Goal: Task Accomplishment & Management: Manage account settings

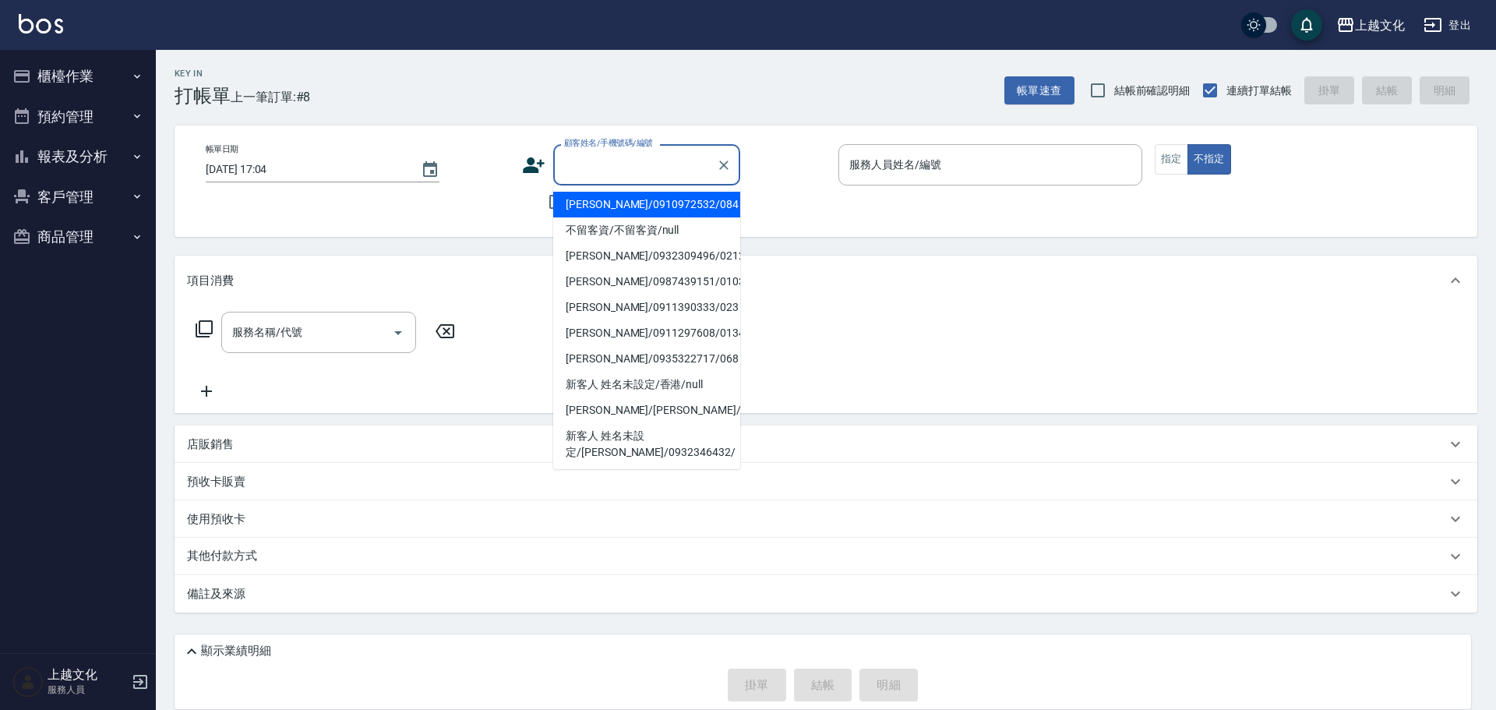
click at [566, 167] on input "顧客姓名/手機號碼/編號" at bounding box center [635, 164] width 150 height 27
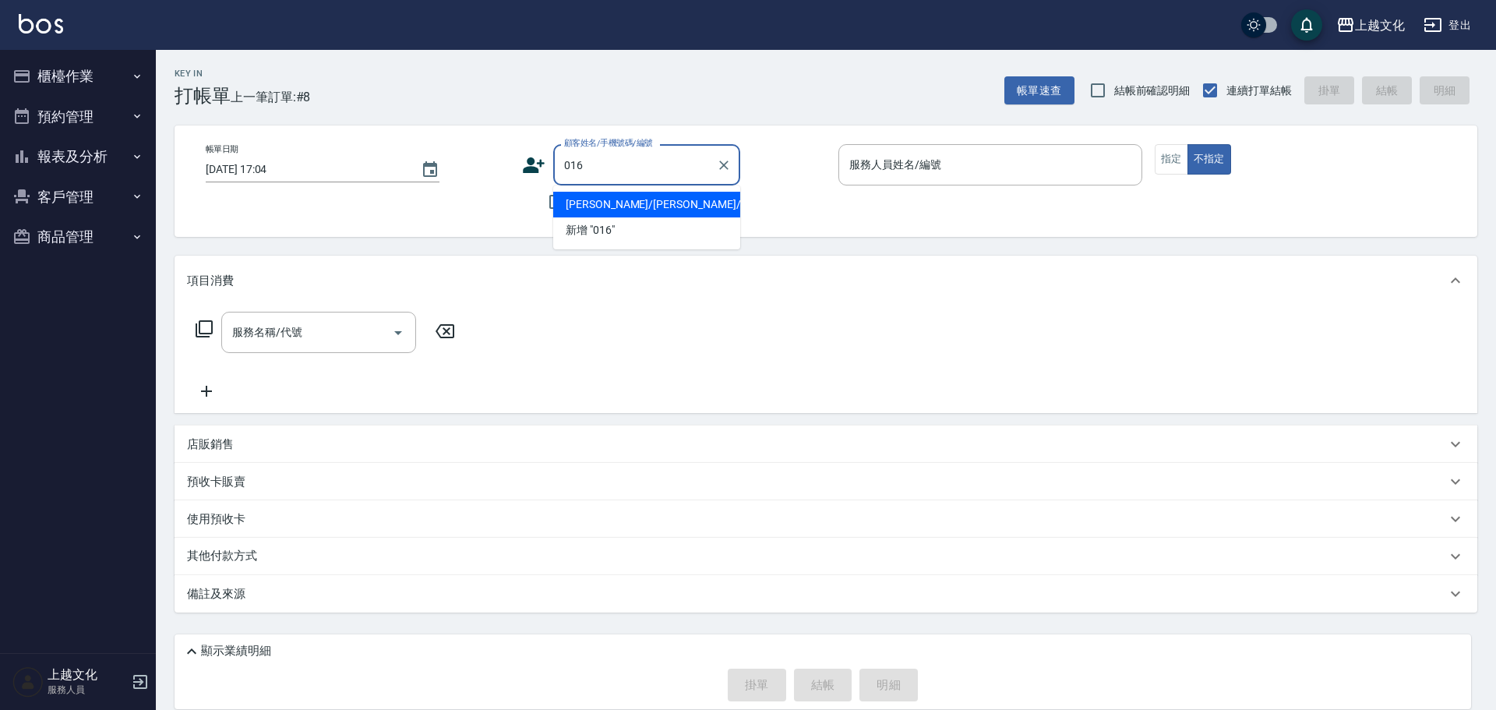
type input "蔡福真/蔡福真/0900160309/0128"
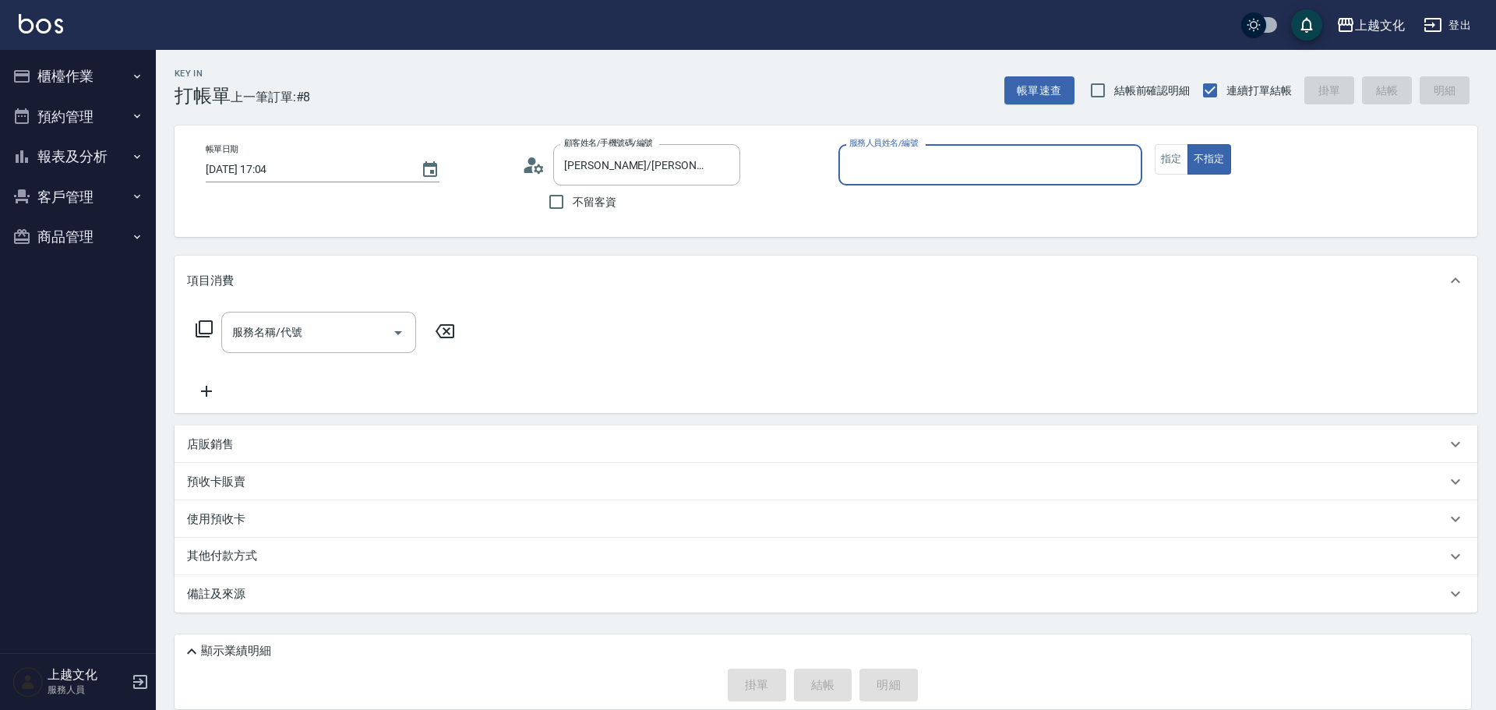
type input "茉莉-08"
type input "陳怡穎/0988953975/016"
click at [931, 169] on input "服務人員姓名/編號" at bounding box center [991, 164] width 290 height 27
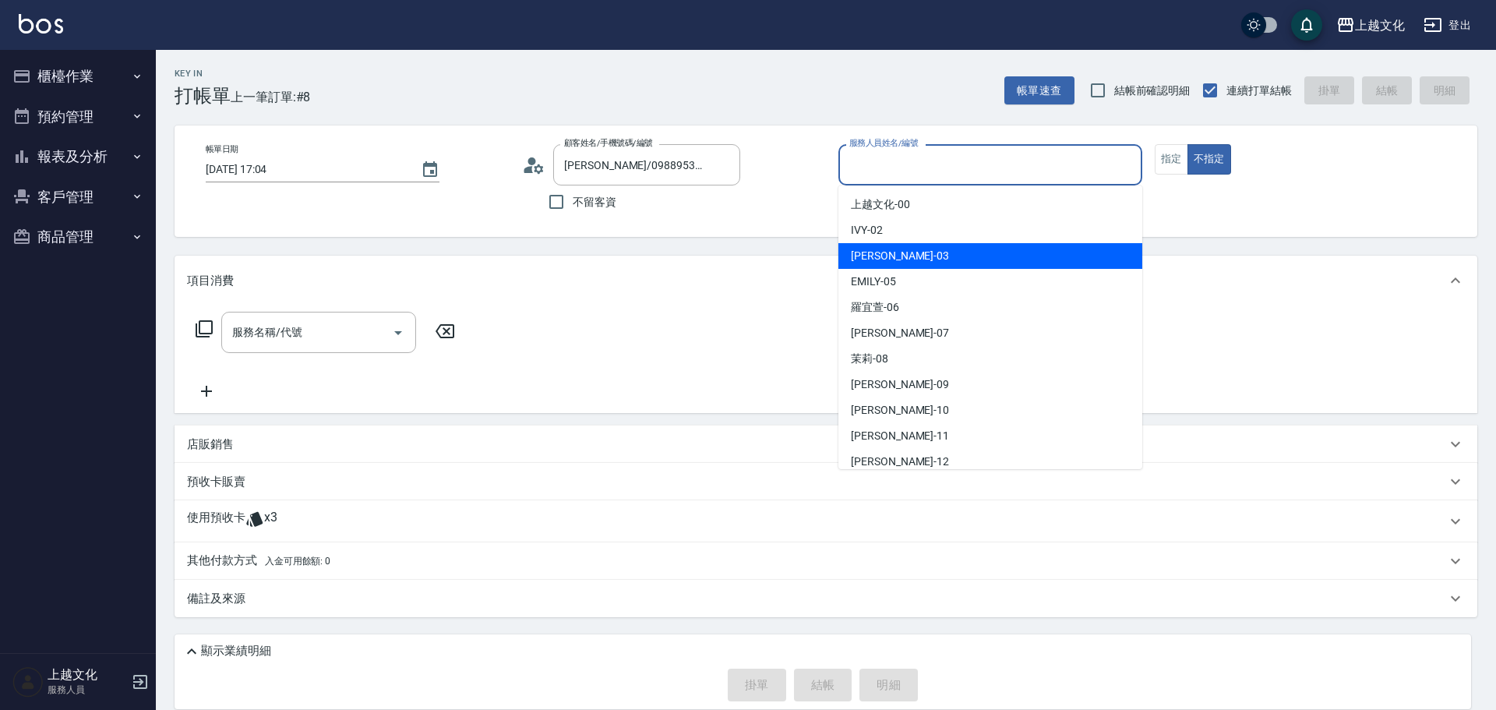
click at [938, 256] on div "kelly -03" at bounding box center [991, 256] width 304 height 26
type input "kelly-03"
click at [938, 256] on div "項目消費" at bounding box center [826, 281] width 1303 height 50
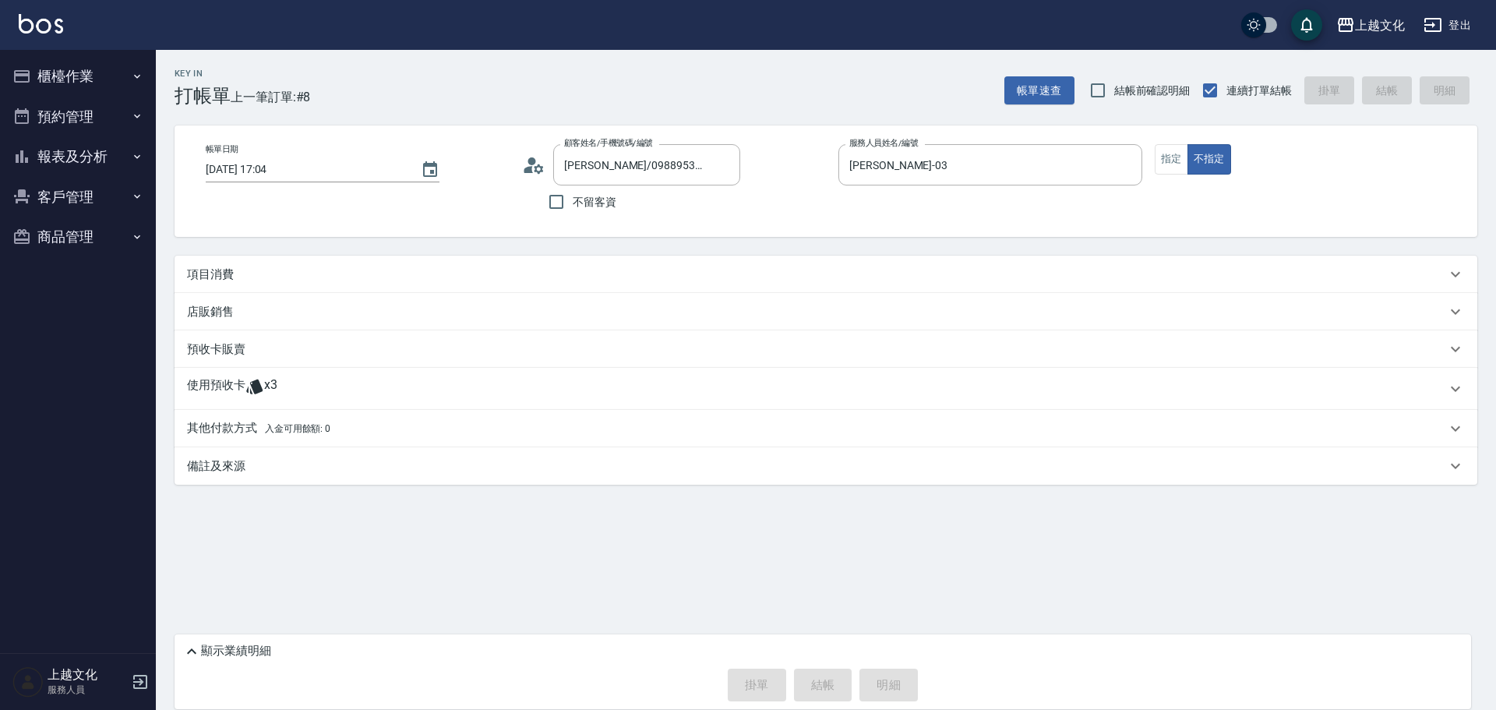
click at [223, 384] on p "使用預收卡" at bounding box center [216, 388] width 58 height 23
click at [210, 379] on p "使用預收卡" at bounding box center [216, 388] width 58 height 23
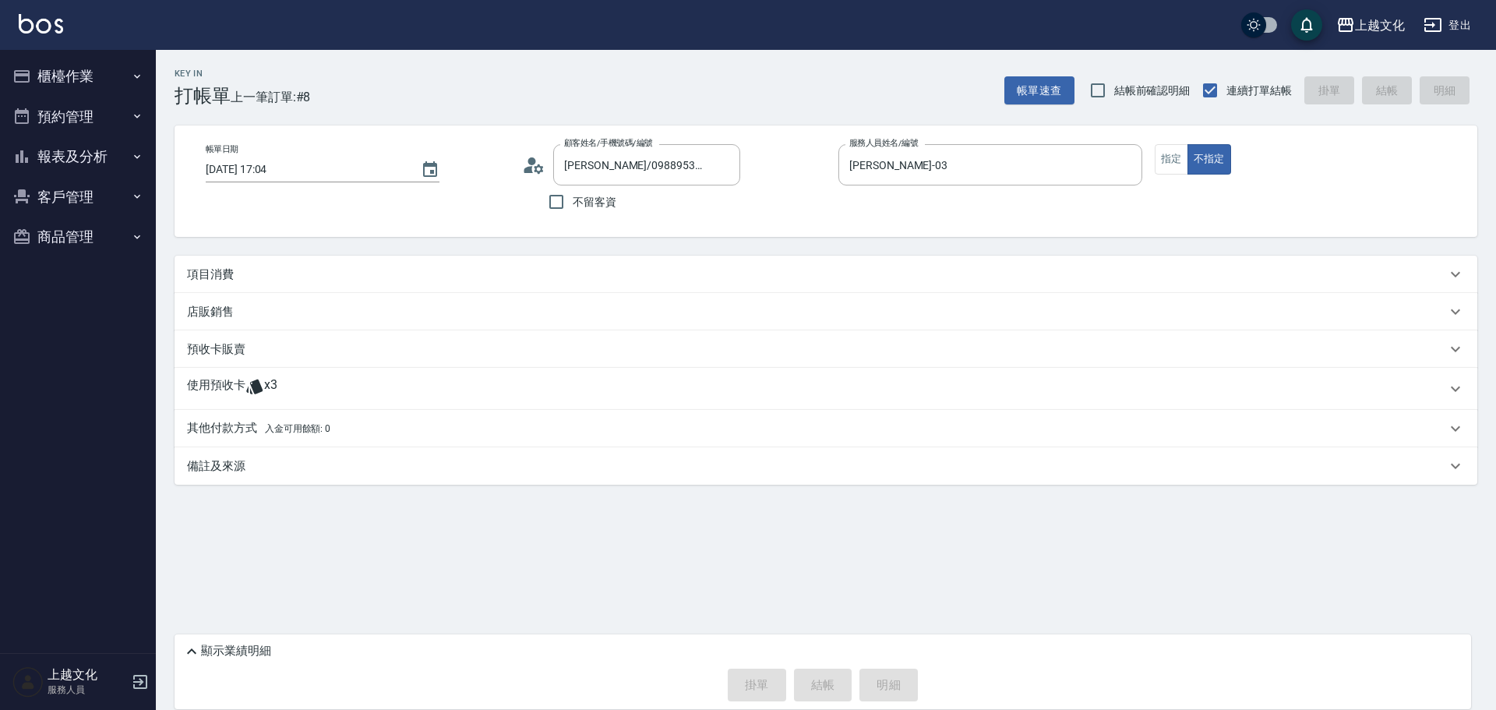
click at [220, 380] on p "使用預收卡" at bounding box center [216, 388] width 58 height 23
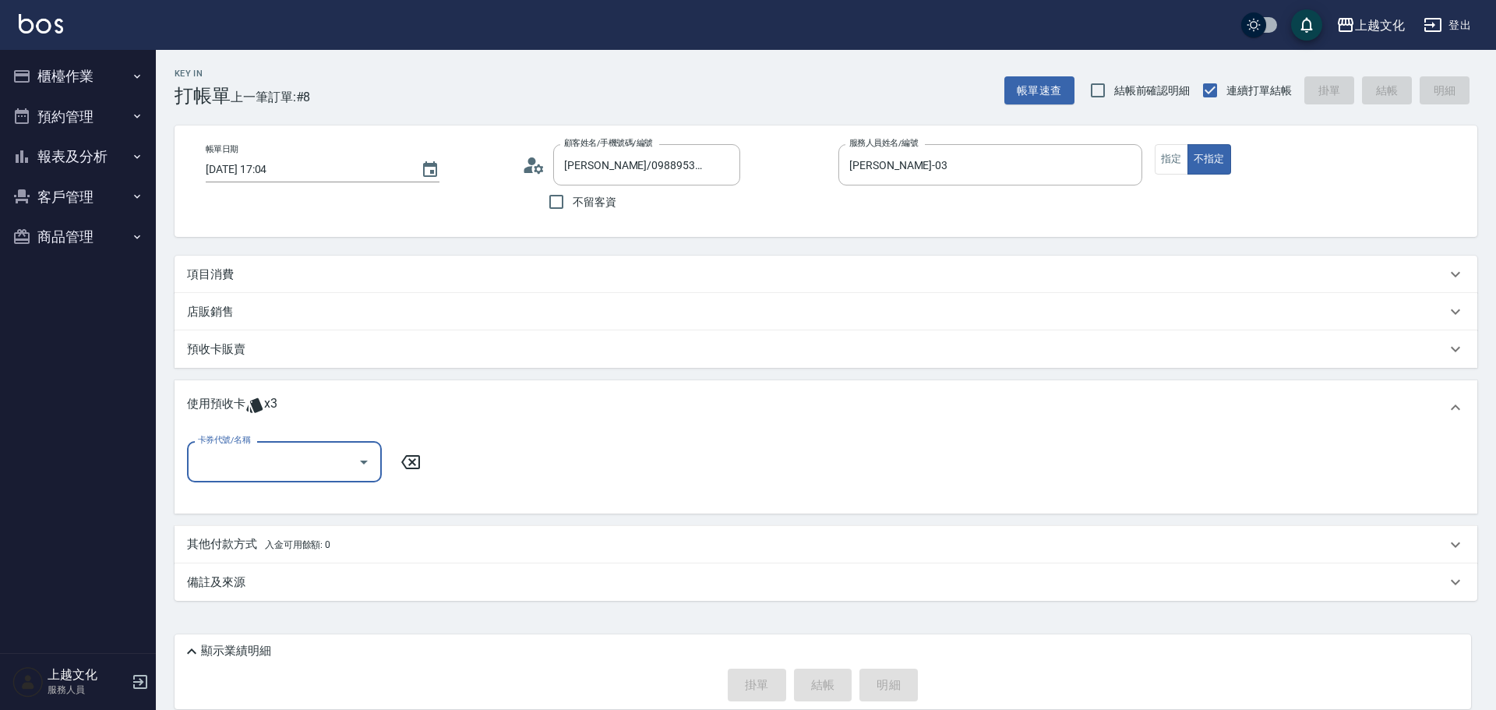
scroll to position [0, 0]
click at [252, 451] on input "卡券代號/名稱" at bounding box center [272, 461] width 157 height 27
click at [265, 451] on input "卡券代號/名稱" at bounding box center [272, 461] width 157 height 27
click at [282, 506] on div "護髮包卡ˋ 剩餘3張" at bounding box center [284, 502] width 195 height 26
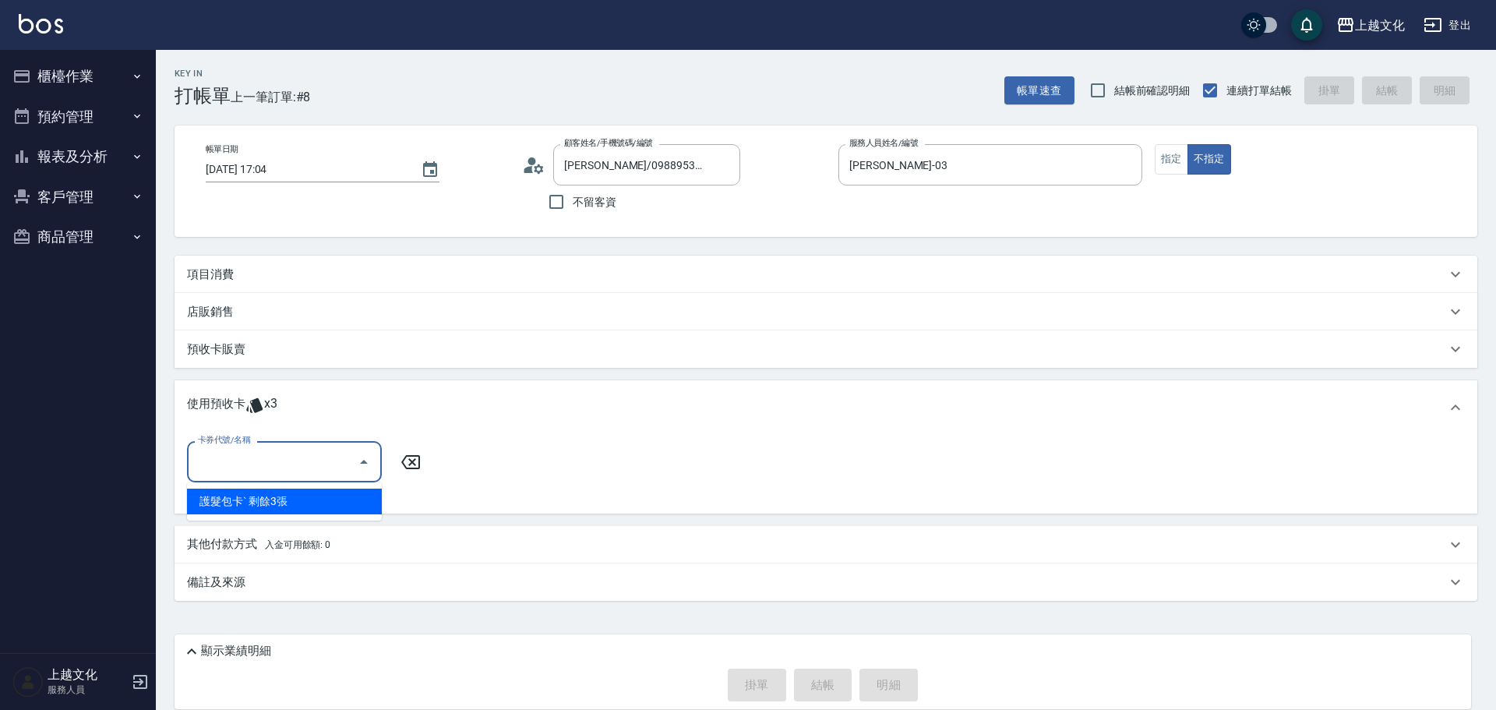
type input "護髮包卡ˋ"
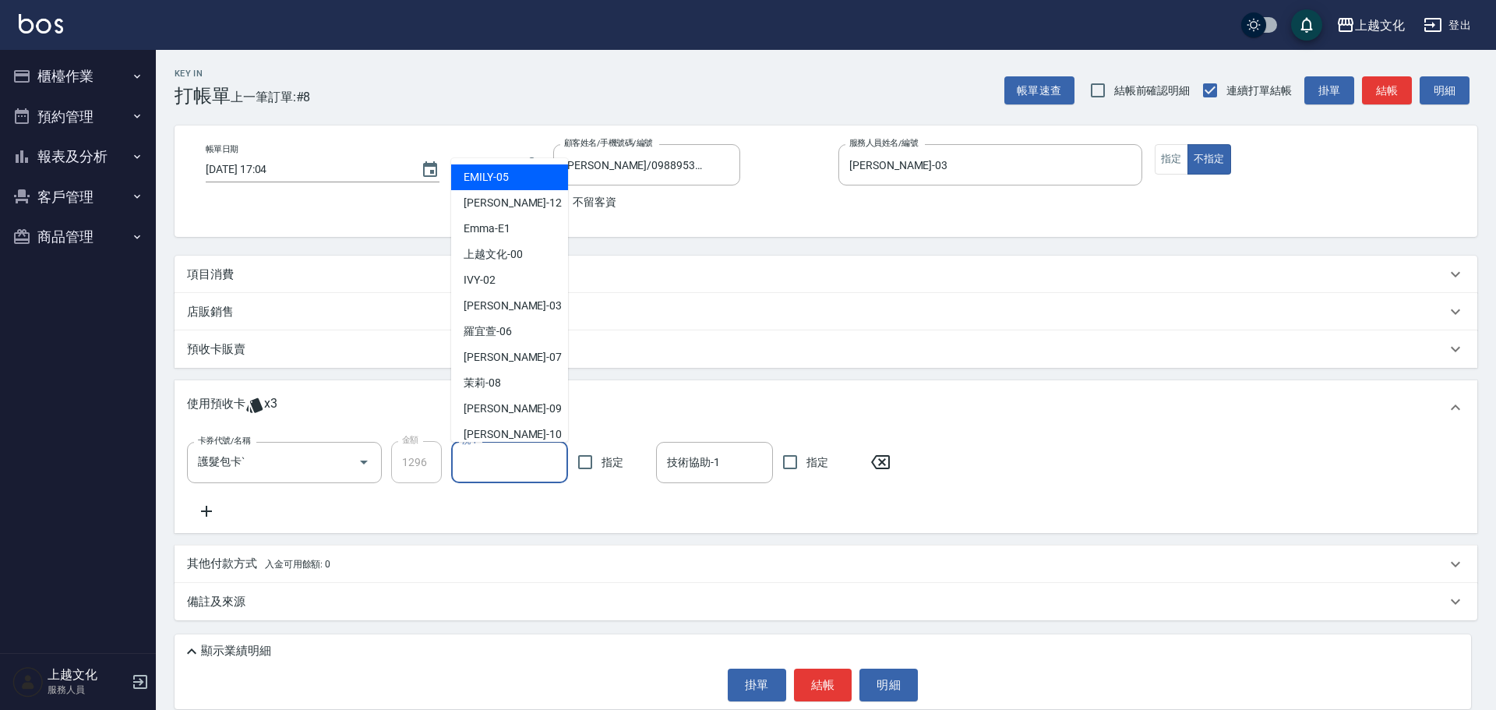
click at [490, 462] on input "洗-1" at bounding box center [509, 462] width 103 height 27
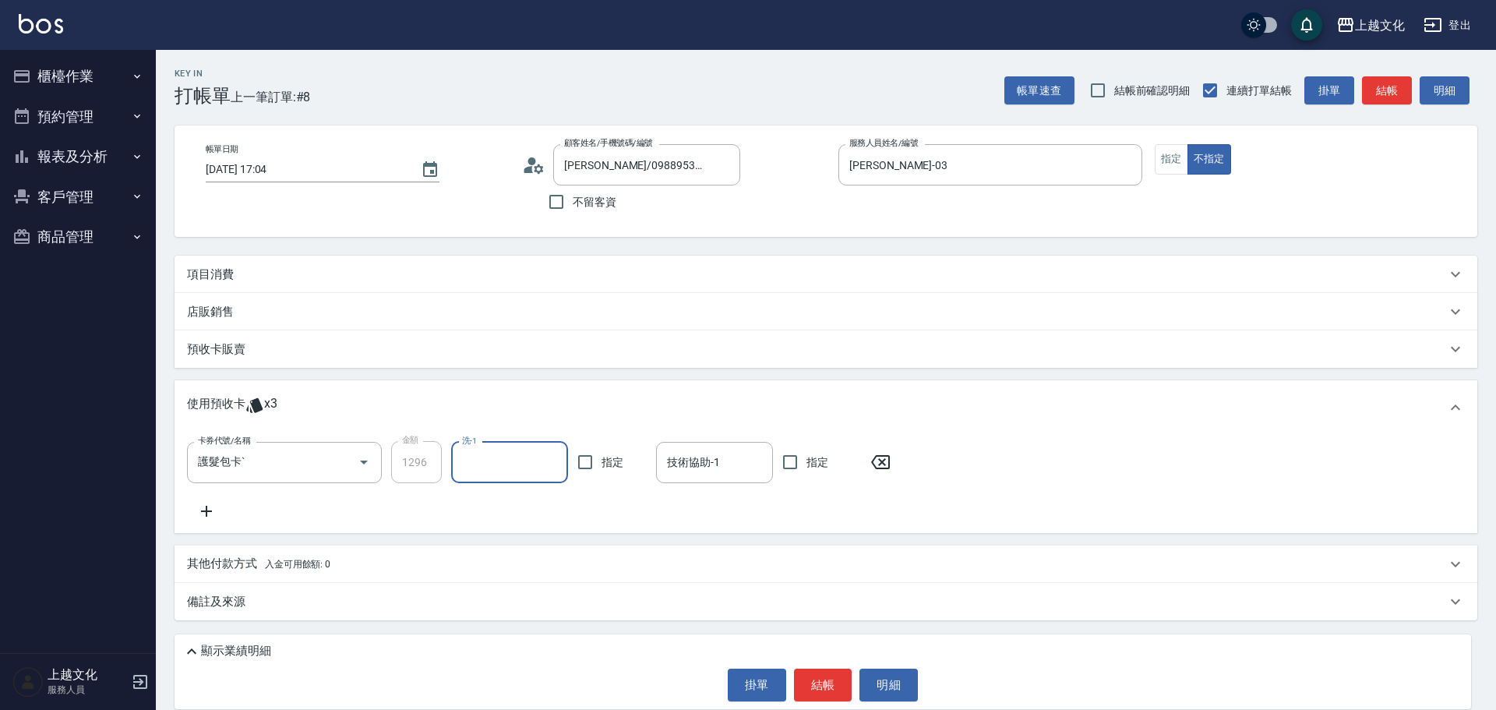
click at [503, 449] on input "洗-1" at bounding box center [509, 462] width 103 height 27
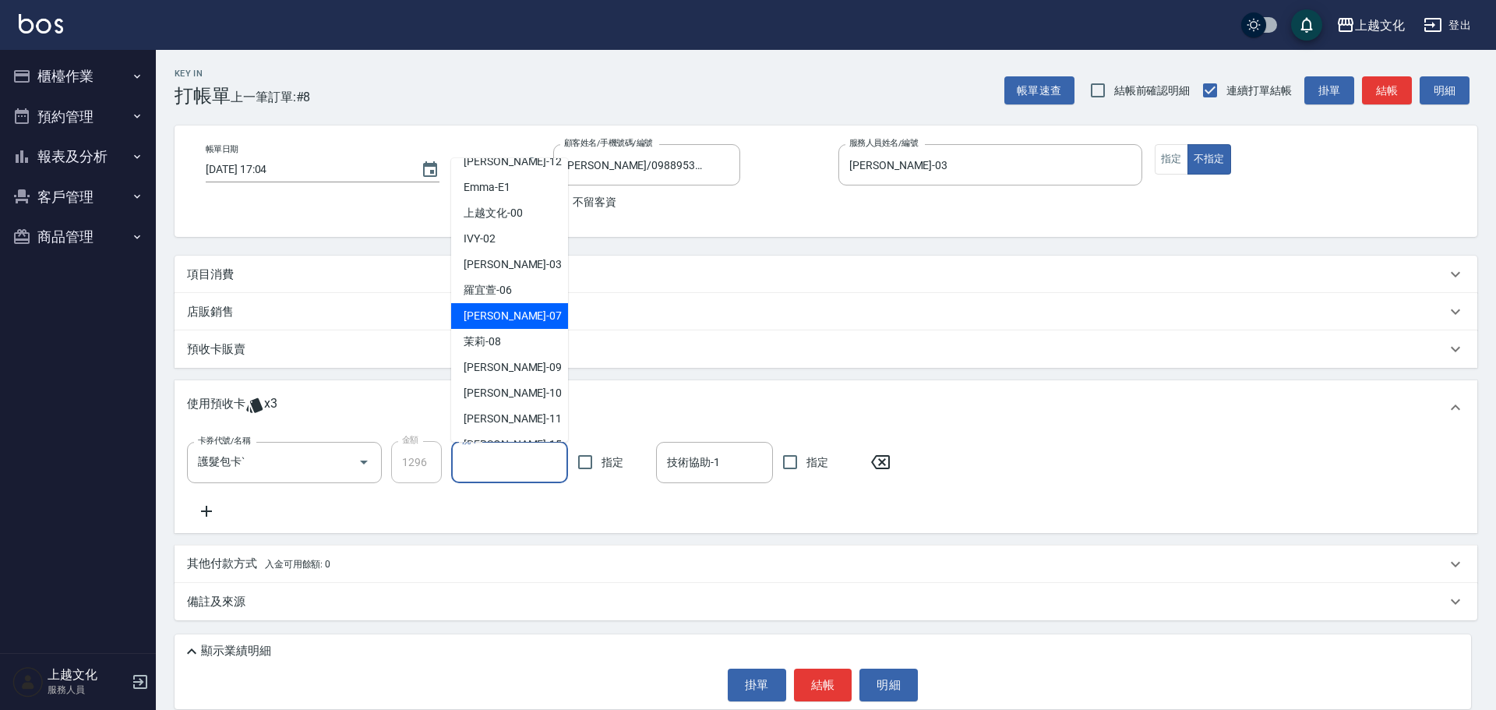
scroll to position [78, 0]
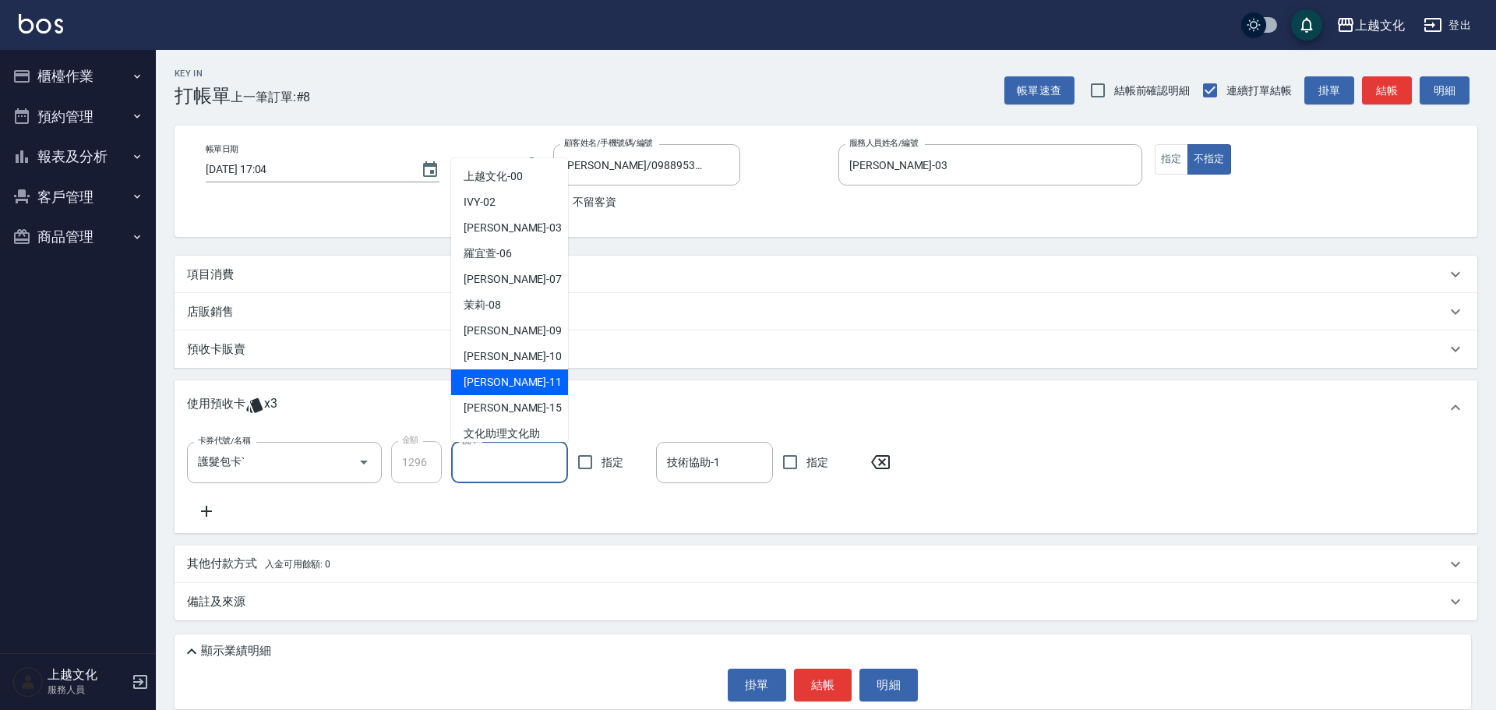
click at [506, 382] on span "Martin -11" at bounding box center [513, 382] width 98 height 16
click at [506, 382] on div "使用預收卡 x3" at bounding box center [826, 407] width 1303 height 55
type input "Martin-11"
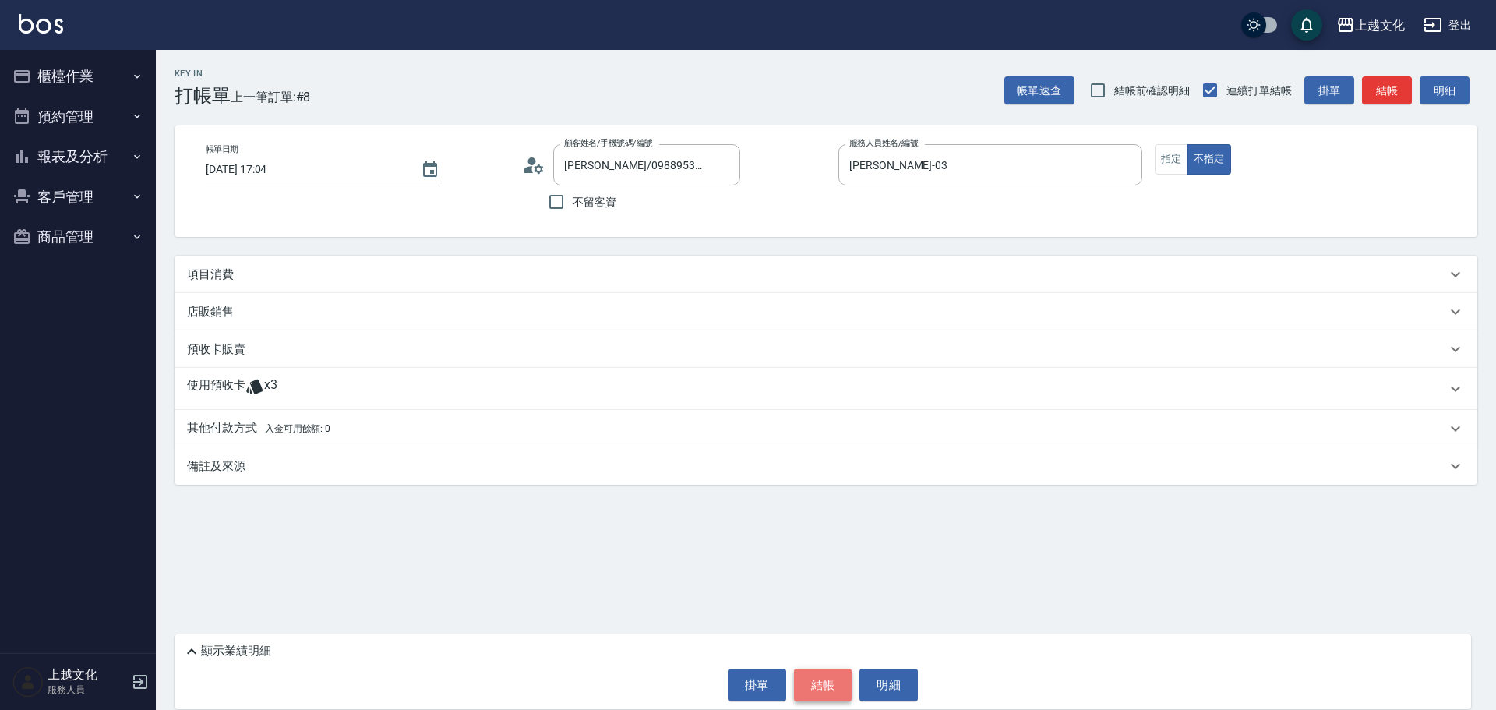
click at [818, 688] on button "結帳" at bounding box center [823, 685] width 58 height 33
click at [818, 688] on div "掛單 結帳 明細" at bounding box center [822, 685] width 1281 height 33
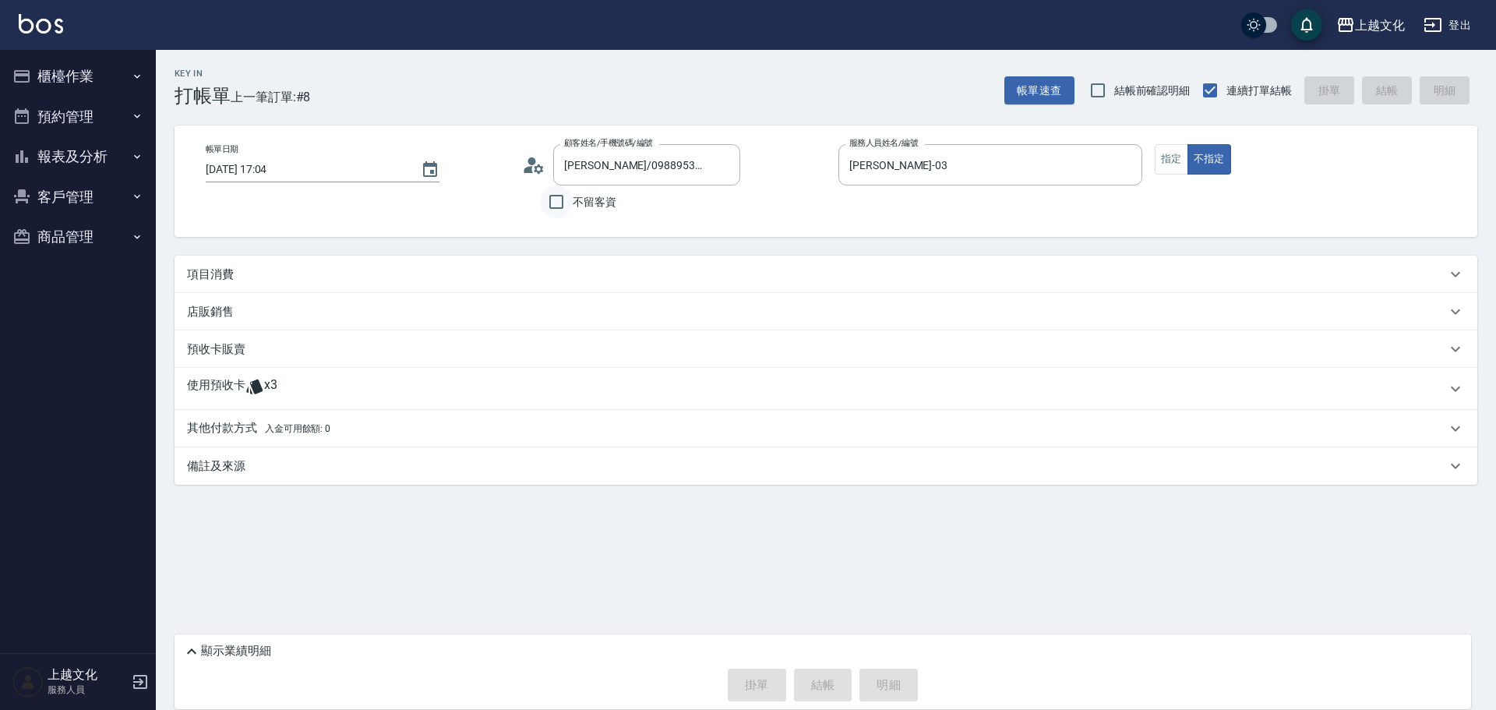
type input "2025/09/26 18:21"
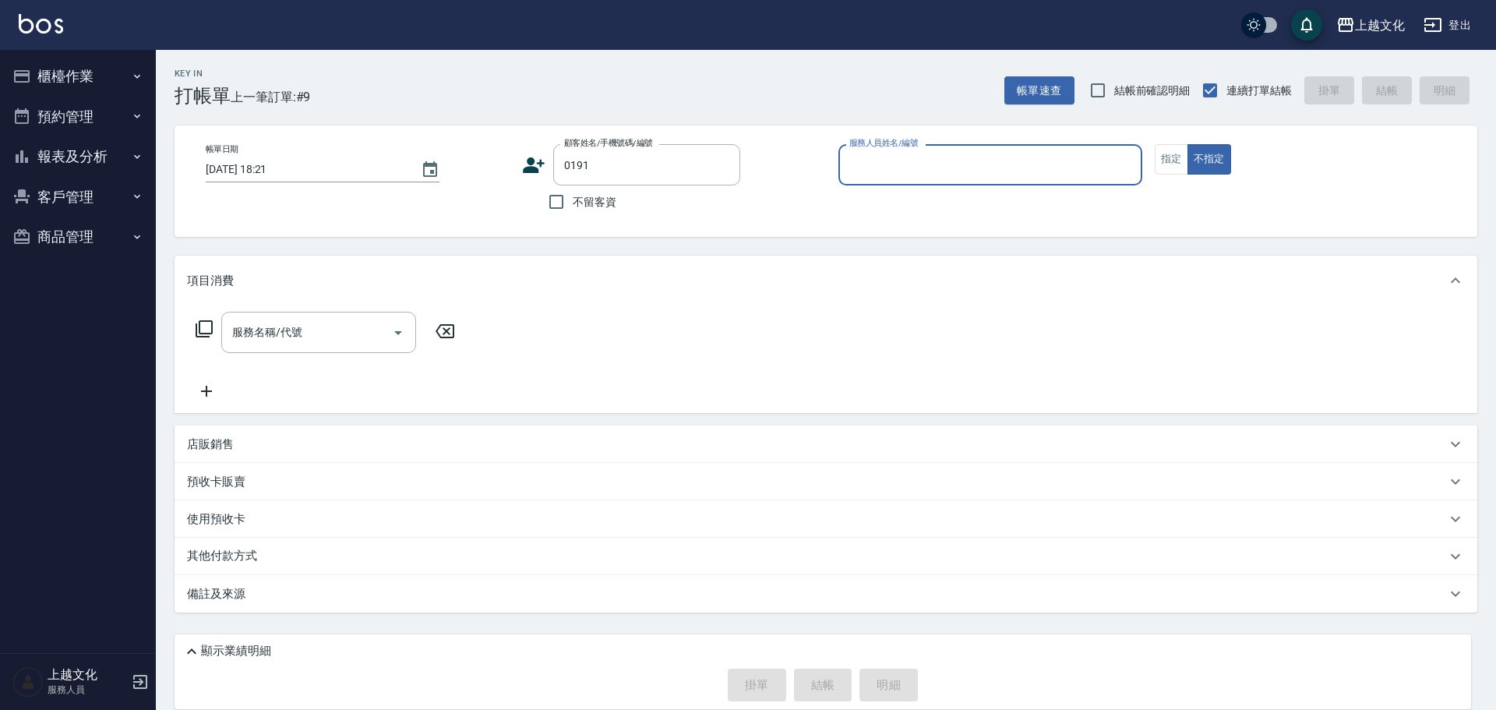
type input "郭勻屏/0971233886/0191"
click at [876, 162] on input "服務人員姓名/編號" at bounding box center [991, 164] width 290 height 27
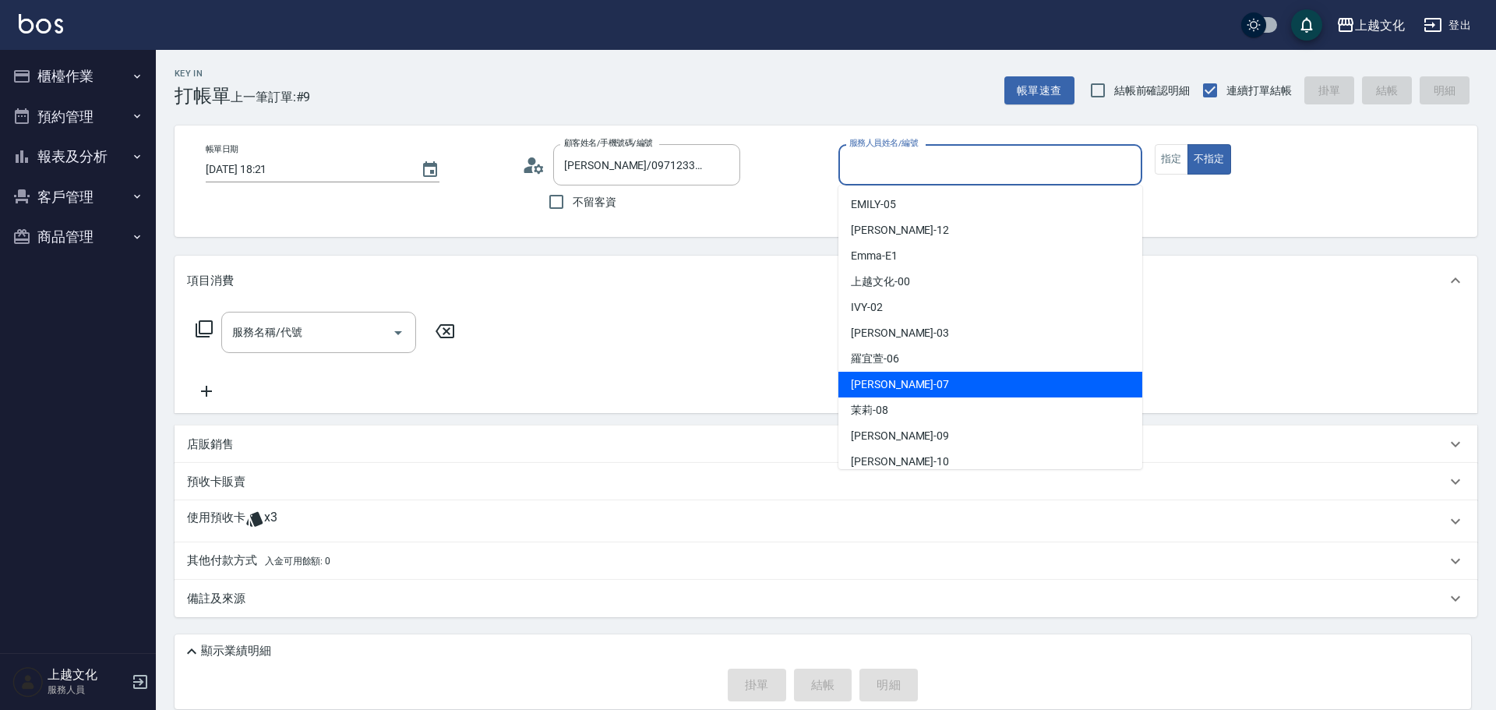
click at [899, 376] on div "LIN -07" at bounding box center [991, 385] width 304 height 26
type input "LIN-07"
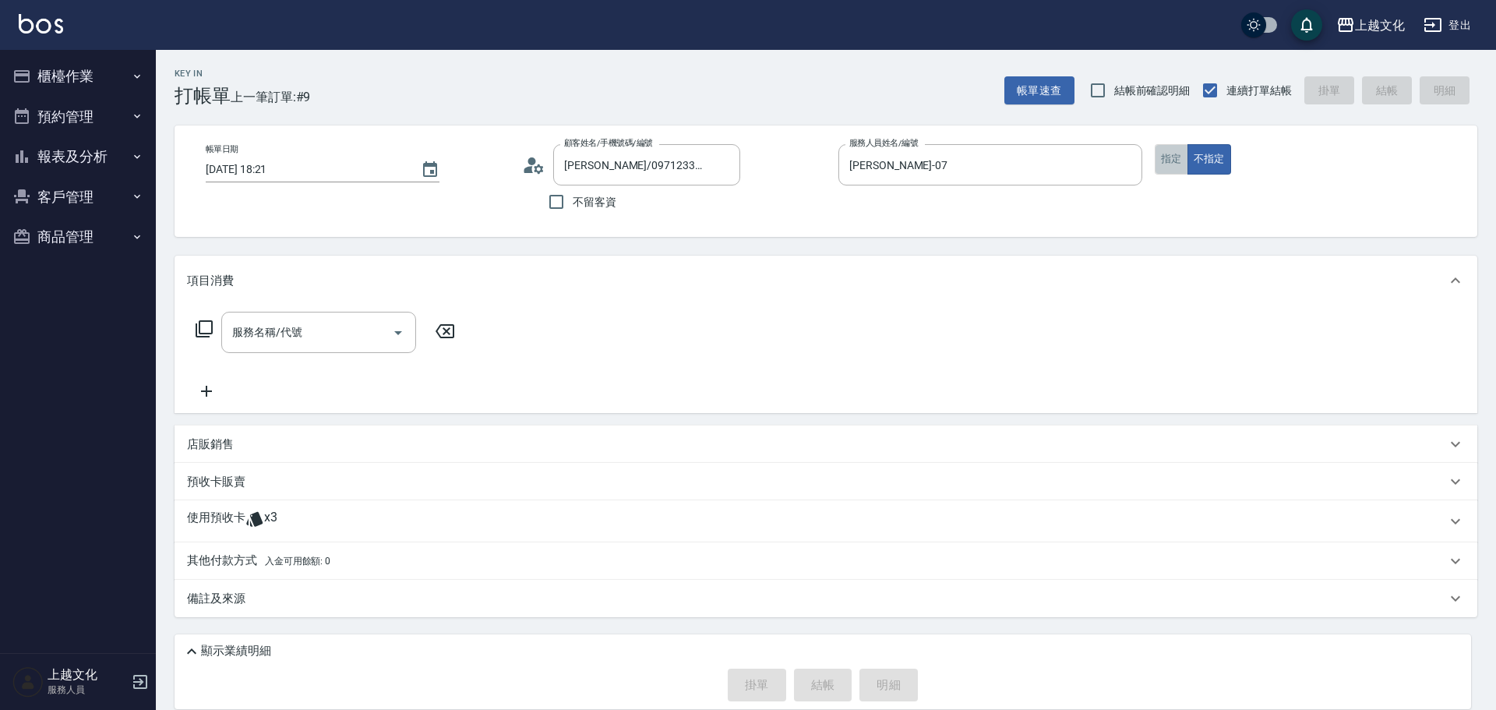
click at [1164, 159] on button "指定" at bounding box center [1172, 159] width 34 height 30
click at [201, 512] on p "使用預收卡" at bounding box center [216, 521] width 58 height 23
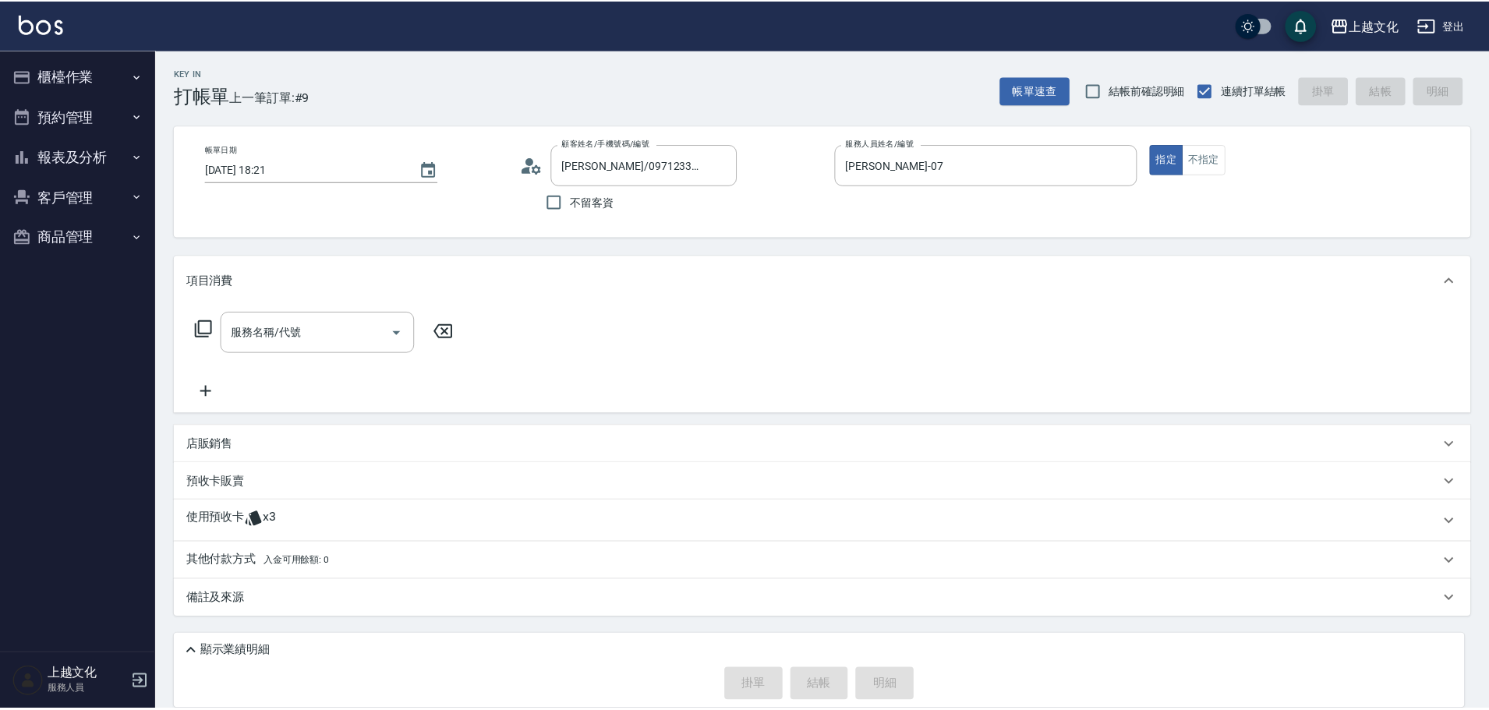
scroll to position [27, 0]
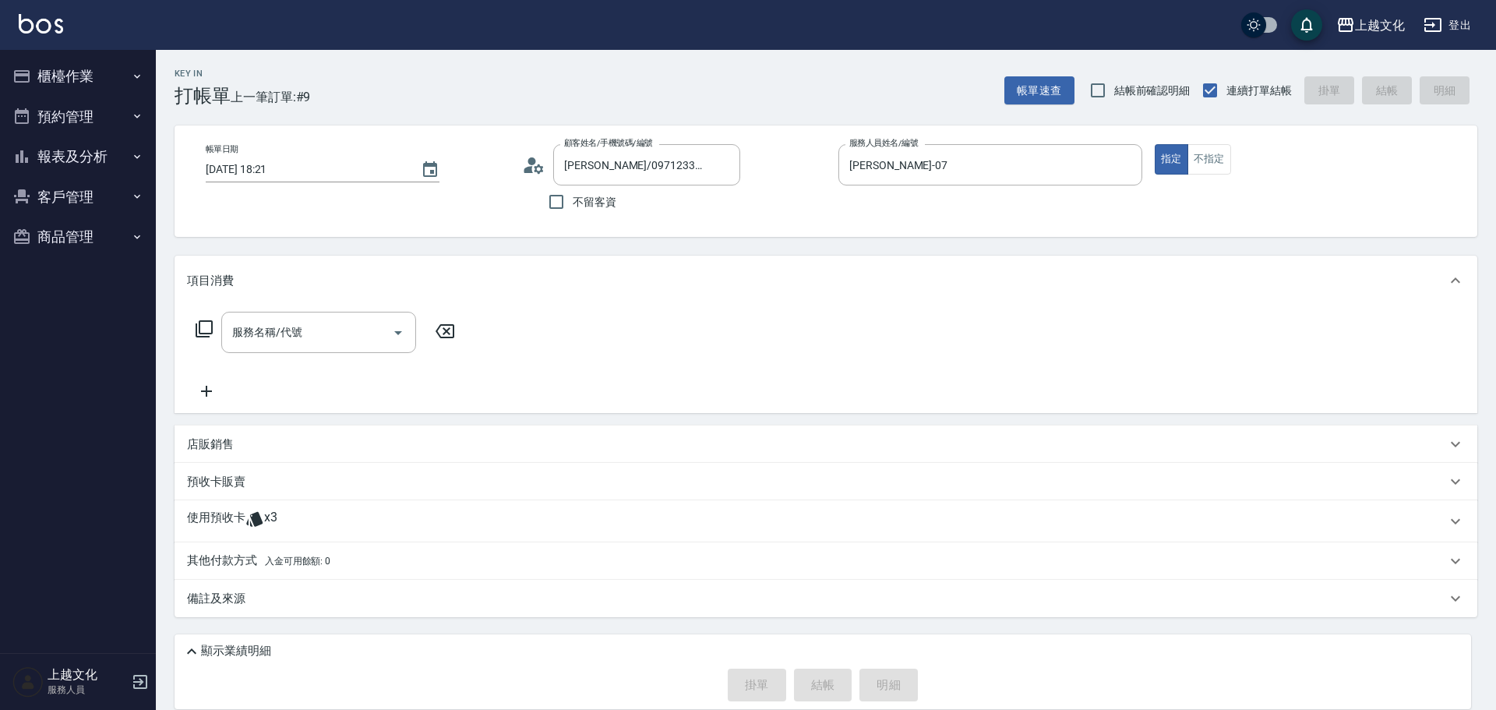
click at [224, 503] on div "使用預收卡 x3" at bounding box center [826, 521] width 1303 height 42
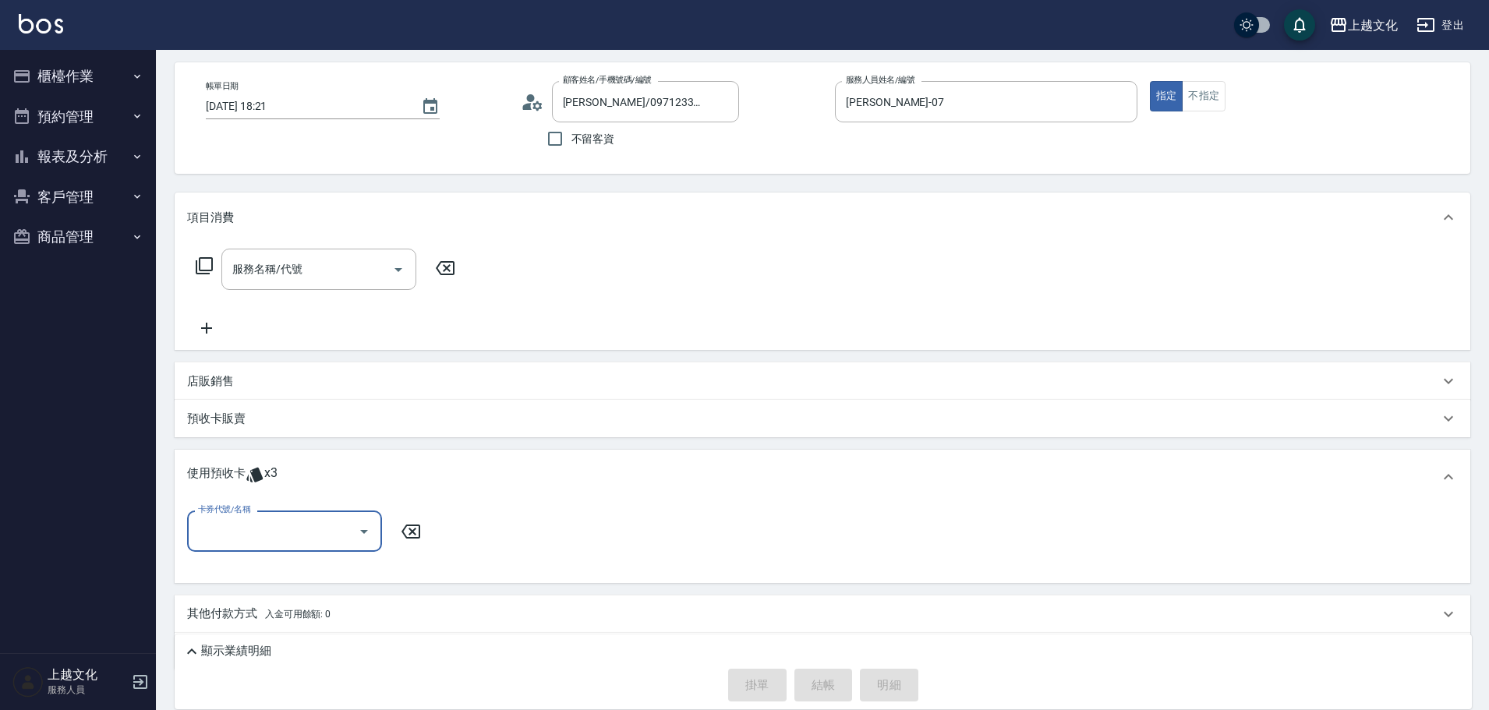
scroll to position [109, 0]
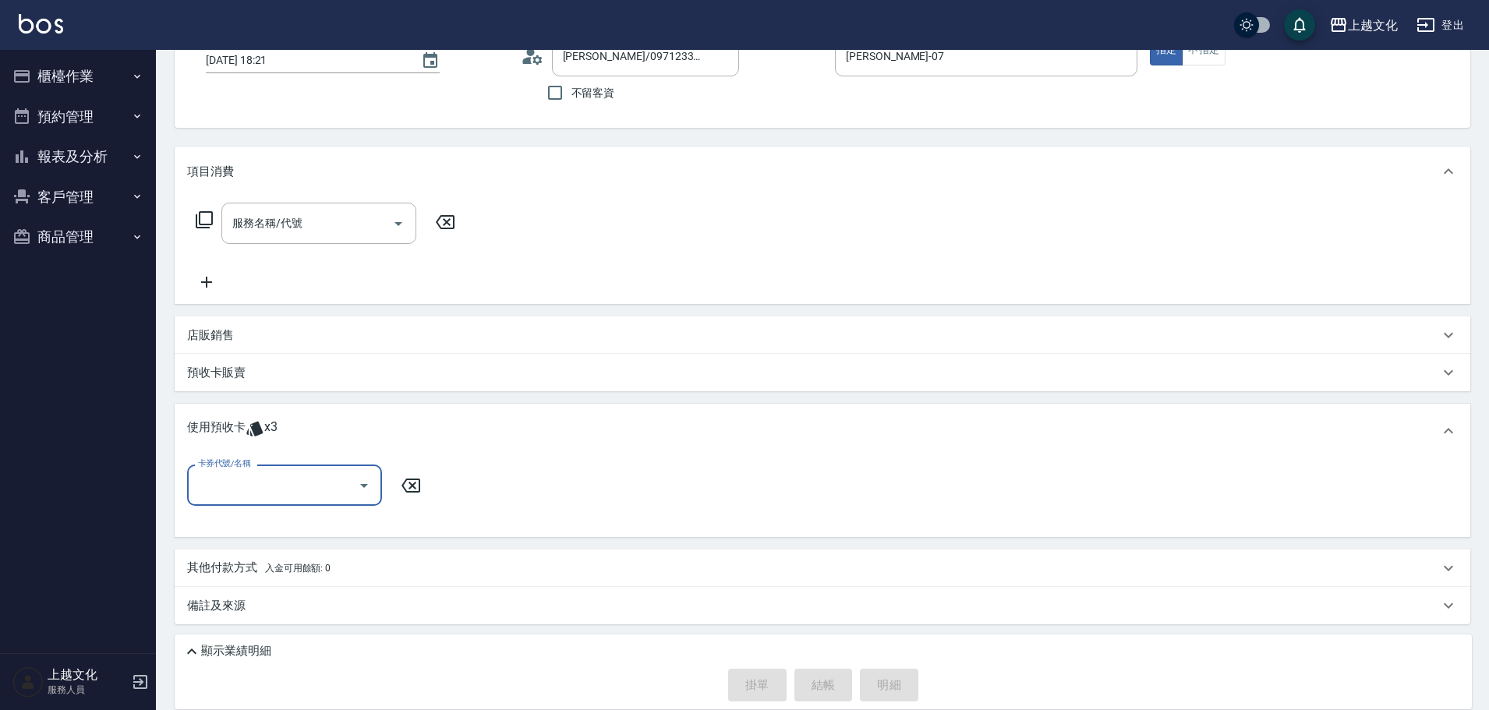
click at [225, 492] on input "卡券代號/名稱" at bounding box center [272, 484] width 157 height 27
click at [221, 521] on div "舒活包卡 剩餘1張" at bounding box center [284, 525] width 195 height 26
click at [221, 521] on div "卡券代號/名稱 卡券代號/名稱" at bounding box center [822, 494] width 1270 height 60
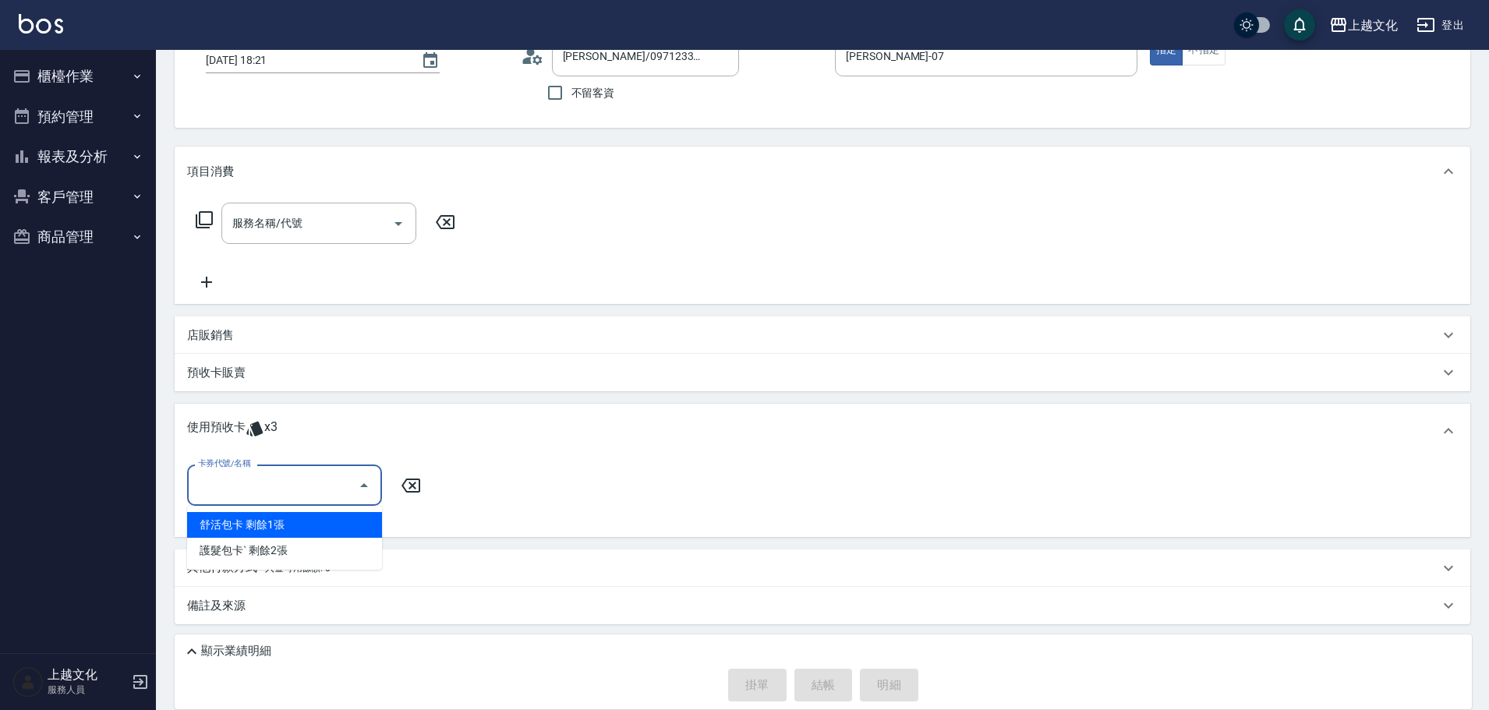
type input "舒活包卡"
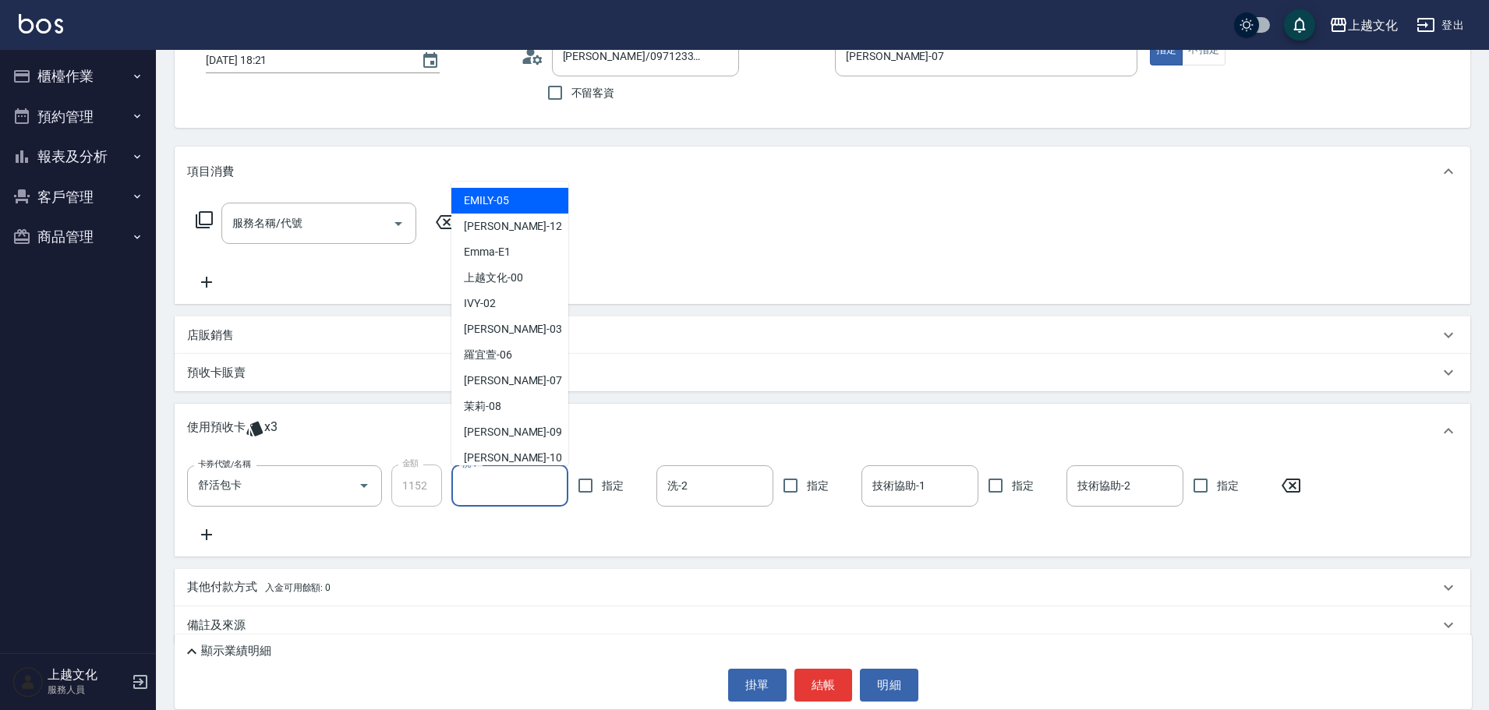
click at [463, 491] on input "洗-1" at bounding box center [509, 485] width 103 height 27
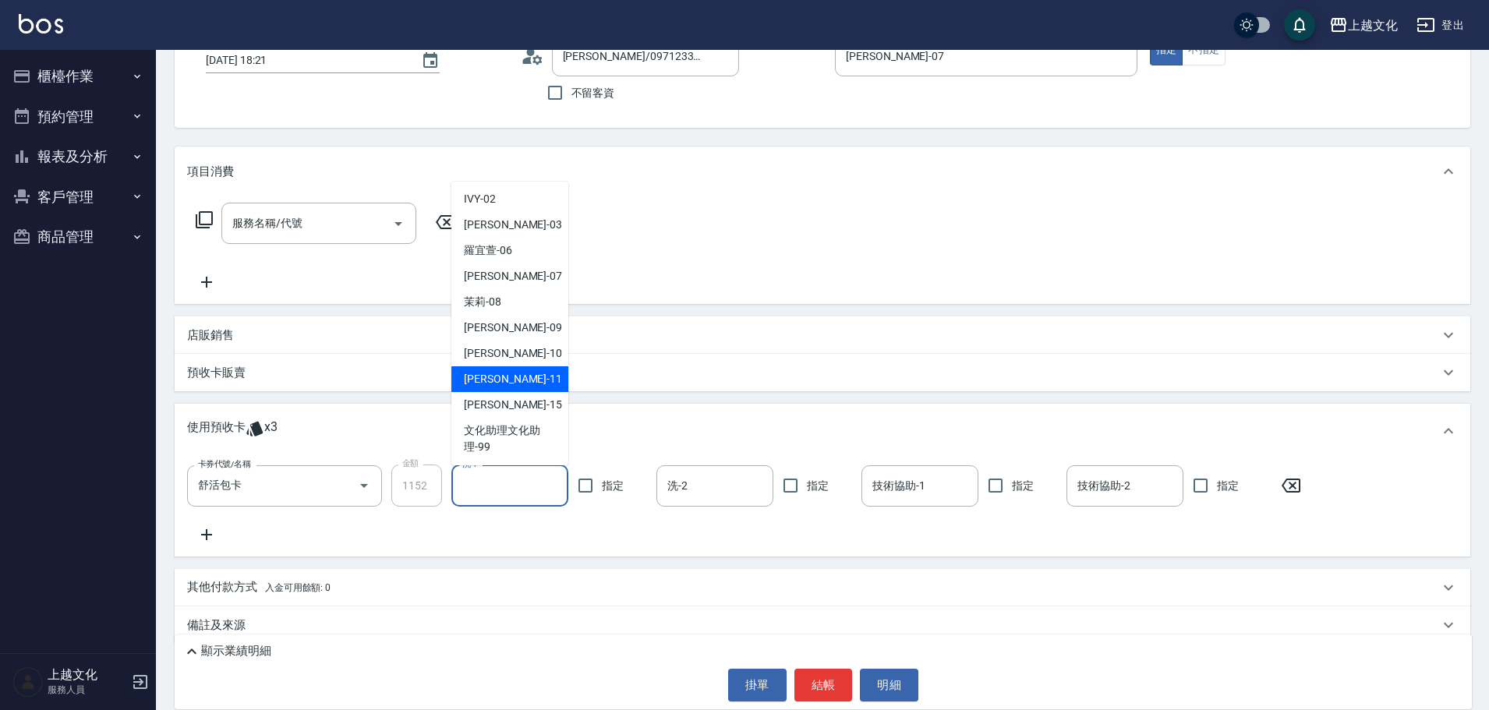
scroll to position [105, 0]
click at [542, 383] on div "Martin -11" at bounding box center [509, 379] width 117 height 26
click at [542, 383] on div "預收卡販賣" at bounding box center [822, 372] width 1295 height 37
type input "Martin-11"
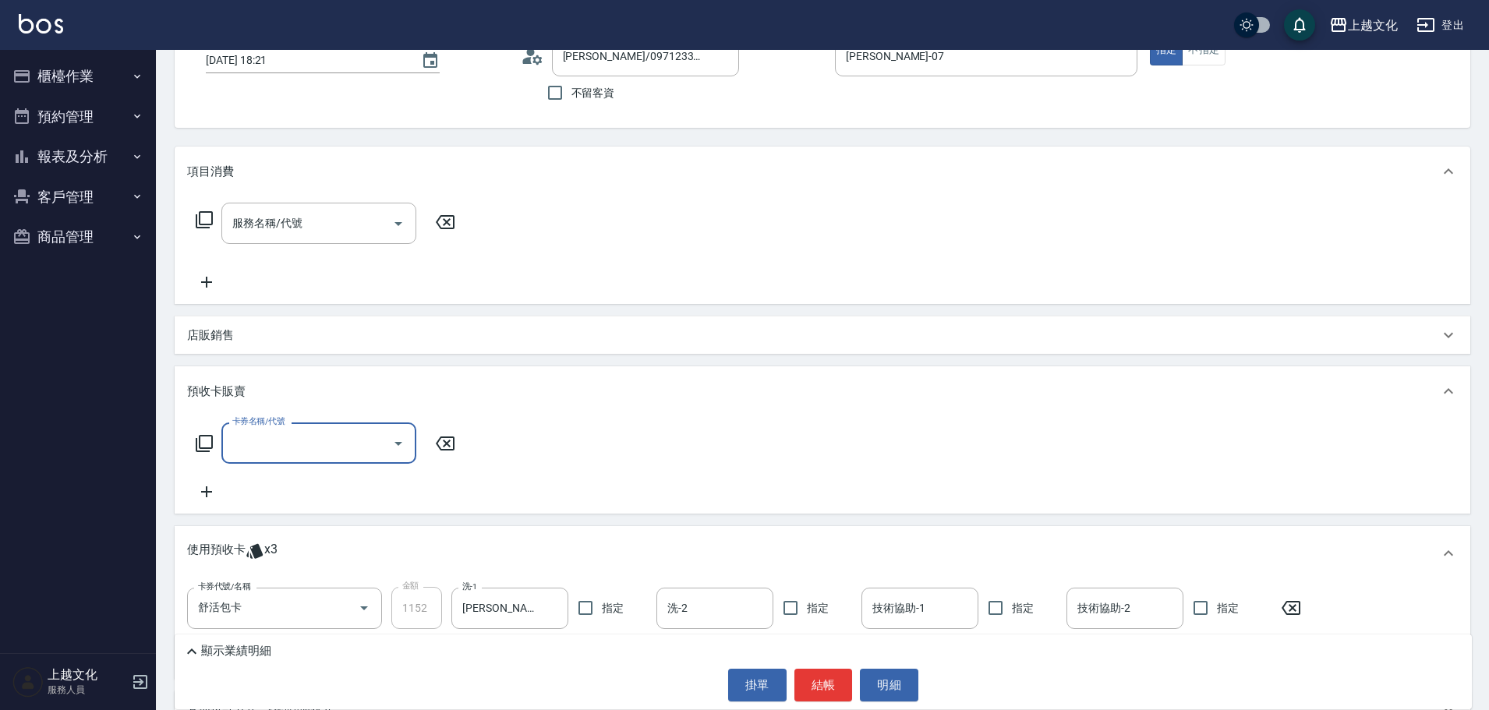
scroll to position [0, 0]
click at [918, 607] on input "技術協助-1" at bounding box center [919, 608] width 103 height 27
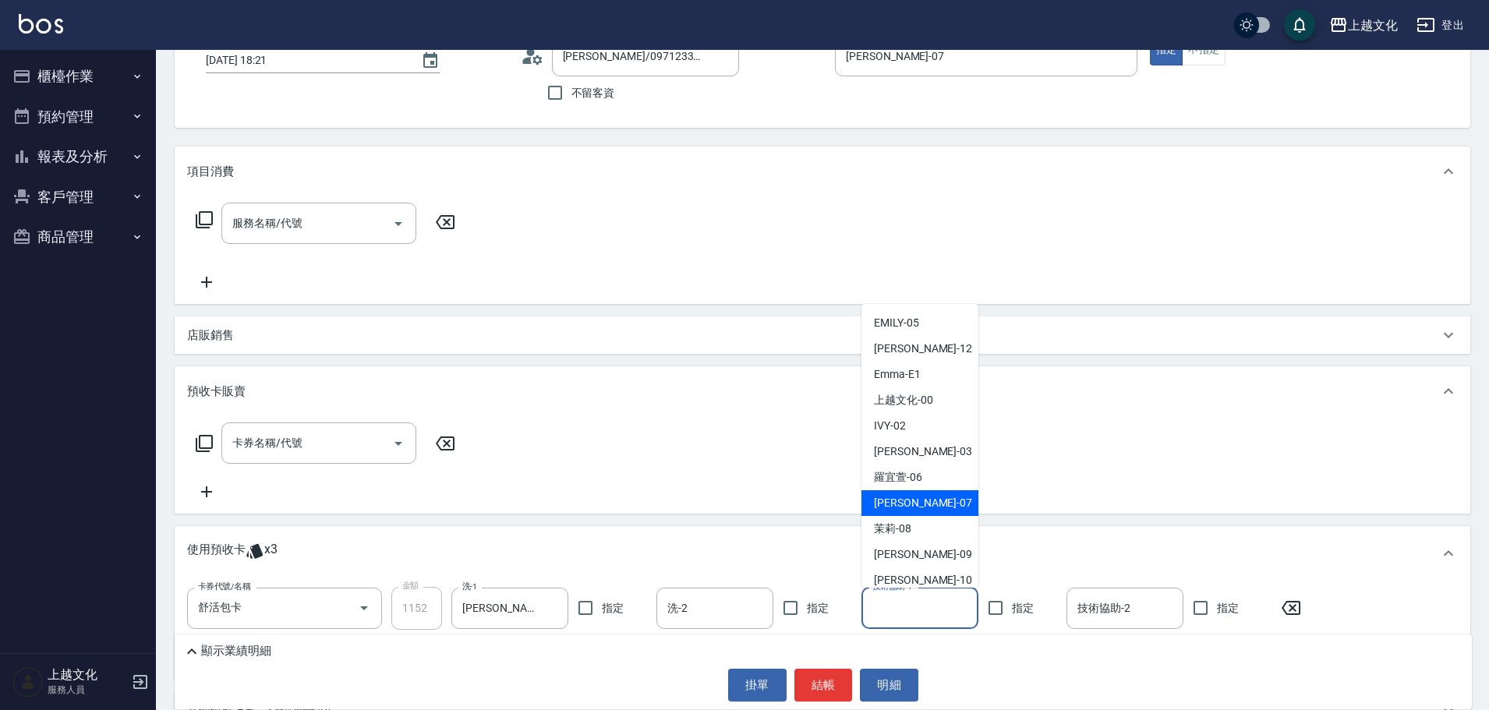
scroll to position [105, 0]
click at [913, 506] on span "Martin -11" at bounding box center [923, 501] width 98 height 16
click at [913, 506] on div "卡券名稱/代號 卡券名稱/代號" at bounding box center [822, 464] width 1295 height 97
type input "Martin-11"
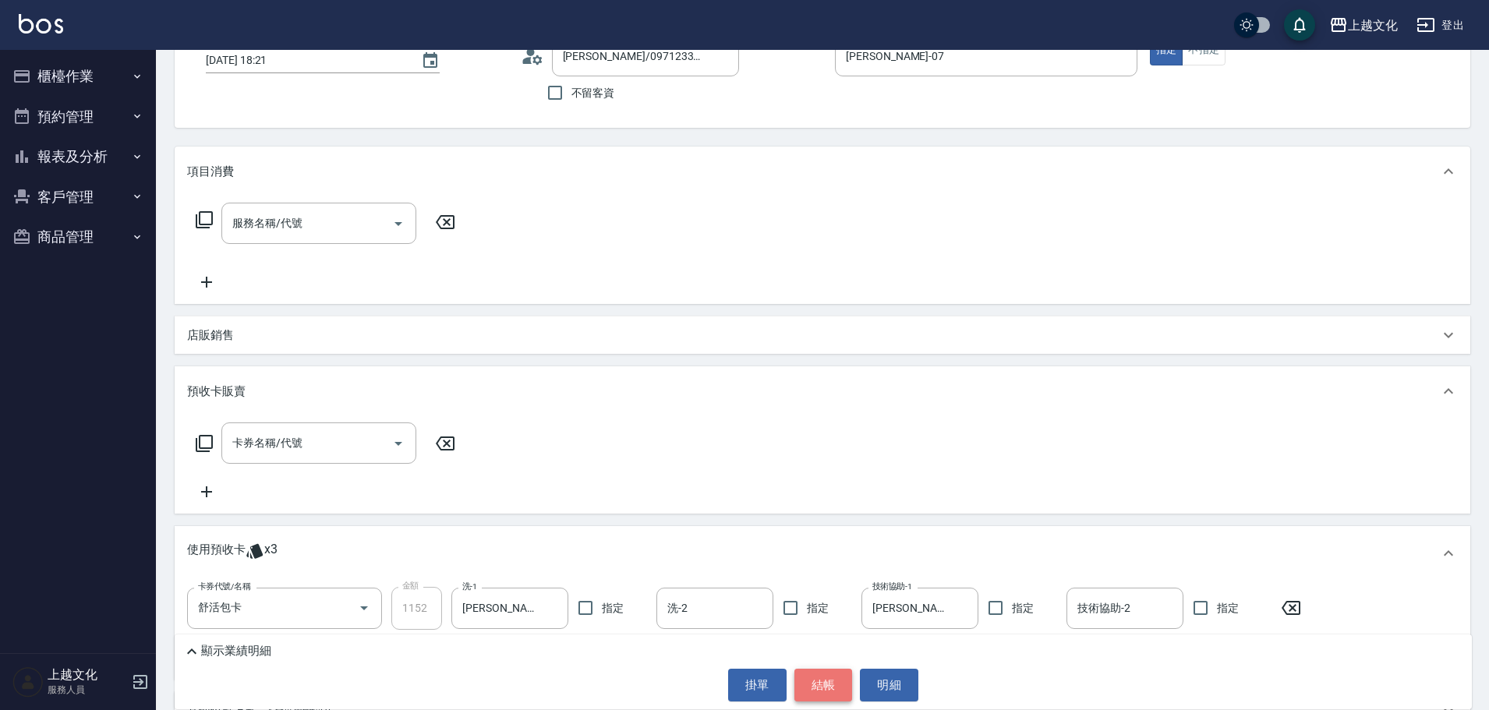
click at [820, 681] on button "結帳" at bounding box center [823, 685] width 58 height 33
type input "2025/09/26 18:22"
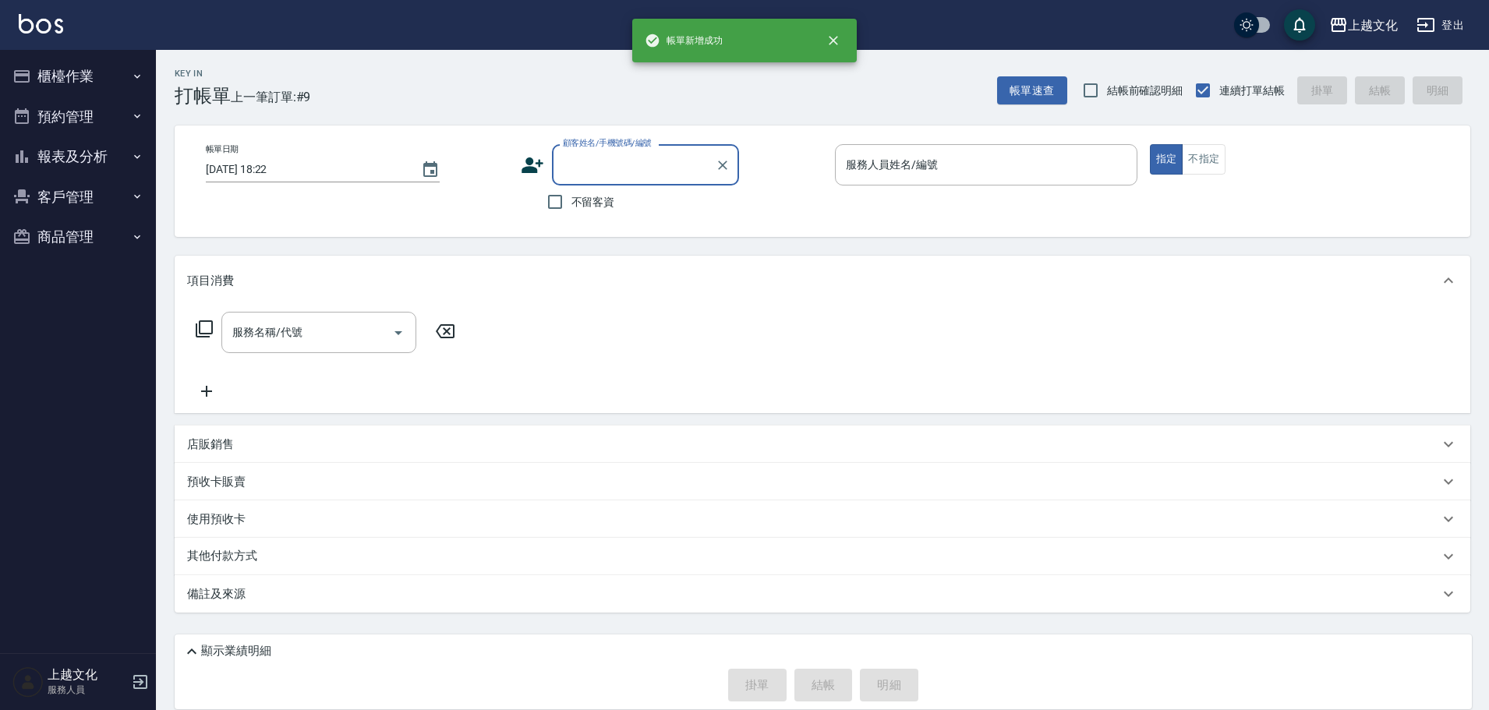
scroll to position [0, 0]
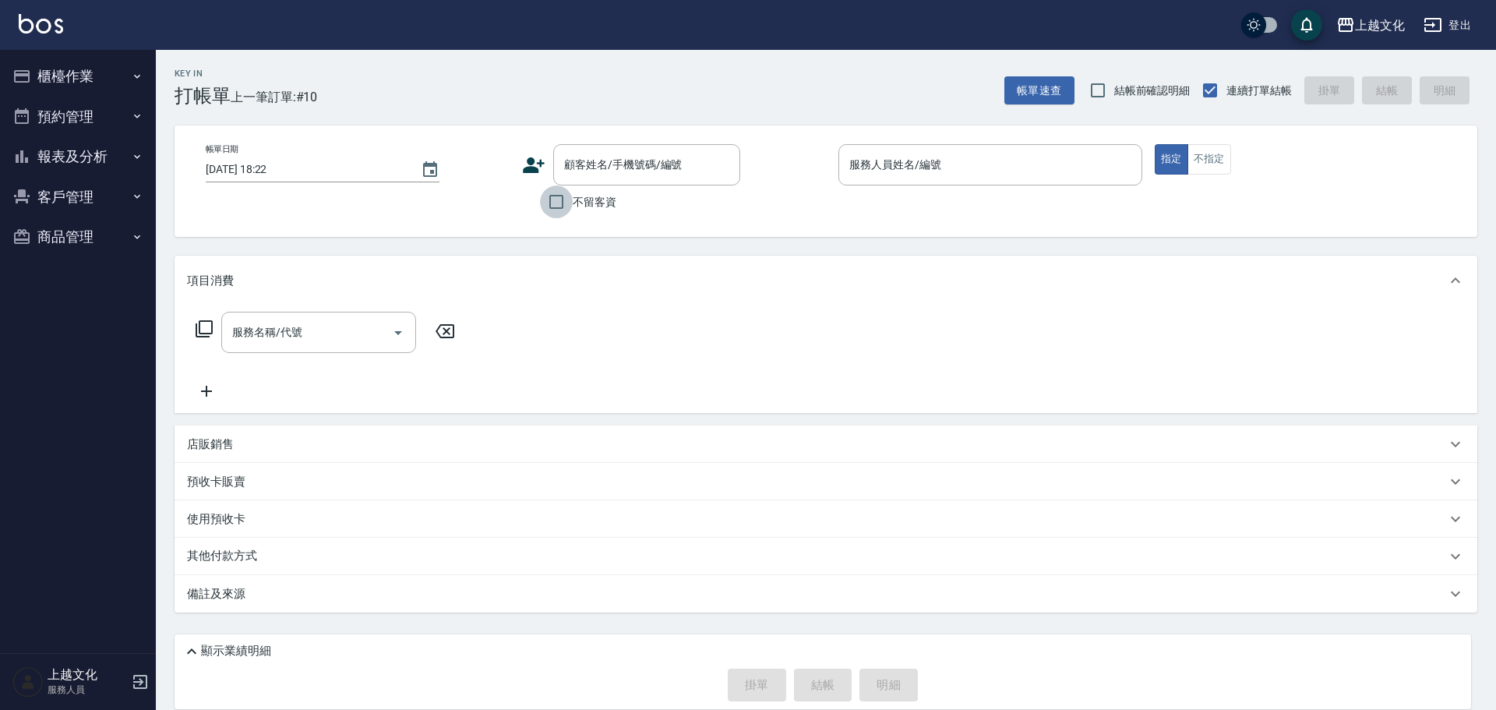
click at [552, 203] on input "不留客資" at bounding box center [556, 201] width 33 height 33
checkbox input "true"
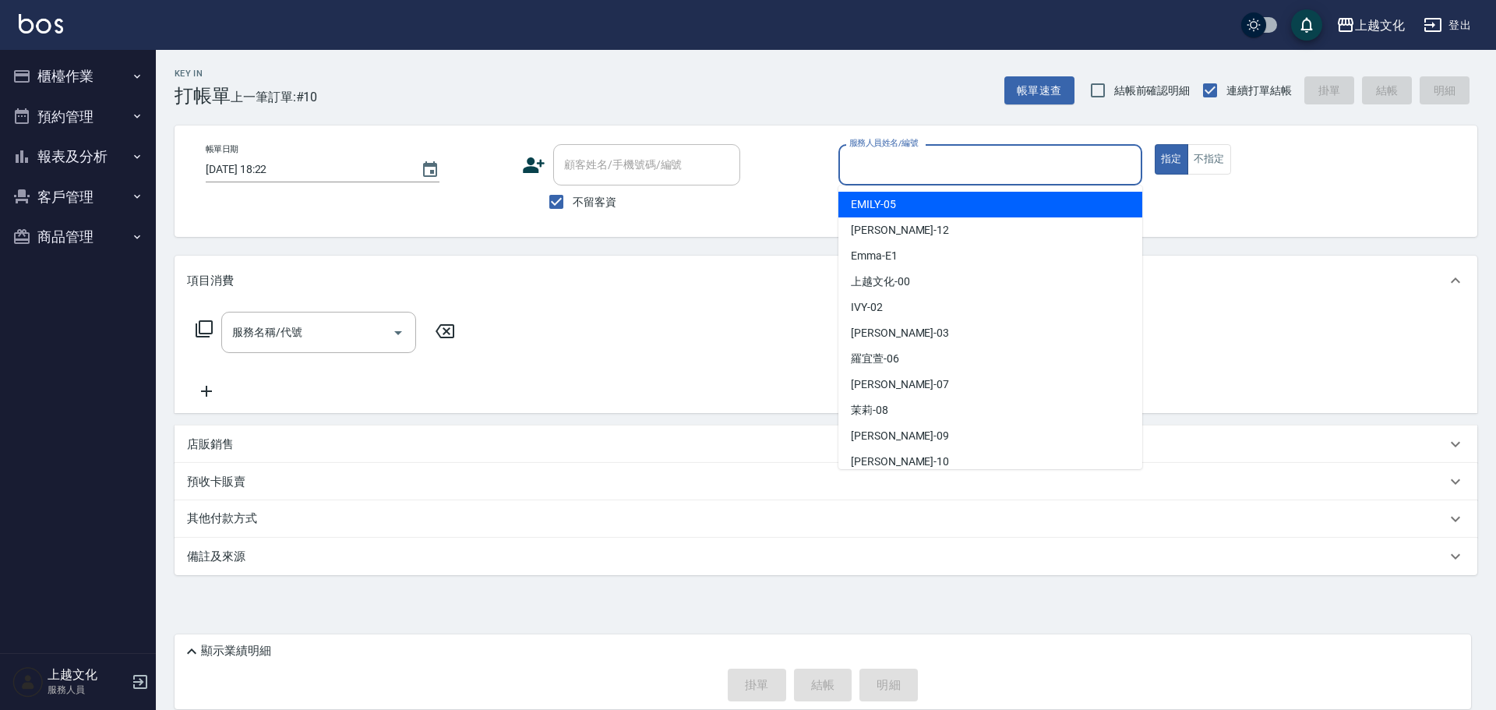
click at [978, 174] on input "服務人員姓名/編號" at bounding box center [991, 164] width 290 height 27
type input "新客人 姓名未設定/李/0932346432/"
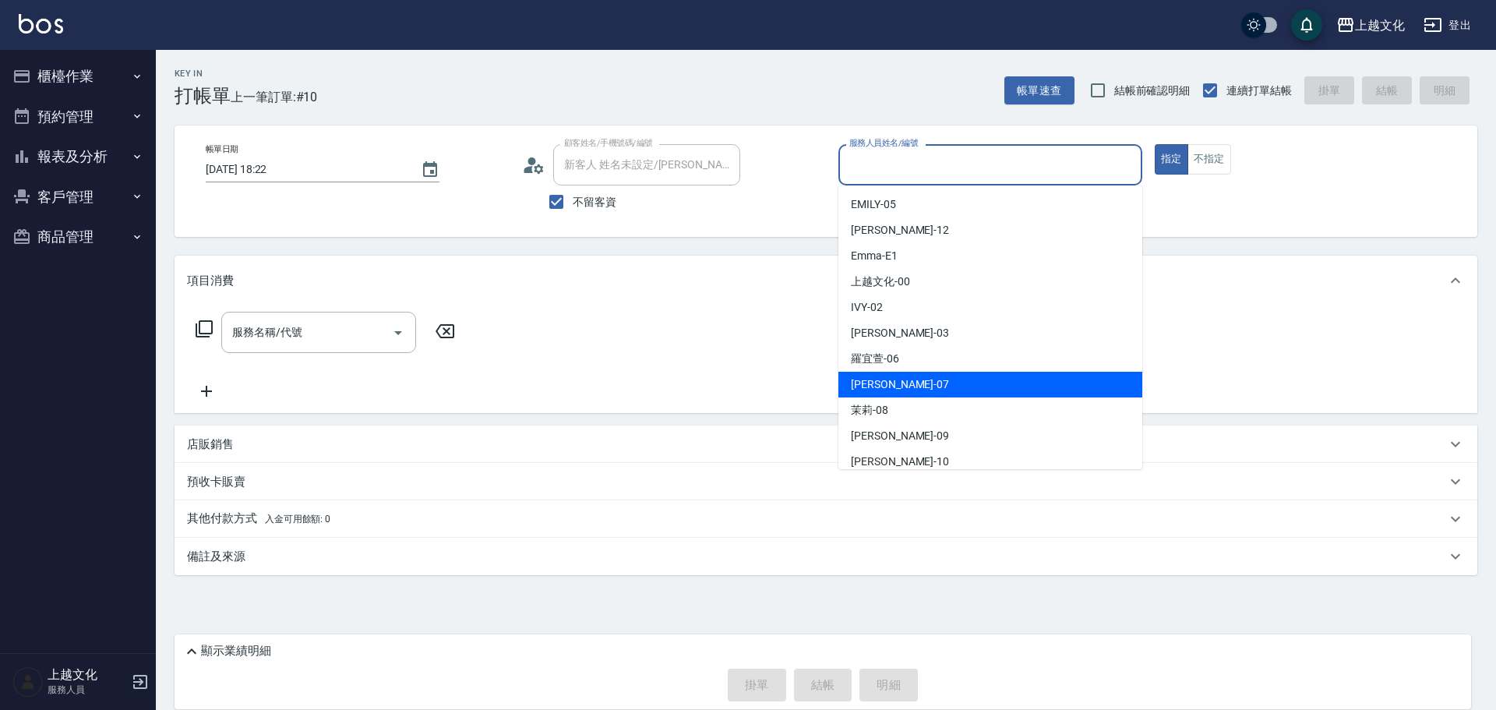
click at [976, 387] on div "LIN -07" at bounding box center [991, 385] width 304 height 26
type input "LIN-07"
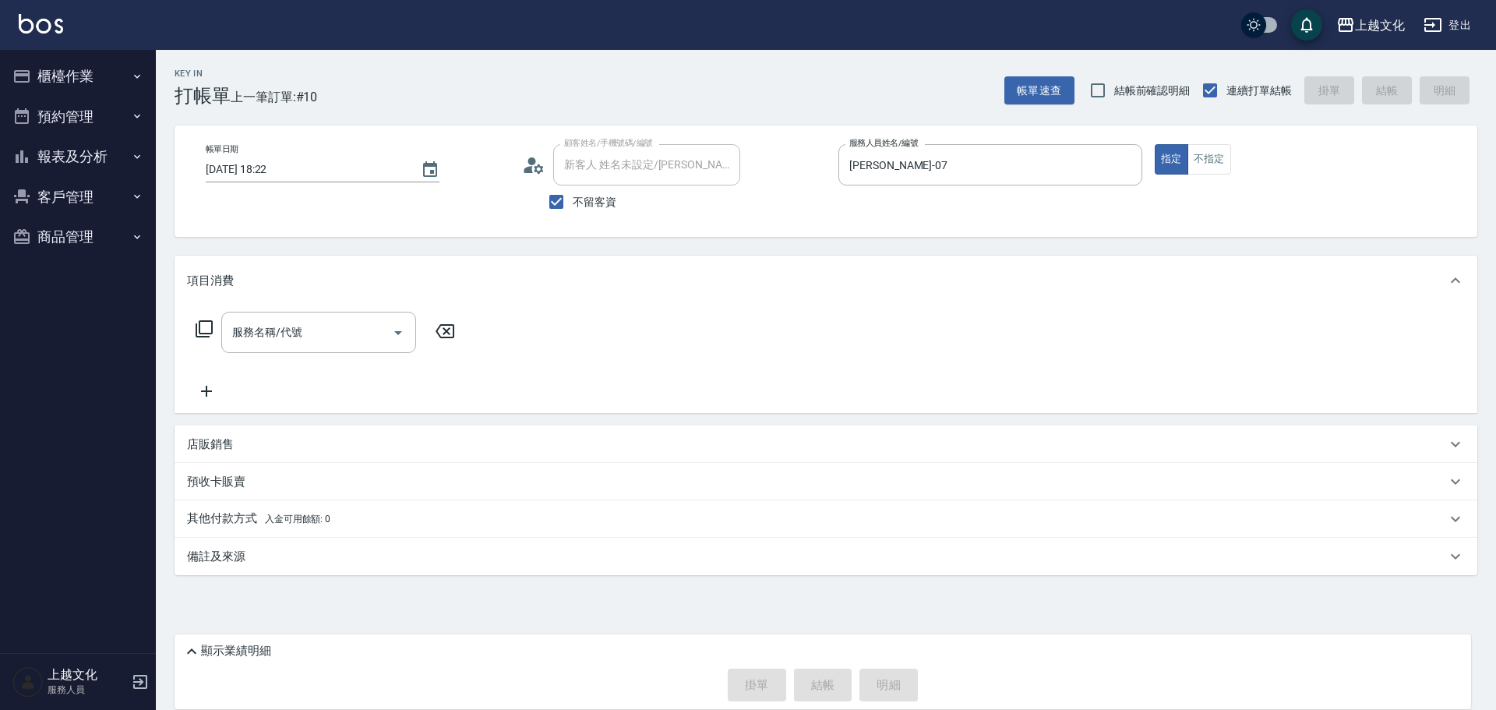
click at [198, 332] on icon at bounding box center [204, 329] width 19 height 19
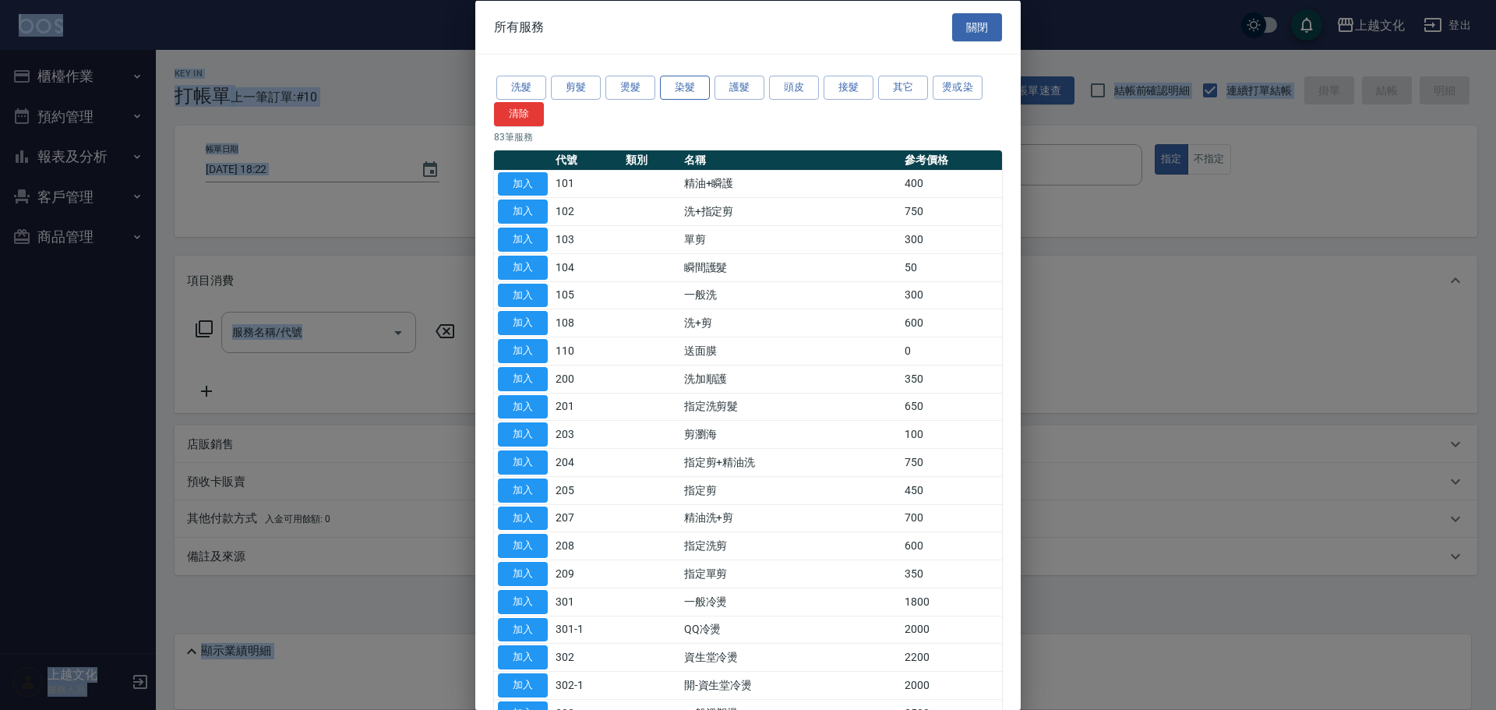
click at [684, 84] on button "染髮" at bounding box center [685, 88] width 50 height 24
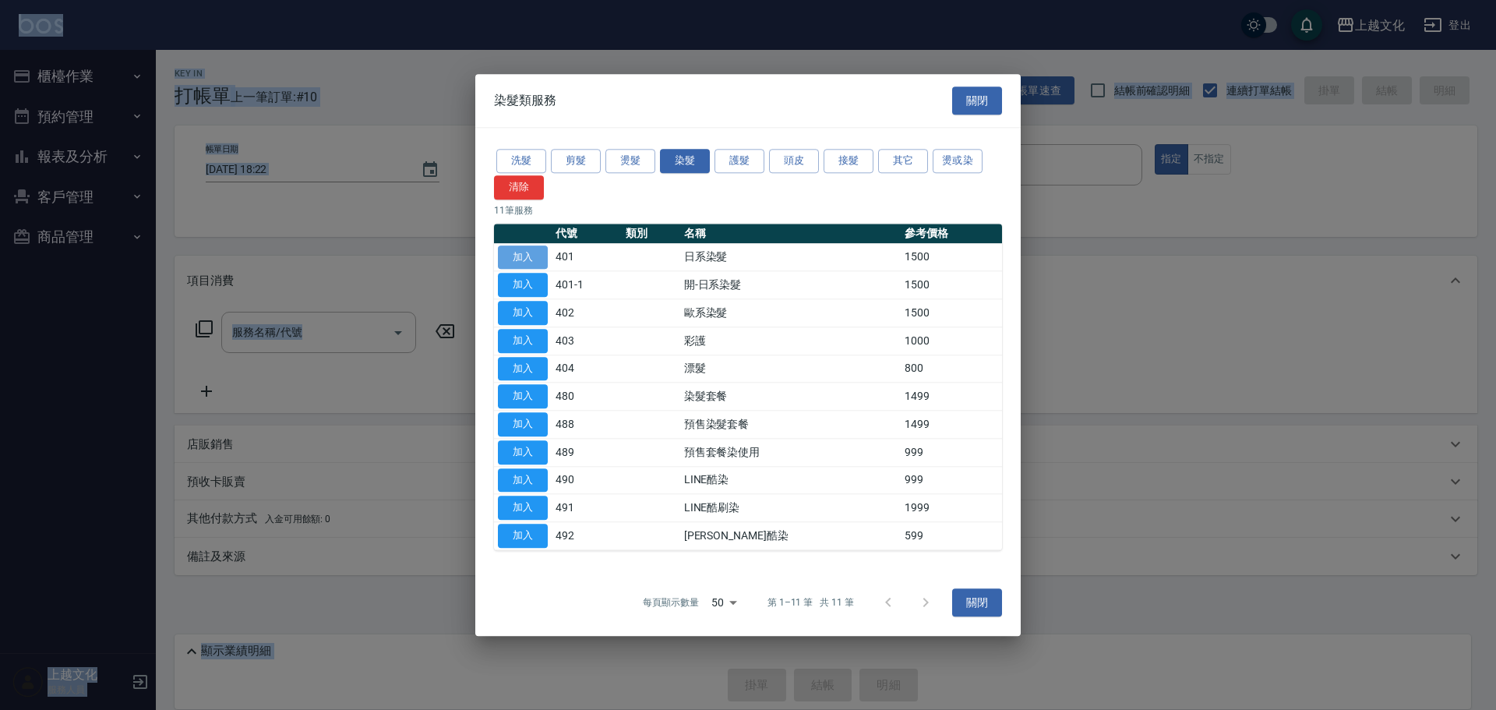
click at [522, 259] on button "加入" at bounding box center [523, 257] width 50 height 24
type input "日系染髮(401)"
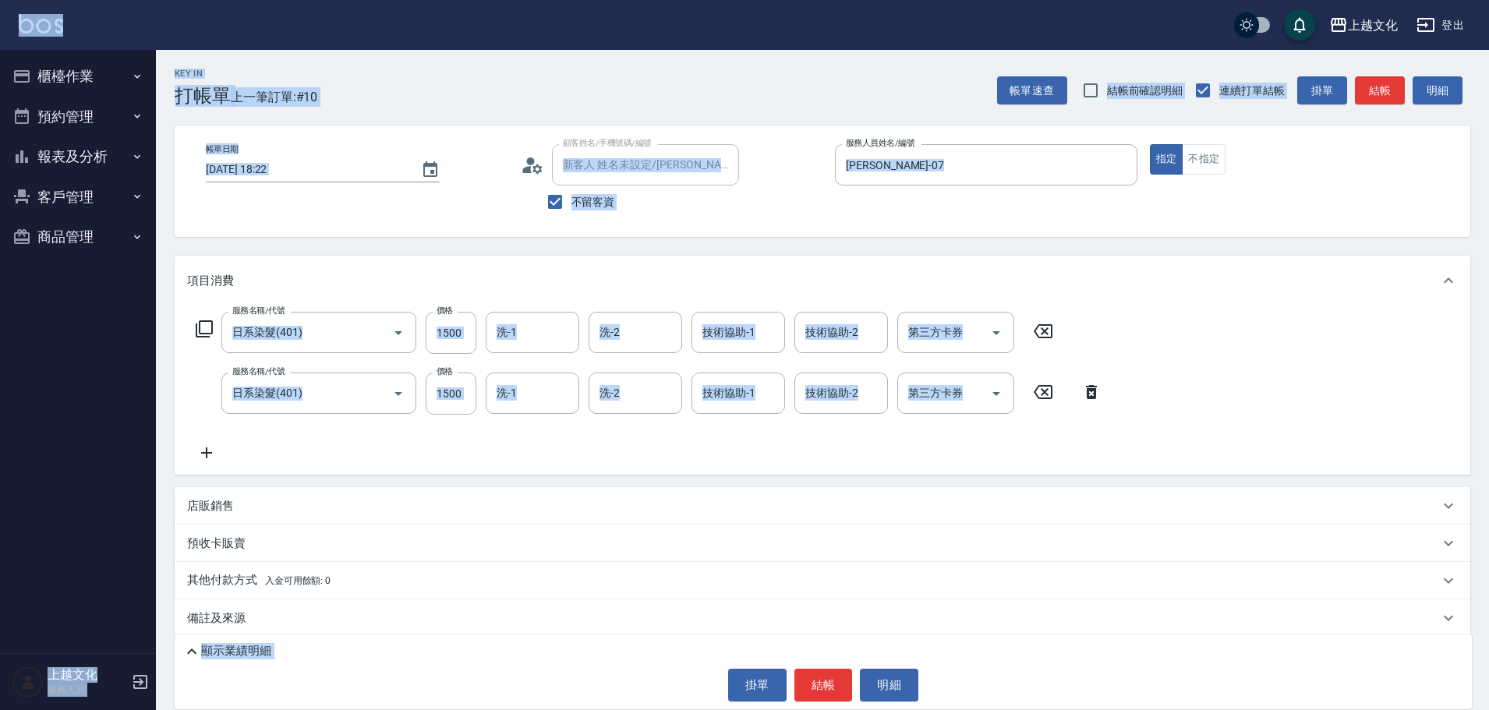
drag, startPoint x: 1093, startPoint y: 394, endPoint x: 1081, endPoint y: 394, distance: 12.5
click at [1095, 392] on icon at bounding box center [1091, 392] width 11 height 14
click at [1097, 390] on div "服務名稱/代號 日系染髮(401) 服務名稱/代號 價格 1500 價格 洗-1 洗-1 洗-2 洗-2 技術協助-1 技術協助-1 技術協助-2 技術協助-…" at bounding box center [822, 389] width 1295 height 169
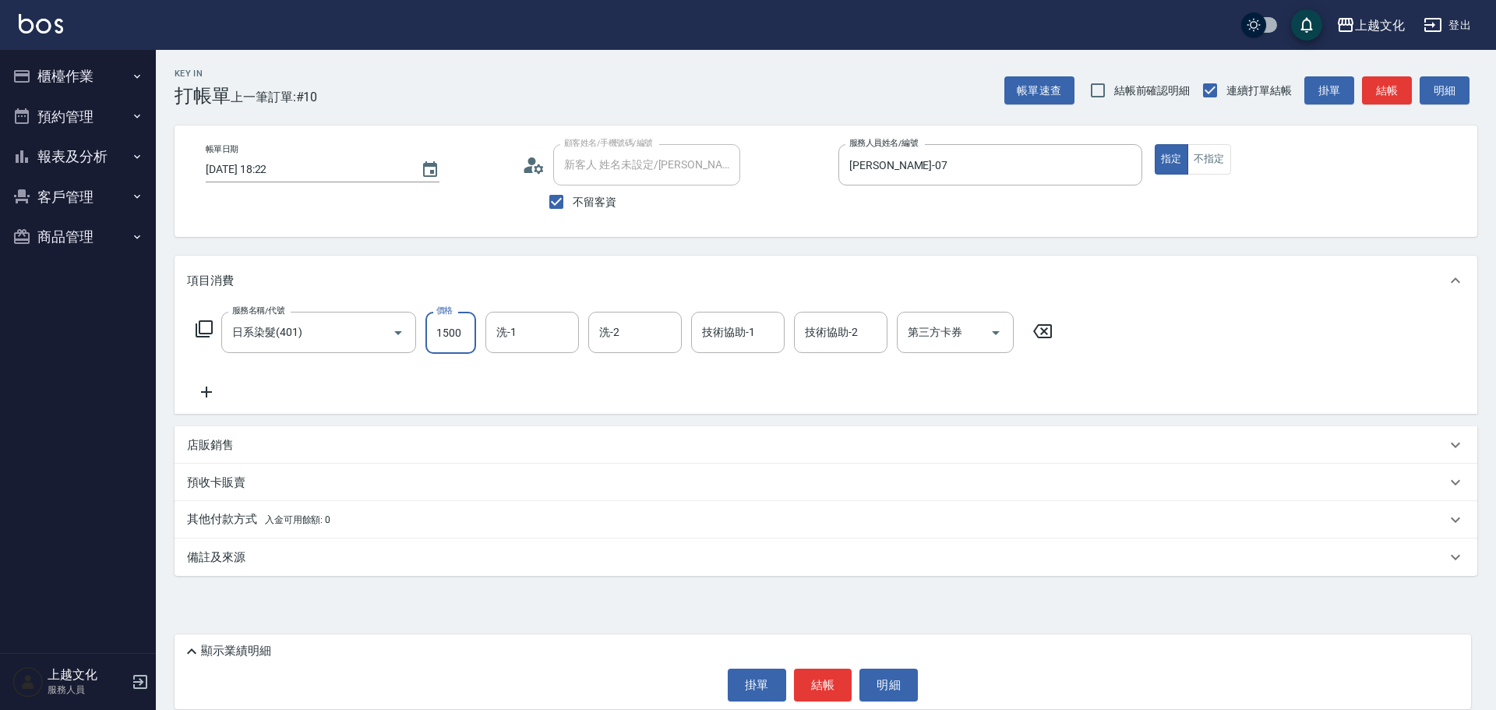
click at [438, 337] on input "1500" at bounding box center [451, 333] width 51 height 42
type input "2299"
click at [207, 392] on icon at bounding box center [206, 392] width 11 height 11
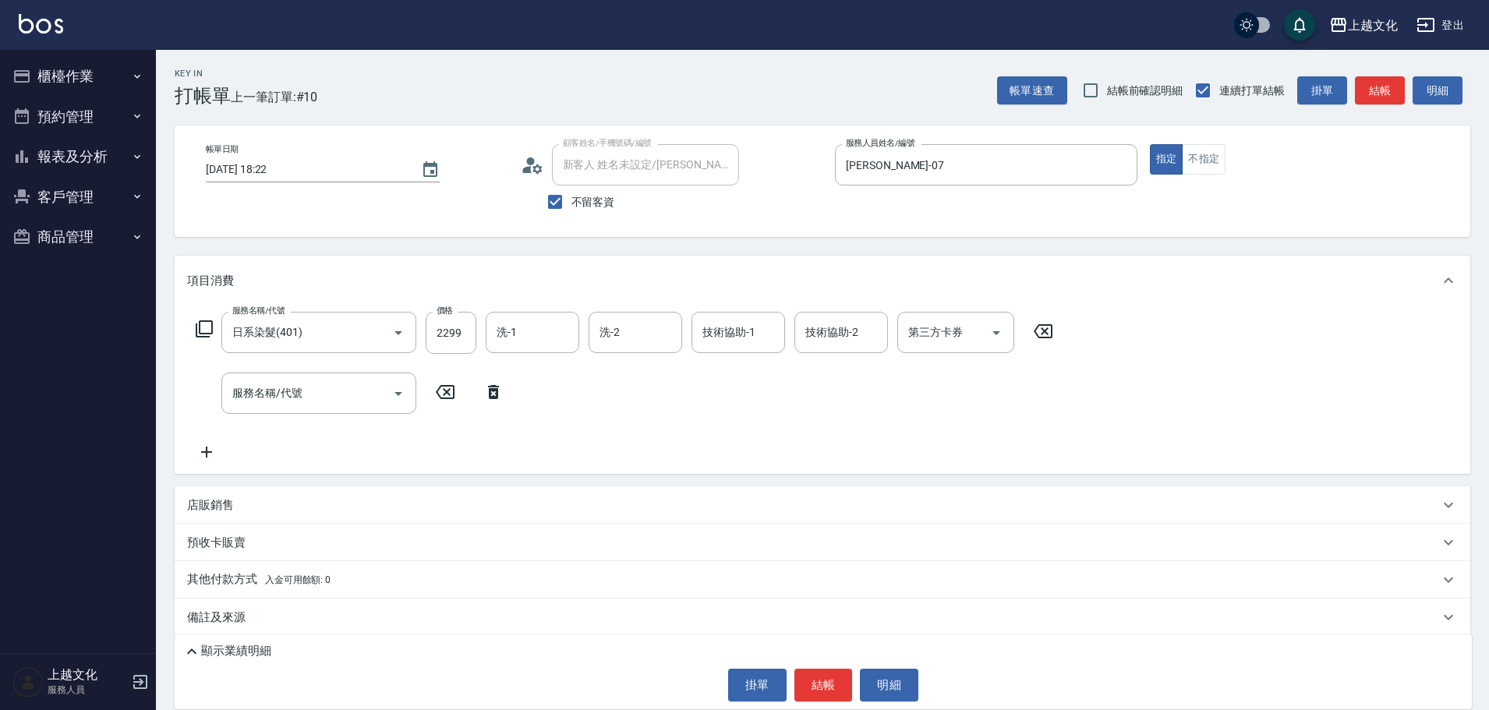
click at [205, 332] on icon at bounding box center [204, 329] width 19 height 19
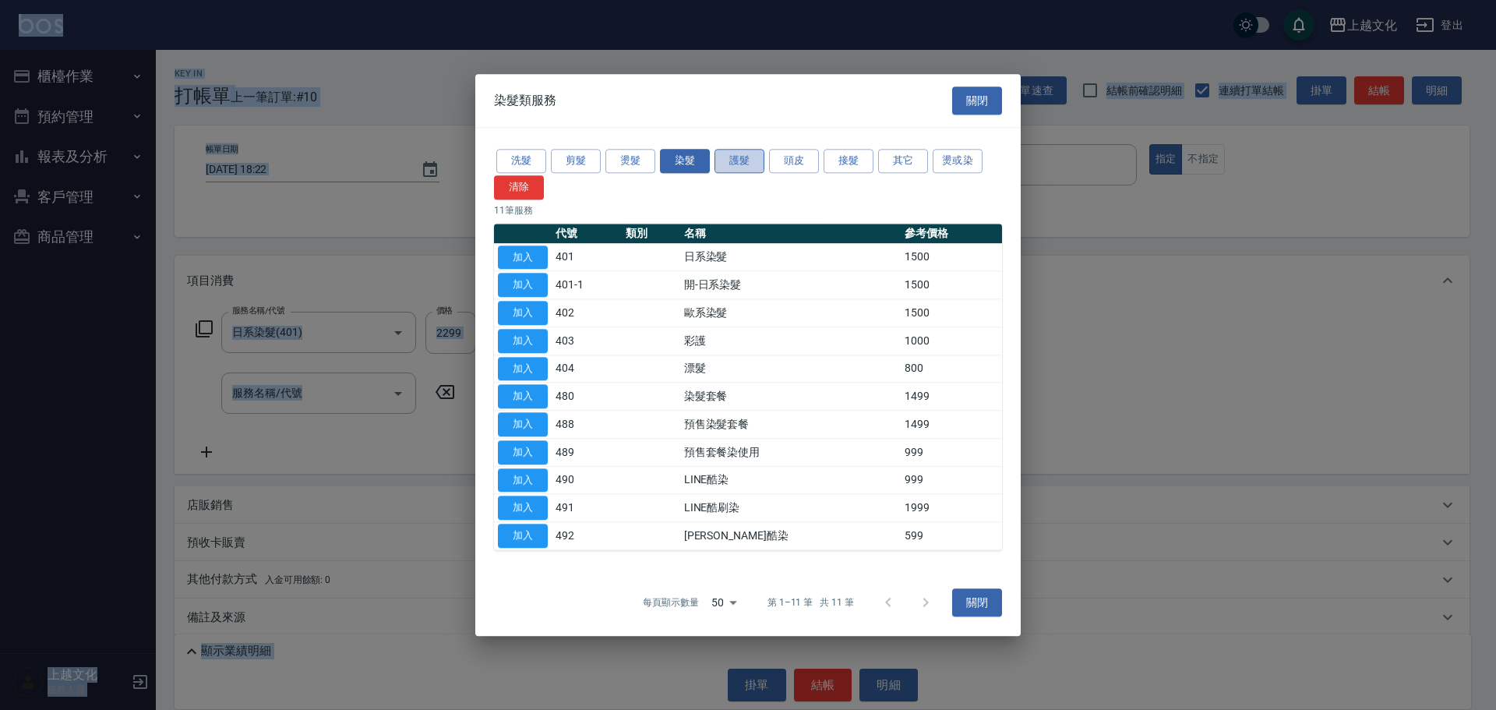
click at [745, 161] on button "護髮" at bounding box center [740, 161] width 50 height 24
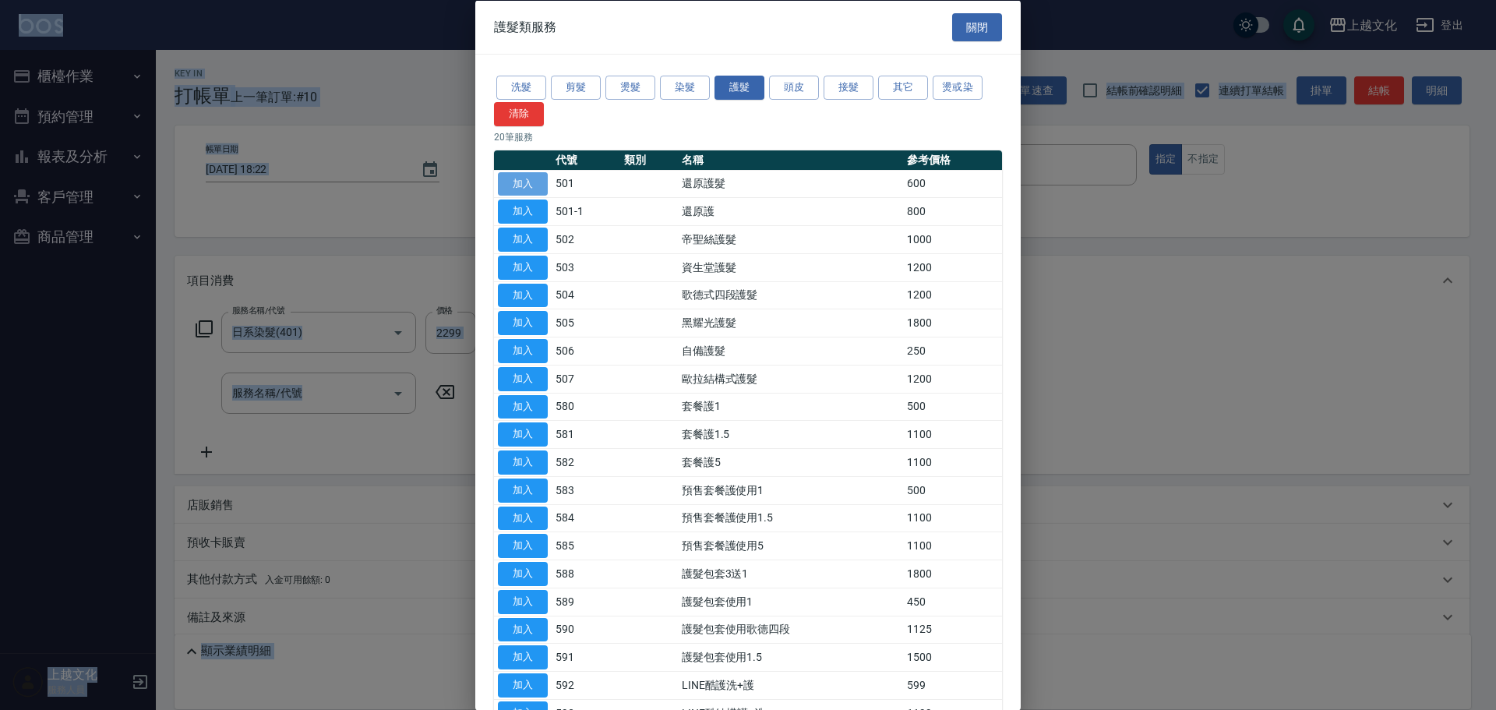
click at [539, 188] on button "加入" at bounding box center [523, 183] width 50 height 24
drag, startPoint x: 539, startPoint y: 188, endPoint x: 457, endPoint y: 318, distance: 153.7
click at [539, 188] on button "加入" at bounding box center [523, 183] width 50 height 24
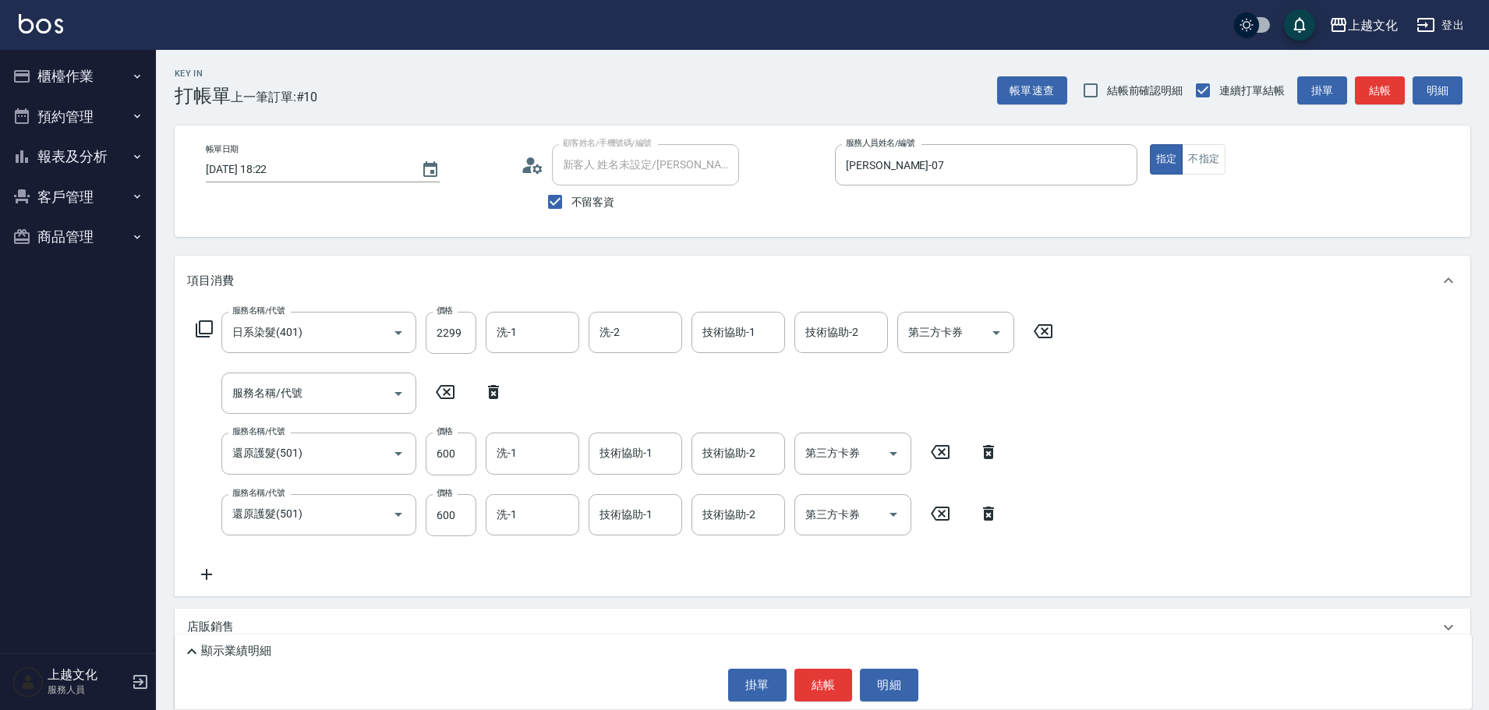
click at [491, 390] on icon at bounding box center [493, 392] width 11 height 14
type input "還原護髮(501)"
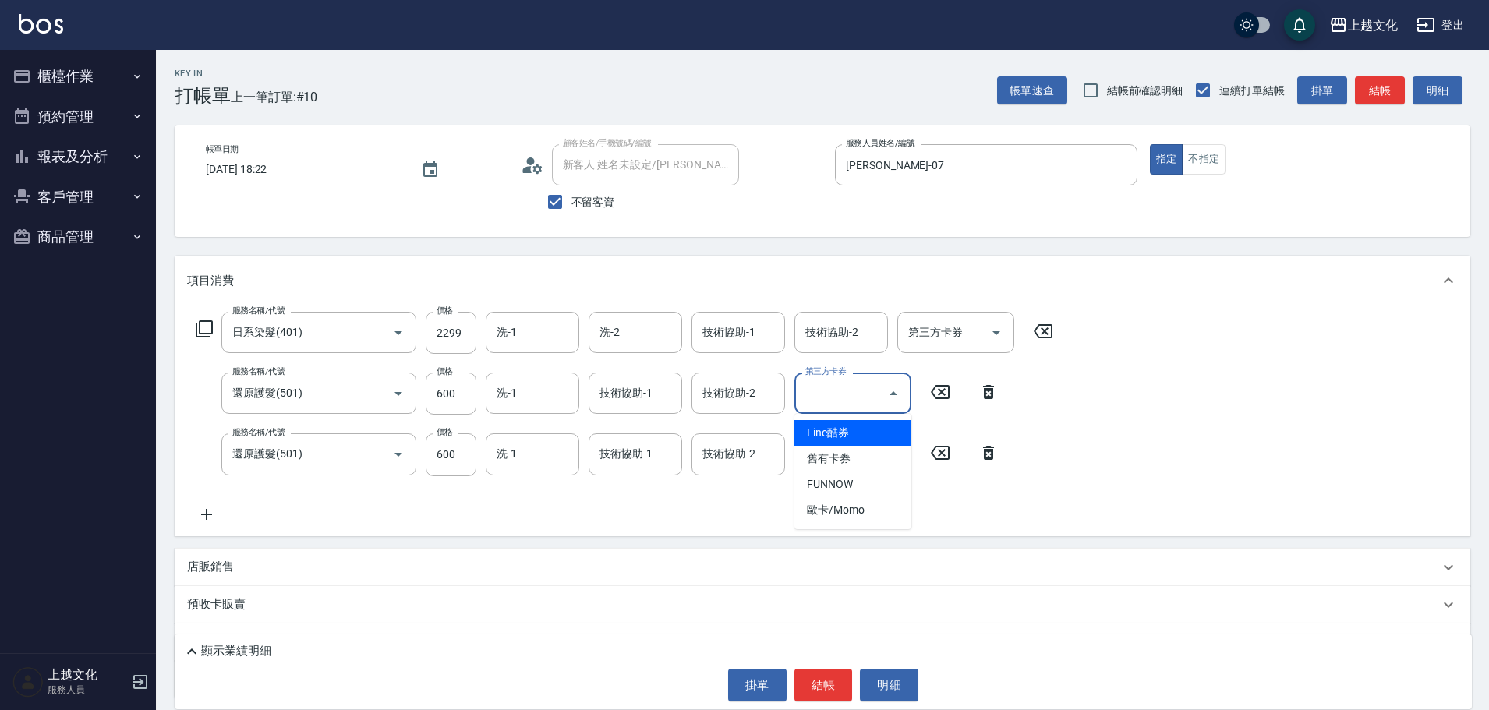
drag, startPoint x: 988, startPoint y: 391, endPoint x: 850, endPoint y: 406, distance: 138.7
click at [987, 390] on icon at bounding box center [988, 392] width 11 height 14
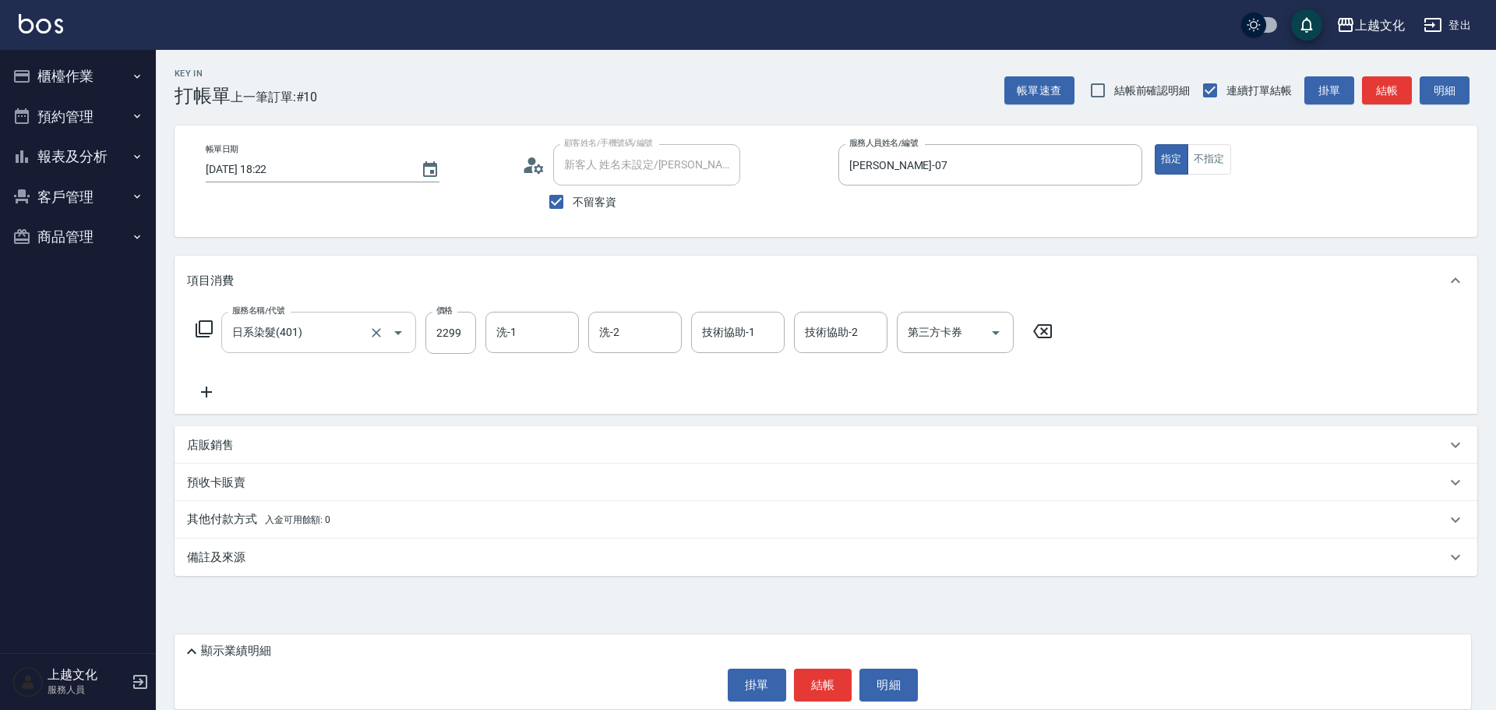
drag, startPoint x: 207, startPoint y: 391, endPoint x: 222, endPoint y: 328, distance: 64.8
click at [207, 392] on icon at bounding box center [206, 392] width 11 height 11
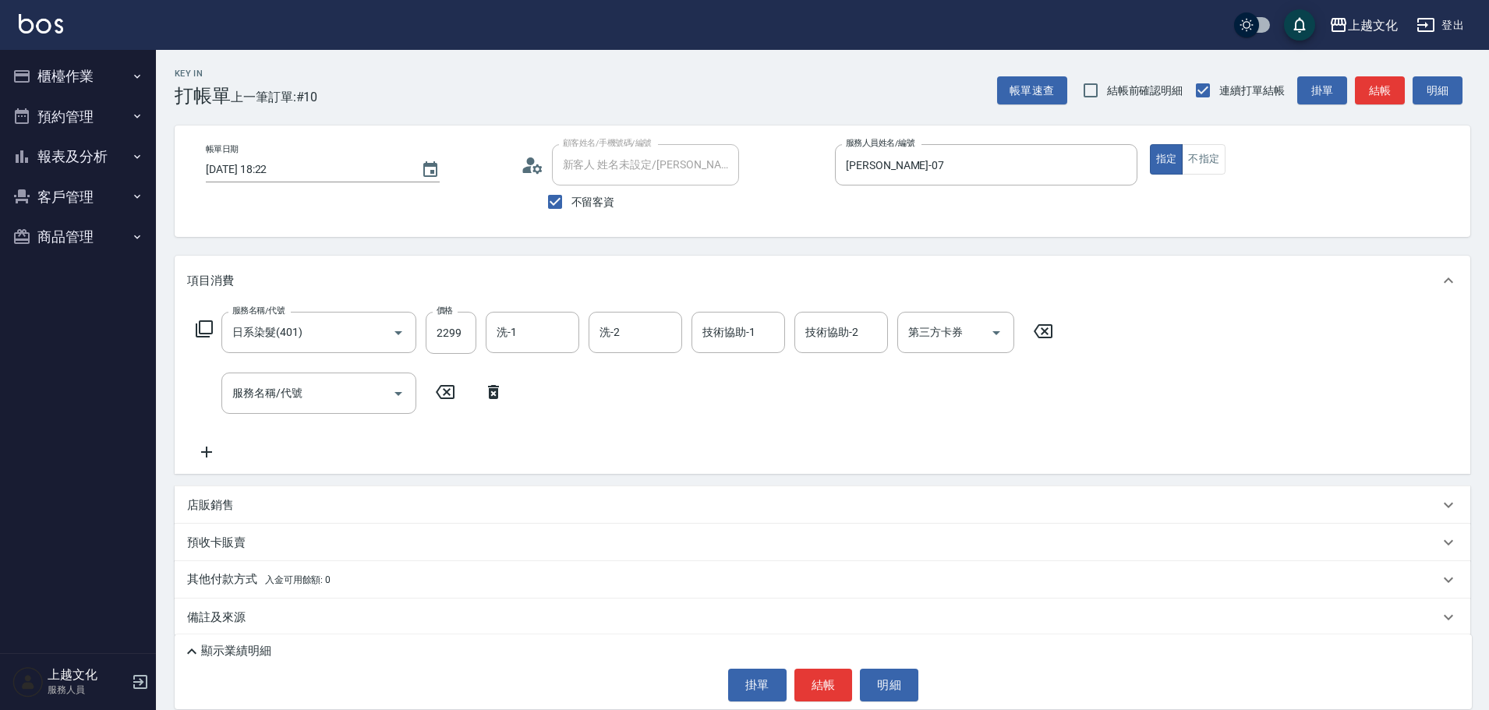
click at [204, 325] on icon at bounding box center [204, 329] width 19 height 19
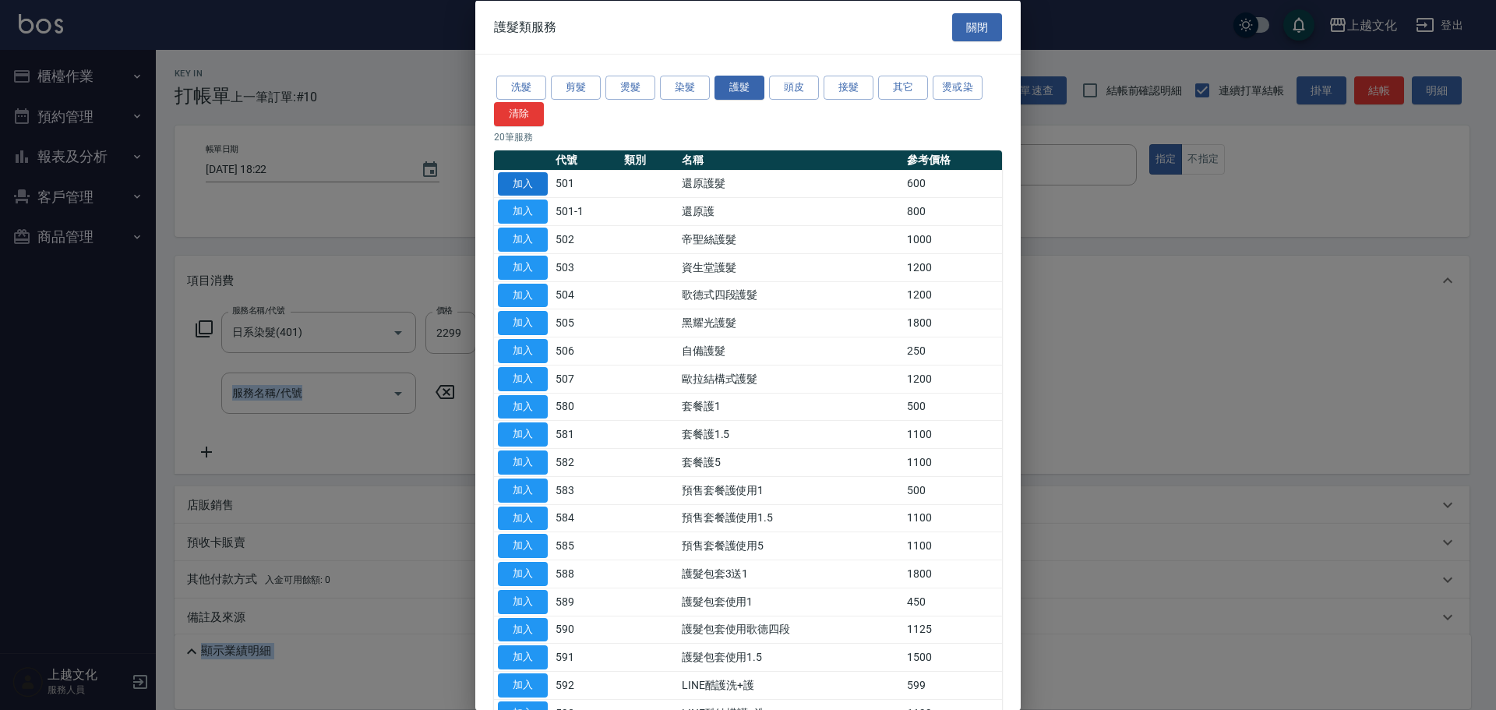
click at [514, 189] on button "加入" at bounding box center [523, 183] width 50 height 24
click at [514, 189] on div "帳單日期 2025/09/26 18:22 顧客姓名/手機號碼/編號 新客人 姓名未設定/李/0932346432/ 顧客姓名/手機號碼/編號 不留客資 服務…" at bounding box center [822, 181] width 1258 height 74
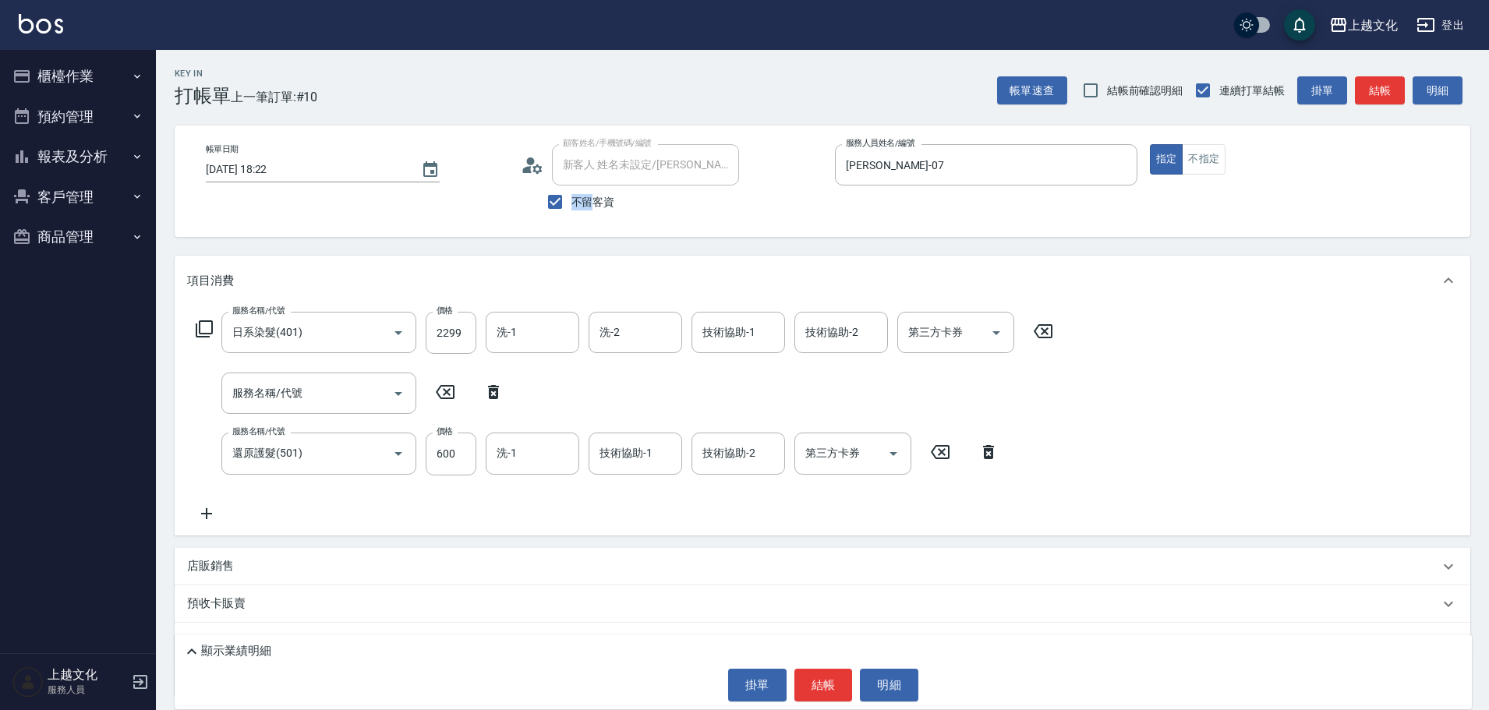
click at [494, 389] on icon at bounding box center [493, 392] width 11 height 14
type input "還原護髮(501)"
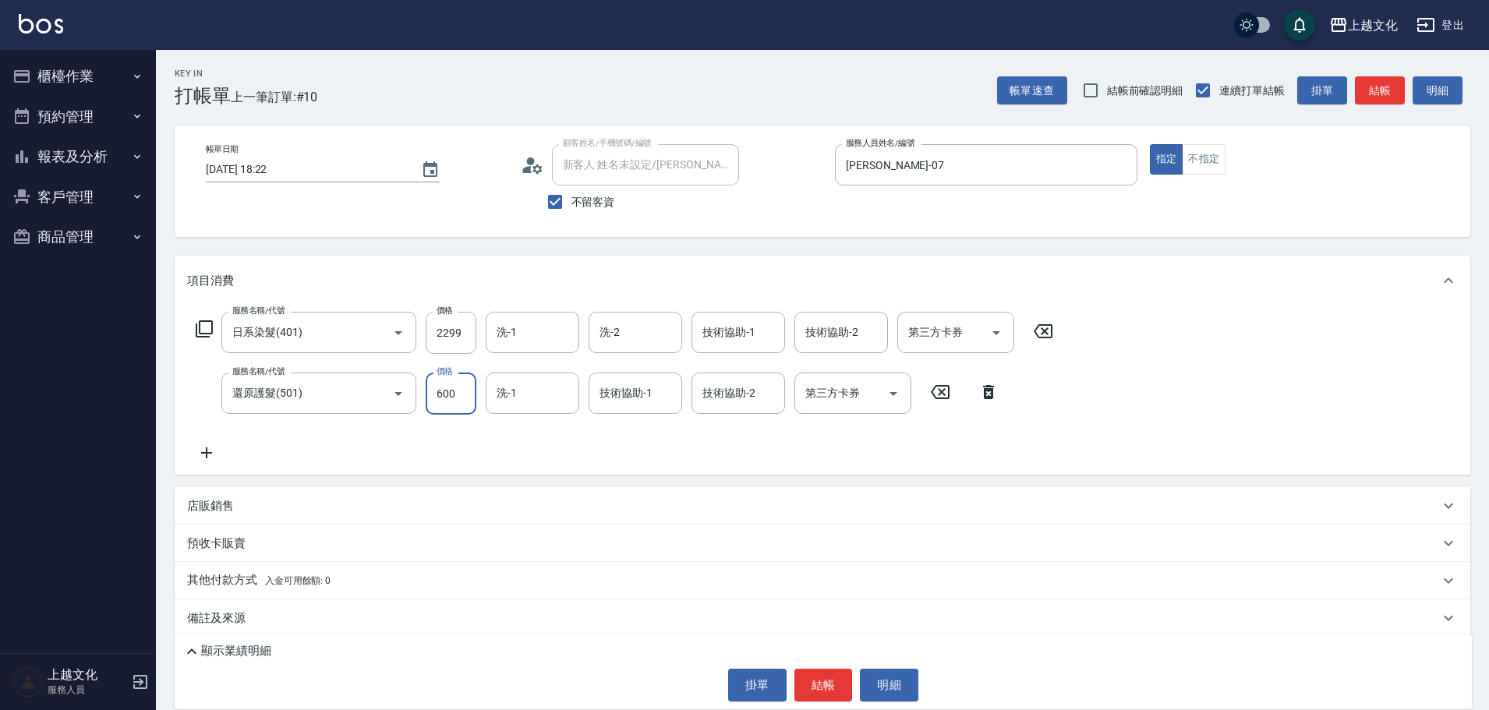
click at [461, 400] on input "600" at bounding box center [451, 394] width 51 height 42
drag, startPoint x: 461, startPoint y: 400, endPoint x: 607, endPoint y: 322, distance: 165.3
click at [461, 400] on input "600" at bounding box center [451, 394] width 51 height 42
type input "0"
click at [500, 399] on input "洗-1" at bounding box center [532, 393] width 79 height 27
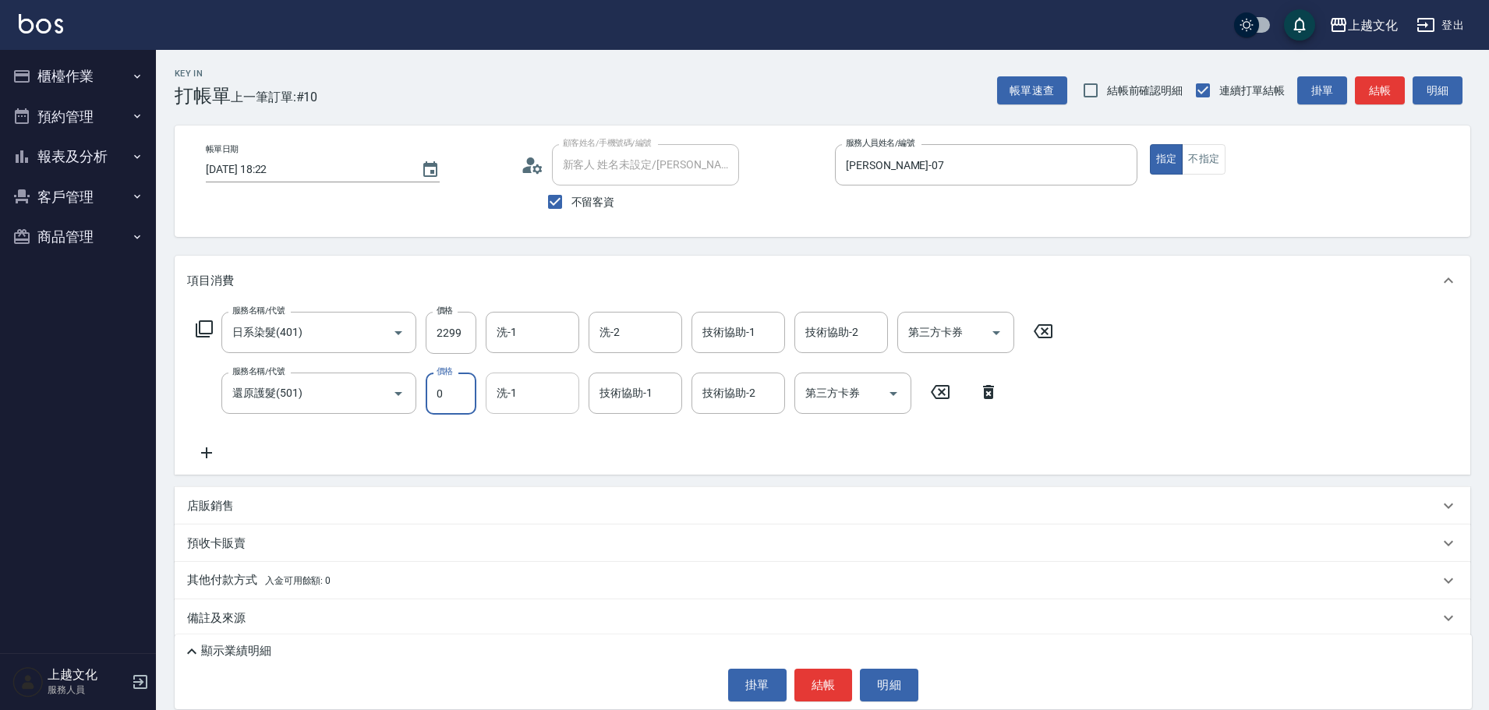
click at [500, 399] on input "洗-1" at bounding box center [532, 393] width 79 height 27
click at [509, 401] on input "洗-1" at bounding box center [532, 393] width 79 height 27
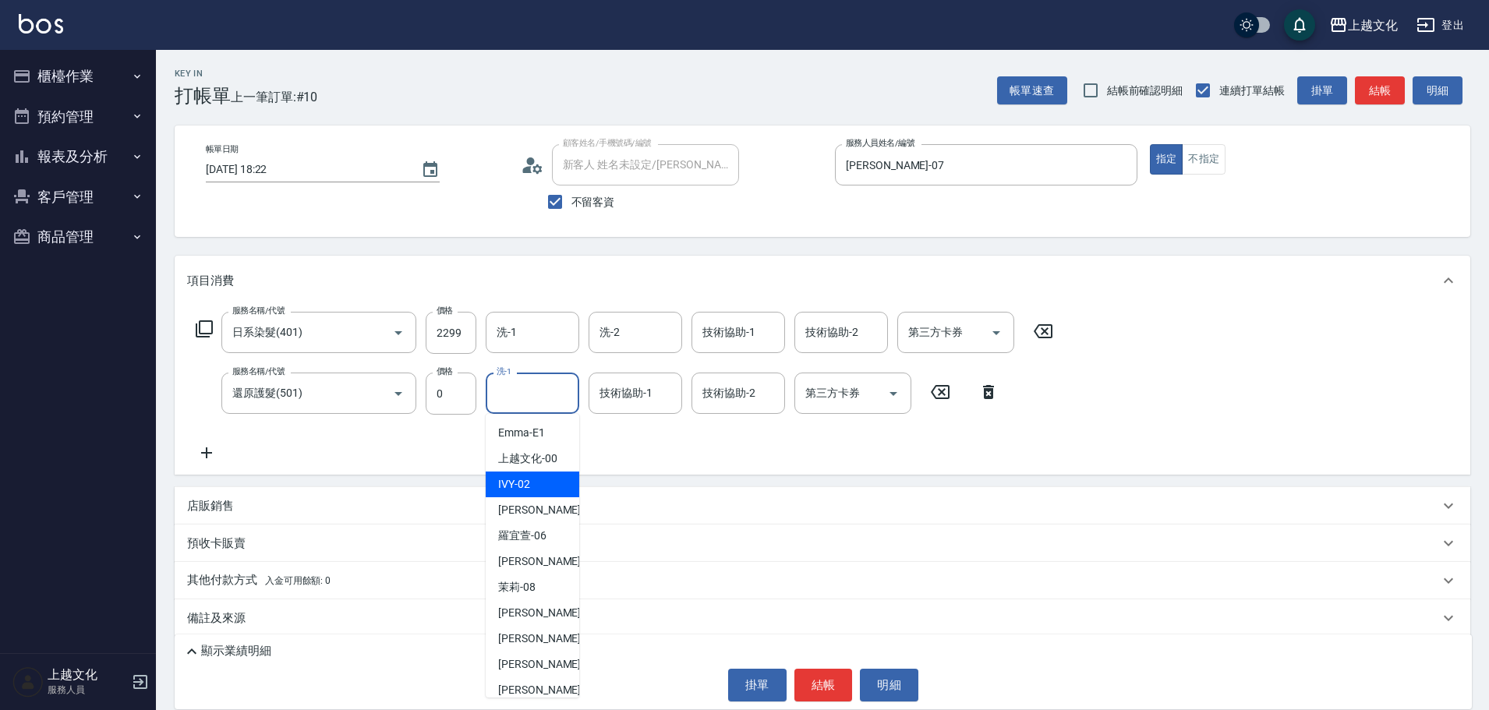
scroll to position [78, 0]
click at [496, 638] on div "Martin -11" at bounding box center [533, 638] width 94 height 26
type input "Martin-11"
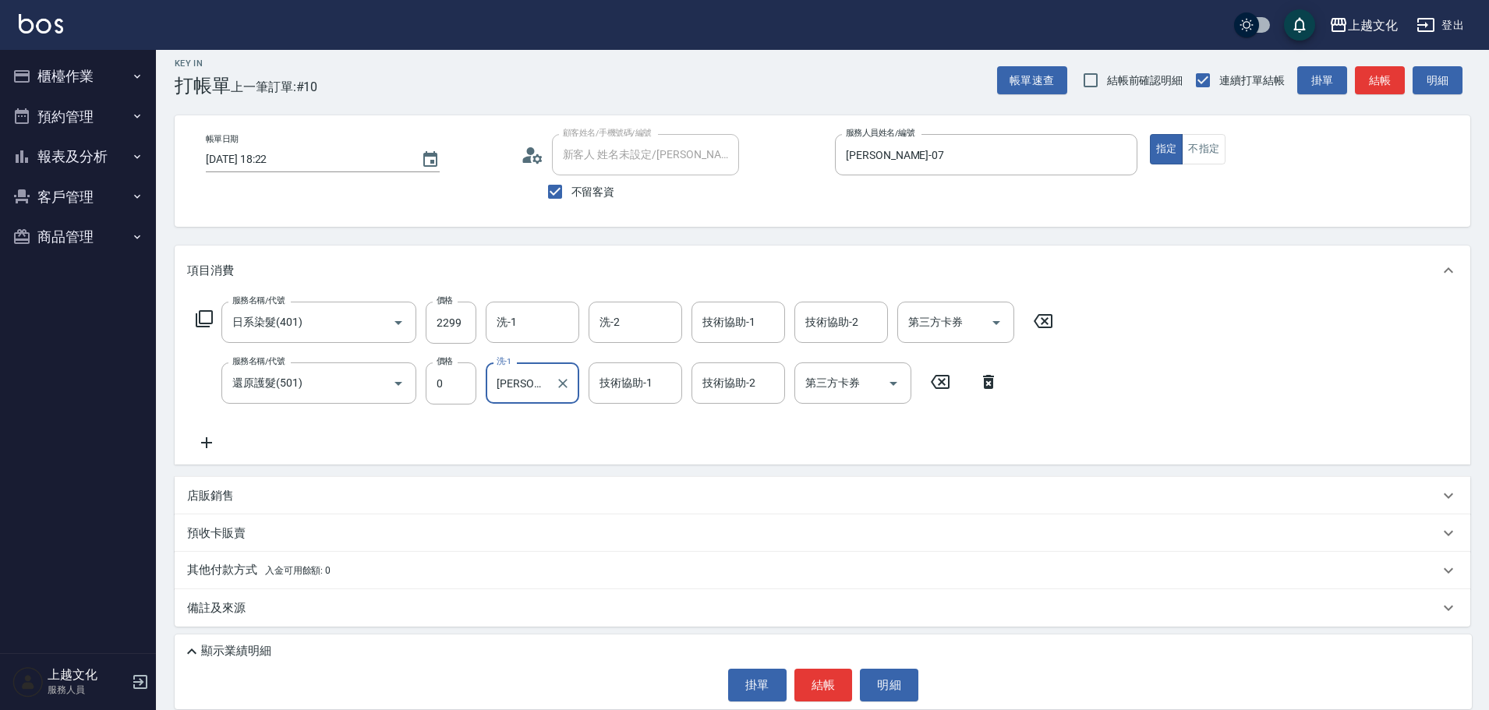
scroll to position [12, 0]
click at [218, 567] on p "其他付款方式 入金可用餘額: 0" at bounding box center [258, 568] width 143 height 17
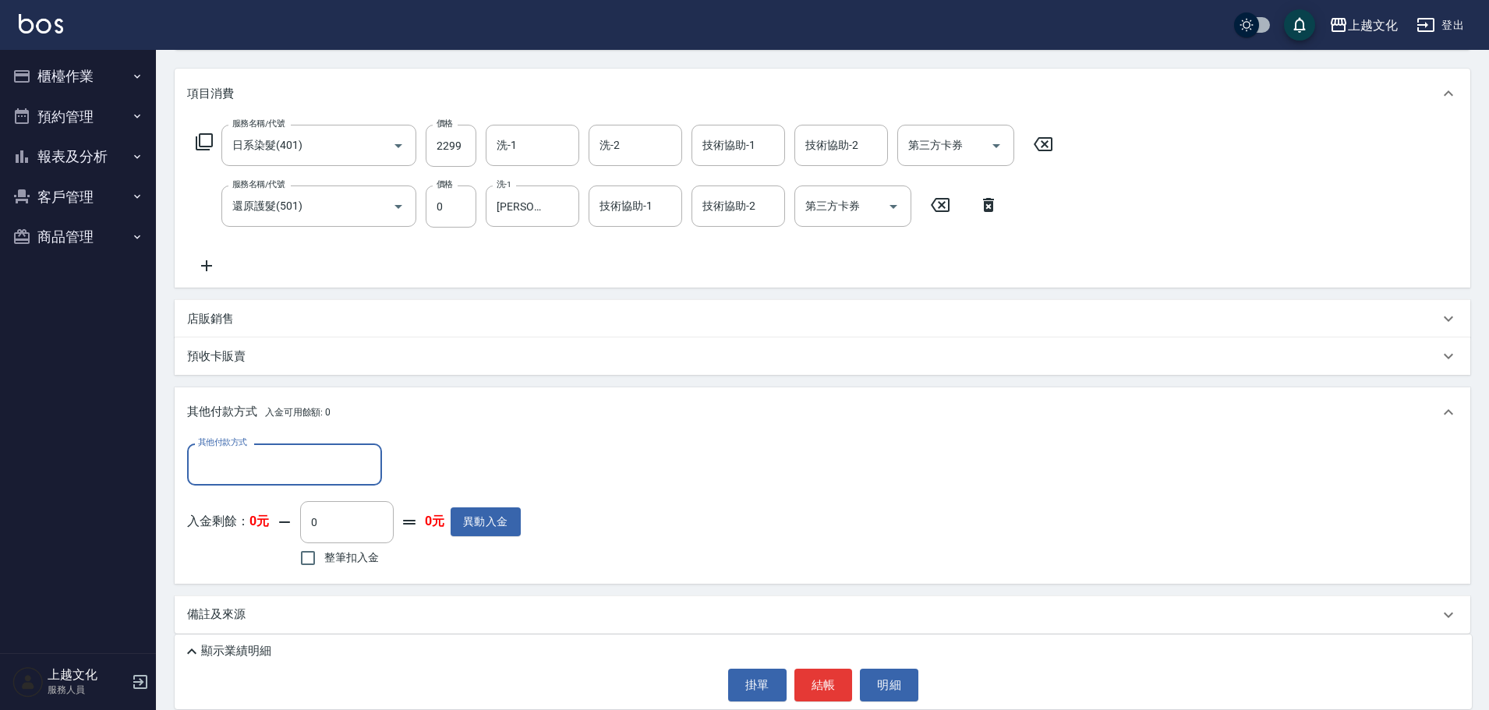
scroll to position [196, 0]
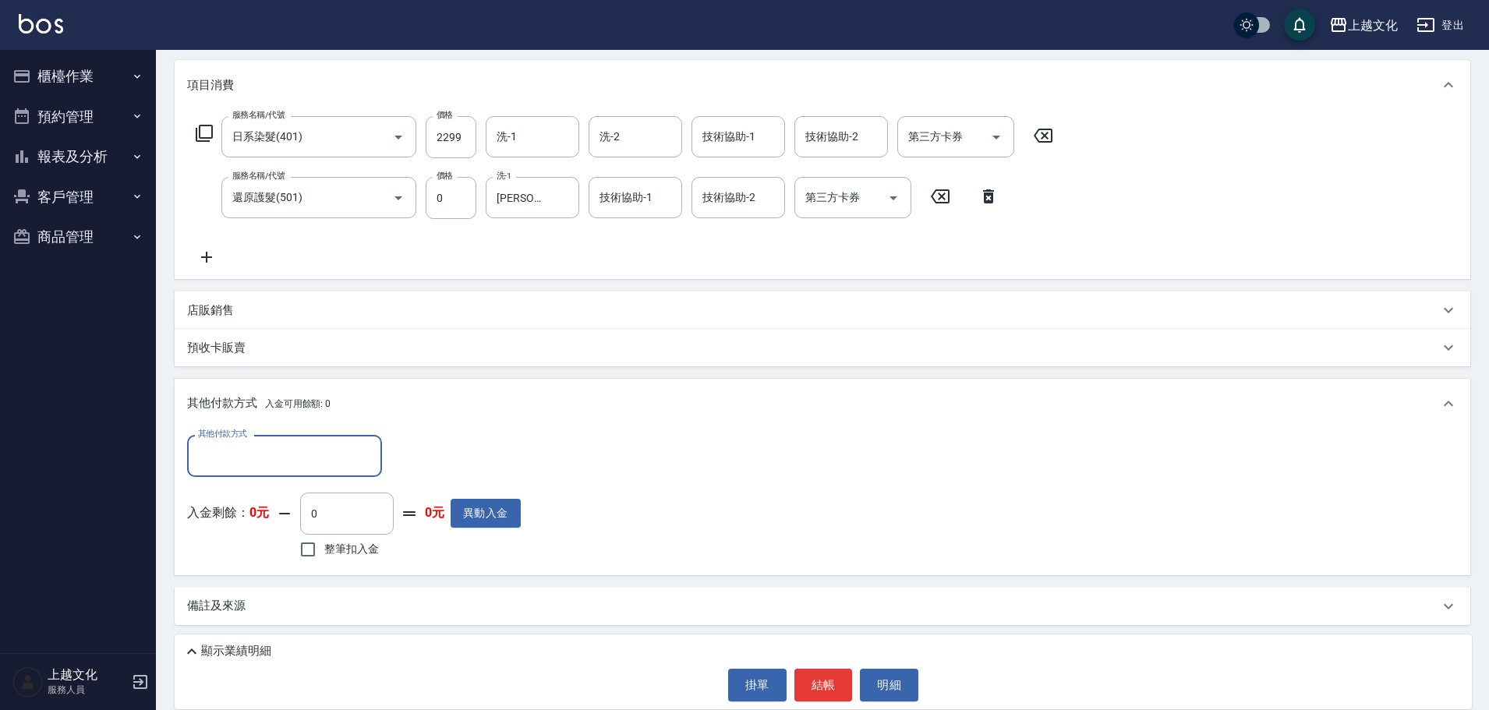
click at [218, 462] on input "其他付款方式" at bounding box center [284, 455] width 181 height 27
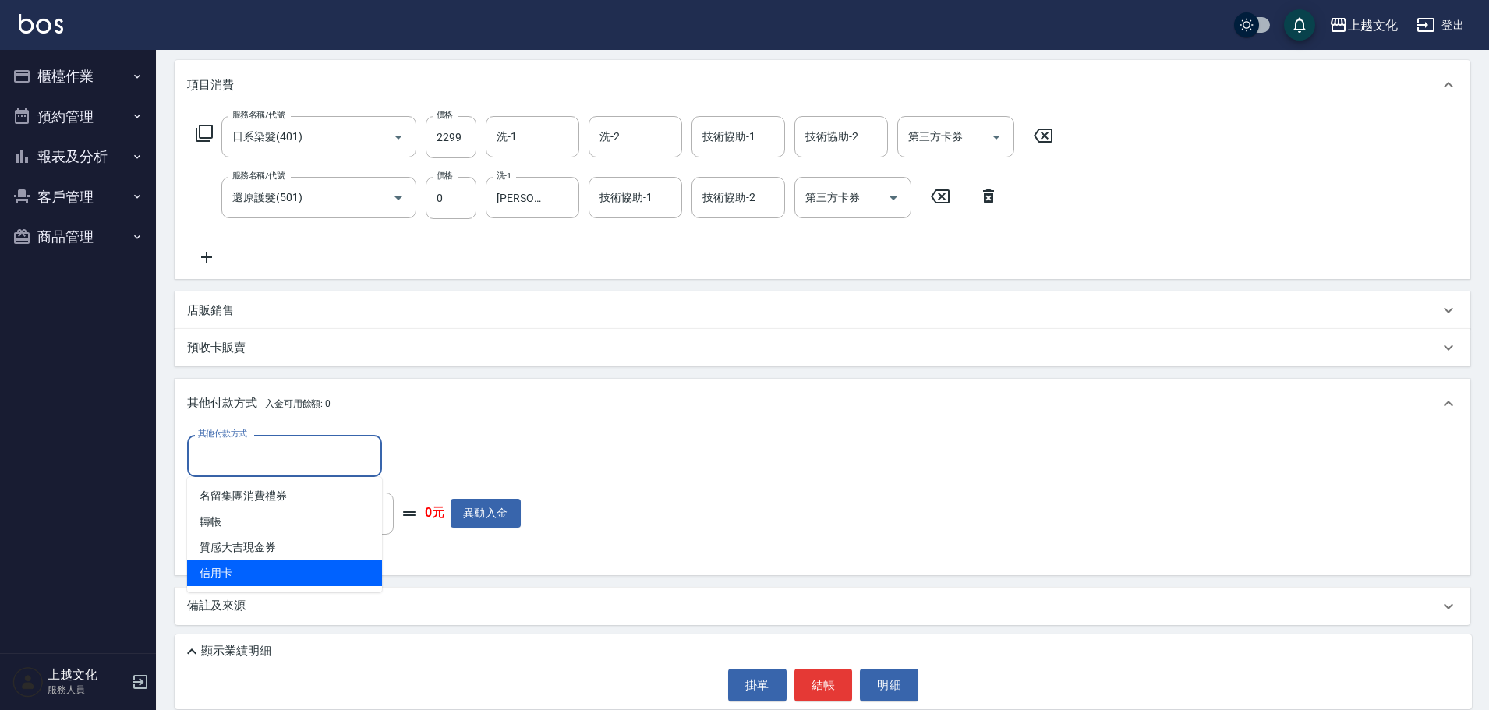
drag, startPoint x: 221, startPoint y: 566, endPoint x: 292, endPoint y: 544, distance: 74.9
click at [220, 567] on span "信用卡" at bounding box center [284, 573] width 195 height 26
type input "信用卡"
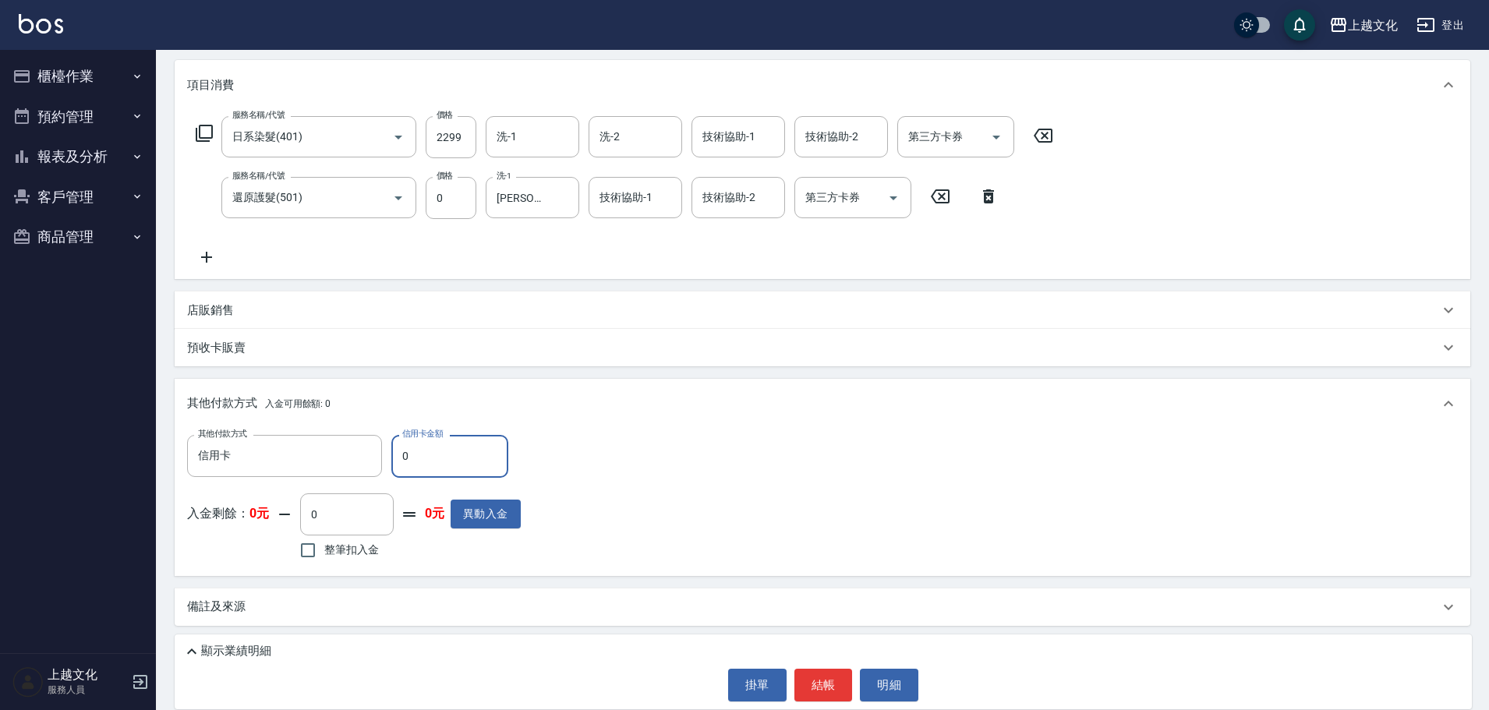
click at [404, 453] on input "0" at bounding box center [449, 456] width 117 height 42
type input "2299"
click at [813, 689] on button "結帳" at bounding box center [823, 685] width 58 height 33
type input "2025/09/26 18:23"
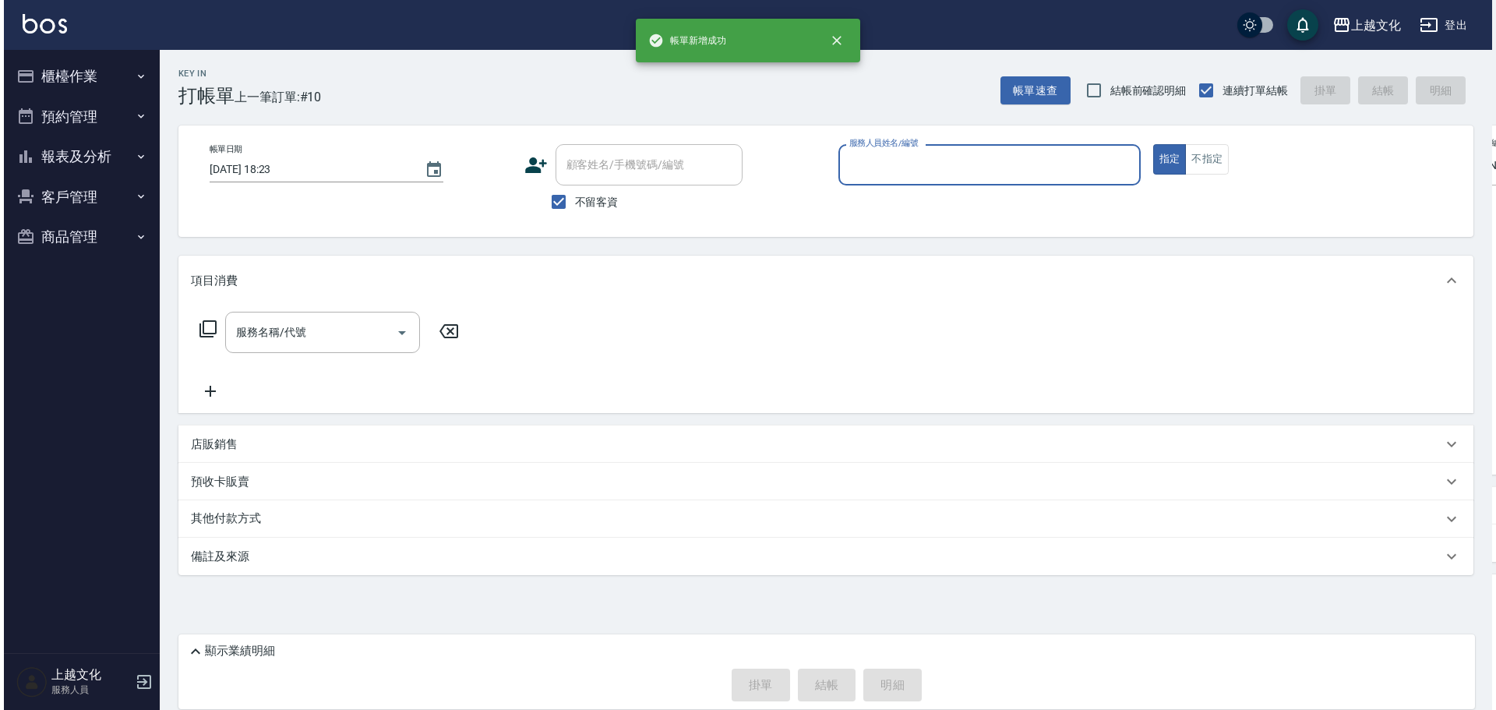
scroll to position [0, 0]
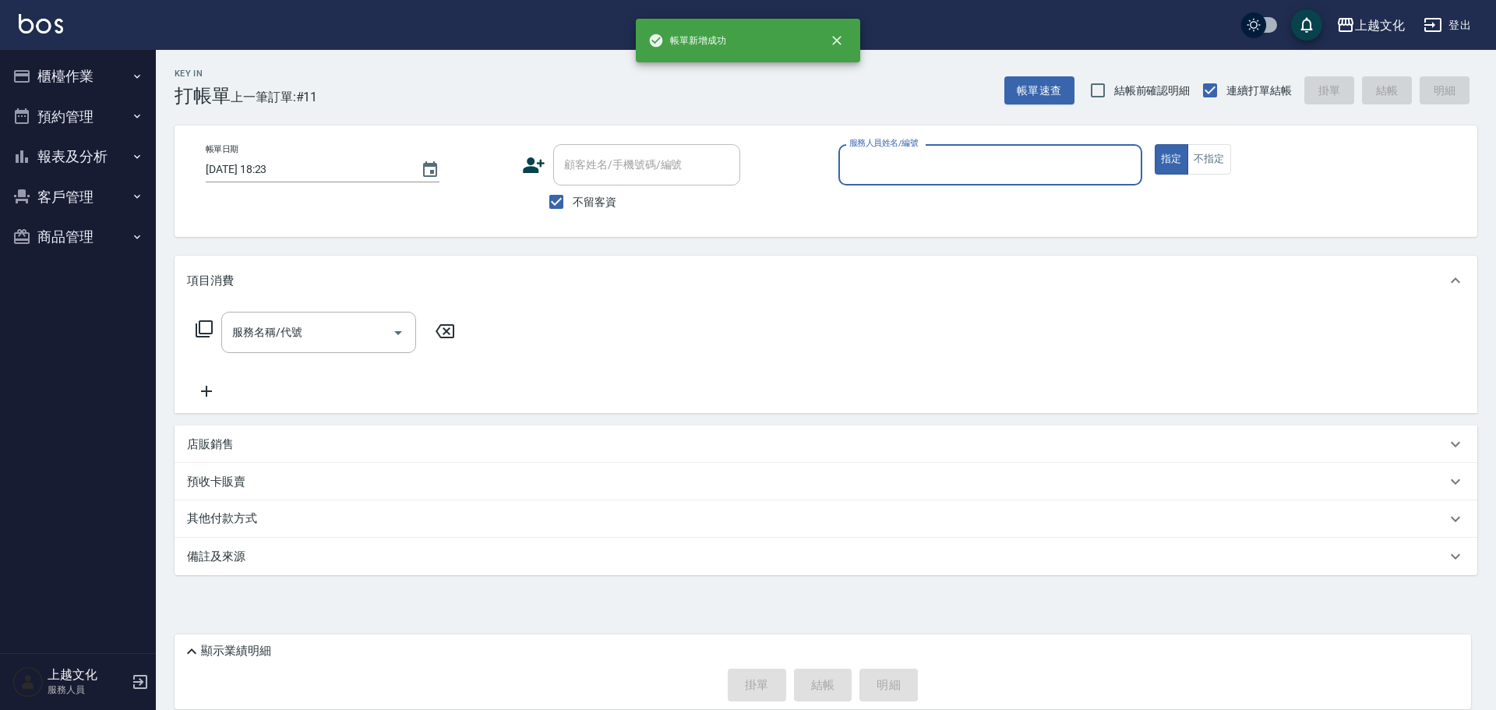
click at [910, 168] on input "服務人員姓名/編號" at bounding box center [991, 164] width 290 height 27
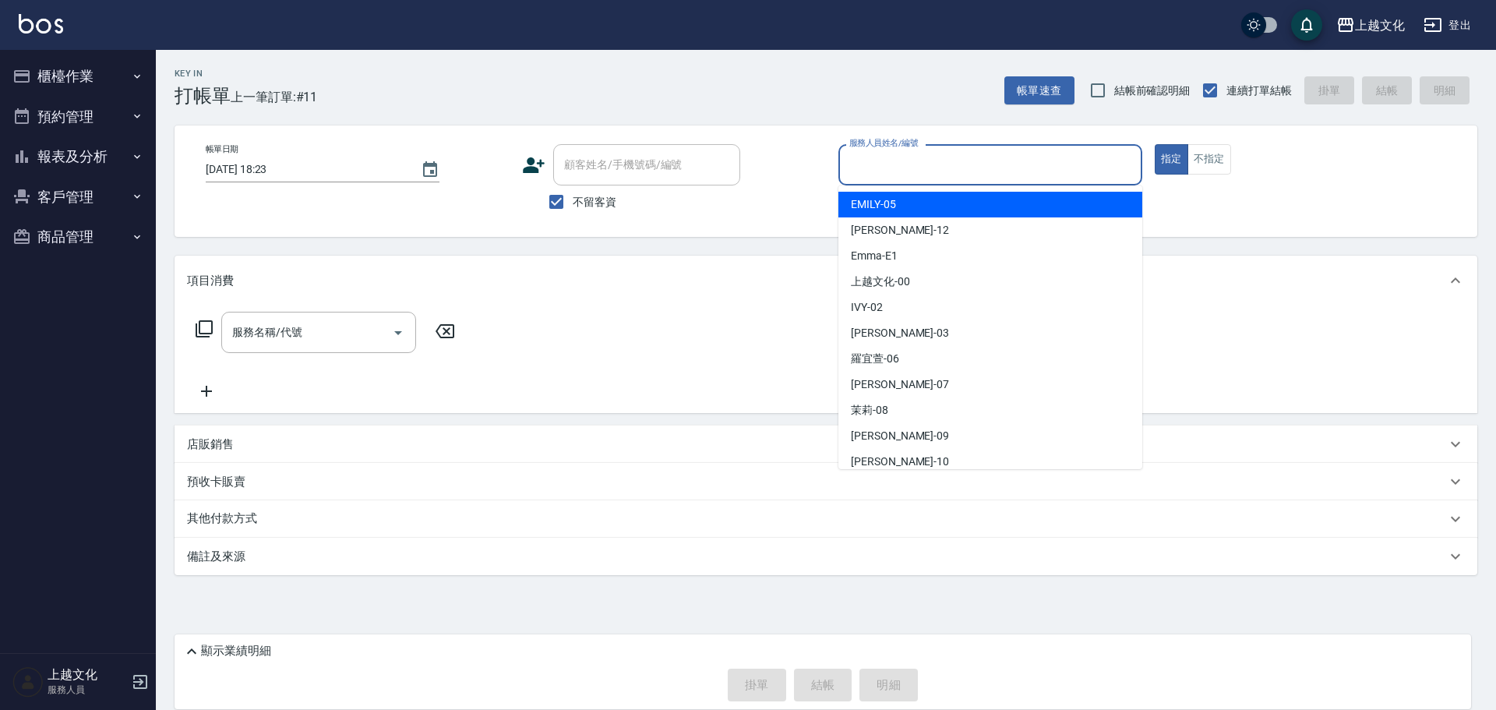
click at [910, 168] on input "服務人員姓名/編號" at bounding box center [991, 164] width 290 height 27
click at [912, 173] on input "服務人員姓名/編號" at bounding box center [991, 164] width 290 height 27
click at [934, 210] on div "EMILY -05" at bounding box center [991, 205] width 304 height 26
type input "EMILY-05"
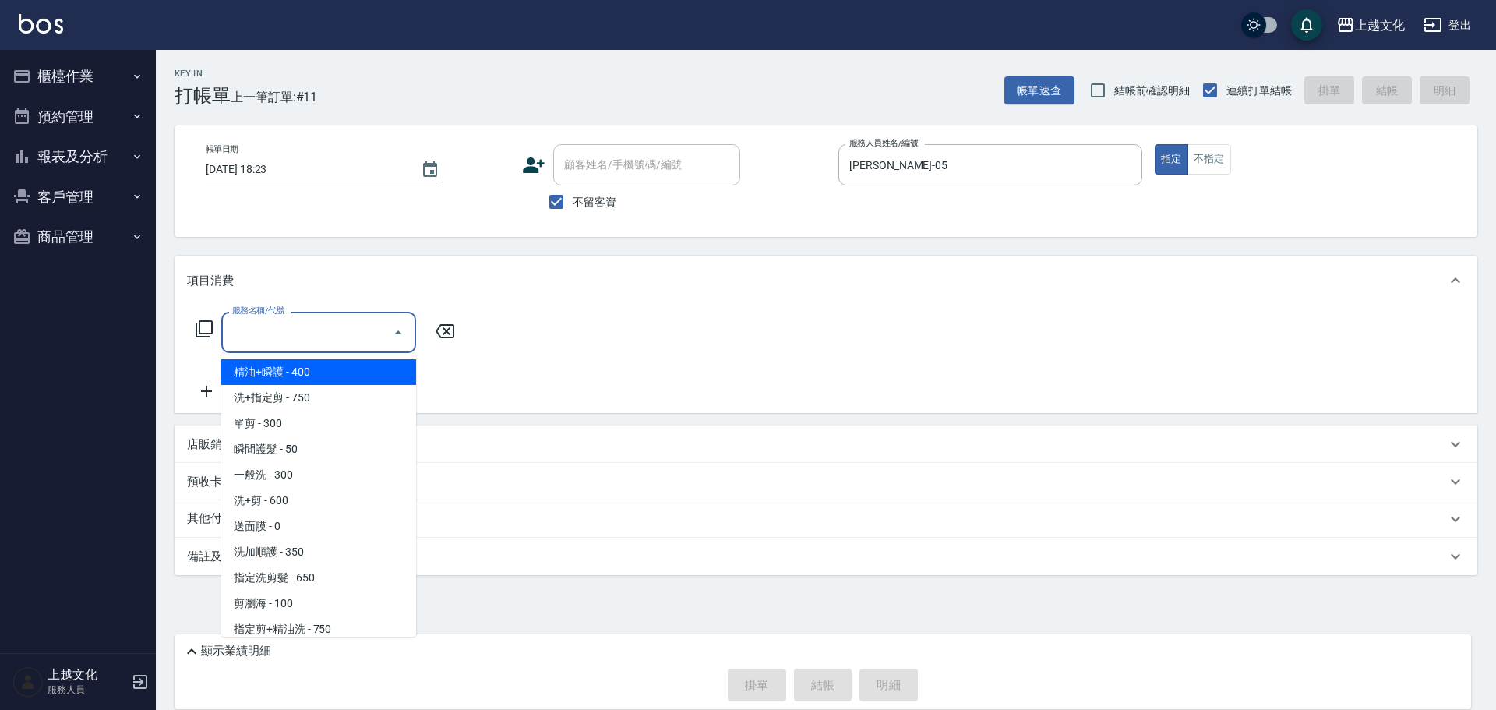
drag, startPoint x: 371, startPoint y: 332, endPoint x: 357, endPoint y: 344, distance: 18.3
click at [369, 332] on input "服務名稱/代號" at bounding box center [306, 332] width 157 height 27
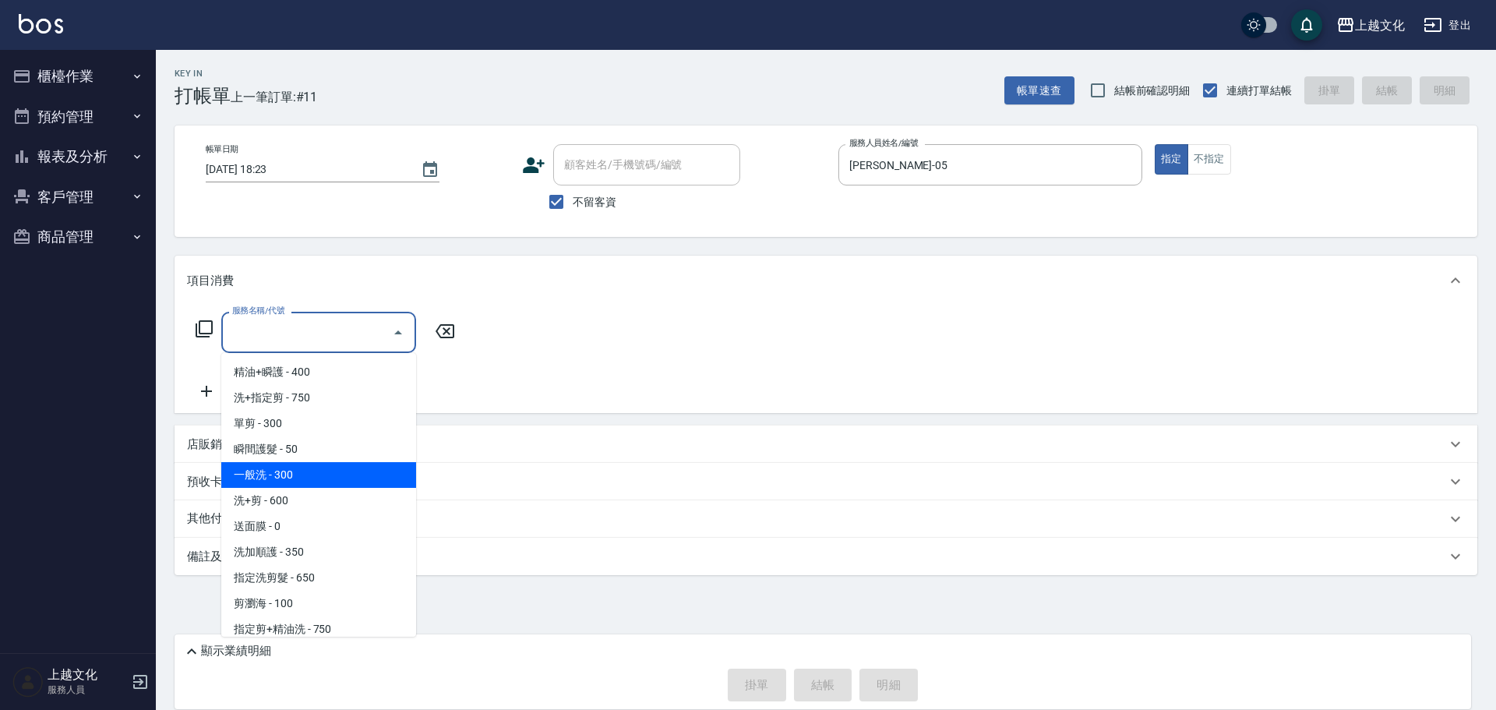
scroll to position [78, 0]
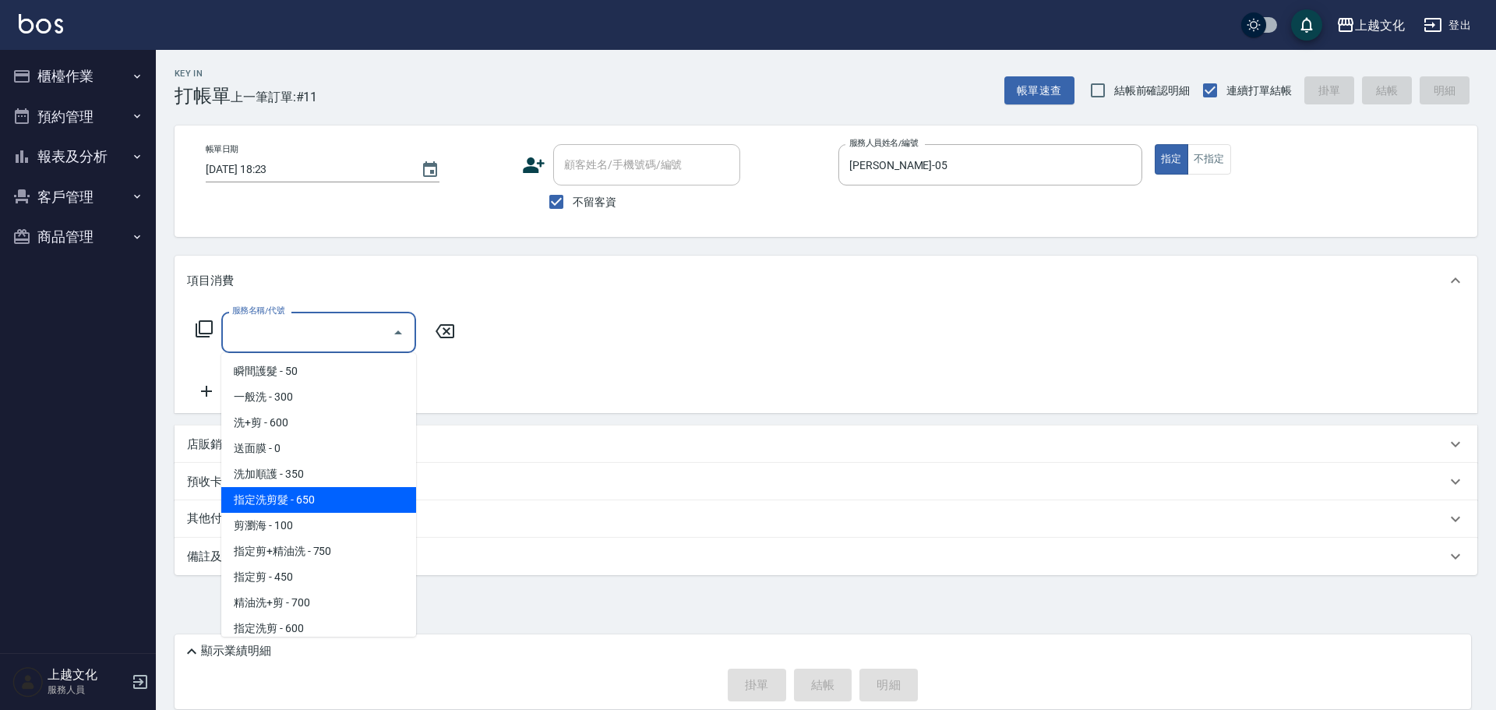
click at [316, 506] on span "指定洗剪髮 - 650" at bounding box center [318, 500] width 195 height 26
type input "指定洗剪髮(201)"
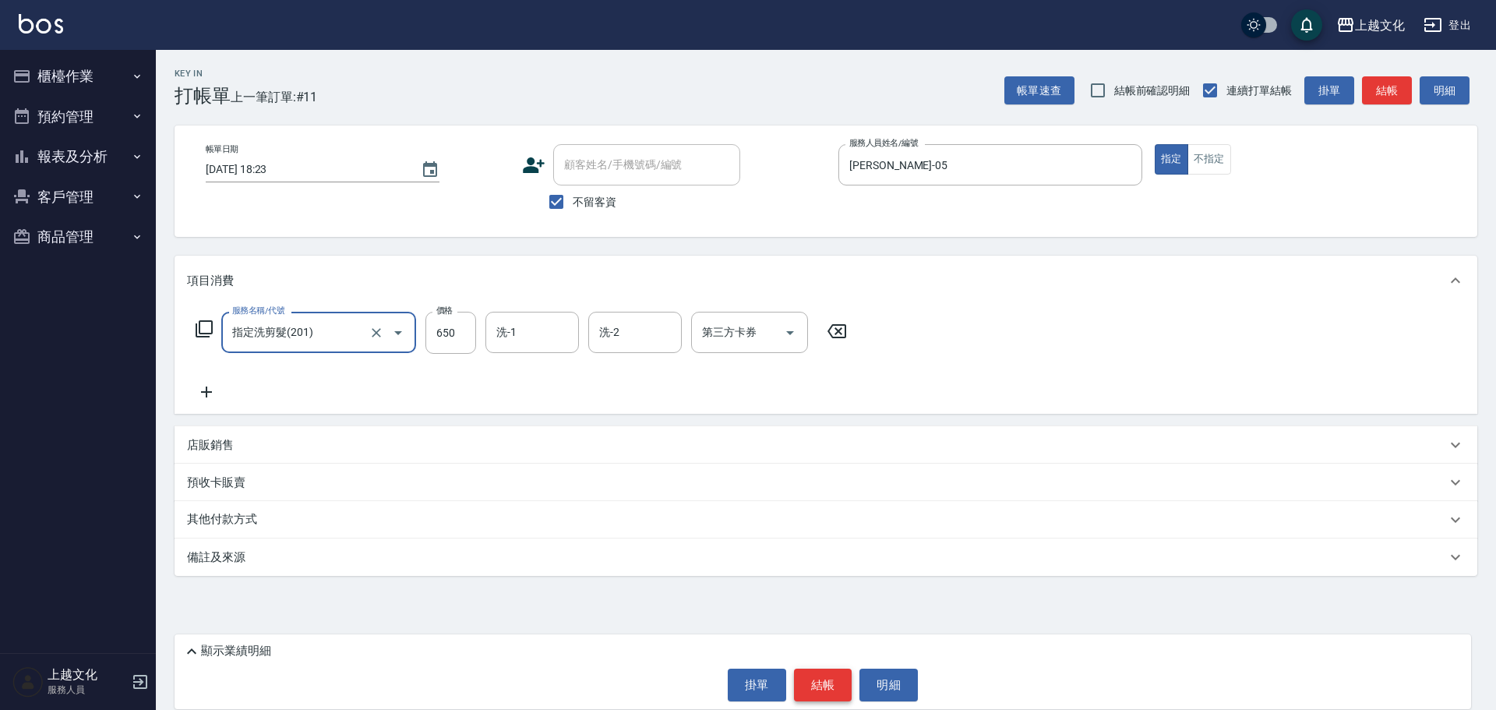
click at [818, 688] on button "結帳" at bounding box center [823, 685] width 58 height 33
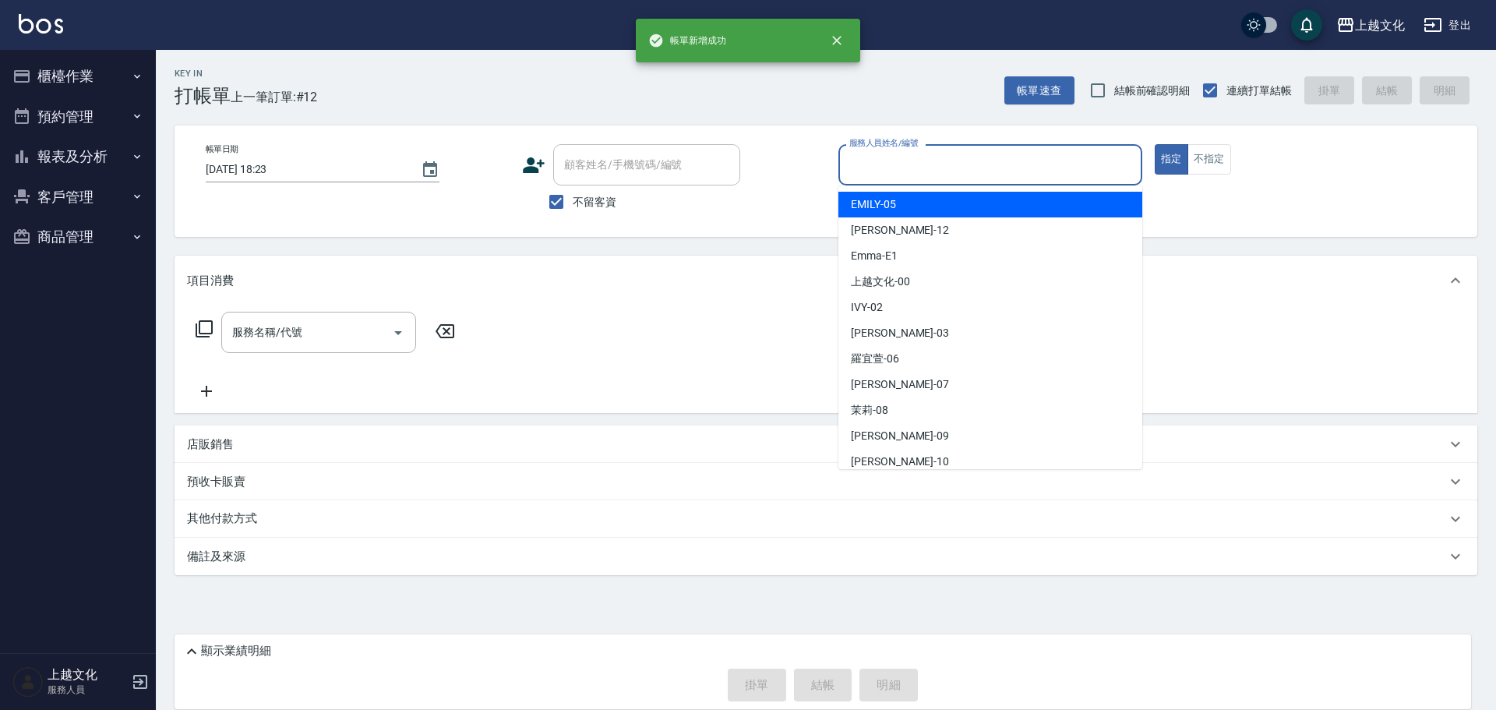
click at [892, 172] on input "服務人員姓名/編號" at bounding box center [991, 164] width 290 height 27
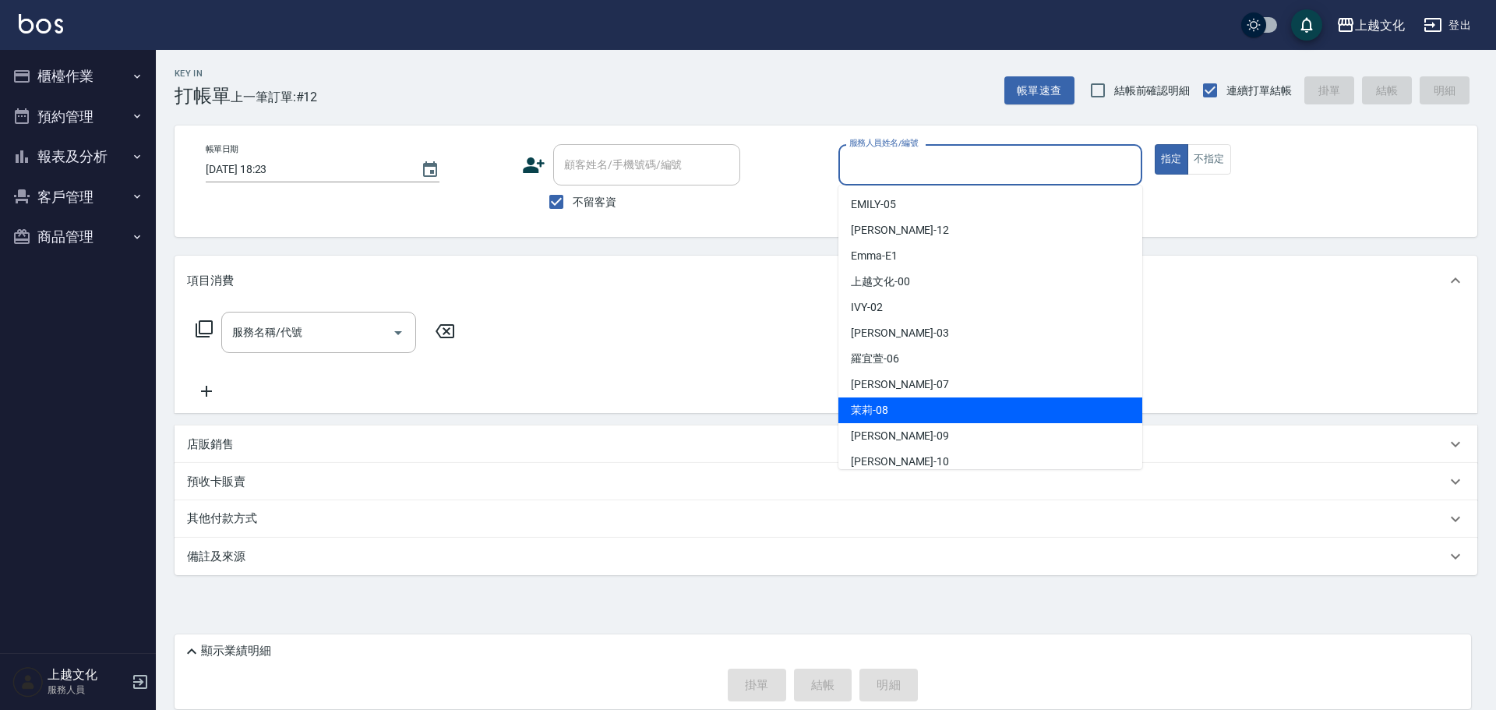
click at [903, 410] on div "茉莉 -08" at bounding box center [991, 410] width 304 height 26
type input "茉莉-08"
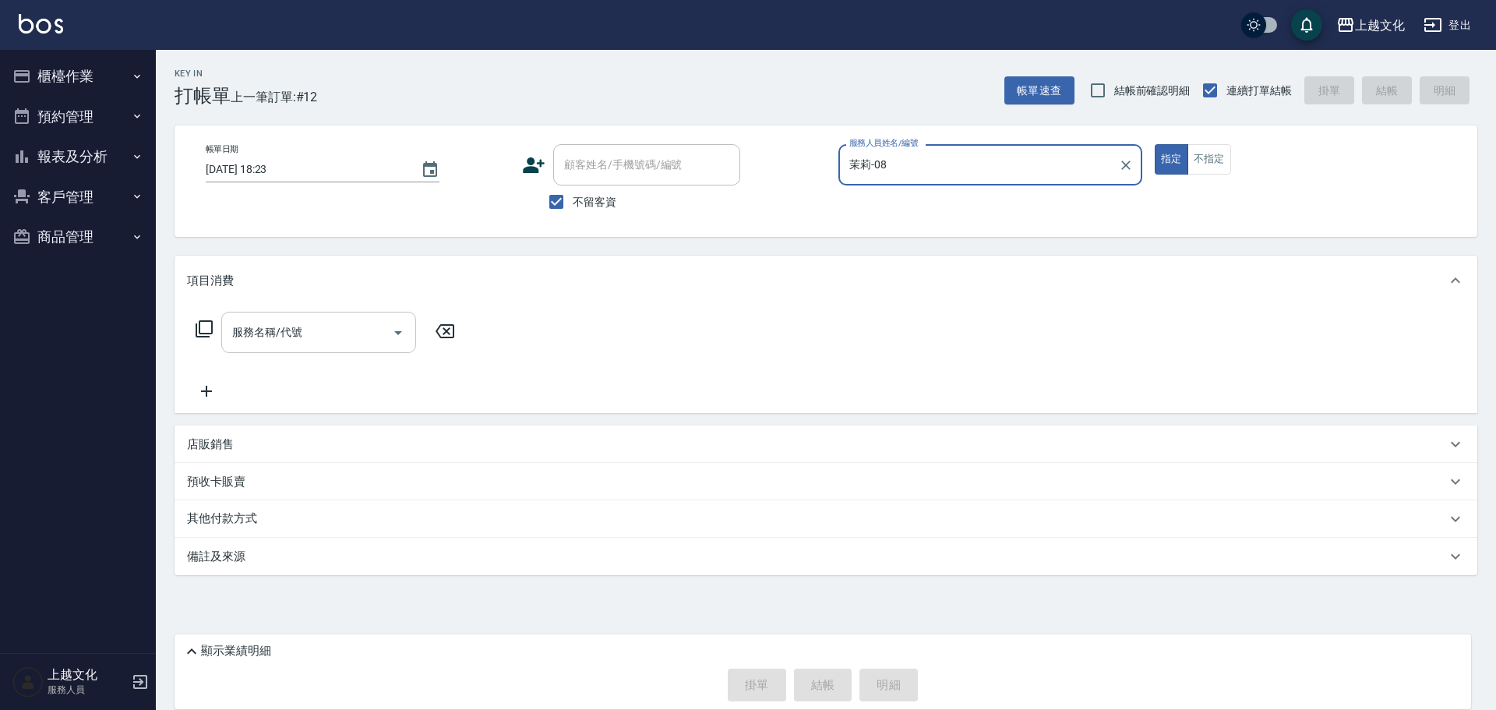
click at [312, 331] on input "服務名稱/代號" at bounding box center [306, 332] width 157 height 27
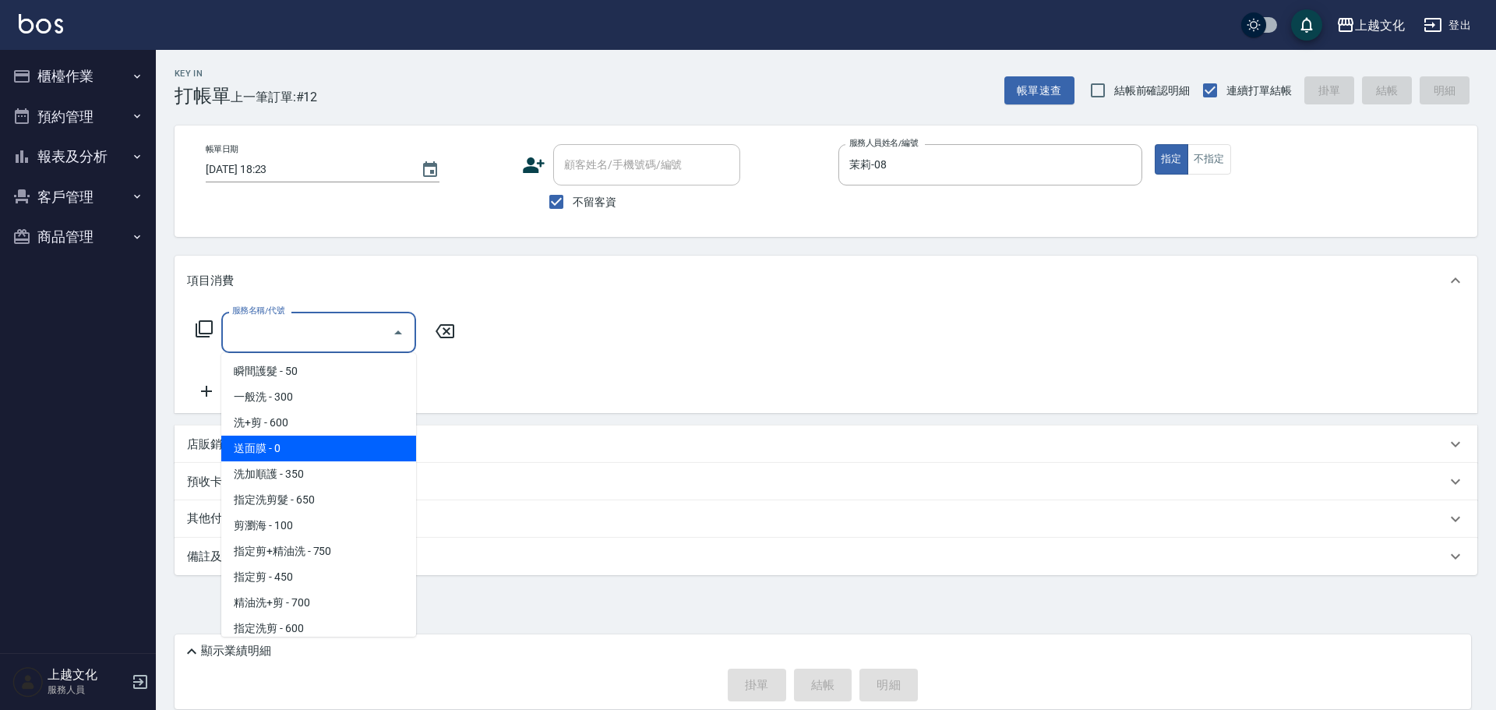
scroll to position [156, 0]
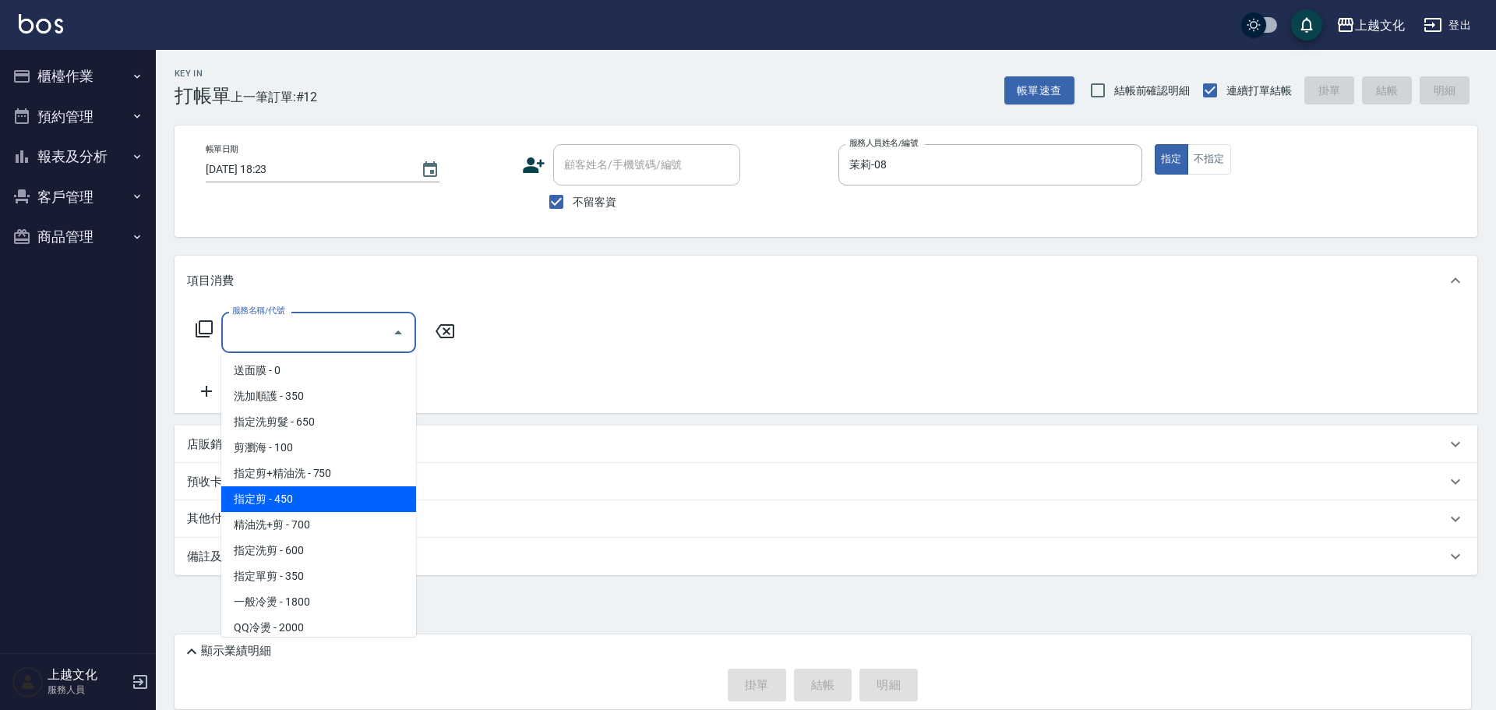
click at [317, 496] on span "指定剪 - 450" at bounding box center [318, 499] width 195 height 26
type input "指定剪(205)"
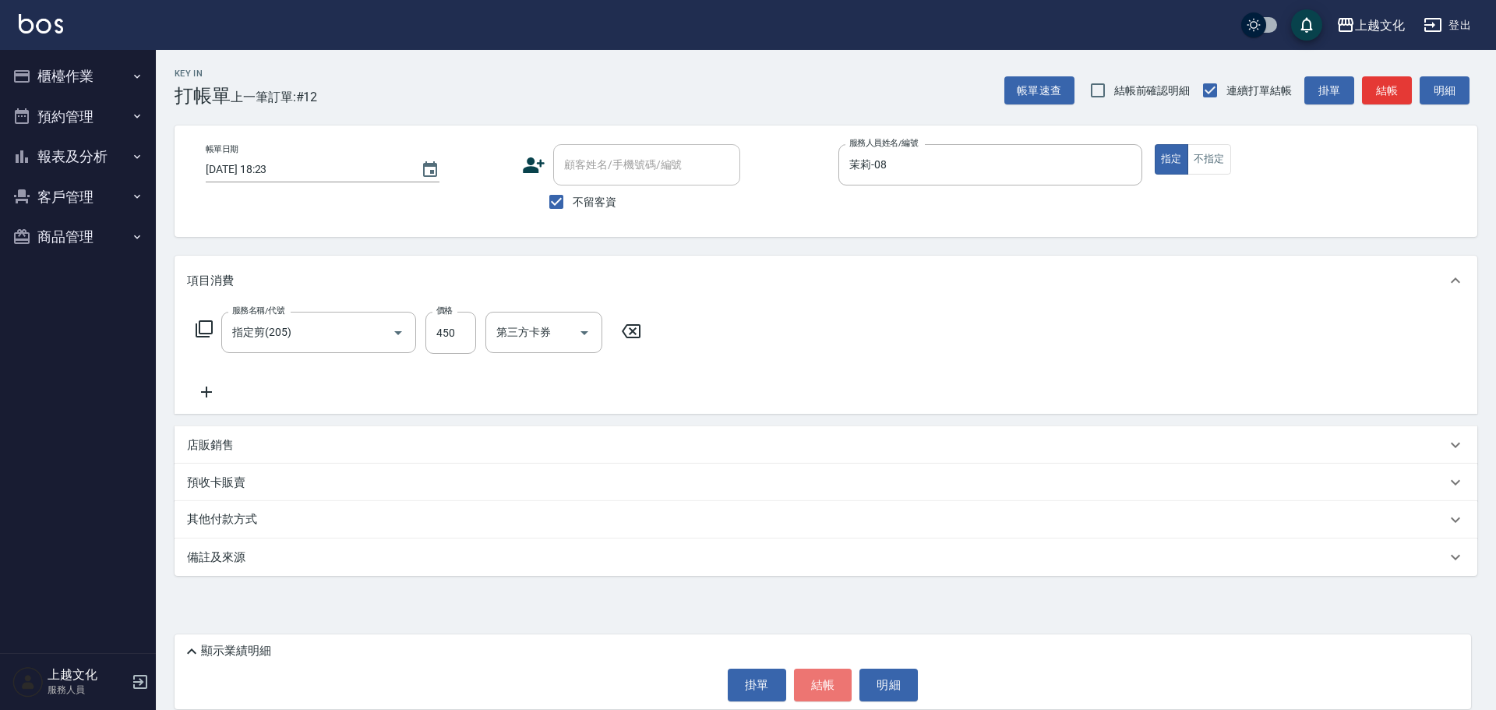
click at [821, 686] on button "結帳" at bounding box center [823, 685] width 58 height 33
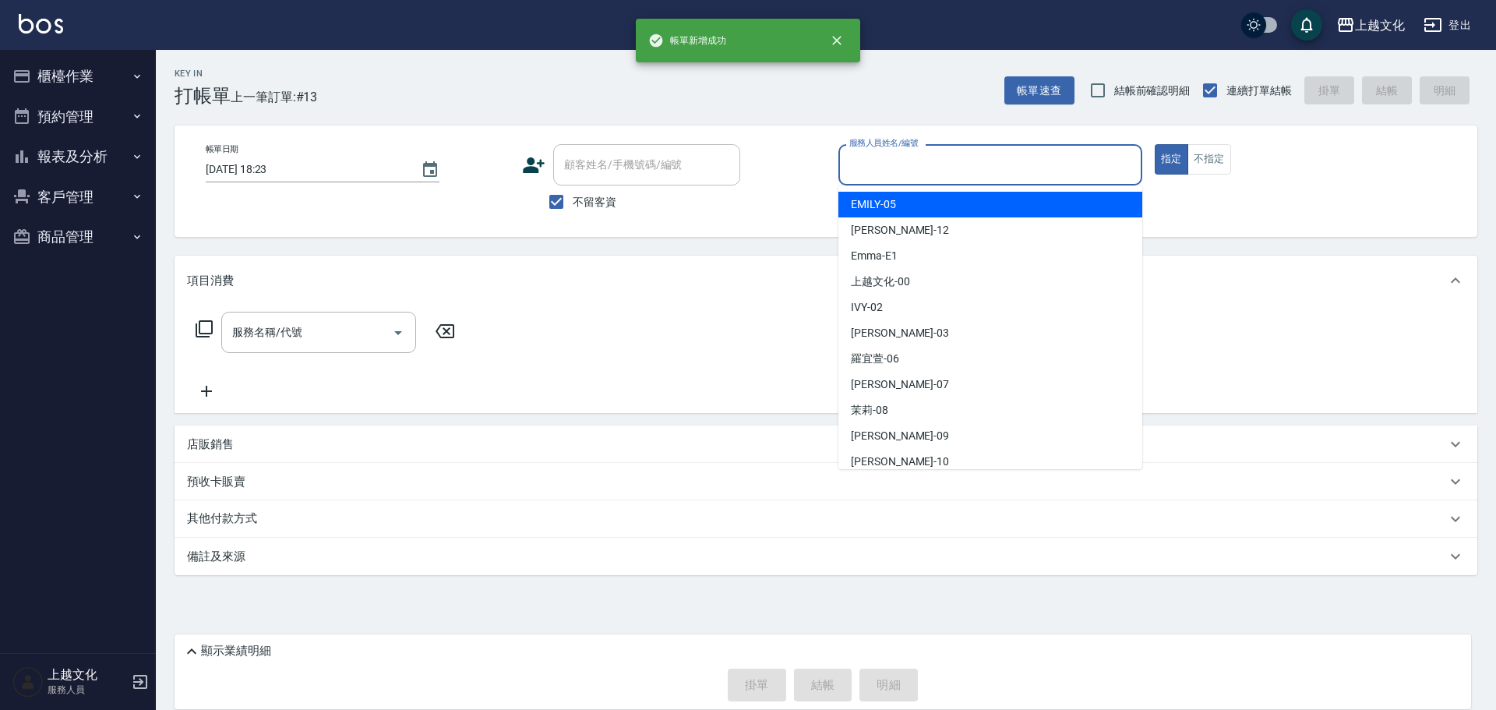
drag, startPoint x: 897, startPoint y: 171, endPoint x: 910, endPoint y: 182, distance: 17.2
click at [898, 169] on input "服務人員姓名/編號" at bounding box center [991, 164] width 290 height 27
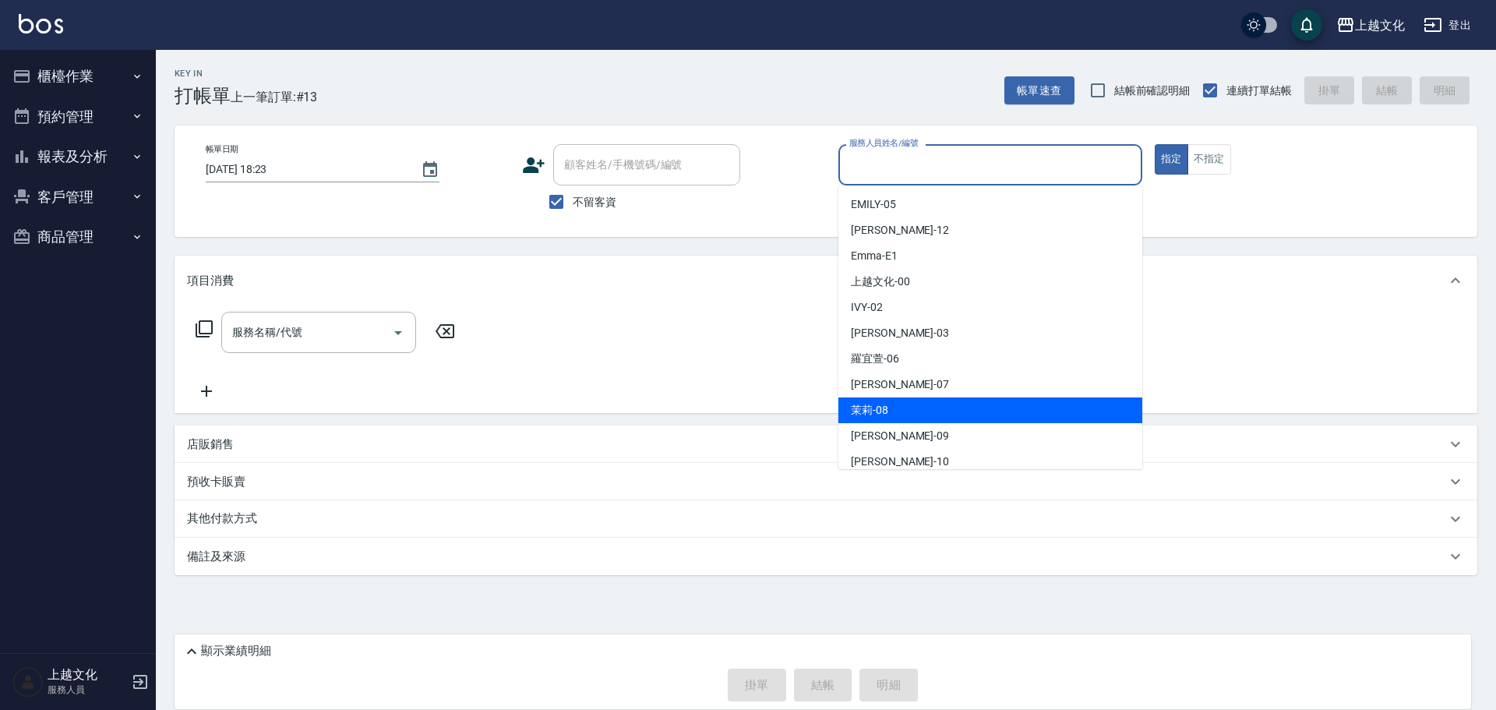
click at [900, 403] on div "茉莉 -08" at bounding box center [991, 410] width 304 height 26
type input "茉莉-08"
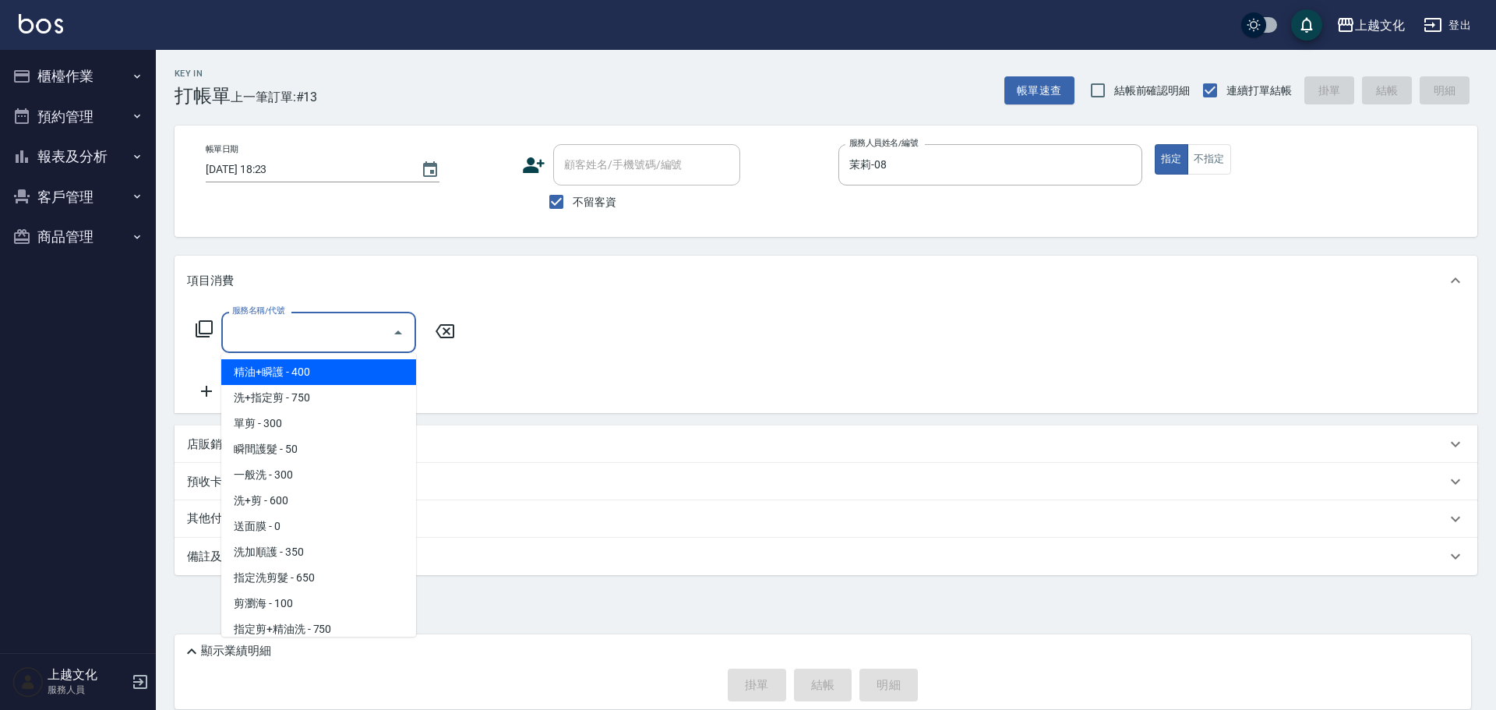
click at [273, 339] on input "服務名稱/代號" at bounding box center [306, 332] width 157 height 27
click at [310, 342] on input "服務名稱/代號" at bounding box center [306, 332] width 157 height 27
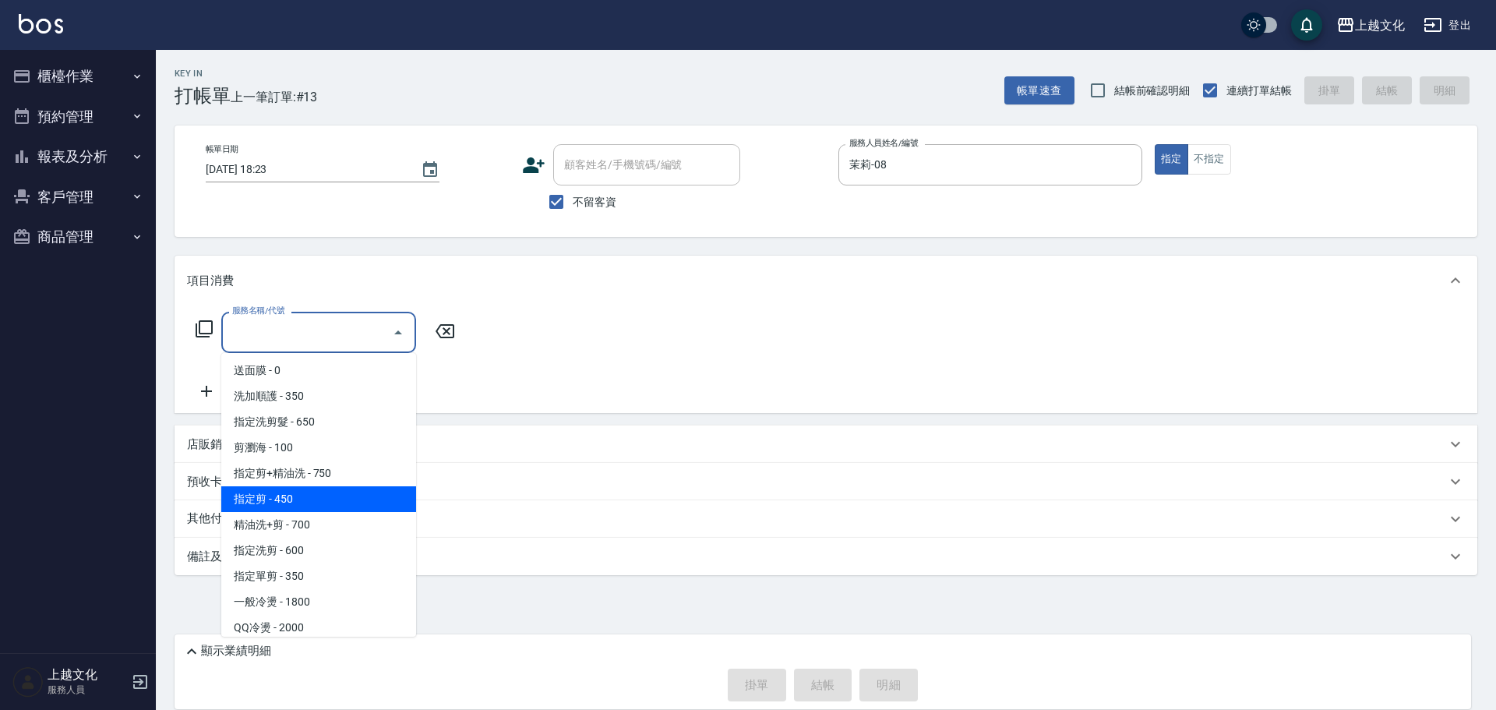
click at [338, 494] on span "指定剪 - 450" at bounding box center [318, 499] width 195 height 26
click at [338, 494] on div "預收卡販賣" at bounding box center [826, 481] width 1303 height 37
type input "指定剪(205)"
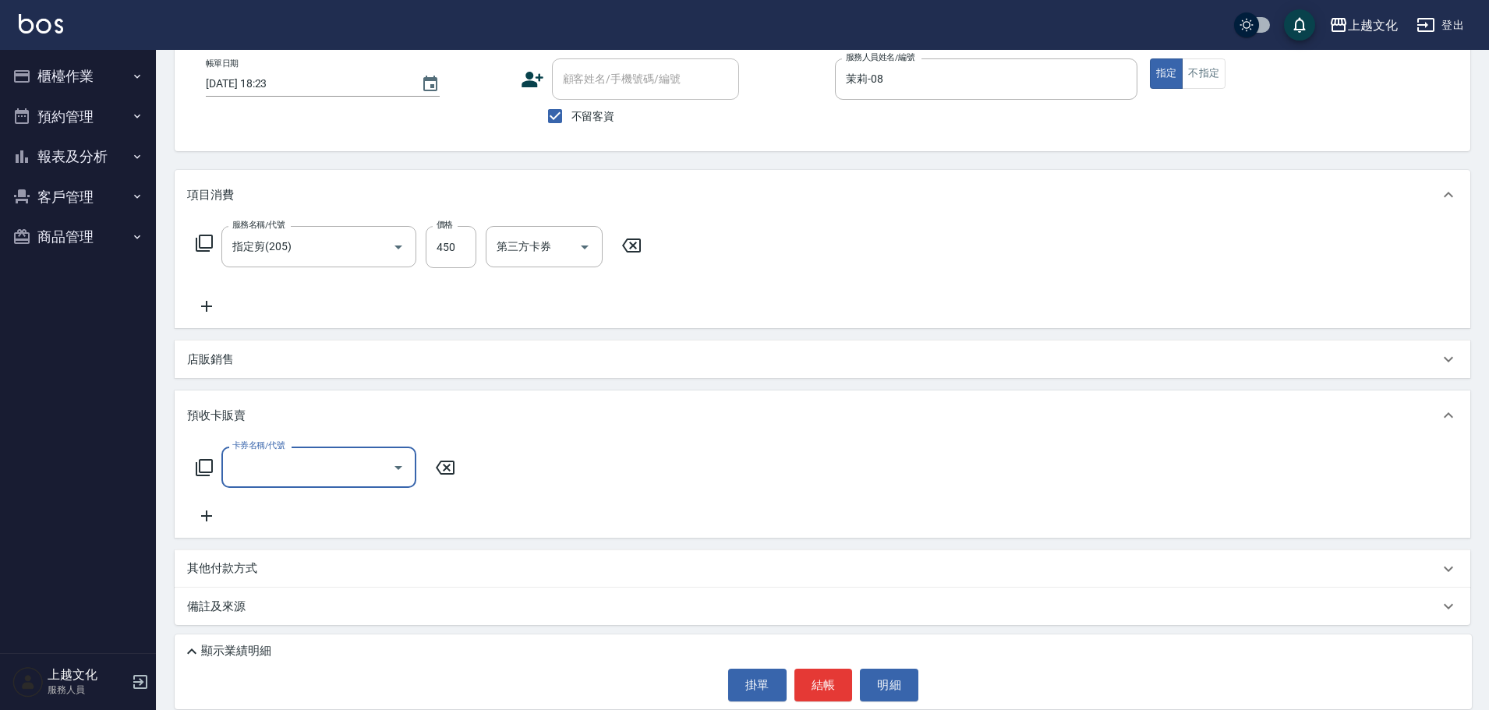
scroll to position [87, 0]
drag, startPoint x: 224, startPoint y: 565, endPoint x: 245, endPoint y: 527, distance: 43.6
click at [224, 564] on p "其他付款方式" at bounding box center [226, 568] width 78 height 17
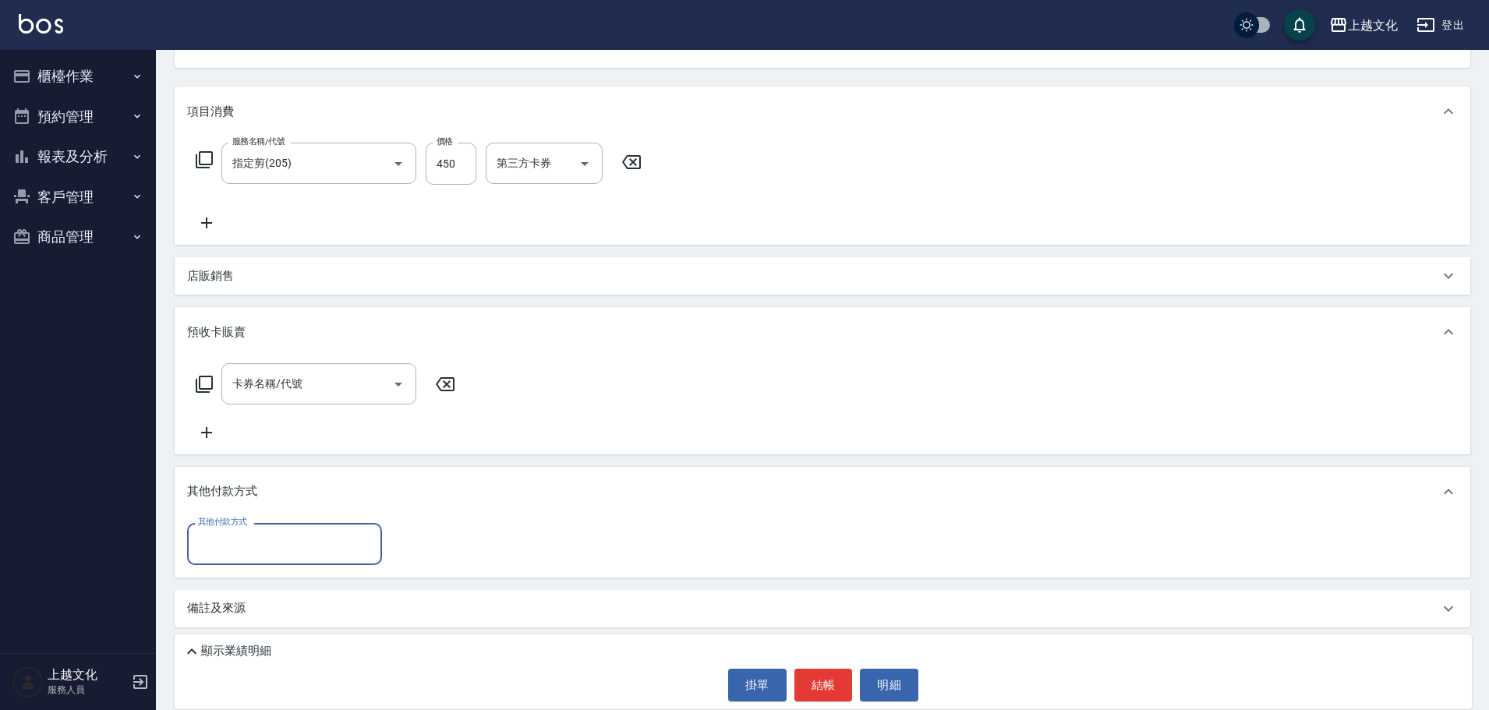
scroll to position [172, 0]
click at [242, 544] on input "其他付款方式" at bounding box center [284, 540] width 181 height 27
click at [221, 604] on span "轉帳" at bounding box center [284, 607] width 195 height 26
type input "轉帳"
click at [406, 553] on input "0" at bounding box center [449, 541] width 117 height 42
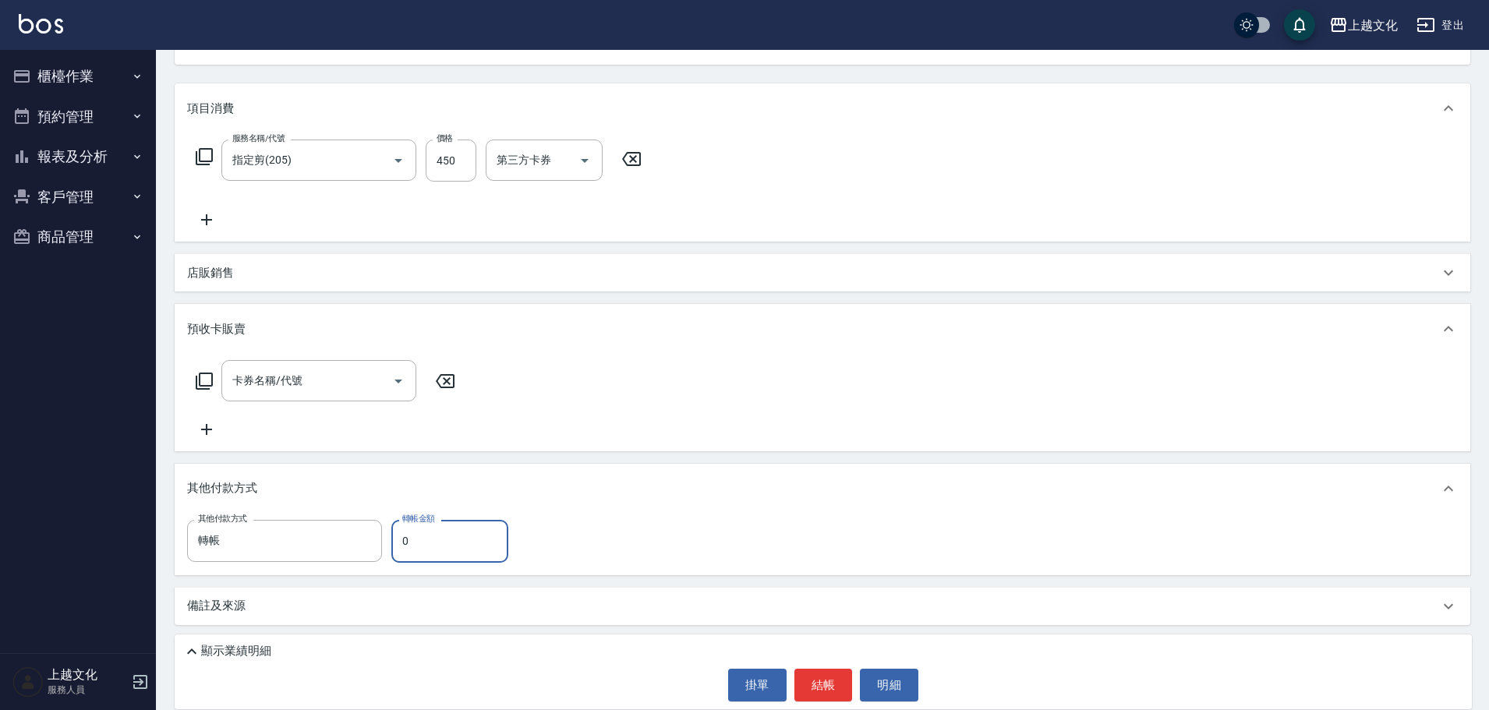
click at [401, 552] on input "0" at bounding box center [449, 541] width 117 height 42
type input "450"
click at [812, 682] on button "結帳" at bounding box center [823, 685] width 58 height 33
type input "2025/09/26 18:24"
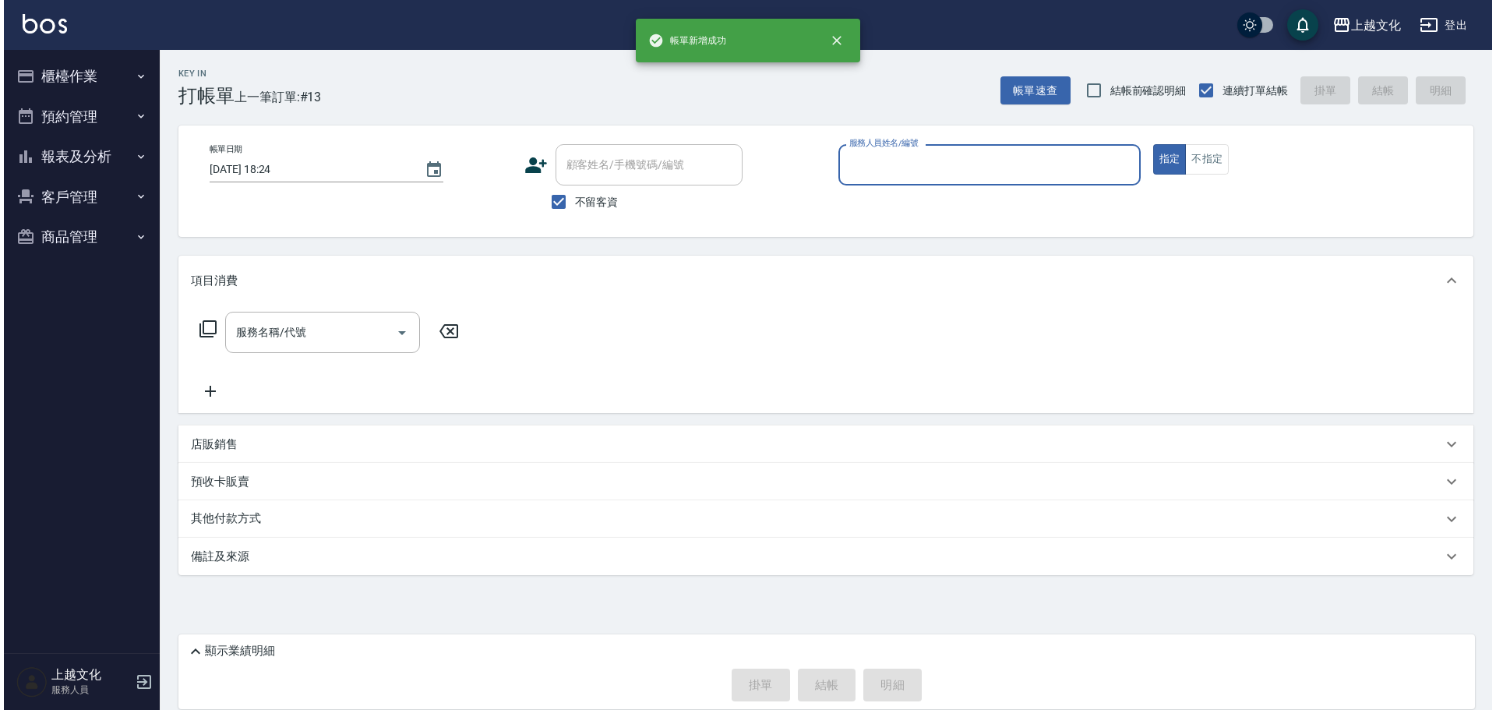
scroll to position [0, 0]
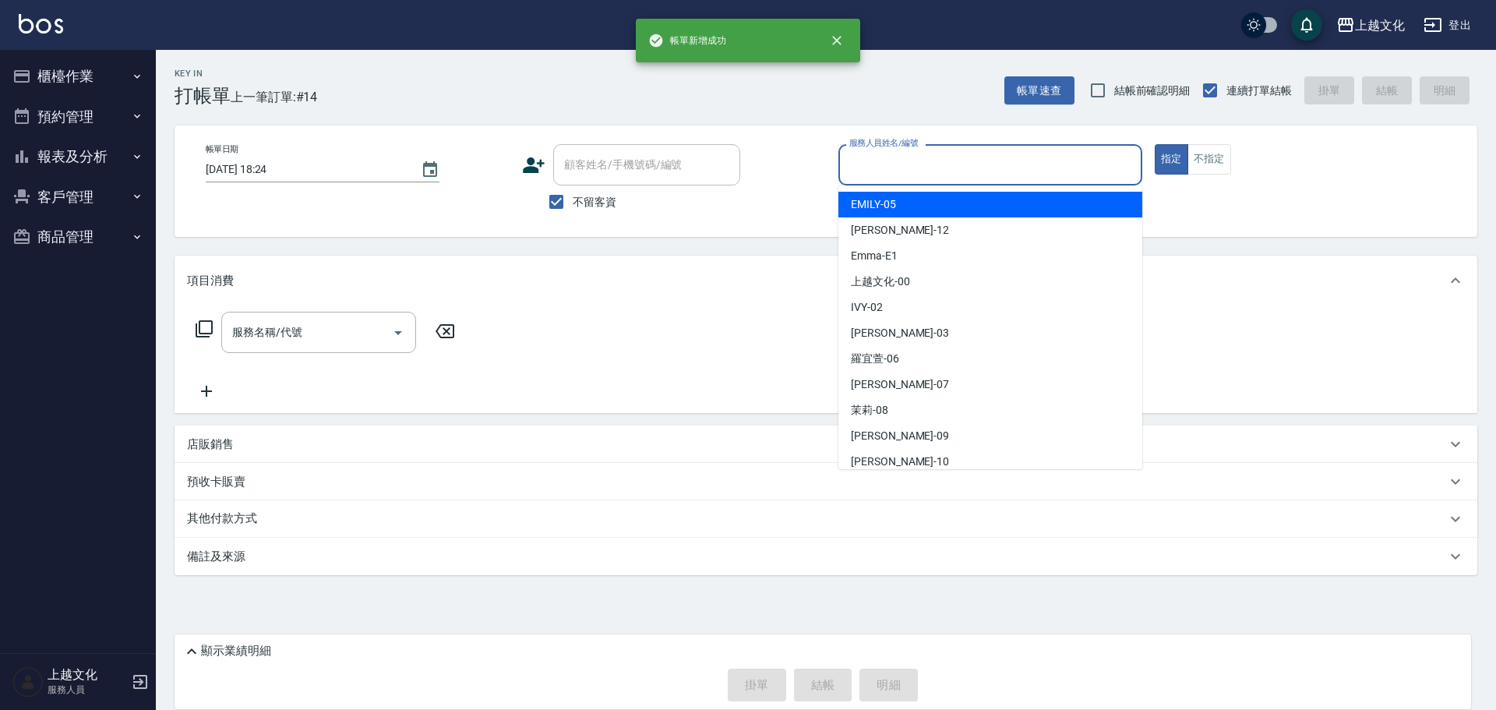
click at [920, 175] on input "服務人員姓名/編號" at bounding box center [991, 164] width 290 height 27
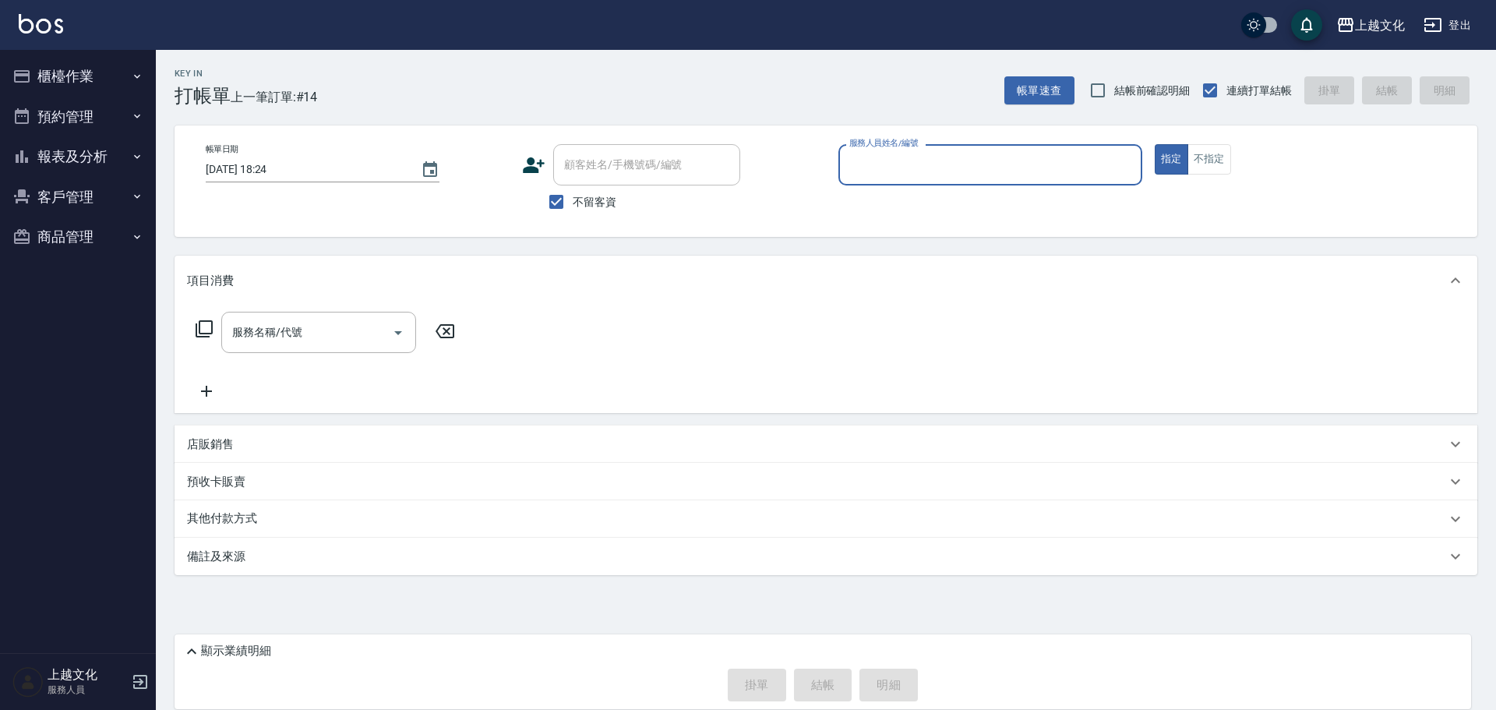
click at [903, 163] on input "服務人員姓名/編號" at bounding box center [991, 164] width 290 height 27
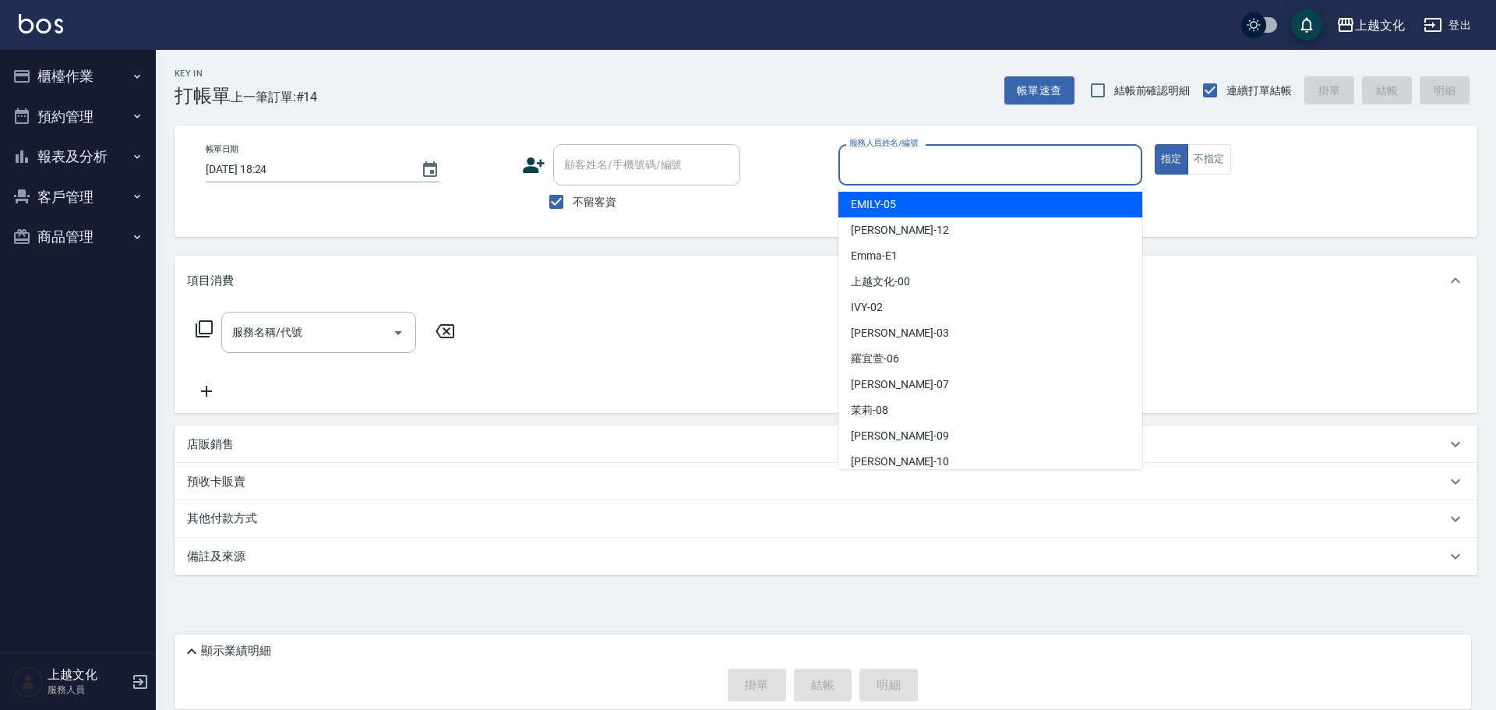
click at [902, 162] on input "服務人員姓名/編號" at bounding box center [991, 164] width 290 height 27
click at [898, 175] on input "服務人員姓名/編號" at bounding box center [991, 164] width 290 height 27
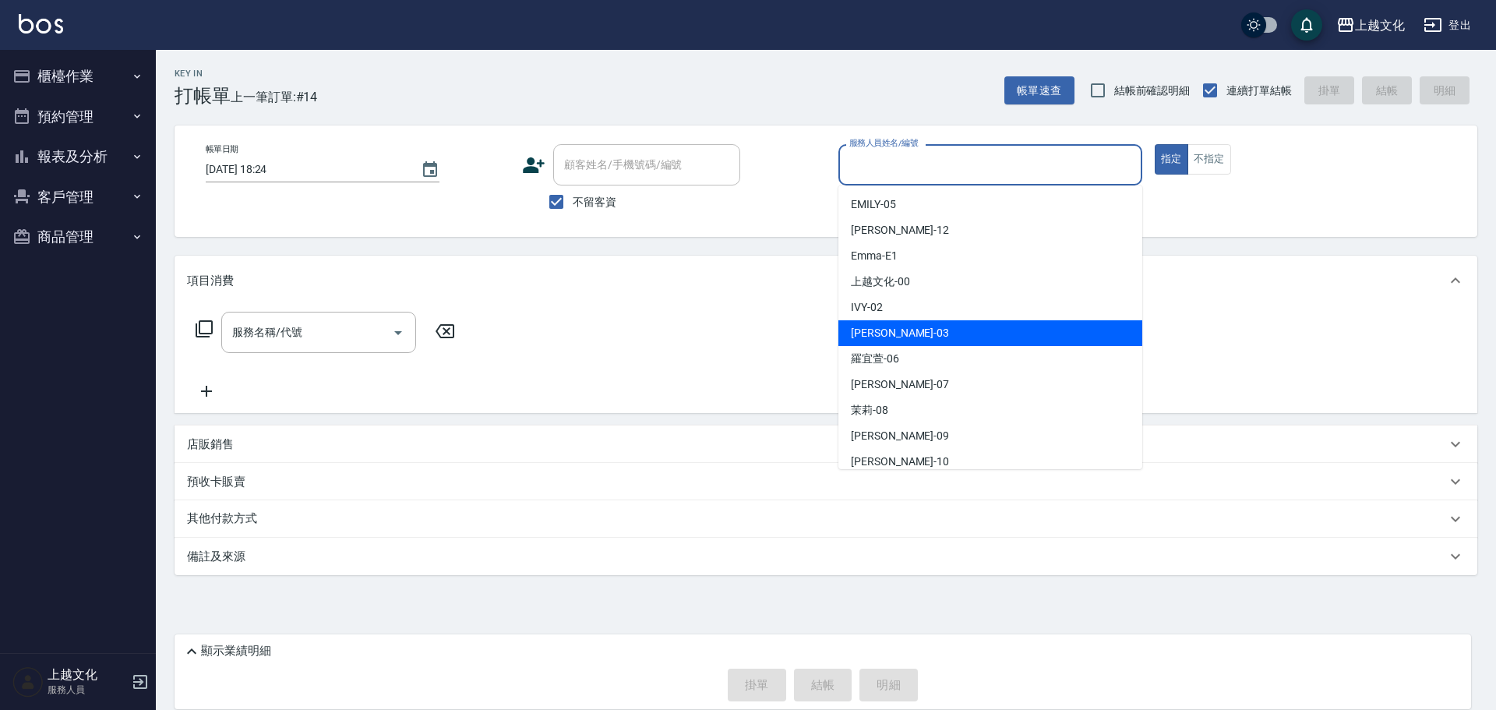
click at [881, 342] on div "kelly -03" at bounding box center [991, 333] width 304 height 26
type input "kelly-03"
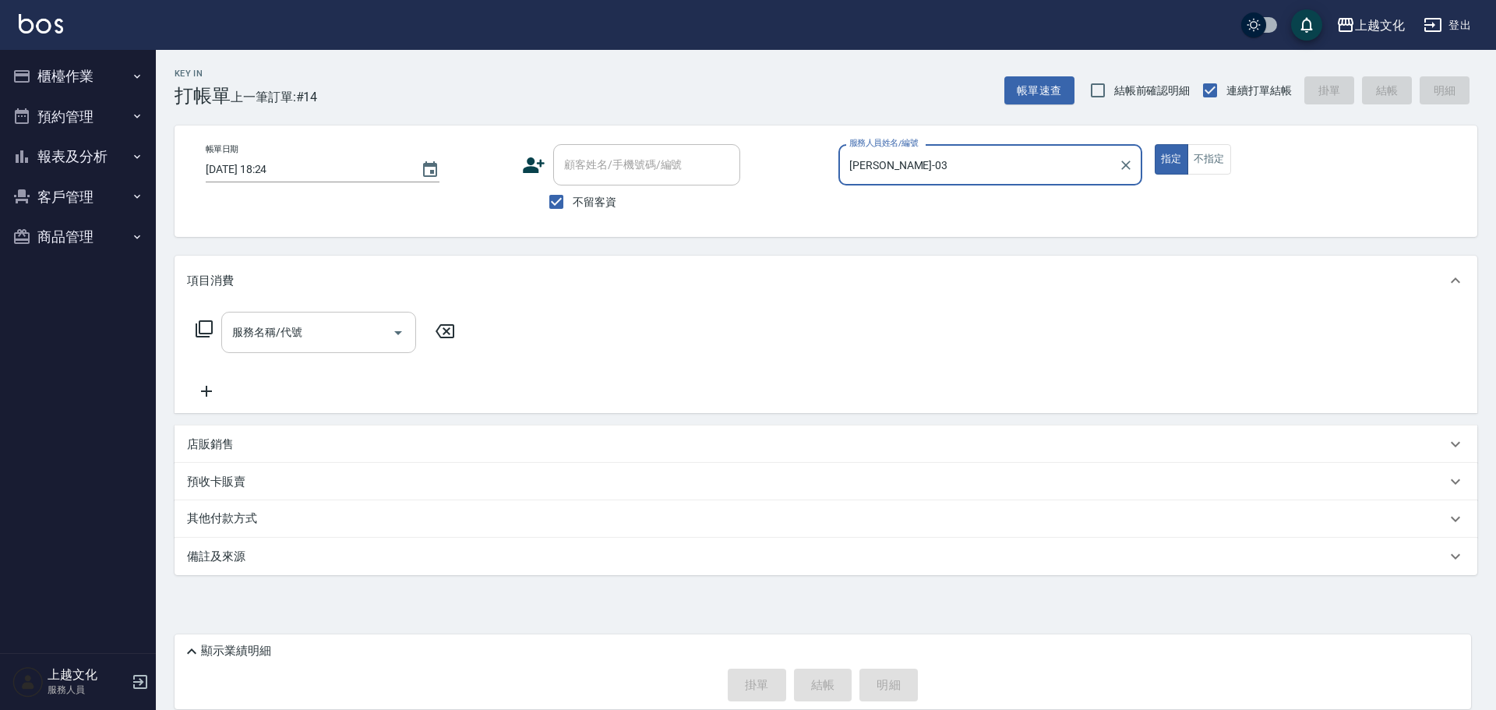
click at [334, 345] on input "服務名稱/代號" at bounding box center [306, 332] width 157 height 27
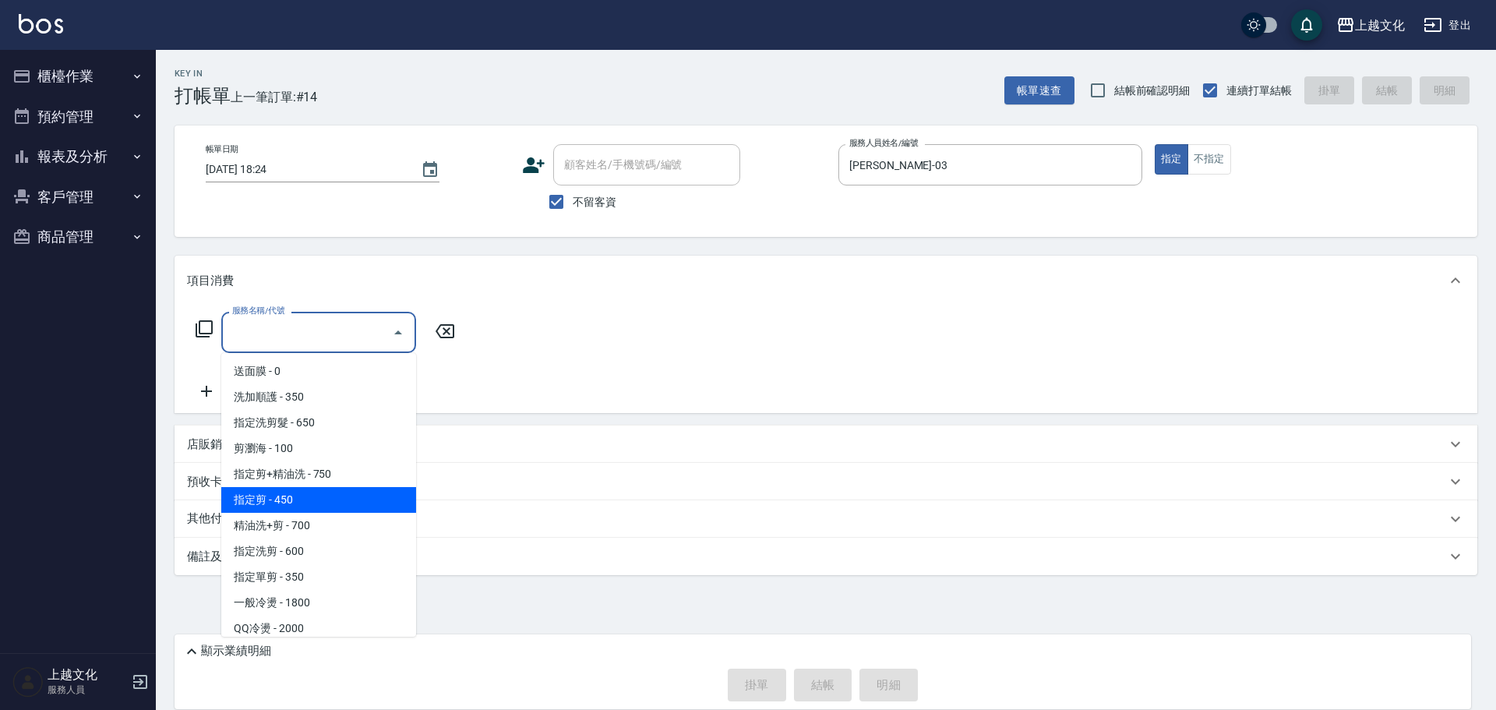
scroll to position [156, 0]
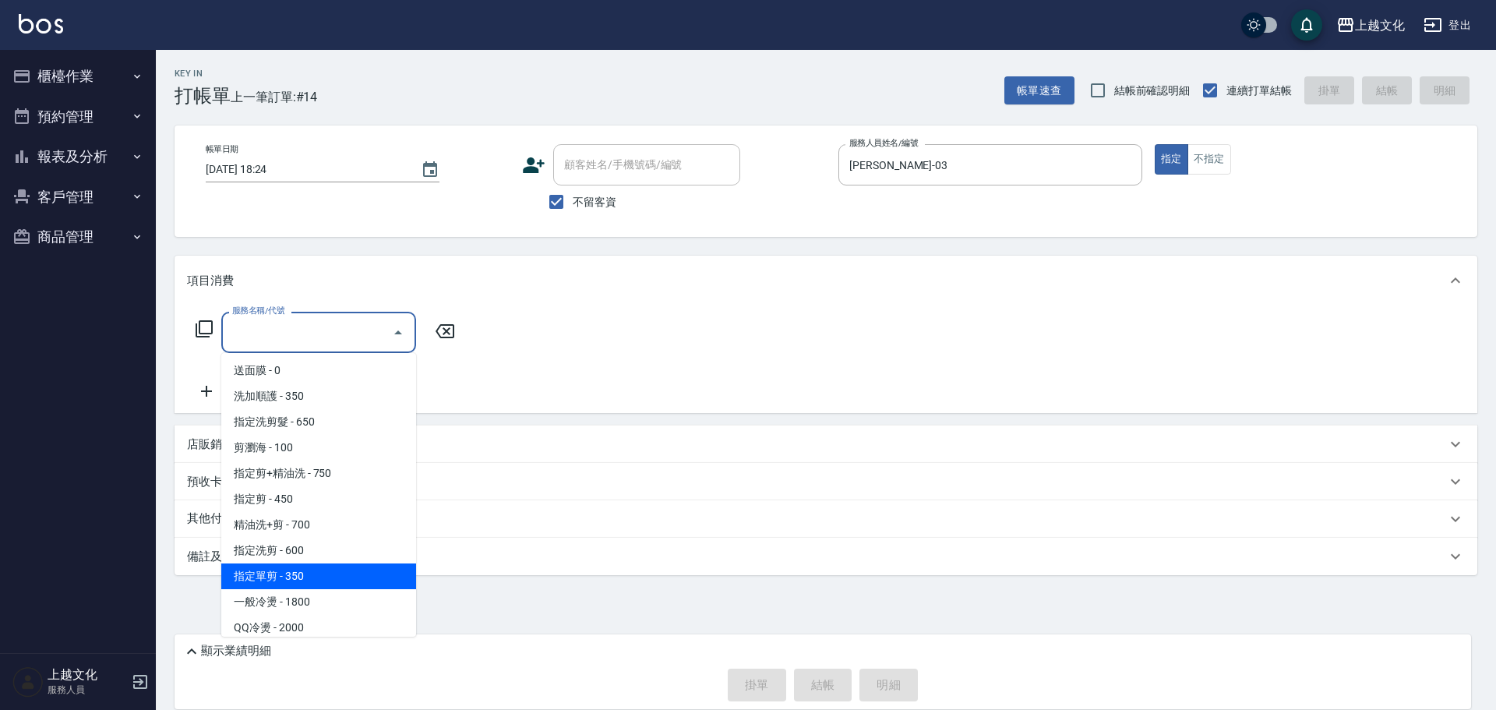
click at [337, 576] on span "指定單剪 - 350" at bounding box center [318, 576] width 195 height 26
type input "指定單剪(209)"
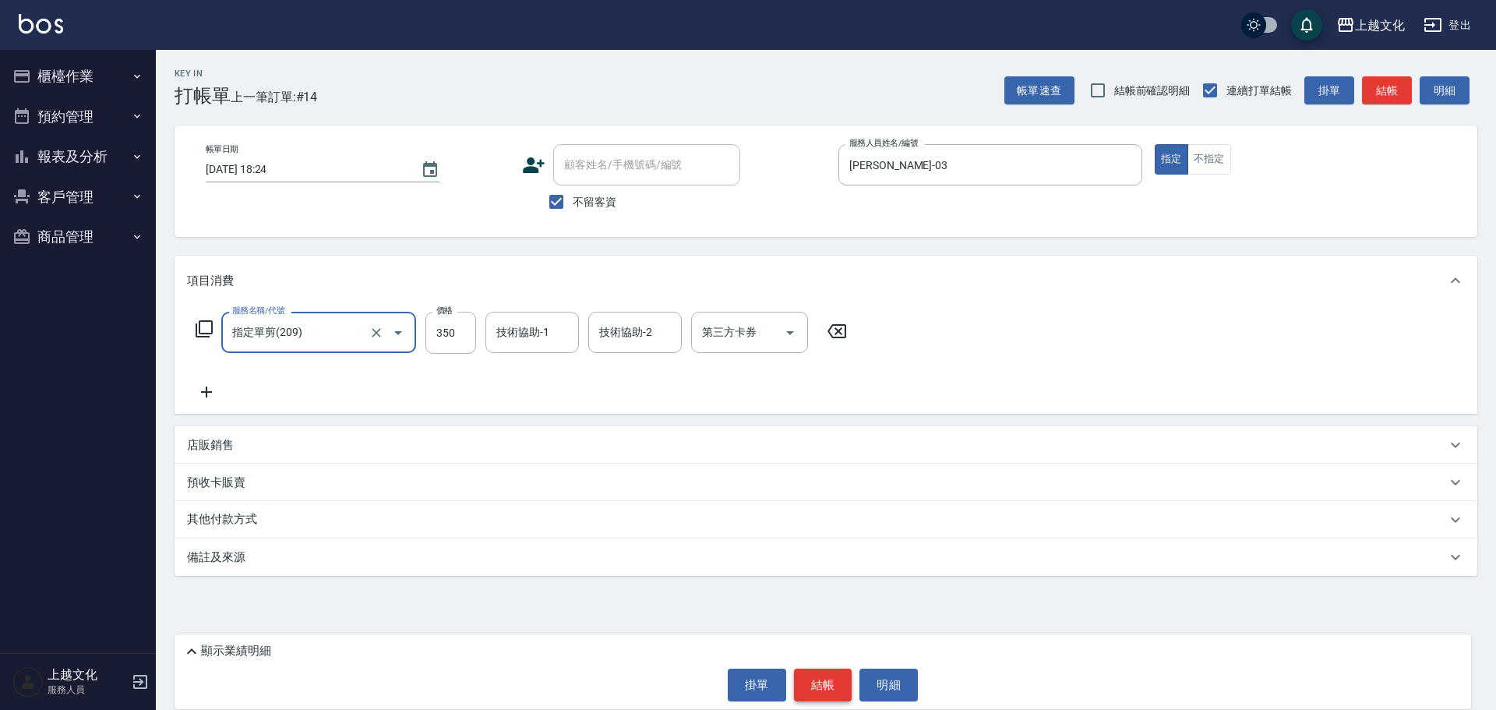
click at [817, 679] on button "結帳" at bounding box center [823, 685] width 58 height 33
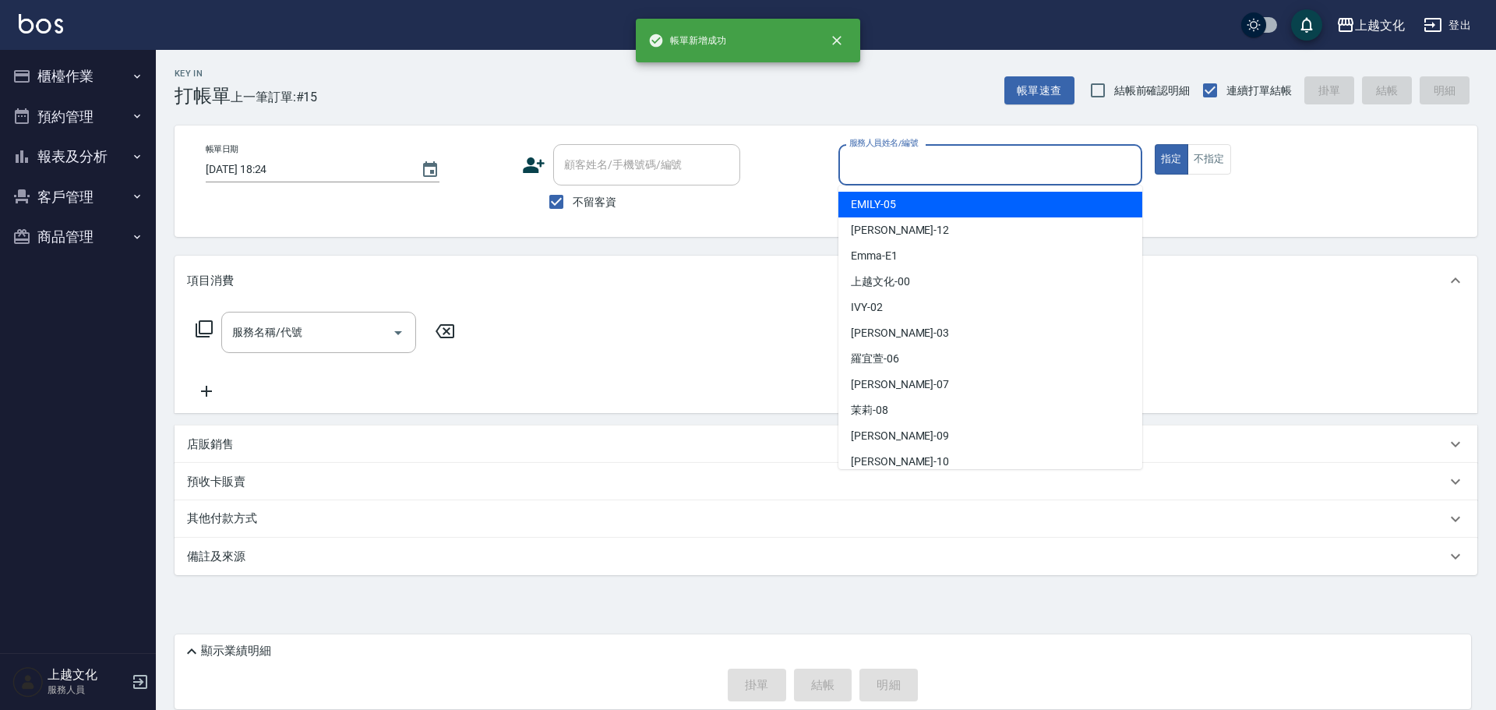
click at [891, 168] on input "服務人員姓名/編號" at bounding box center [991, 164] width 290 height 27
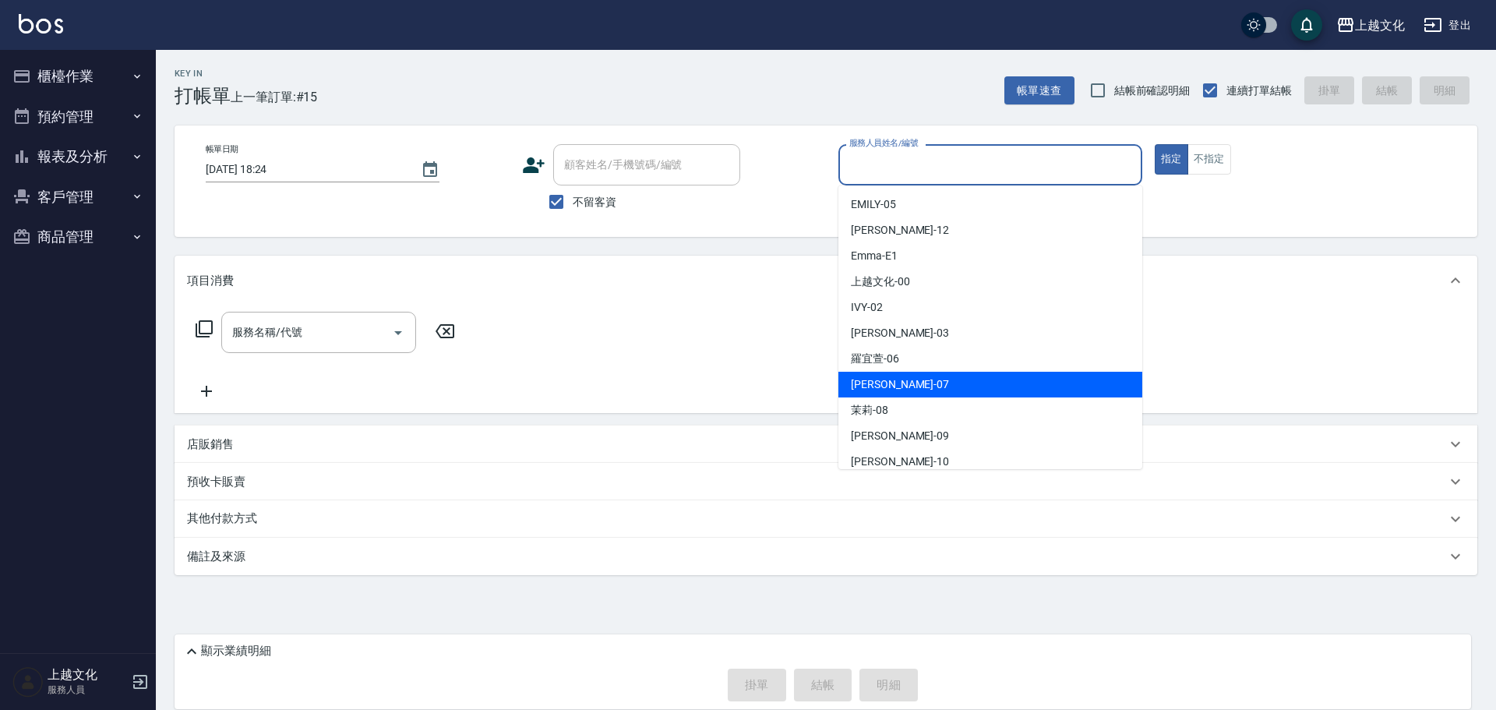
click at [887, 387] on div "LIN -07" at bounding box center [991, 385] width 304 height 26
type input "LIN-07"
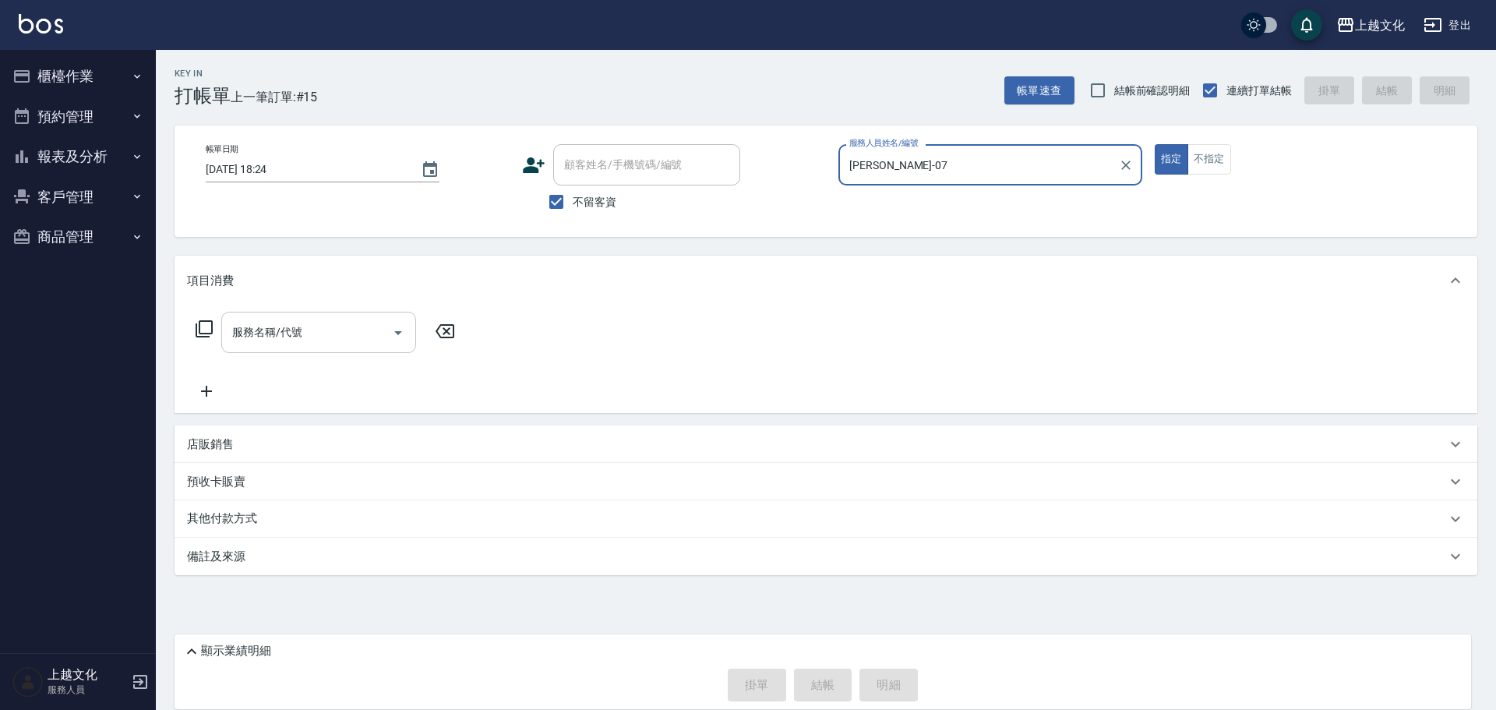
click at [343, 331] on input "服務名稱/代號" at bounding box center [306, 332] width 157 height 27
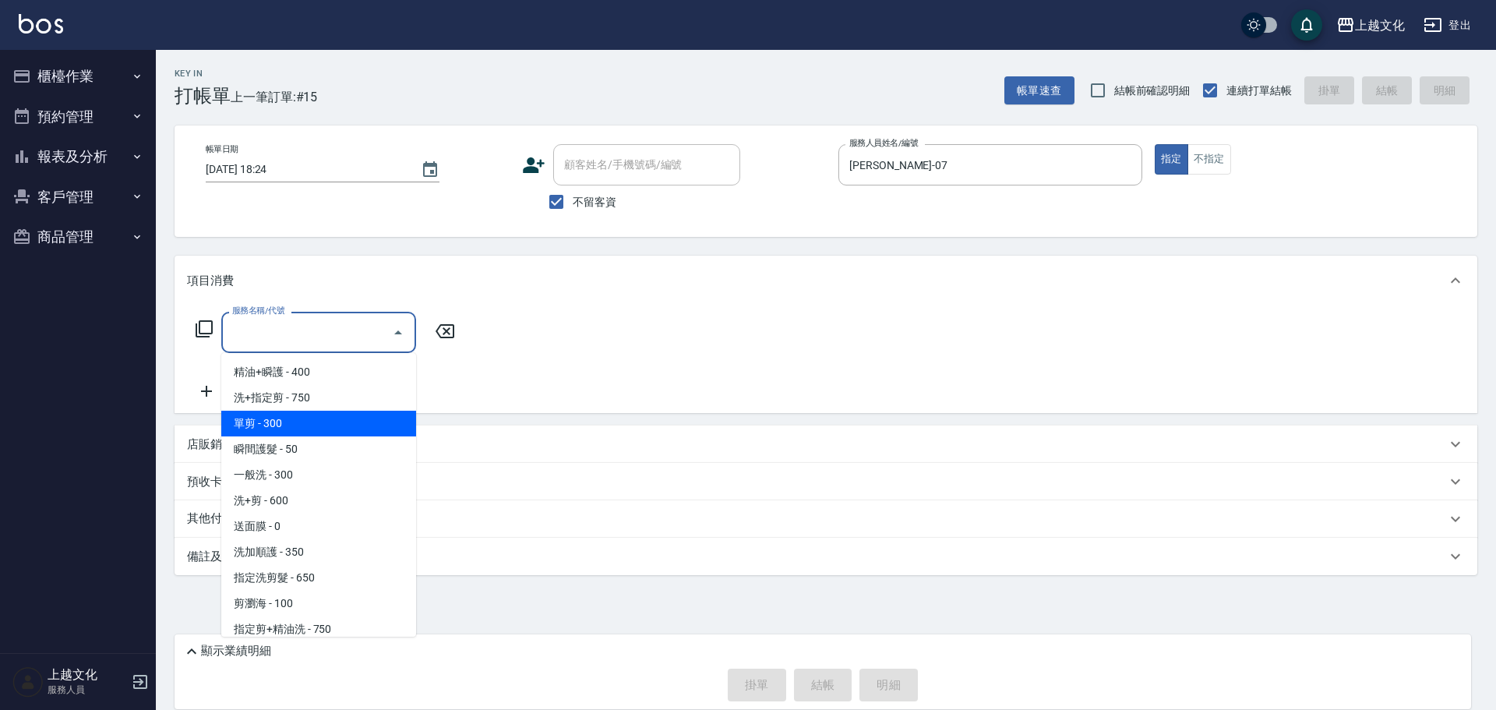
click at [288, 415] on span "單剪 - 300" at bounding box center [318, 424] width 195 height 26
type input "單剪(103)"
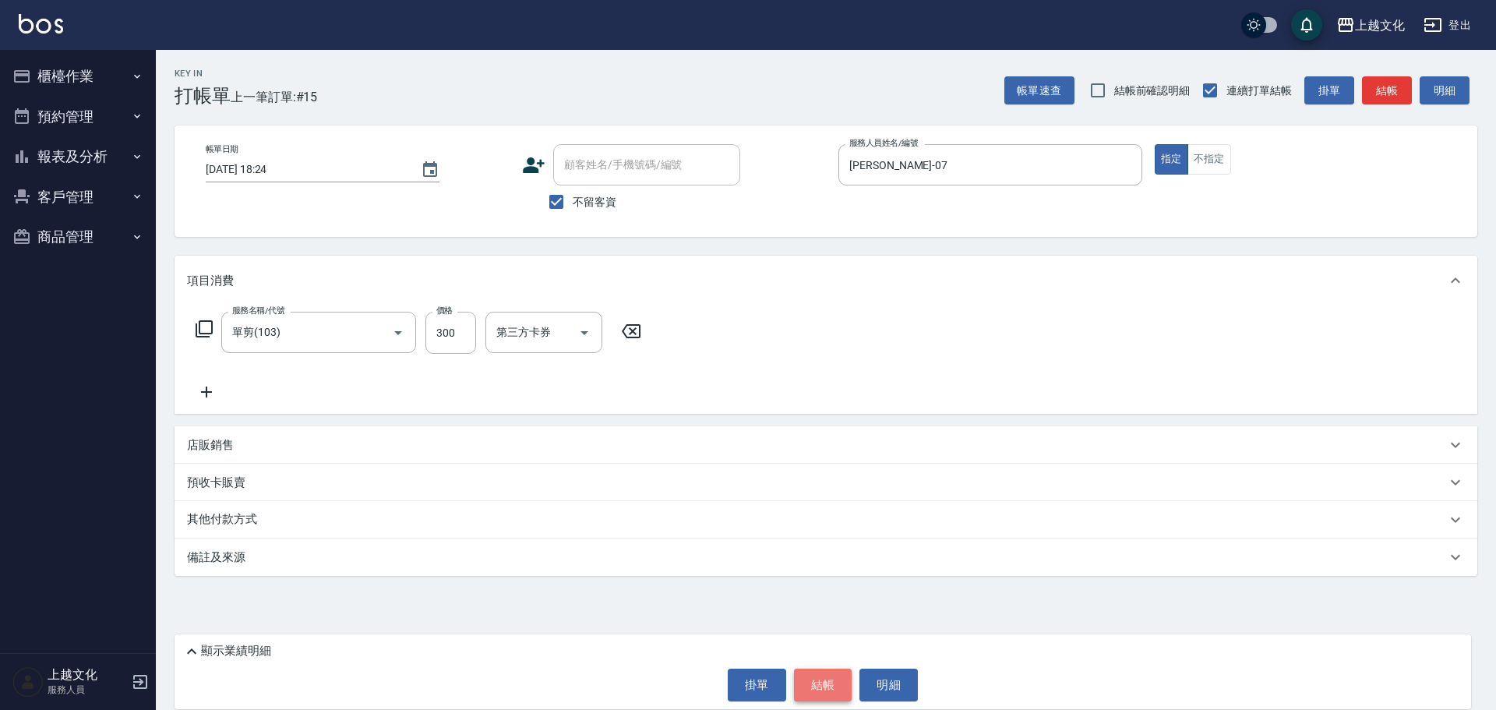
click at [823, 689] on button "結帳" at bounding box center [823, 685] width 58 height 33
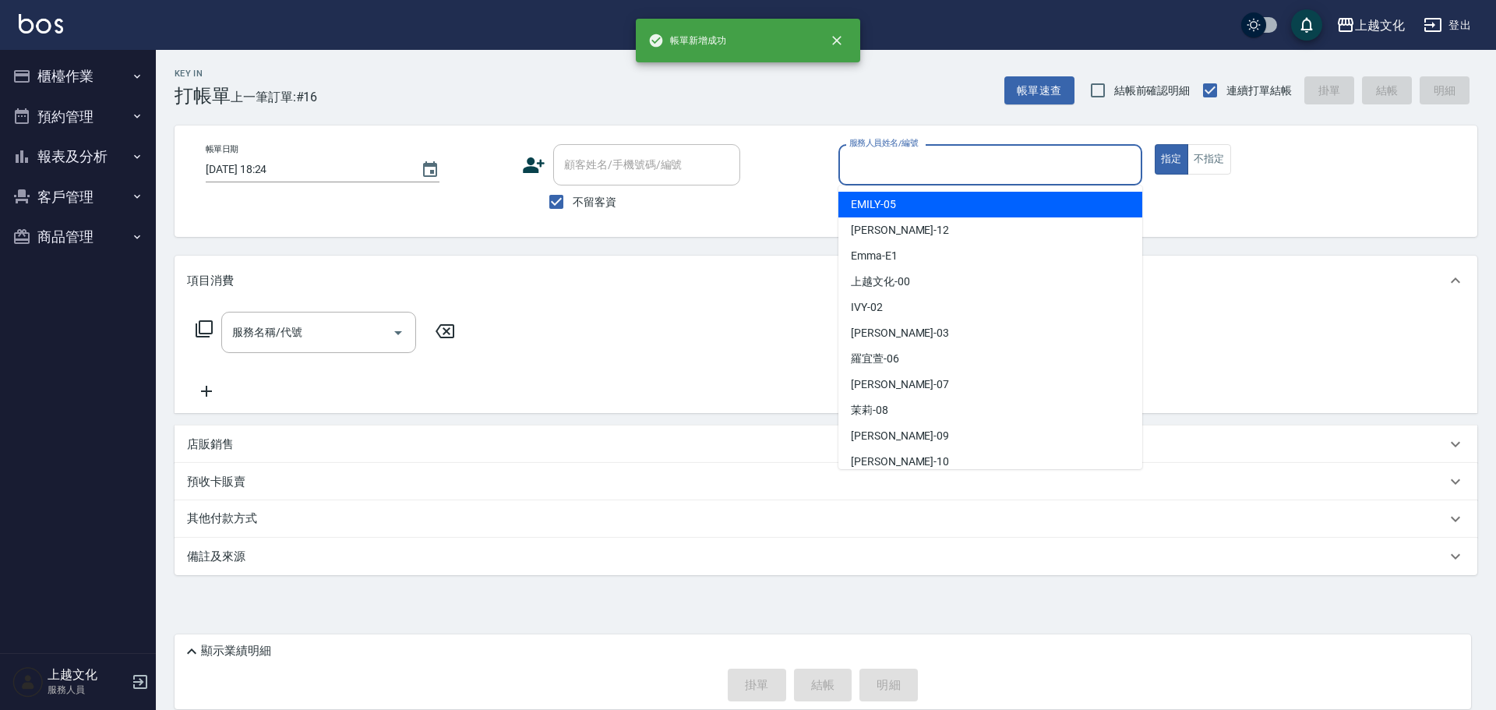
click at [885, 160] on input "服務人員姓名/編號" at bounding box center [991, 164] width 290 height 27
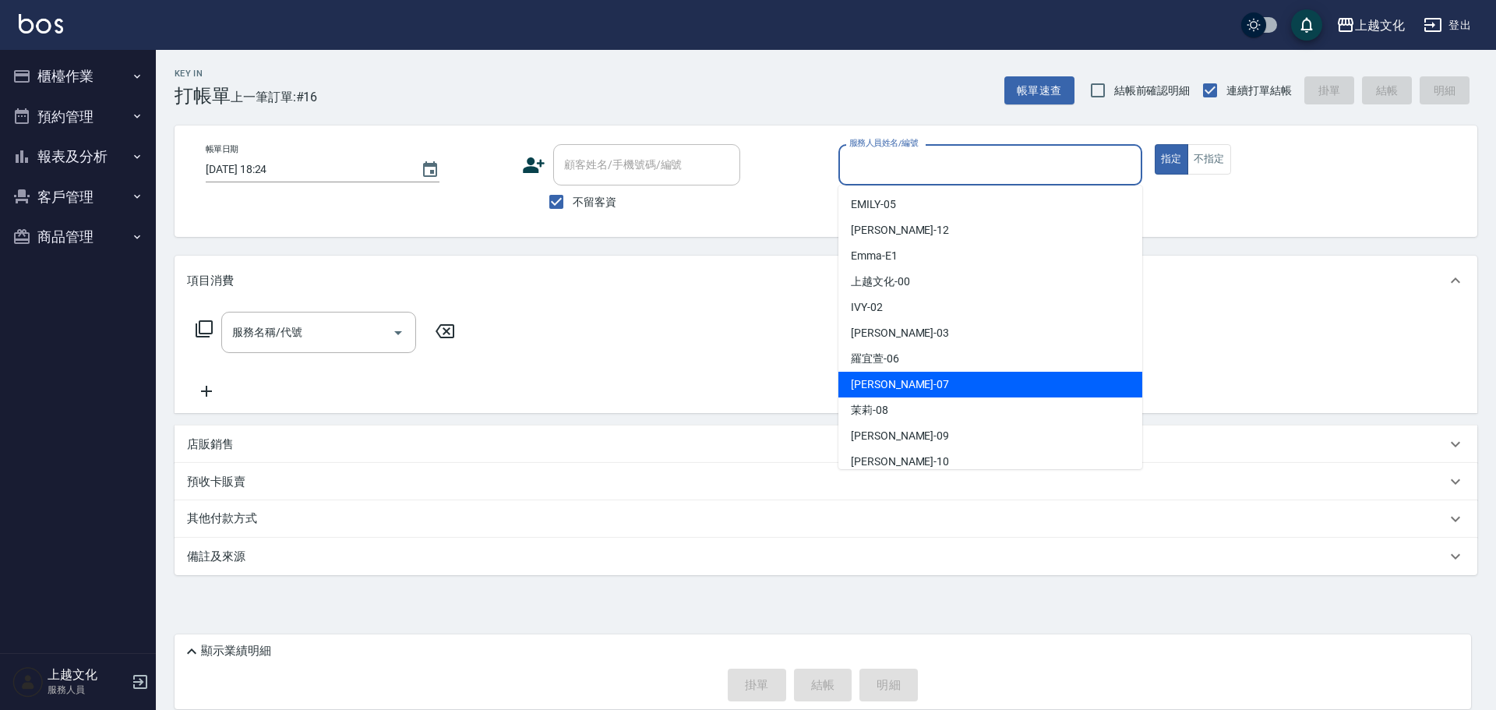
click at [897, 380] on div "LIN -07" at bounding box center [991, 385] width 304 height 26
type input "LIN-07"
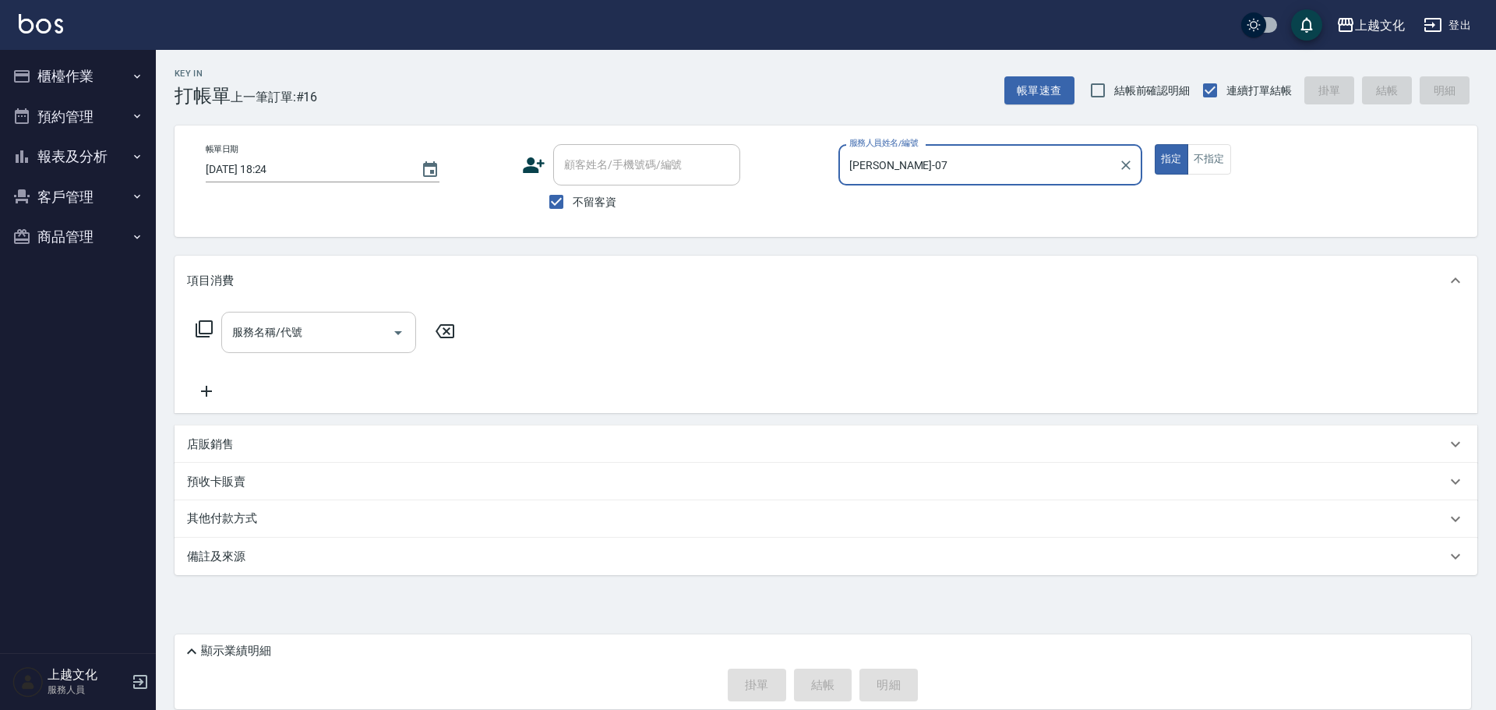
click at [336, 341] on input "服務名稱/代號" at bounding box center [306, 332] width 157 height 27
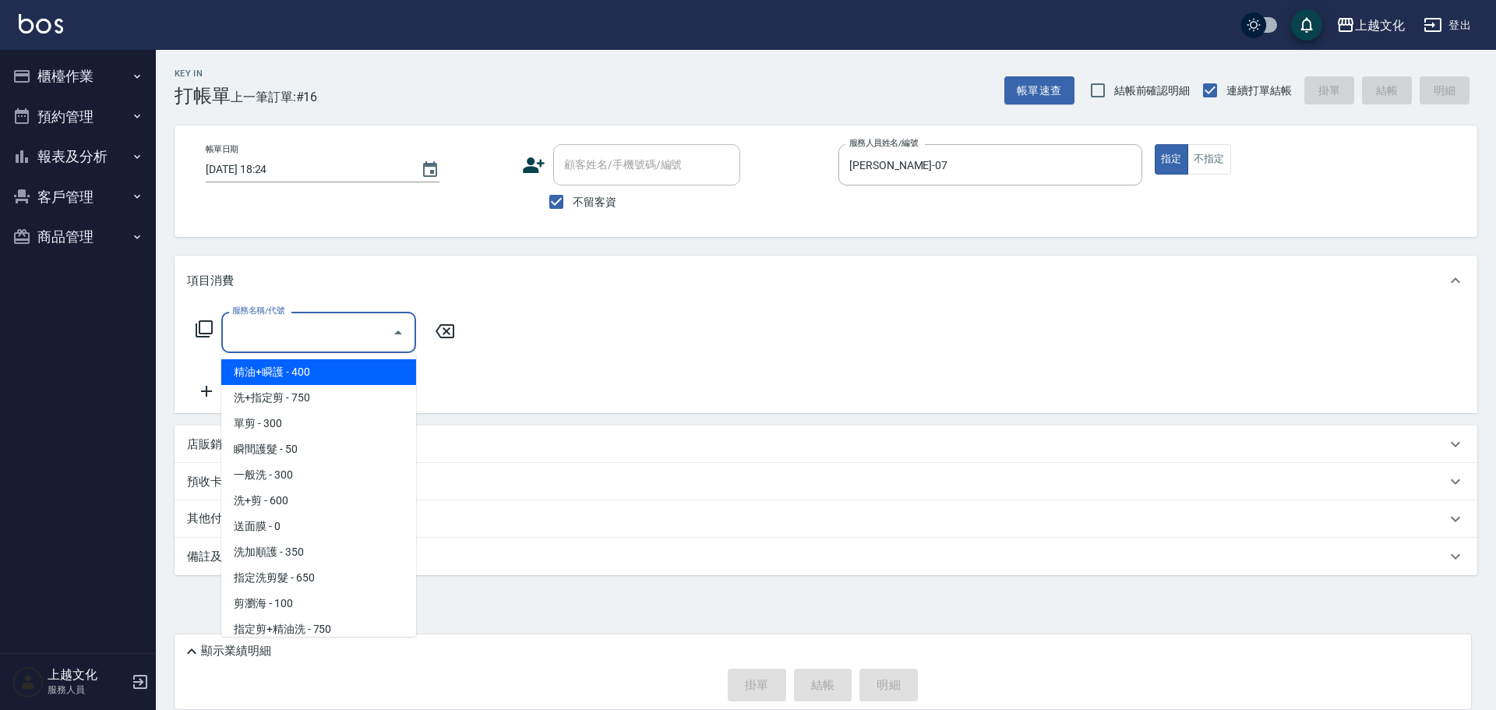
click at [325, 332] on input "服務名稱/代號" at bounding box center [306, 332] width 157 height 27
drag, startPoint x: 325, startPoint y: 332, endPoint x: 336, endPoint y: 374, distance: 43.5
click at [325, 332] on input "服務名稱/代號" at bounding box center [306, 332] width 157 height 27
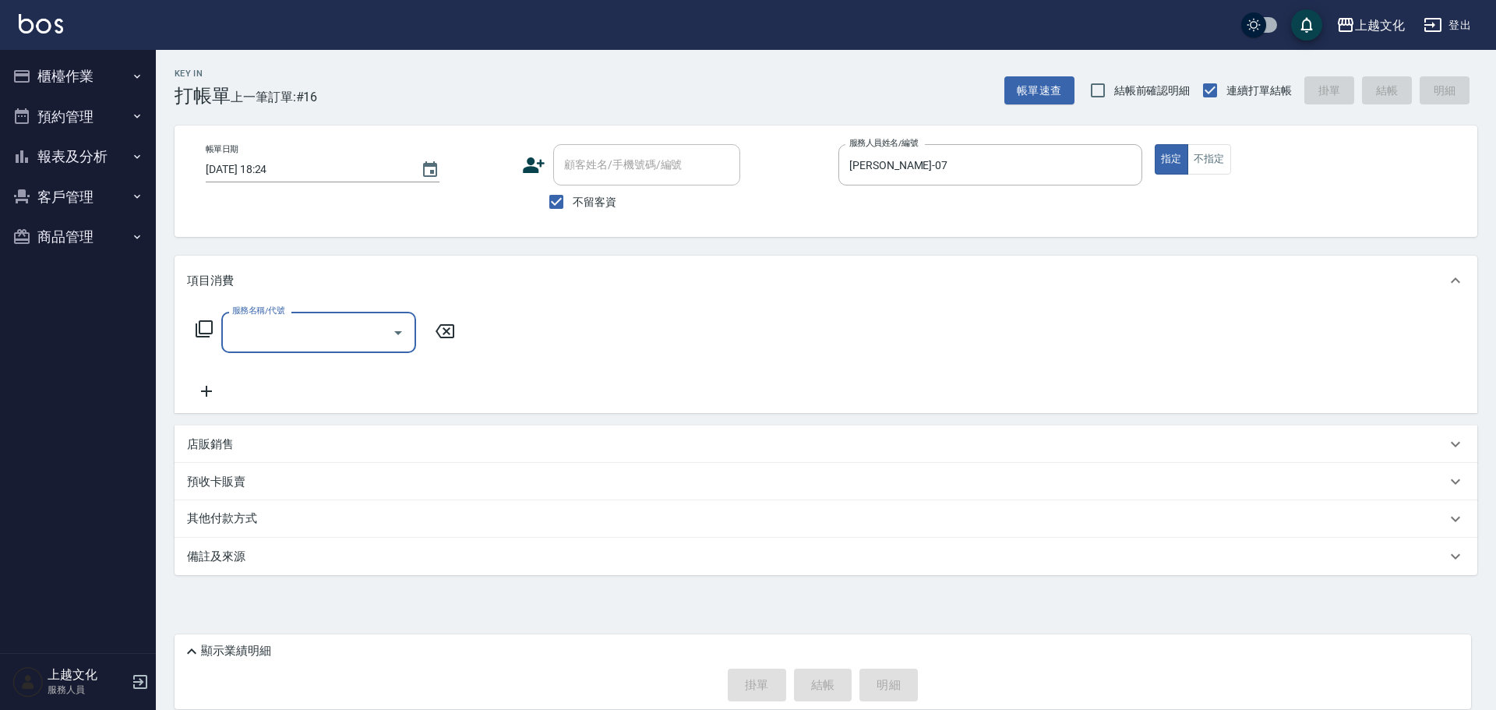
click at [320, 337] on input "服務名稱/代號" at bounding box center [306, 332] width 157 height 27
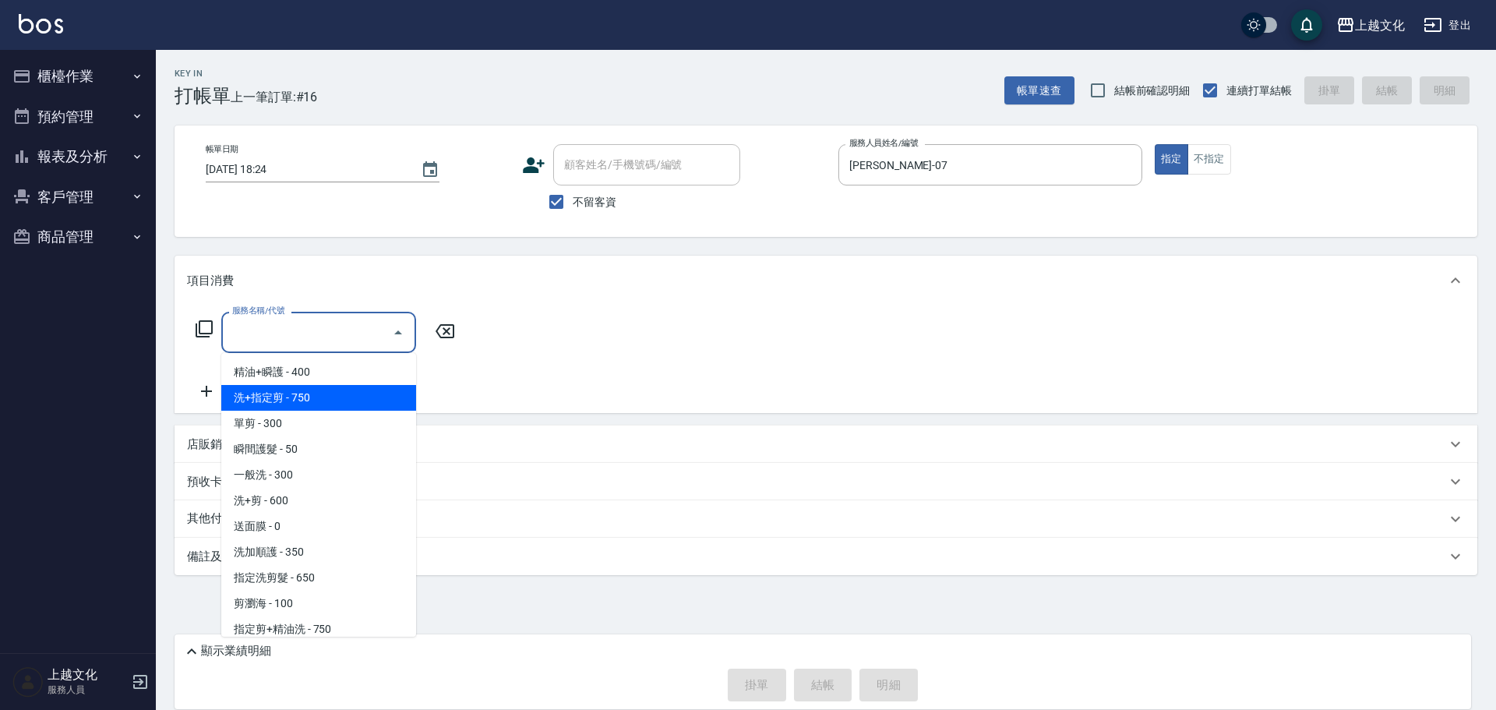
click at [321, 389] on span "洗+指定剪 - 750" at bounding box center [318, 398] width 195 height 26
type input "洗+指定剪(102)"
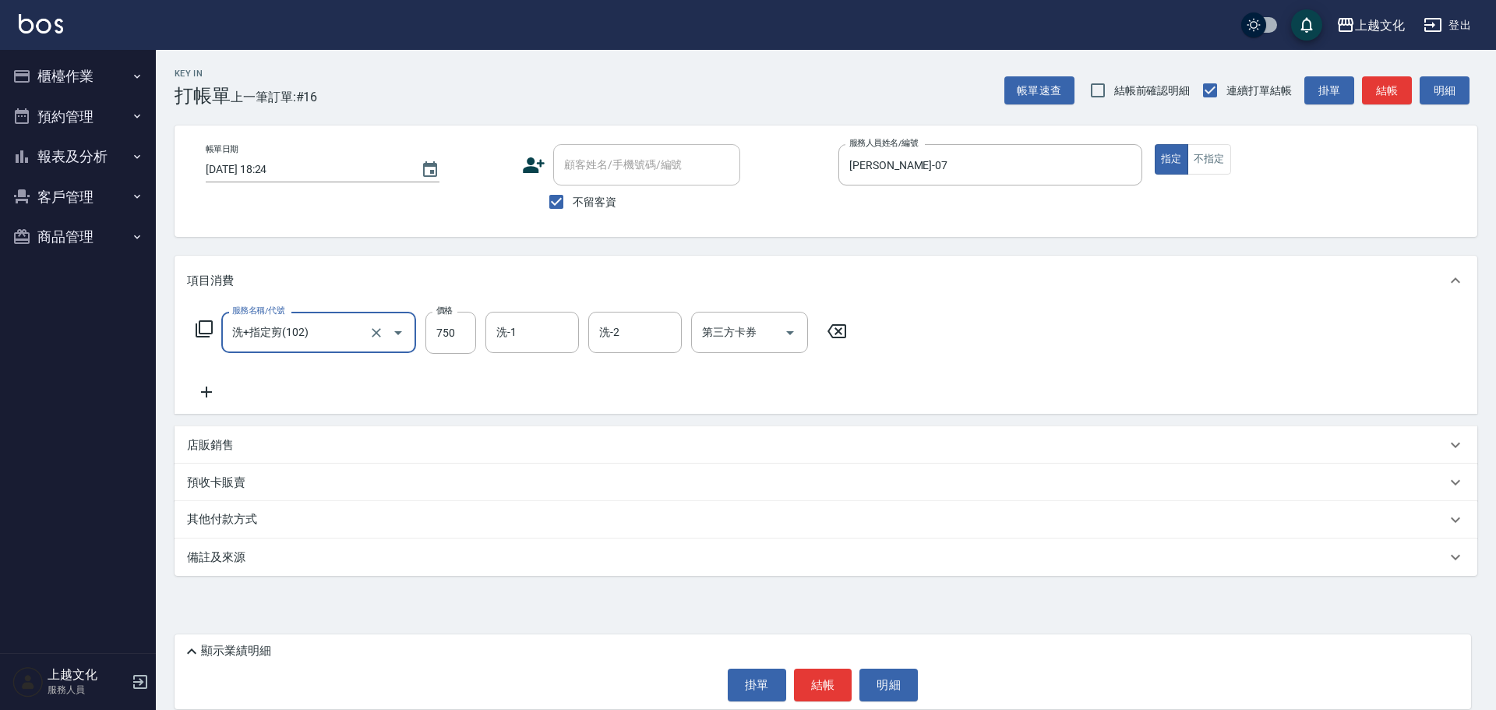
click at [425, 348] on div "服務名稱/代號 洗+指定剪(102) 服務名稱/代號 價格 750 價格 洗-1 洗-1 洗-2 洗-2 第三方卡券 第三方卡券" at bounding box center [521, 333] width 669 height 42
click at [455, 340] on input "750" at bounding box center [451, 333] width 51 height 42
drag, startPoint x: 455, startPoint y: 340, endPoint x: 437, endPoint y: 330, distance: 20.2
click at [455, 340] on input "750" at bounding box center [451, 333] width 51 height 42
type input "700"
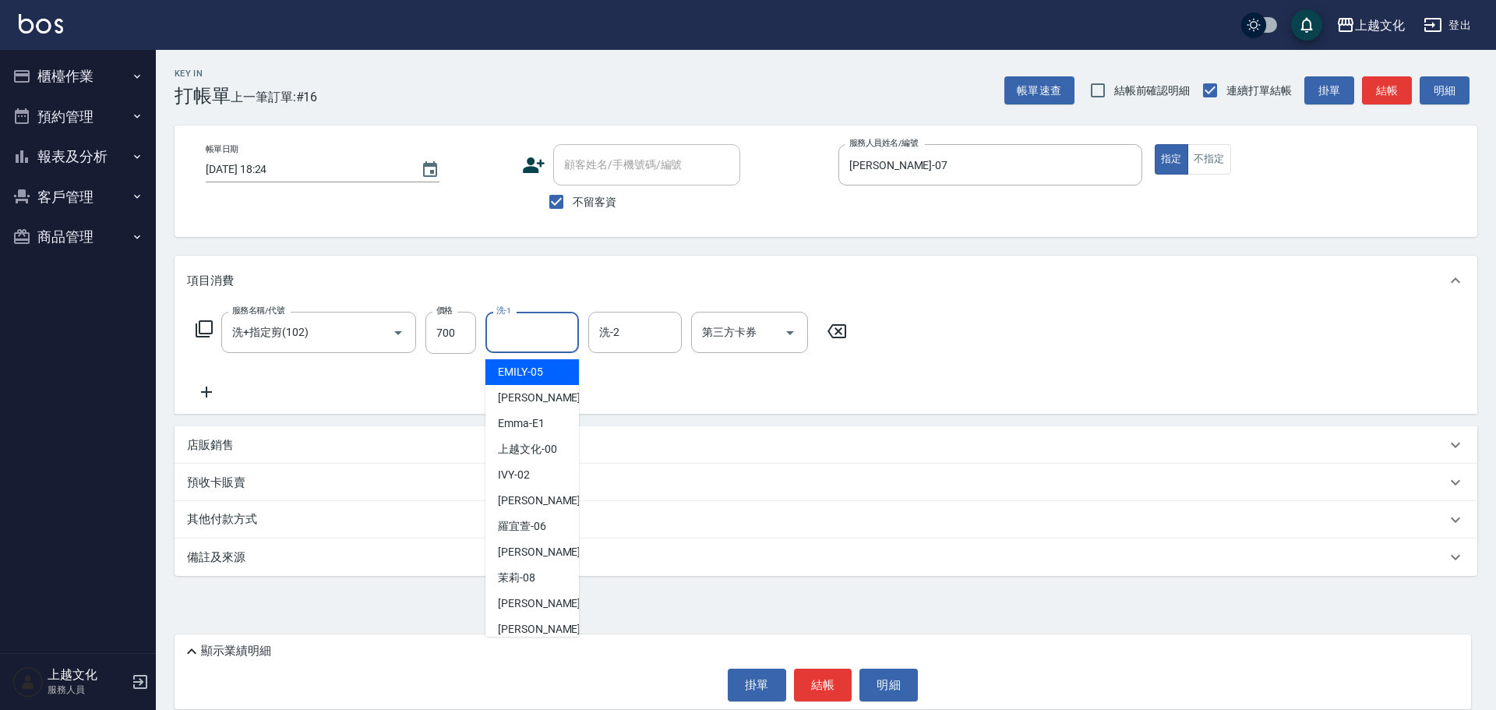
click at [514, 330] on input "洗-1" at bounding box center [532, 332] width 79 height 27
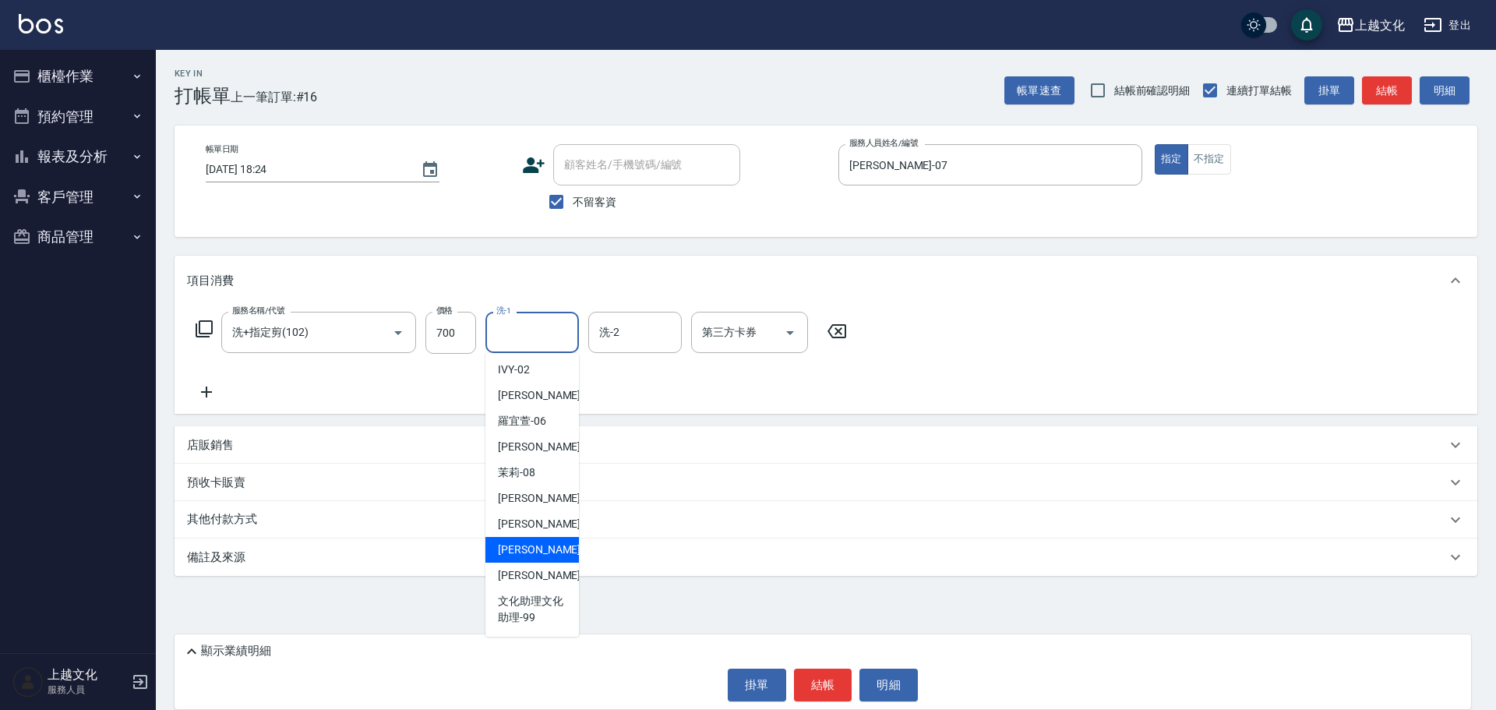
click at [543, 546] on span "Martin -11" at bounding box center [547, 550] width 98 height 16
type input "Martin-11"
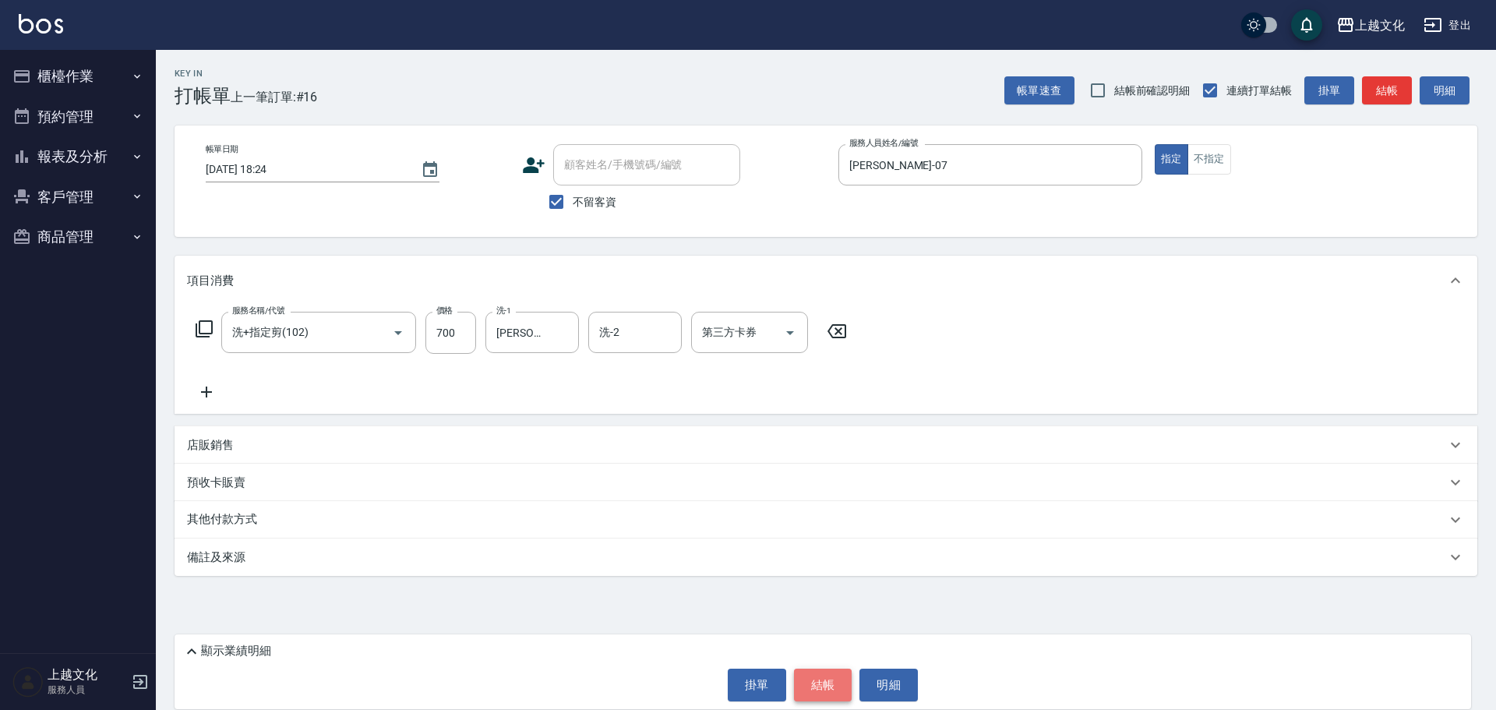
click at [811, 683] on button "結帳" at bounding box center [823, 685] width 58 height 33
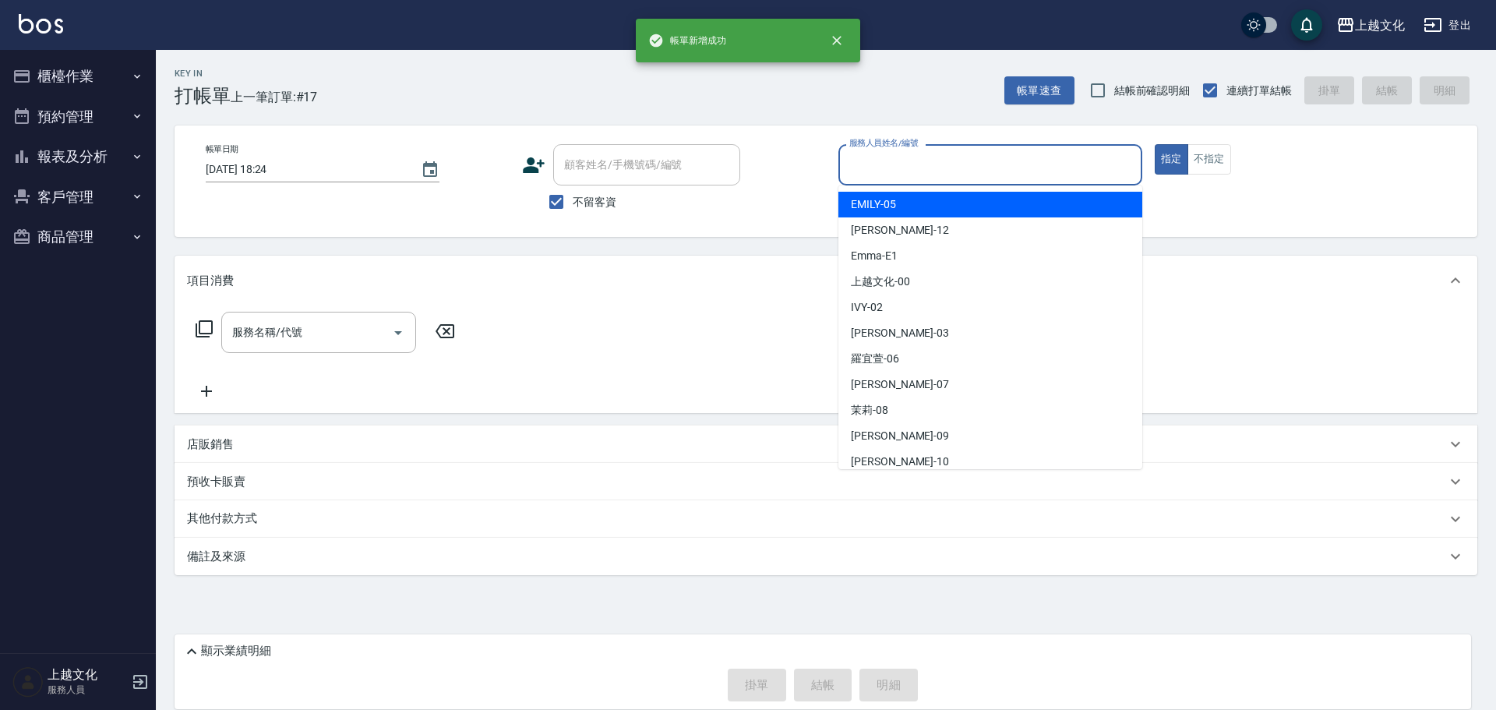
click at [933, 161] on input "服務人員姓名/編號" at bounding box center [991, 164] width 290 height 27
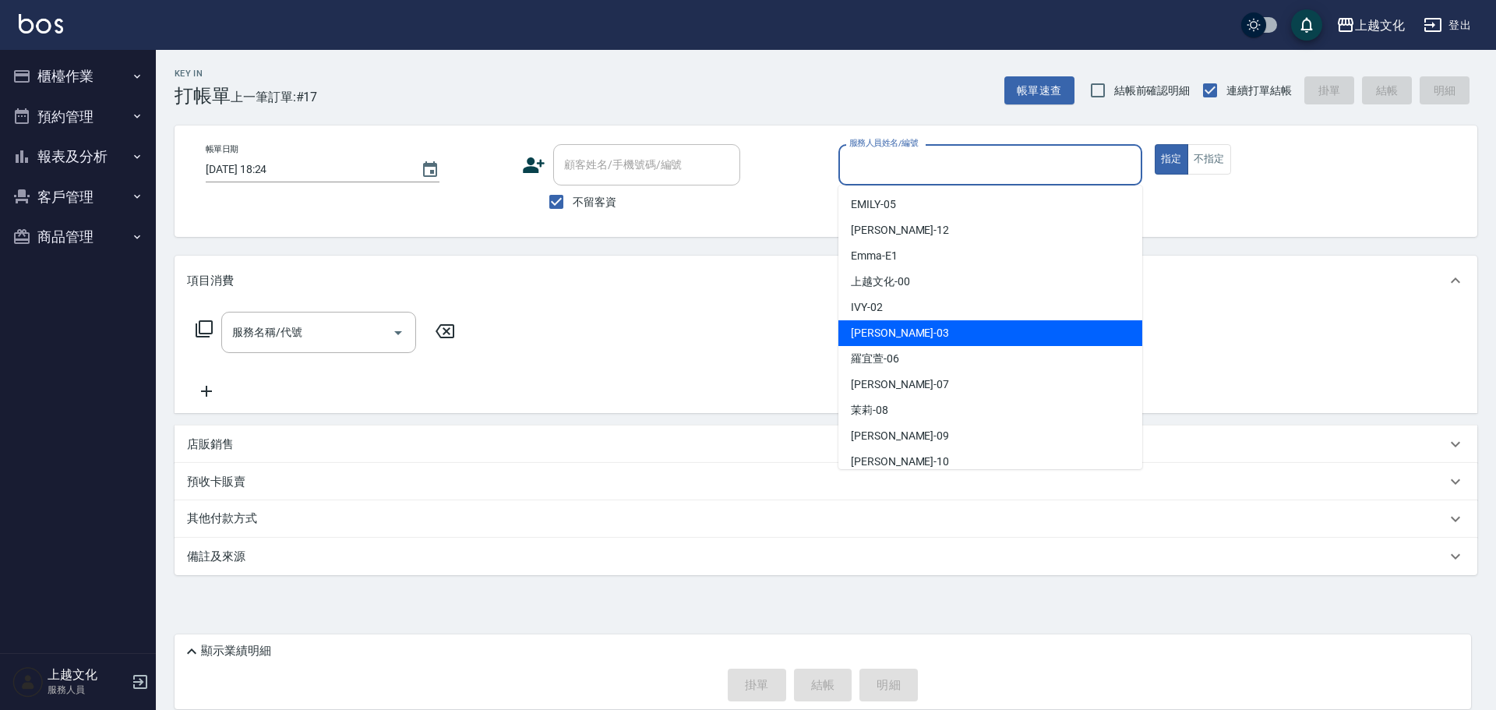
click at [888, 330] on span "kelly -03" at bounding box center [900, 333] width 98 height 16
type input "kelly-03"
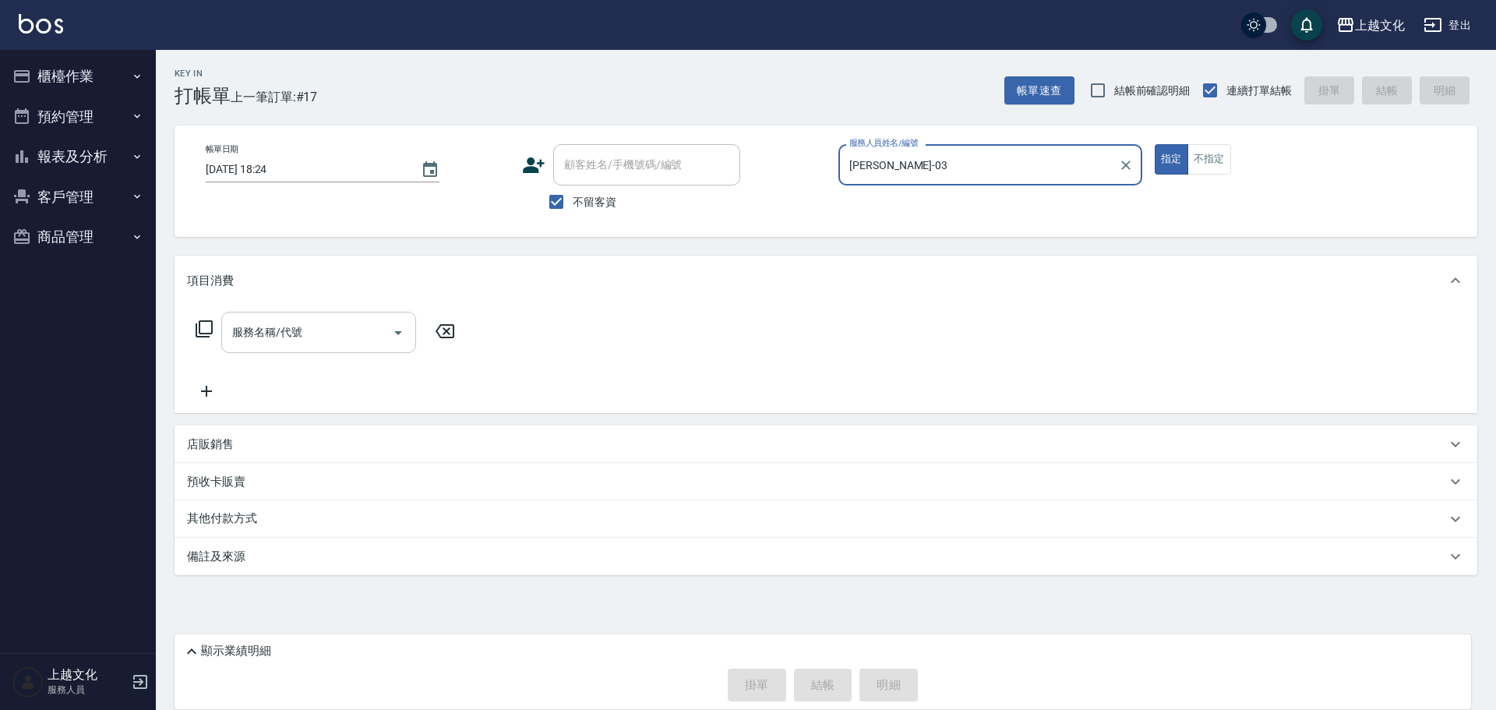
click at [256, 343] on input "服務名稱/代號" at bounding box center [306, 332] width 157 height 27
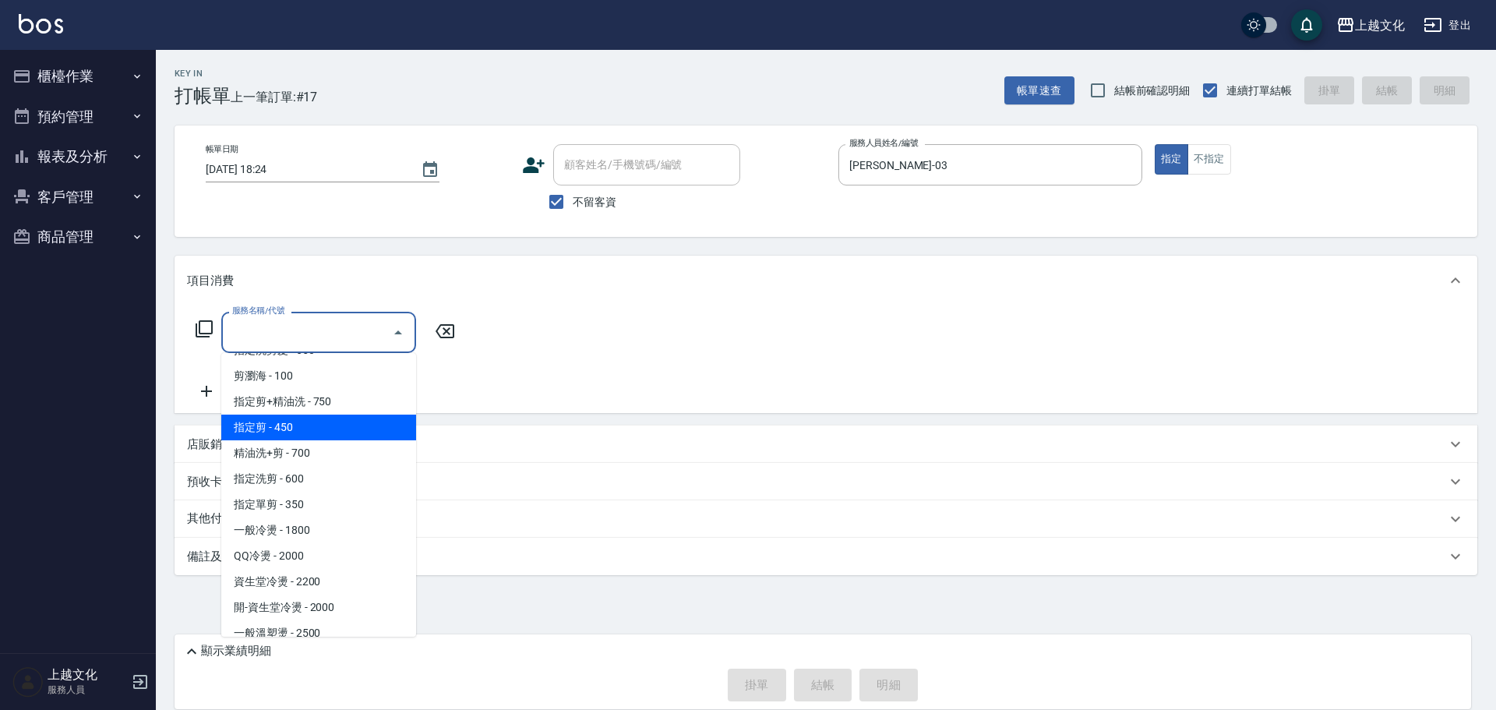
scroll to position [234, 0]
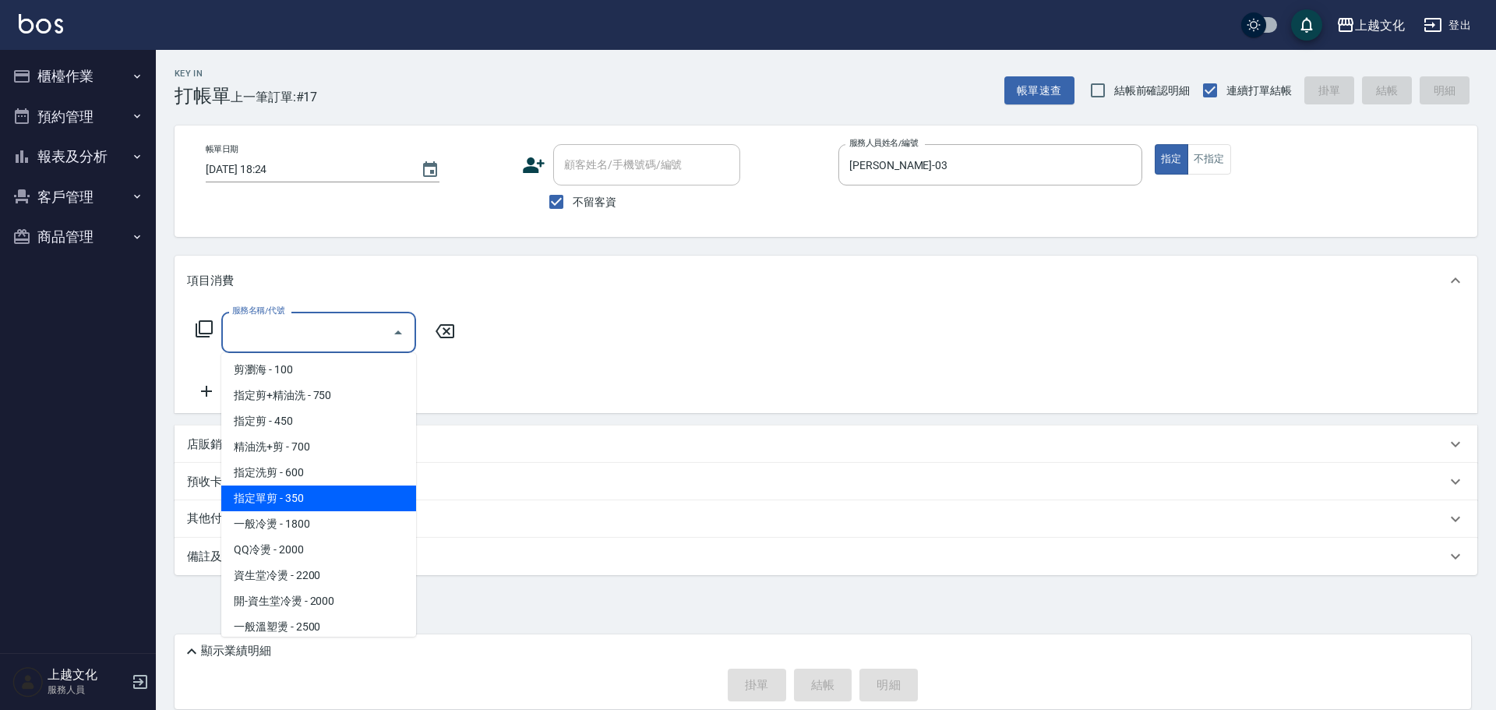
click at [349, 501] on span "指定單剪 - 350" at bounding box center [318, 499] width 195 height 26
type input "指定單剪(209)"
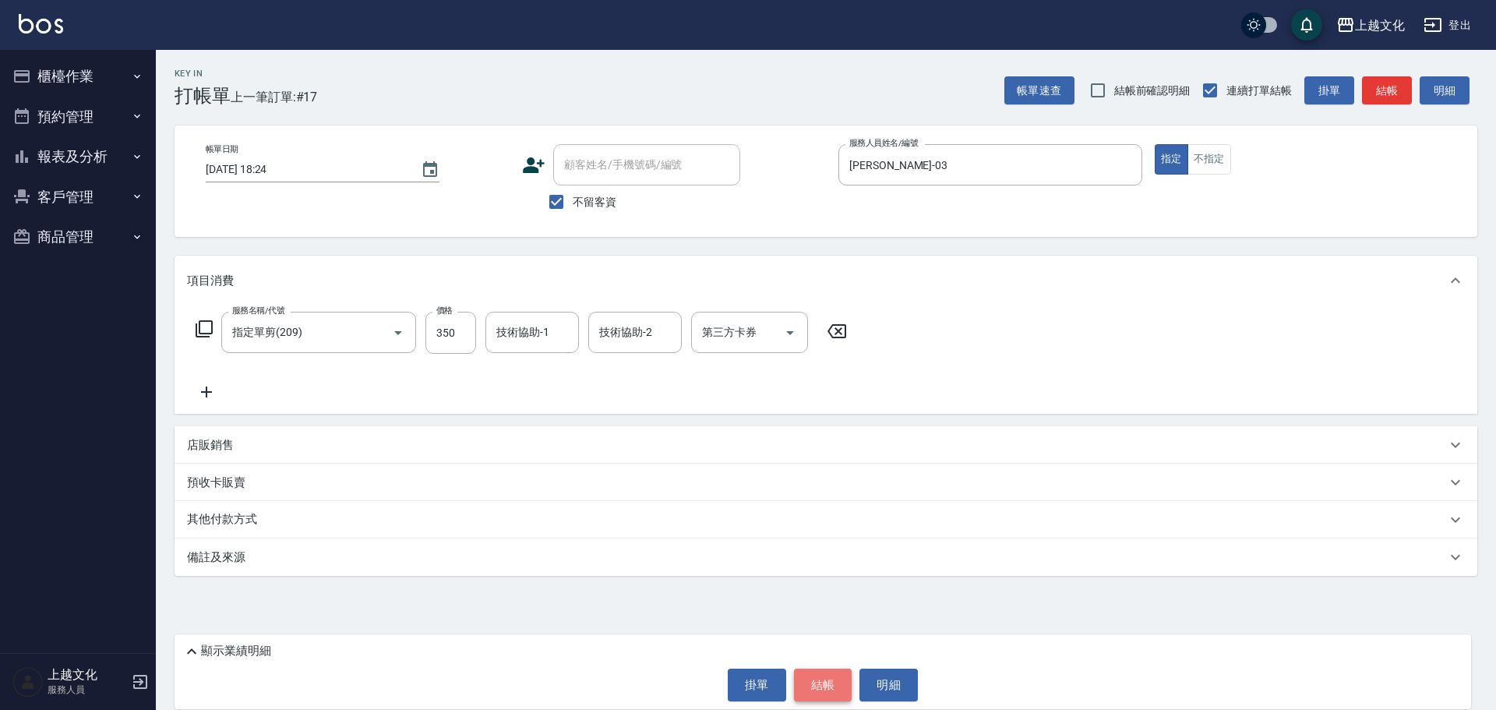
click at [824, 678] on button "結帳" at bounding box center [823, 685] width 58 height 33
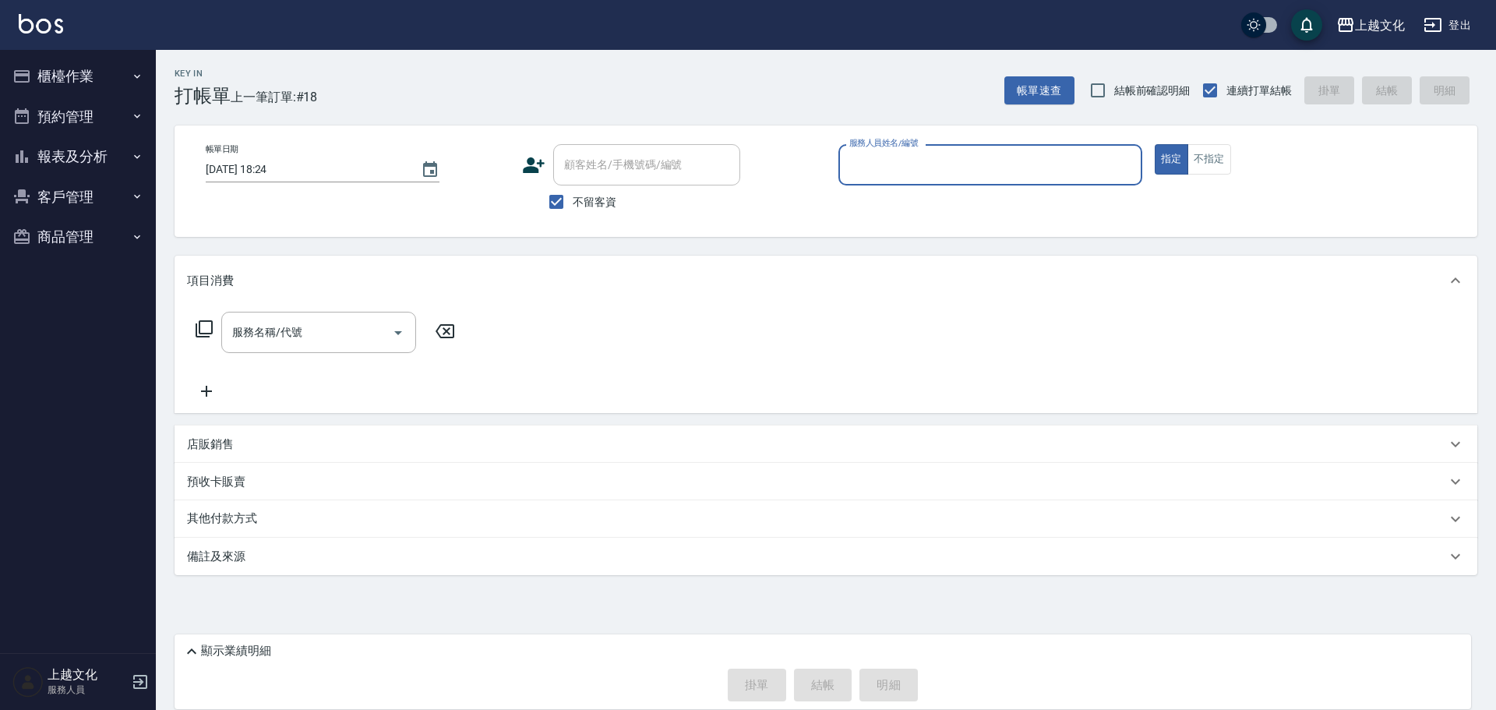
click at [885, 172] on input "服務人員姓名/編號" at bounding box center [991, 164] width 290 height 27
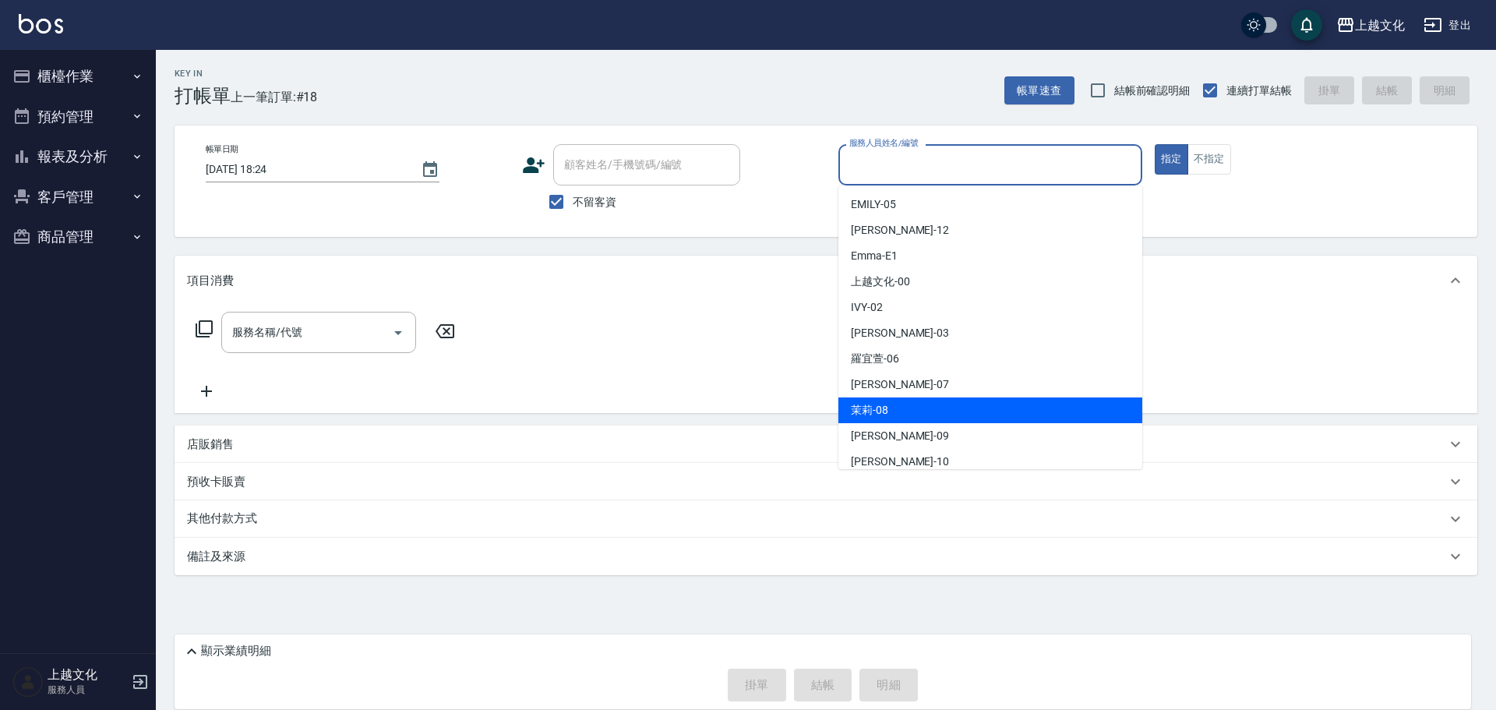
click at [902, 411] on div "茉莉 -08" at bounding box center [991, 410] width 304 height 26
type input "茉莉-08"
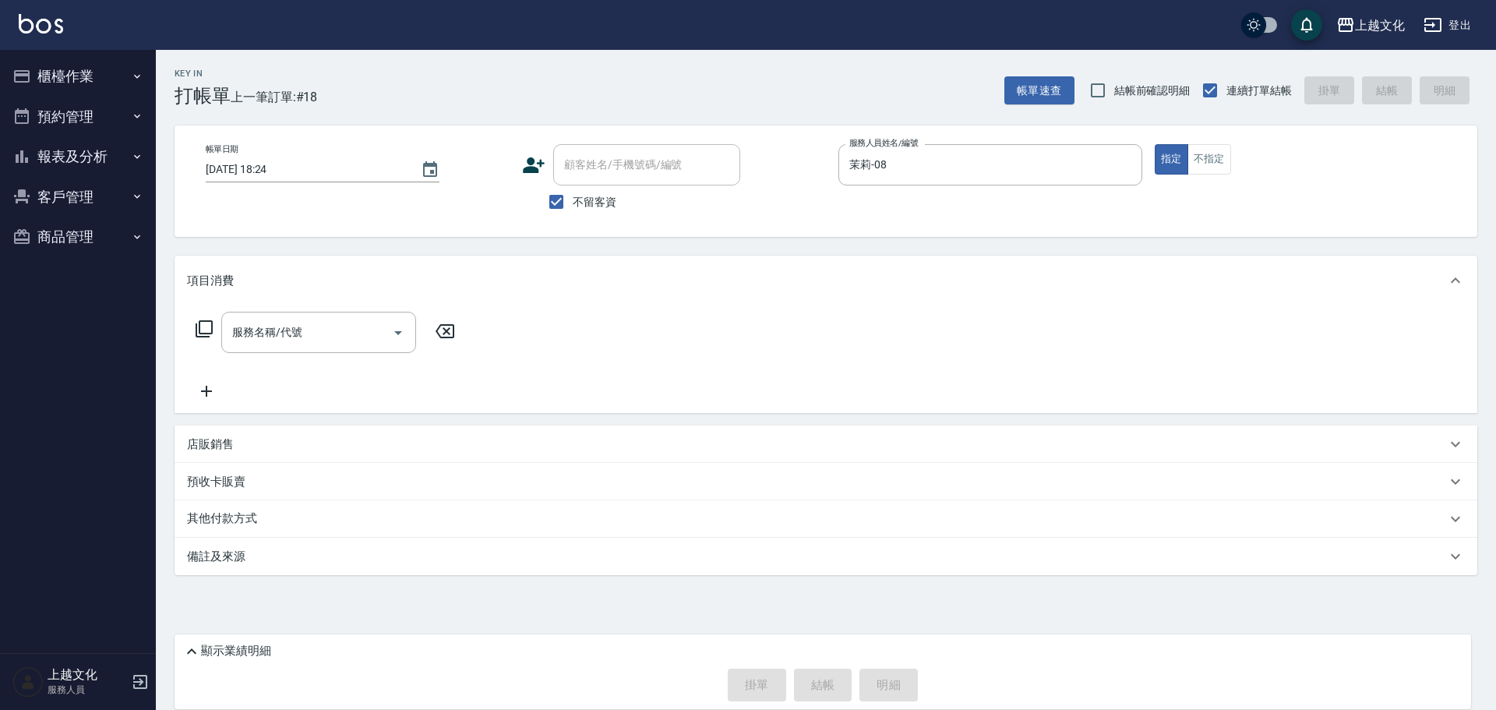
click at [202, 327] on icon at bounding box center [204, 329] width 19 height 19
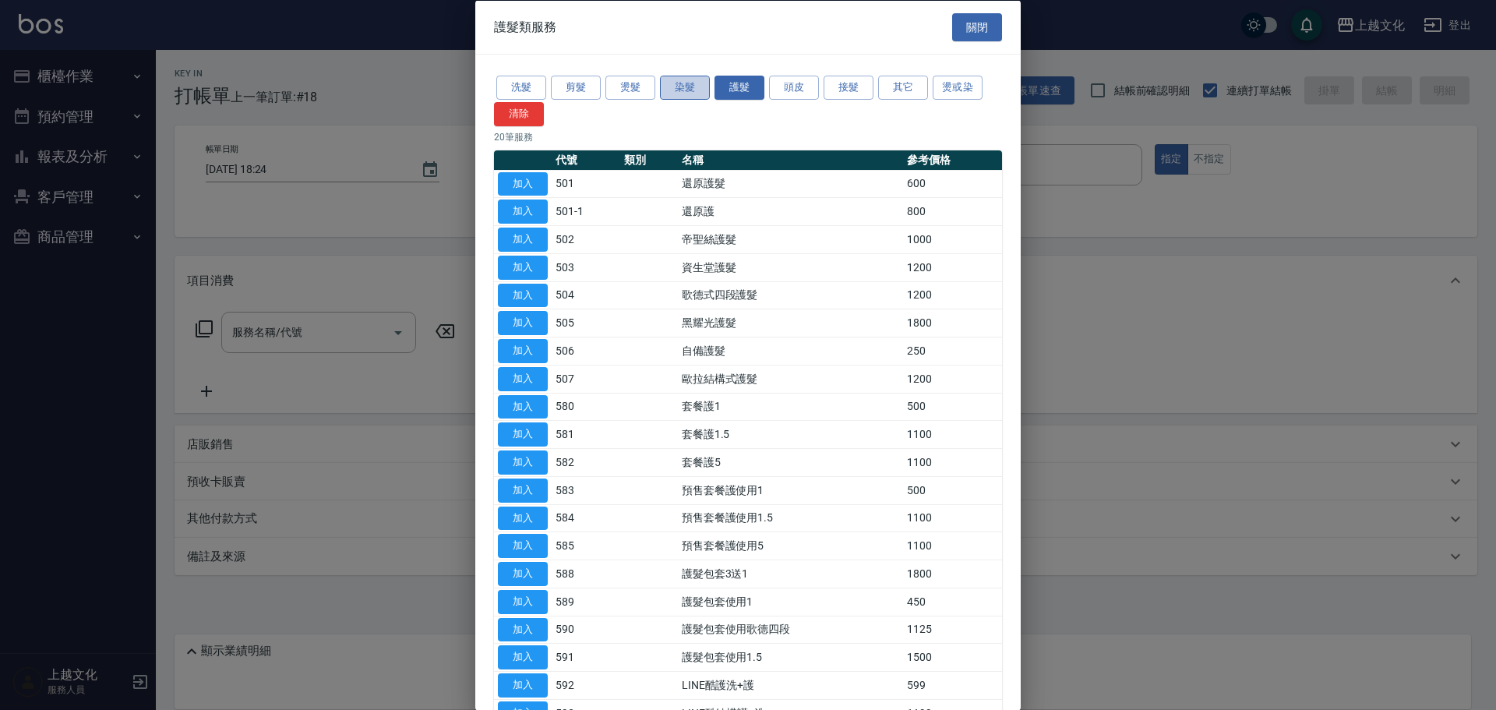
click at [665, 79] on button "染髮" at bounding box center [685, 88] width 50 height 24
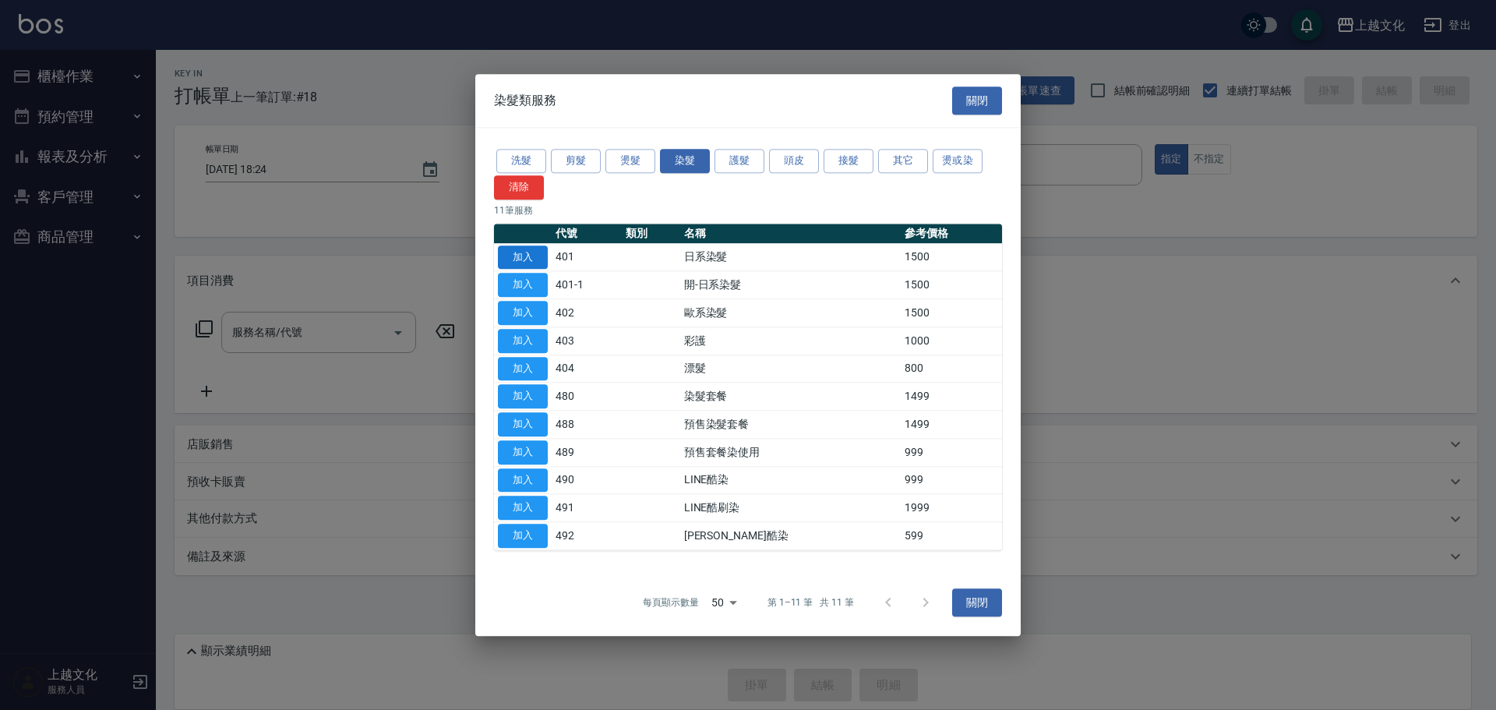
click at [511, 256] on button "加入" at bounding box center [523, 257] width 50 height 24
type input "日系染髮(401)"
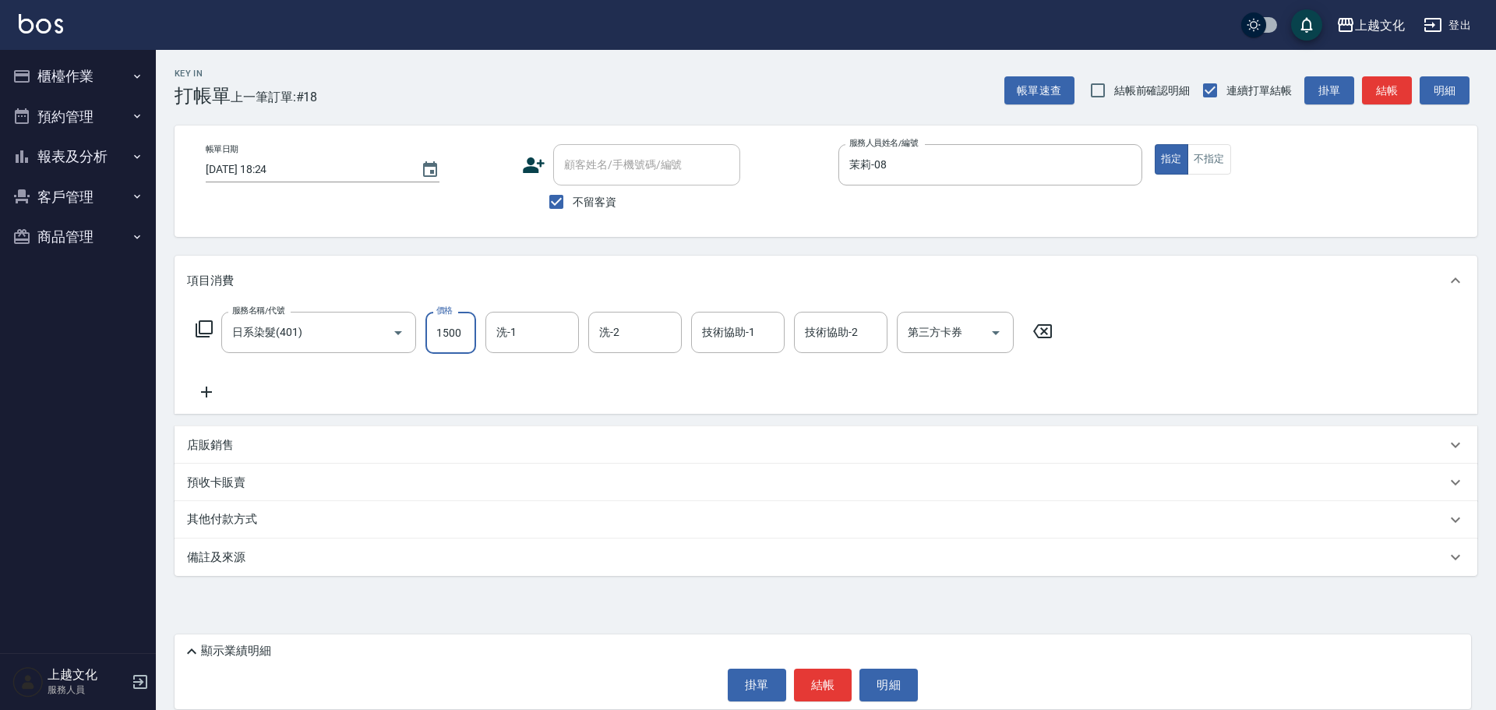
click at [453, 339] on input "1500" at bounding box center [451, 333] width 51 height 42
type input "2299"
drag, startPoint x: 830, startPoint y: 688, endPoint x: 838, endPoint y: 675, distance: 15.4
click at [829, 687] on button "結帳" at bounding box center [823, 685] width 58 height 33
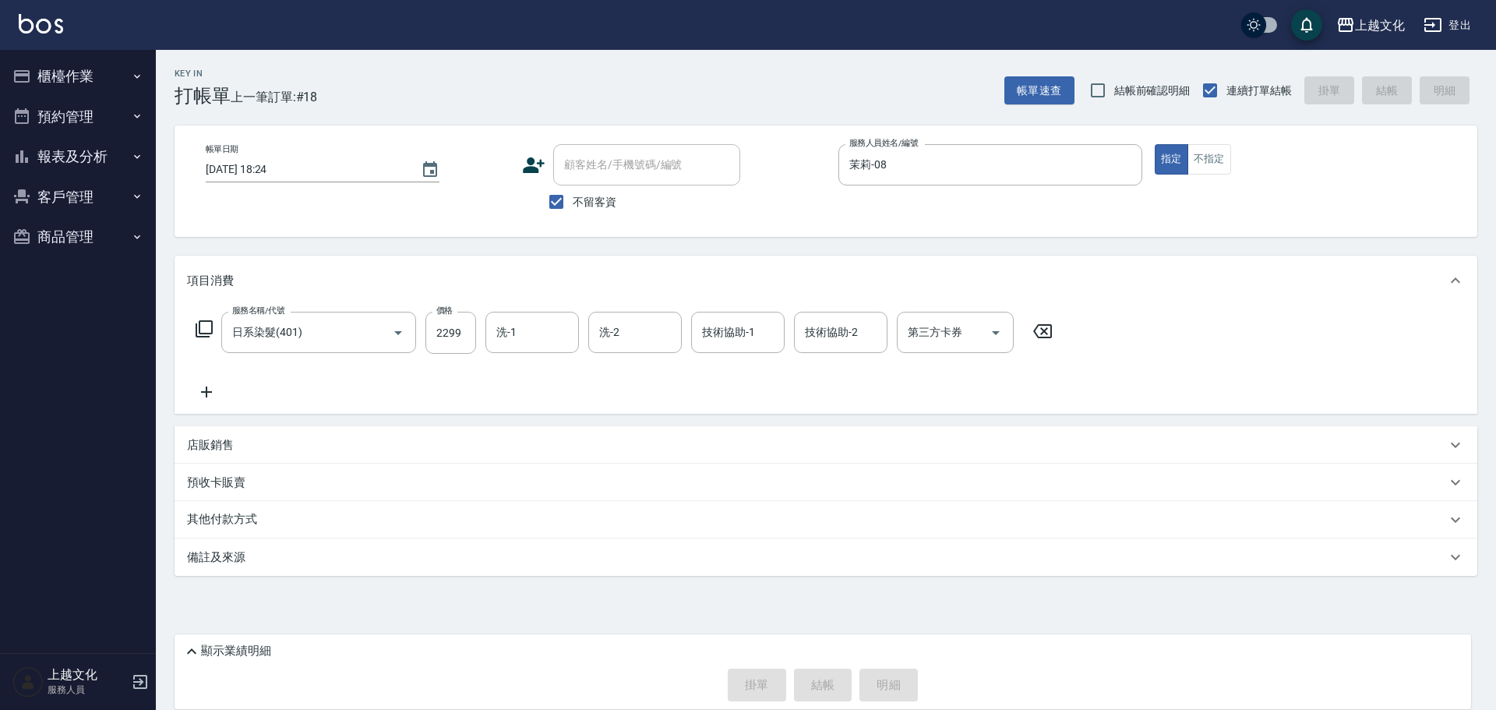
type input "2025/09/26 18:25"
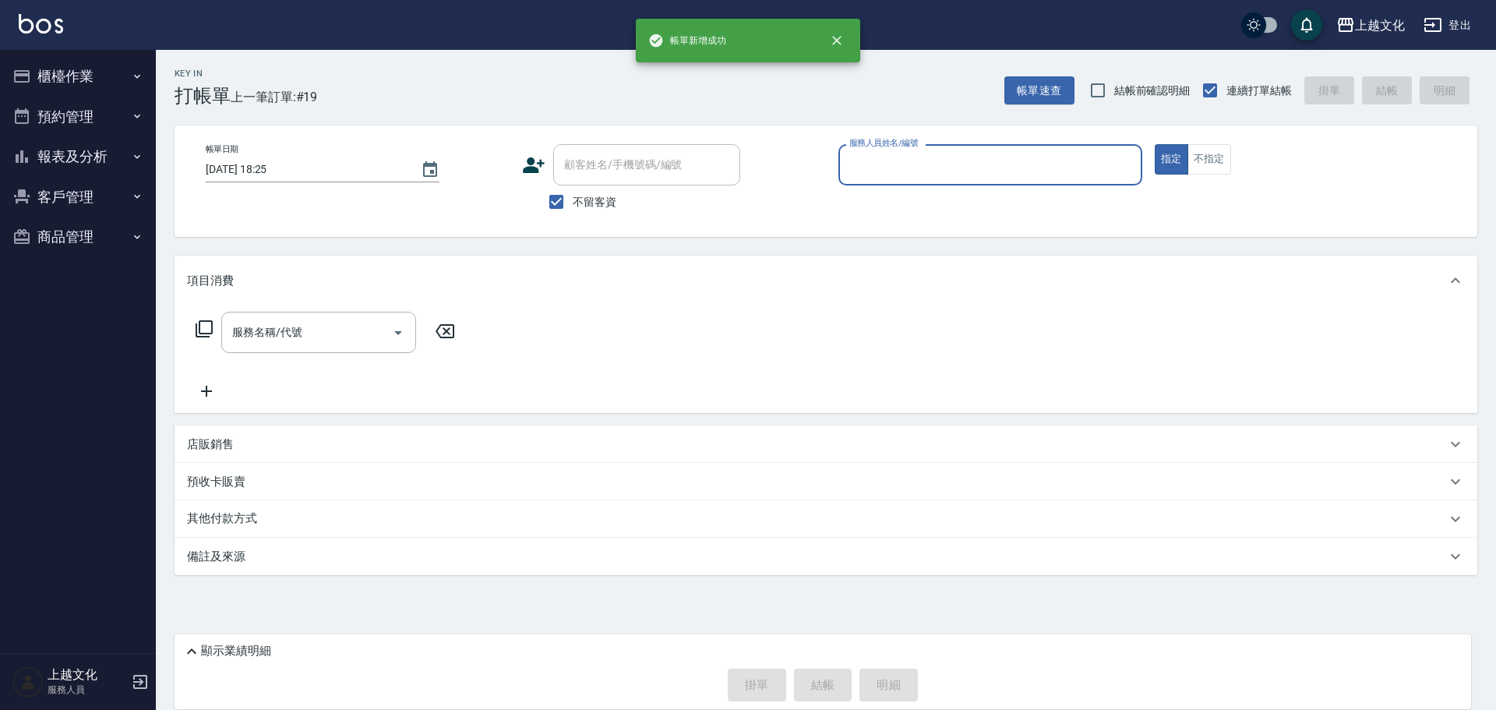
click at [906, 164] on input "服務人員姓名/編號" at bounding box center [991, 164] width 290 height 27
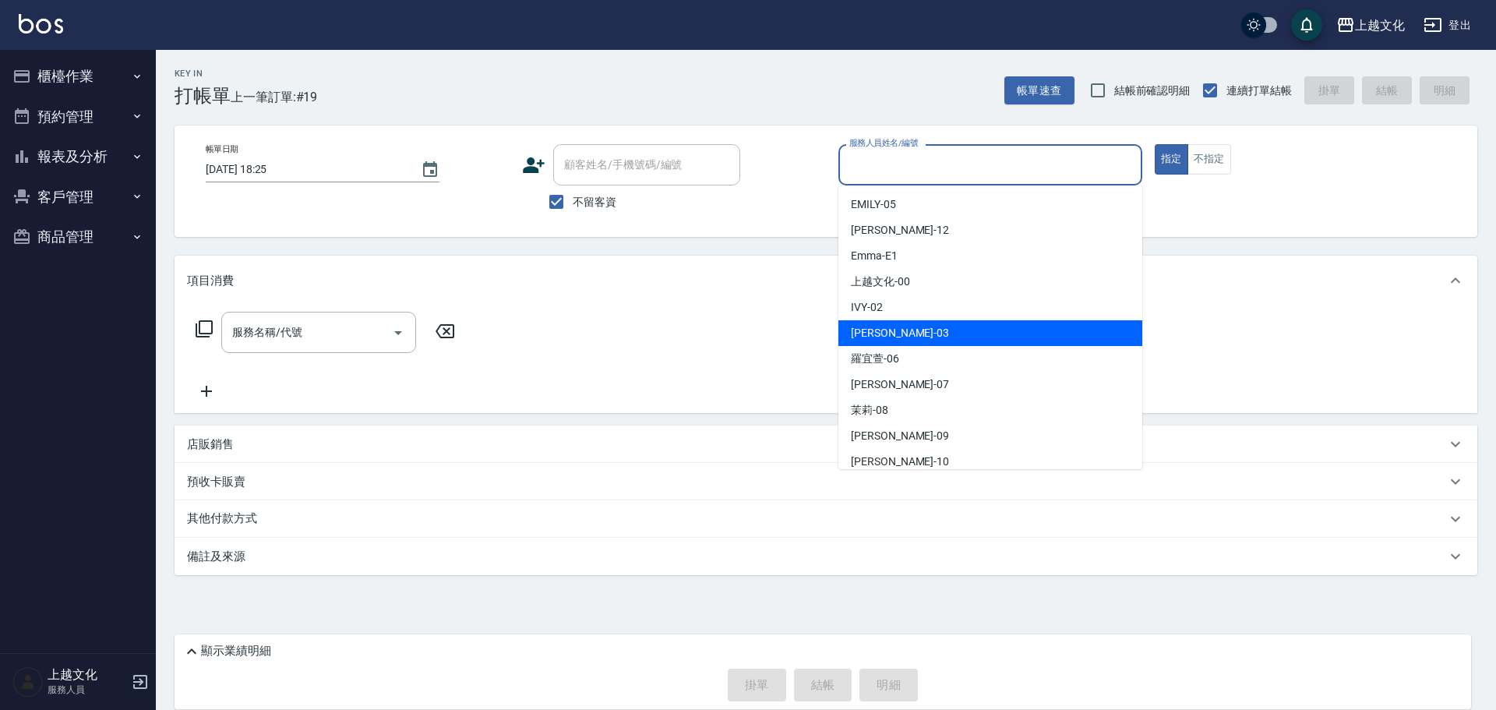
click at [902, 337] on div "kelly -03" at bounding box center [991, 333] width 304 height 26
type input "kelly-03"
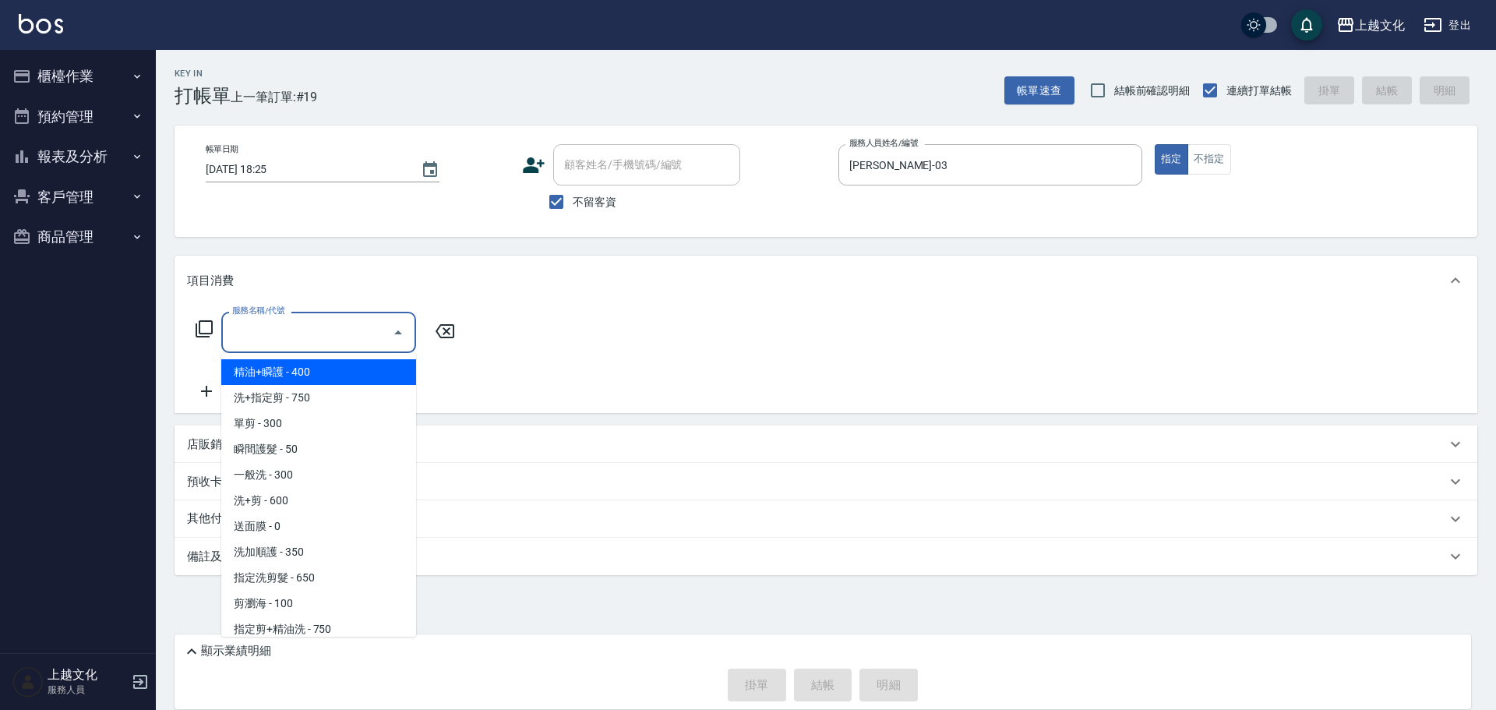
click at [337, 333] on input "服務名稱/代號" at bounding box center [306, 332] width 157 height 27
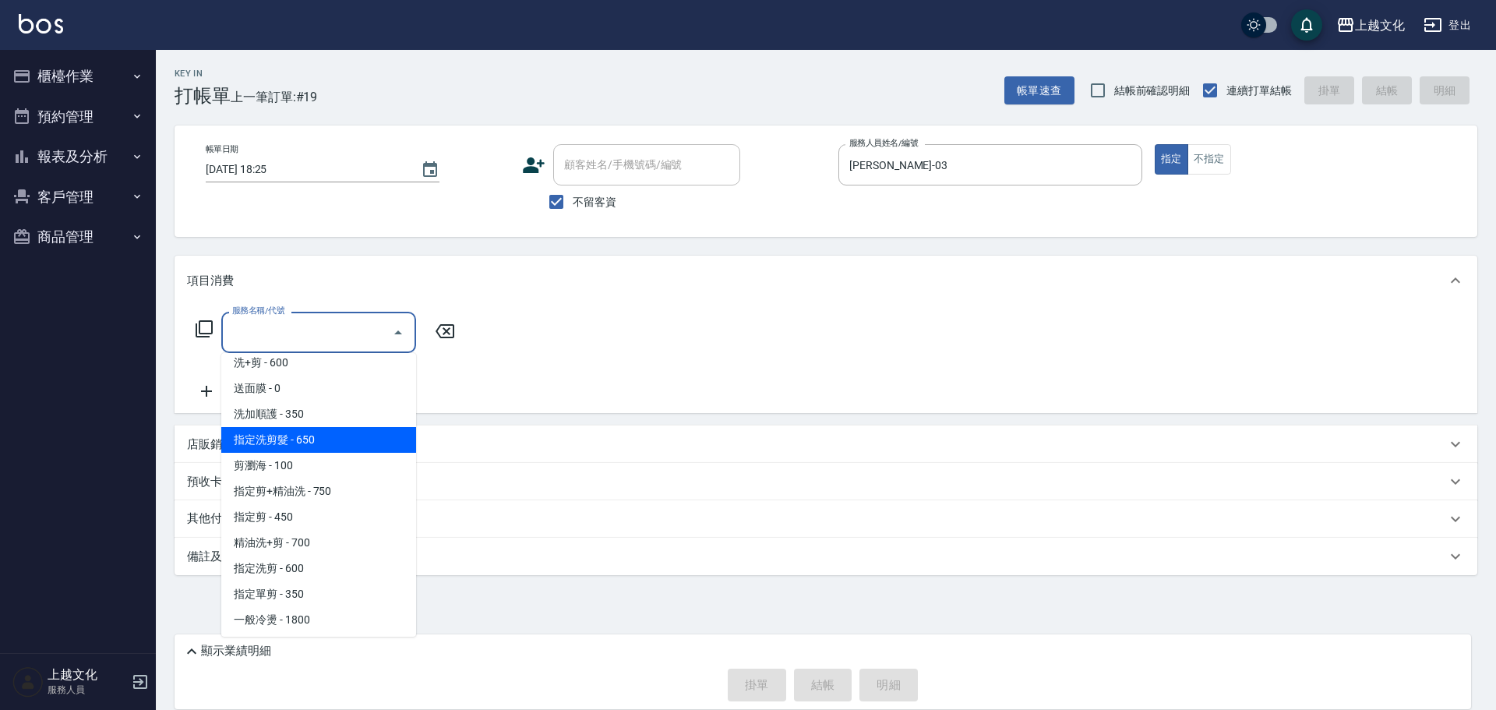
scroll to position [156, 0]
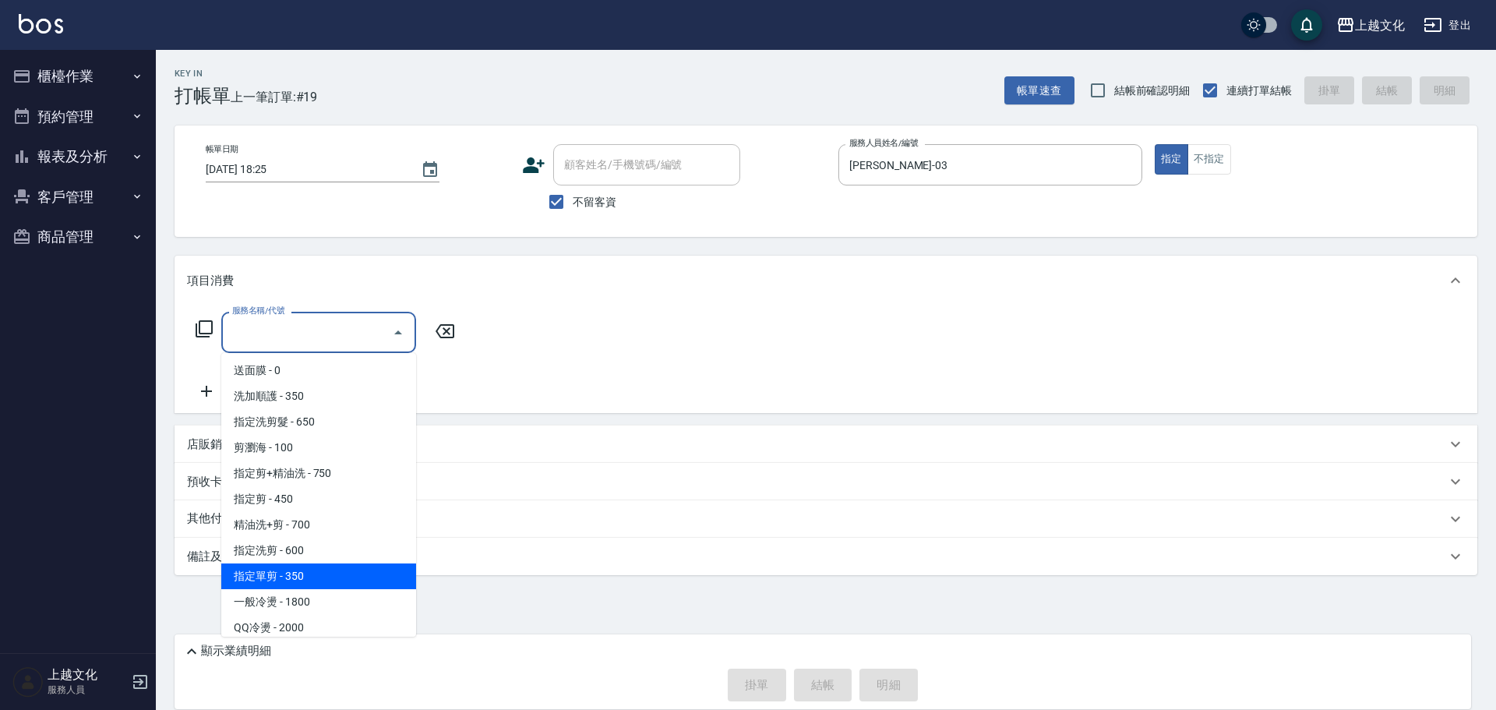
click at [317, 577] on span "指定單剪 - 350" at bounding box center [318, 576] width 195 height 26
click at [318, 577] on div "Key In 打帳單 上一筆訂單:#19 帳單速查 結帳前確認明細 連續打單結帳 掛單 結帳 明細 帳單日期 2025/09/26 18:25 顧客姓名/手機…" at bounding box center [826, 355] width 1340 height 611
type input "指定單剪(209)"
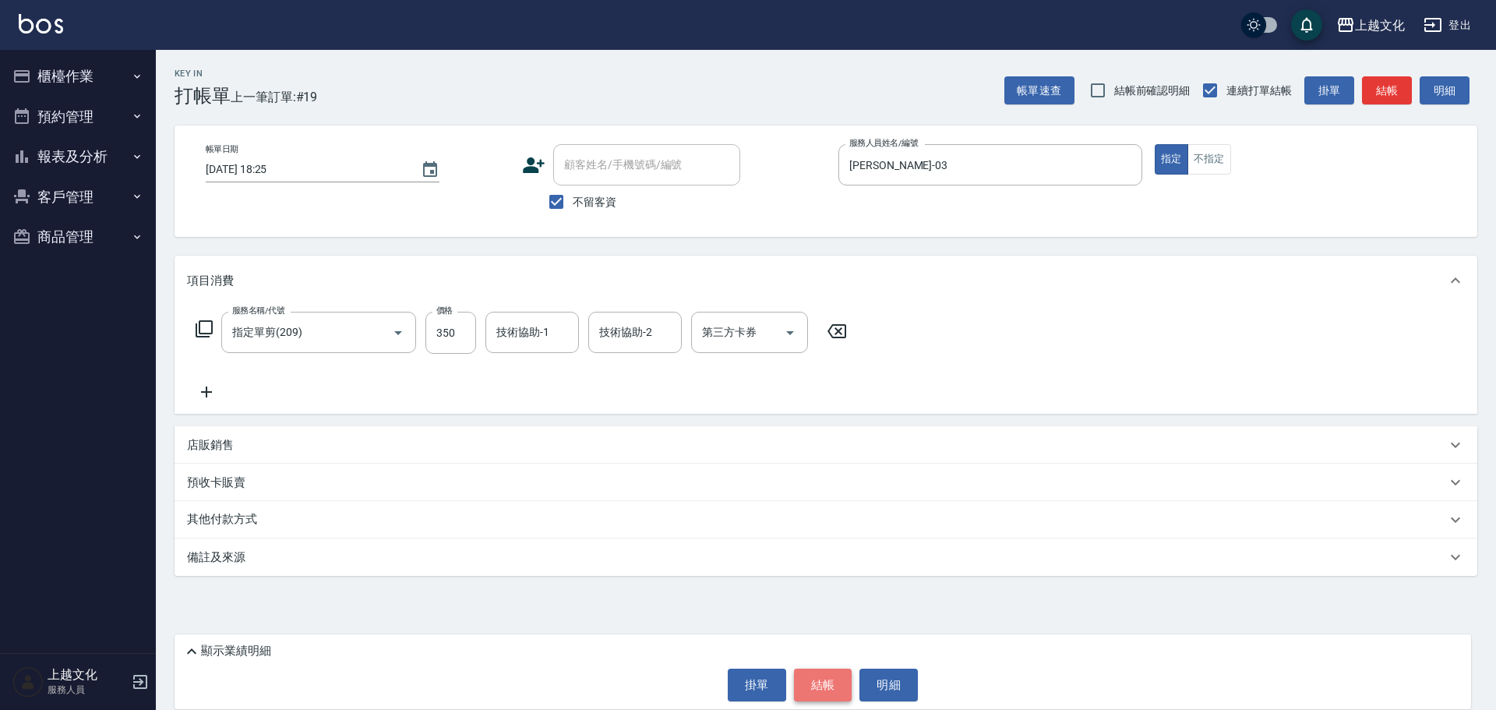
click at [822, 688] on button "結帳" at bounding box center [823, 685] width 58 height 33
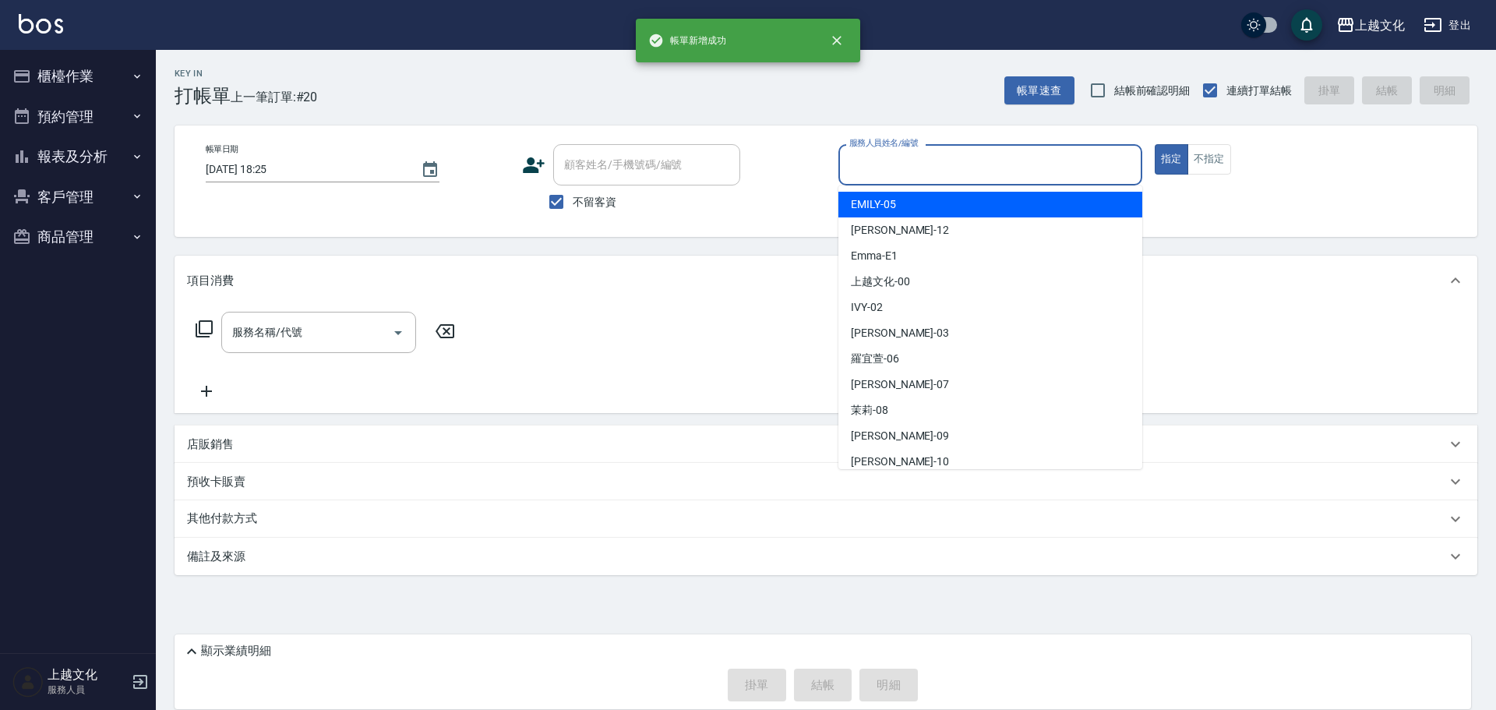
click at [890, 166] on input "服務人員姓名/編號" at bounding box center [991, 164] width 290 height 27
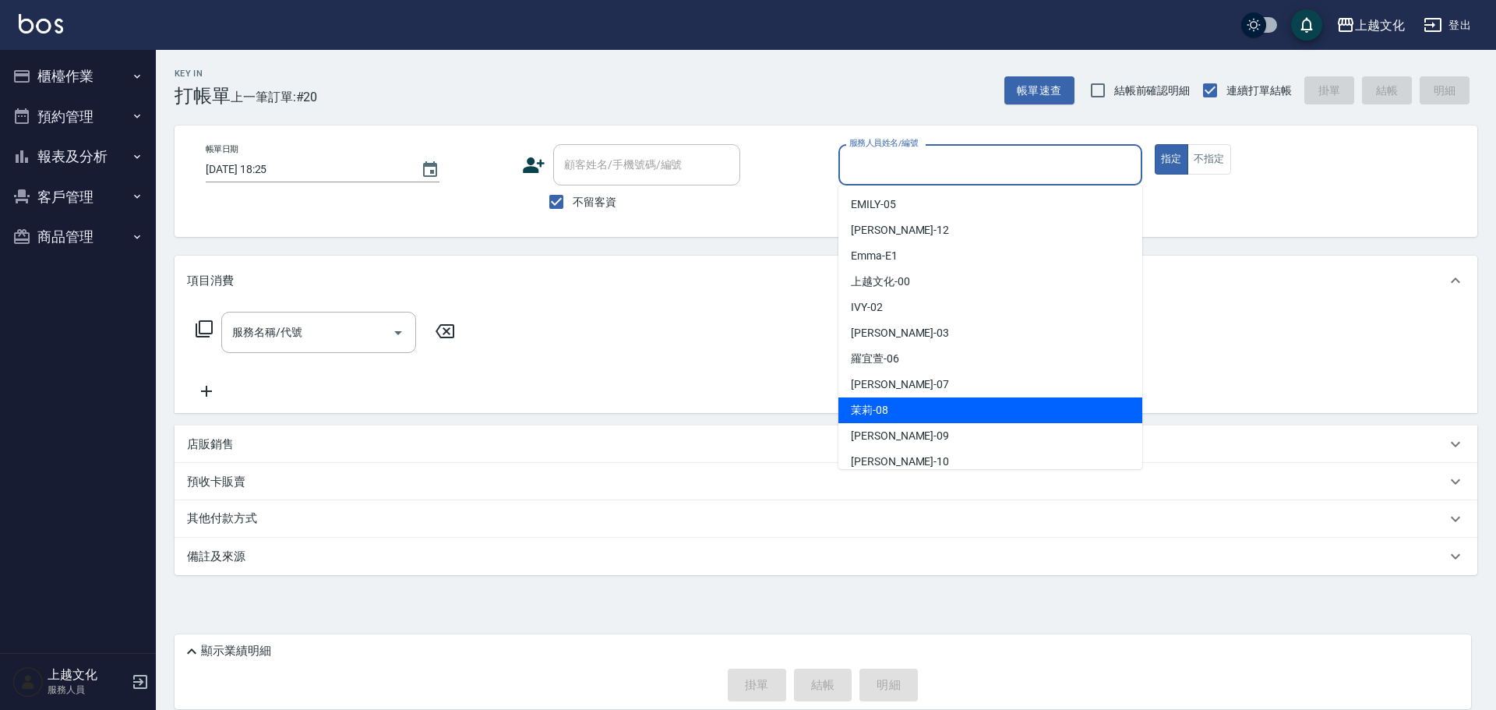
click at [919, 410] on div "茉莉 -08" at bounding box center [991, 410] width 304 height 26
type input "茉莉-08"
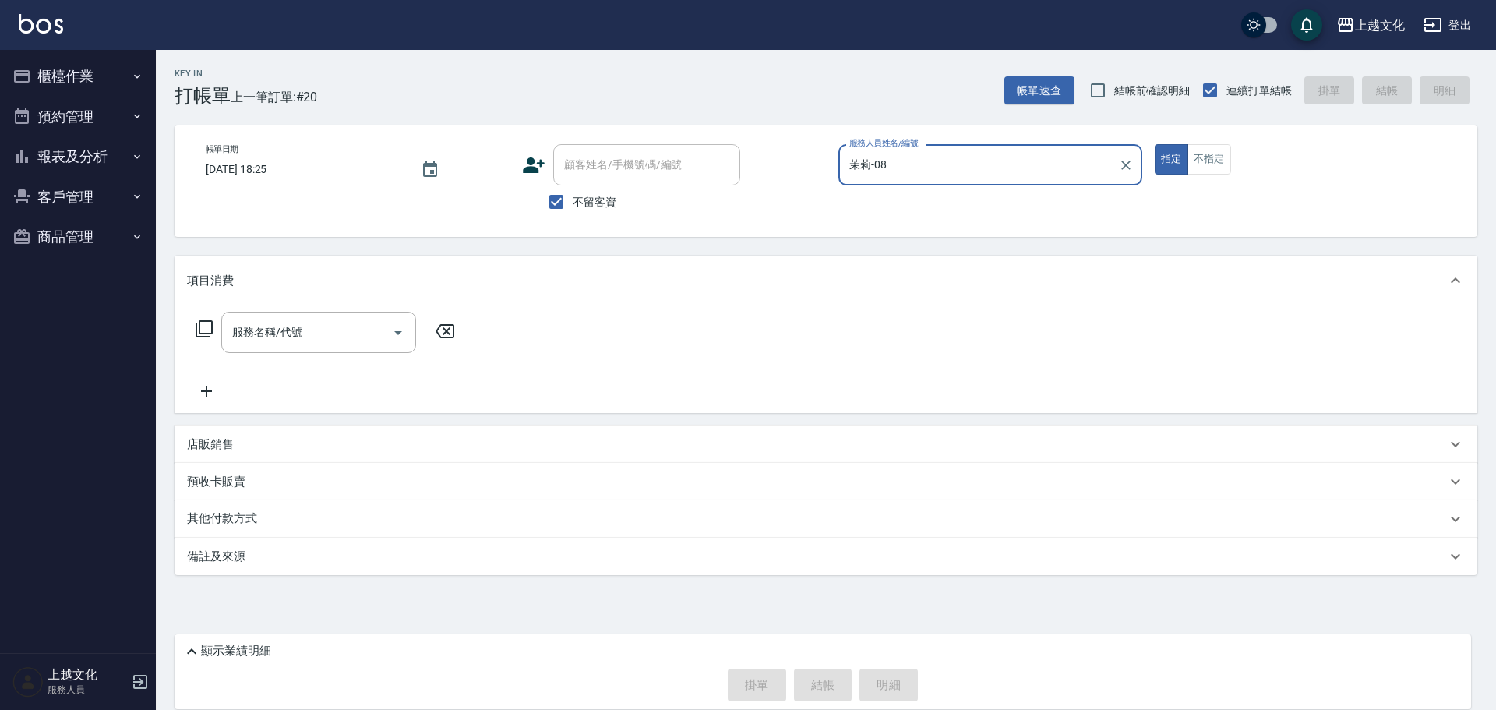
click at [201, 329] on icon at bounding box center [204, 329] width 19 height 19
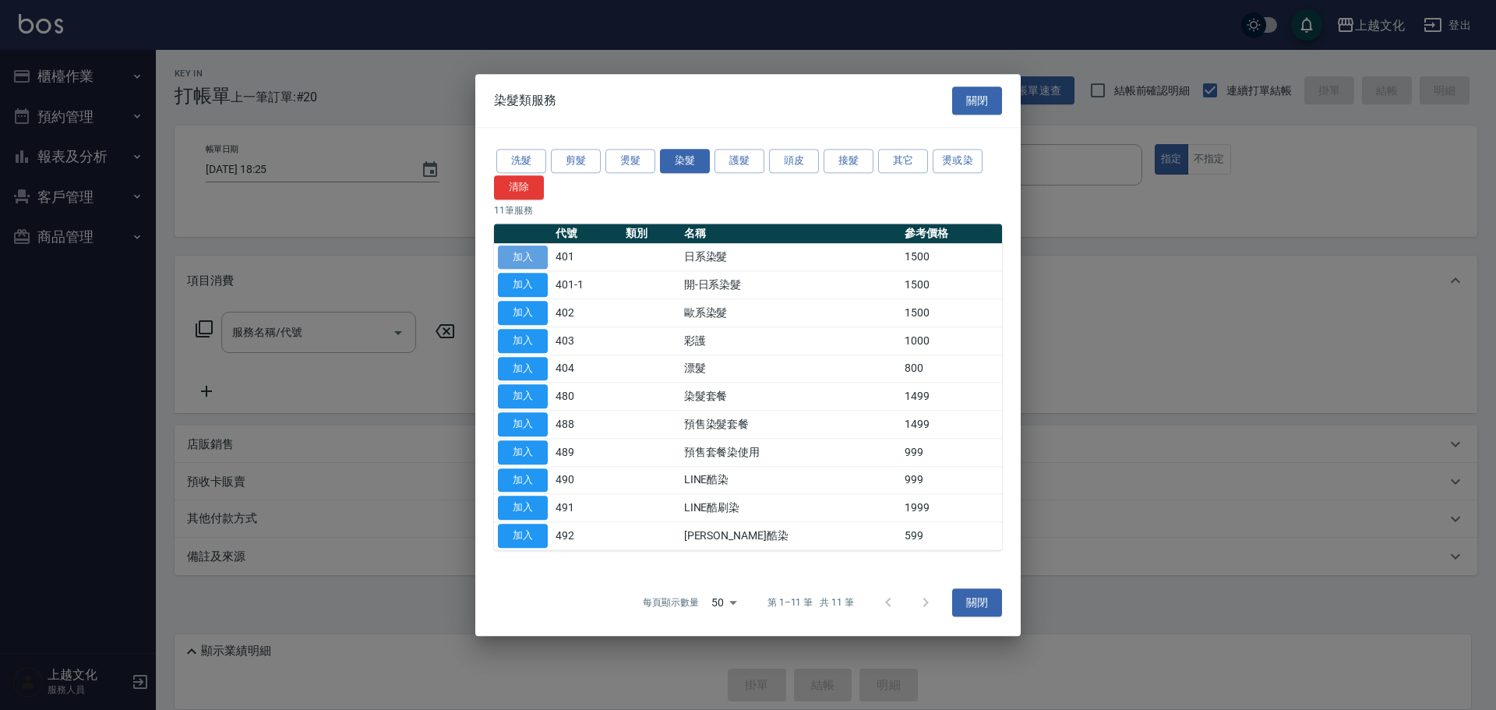
click at [521, 249] on button "加入" at bounding box center [523, 257] width 50 height 24
drag, startPoint x: 521, startPoint y: 249, endPoint x: 482, endPoint y: 313, distance: 73.8
click at [521, 249] on div "Key In 打帳單 上一筆訂單:#20 帳單速查 結帳前確認明細 連續打單結帳 掛單 結帳 明細 帳單日期 2025/09/26 18:25 顧客姓名/手機…" at bounding box center [826, 355] width 1340 height 611
type input "日系染髮(401)"
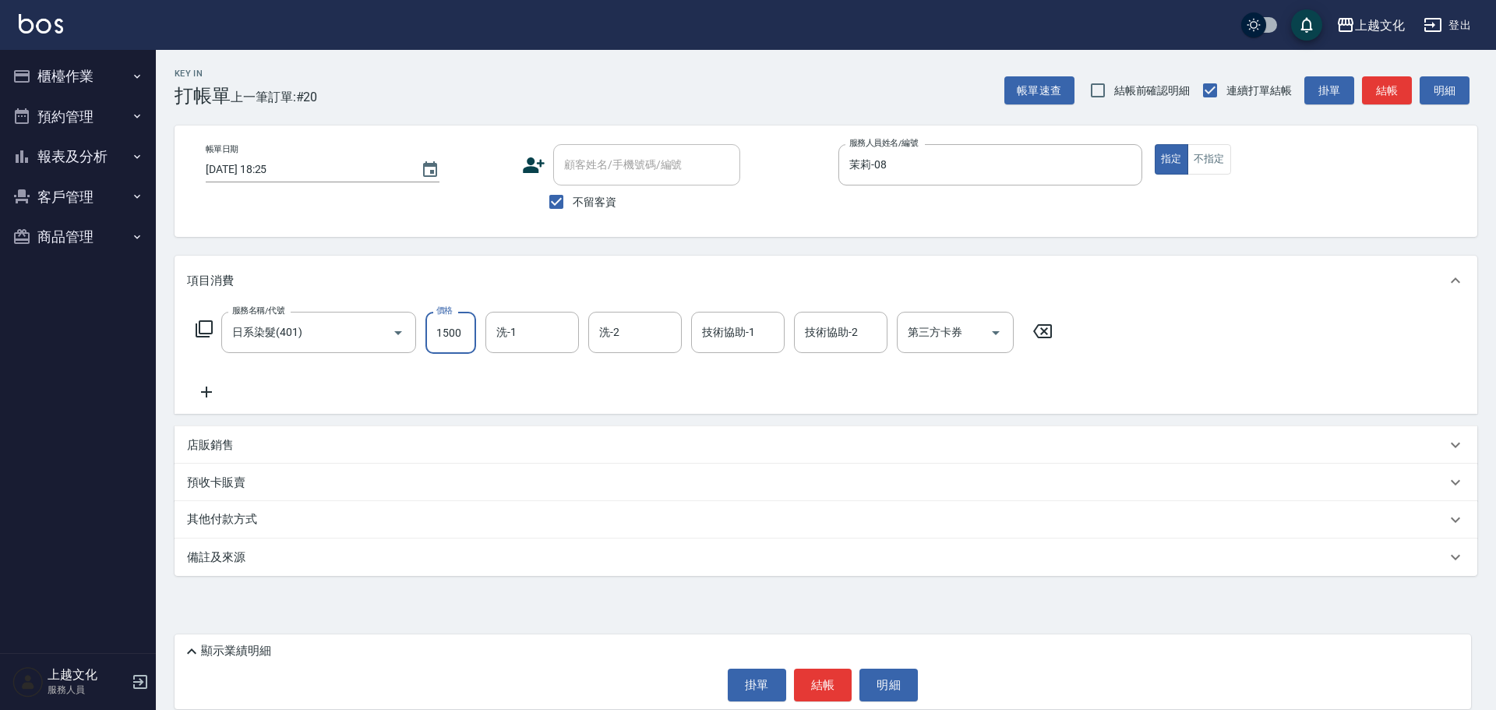
click at [460, 332] on input "1500" at bounding box center [451, 333] width 51 height 42
type input "2299"
click at [507, 340] on input "洗-1" at bounding box center [532, 332] width 79 height 27
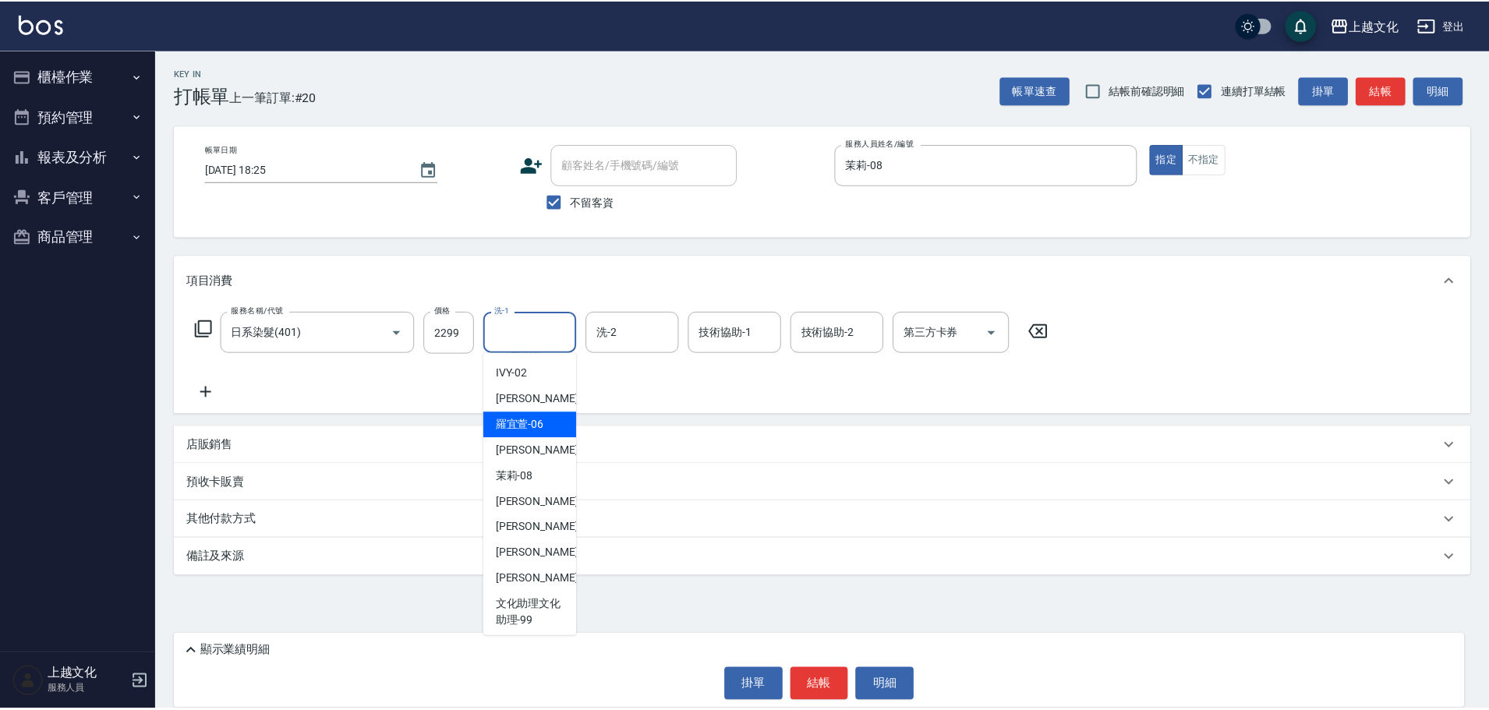
scroll to position [105, 0]
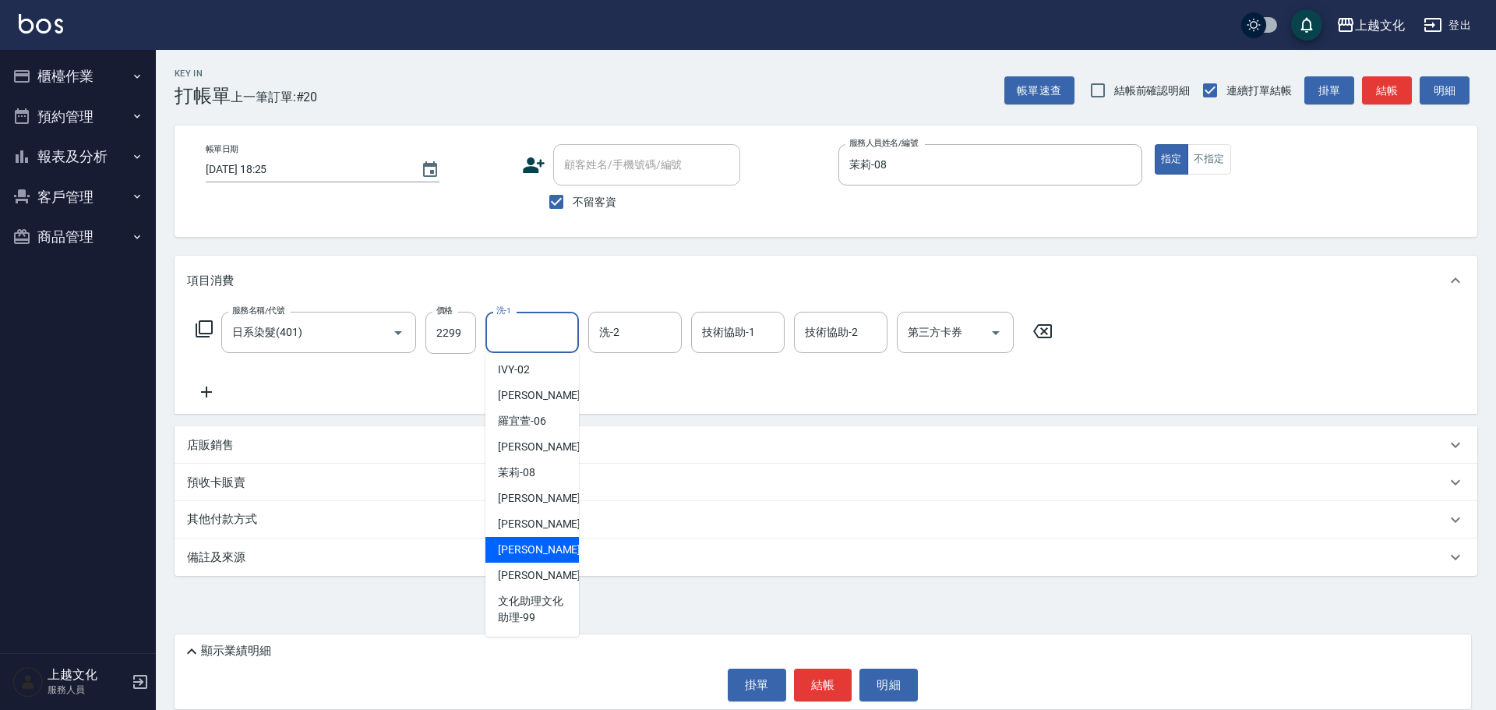
click at [521, 544] on span "Martin -11" at bounding box center [547, 550] width 98 height 16
type input "Martin-11"
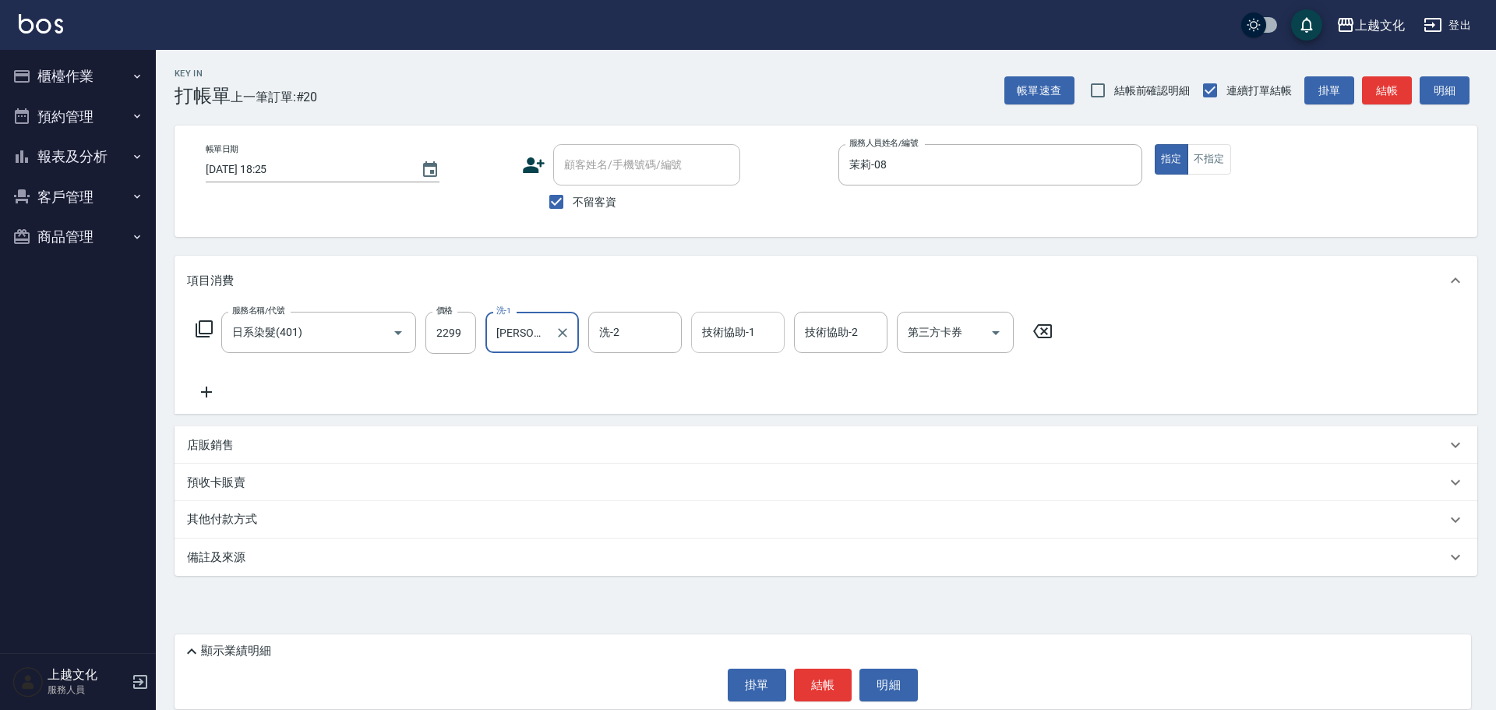
click at [736, 333] on input "技術協助-1" at bounding box center [737, 332] width 79 height 27
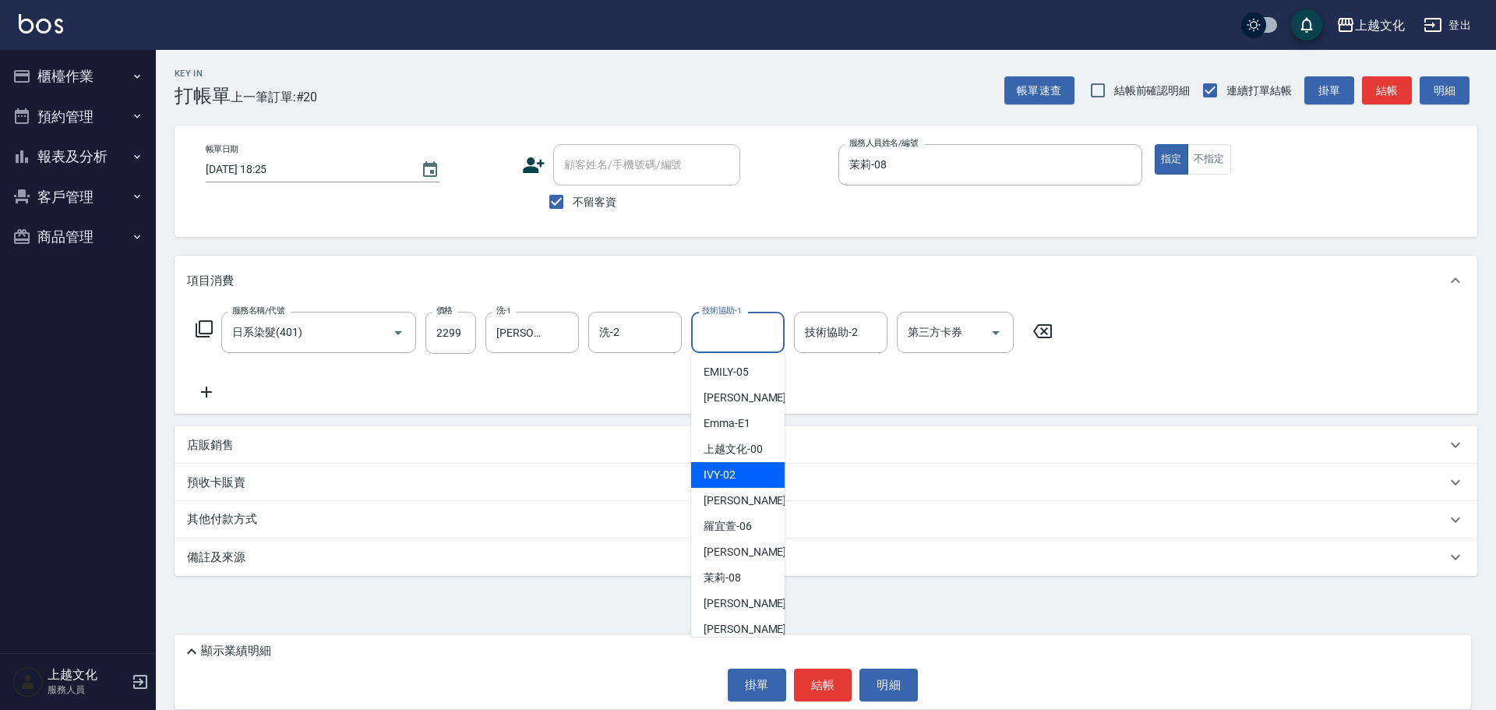
click at [743, 471] on div "IVY -02" at bounding box center [738, 475] width 94 height 26
type input "IVY-02"
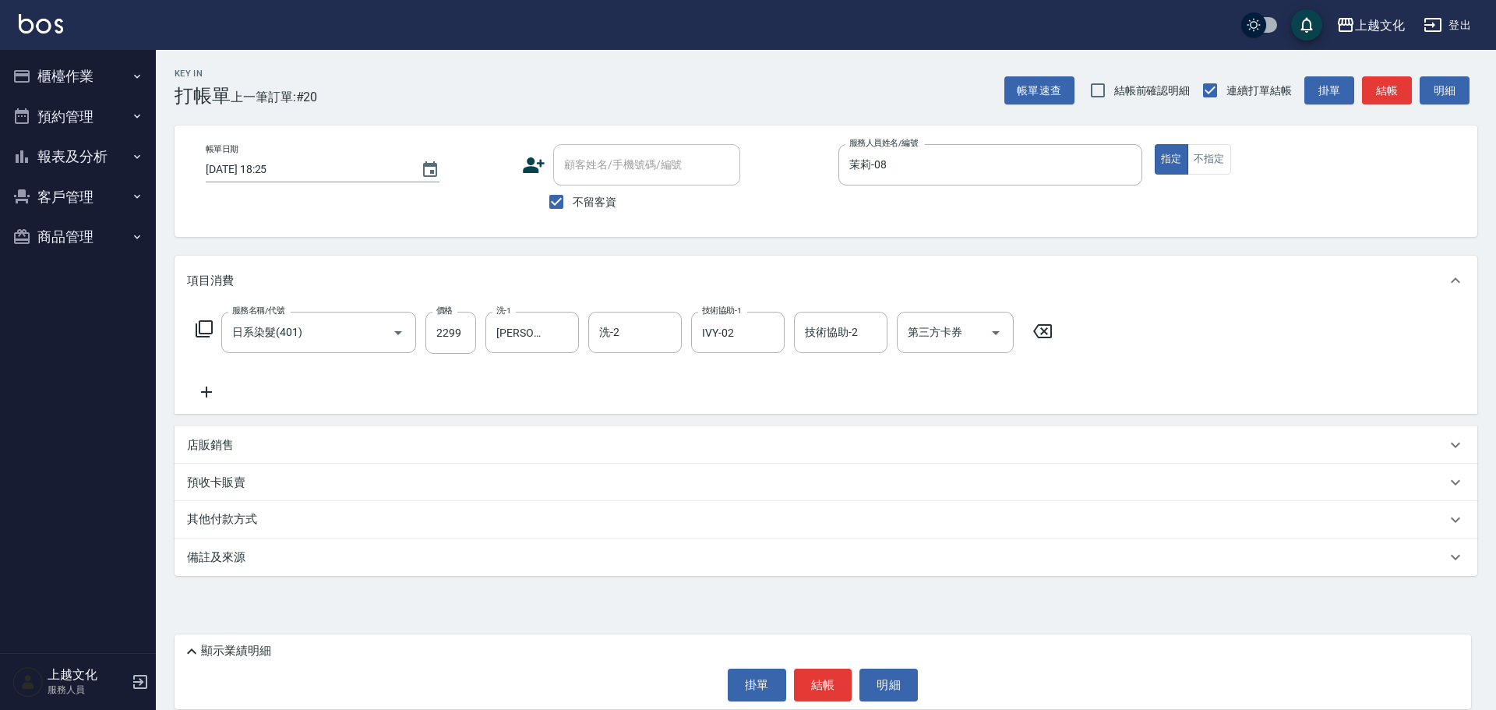
click at [206, 392] on icon at bounding box center [206, 392] width 11 height 11
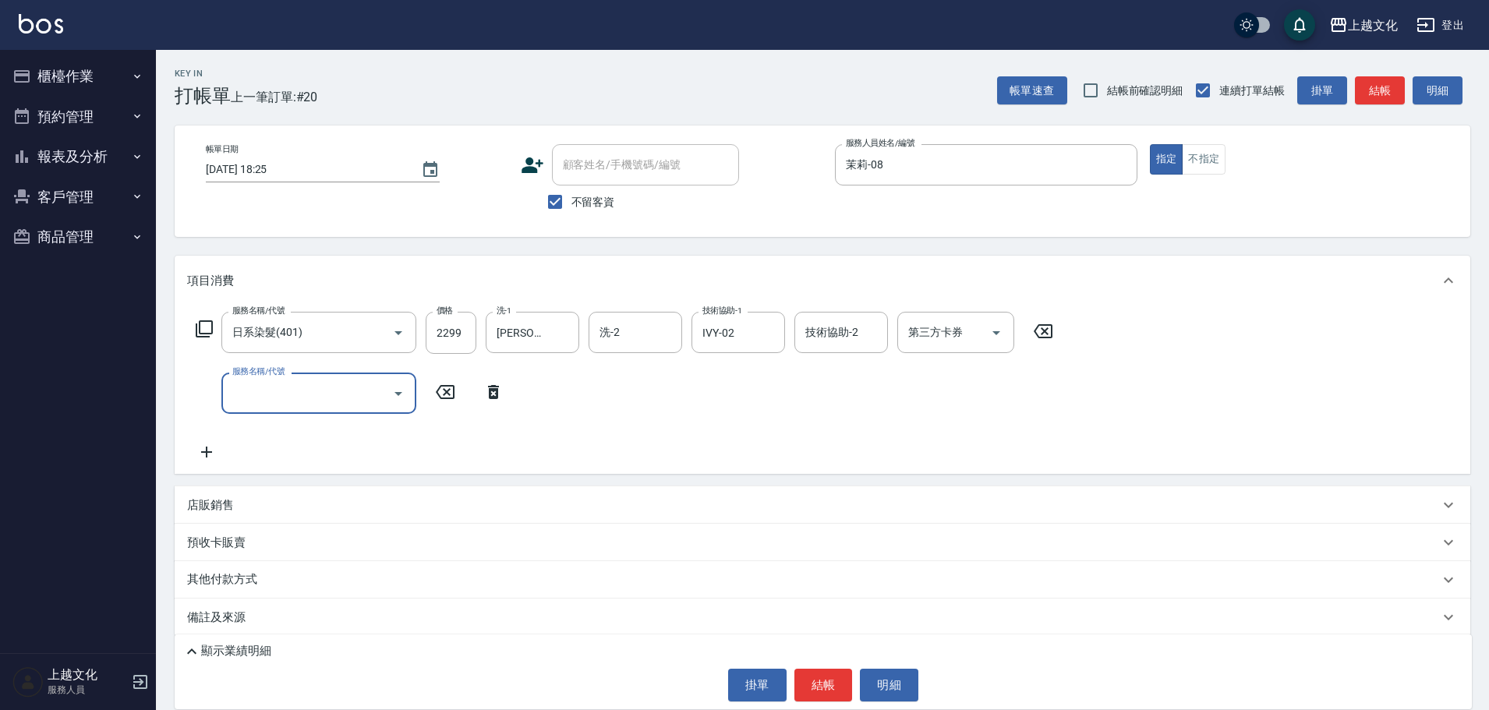
click at [203, 329] on icon at bounding box center [204, 329] width 19 height 19
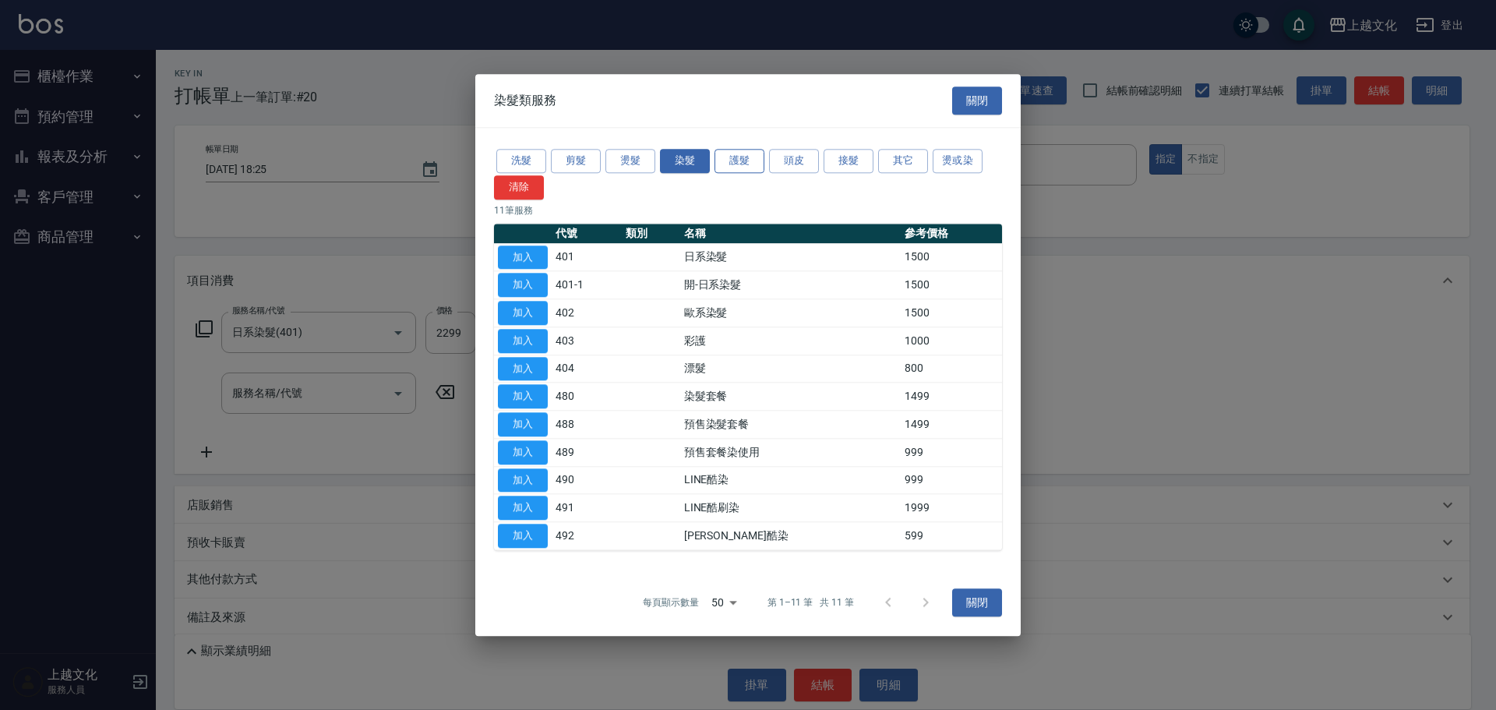
click at [732, 153] on button "護髮" at bounding box center [740, 161] width 50 height 24
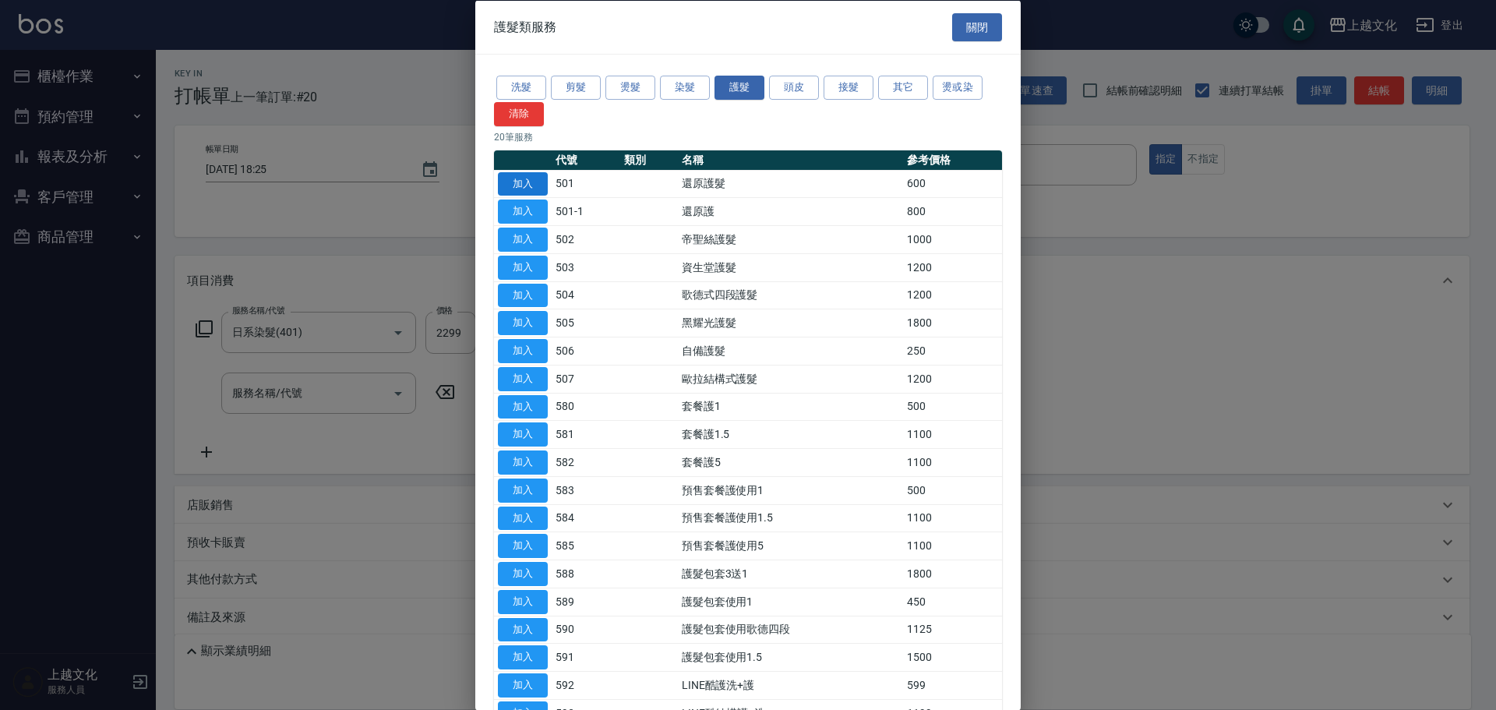
drag, startPoint x: 511, startPoint y: 177, endPoint x: 507, endPoint y: 193, distance: 17.0
click at [512, 177] on button "加入" at bounding box center [523, 183] width 50 height 24
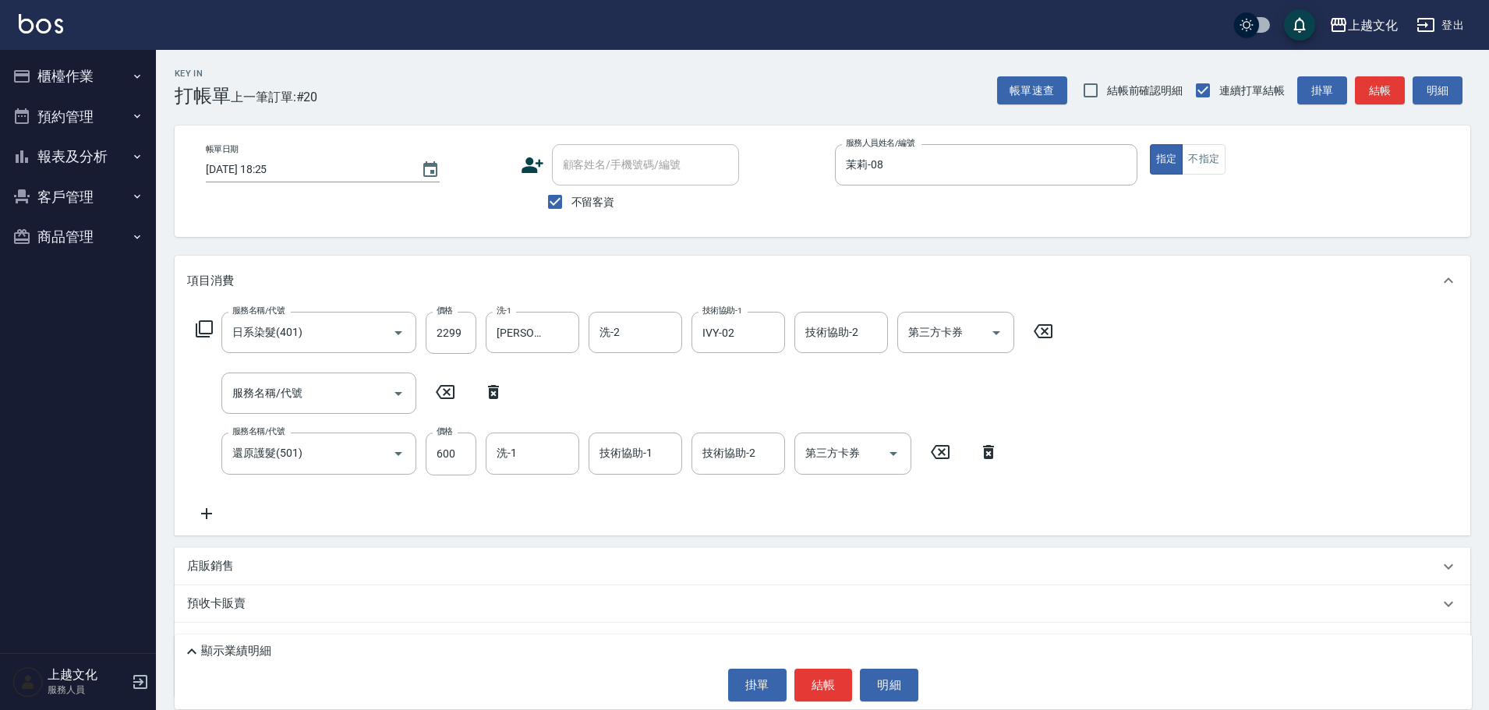
click at [492, 394] on icon at bounding box center [493, 392] width 11 height 14
type input "還原護髮(501)"
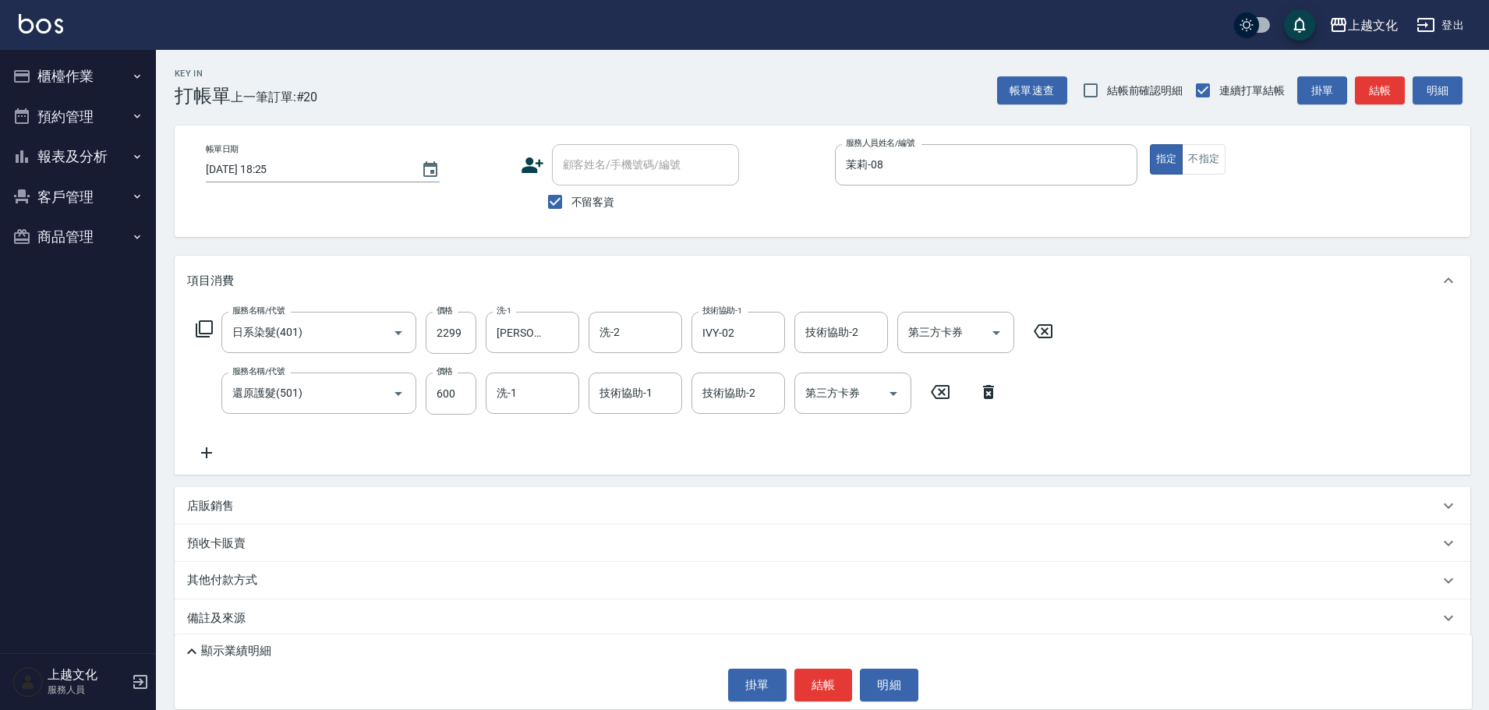
click at [465, 421] on div "服務名稱/代號 日系染髮(401) 服務名稱/代號 價格 2299 價格 洗-1 Martin-11 洗-1 洗-2 洗-2 技術協助-1 IVY-02 技術…" at bounding box center [624, 387] width 875 height 150
click at [462, 414] on input "600" at bounding box center [451, 394] width 51 height 42
type input "0"
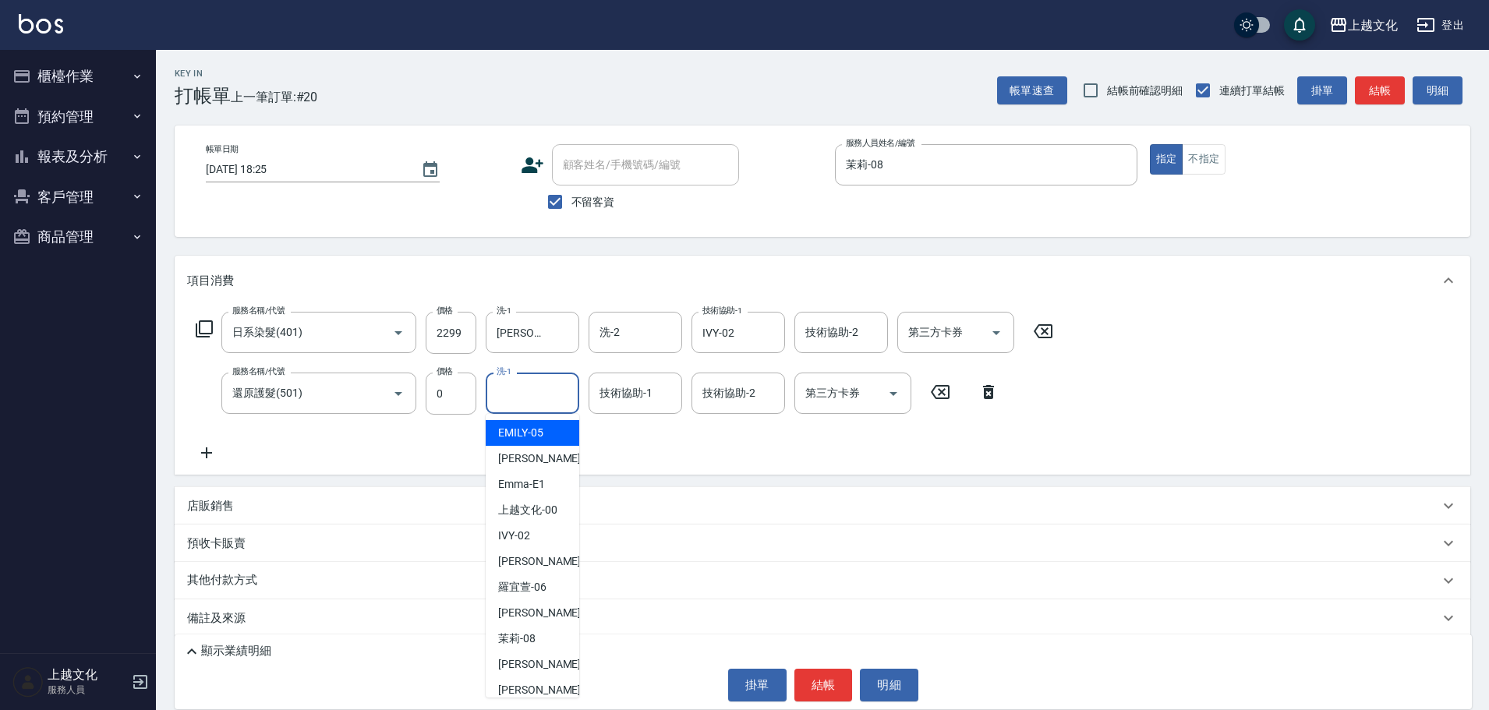
click at [545, 394] on input "洗-1" at bounding box center [532, 393] width 79 height 27
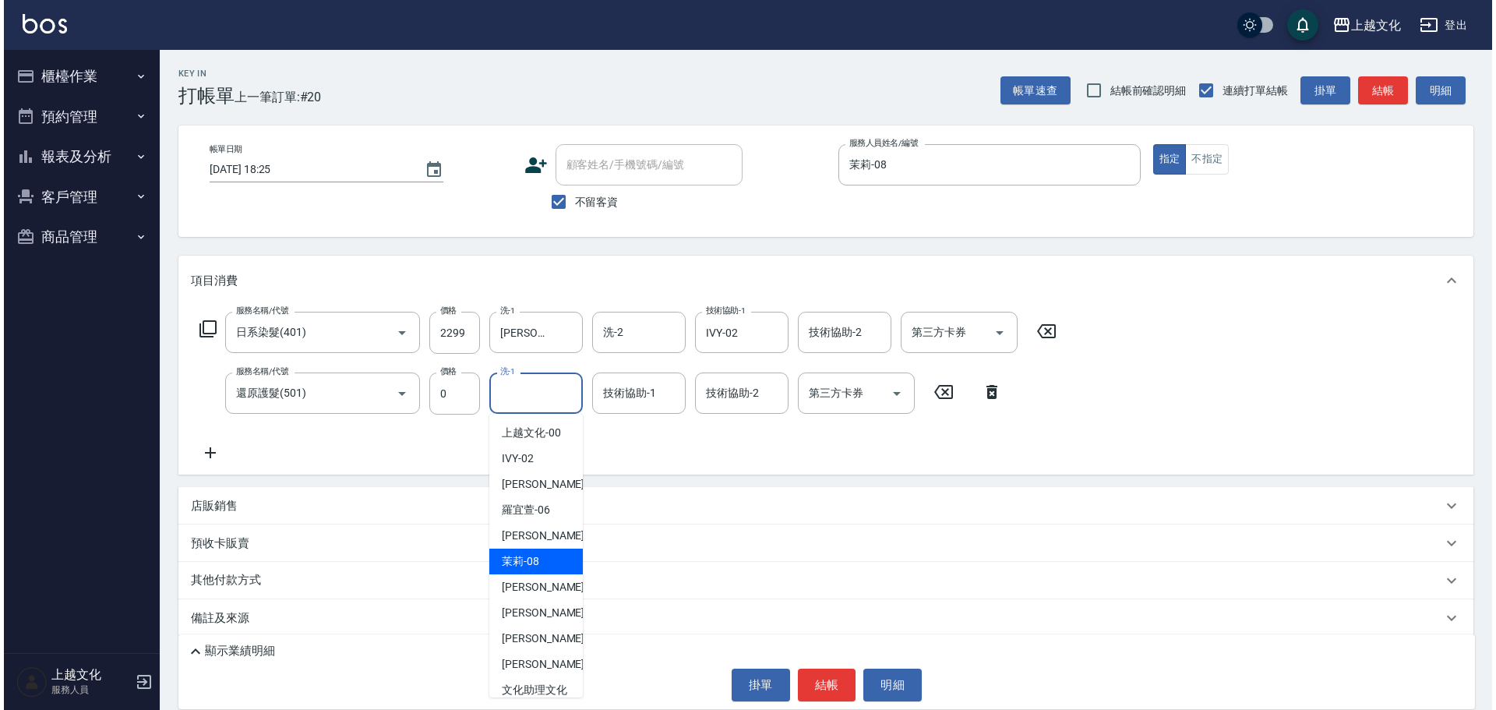
scroll to position [78, 0]
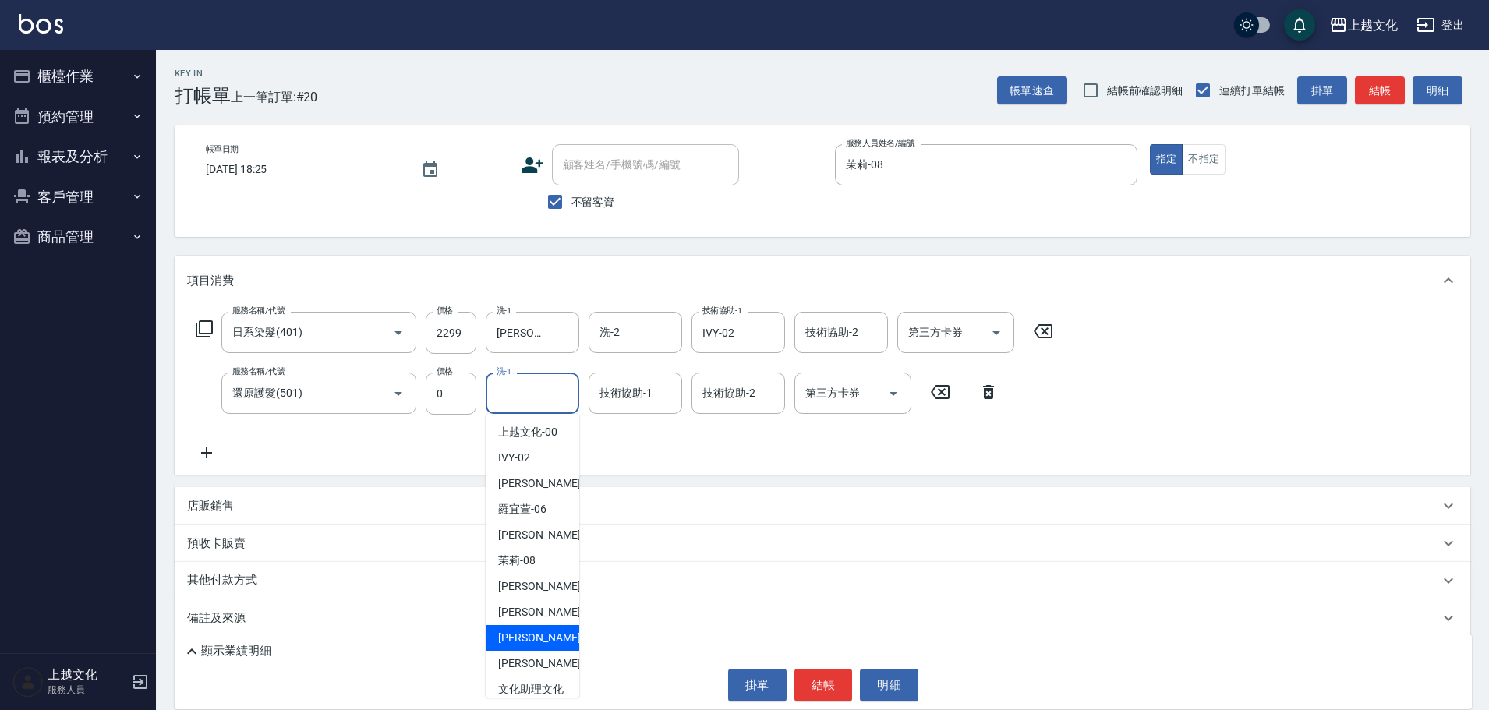
click at [532, 635] on span "Martin -11" at bounding box center [547, 638] width 98 height 16
type input "Martin-11"
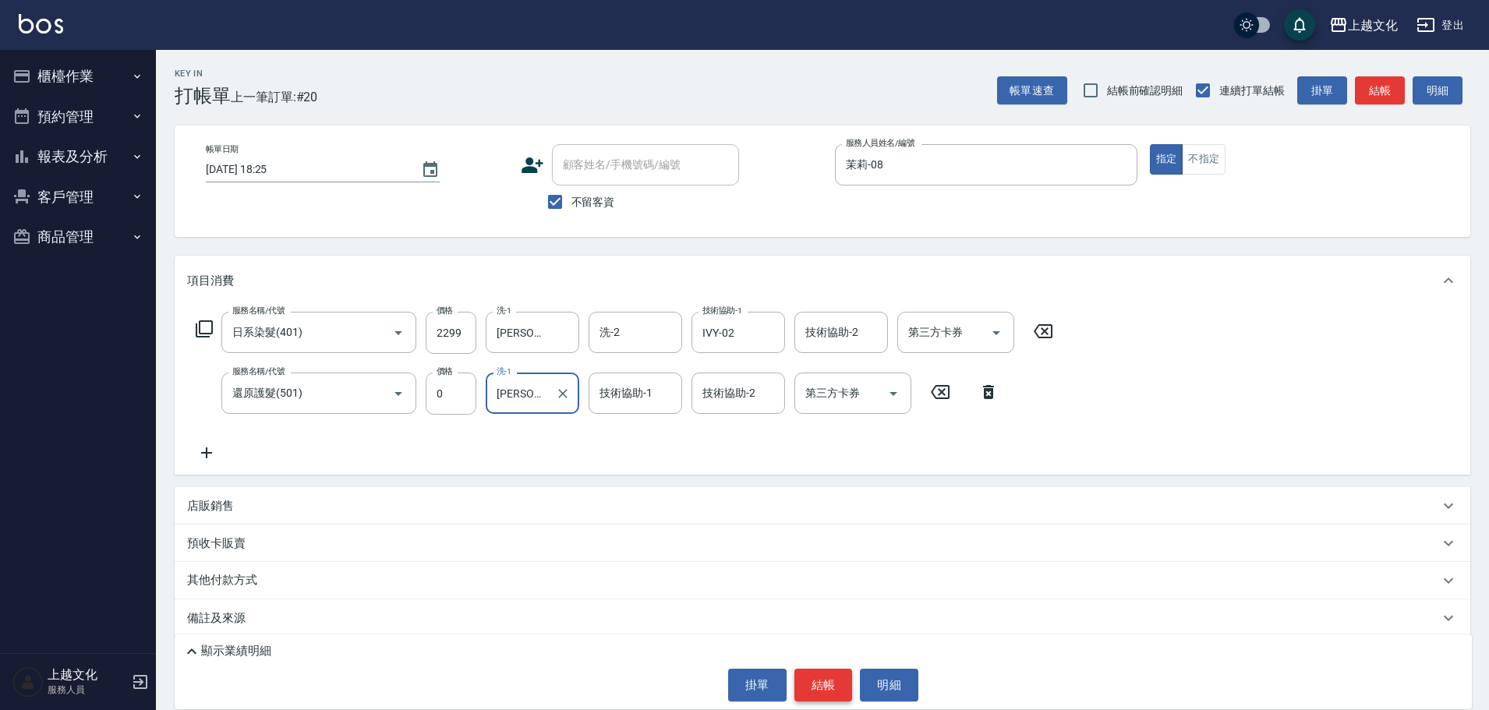
click at [811, 689] on button "結帳" at bounding box center [823, 685] width 58 height 33
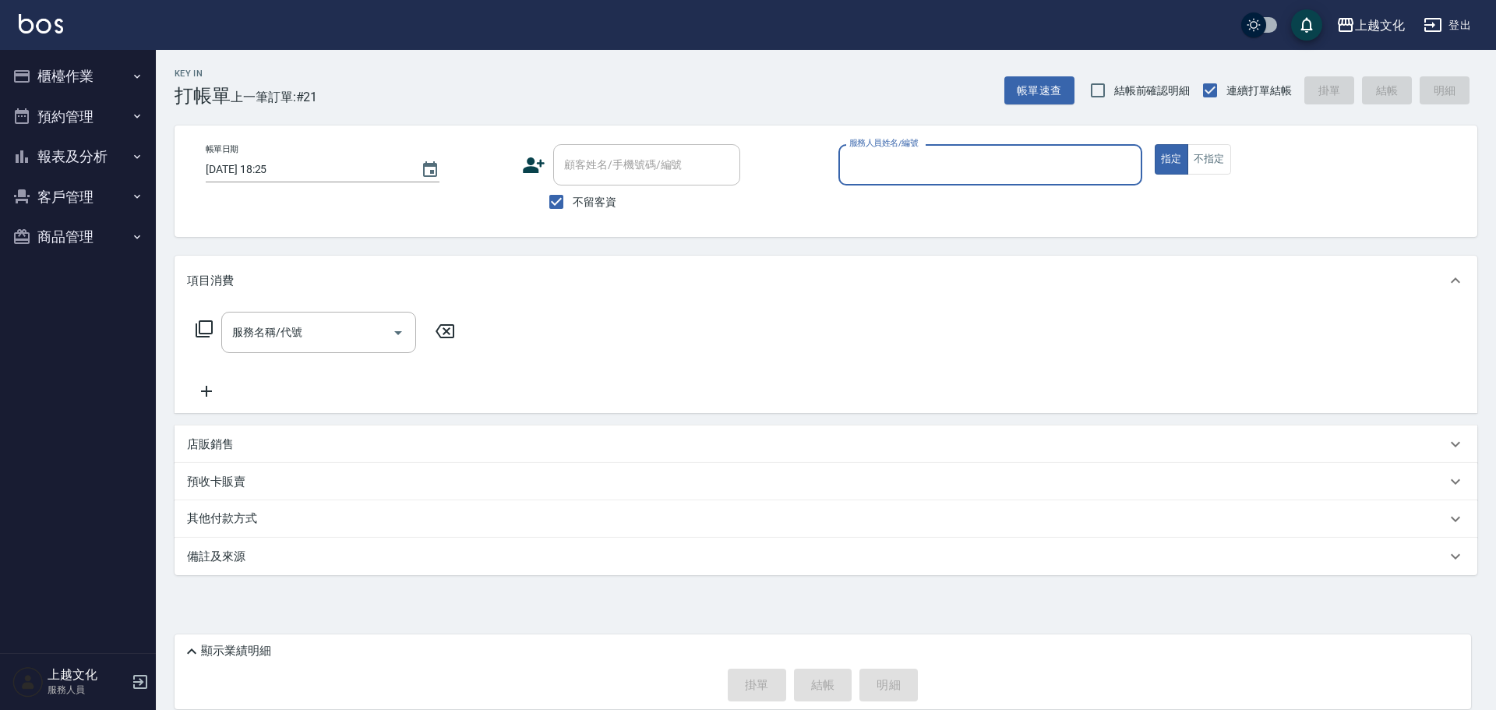
click at [870, 167] on input "服務人員姓名/編號" at bounding box center [991, 164] width 290 height 27
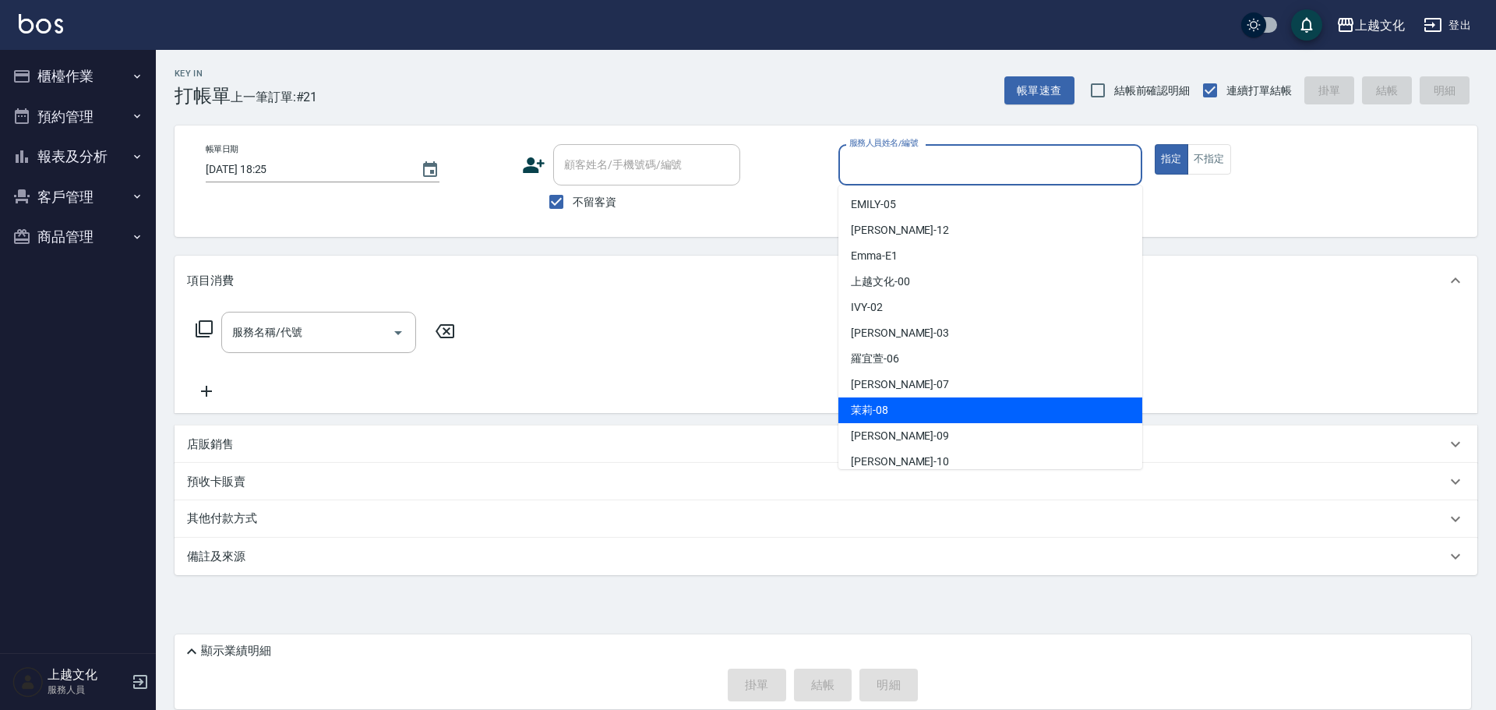
click at [902, 407] on div "茉莉 -08" at bounding box center [991, 410] width 304 height 26
type input "茉莉-08"
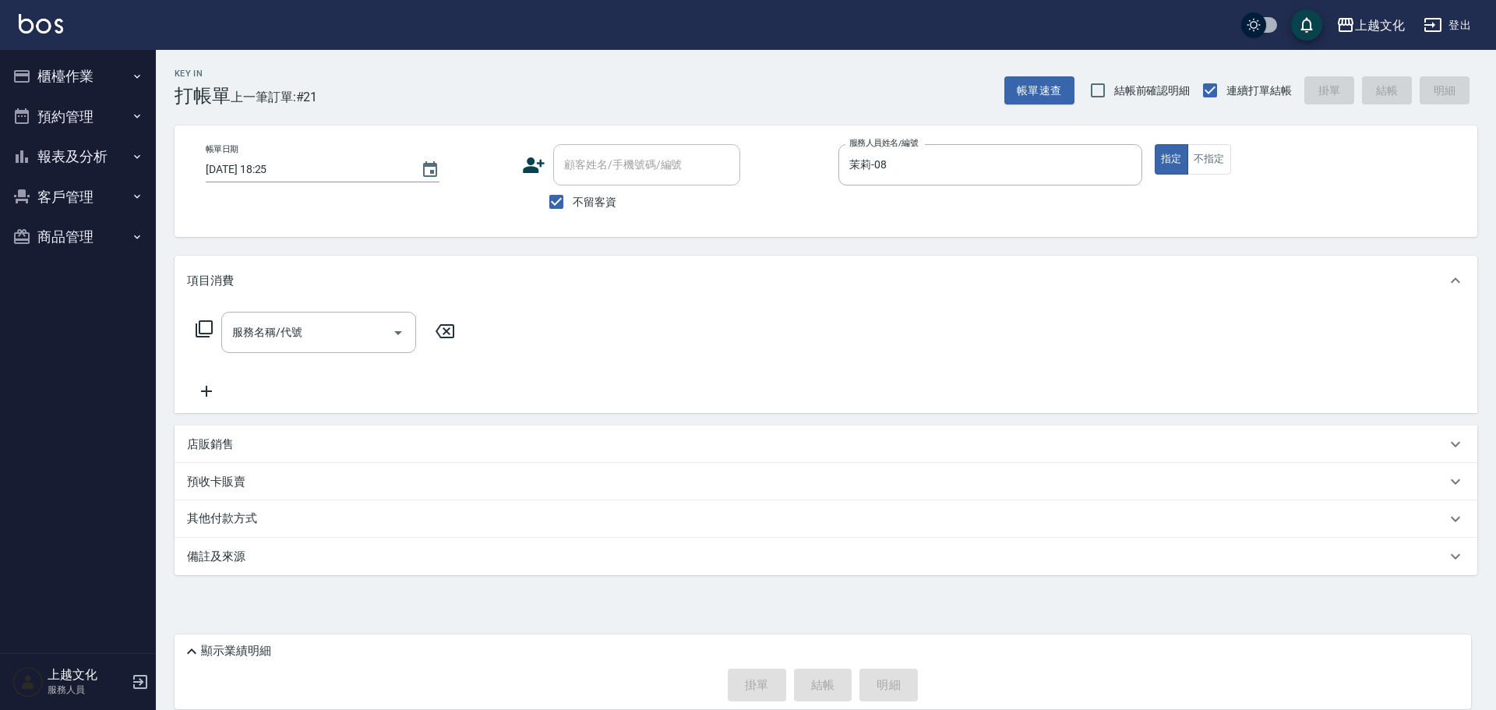
click at [200, 330] on icon at bounding box center [204, 328] width 17 height 17
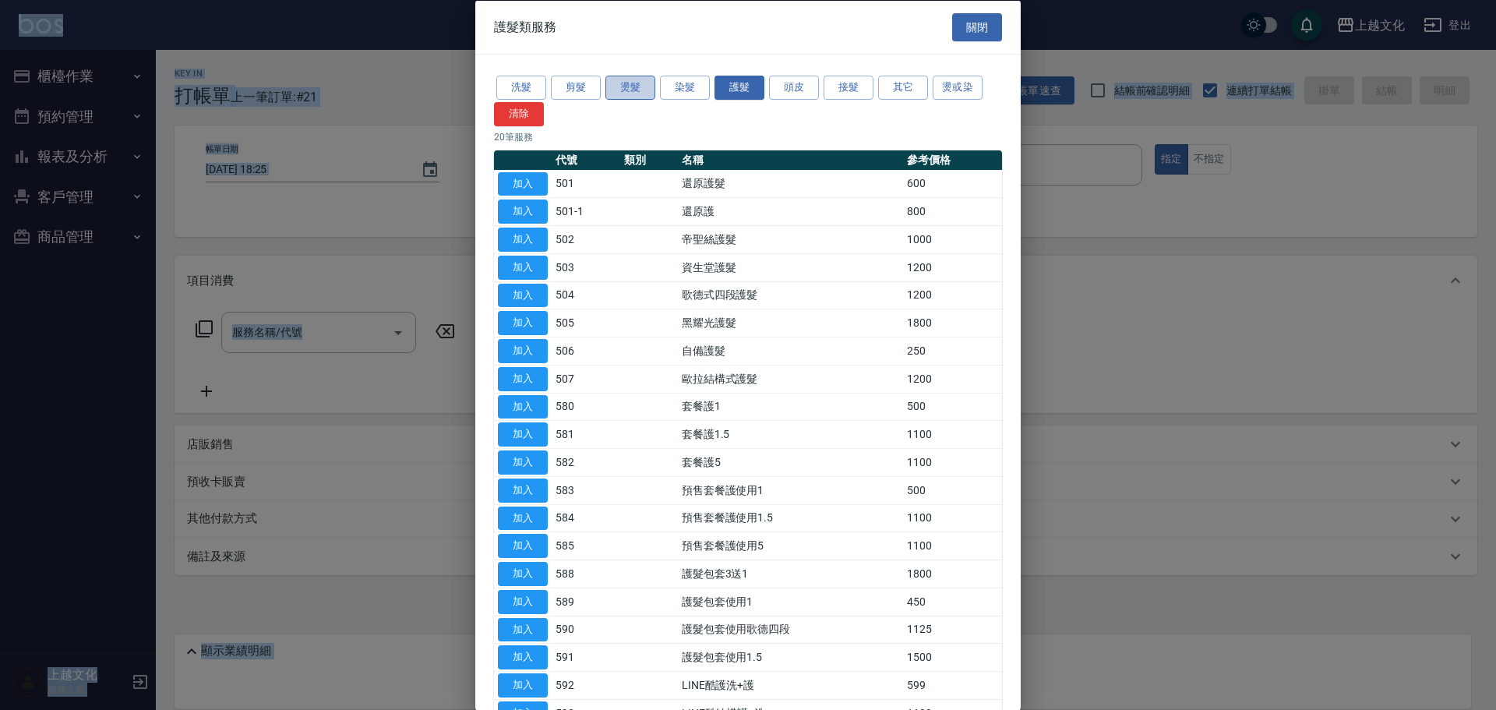
click at [626, 82] on button "燙髮" at bounding box center [631, 88] width 50 height 24
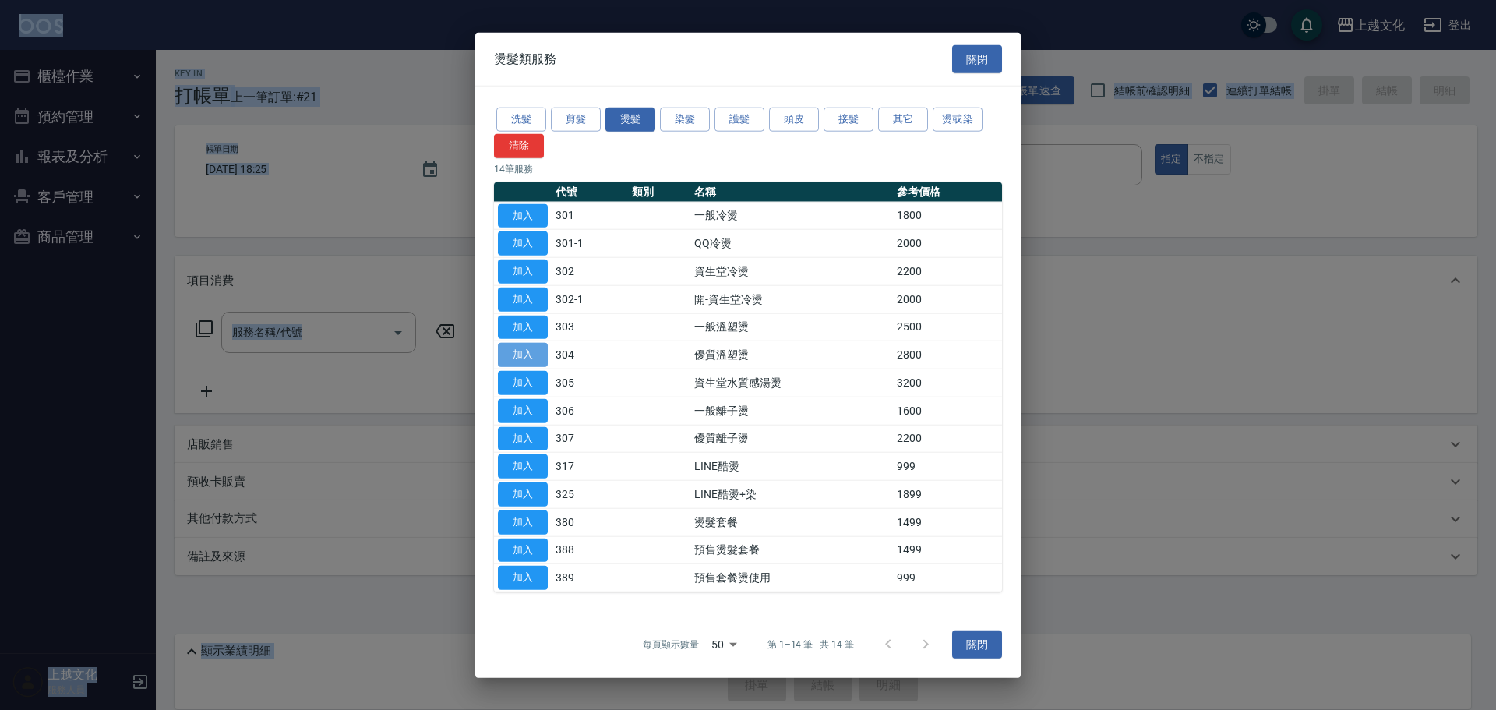
click at [526, 350] on button "加入" at bounding box center [523, 355] width 50 height 24
type input "優質溫塑燙(304)"
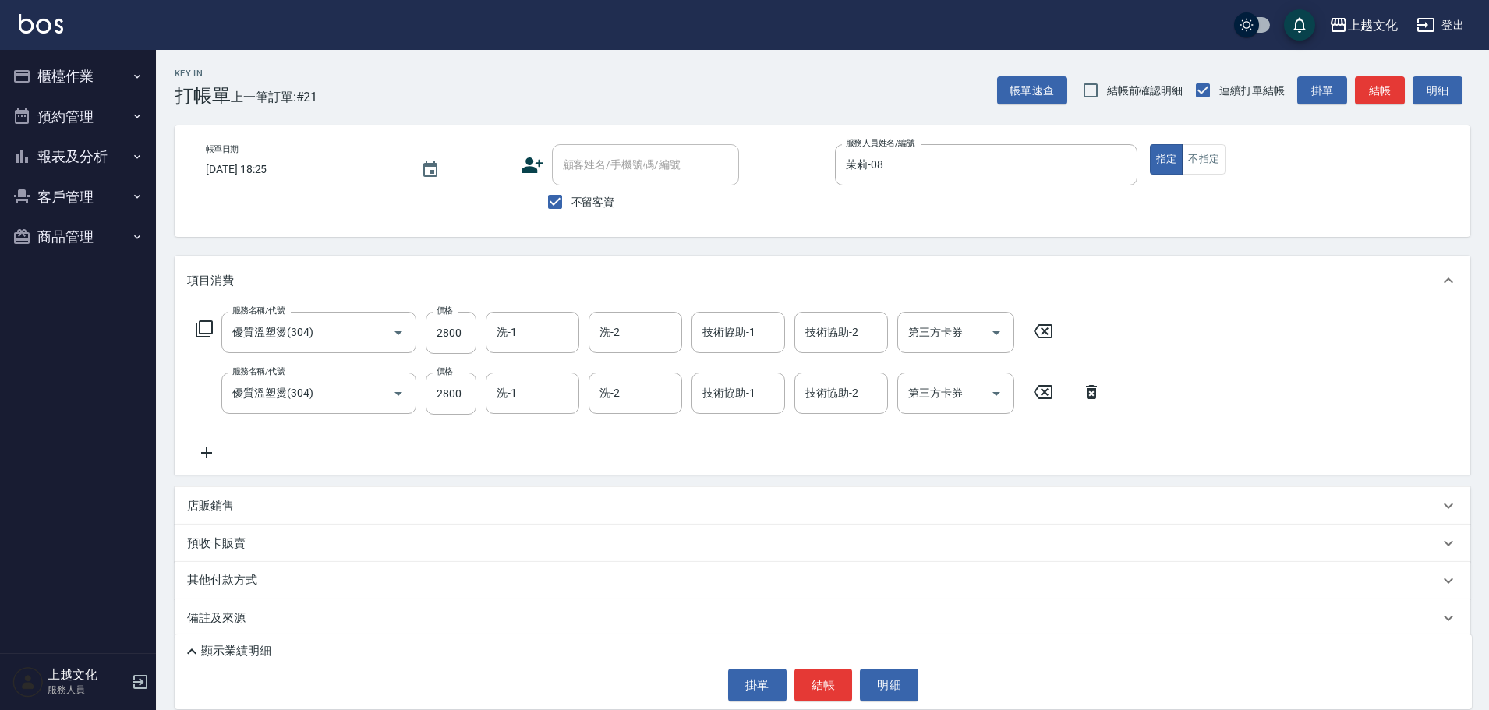
click at [1093, 392] on icon at bounding box center [1091, 392] width 39 height 19
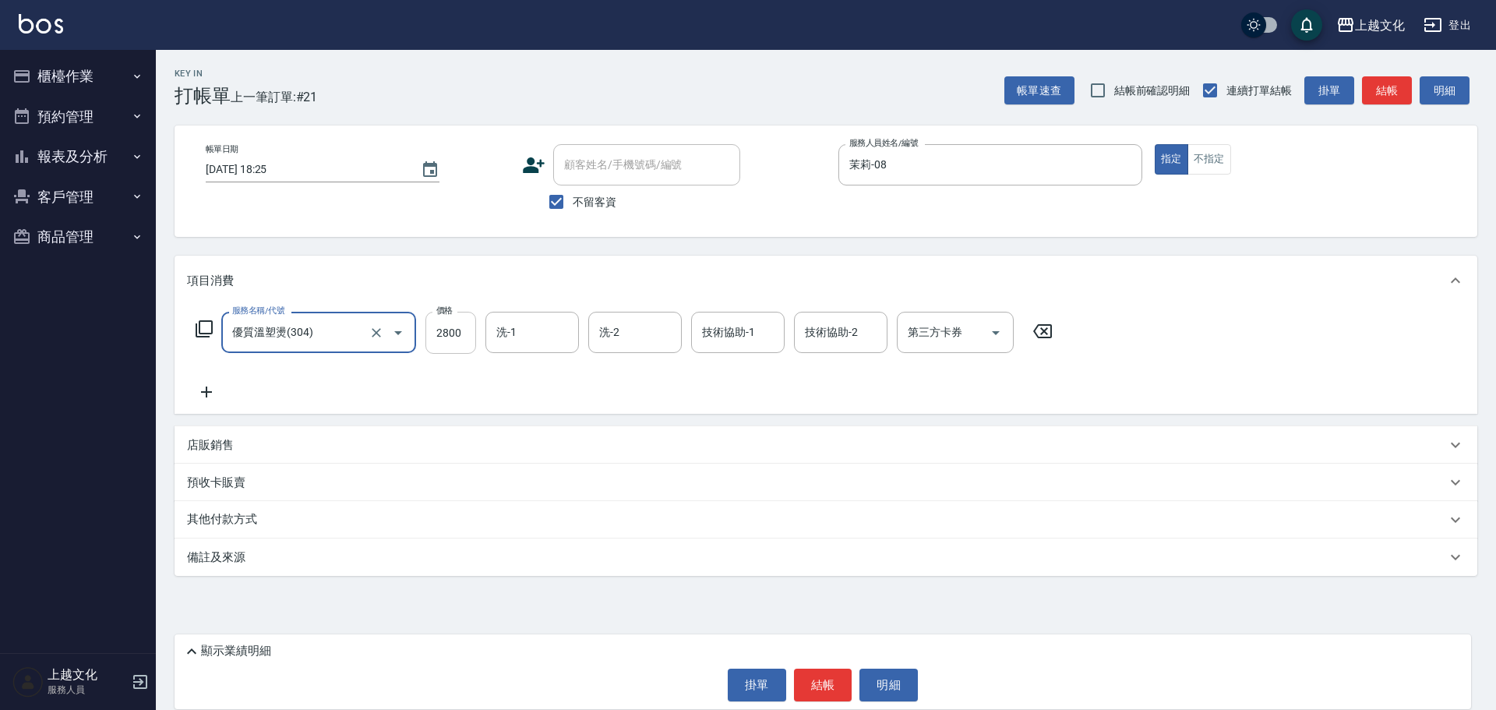
click at [444, 343] on input "2800" at bounding box center [451, 333] width 51 height 42
type input "3199"
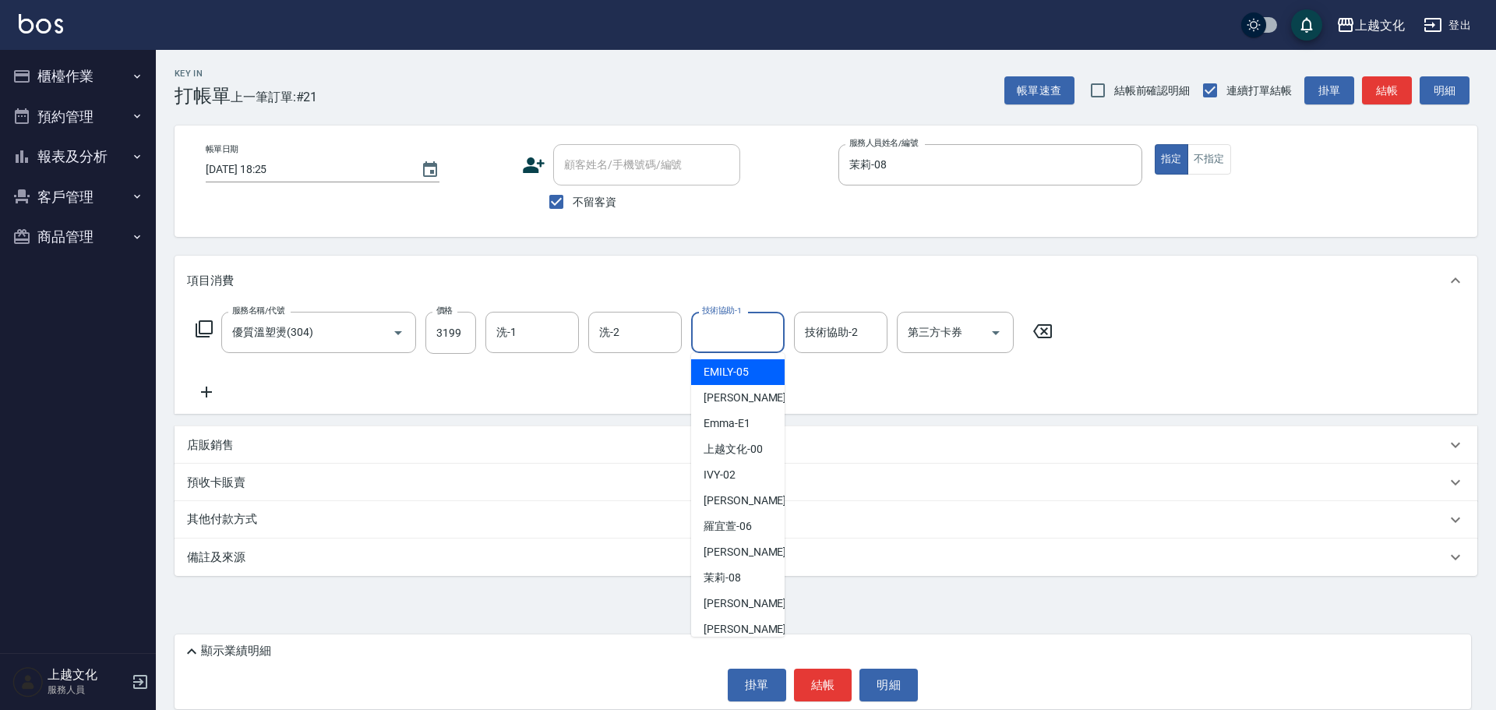
click at [719, 341] on input "技術協助-1" at bounding box center [737, 332] width 79 height 27
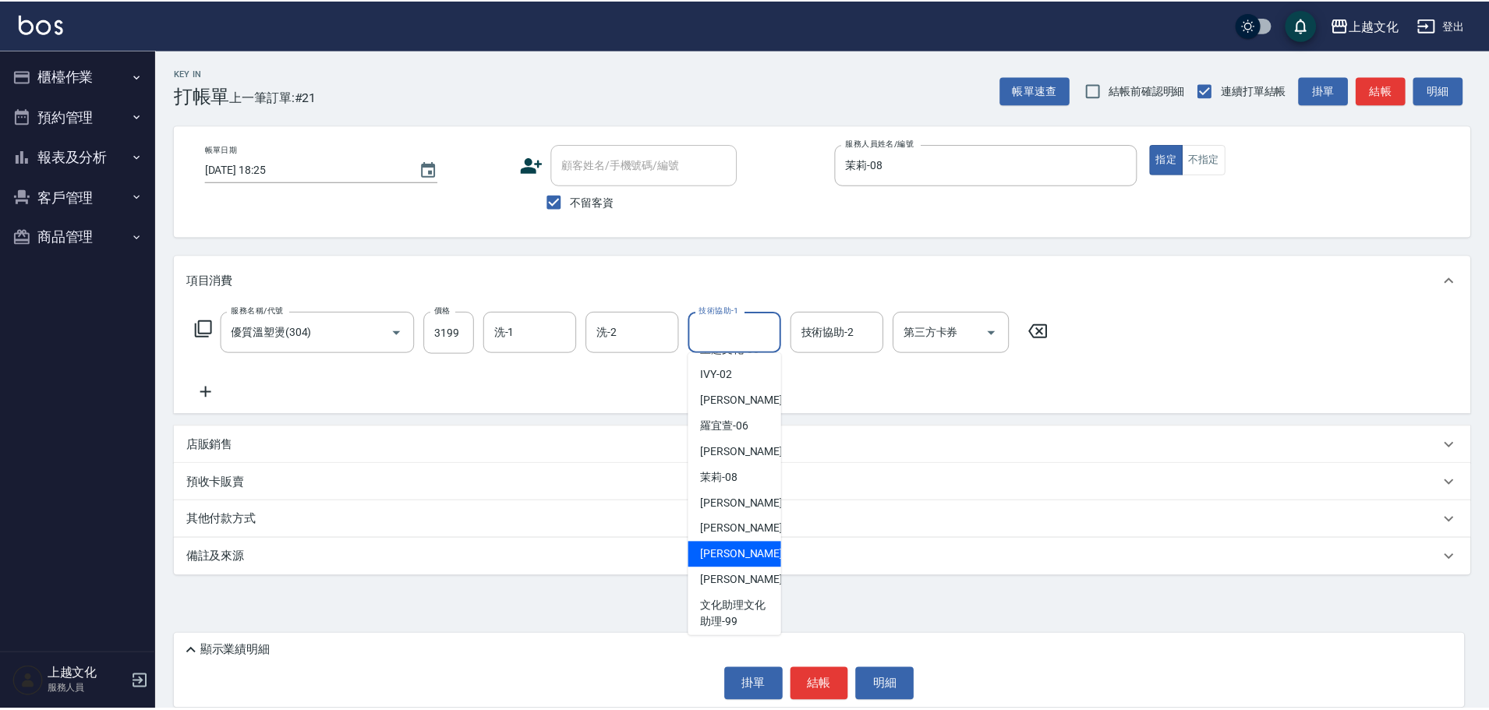
scroll to position [105, 0]
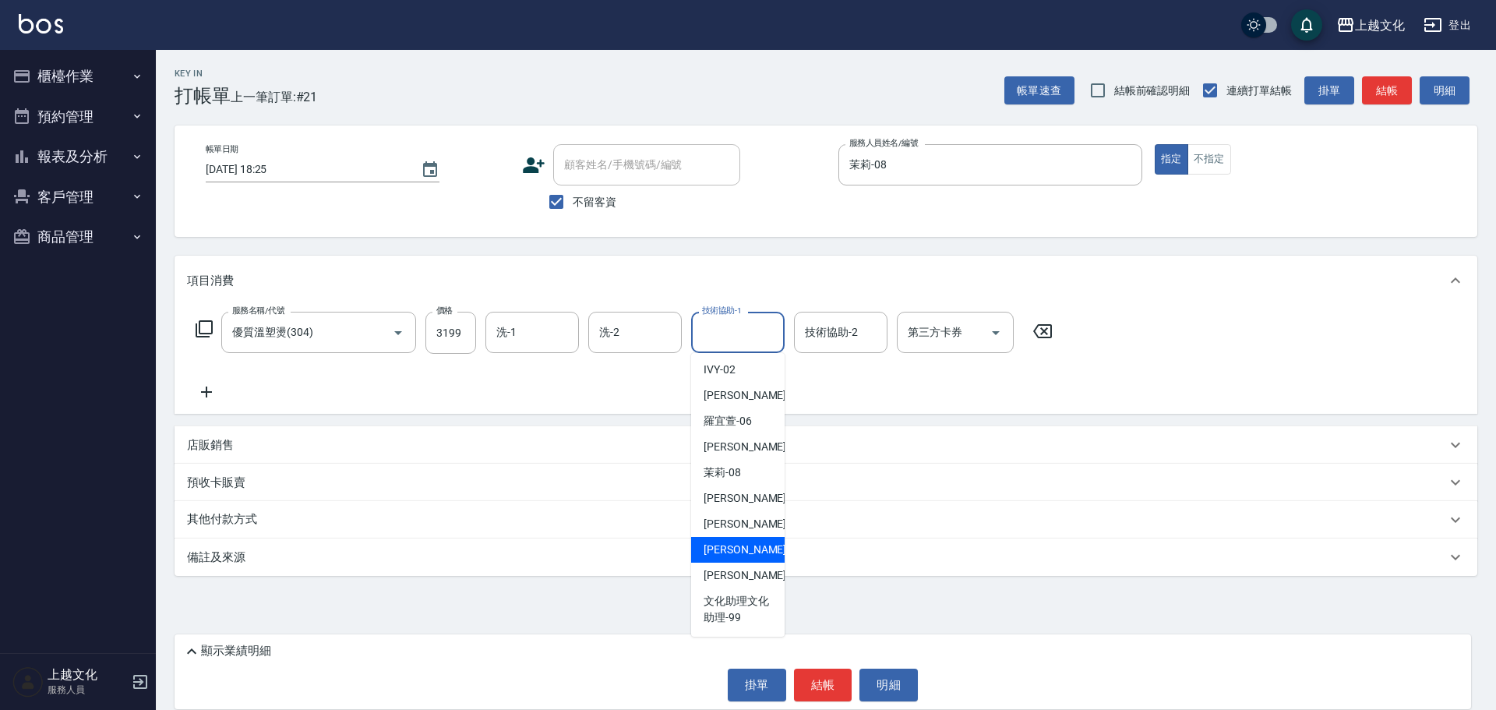
click at [726, 546] on span "Martin -11" at bounding box center [753, 550] width 98 height 16
type input "Martin-11"
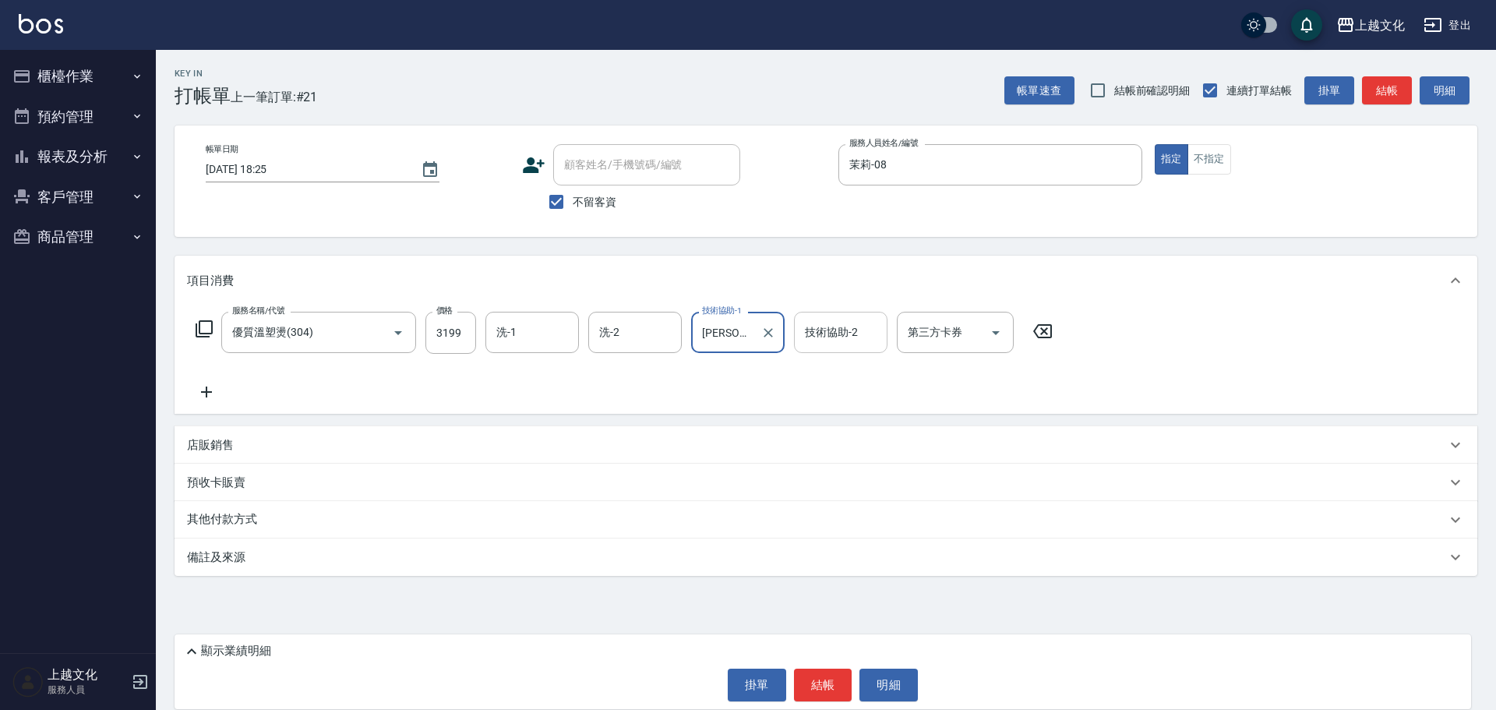
click at [832, 332] on input "技術協助-2" at bounding box center [840, 332] width 79 height 27
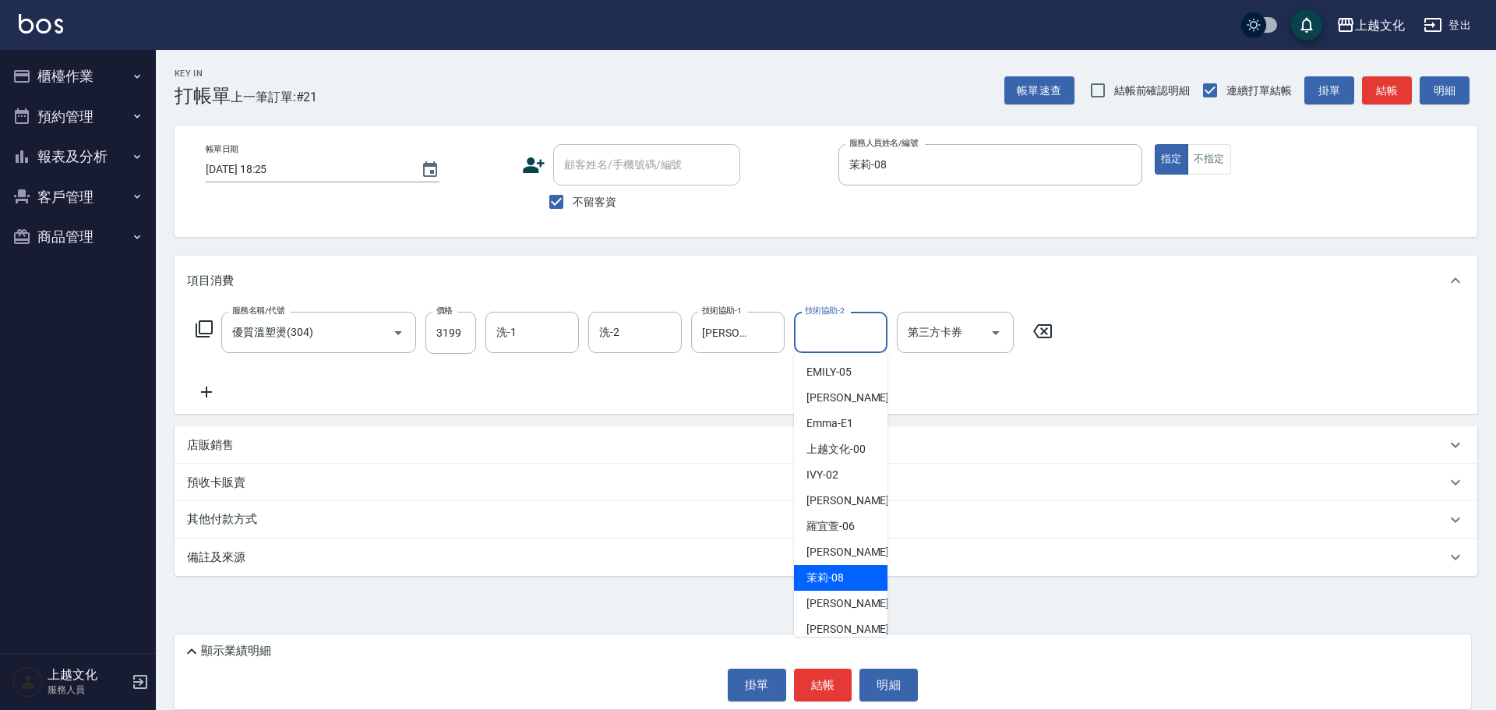
click at [836, 572] on span "茉莉 -08" at bounding box center [825, 578] width 37 height 16
type input "茉莉-08"
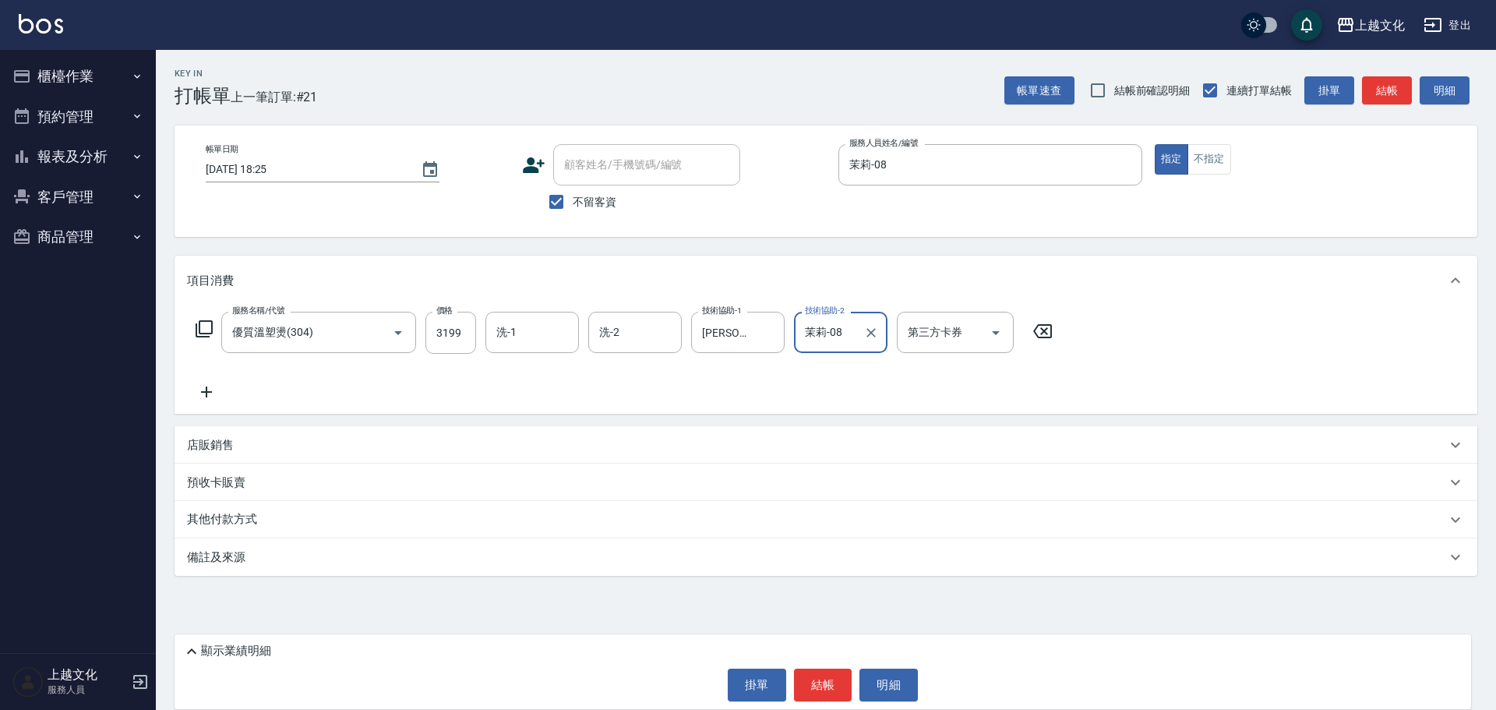
drag, startPoint x: 207, startPoint y: 385, endPoint x: 209, endPoint y: 370, distance: 15.0
click at [207, 384] on icon at bounding box center [206, 392] width 39 height 19
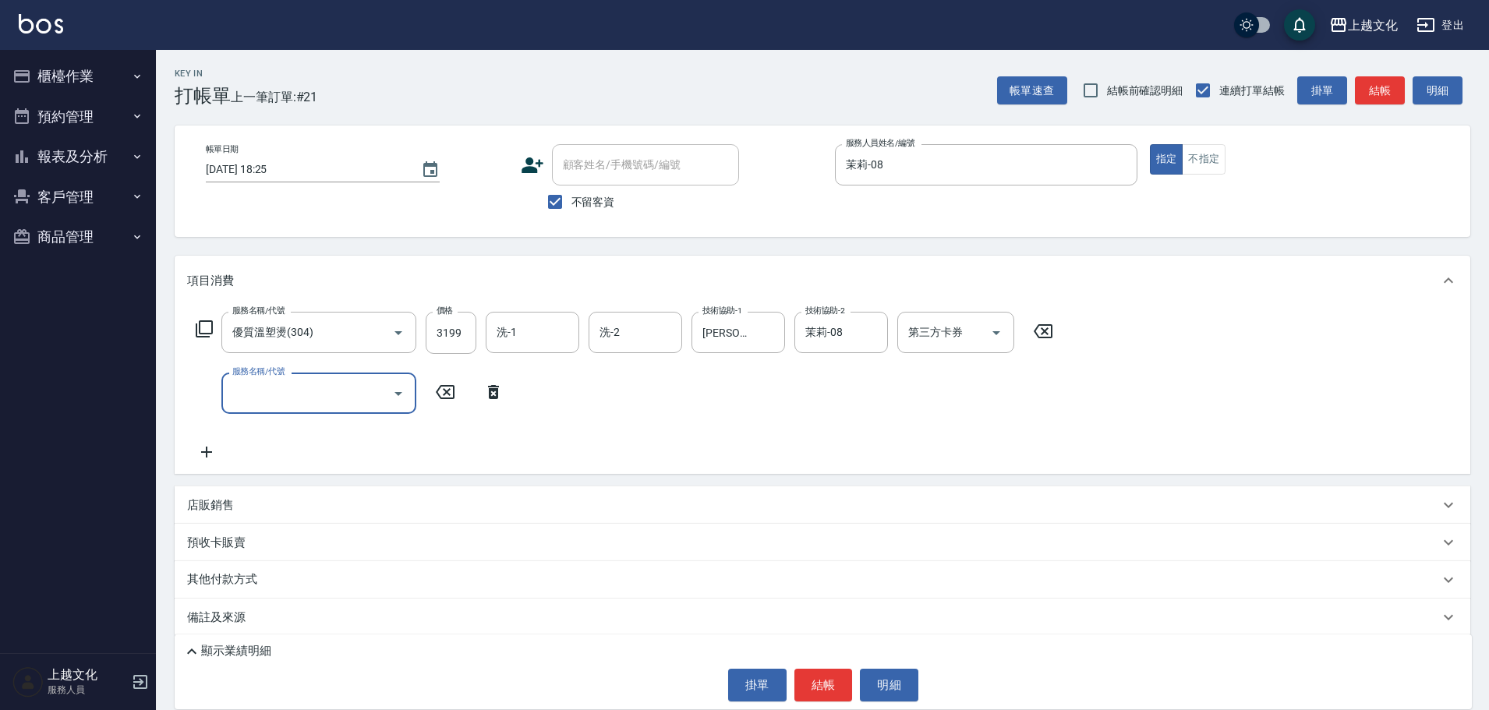
click at [207, 329] on icon at bounding box center [204, 329] width 19 height 19
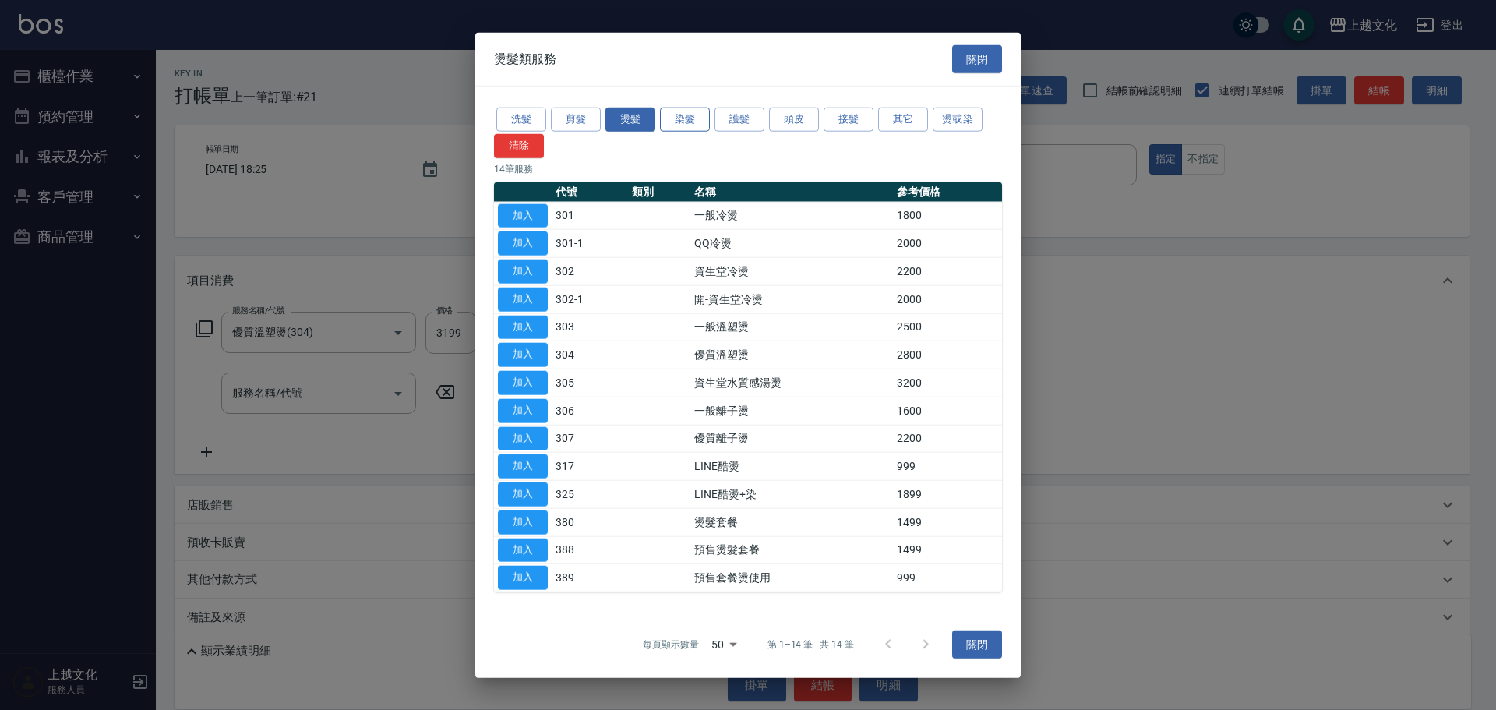
click at [670, 119] on button "染髮" at bounding box center [685, 120] width 50 height 24
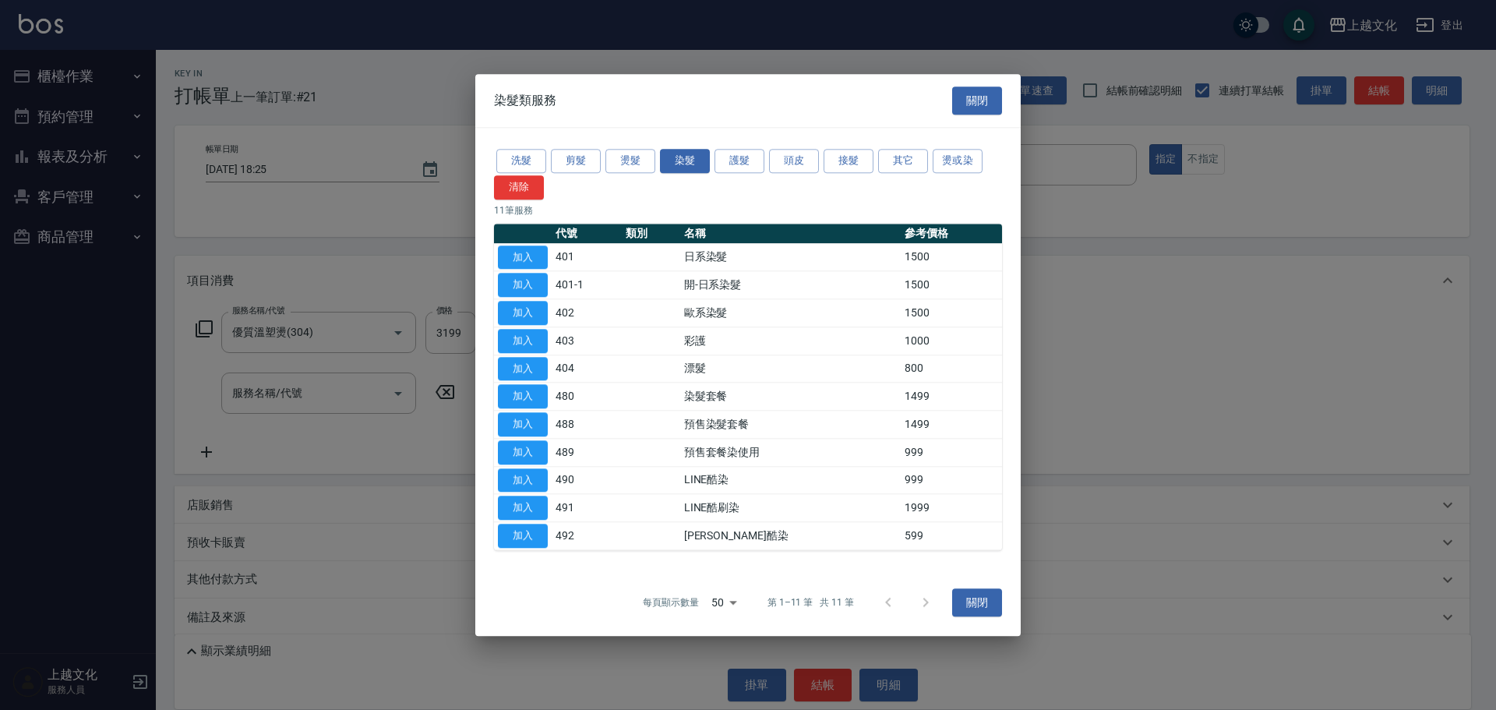
drag, startPoint x: 517, startPoint y: 257, endPoint x: 502, endPoint y: 255, distance: 15.8
click at [517, 256] on button "加入" at bounding box center [523, 257] width 50 height 24
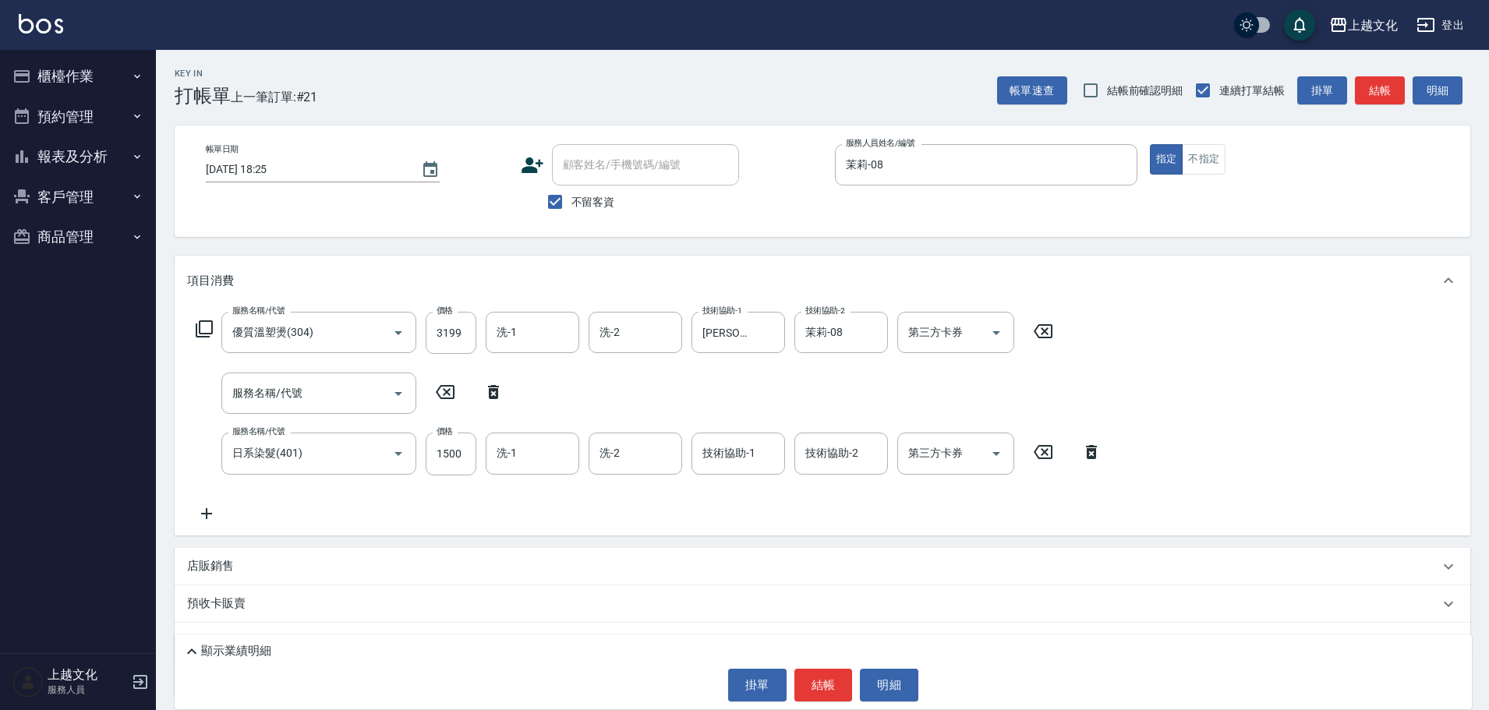
click at [489, 393] on icon at bounding box center [493, 392] width 11 height 14
type input "日系染髮(401)"
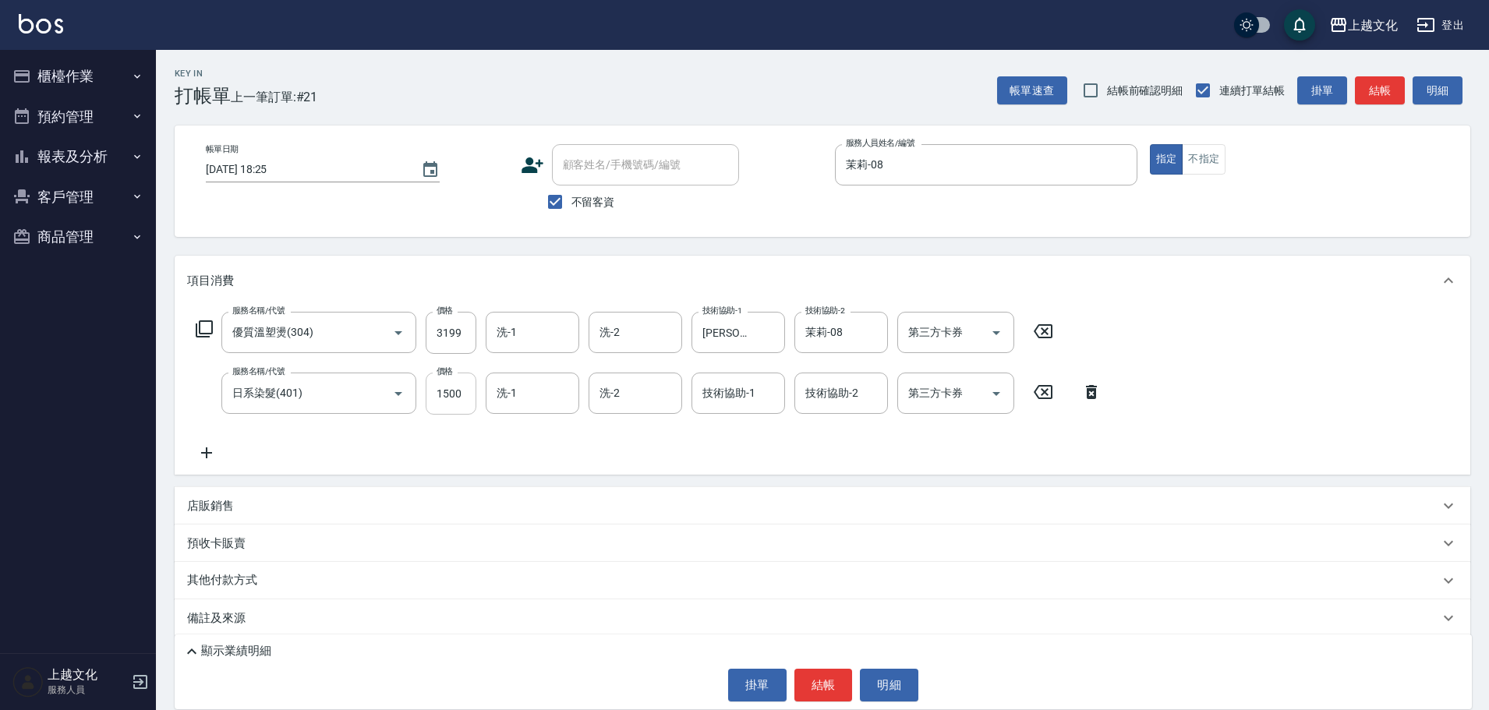
click at [428, 411] on input "1500" at bounding box center [451, 394] width 51 height 42
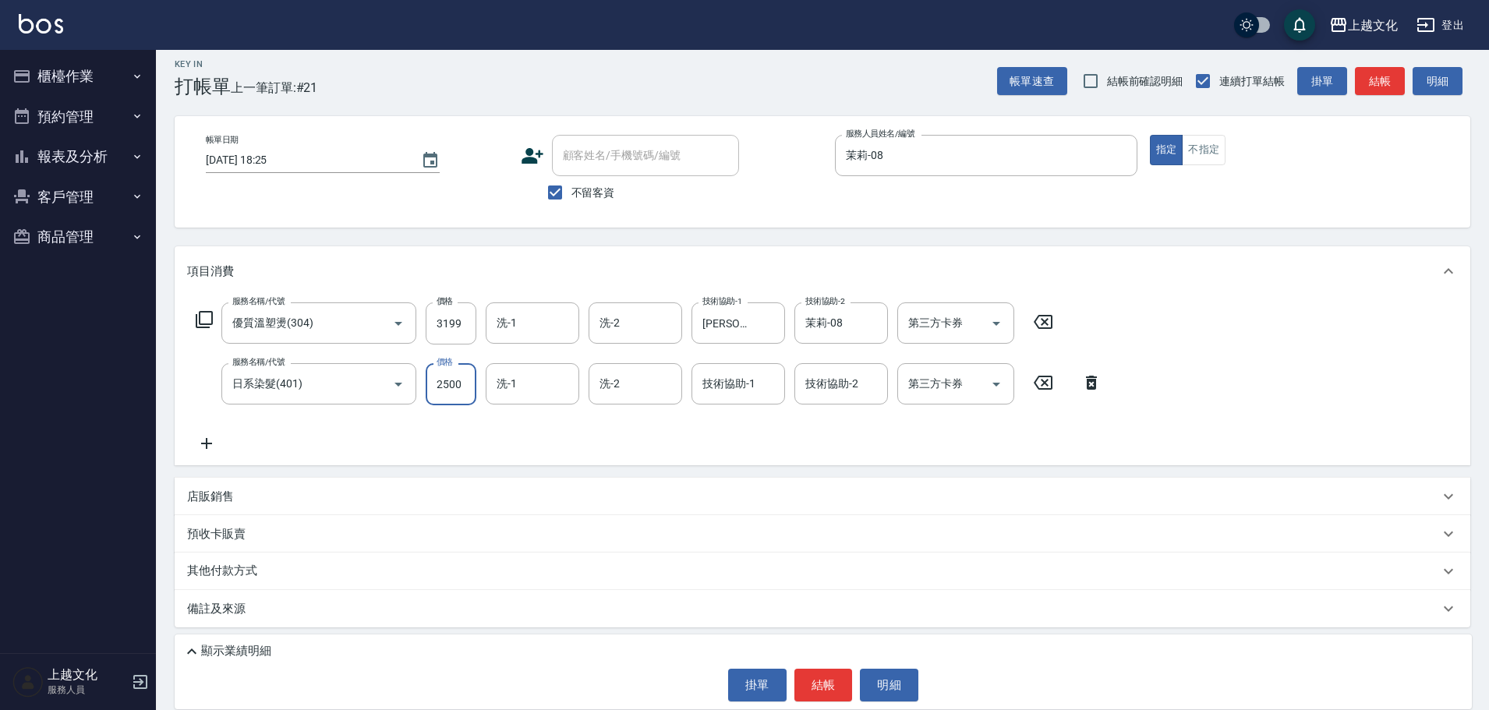
scroll to position [12, 0]
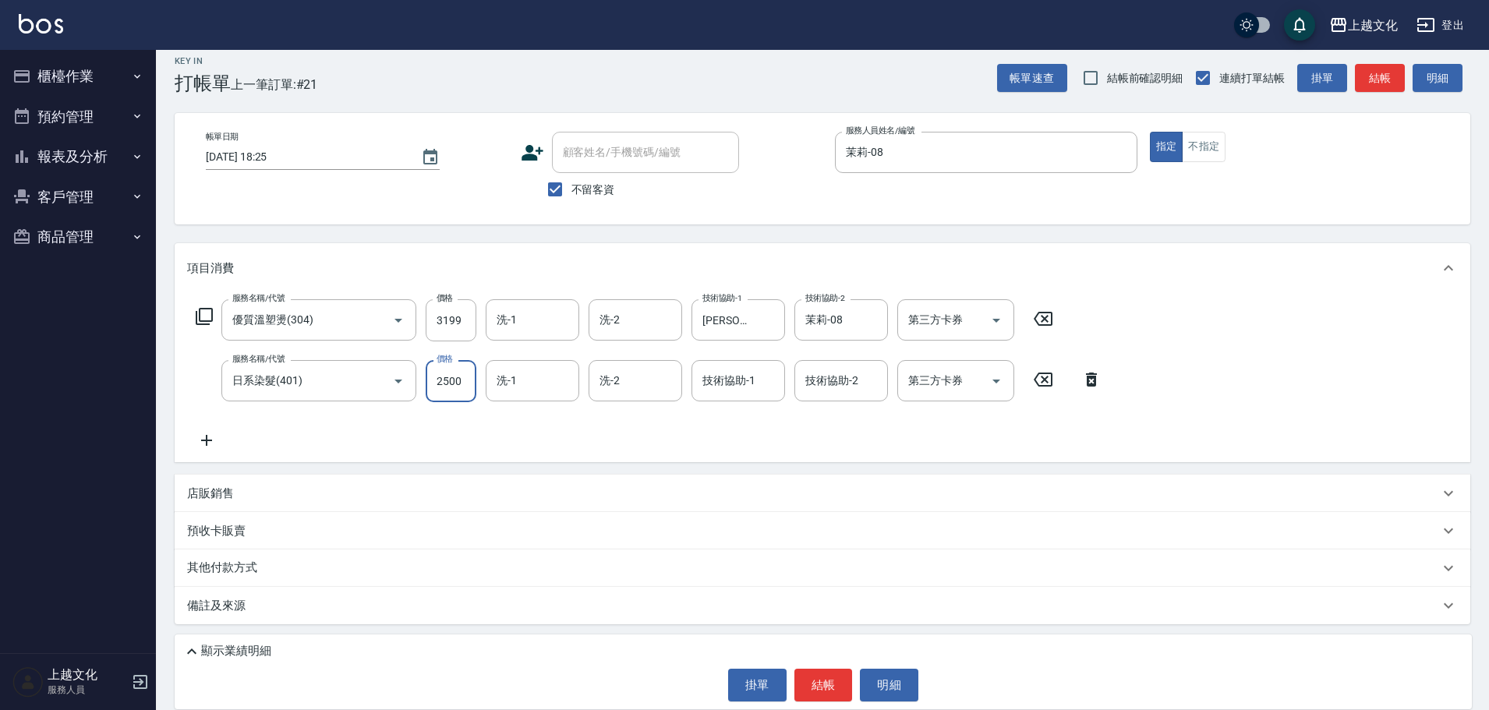
type input "2500"
drag, startPoint x: 217, startPoint y: 562, endPoint x: 224, endPoint y: 543, distance: 20.3
click at [215, 557] on div "其他付款方式" at bounding box center [822, 567] width 1295 height 37
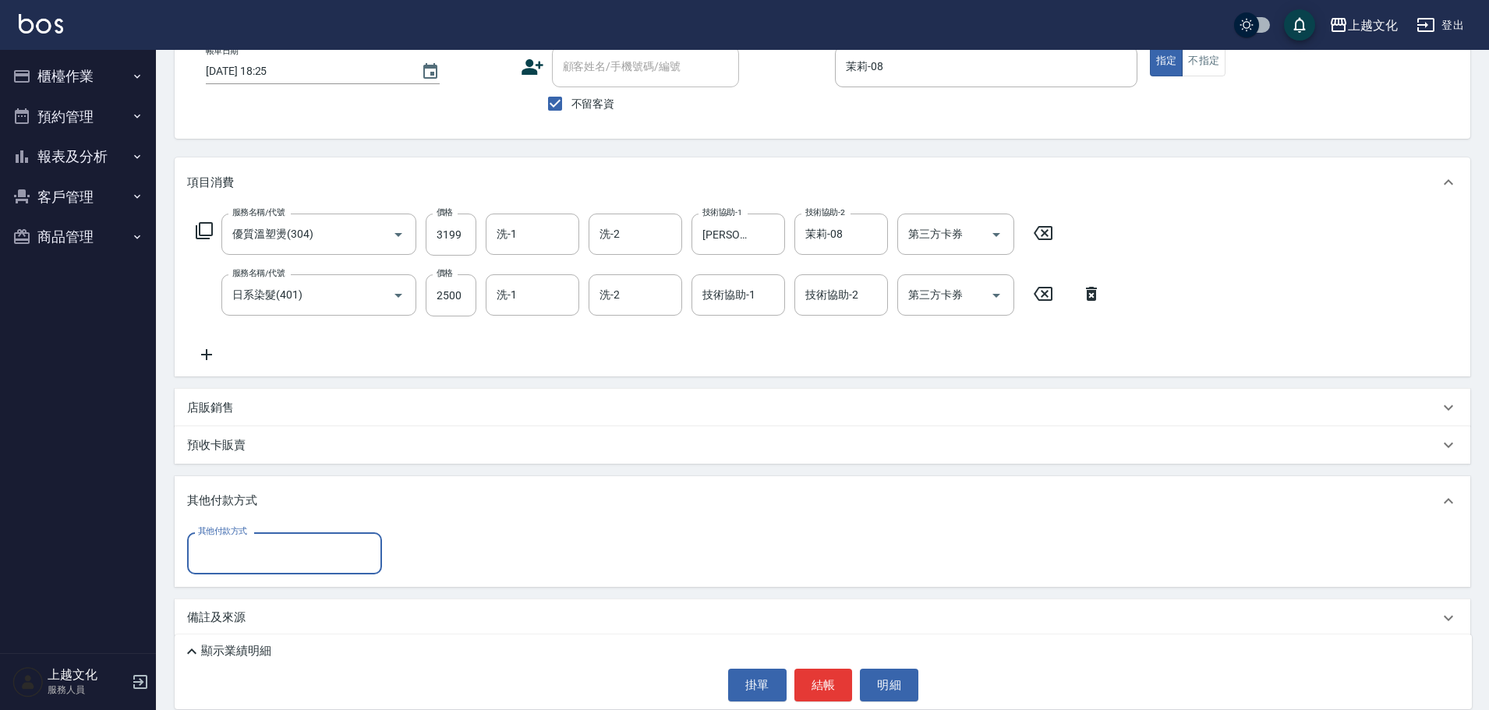
scroll to position [111, 0]
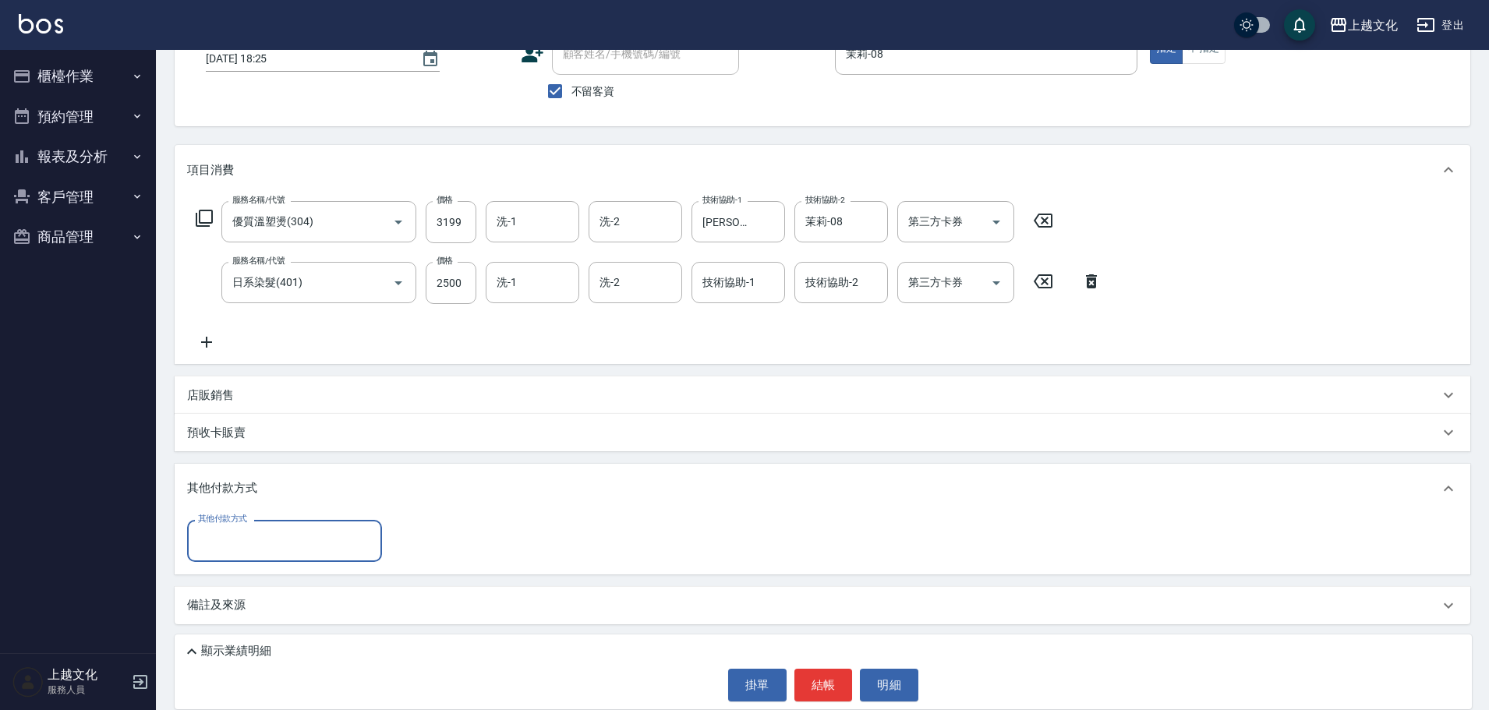
click at [224, 539] on input "其他付款方式" at bounding box center [284, 540] width 181 height 27
drag, startPoint x: 221, startPoint y: 655, endPoint x: 347, endPoint y: 564, distance: 155.1
click at [222, 655] on span "信用卡" at bounding box center [284, 658] width 195 height 26
type input "信用卡"
click at [404, 549] on input "0" at bounding box center [449, 541] width 117 height 42
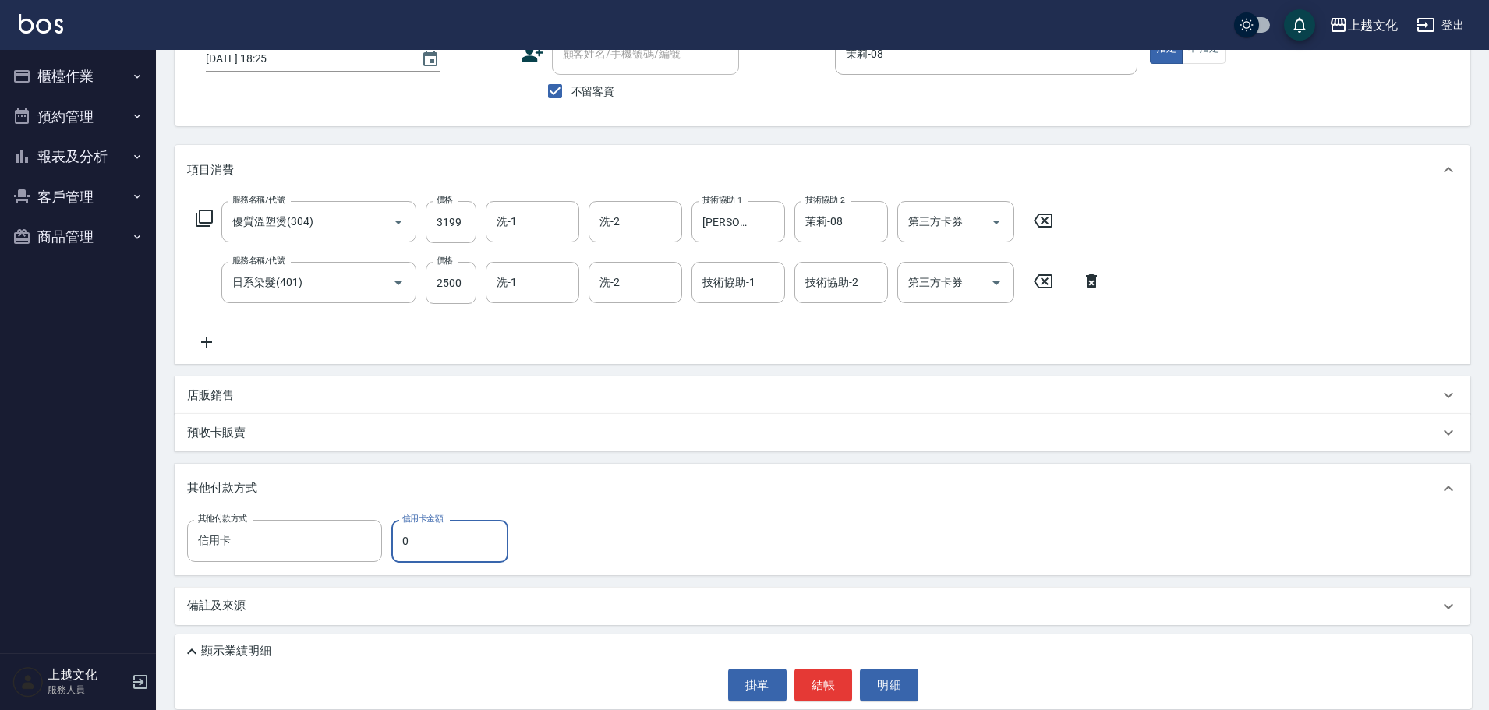
click at [404, 549] on input "0" at bounding box center [449, 541] width 117 height 42
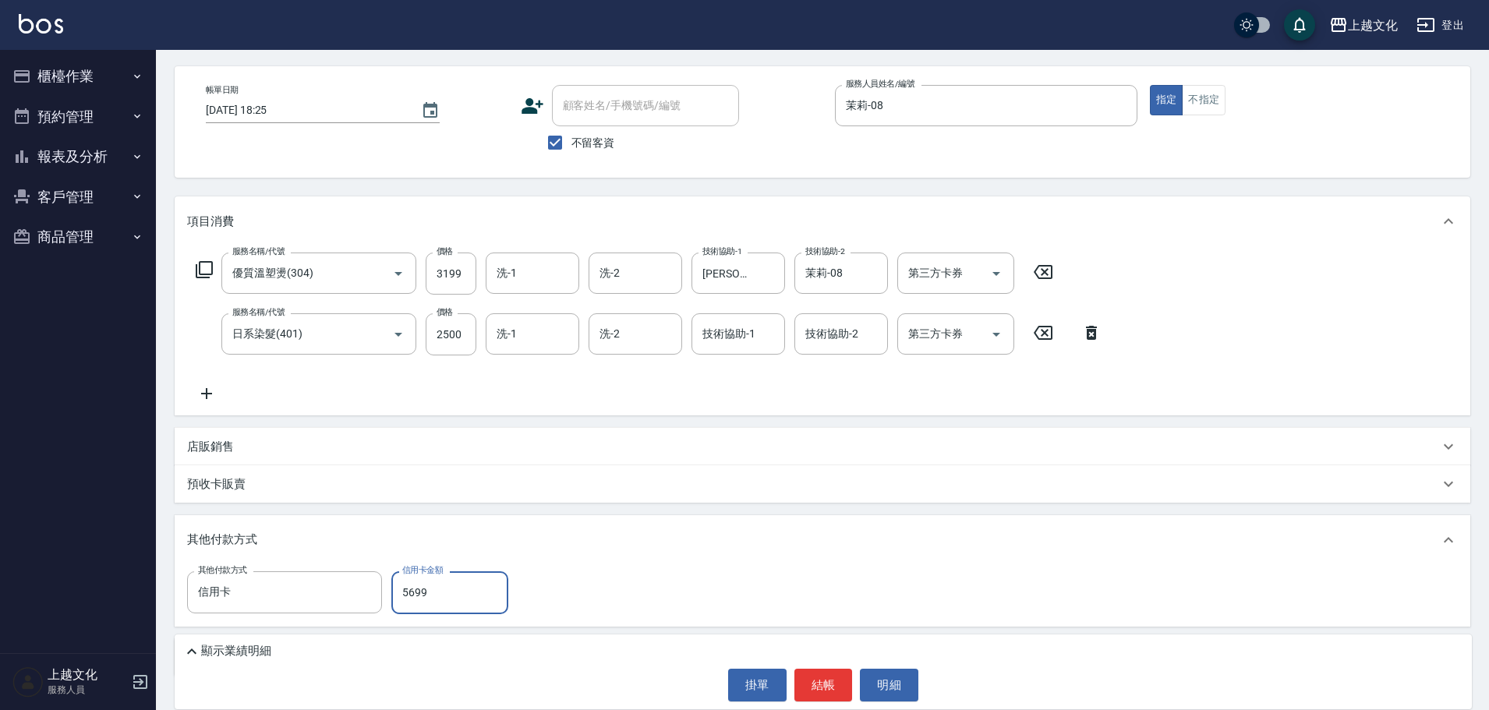
scroll to position [33, 0]
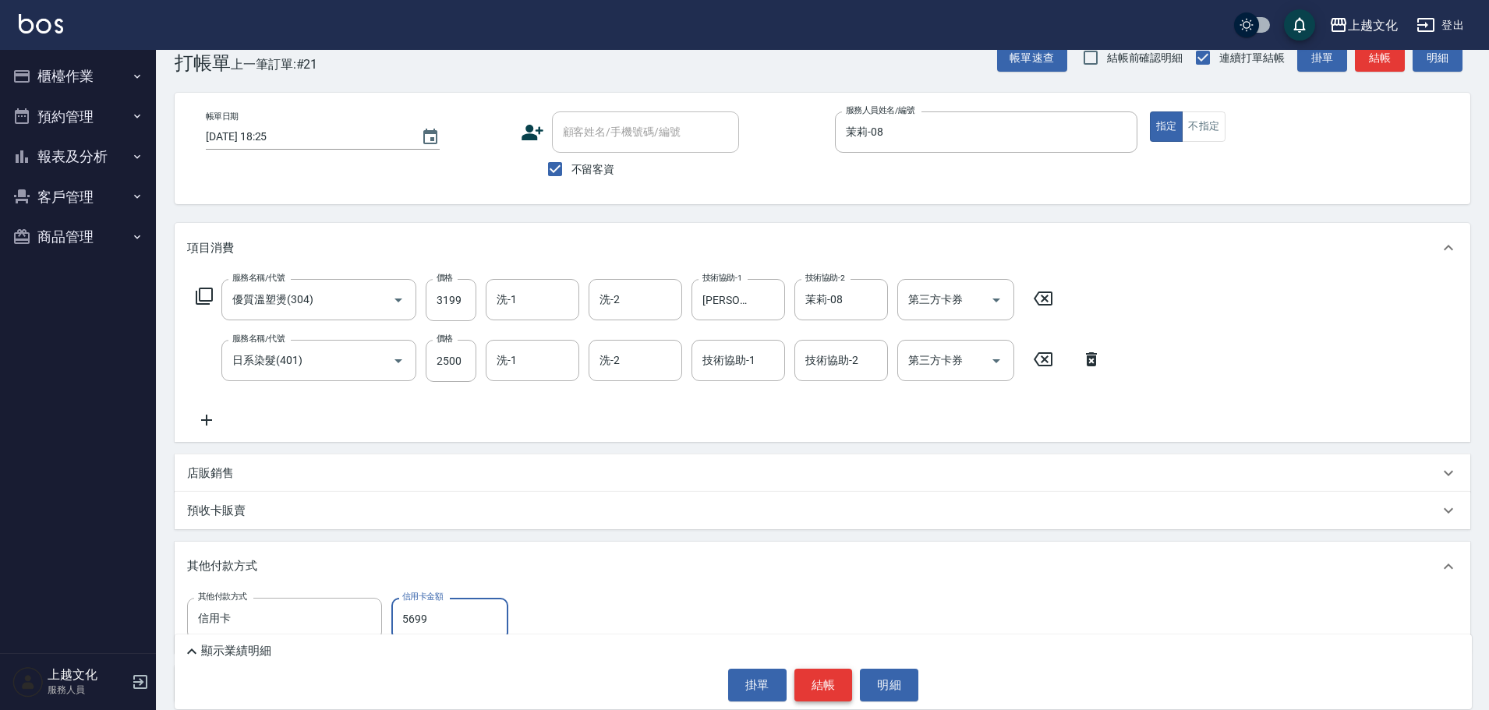
type input "5699"
click at [818, 682] on button "結帳" at bounding box center [823, 685] width 58 height 33
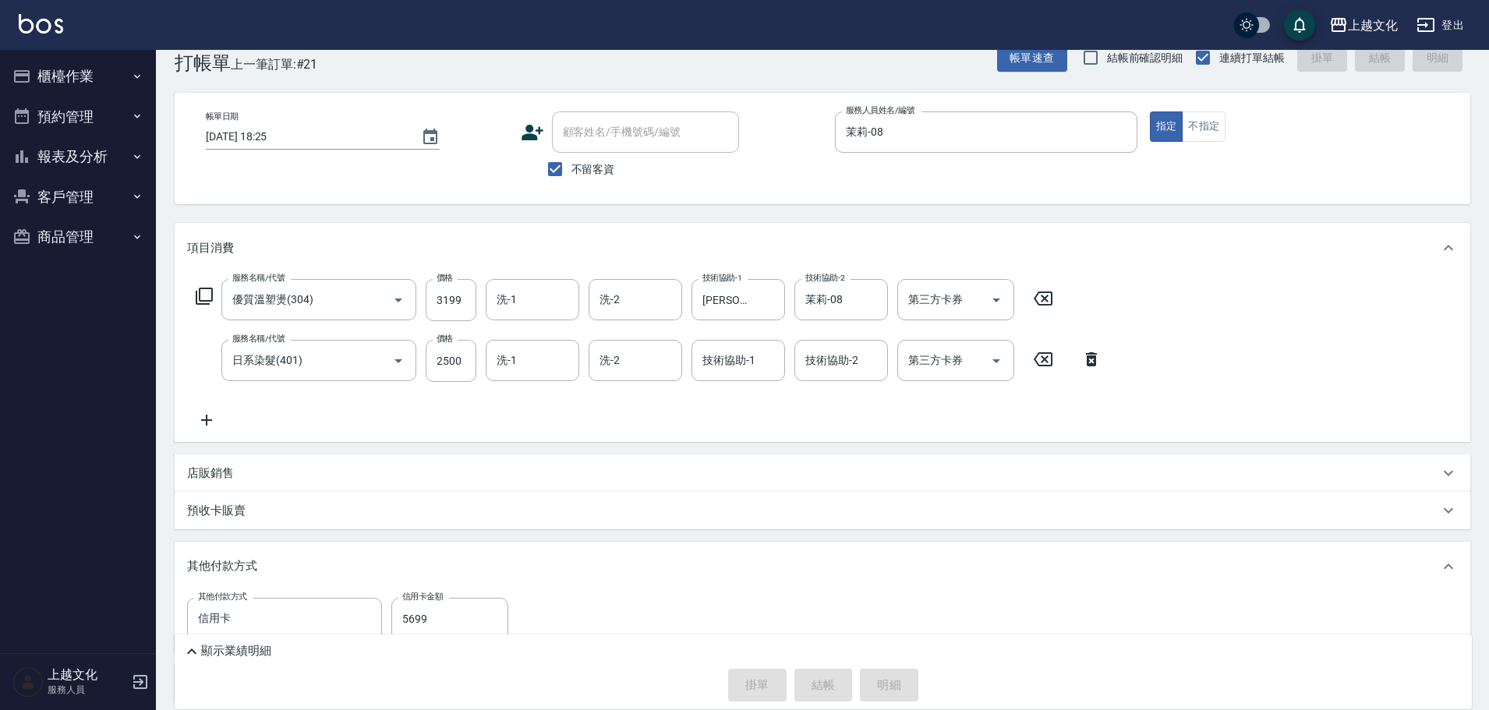
type input "2025/09/26 18:26"
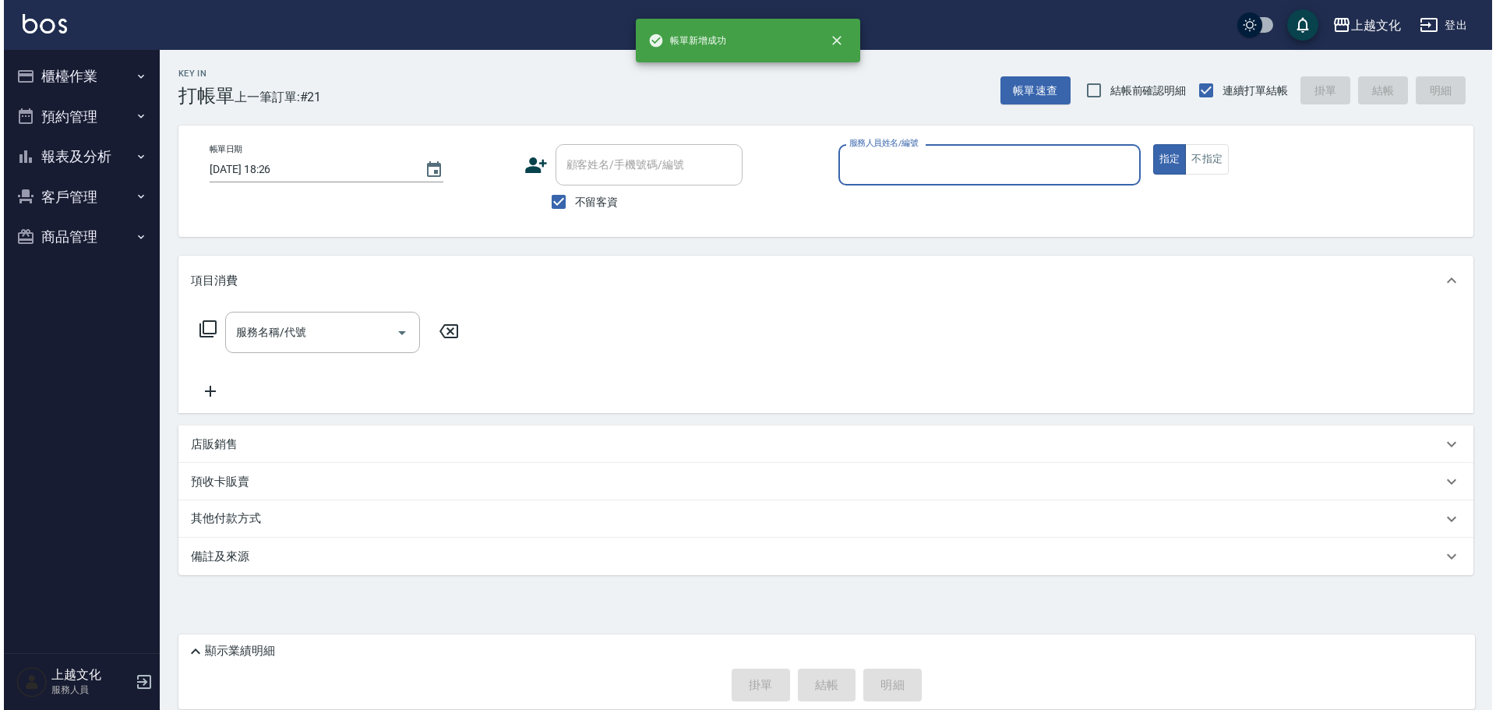
scroll to position [0, 0]
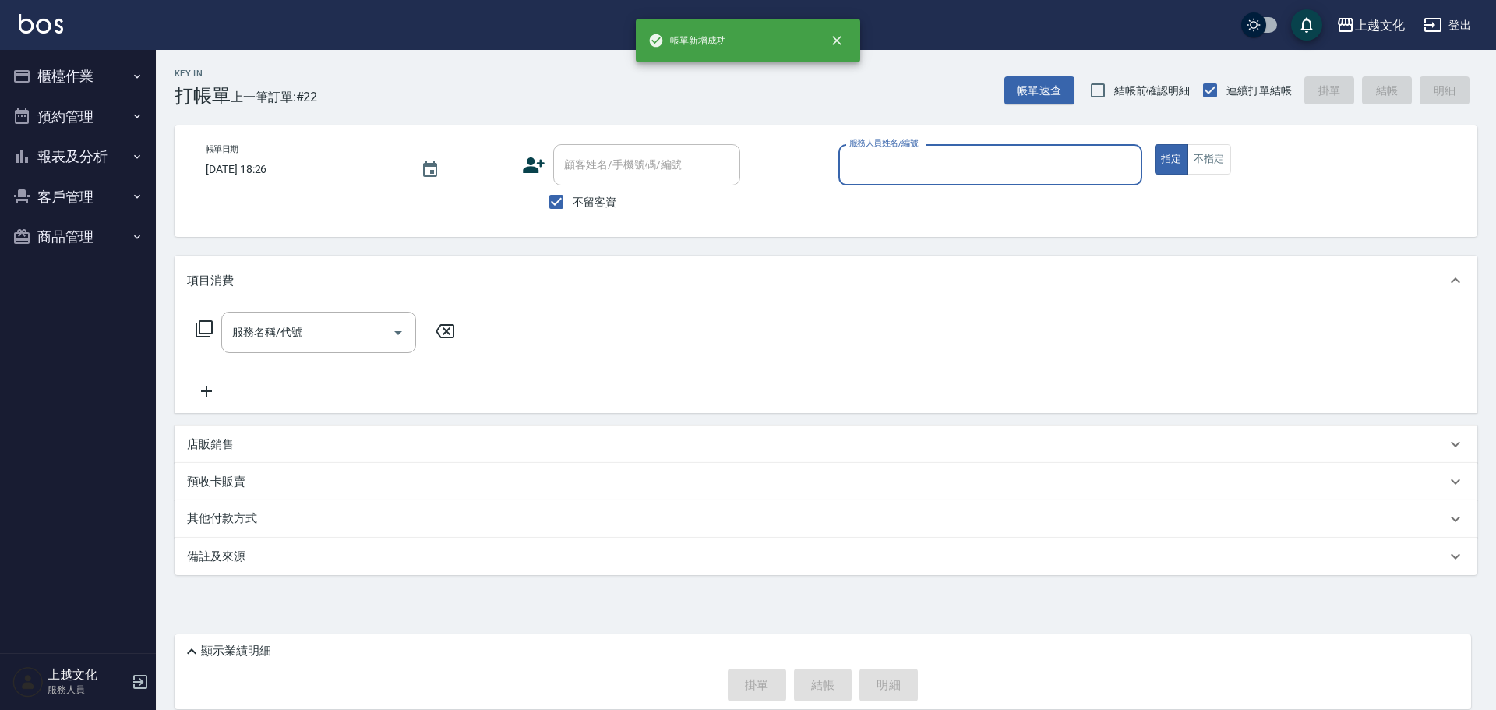
click at [920, 172] on input "服務人員姓名/編號" at bounding box center [991, 164] width 290 height 27
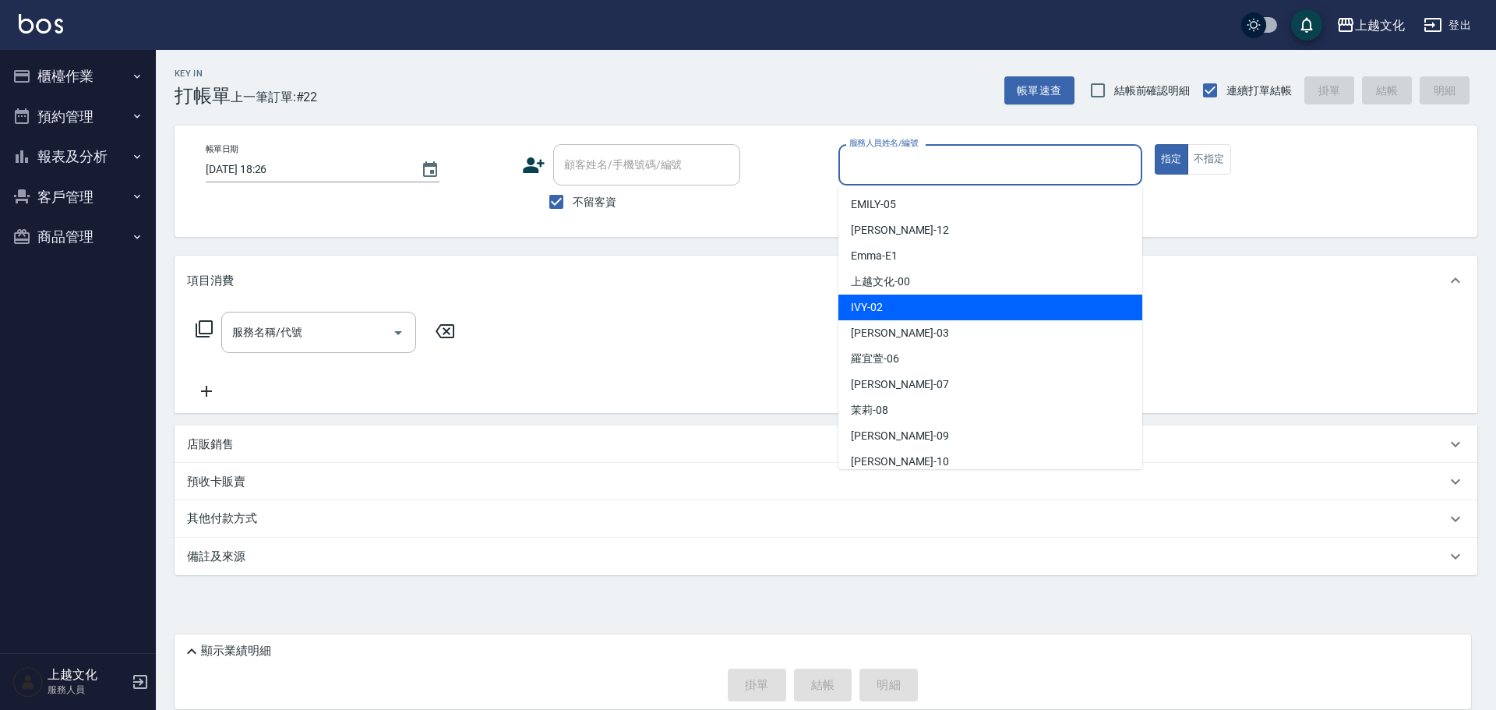
click at [893, 305] on div "IVY -02" at bounding box center [991, 308] width 304 height 26
type input "IVY-02"
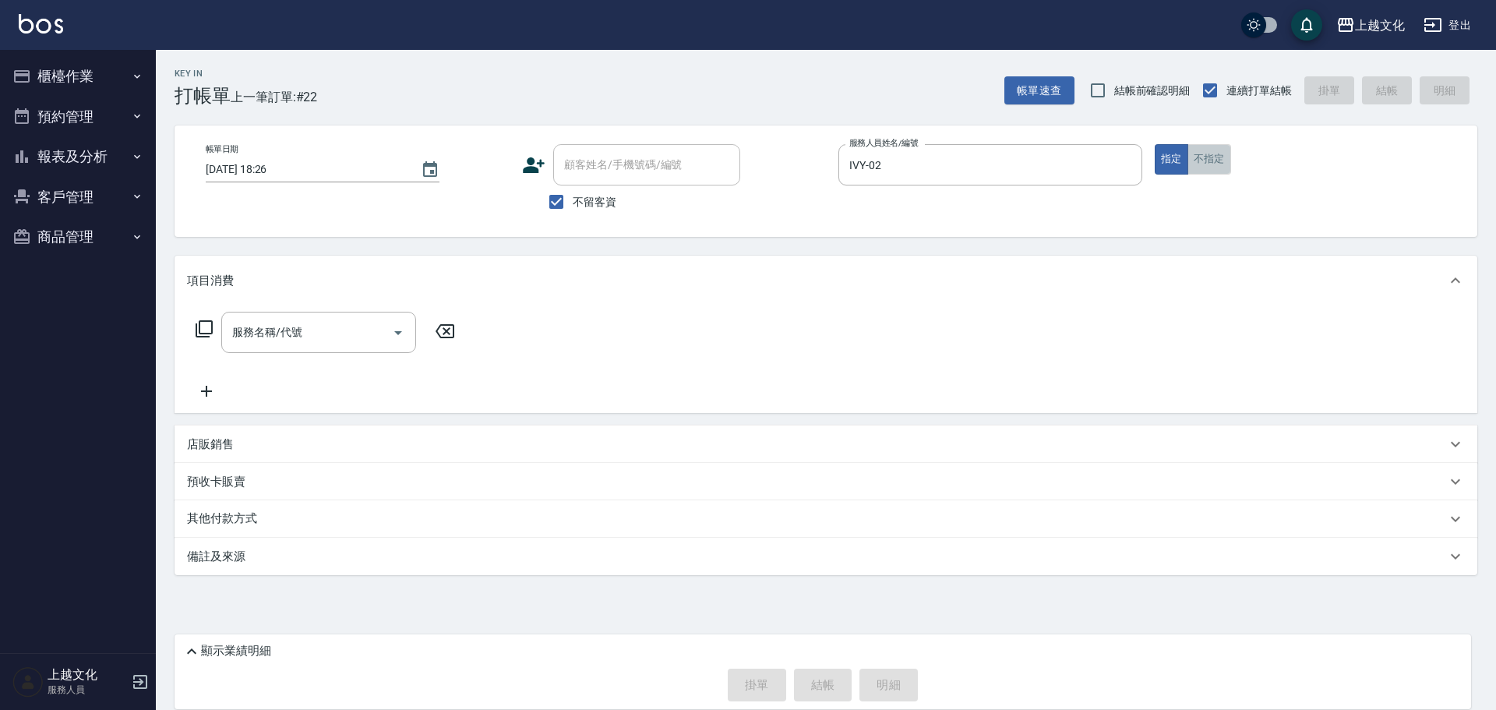
click at [1207, 160] on button "不指定" at bounding box center [1210, 159] width 44 height 30
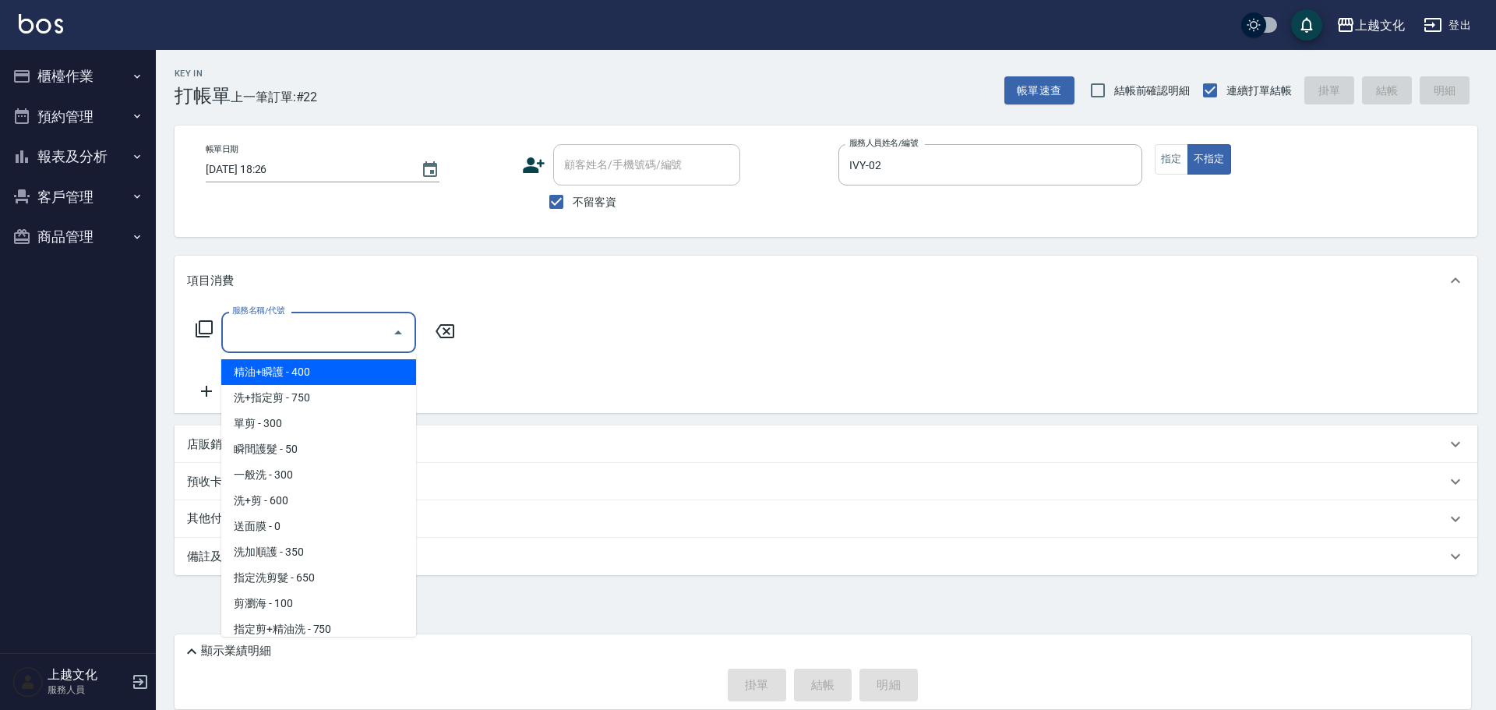
click at [291, 335] on input "服務名稱/代號" at bounding box center [306, 332] width 157 height 27
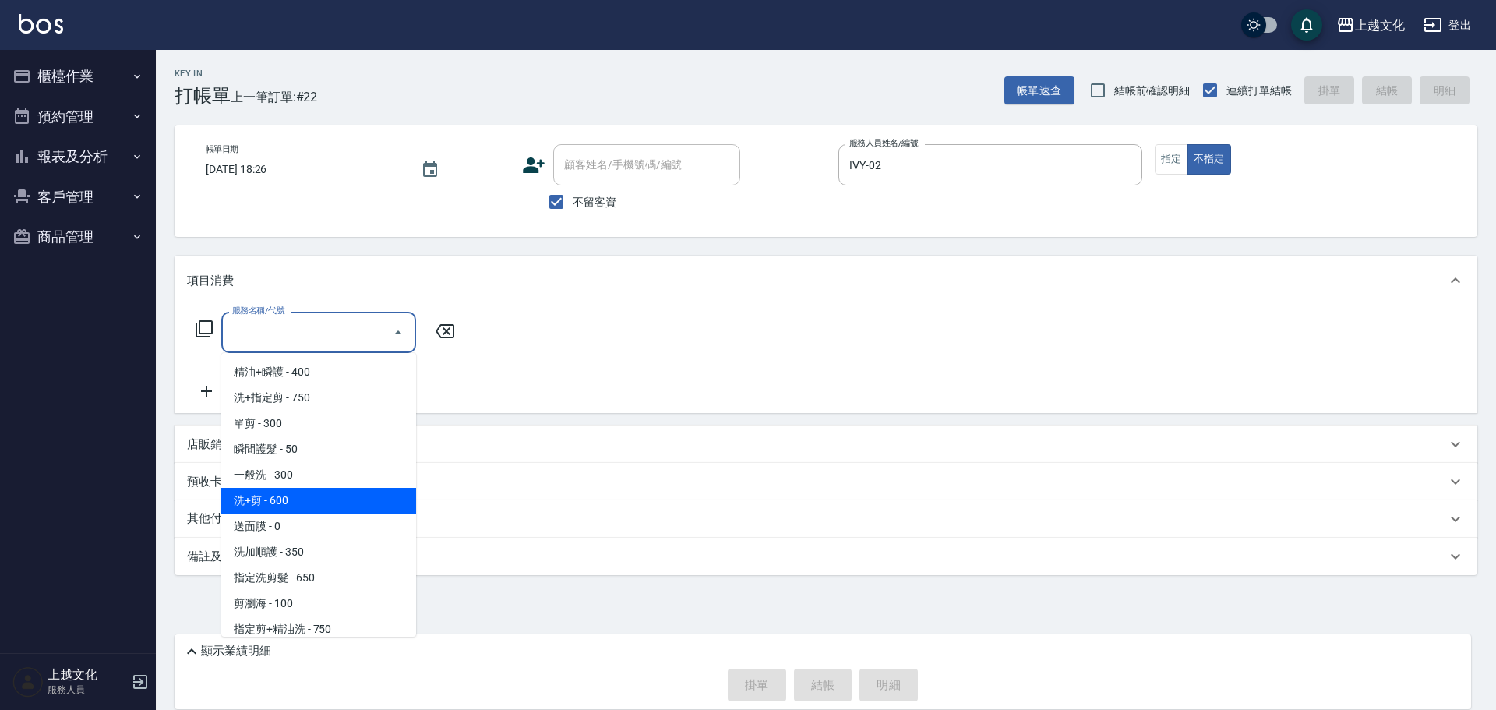
click at [304, 500] on span "洗+剪 - 600" at bounding box center [318, 501] width 195 height 26
type input "洗+剪(108)"
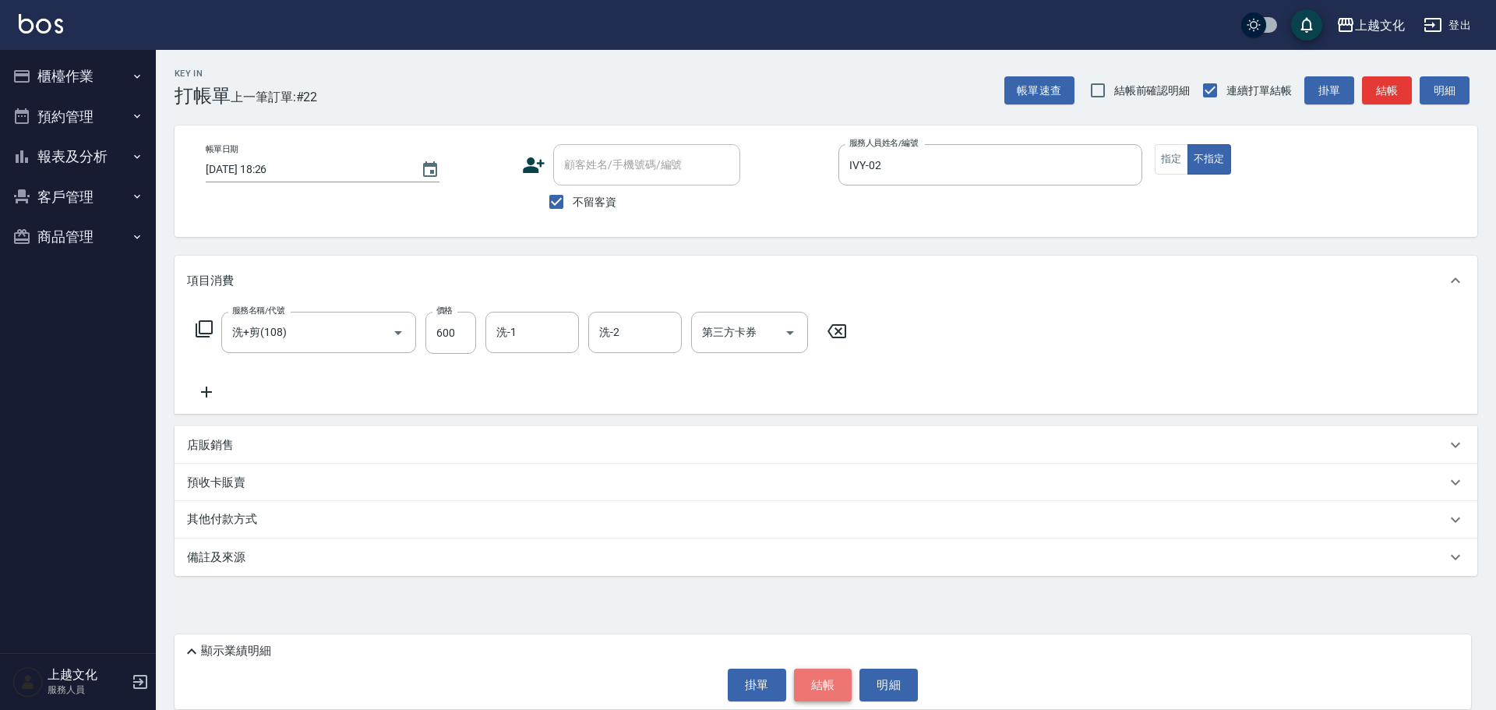
click at [828, 677] on button "結帳" at bounding box center [823, 685] width 58 height 33
click at [828, 677] on div "掛單 結帳 明細" at bounding box center [822, 685] width 1281 height 33
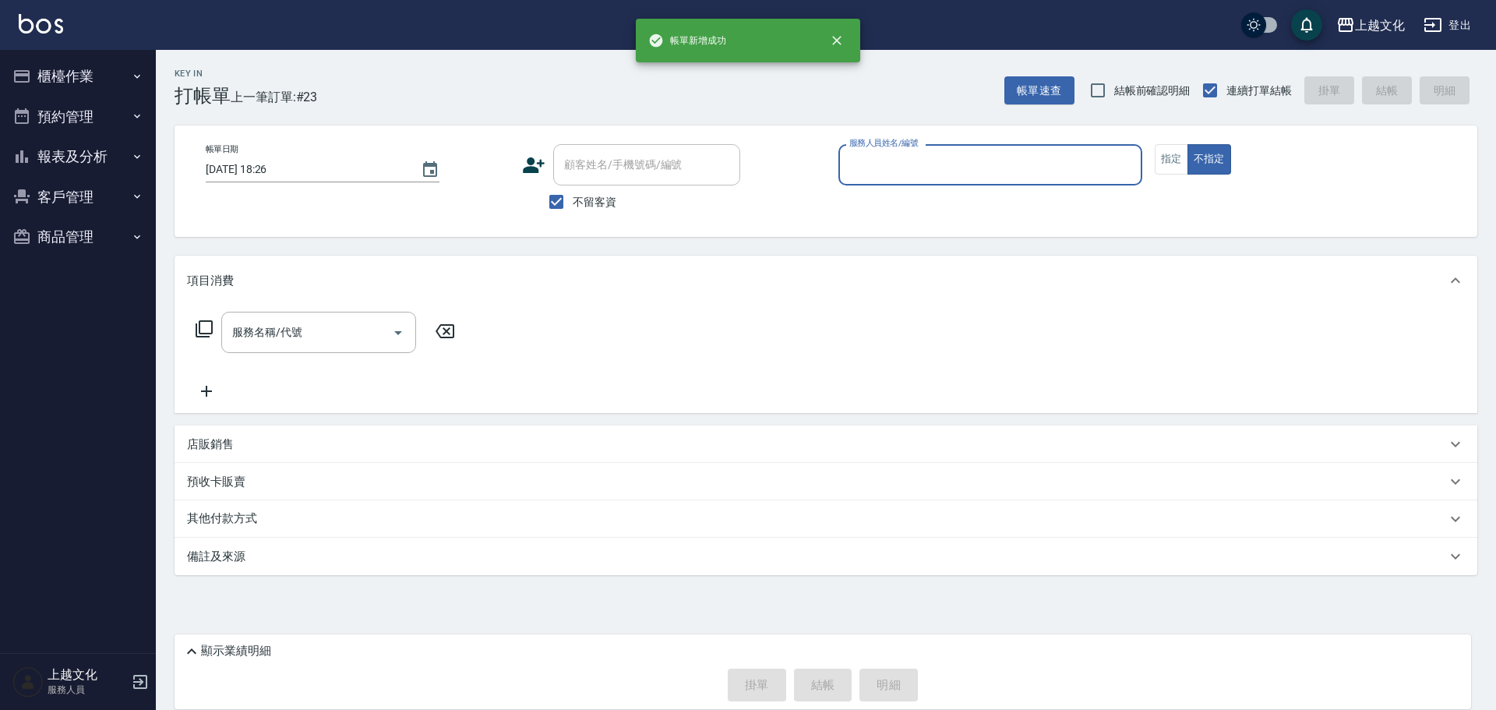
click at [906, 169] on input "服務人員姓名/編號" at bounding box center [991, 164] width 290 height 27
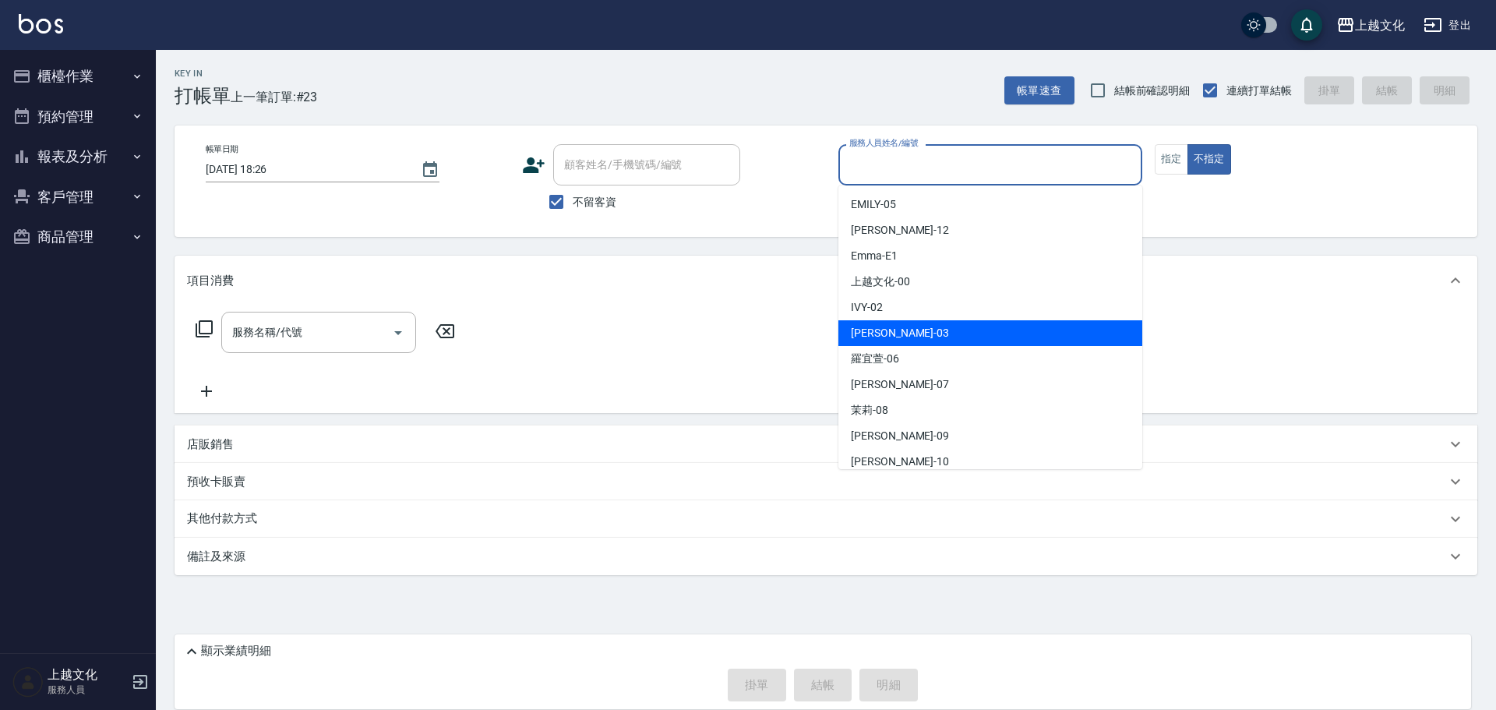
click at [912, 323] on div "kelly -03" at bounding box center [991, 333] width 304 height 26
type input "kelly-03"
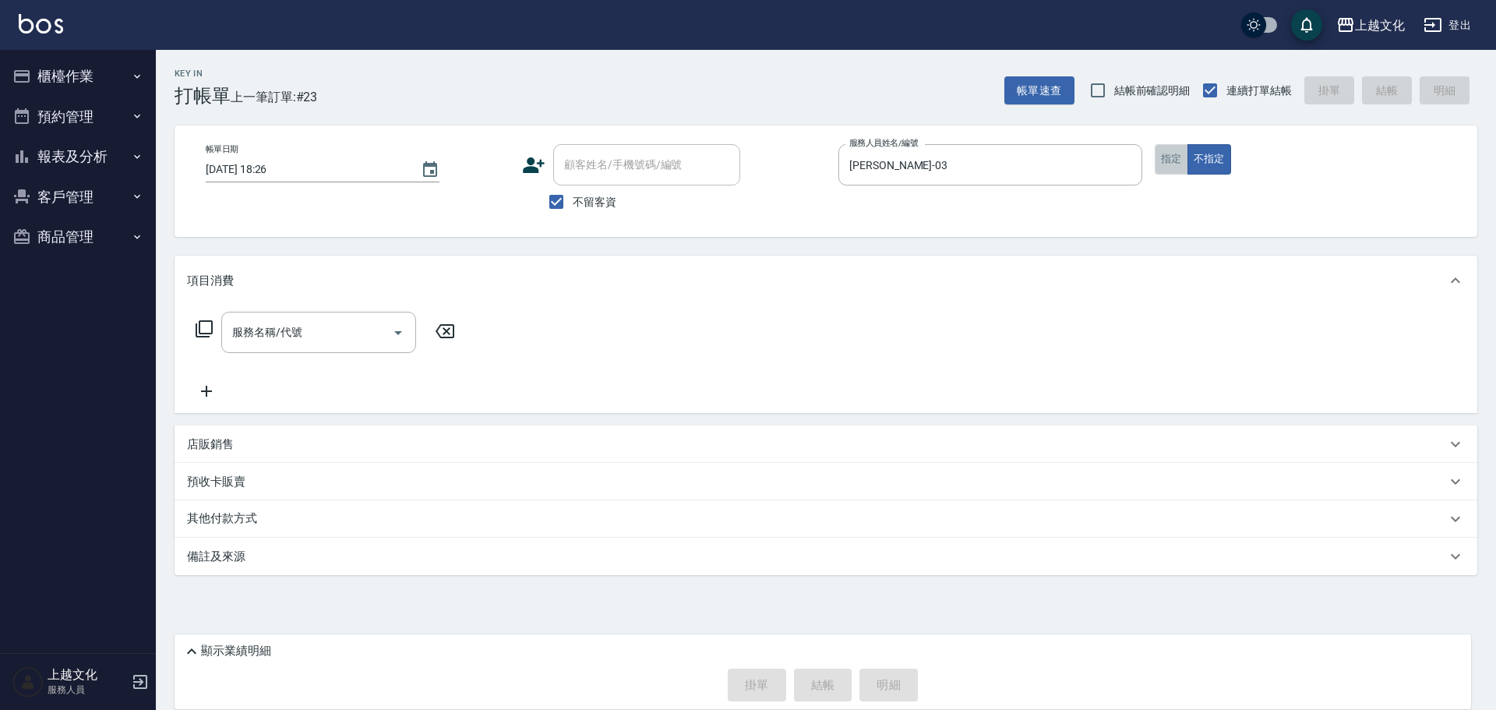
click at [1169, 157] on button "指定" at bounding box center [1172, 159] width 34 height 30
click at [206, 330] on icon at bounding box center [204, 329] width 19 height 19
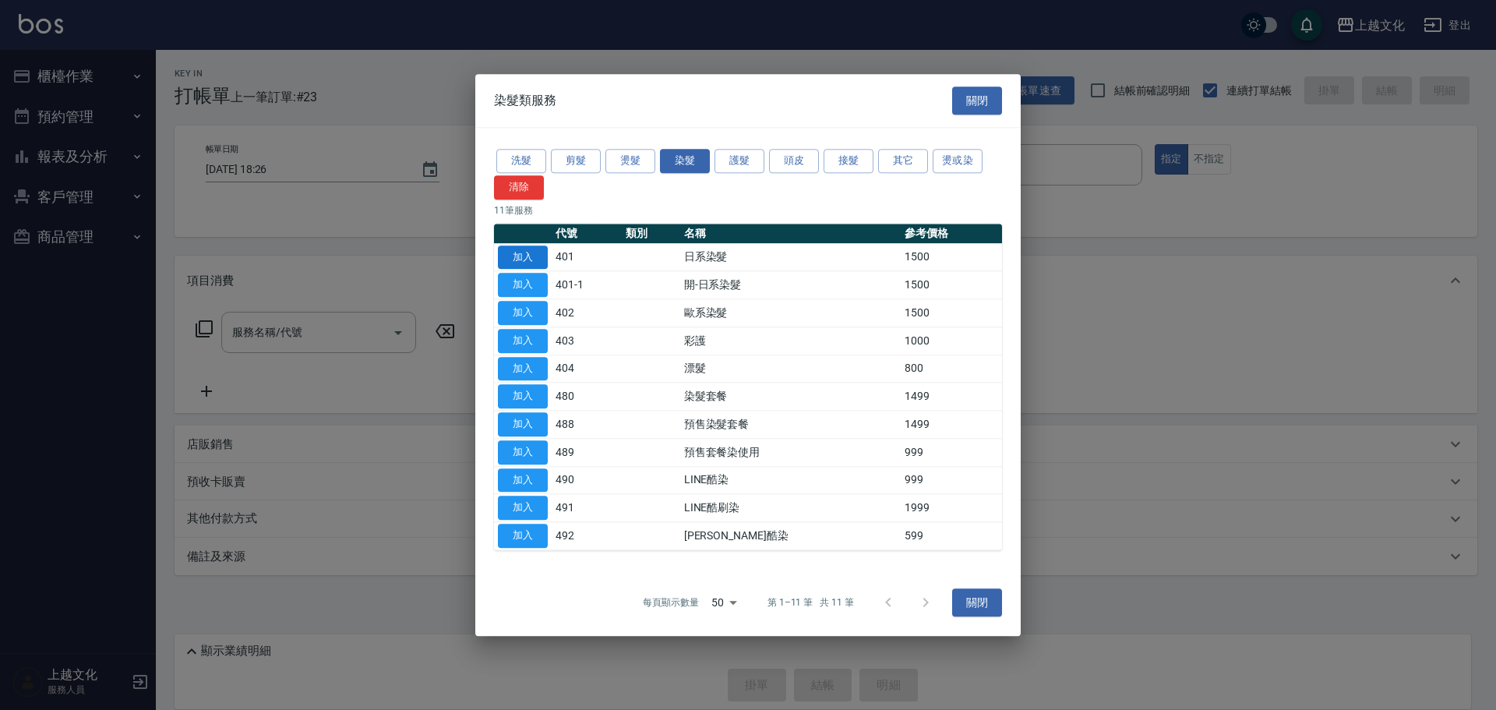
click at [526, 253] on button "加入" at bounding box center [523, 257] width 50 height 24
type input "日系染髮(401)"
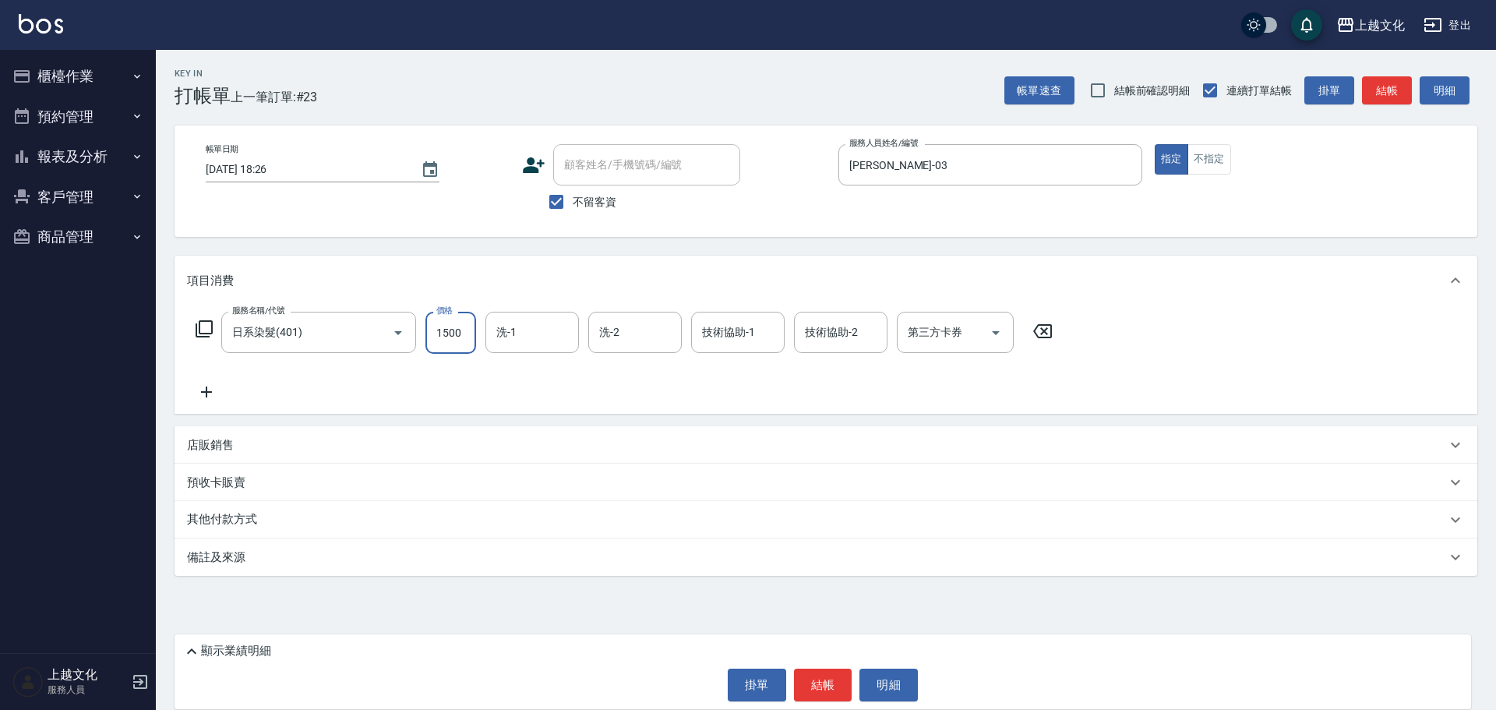
click at [456, 334] on input "1500" at bounding box center [451, 333] width 51 height 42
type input "2299"
click at [832, 690] on button "結帳" at bounding box center [823, 685] width 58 height 33
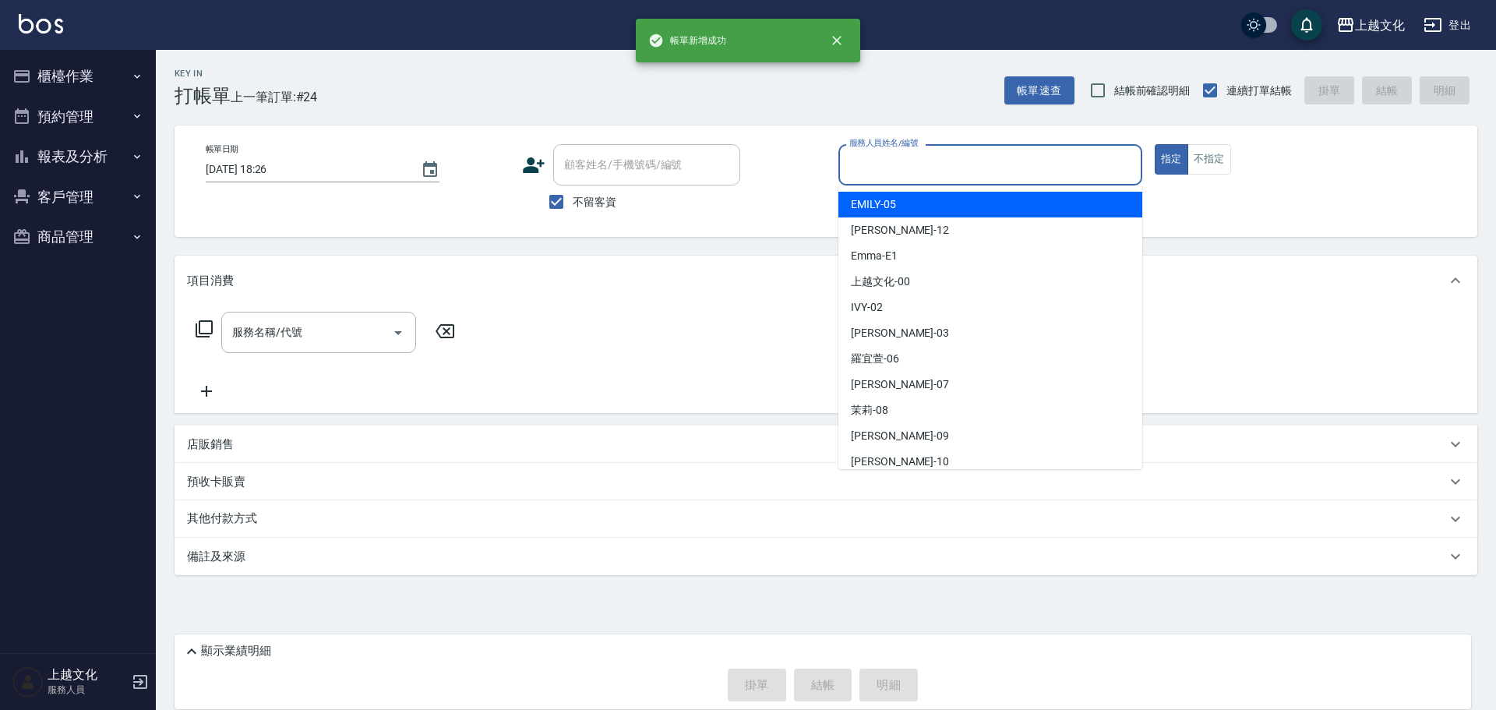
click at [904, 166] on input "服務人員姓名/編號" at bounding box center [991, 164] width 290 height 27
drag, startPoint x: 904, startPoint y: 166, endPoint x: 893, endPoint y: 243, distance: 77.9
click at [903, 166] on input "服務人員姓名/編號" at bounding box center [991, 164] width 290 height 27
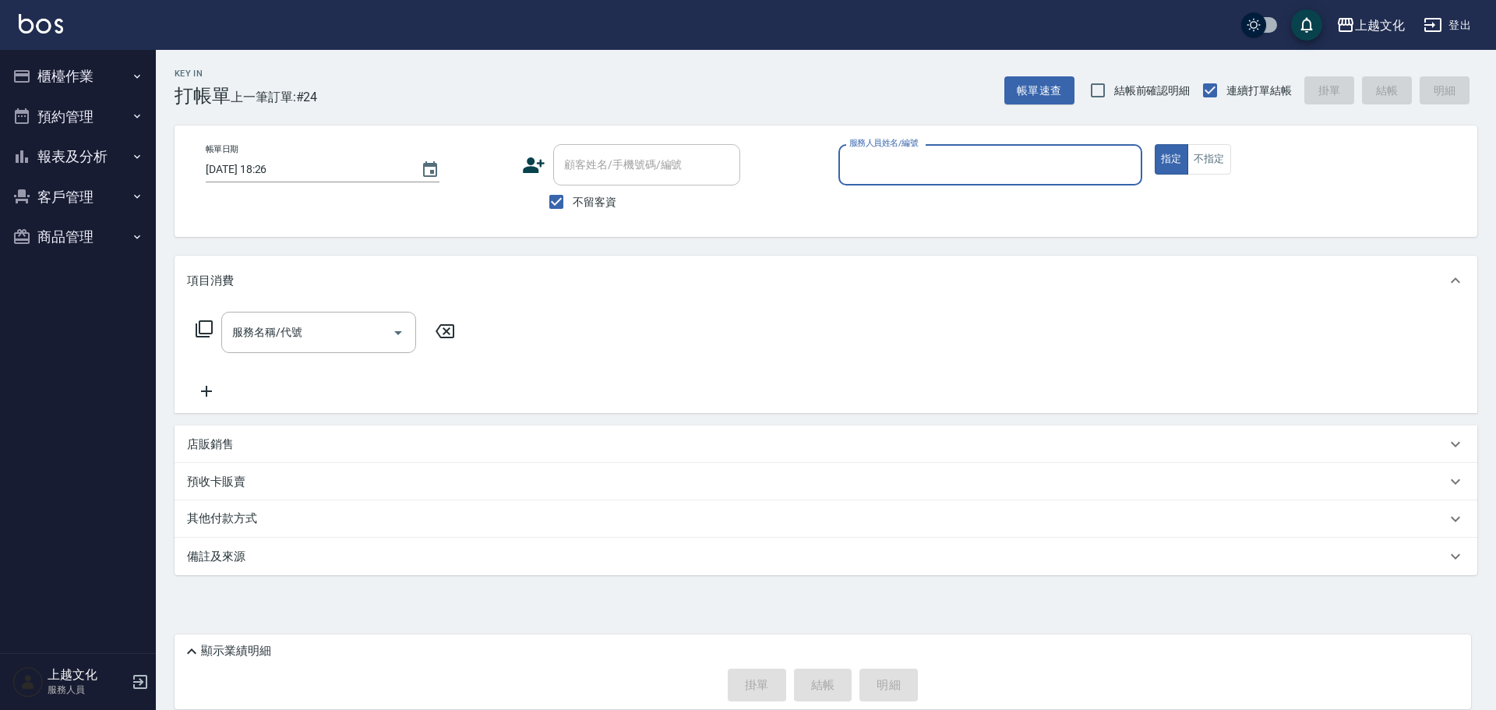
click at [899, 175] on input "服務人員姓名/編號" at bounding box center [991, 164] width 290 height 27
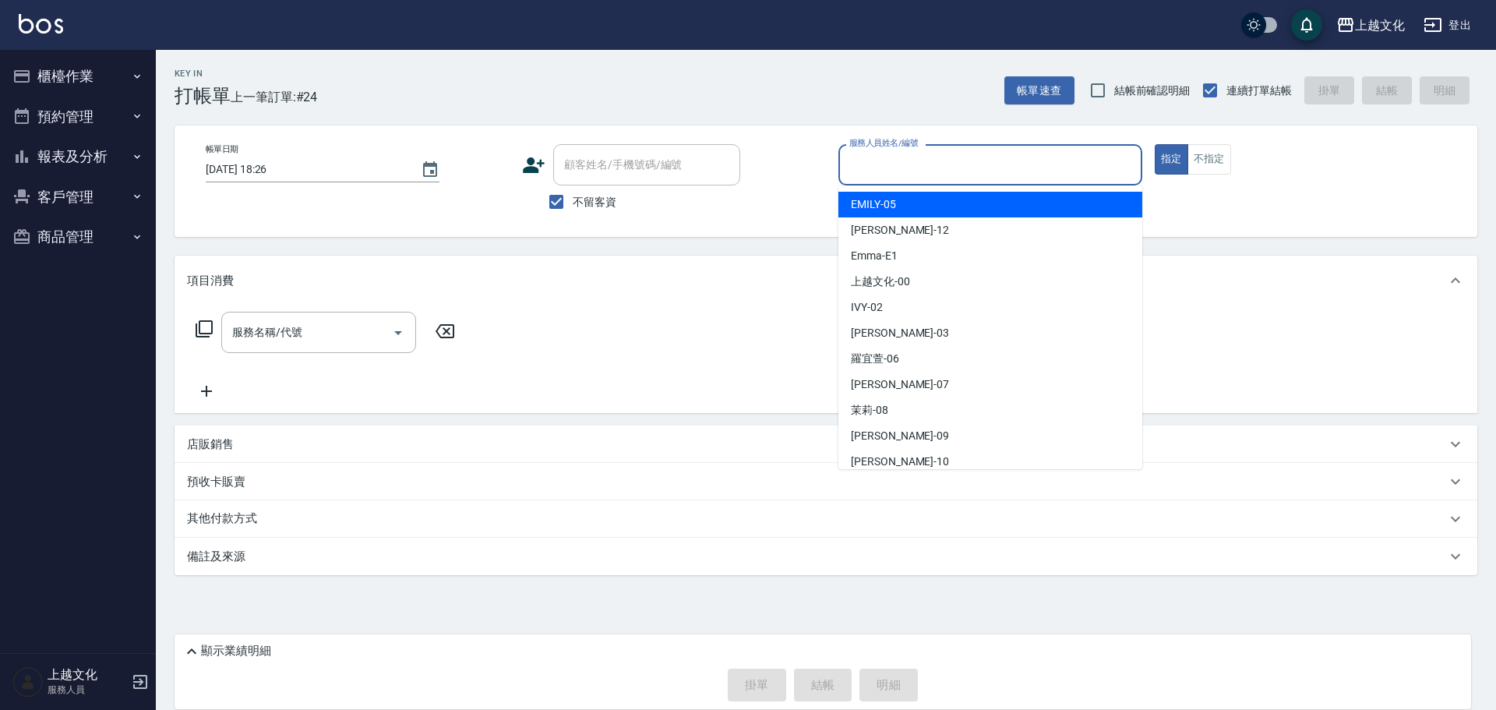
click at [901, 205] on div "EMILY -05" at bounding box center [991, 205] width 304 height 26
type input "EMILY-05"
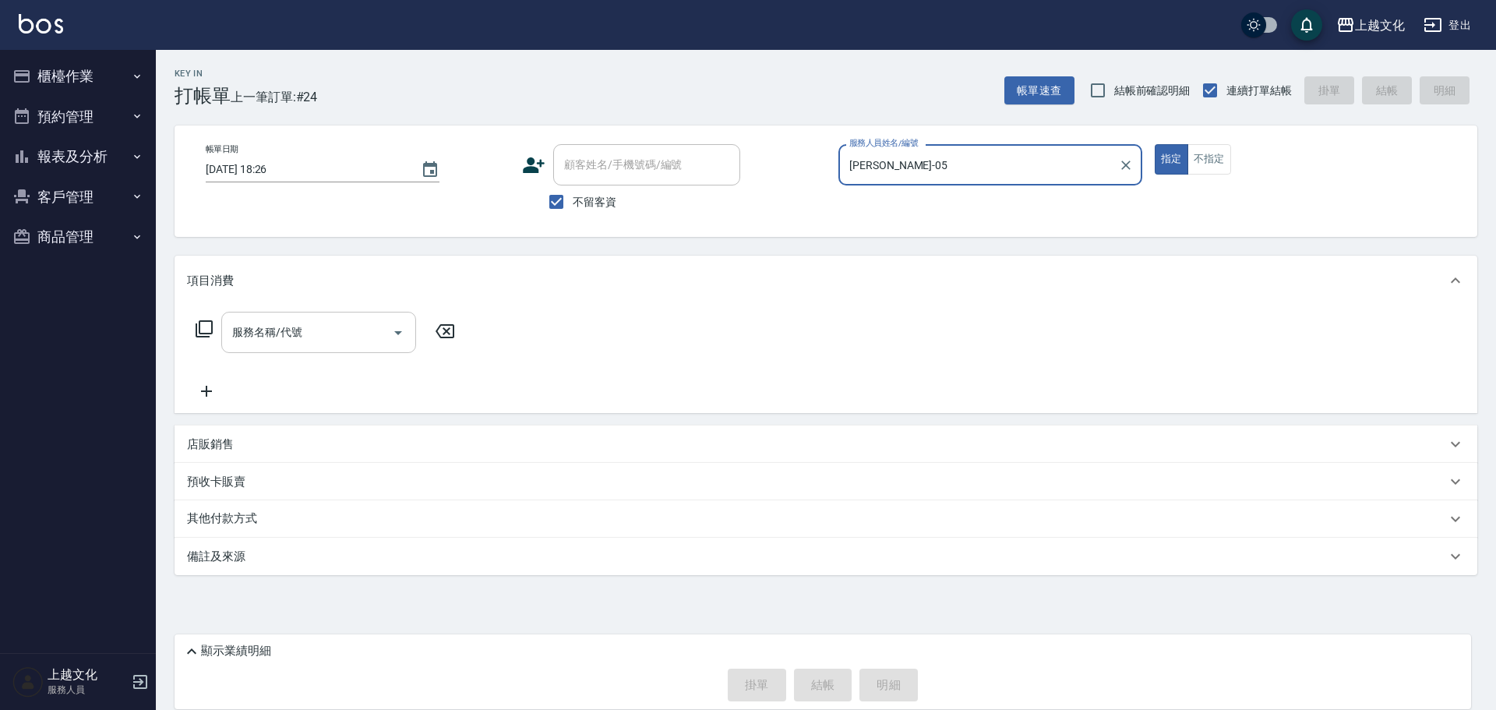
click at [254, 334] on input "服務名稱/代號" at bounding box center [306, 332] width 157 height 27
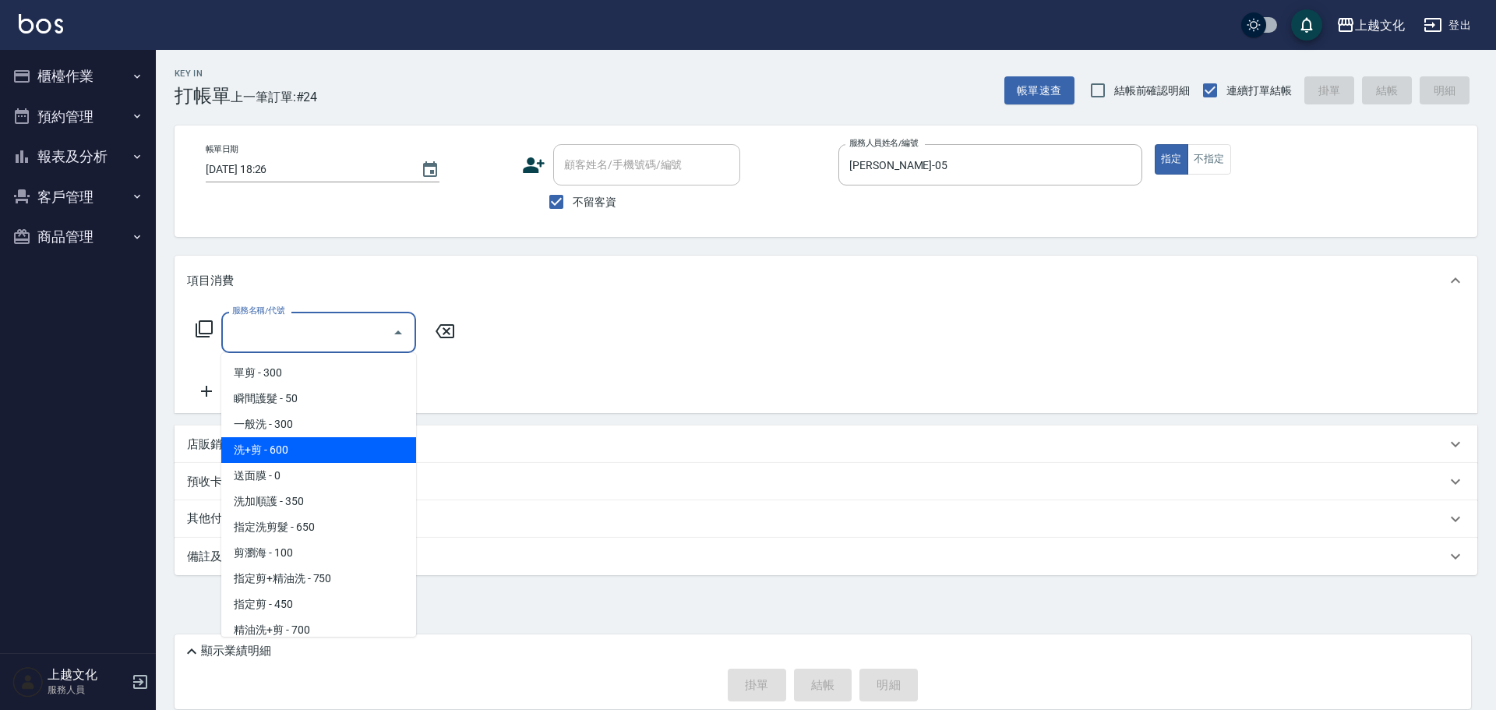
scroll to position [78, 0]
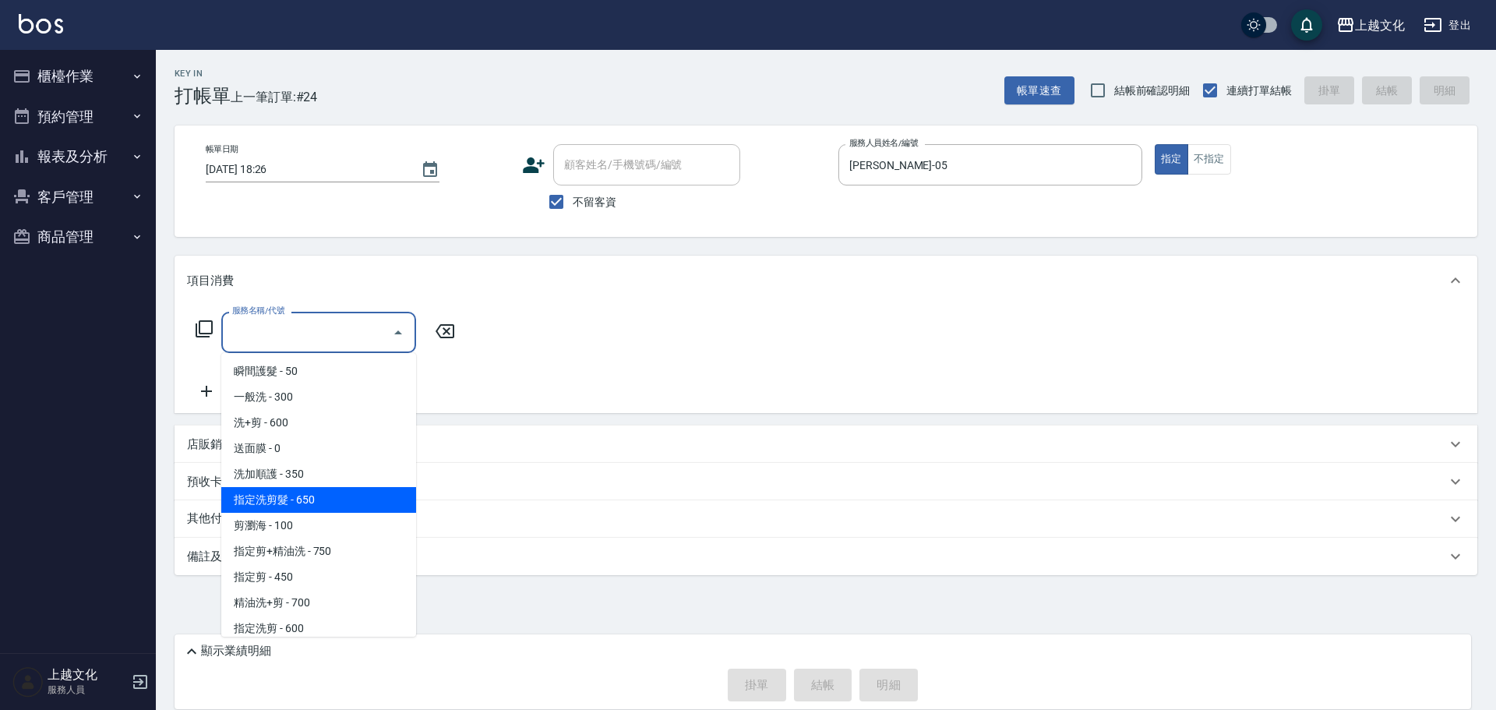
click at [334, 493] on span "指定洗剪髮 - 650" at bounding box center [318, 500] width 195 height 26
type input "指定洗剪髮(201)"
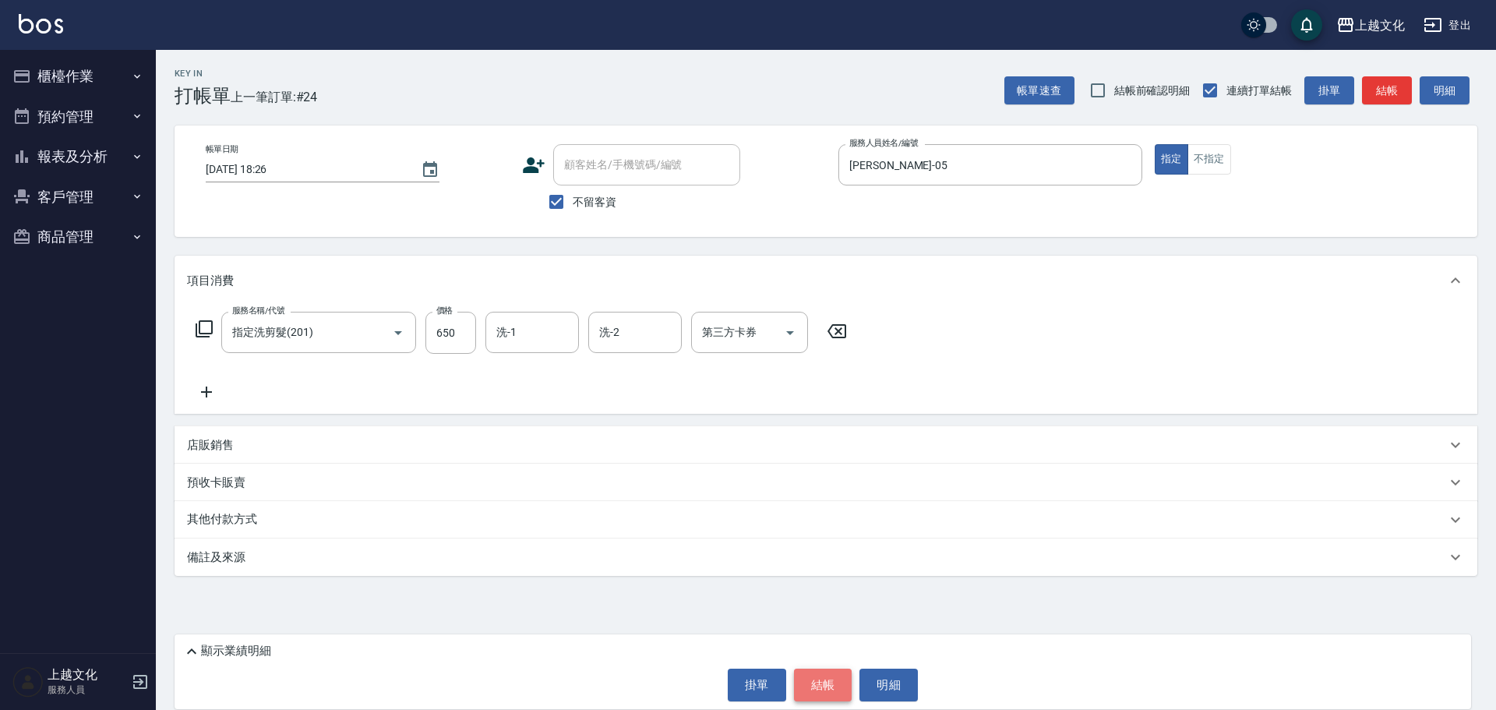
click at [835, 682] on button "結帳" at bounding box center [823, 685] width 58 height 33
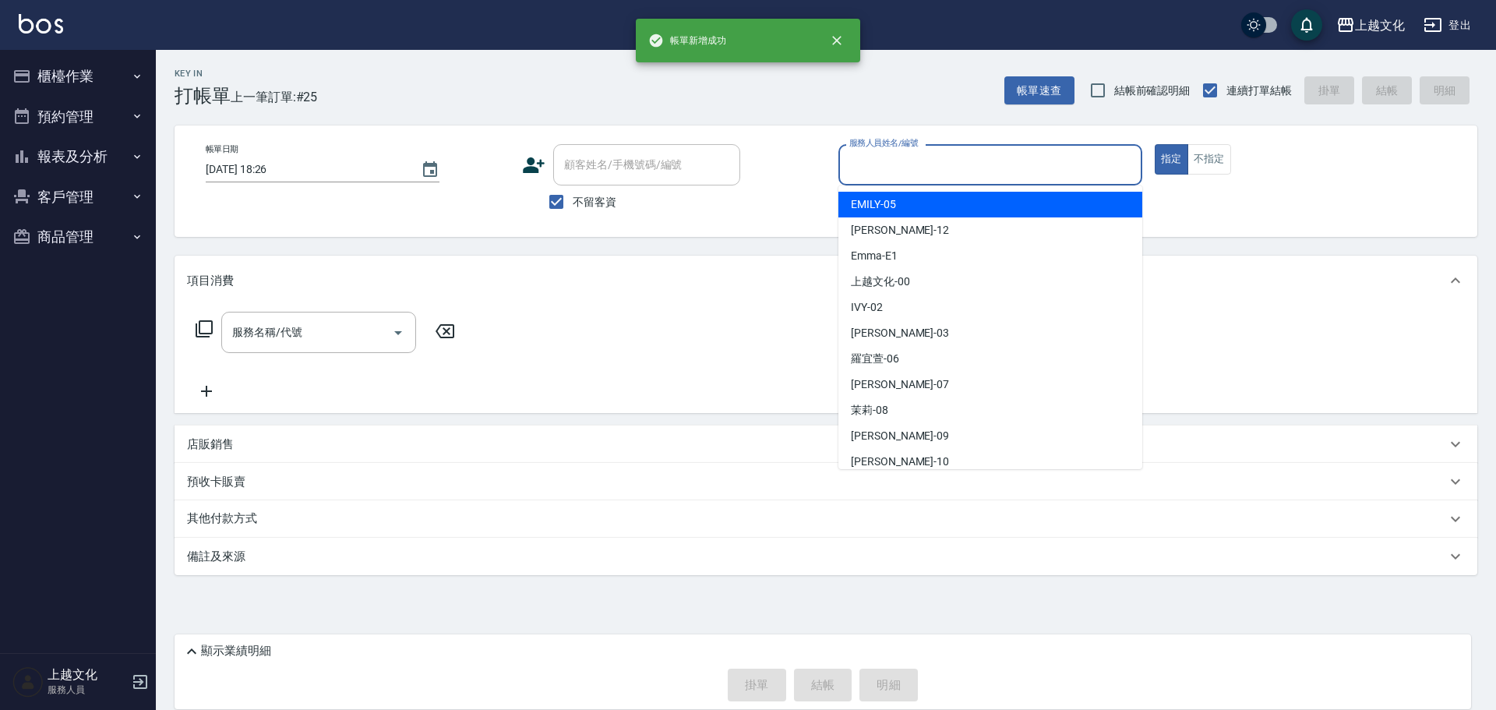
click at [921, 168] on input "服務人員姓名/編號" at bounding box center [991, 164] width 290 height 27
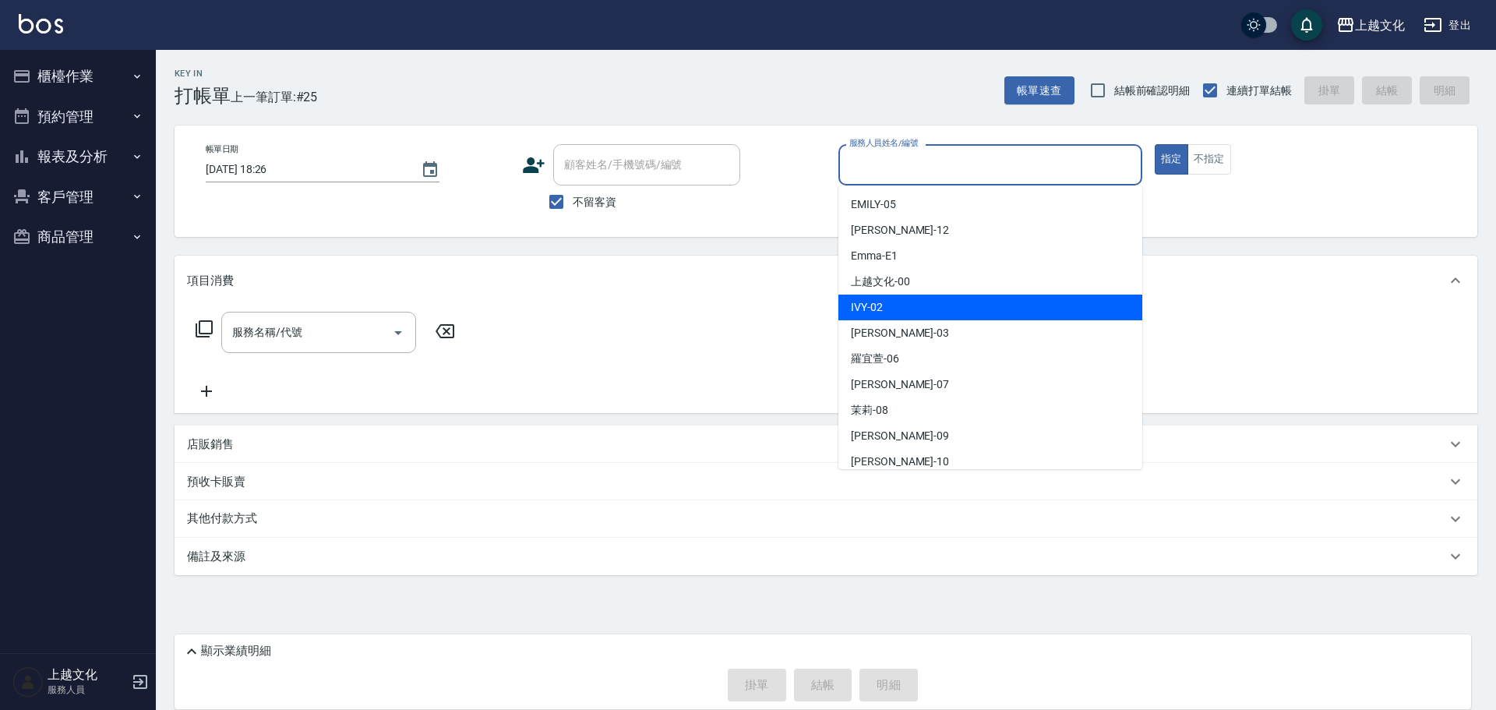
click at [902, 305] on div "IVY -02" at bounding box center [991, 308] width 304 height 26
type input "IVY-02"
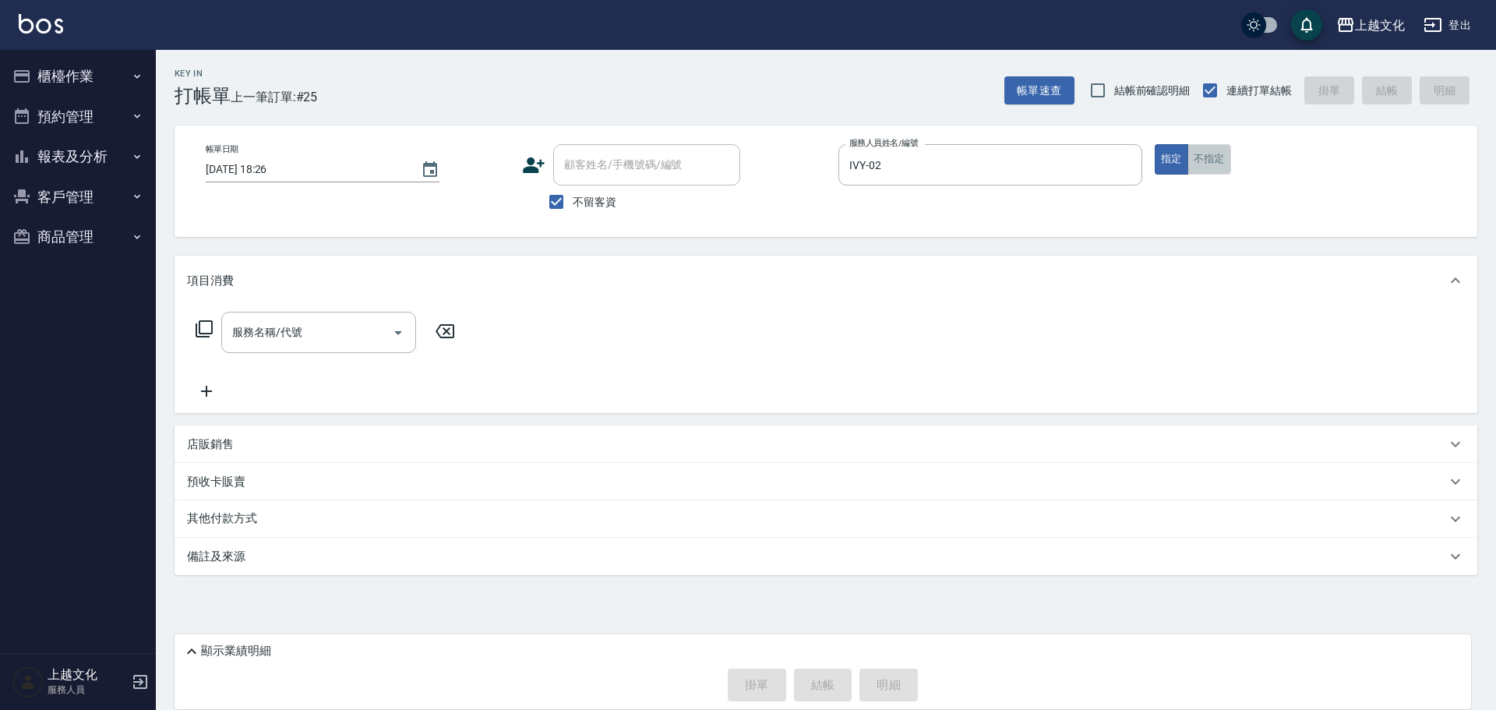
click at [1203, 165] on button "不指定" at bounding box center [1210, 159] width 44 height 30
click at [319, 341] on input "服務名稱/代號" at bounding box center [306, 332] width 157 height 27
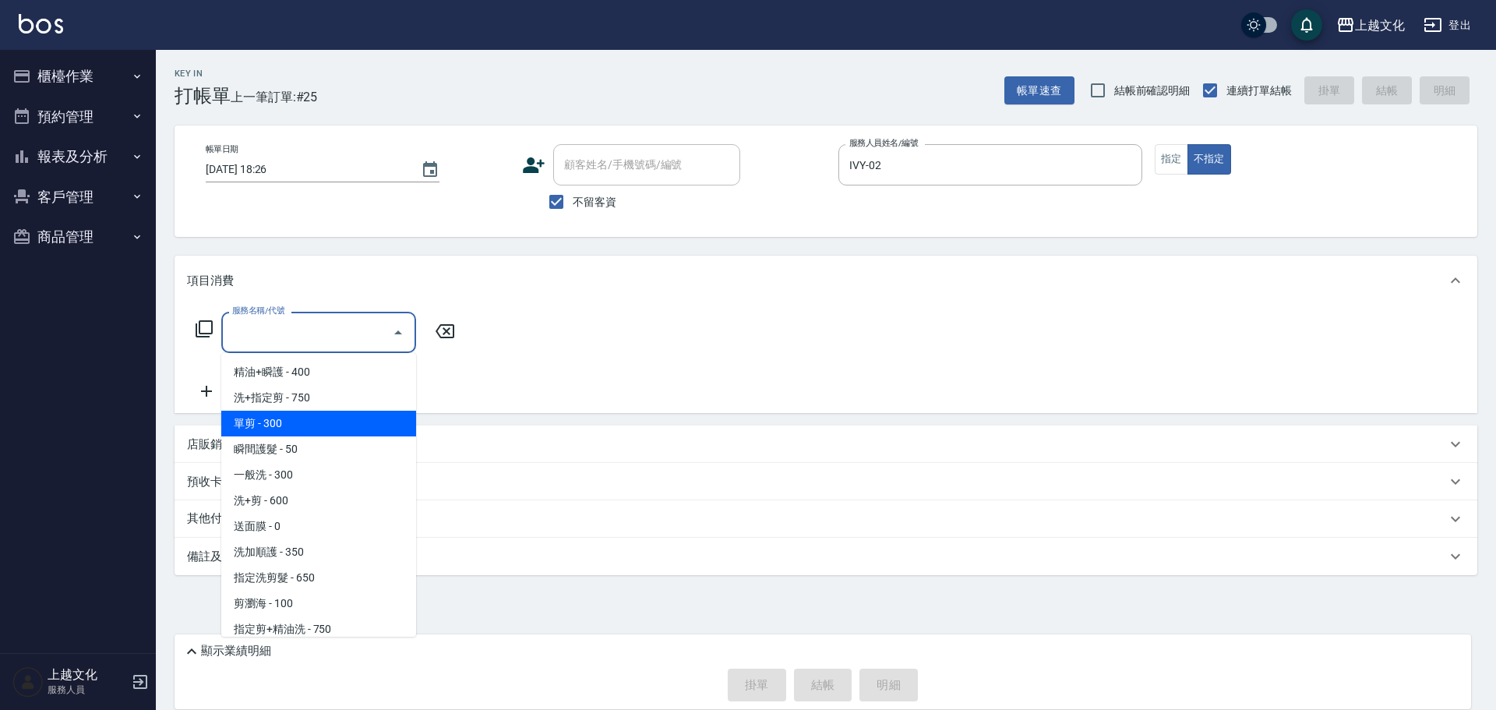
click at [307, 422] on span "單剪 - 300" at bounding box center [318, 424] width 195 height 26
type input "單剪(103)"
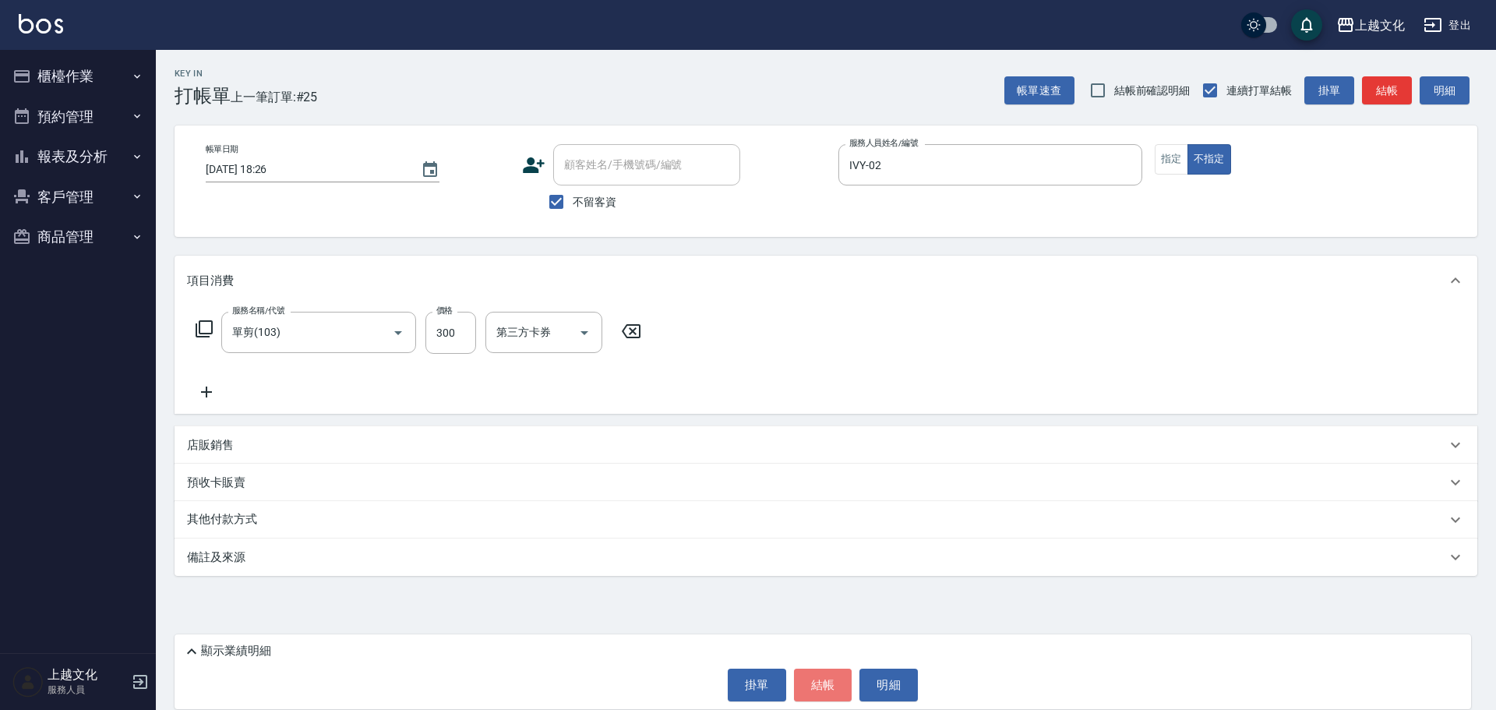
click at [814, 683] on button "結帳" at bounding box center [823, 685] width 58 height 33
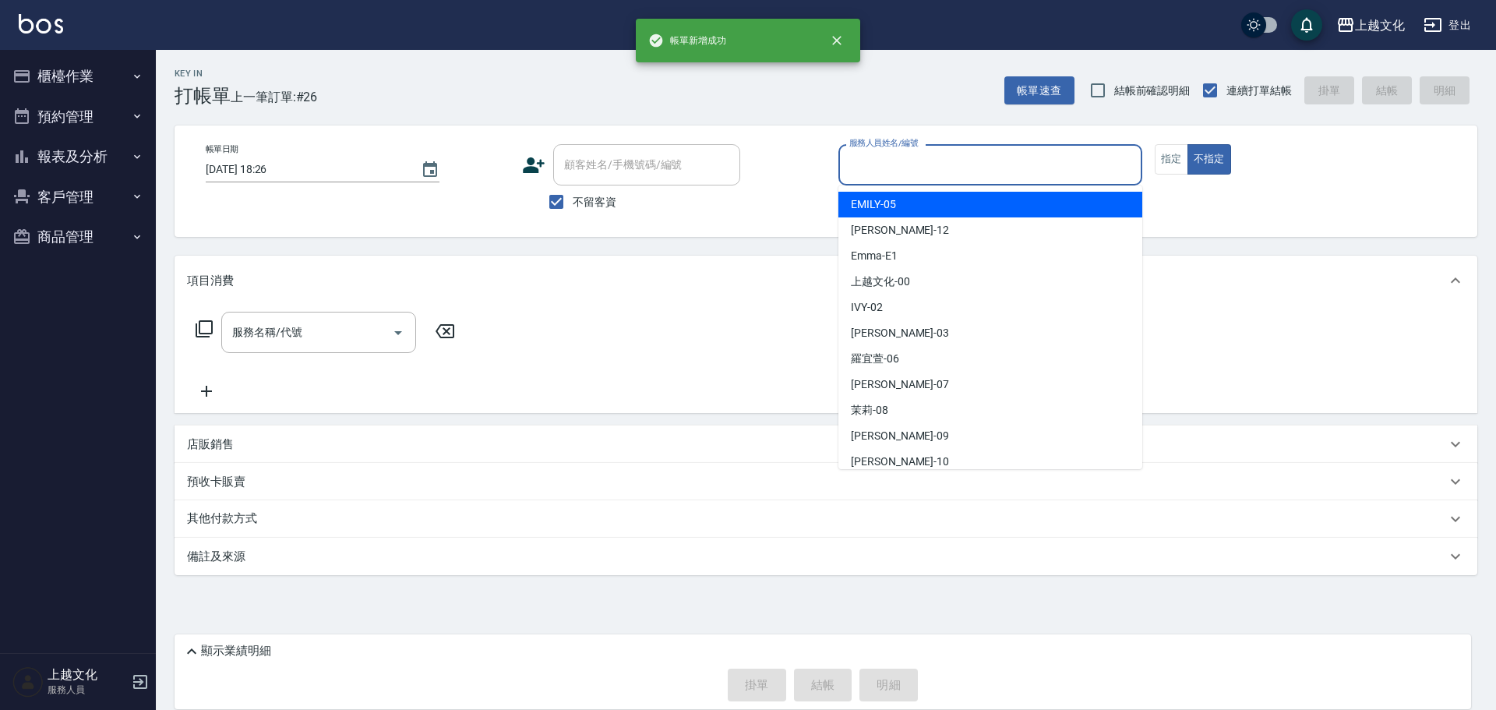
click at [959, 154] on input "服務人員姓名/編號" at bounding box center [991, 164] width 290 height 27
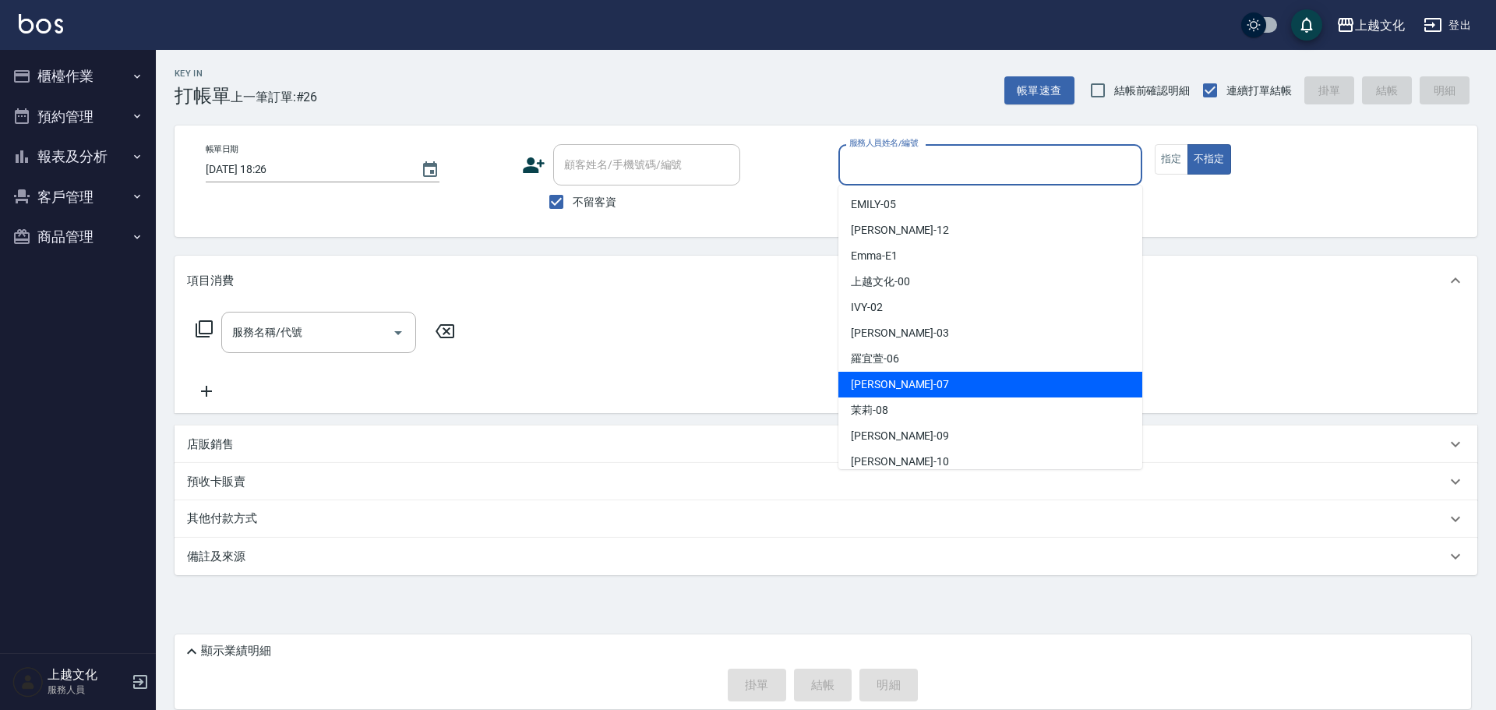
click at [870, 383] on span "LIN -07" at bounding box center [900, 384] width 98 height 16
type input "LIN-07"
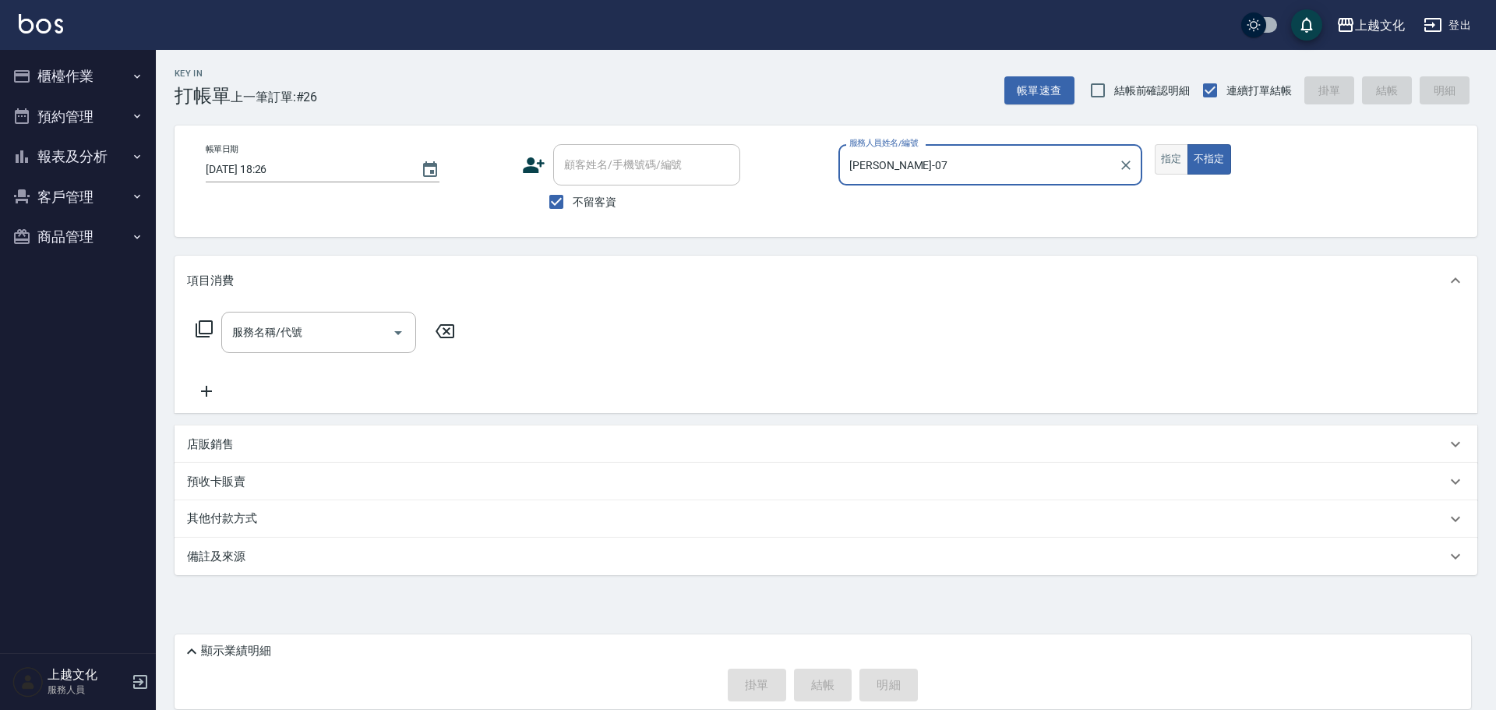
drag, startPoint x: 1176, startPoint y: 161, endPoint x: 1166, endPoint y: 164, distance: 10.9
click at [1175, 161] on button "指定" at bounding box center [1172, 159] width 34 height 30
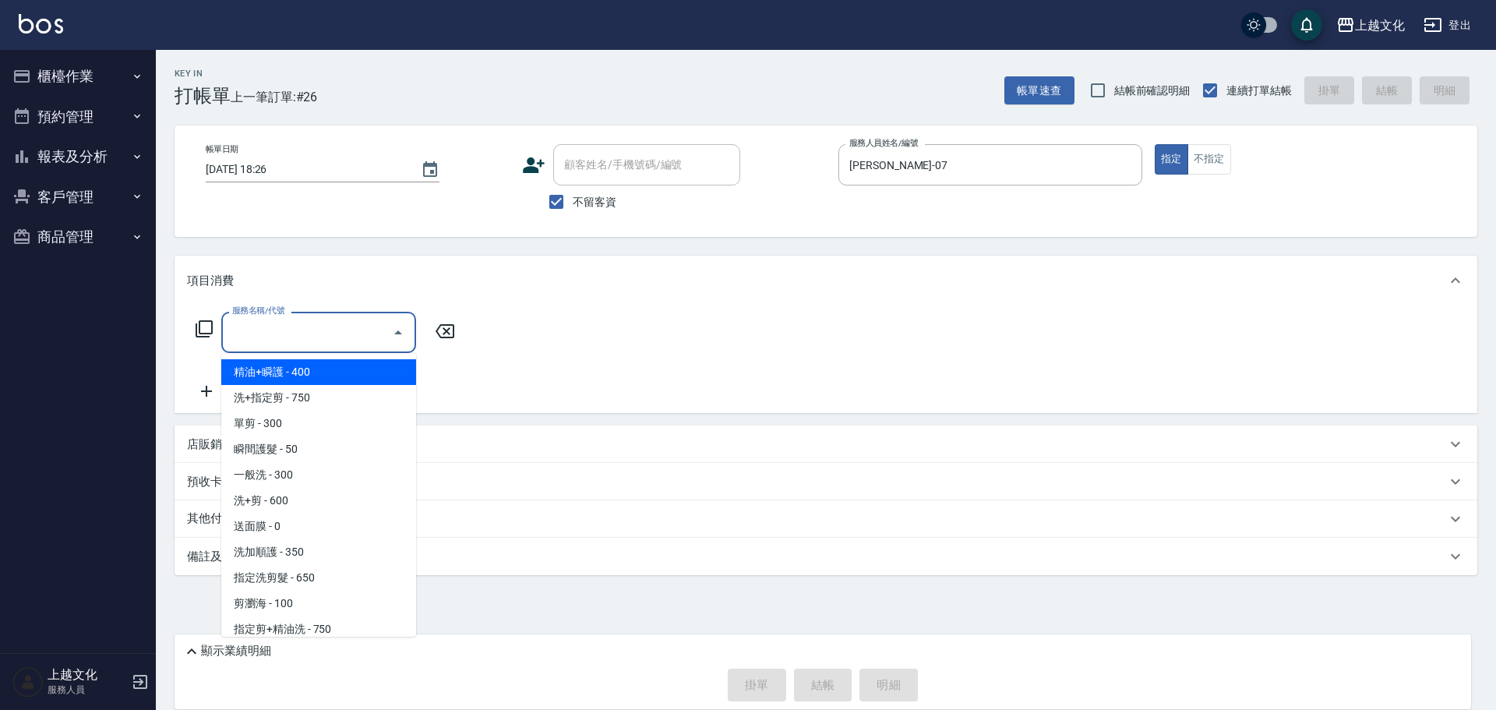
click at [254, 336] on input "服務名稱/代號" at bounding box center [306, 332] width 157 height 27
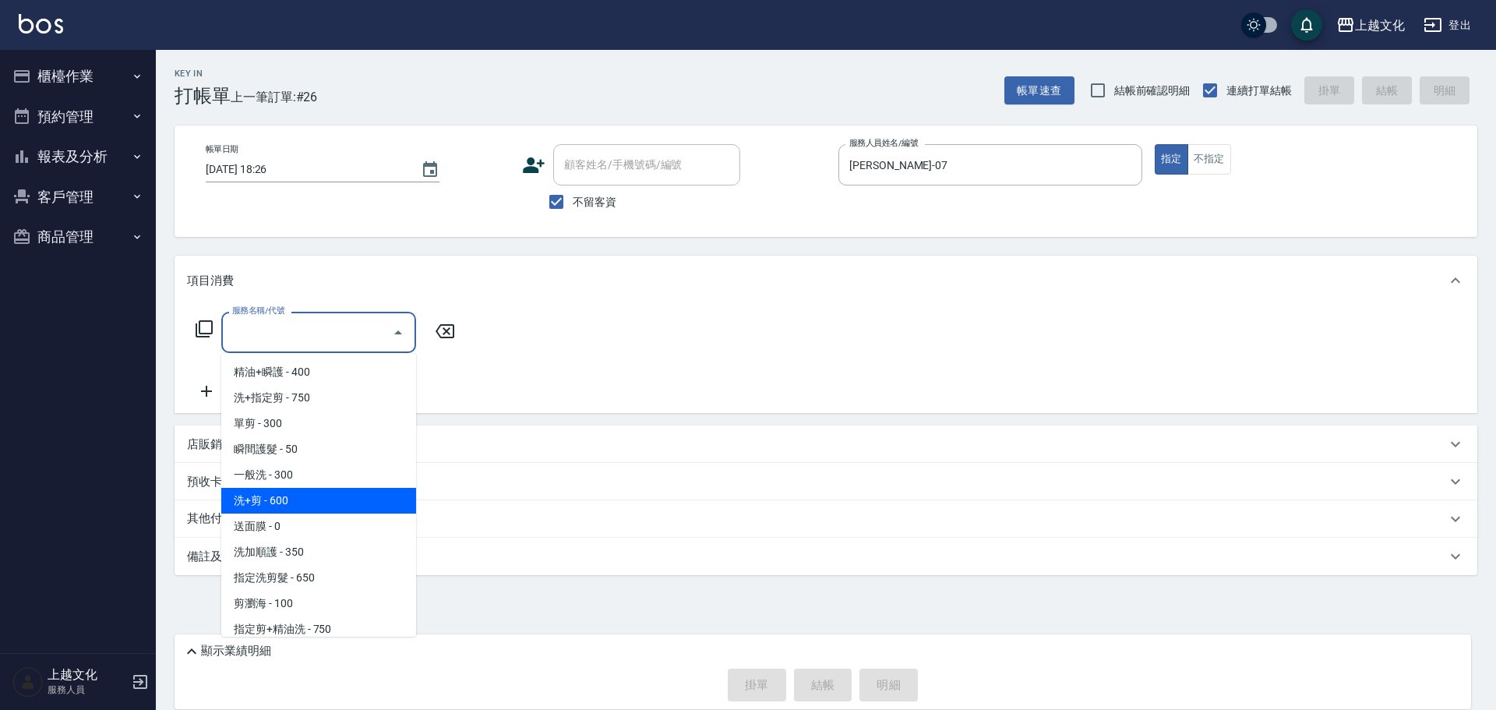
click at [306, 496] on span "洗+剪 - 600" at bounding box center [318, 501] width 195 height 26
type input "洗+剪(108)"
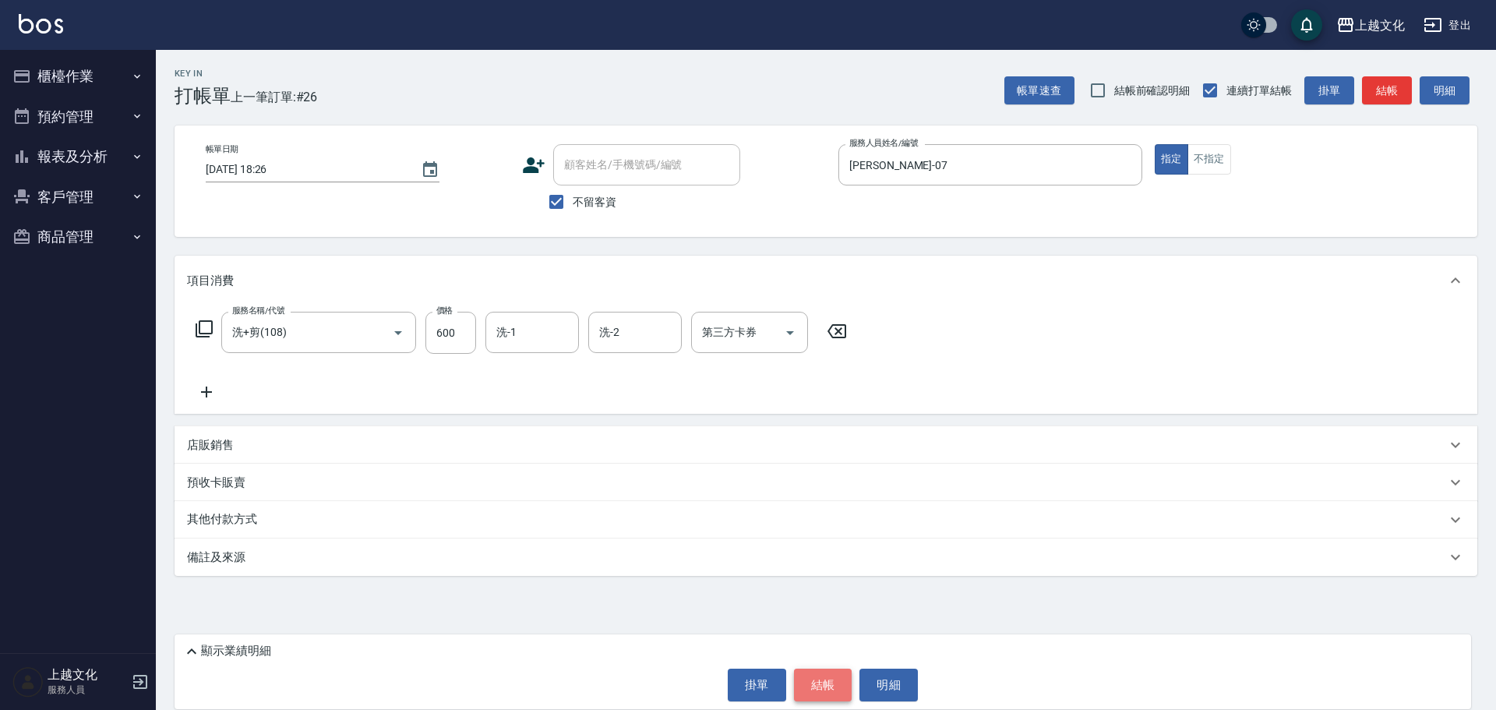
click at [817, 685] on button "結帳" at bounding box center [823, 685] width 58 height 33
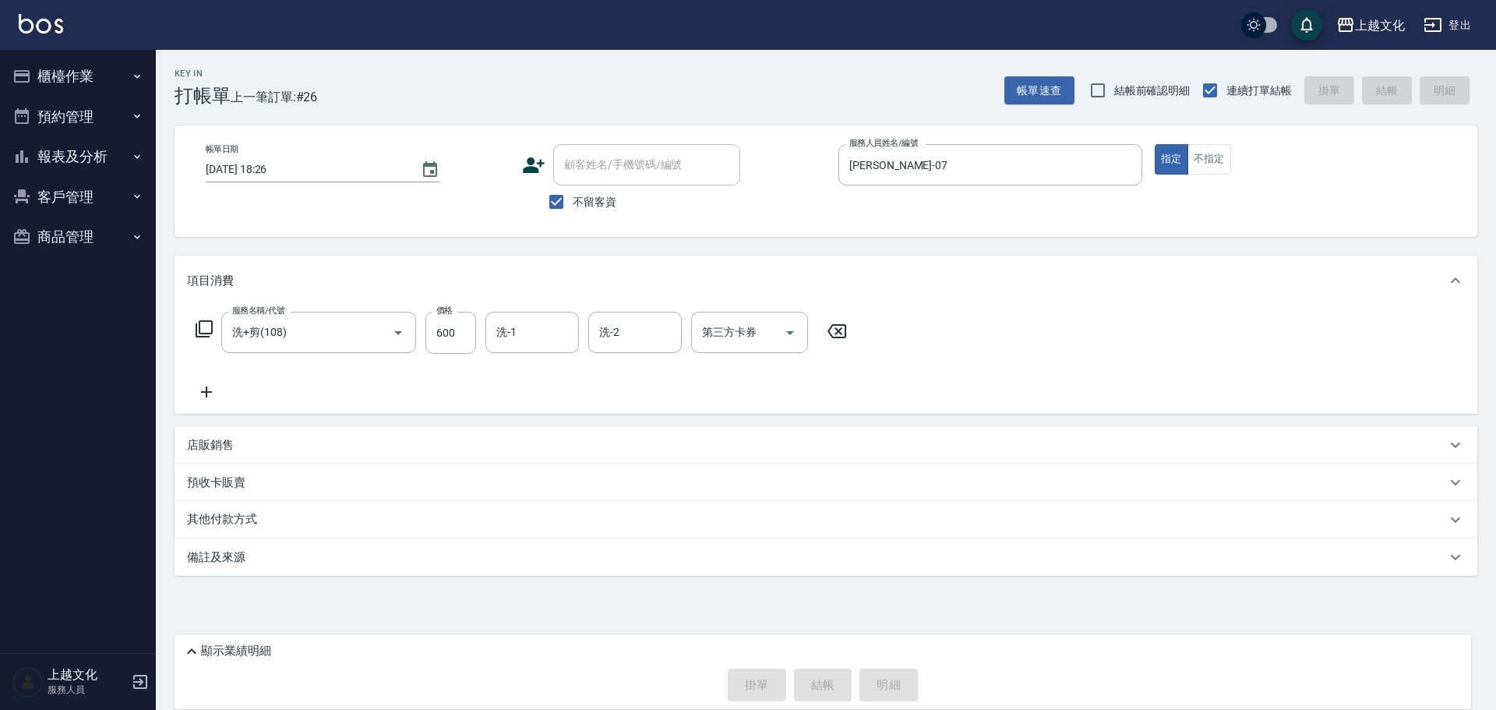
type input "2025/09/26 18:27"
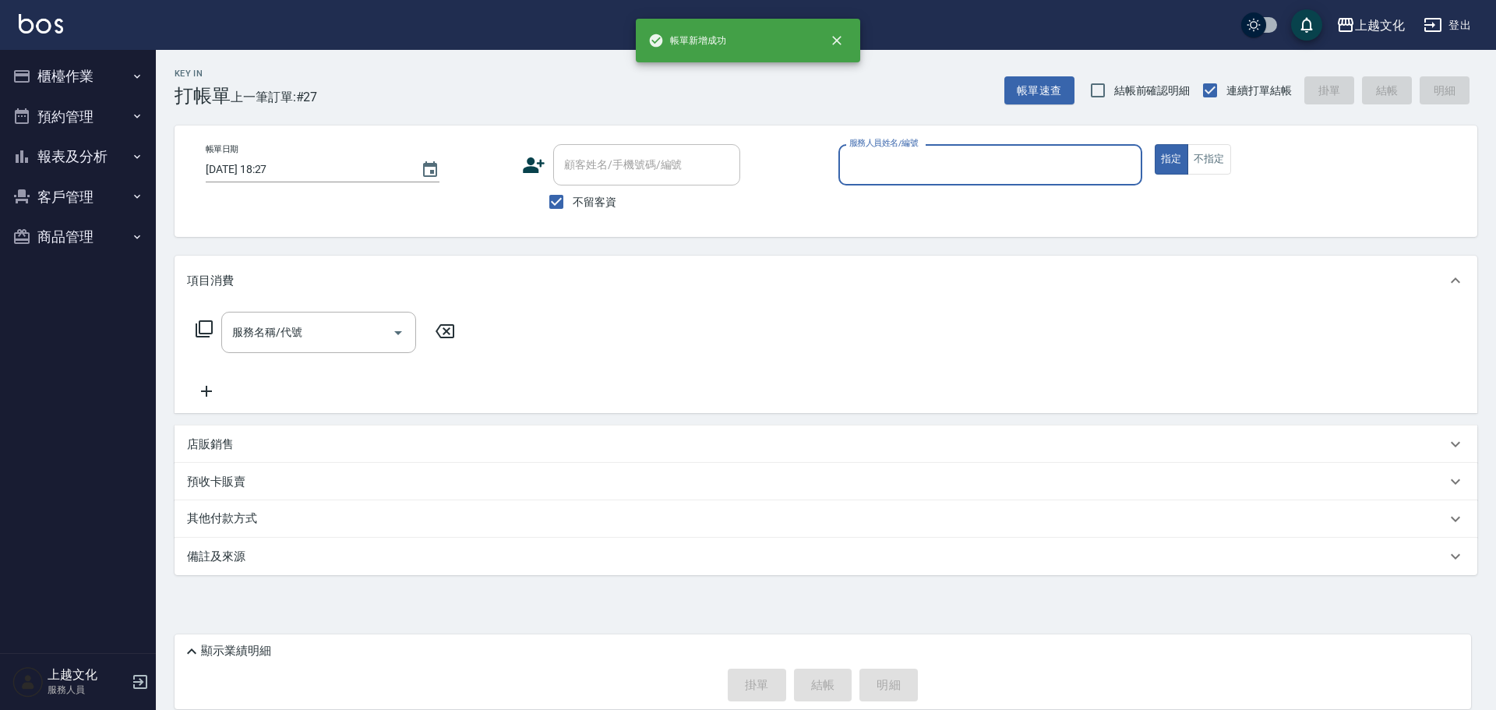
click at [905, 165] on input "服務人員姓名/編號" at bounding box center [991, 164] width 290 height 27
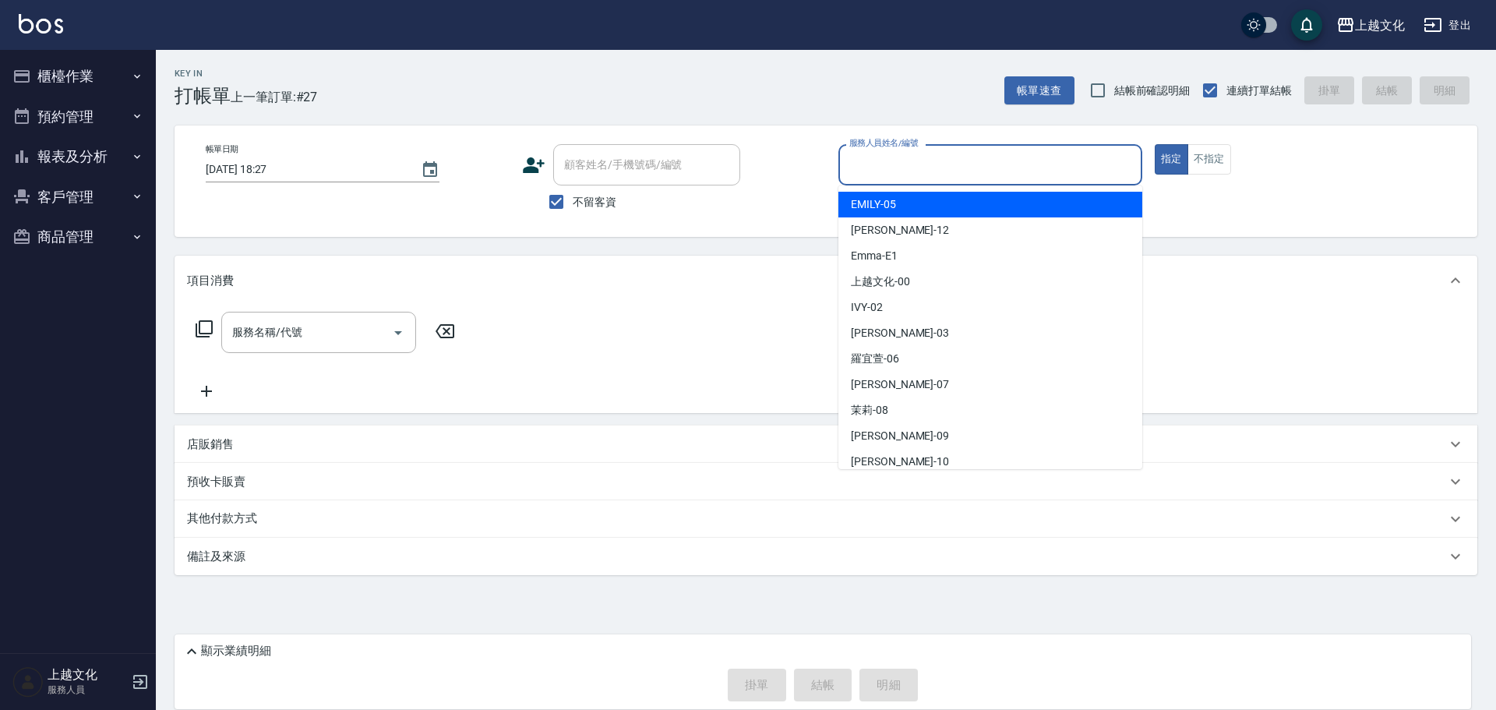
click at [905, 165] on input "服務人員姓名/編號" at bounding box center [991, 164] width 290 height 27
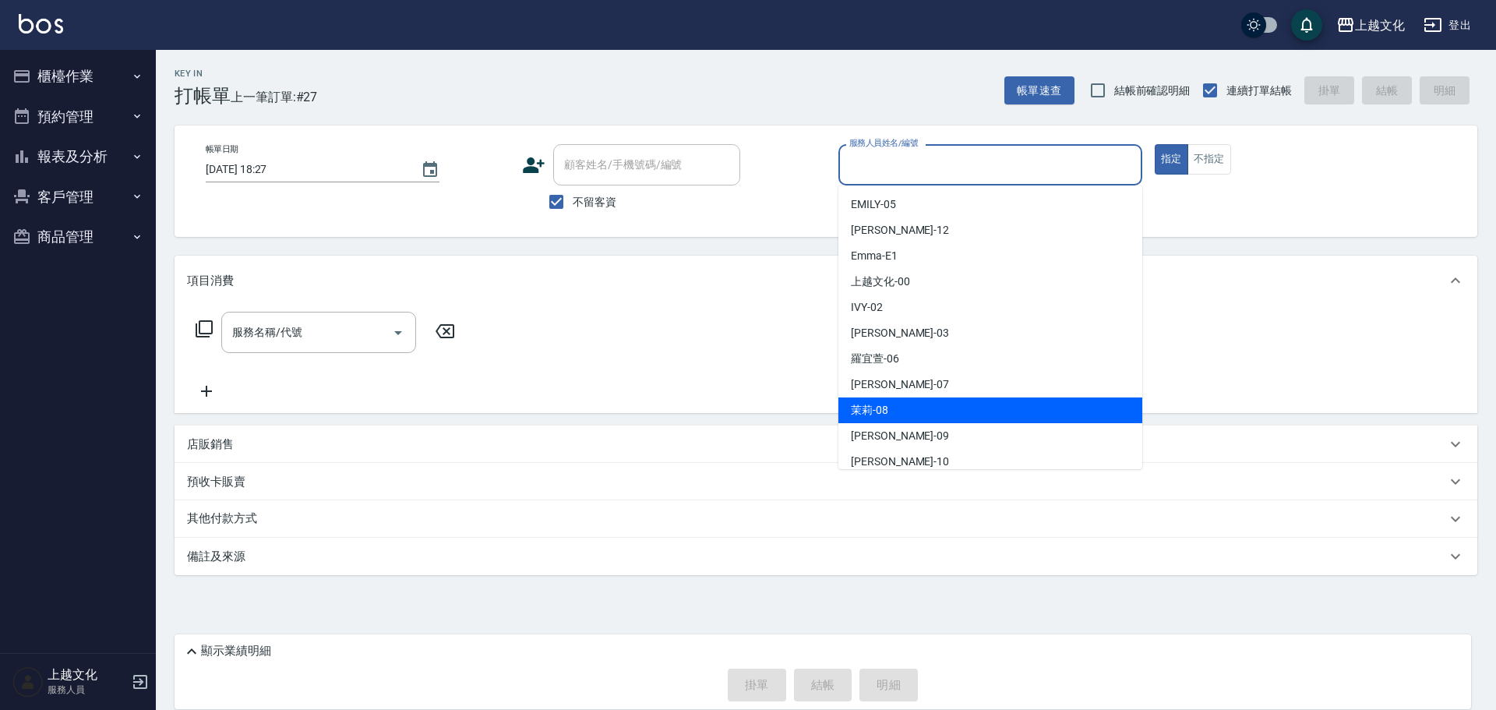
drag, startPoint x: 902, startPoint y: 404, endPoint x: 863, endPoint y: 390, distance: 42.1
click at [899, 402] on div "茉莉 -08" at bounding box center [991, 410] width 304 height 26
type input "茉莉-08"
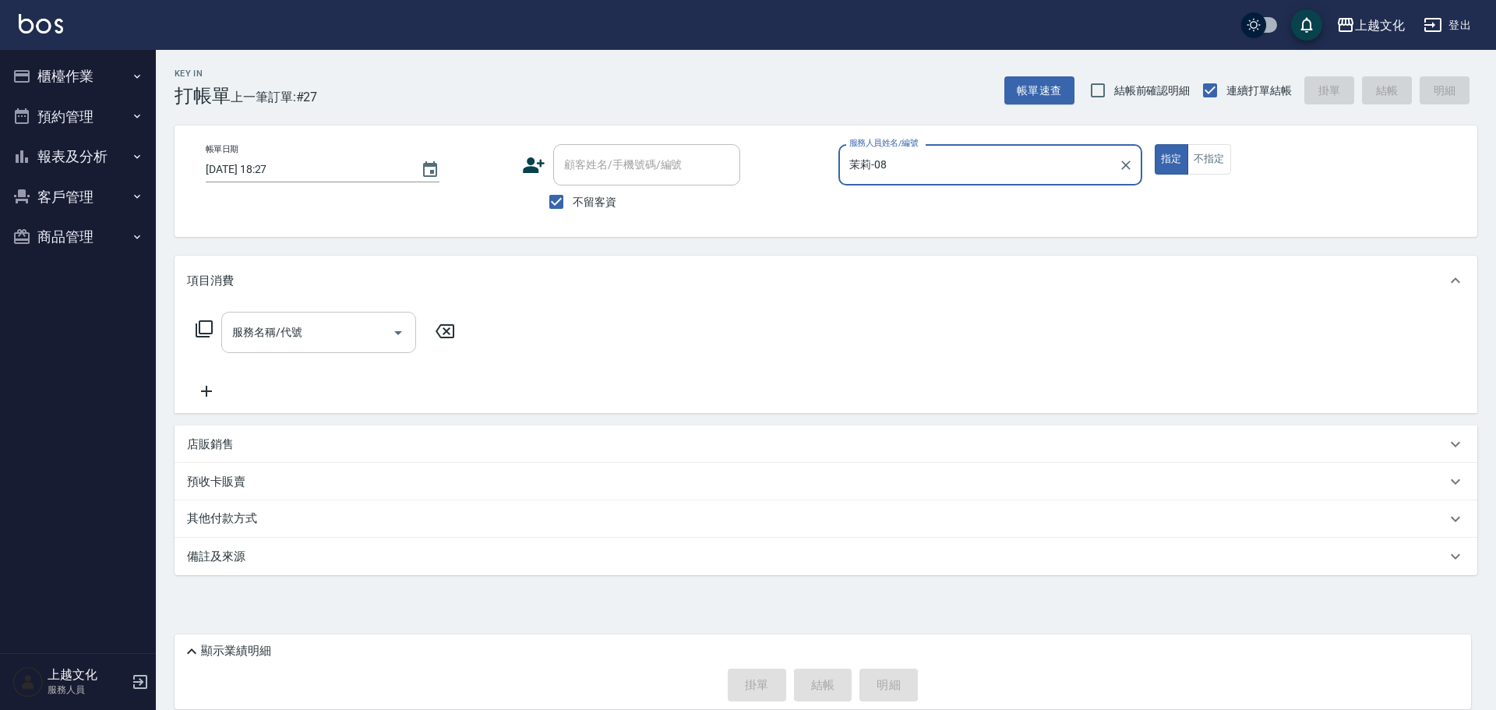
drag, startPoint x: 296, startPoint y: 332, endPoint x: 307, endPoint y: 342, distance: 14.9
click at [297, 332] on input "服務名稱/代號" at bounding box center [306, 332] width 157 height 27
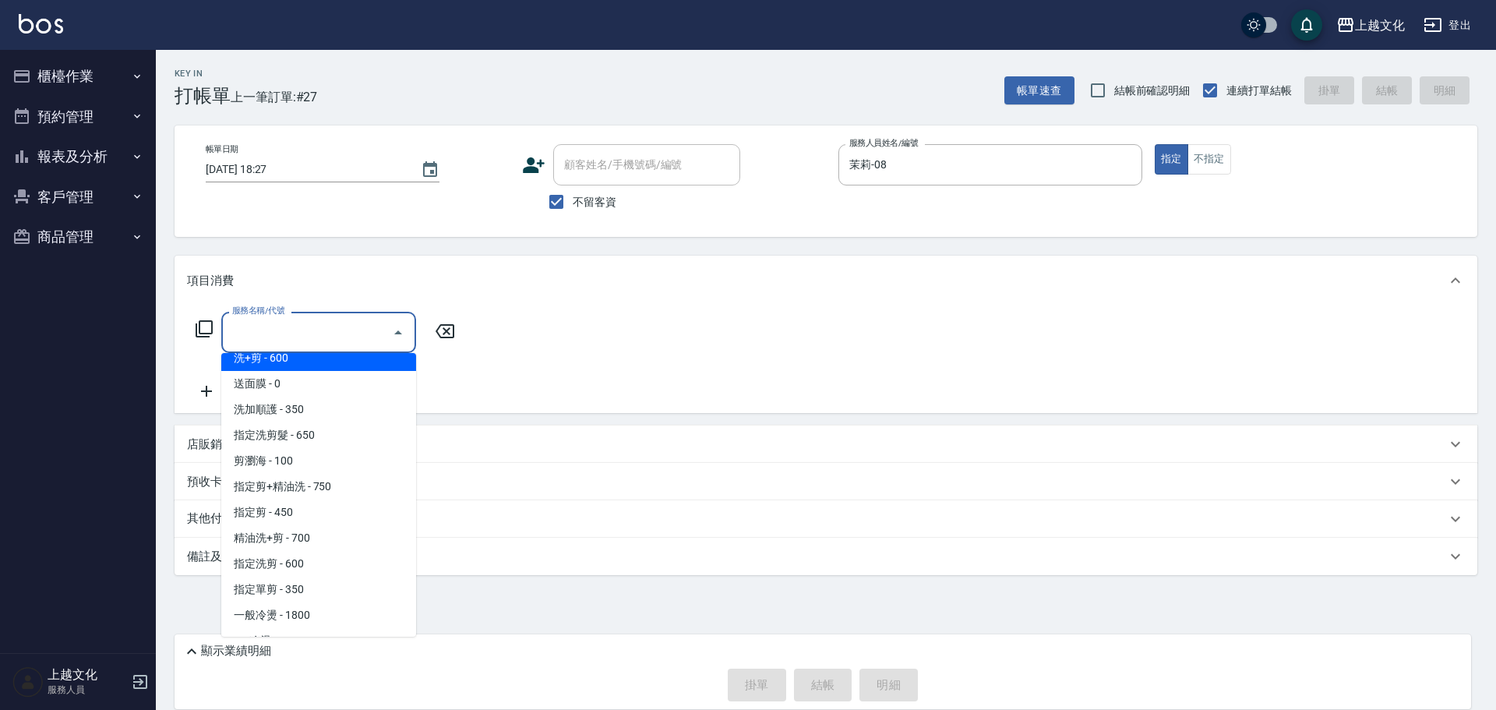
scroll to position [156, 0]
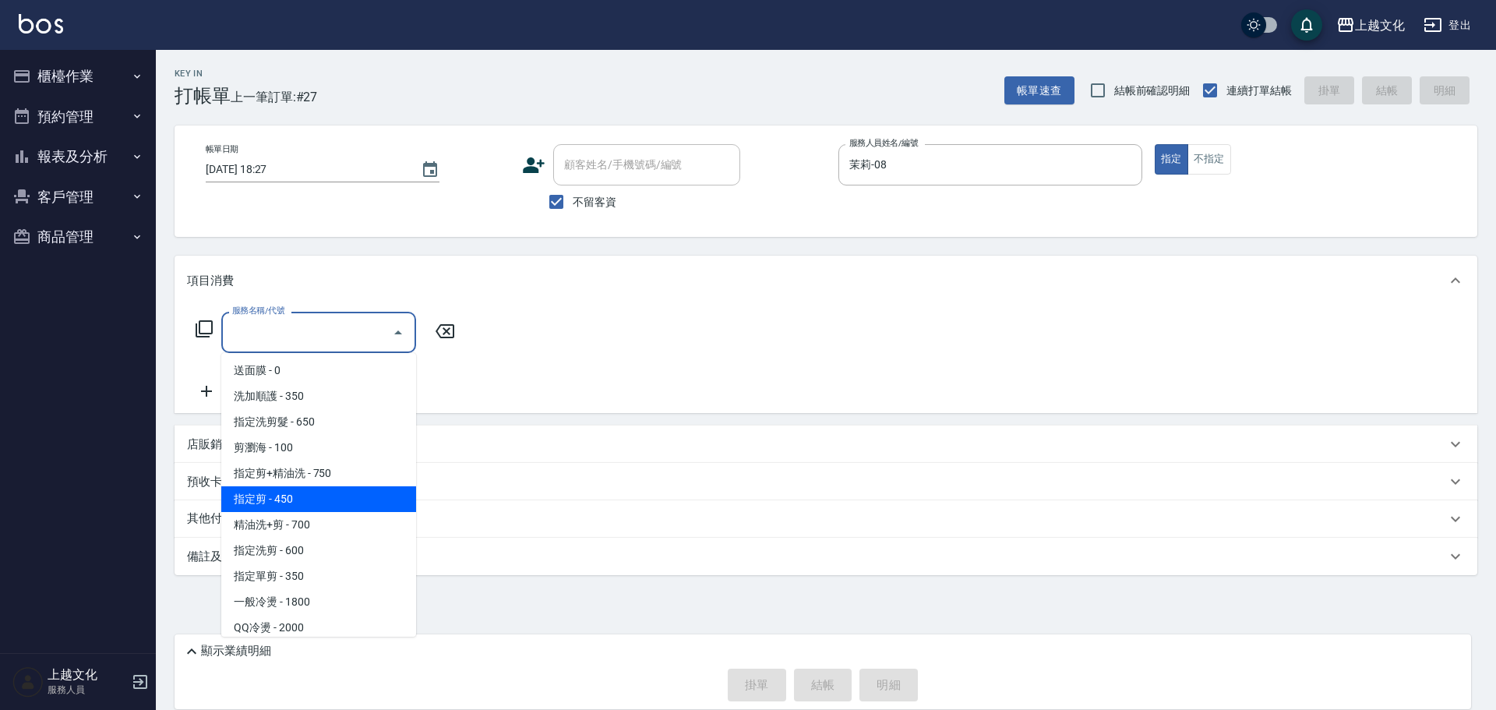
click at [329, 489] on span "指定剪 - 450" at bounding box center [318, 499] width 195 height 26
type input "指定剪(205)"
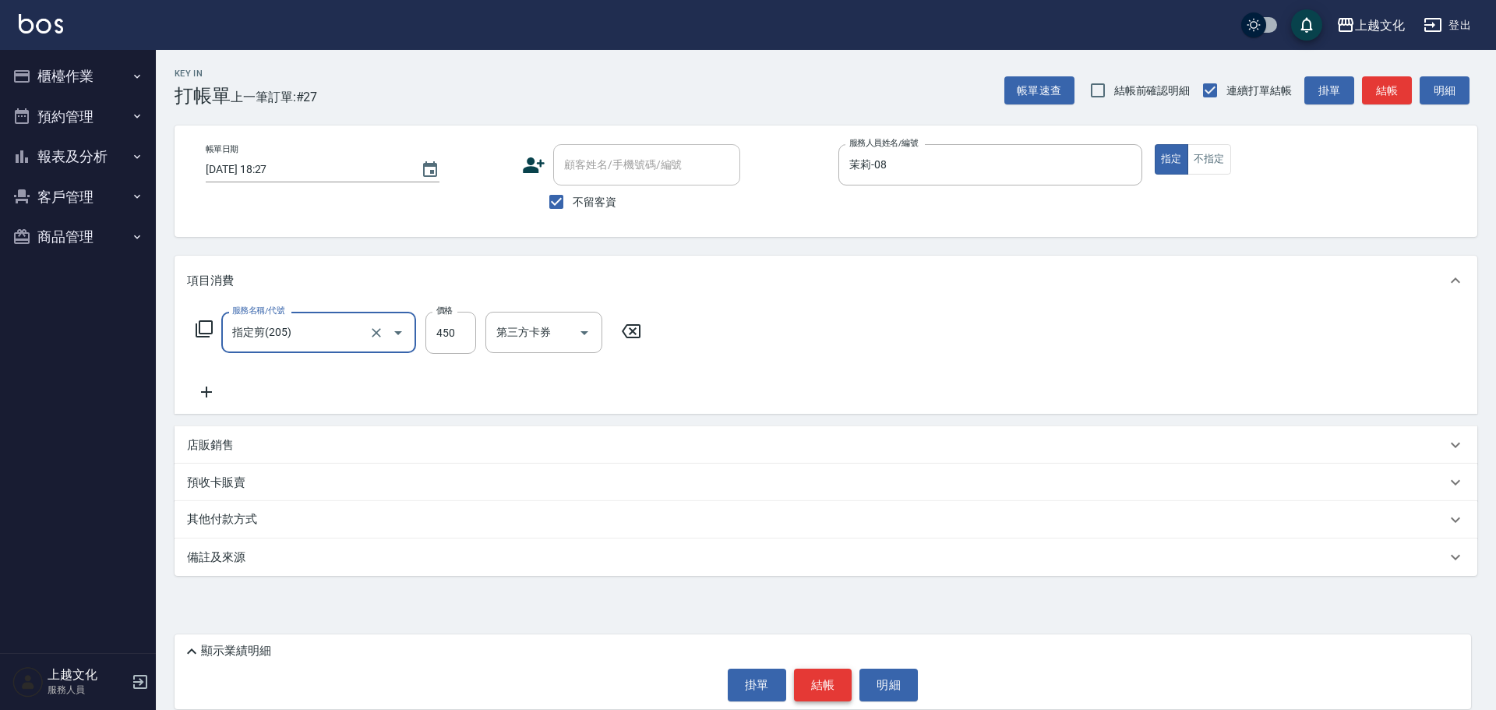
click at [824, 683] on button "結帳" at bounding box center [823, 685] width 58 height 33
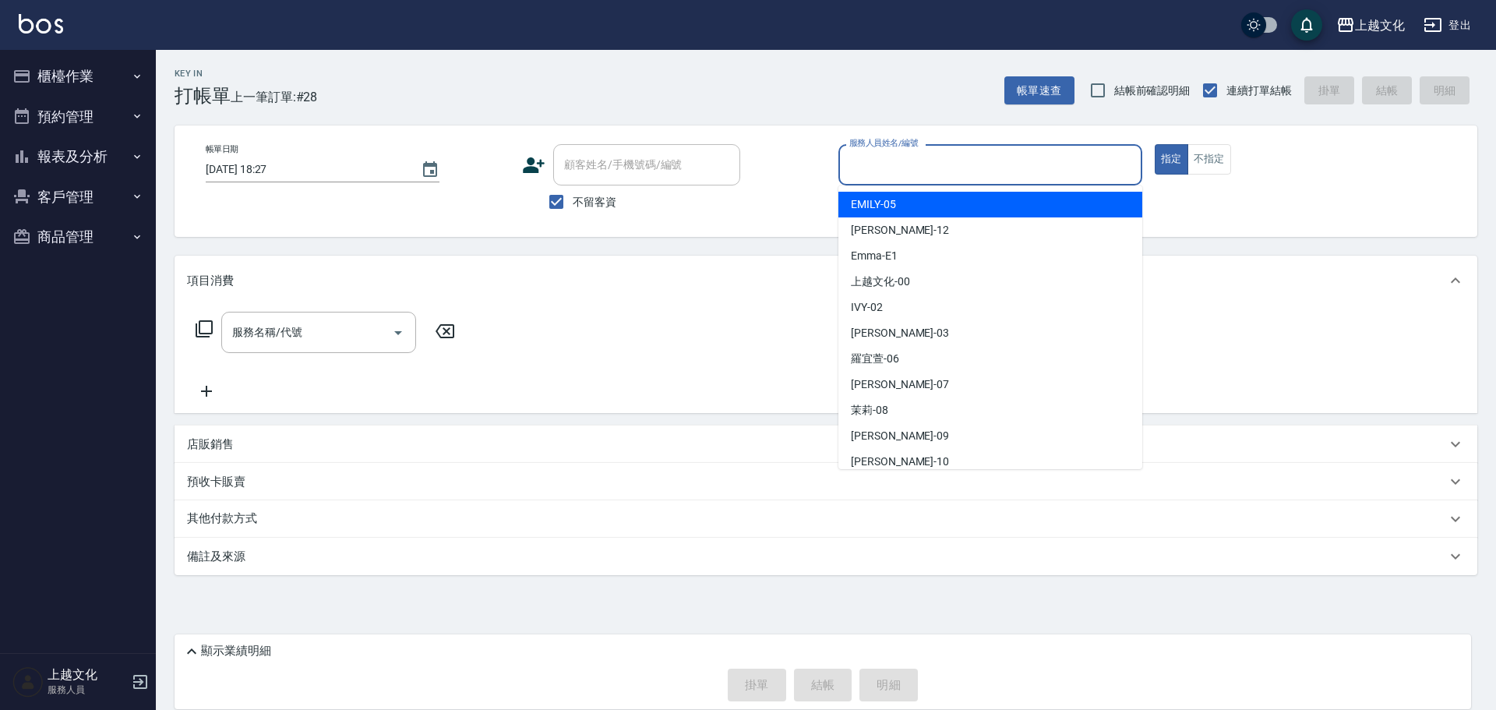
drag, startPoint x: 887, startPoint y: 168, endPoint x: 889, endPoint y: 217, distance: 49.2
click at [888, 167] on input "服務人員姓名/編號" at bounding box center [991, 164] width 290 height 27
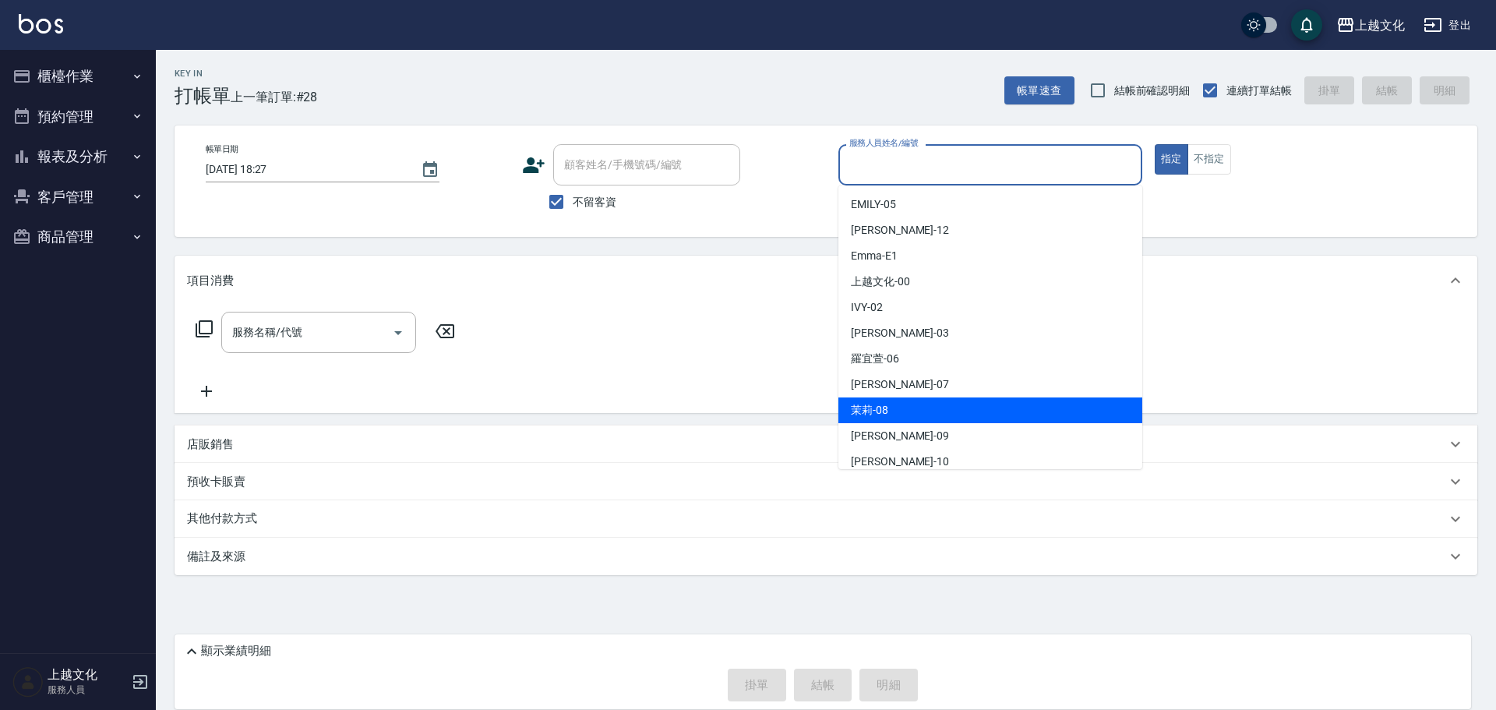
click at [901, 414] on div "茉莉 -08" at bounding box center [991, 410] width 304 height 26
type input "茉莉-08"
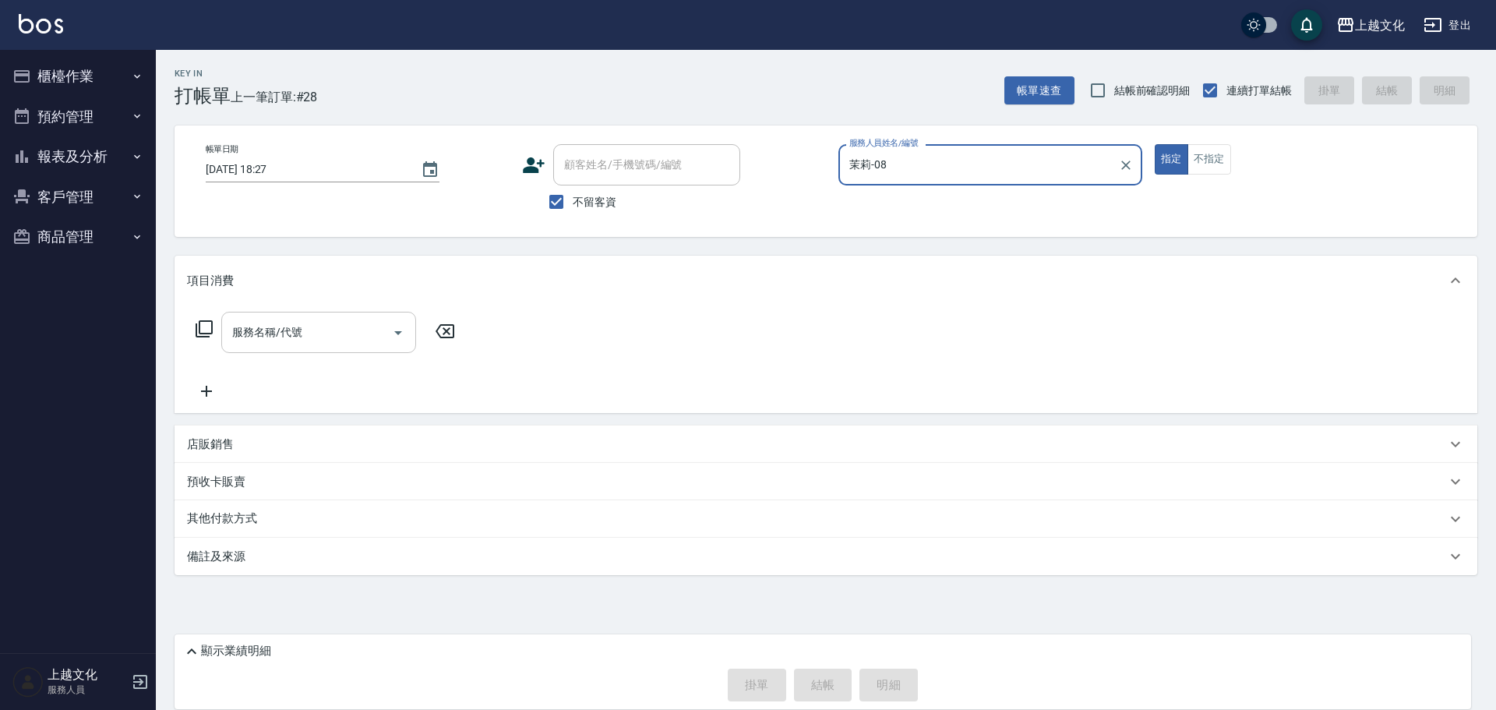
click at [316, 331] on input "服務名稱/代號" at bounding box center [306, 332] width 157 height 27
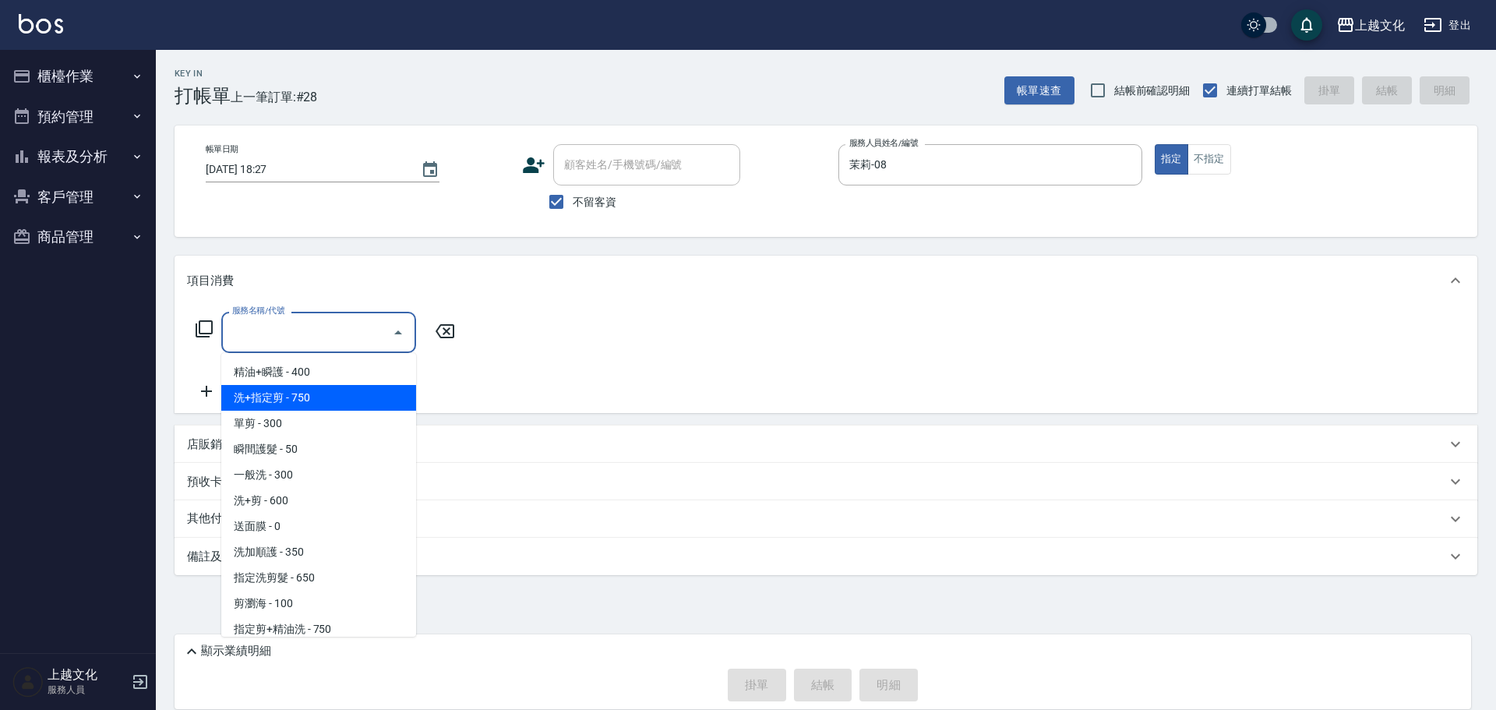
click at [322, 401] on span "洗+指定剪 - 750" at bounding box center [318, 398] width 195 height 26
type input "洗+指定剪(102)"
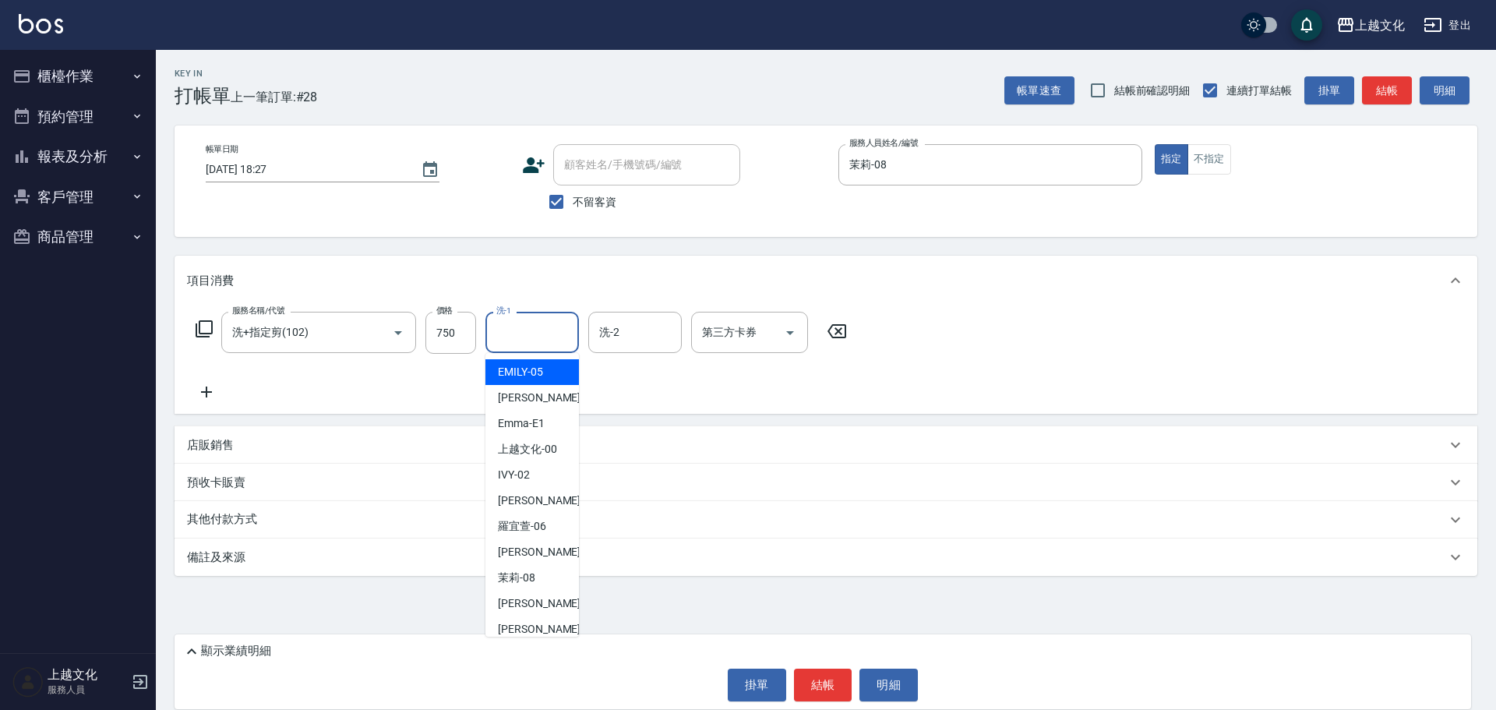
click at [507, 327] on input "洗-1" at bounding box center [532, 332] width 79 height 27
click at [545, 568] on div "Martin -11" at bounding box center [533, 577] width 94 height 26
click at [545, 568] on div "備註及來源" at bounding box center [826, 557] width 1303 height 37
type input "Martin-11"
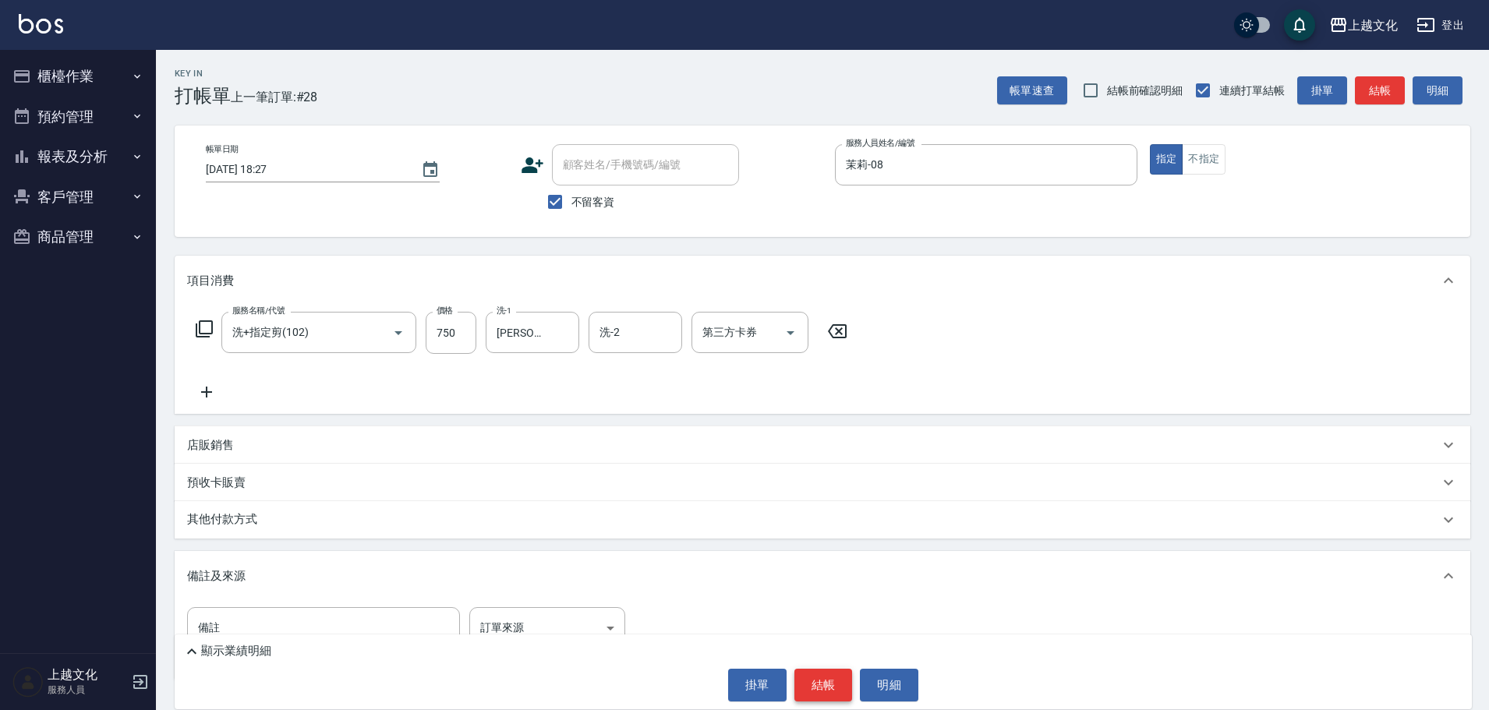
click at [821, 678] on button "結帳" at bounding box center [823, 685] width 58 height 33
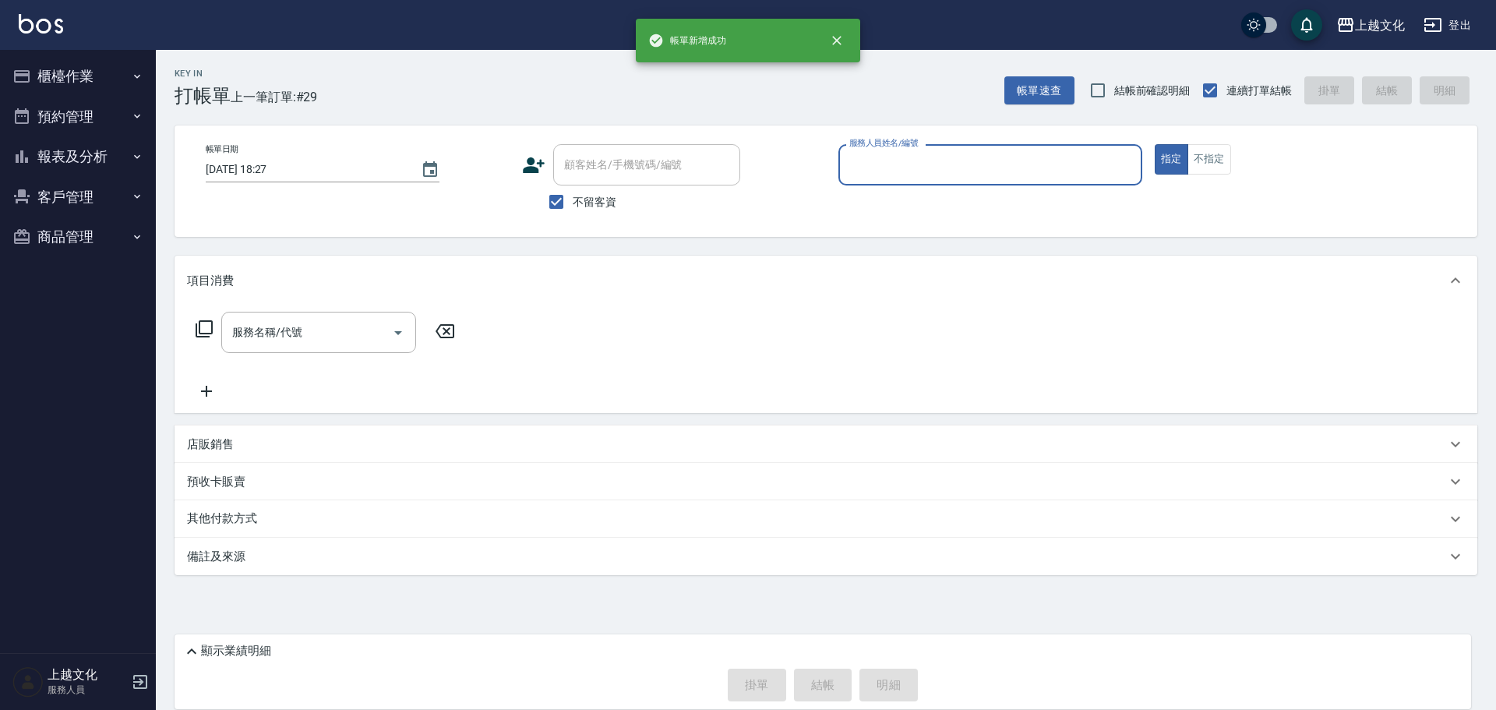
click at [944, 164] on input "服務人員姓名/編號" at bounding box center [991, 164] width 290 height 27
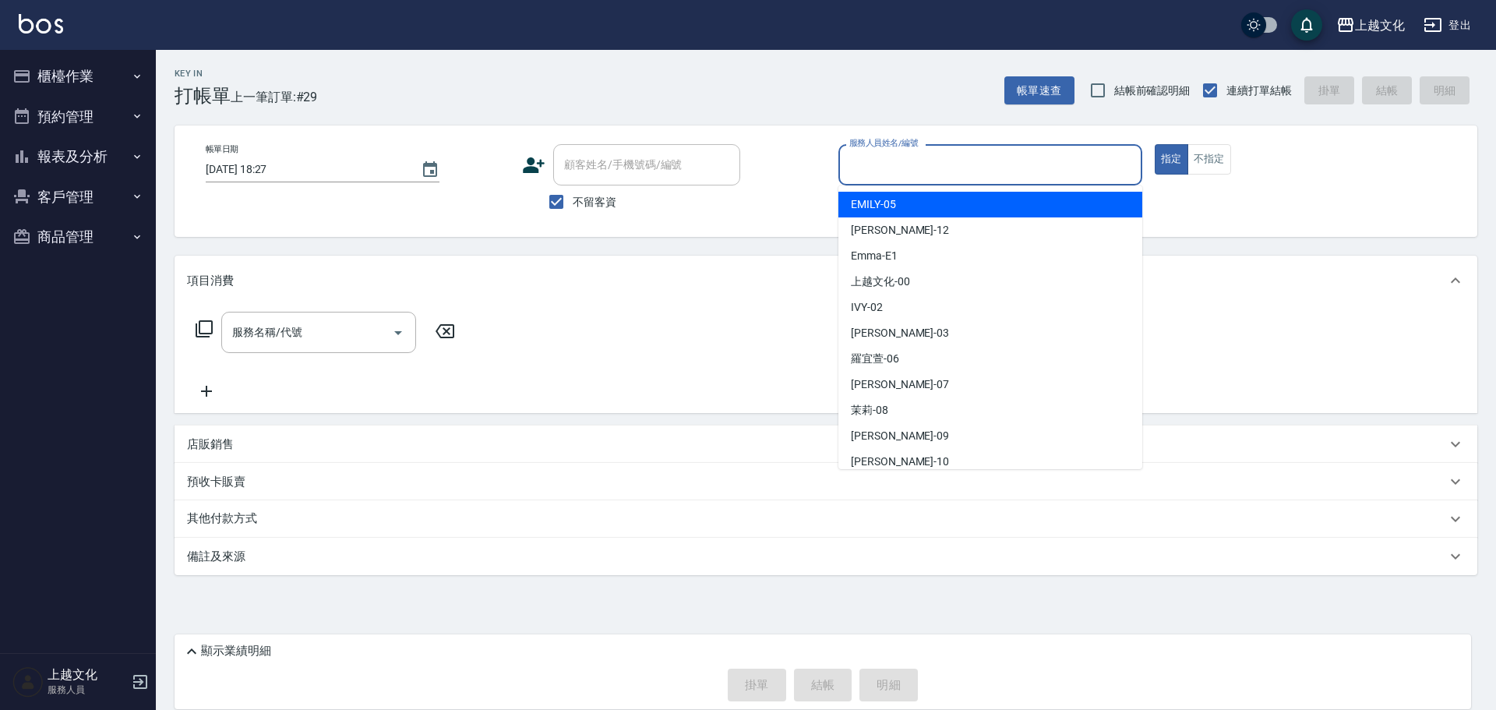
click at [909, 212] on div "EMILY -05" at bounding box center [991, 205] width 304 height 26
type input "EMILY-05"
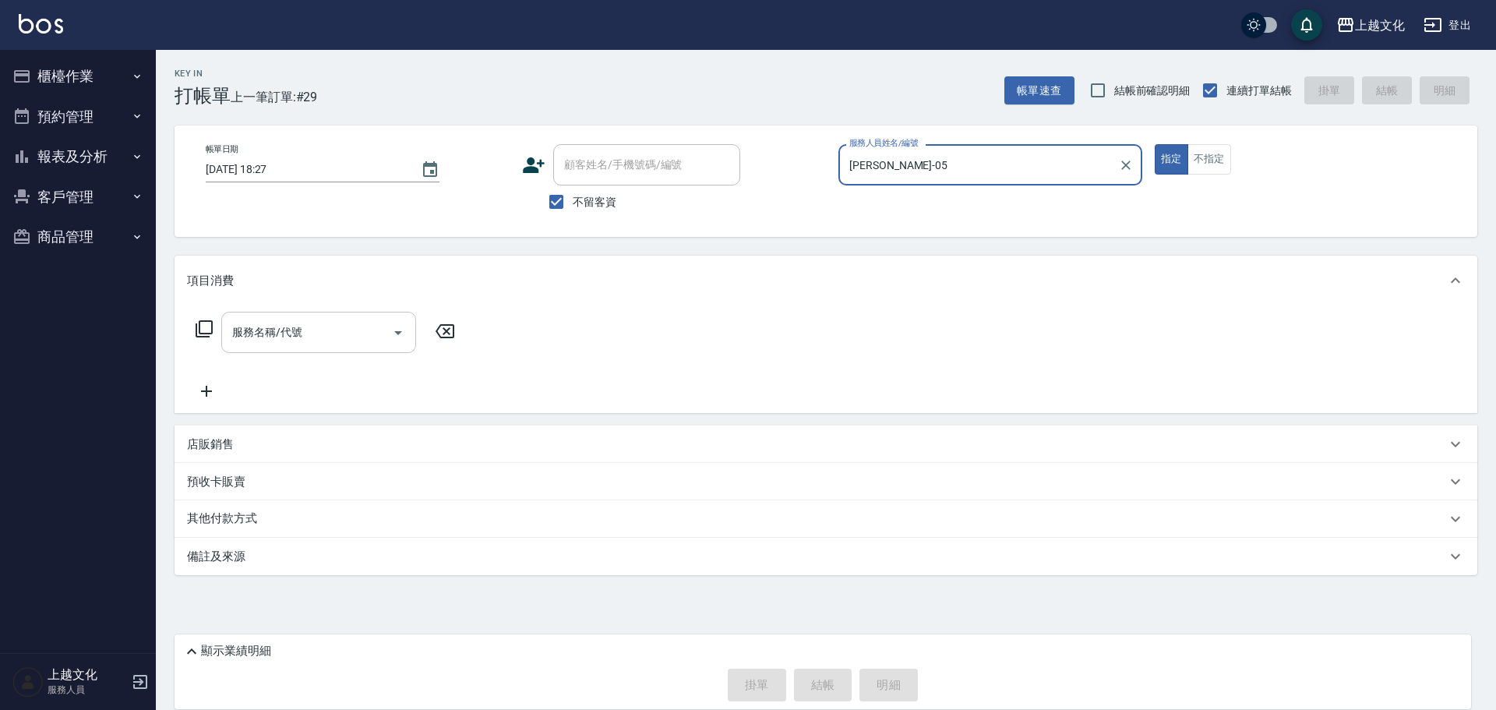
click at [270, 346] on input "服務名稱/代號" at bounding box center [306, 332] width 157 height 27
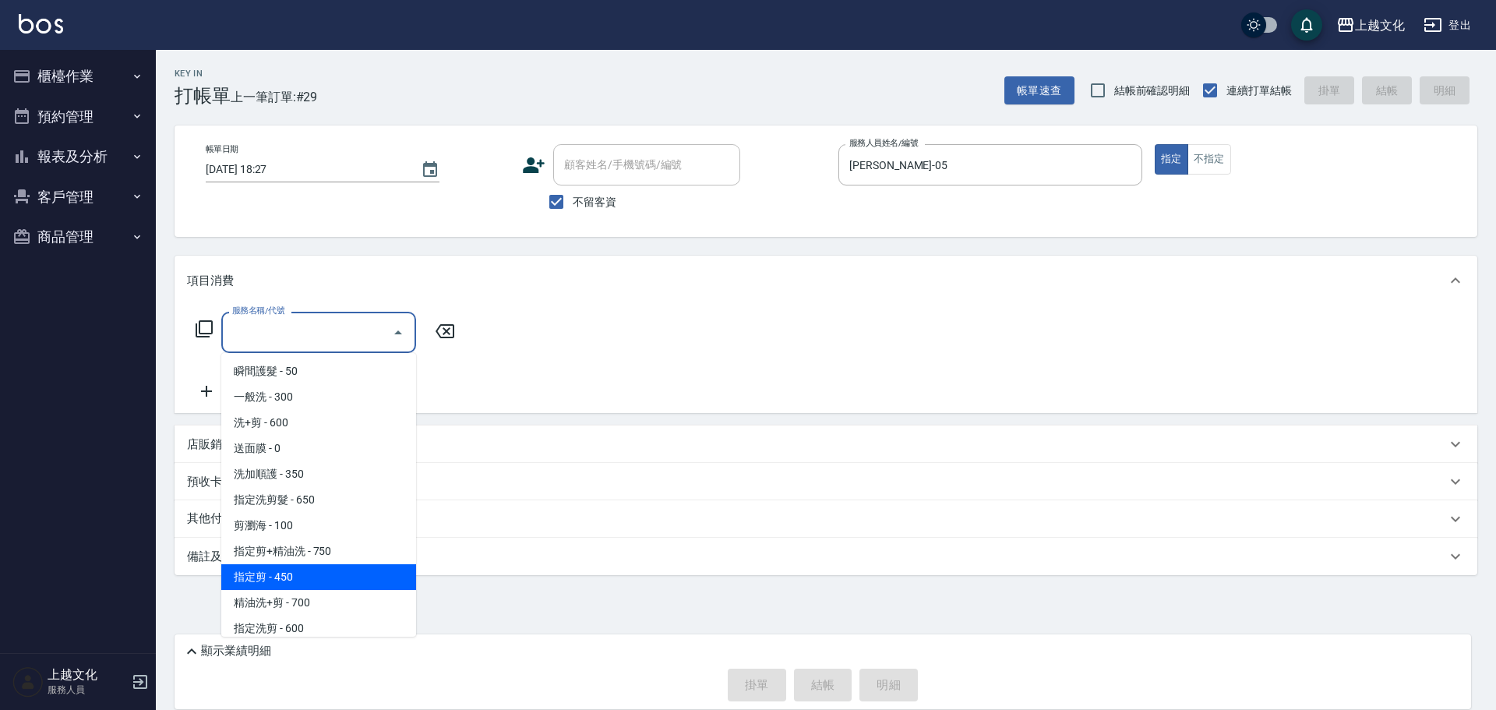
click at [301, 573] on span "指定剪 - 450" at bounding box center [318, 577] width 195 height 26
type input "指定剪(205)"
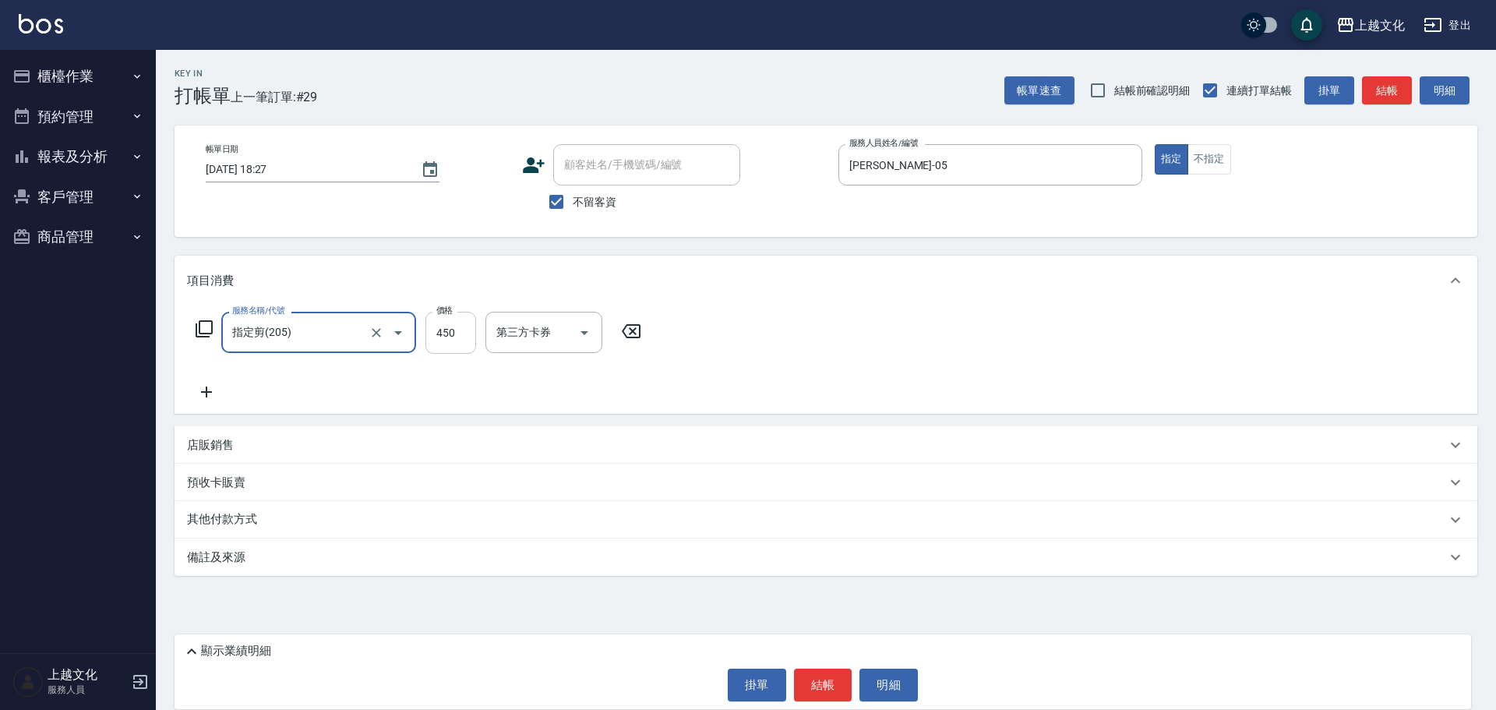
click at [435, 343] on input "450" at bounding box center [451, 333] width 51 height 42
type input "700"
click at [819, 699] on button "結帳" at bounding box center [823, 685] width 58 height 33
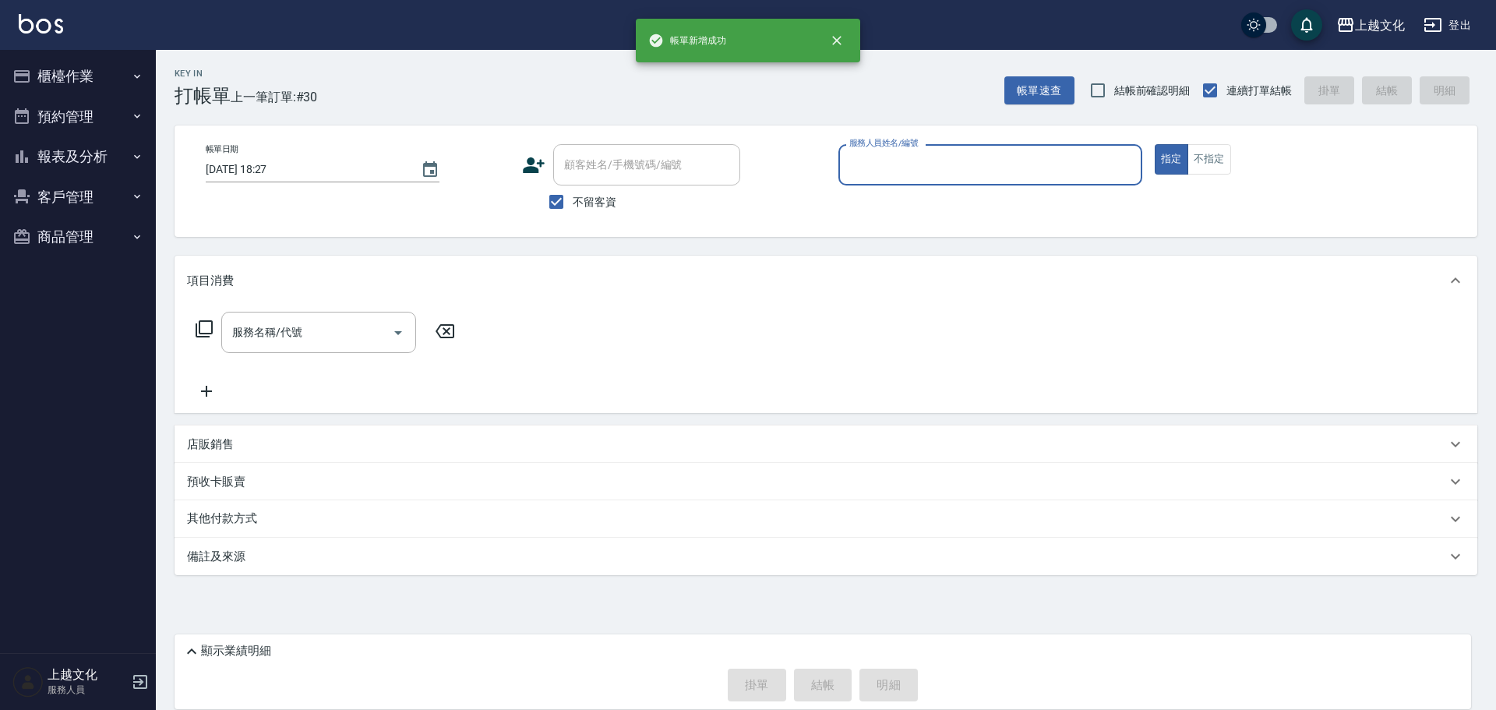
click at [871, 164] on input "服務人員姓名/編號" at bounding box center [991, 164] width 290 height 27
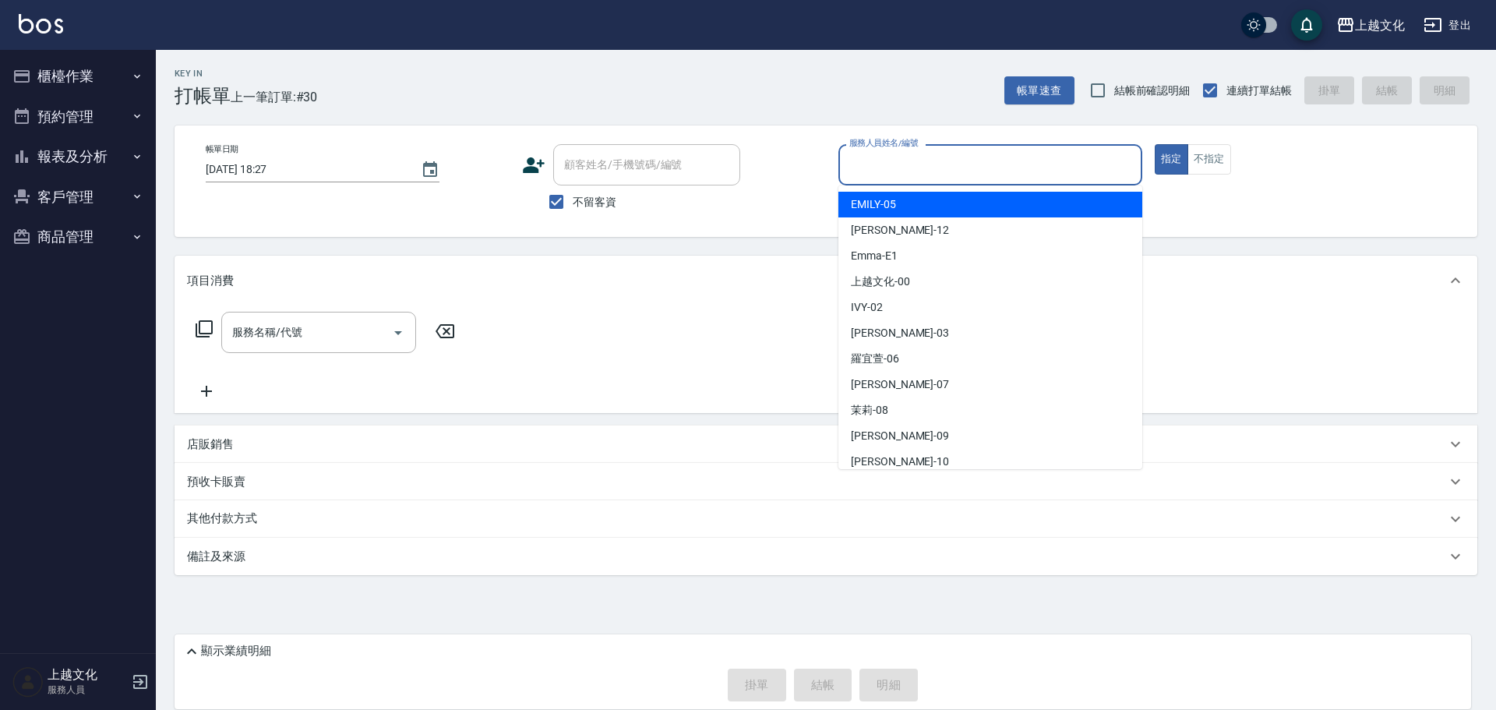
click at [902, 203] on div "EMILY -05" at bounding box center [991, 205] width 304 height 26
type input "EMILY-05"
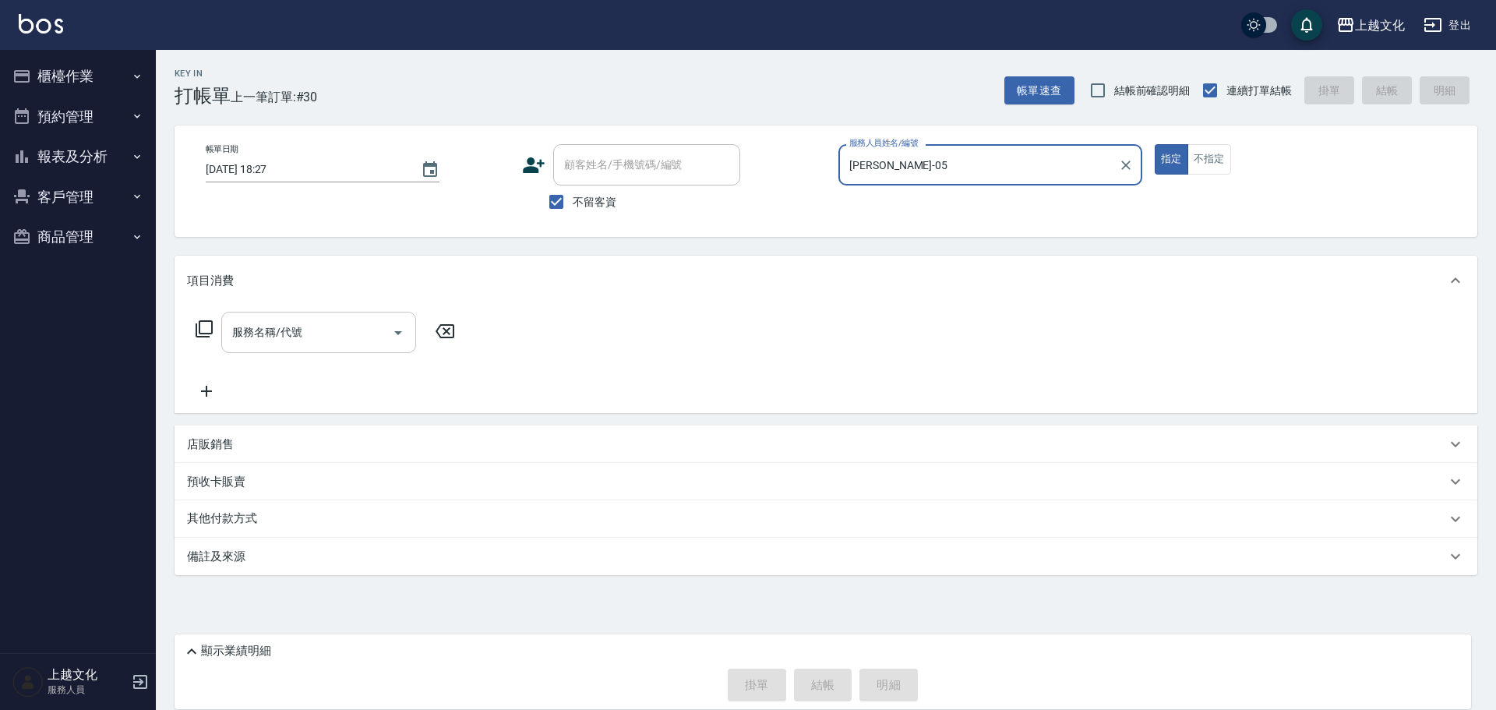
click at [306, 337] on input "服務名稱/代號" at bounding box center [306, 332] width 157 height 27
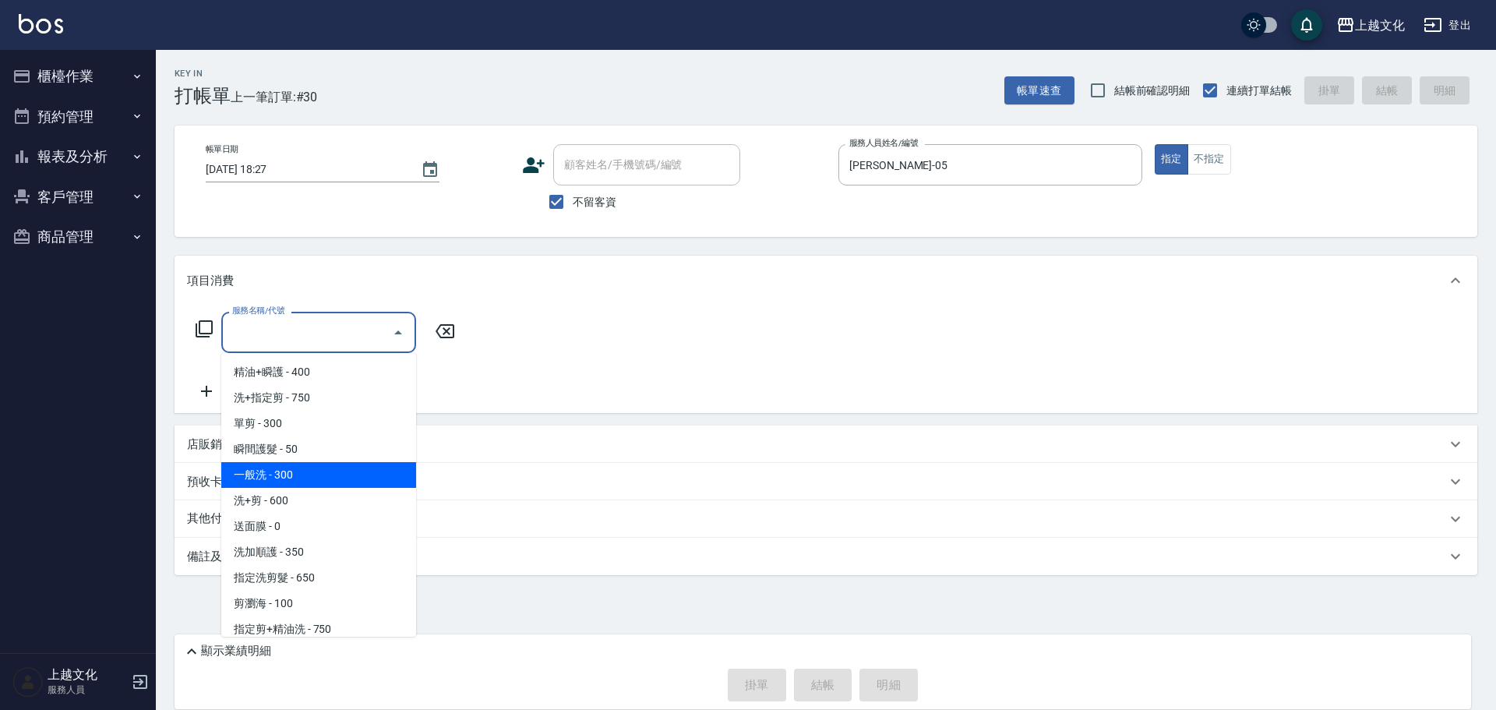
click at [294, 471] on span "一般洗 - 300" at bounding box center [318, 475] width 195 height 26
type input "一般洗(105)"
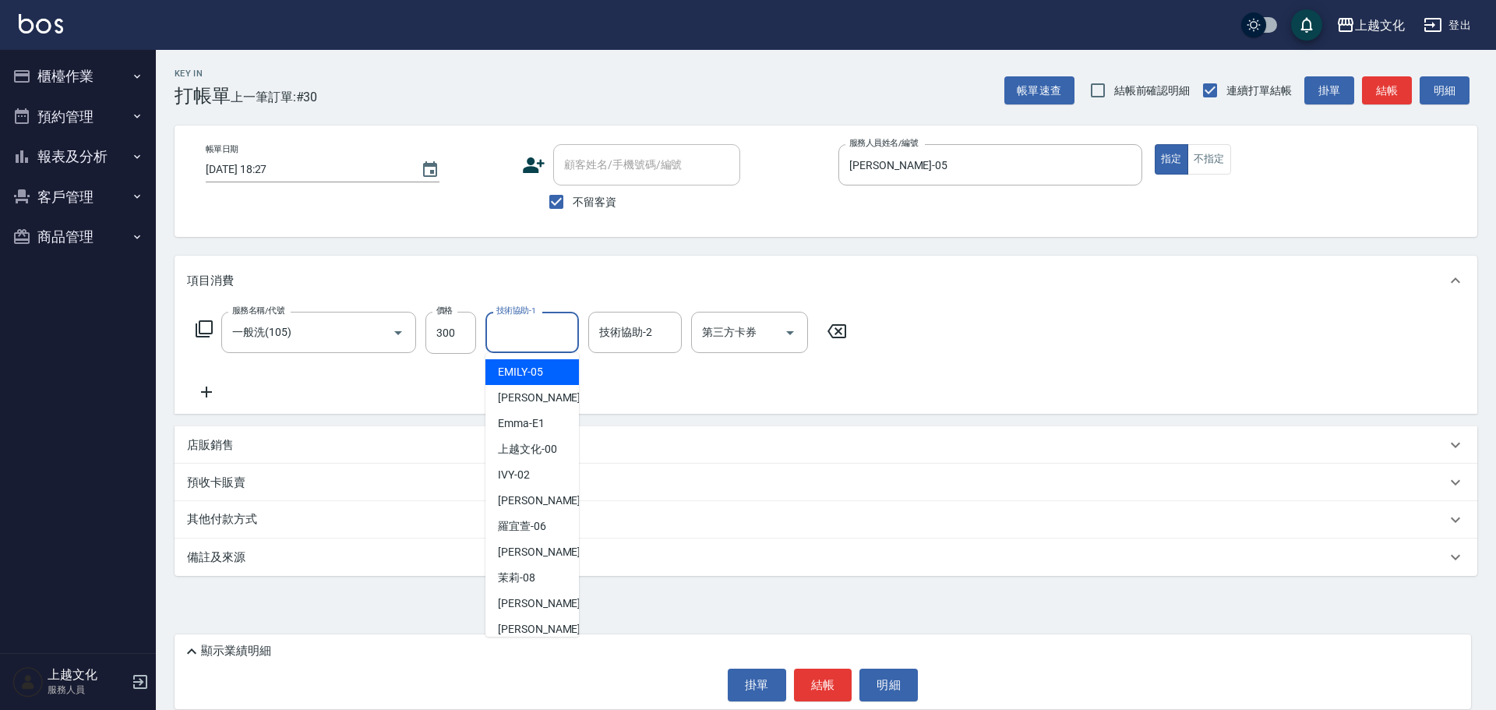
click at [514, 345] on input "技術協助-1" at bounding box center [532, 332] width 79 height 27
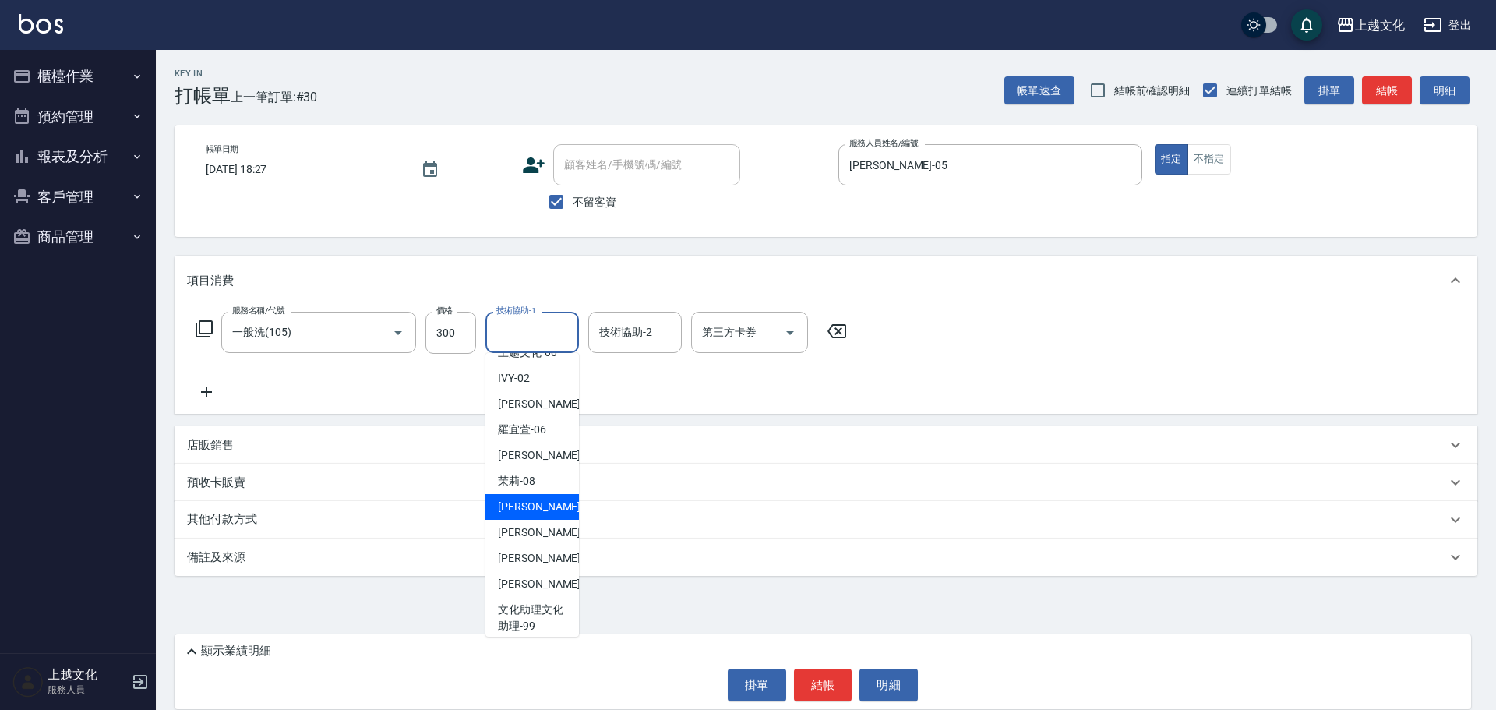
scroll to position [105, 0]
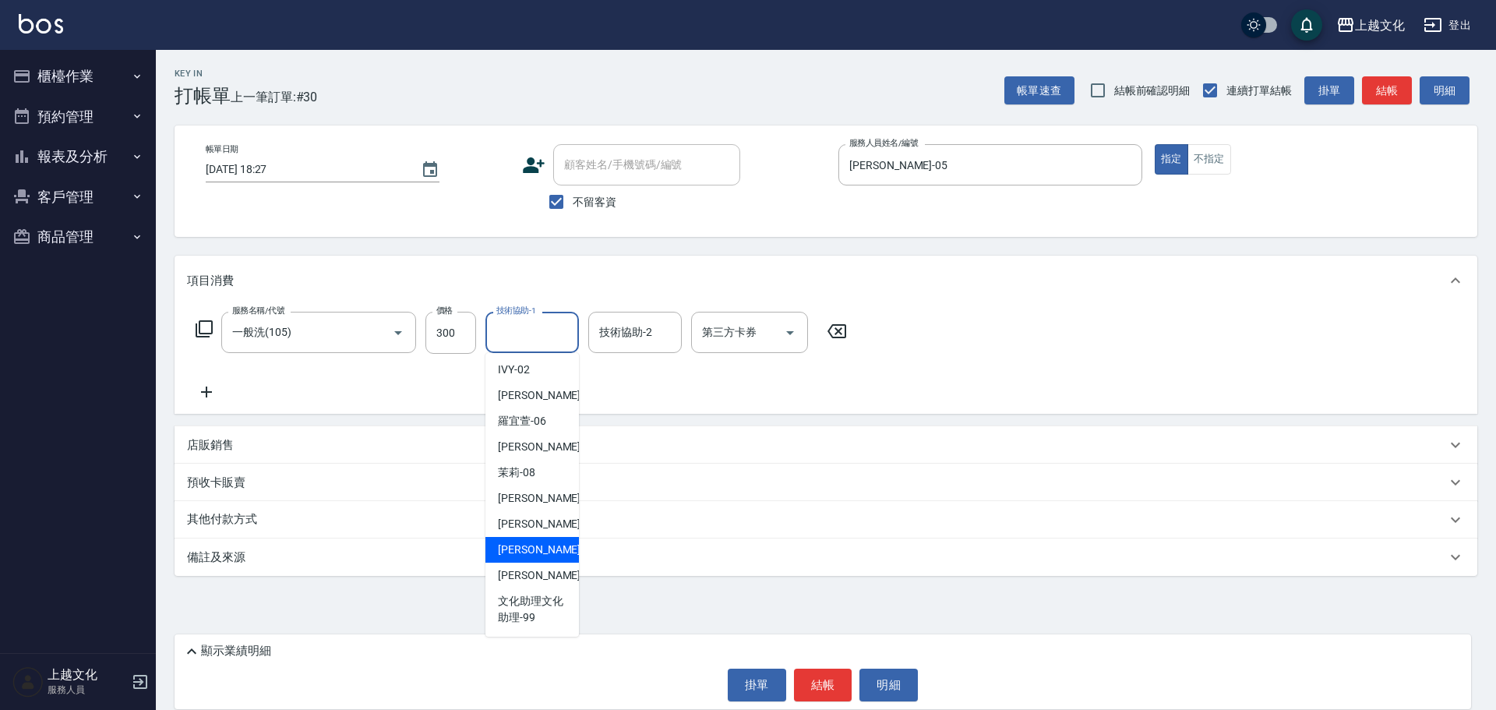
drag, startPoint x: 526, startPoint y: 544, endPoint x: 539, endPoint y: 528, distance: 21.1
click at [526, 543] on span "Martin -11" at bounding box center [547, 550] width 98 height 16
type input "Martin-11"
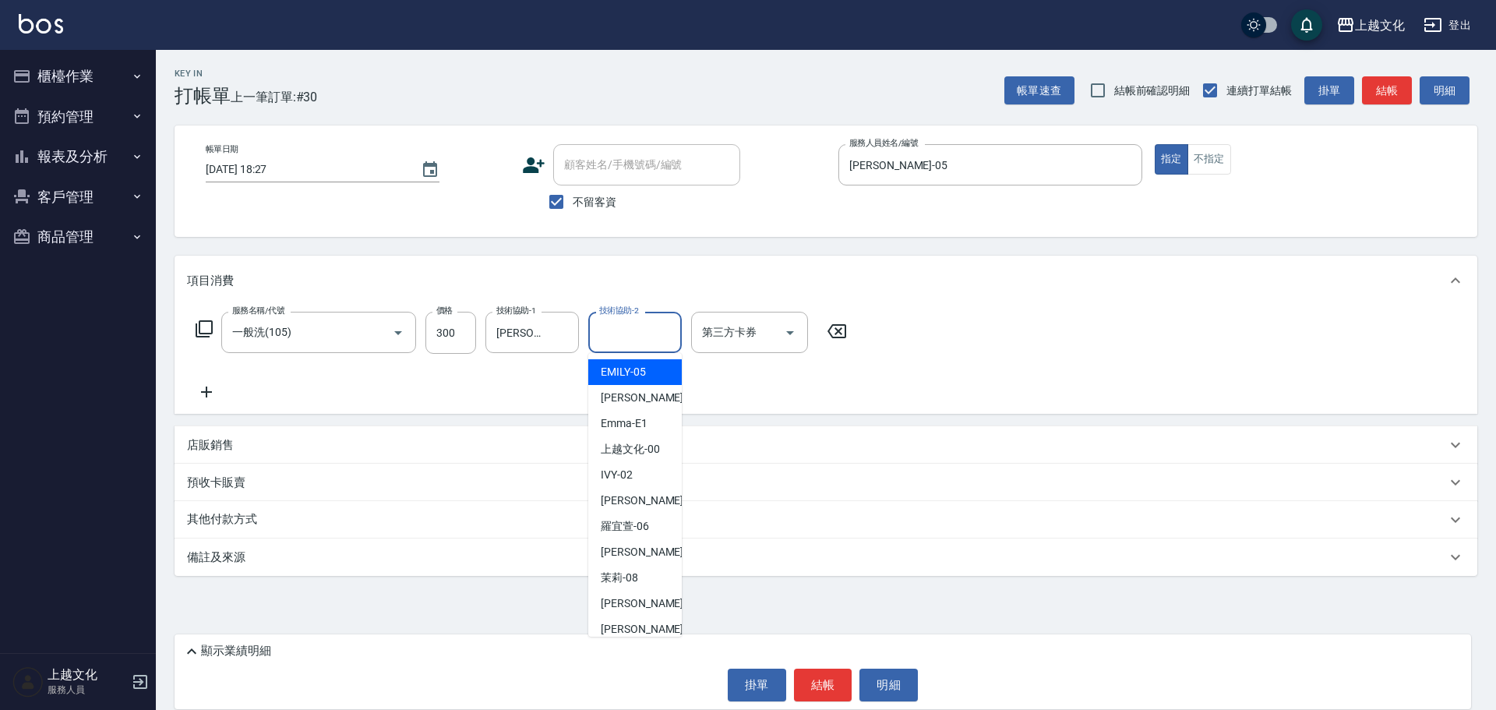
drag, startPoint x: 620, startPoint y: 339, endPoint x: 637, endPoint y: 406, distance: 69.2
click at [620, 338] on input "技術協助-2" at bounding box center [634, 332] width 79 height 27
click at [634, 503] on span "kelly -03" at bounding box center [650, 501] width 98 height 16
drag, startPoint x: 634, startPoint y: 503, endPoint x: 645, endPoint y: 510, distance: 12.3
click at [634, 503] on div "其他付款方式" at bounding box center [826, 519] width 1303 height 37
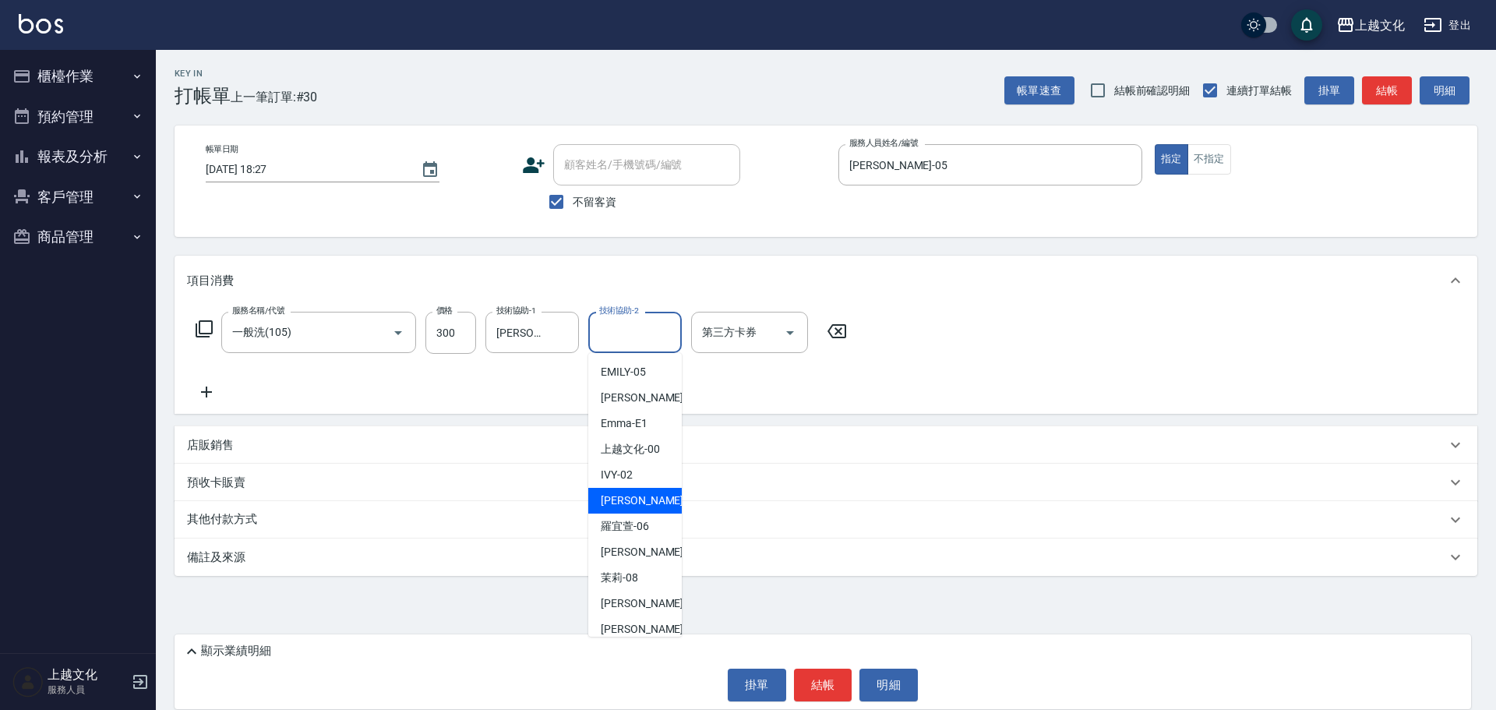
type input "kelly-03"
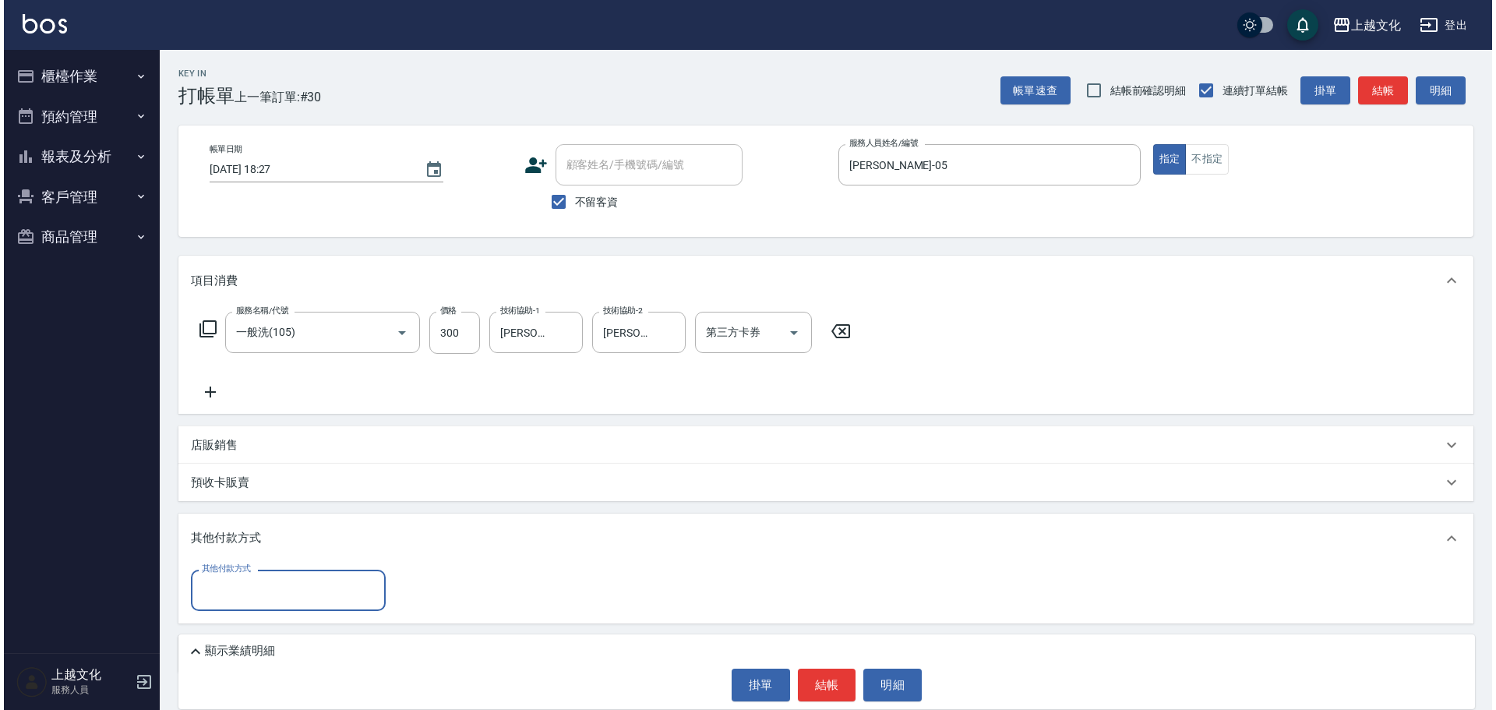
scroll to position [0, 0]
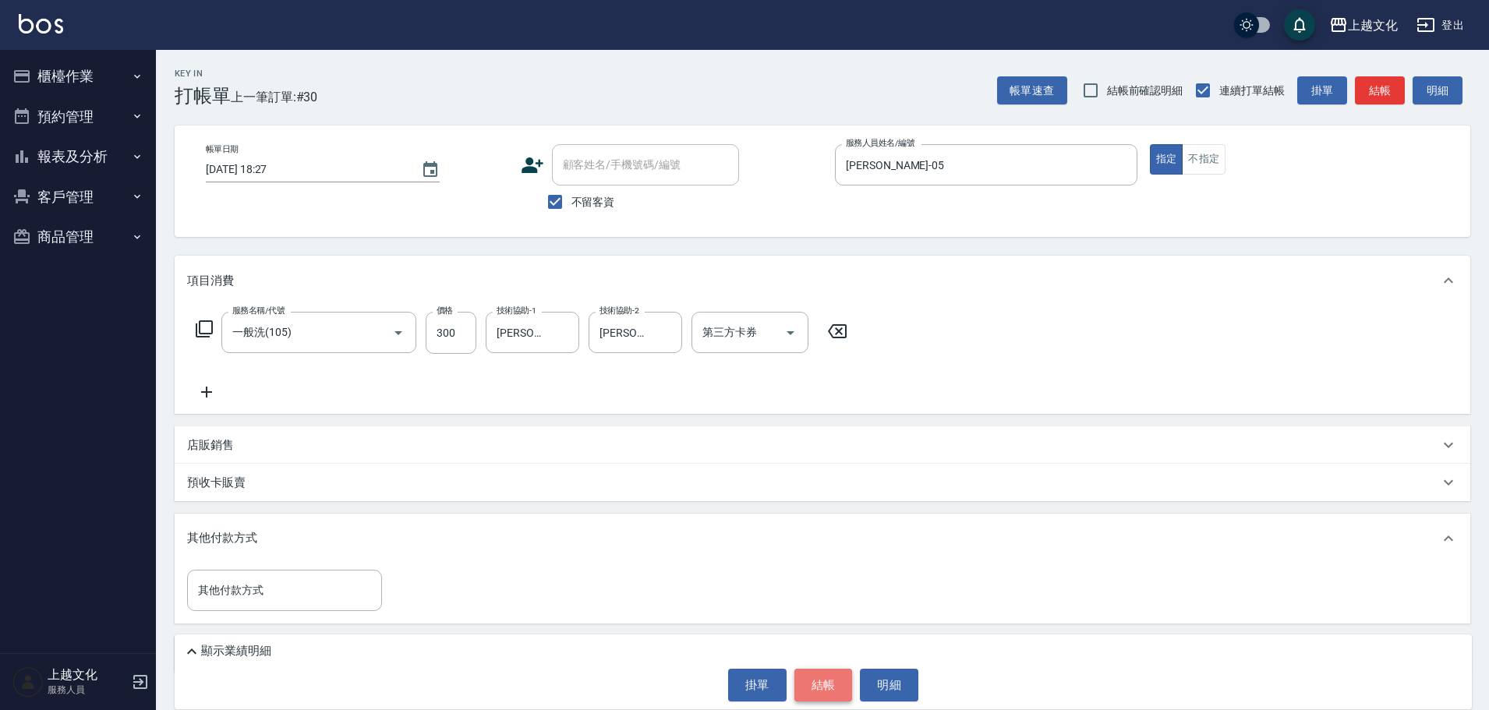
click at [817, 687] on button "結帳" at bounding box center [823, 685] width 58 height 33
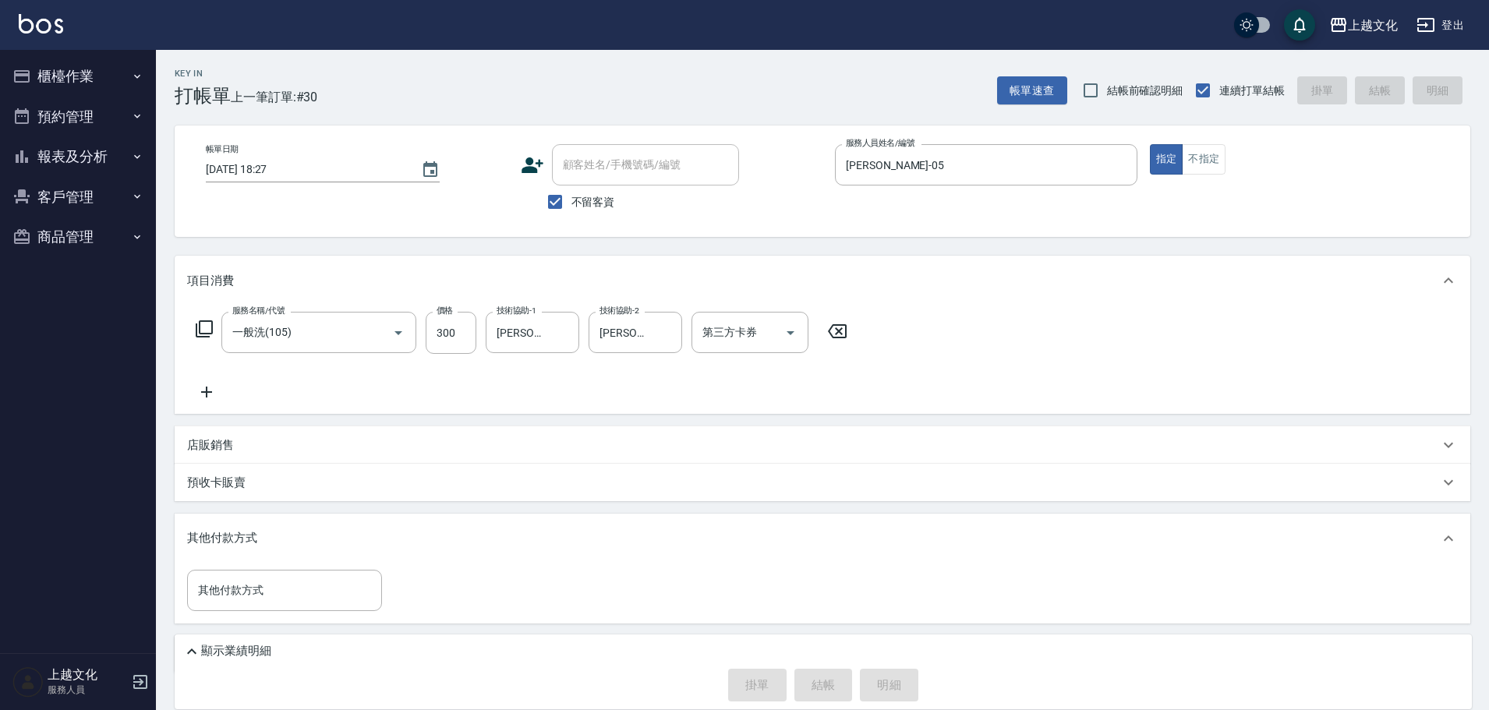
type input "2025/09/26 18:28"
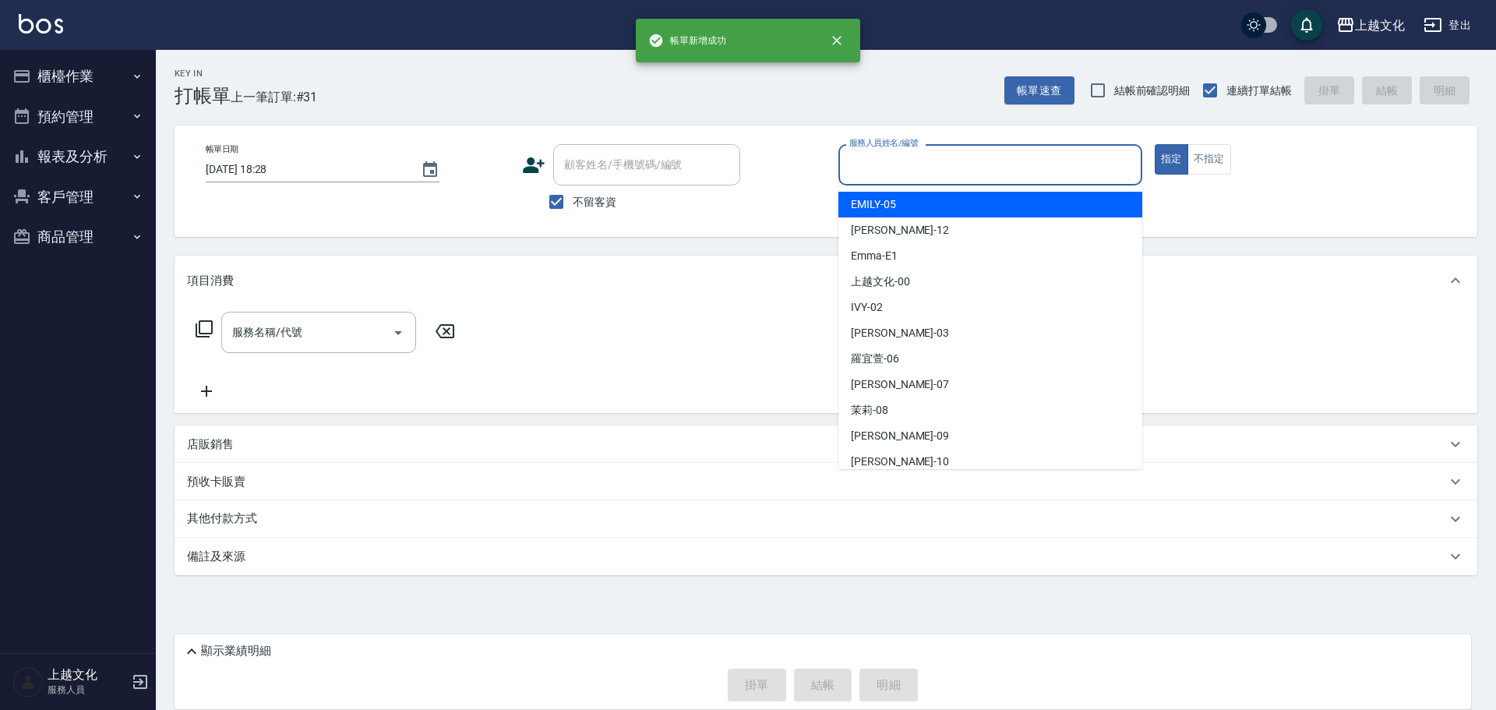
click at [897, 168] on input "服務人員姓名/編號" at bounding box center [991, 164] width 290 height 27
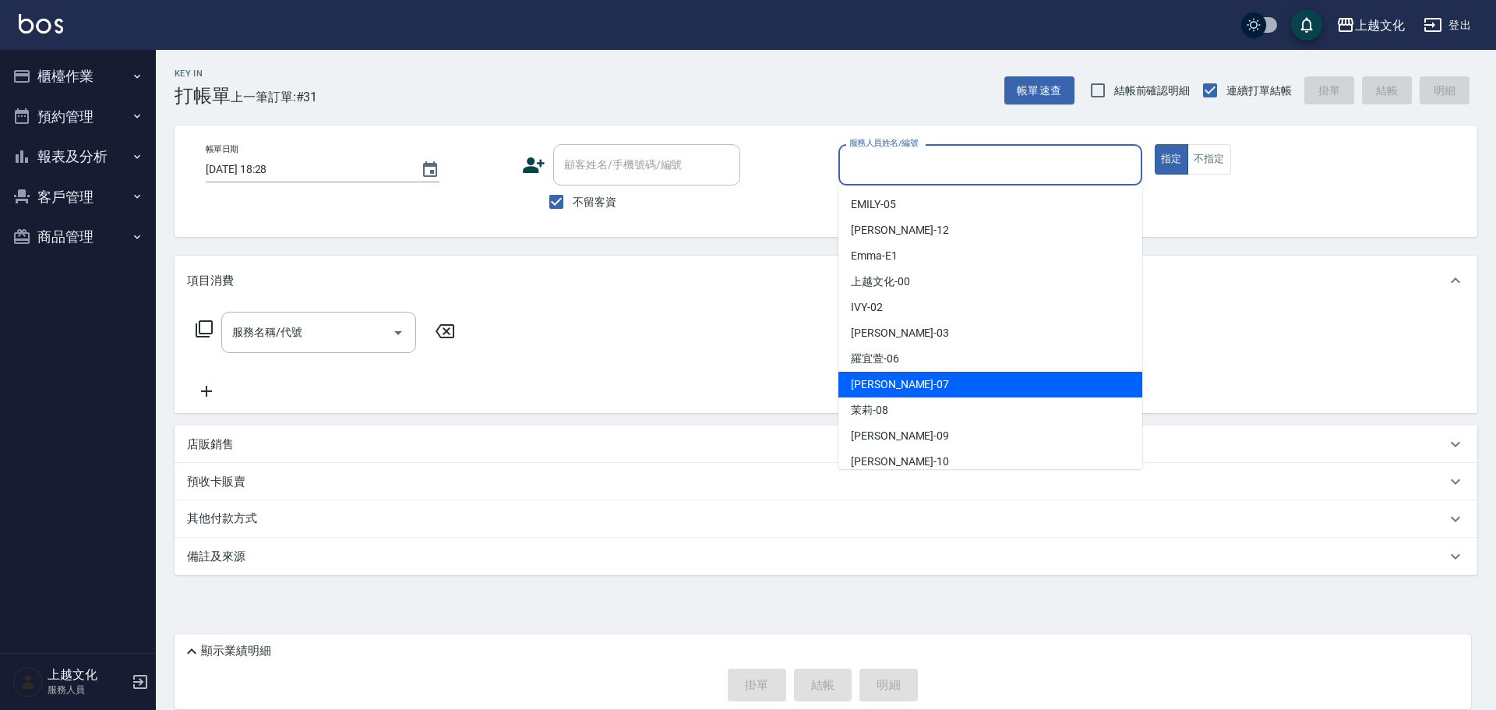
click at [874, 388] on span "LIN -07" at bounding box center [900, 384] width 98 height 16
type input "LIN-07"
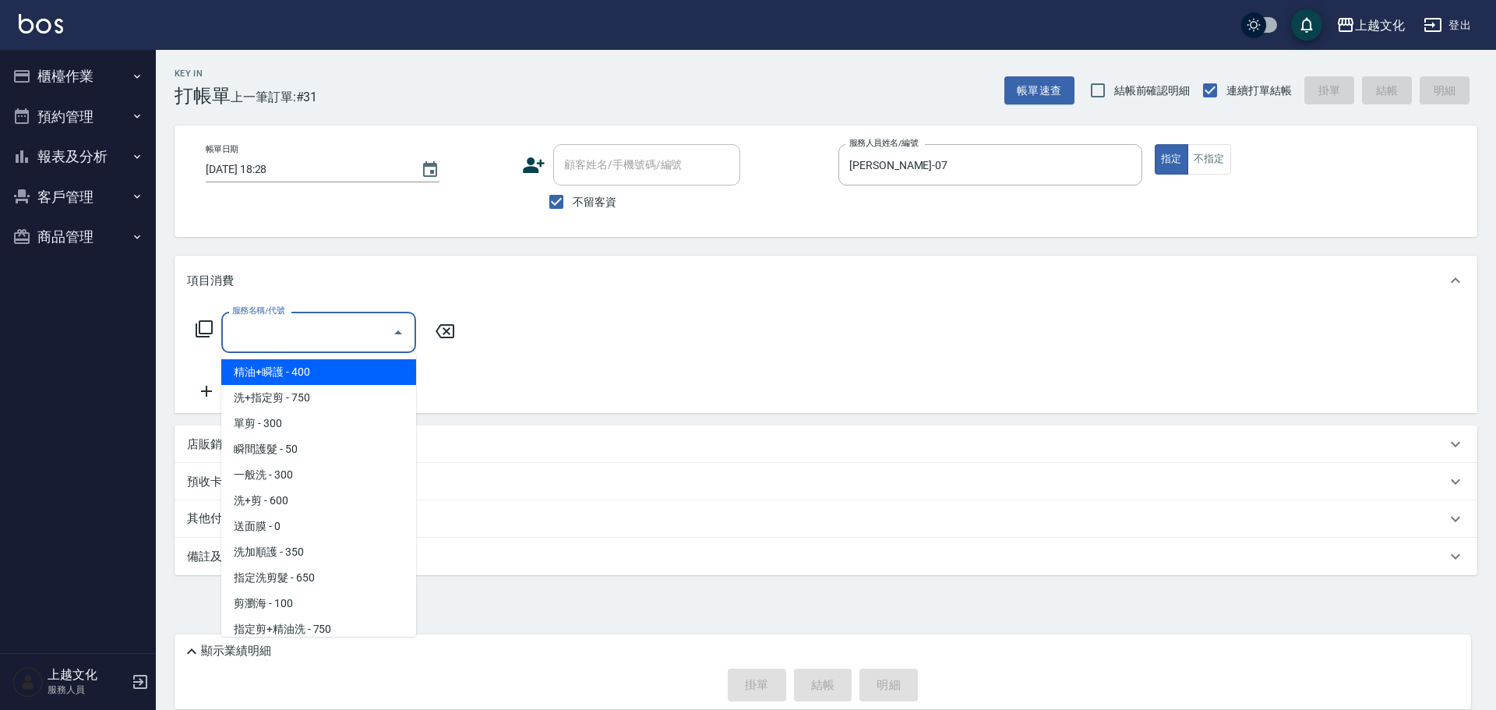
click at [350, 335] on input "服務名稱/代號" at bounding box center [306, 332] width 157 height 27
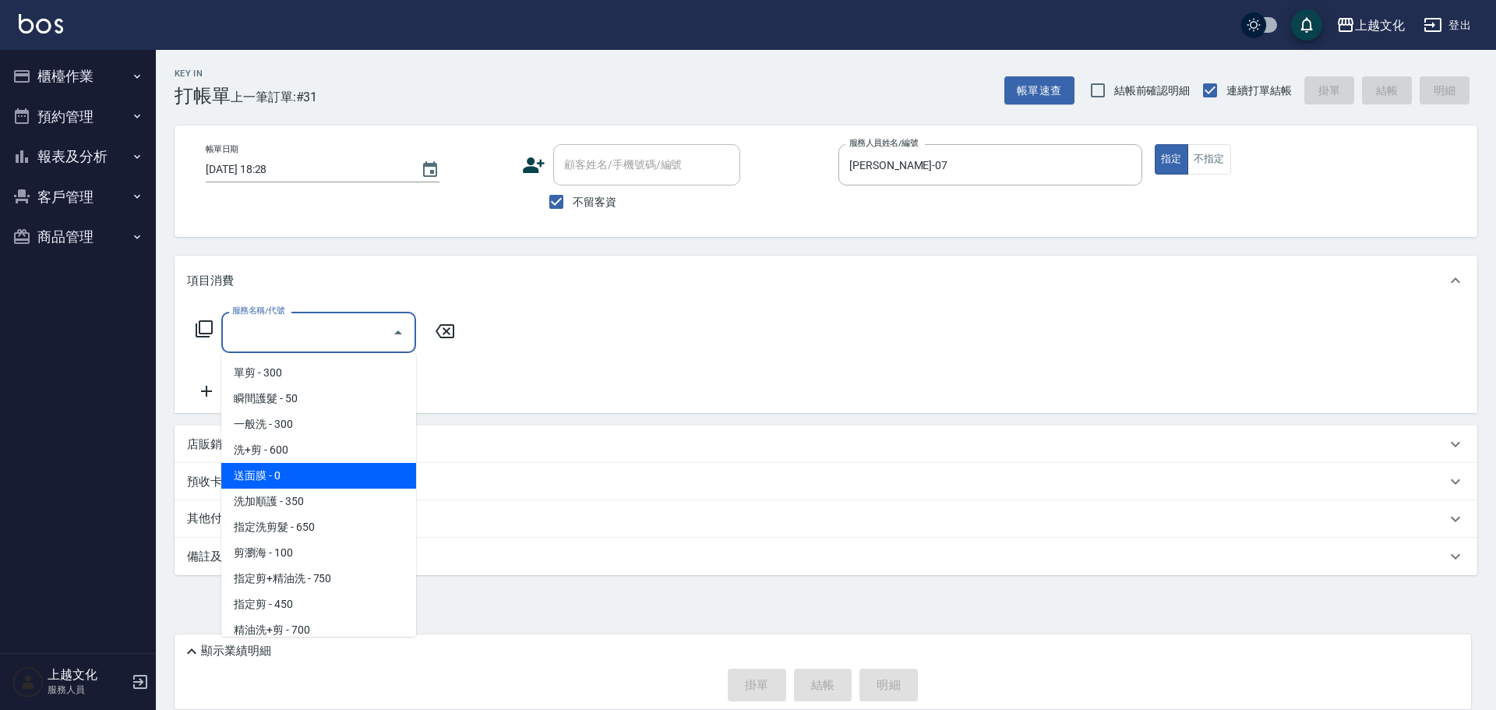
scroll to position [78, 0]
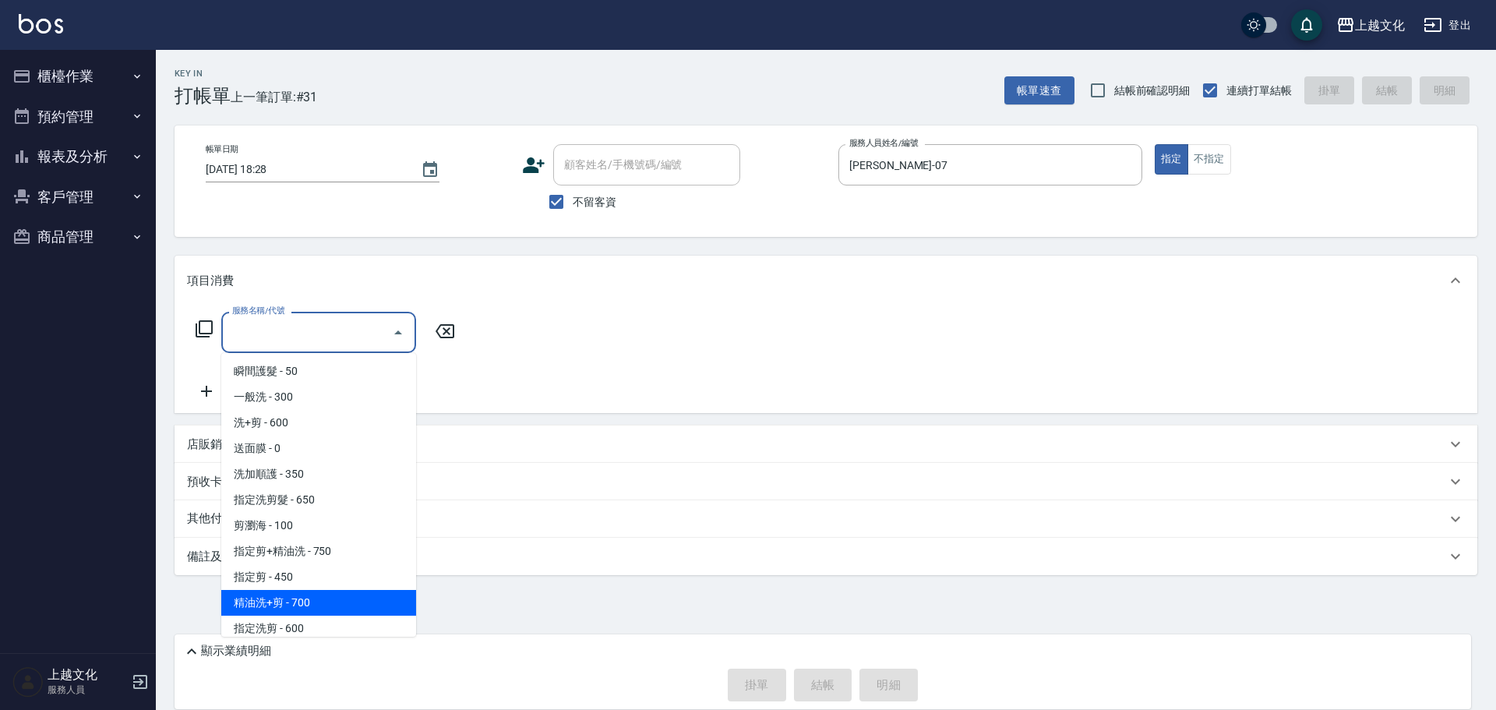
click at [324, 609] on span "精油洗+剪 - 700" at bounding box center [318, 603] width 195 height 26
drag, startPoint x: 324, startPoint y: 609, endPoint x: 441, endPoint y: 502, distance: 158.3
click at [324, 608] on div "Key In 打帳單 上一筆訂單:#31 帳單速查 結帳前確認明細 連續打單結帳 掛單 結帳 明細 帳單日期 2025/09/26 18:28 顧客姓名/手機…" at bounding box center [826, 355] width 1340 height 611
type input "精油洗+剪(207)"
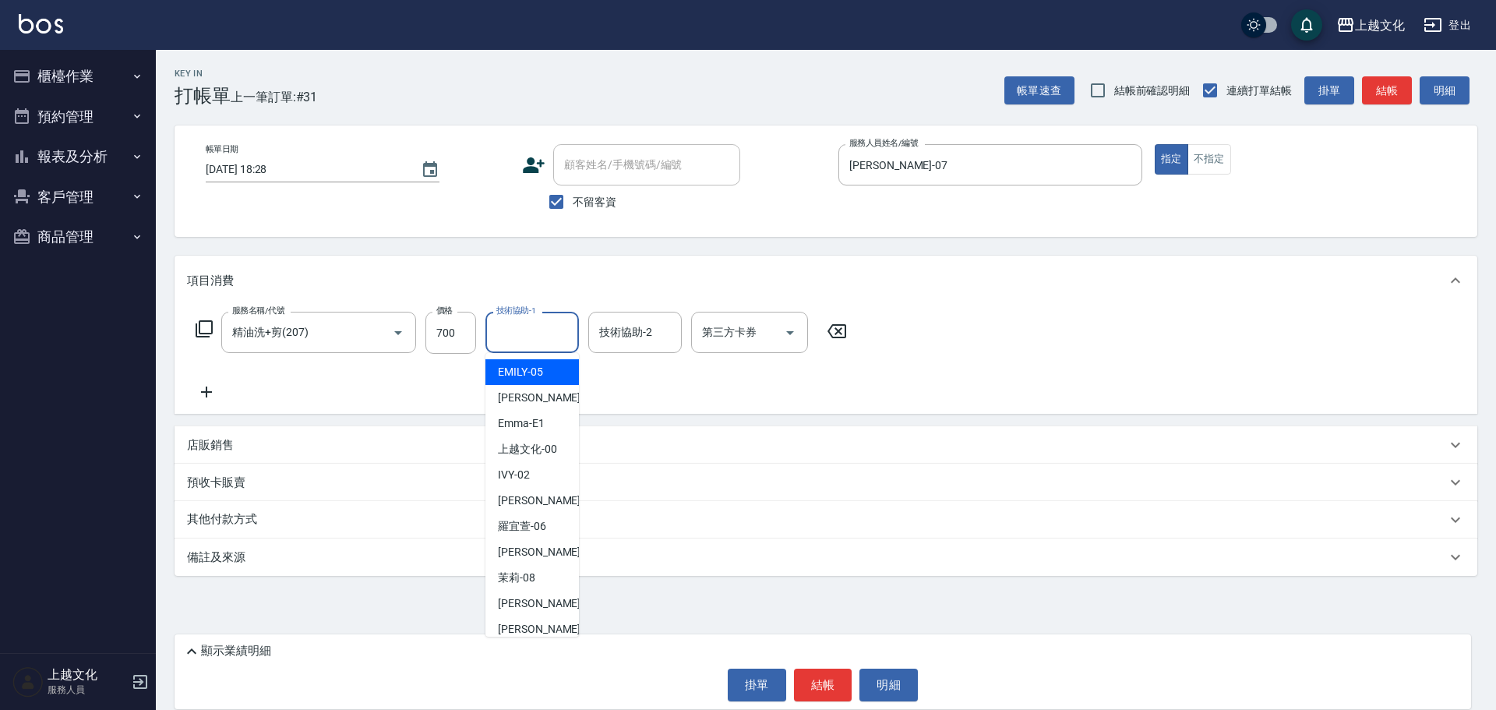
click at [522, 329] on input "技術協助-1" at bounding box center [532, 332] width 79 height 27
click at [521, 580] on span "Martin -11" at bounding box center [547, 577] width 98 height 16
type input "Martin-11"
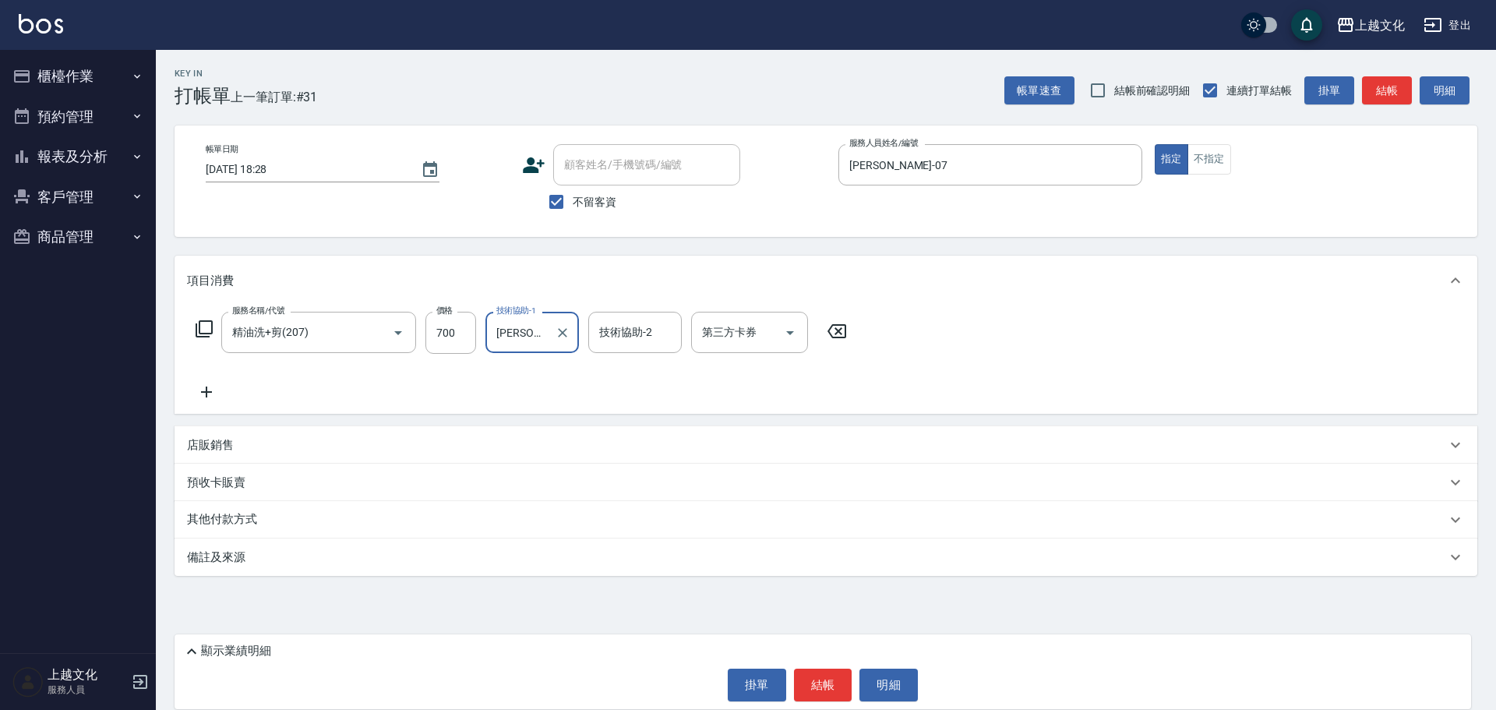
click at [827, 683] on button "結帳" at bounding box center [823, 685] width 58 height 33
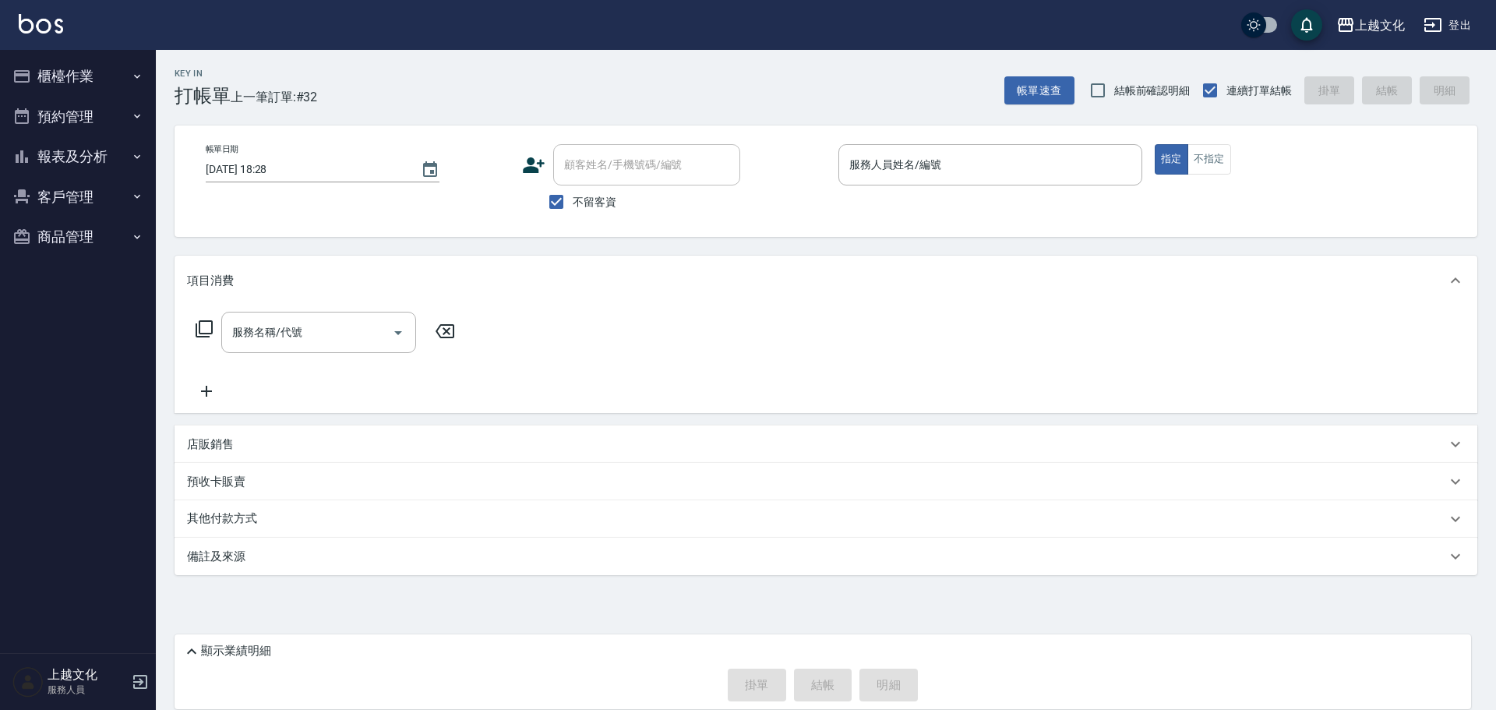
click at [538, 170] on icon at bounding box center [534, 165] width 22 height 16
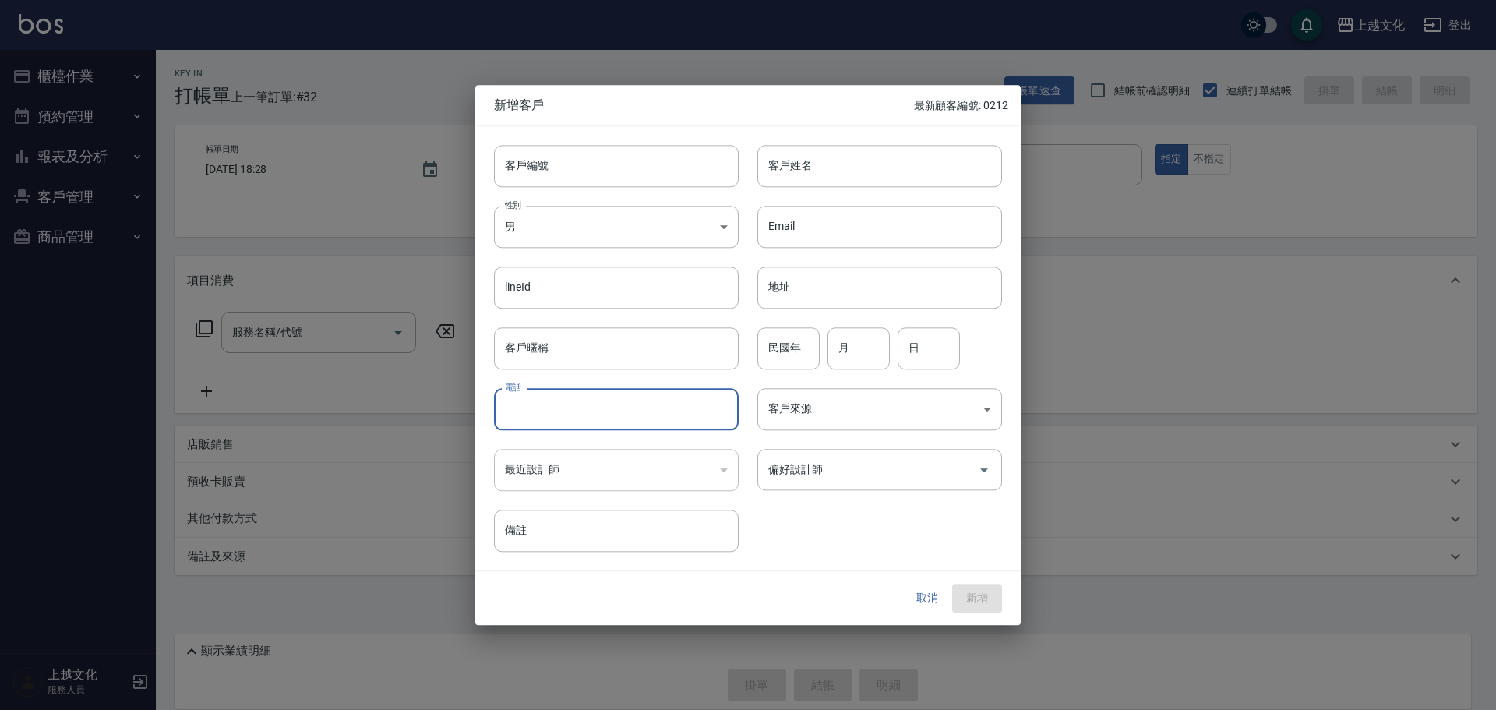
click at [517, 415] on input "電話" at bounding box center [616, 409] width 245 height 42
type input "0937821825"
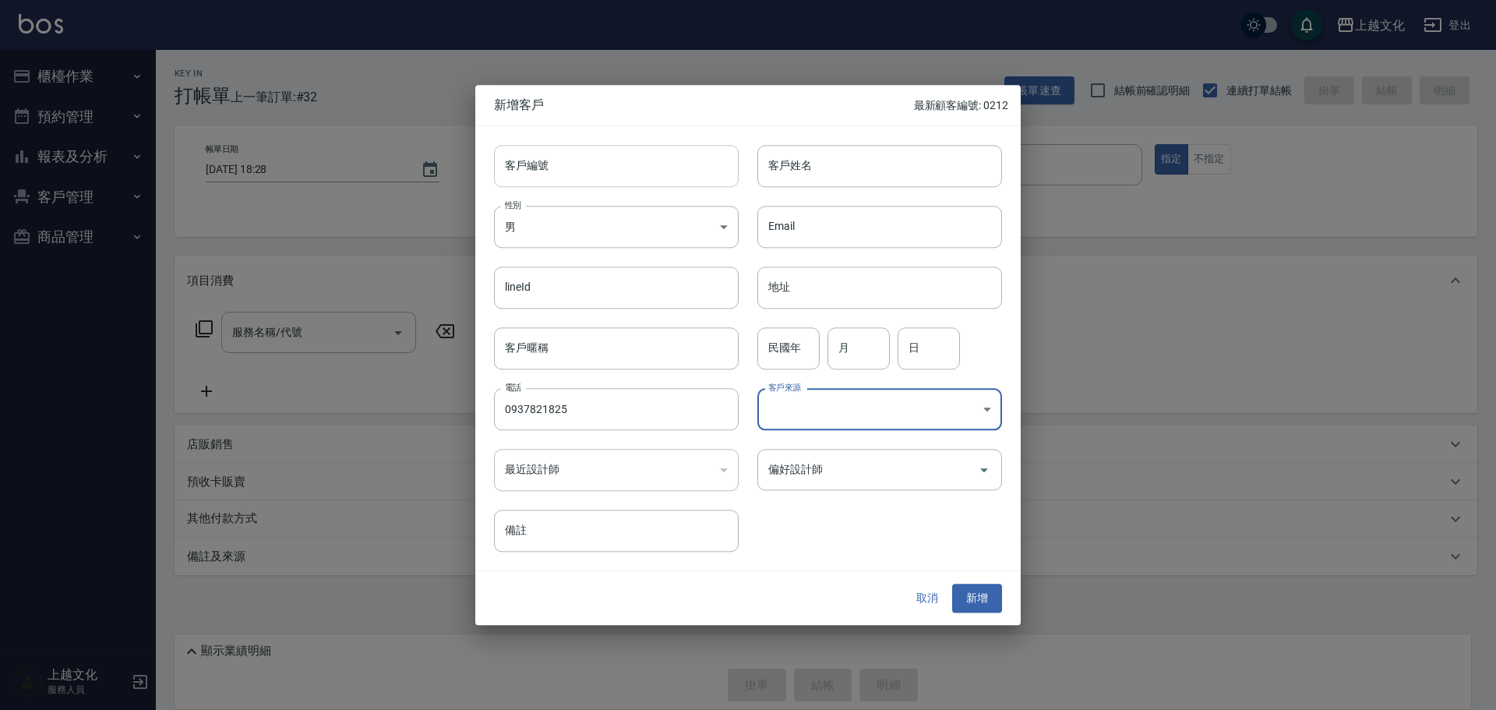
click at [520, 175] on input "客戶編號" at bounding box center [616, 166] width 245 height 42
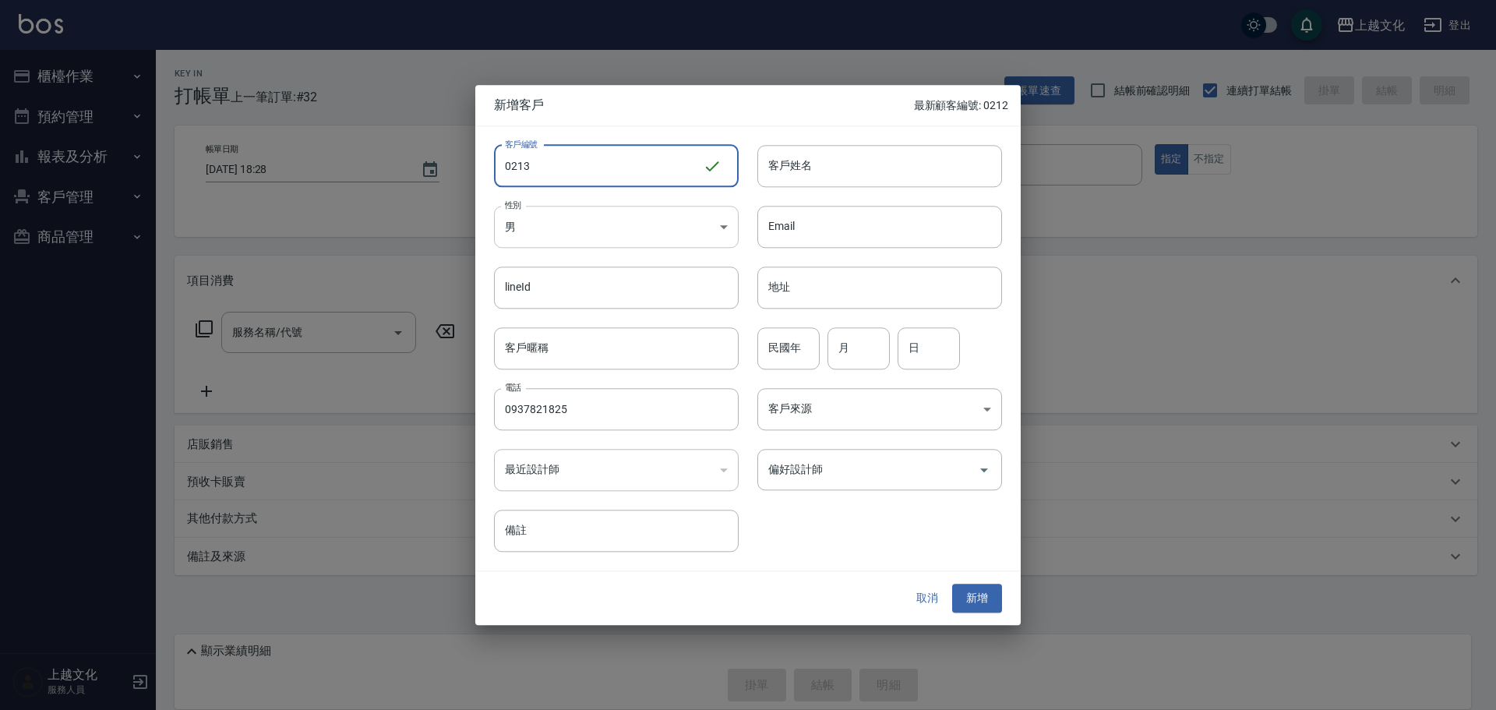
type input "0213"
click at [537, 232] on body "上越文化 登出 櫃檯作業 打帳單 帳單列表 現金收支登錄 高階收支登錄 材料自購登錄 每日結帳 排班表 現場電腦打卡 預約管理 預約管理 單日預約紀錄 單週預…" at bounding box center [748, 355] width 1496 height 710
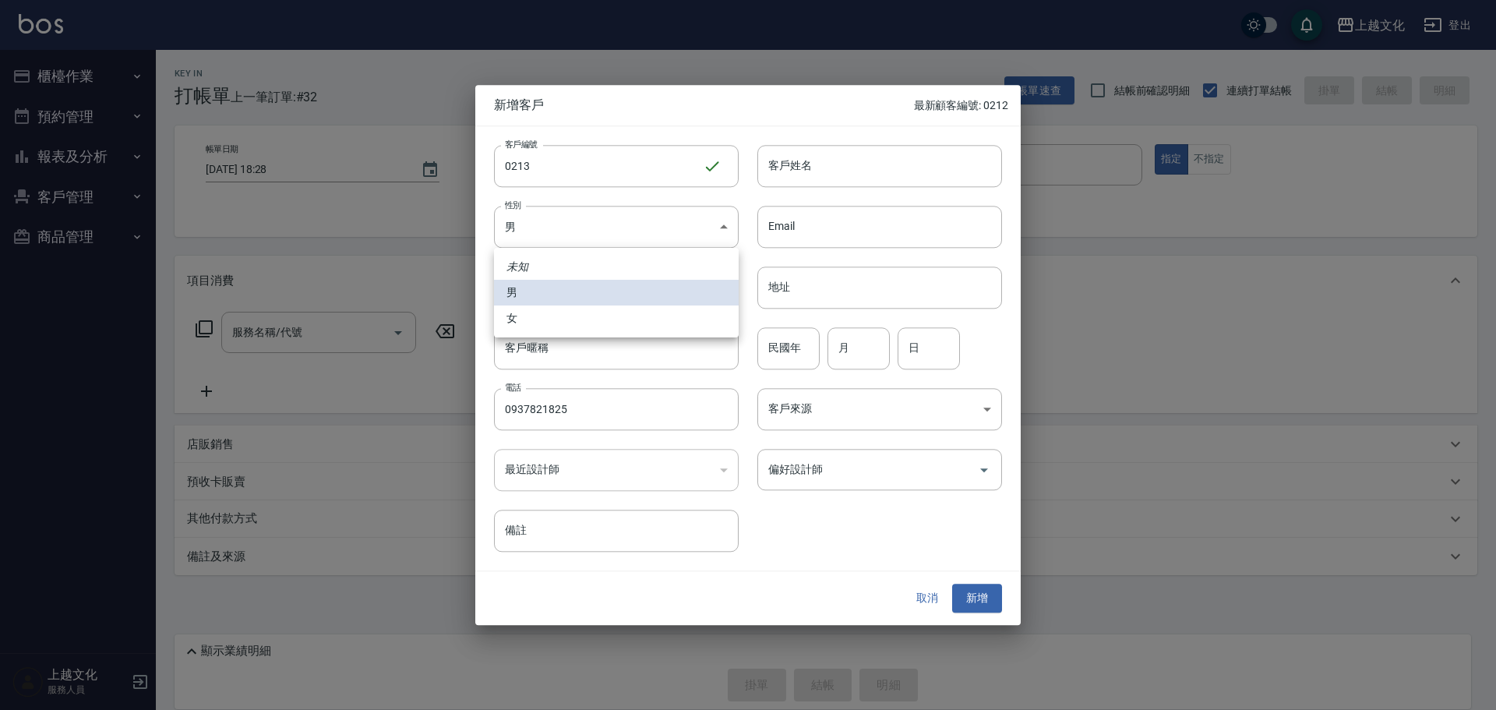
click at [542, 316] on li "女" at bounding box center [616, 318] width 245 height 26
type input "FEMALE"
click at [542, 295] on li "女" at bounding box center [616, 288] width 184 height 15
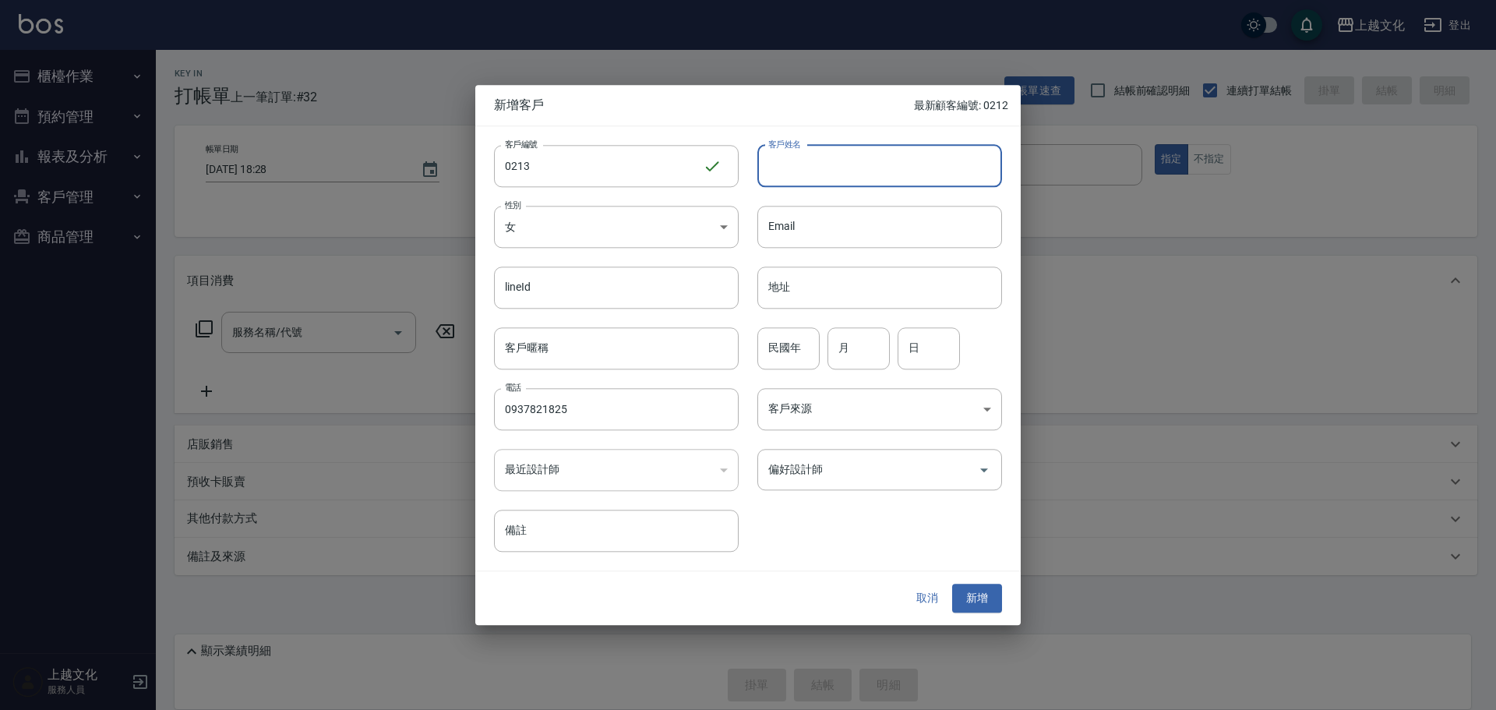
click at [809, 164] on input "客戶姓名" at bounding box center [880, 166] width 245 height 42
type input "孫玉滿"
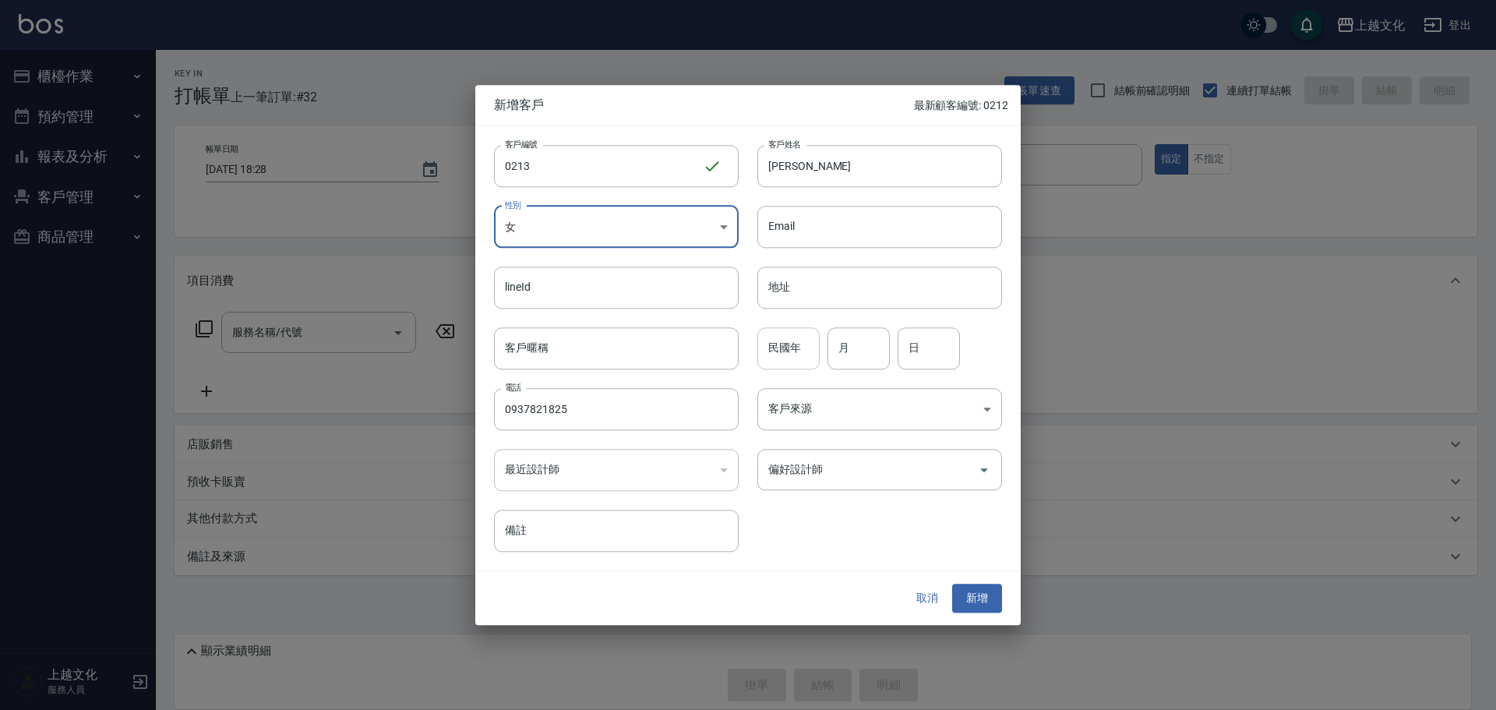
click at [764, 358] on input "民國年" at bounding box center [789, 348] width 62 height 42
drag, startPoint x: 764, startPoint y: 358, endPoint x: 726, endPoint y: 357, distance: 37.4
click at [764, 358] on input "民國年" at bounding box center [789, 348] width 62 height 42
type input "55"
type input "10"
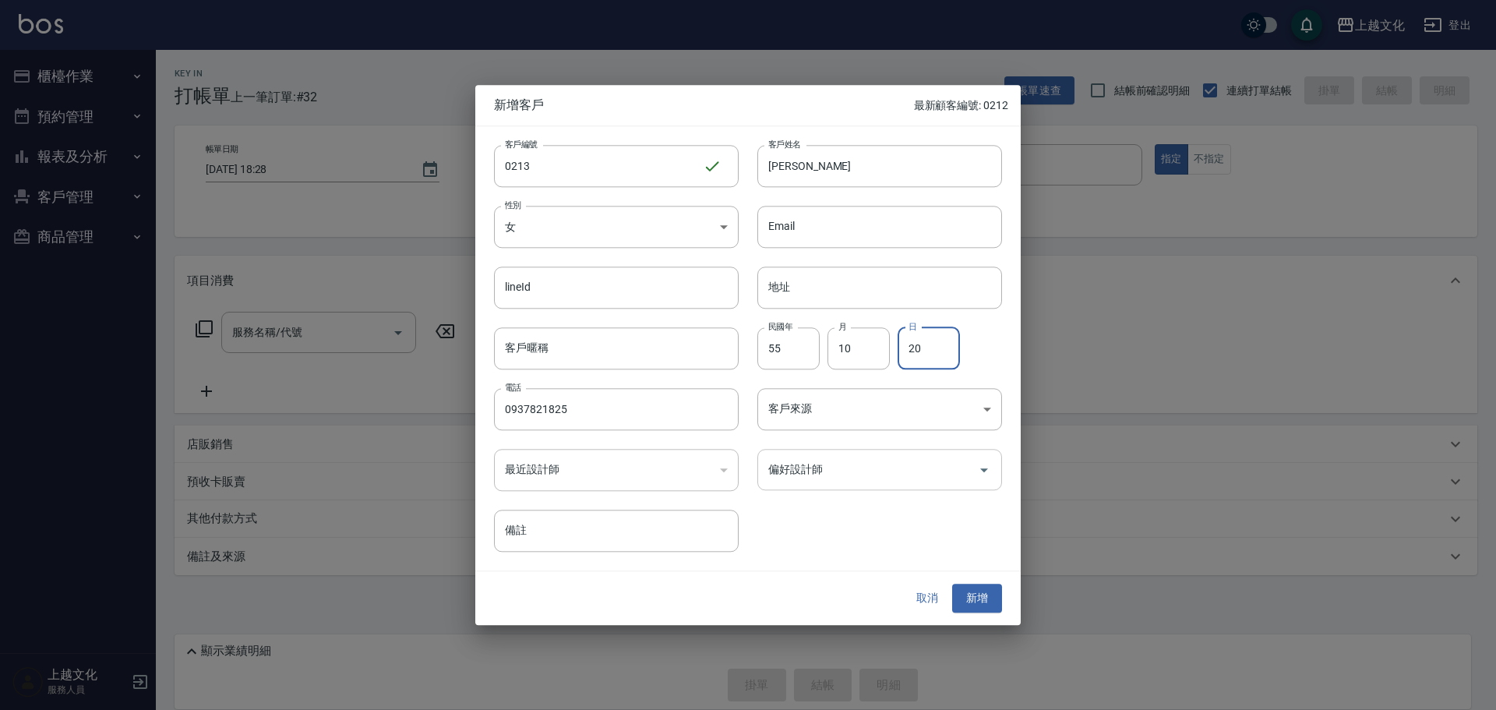
type input "20"
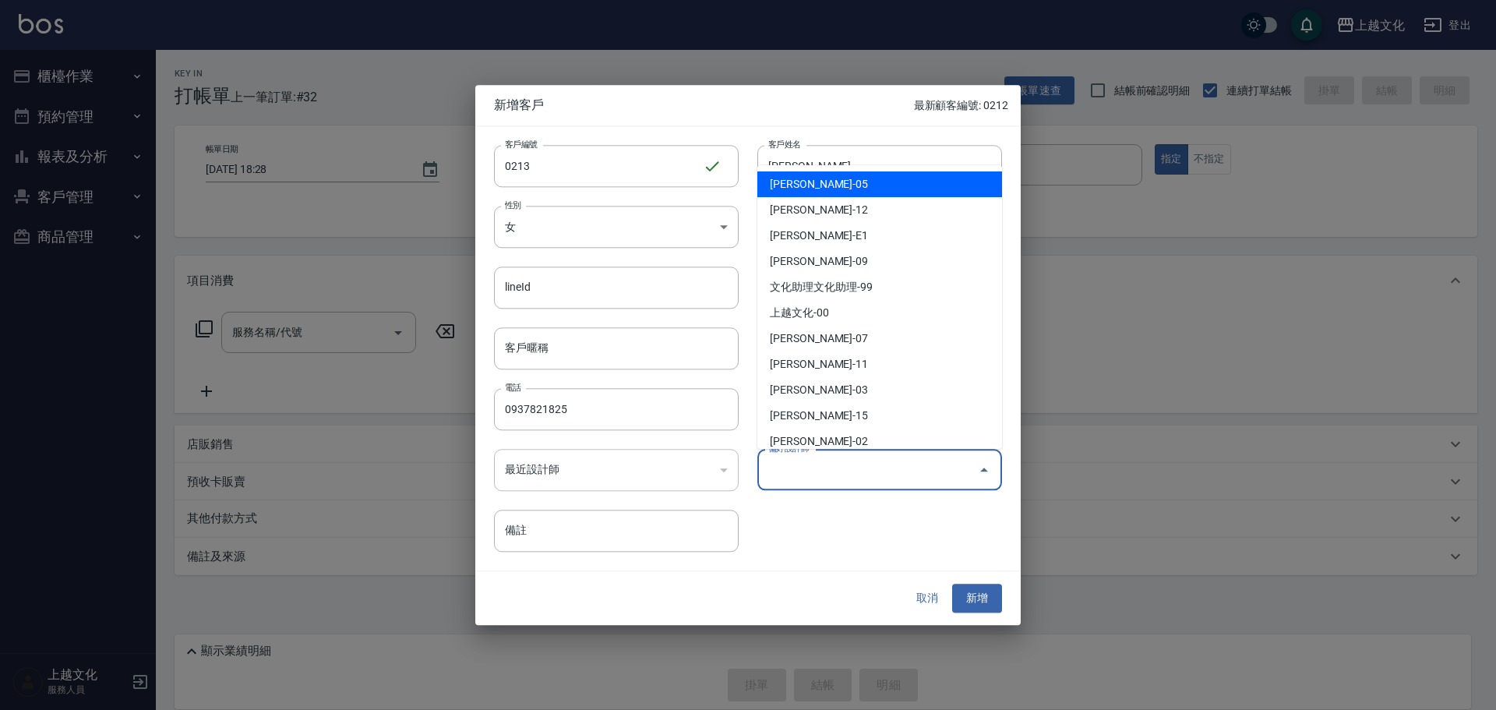
click at [792, 474] on input "偏好設計師" at bounding box center [868, 469] width 207 height 27
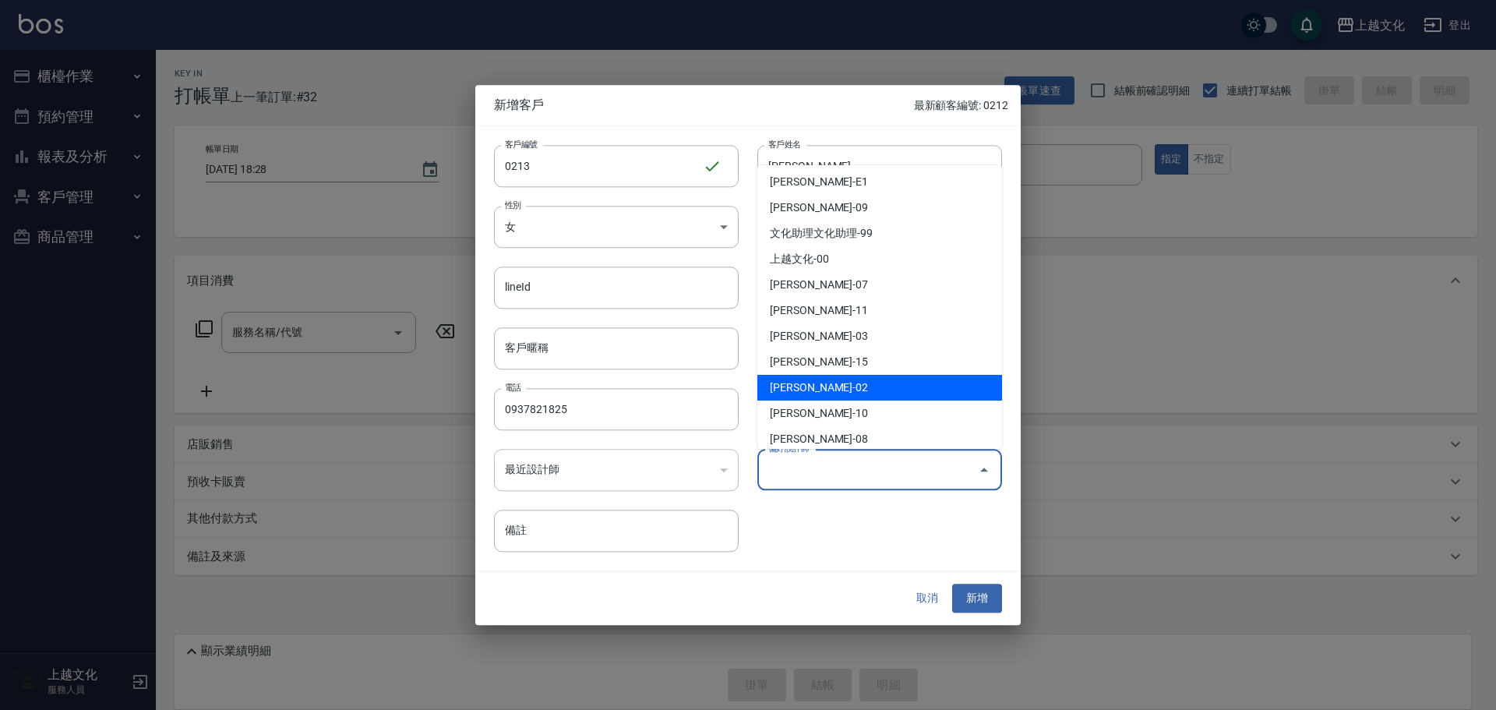
scroll to position [89, 0]
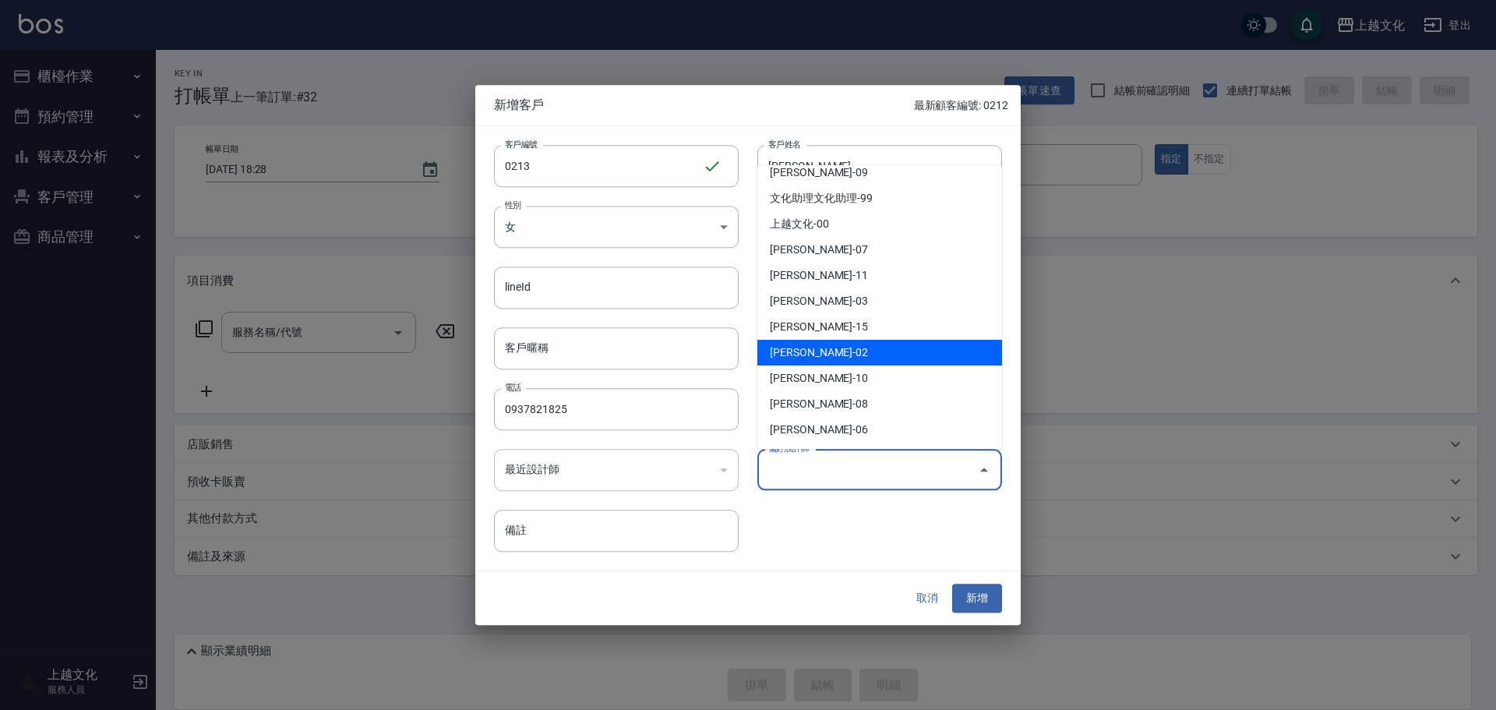
click at [854, 354] on li "陳柔佑-02" at bounding box center [880, 353] width 245 height 26
type input "陳柔佑"
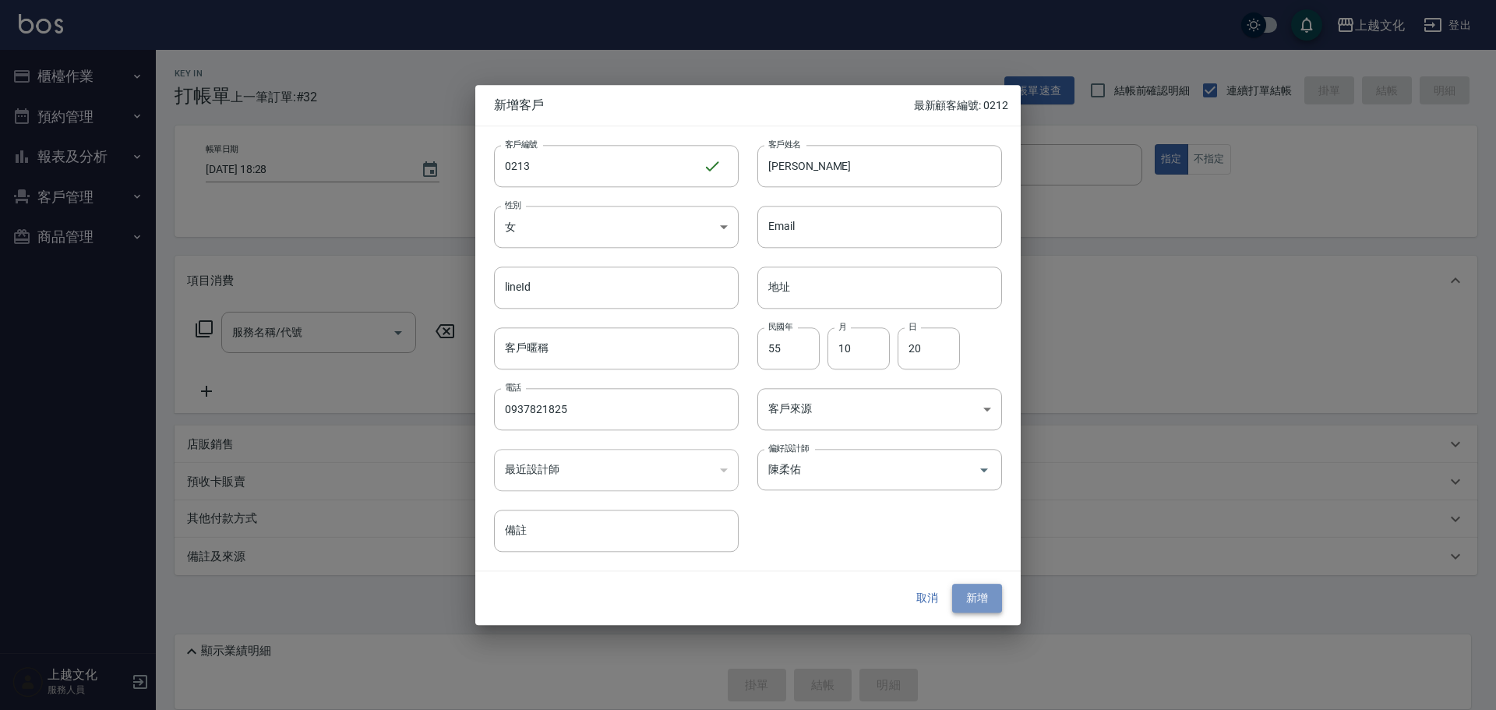
click at [987, 592] on button "新增" at bounding box center [977, 598] width 50 height 29
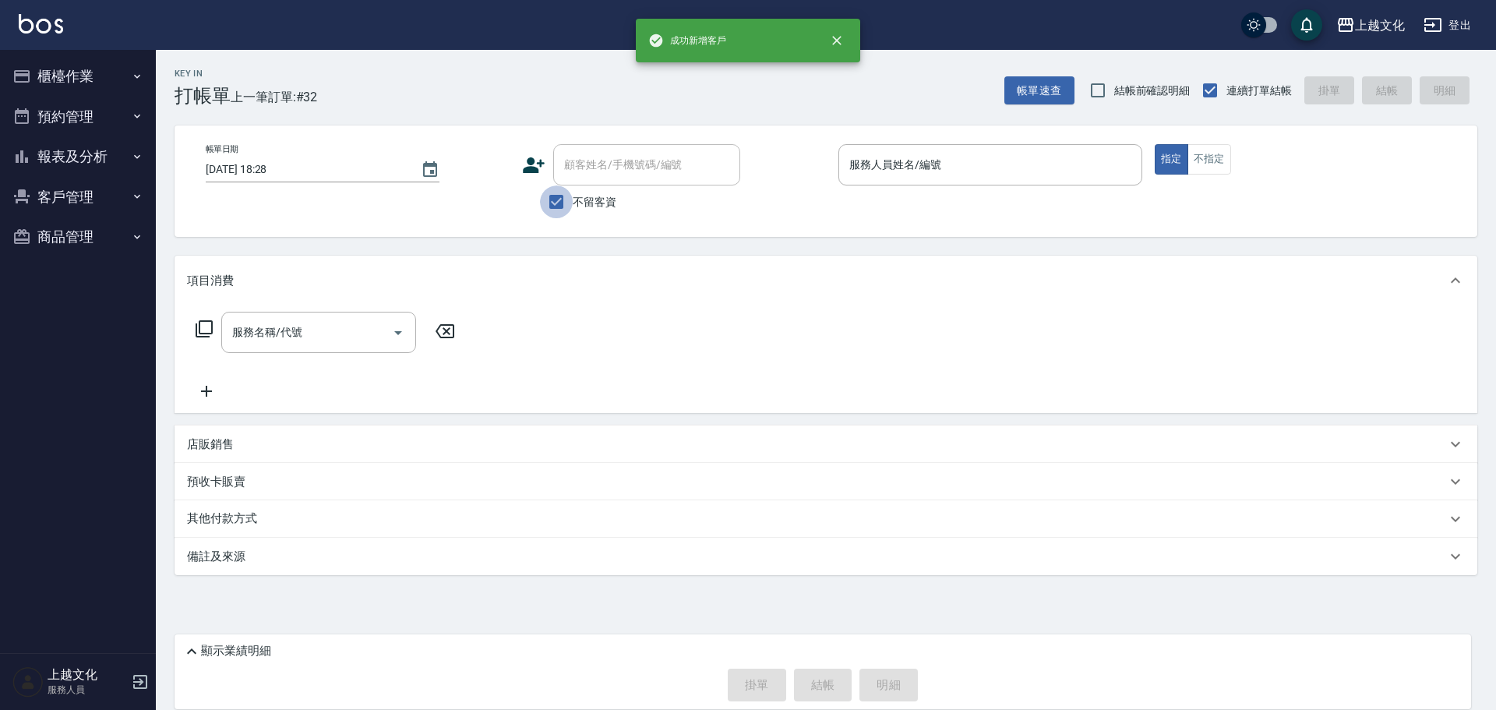
click at [555, 200] on input "不留客資" at bounding box center [556, 201] width 33 height 33
checkbox input "false"
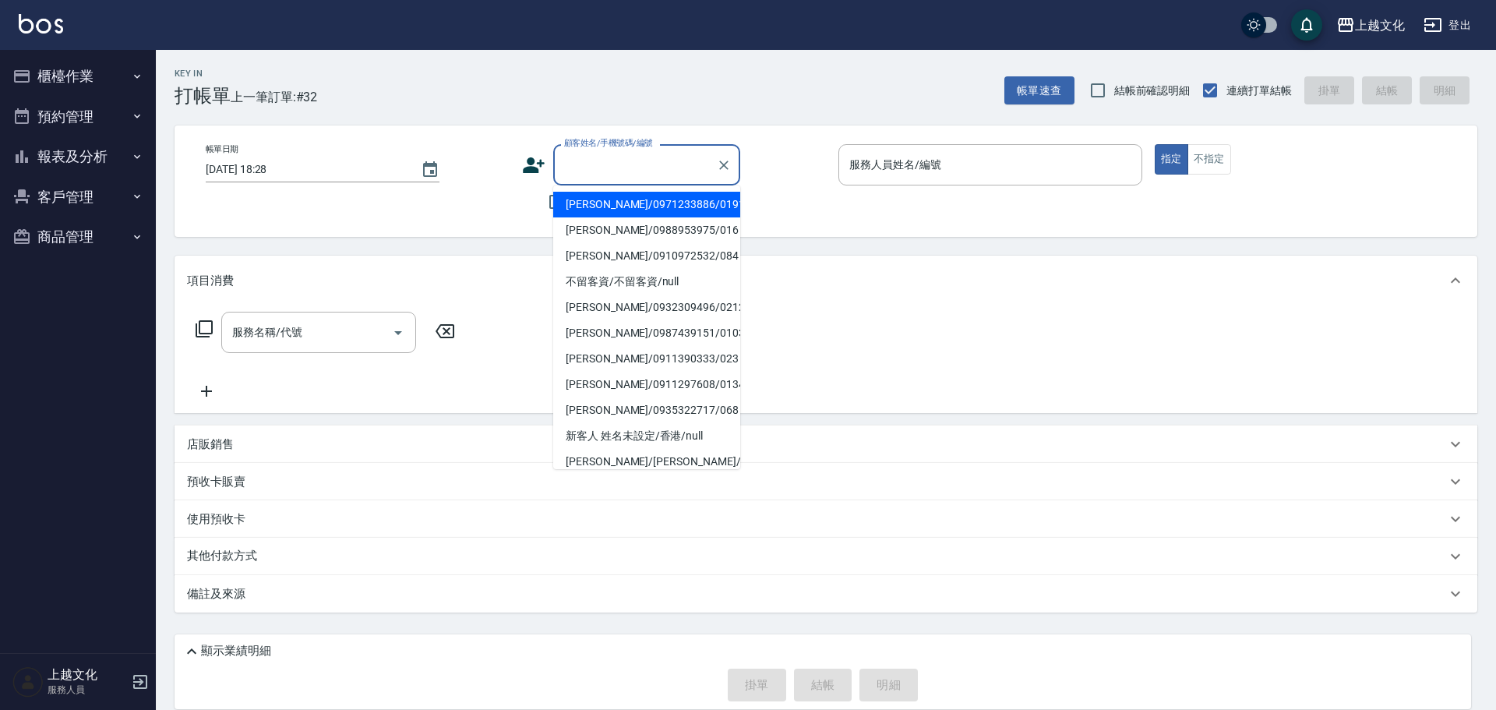
click at [565, 174] on input "顧客姓名/手機號碼/編號" at bounding box center [635, 164] width 150 height 27
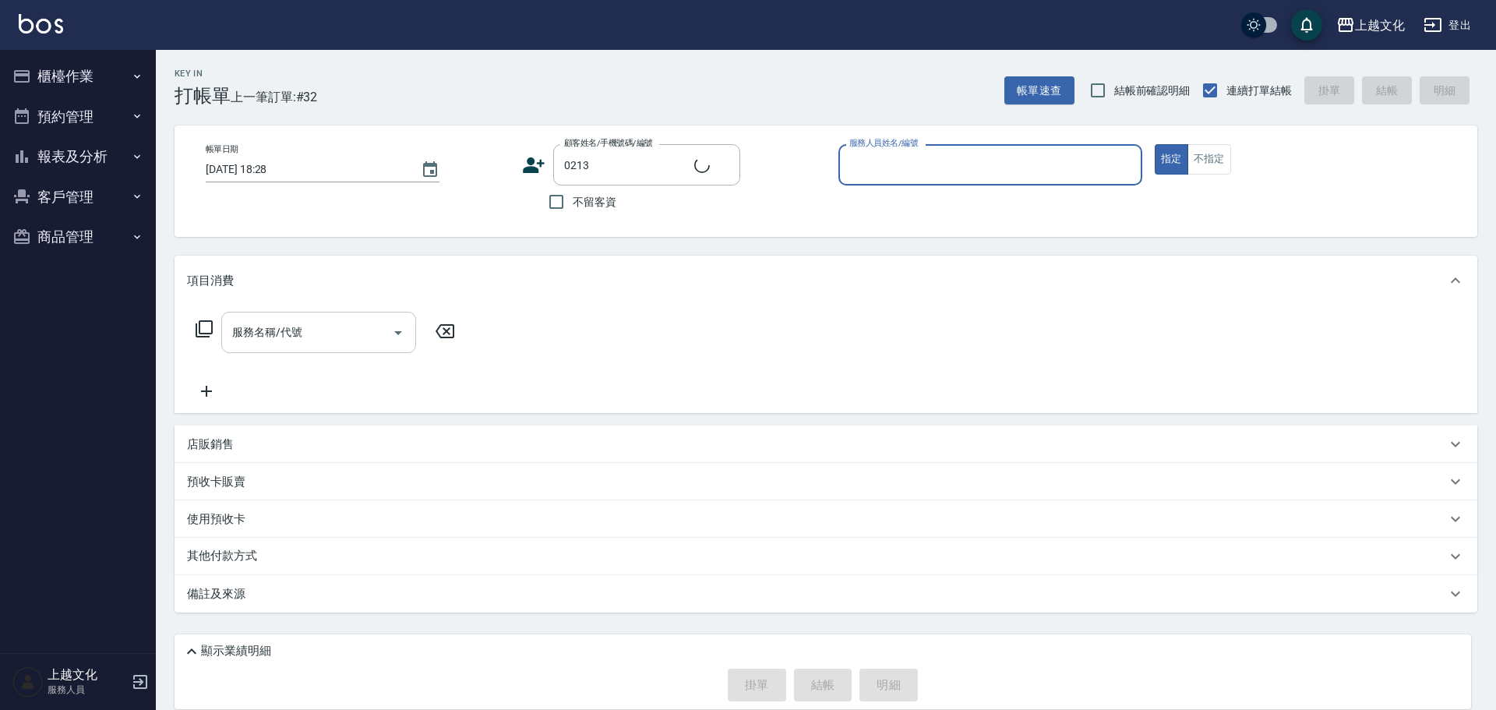
type input "孫玉滿/0937821825/0213"
type input "IVY-02"
click at [224, 486] on p "預收卡販賣" at bounding box center [216, 482] width 58 height 16
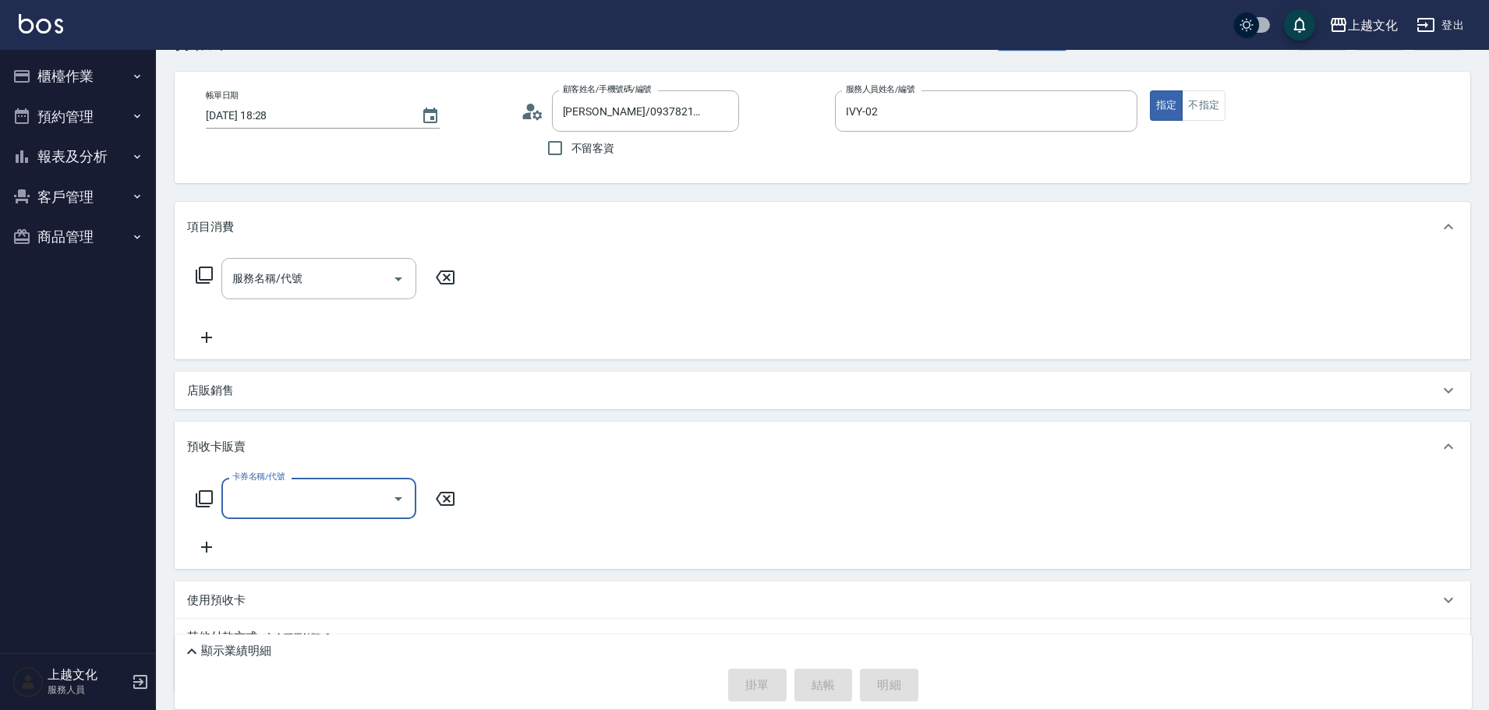
scroll to position [122, 0]
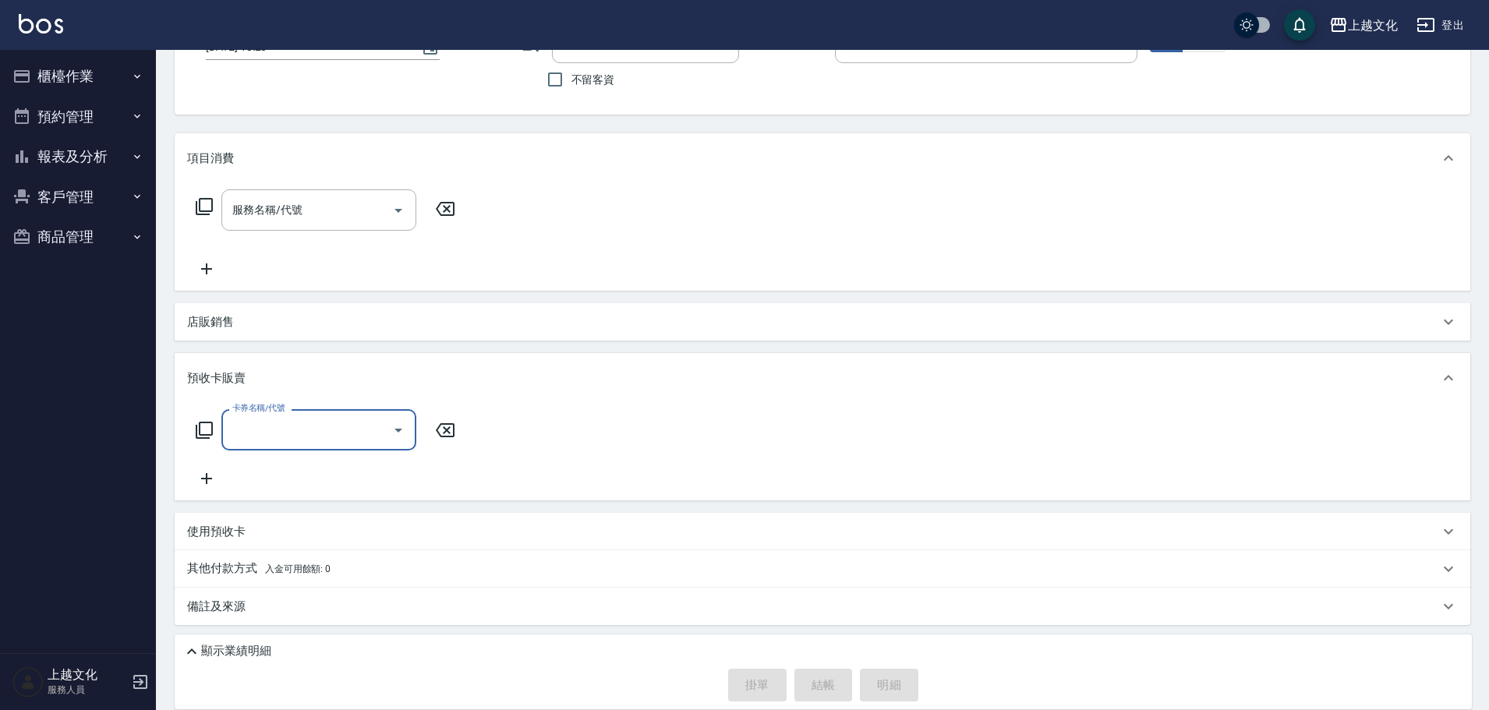
click at [241, 444] on div "卡券名稱/代號" at bounding box center [318, 429] width 195 height 41
click at [261, 423] on input "卡券名稱/代號" at bounding box center [306, 429] width 157 height 27
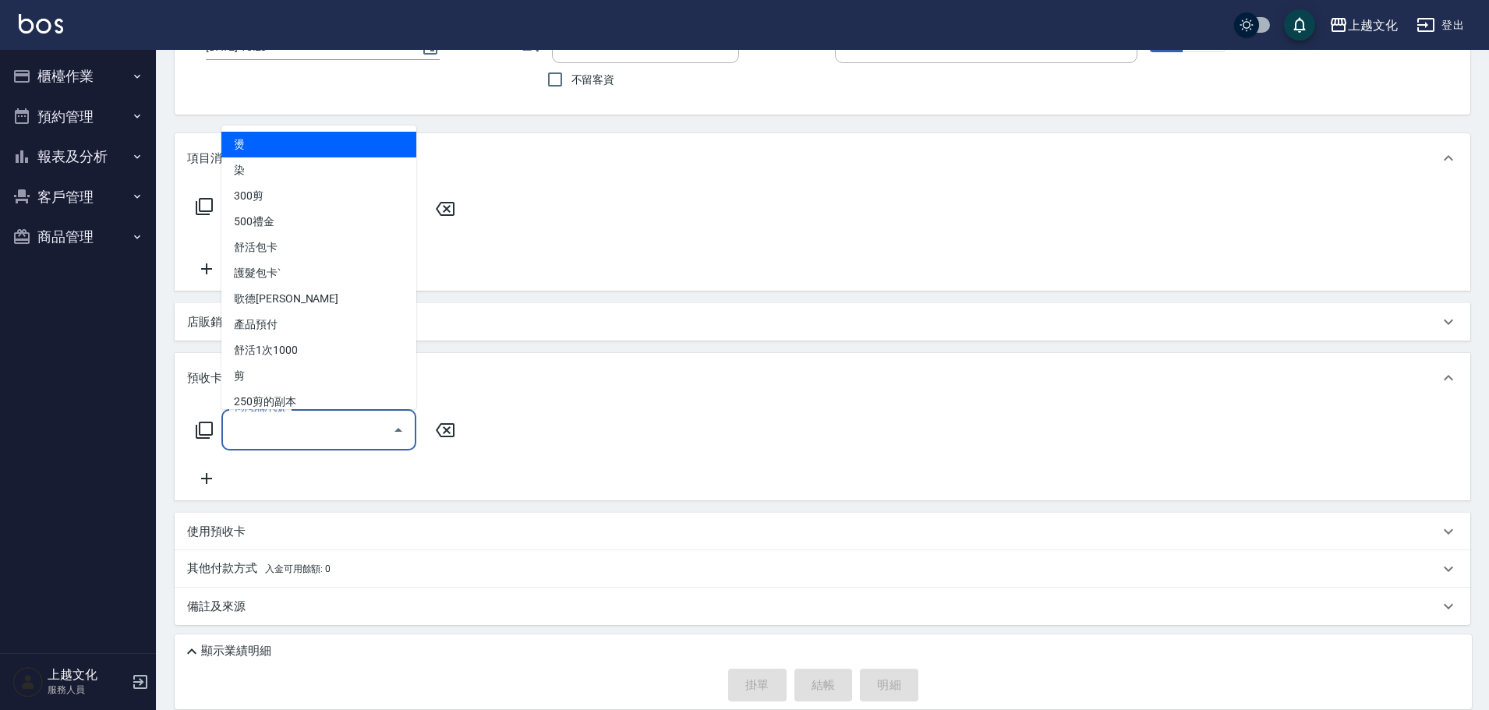
click at [249, 439] on input "卡券名稱/代號" at bounding box center [306, 429] width 157 height 27
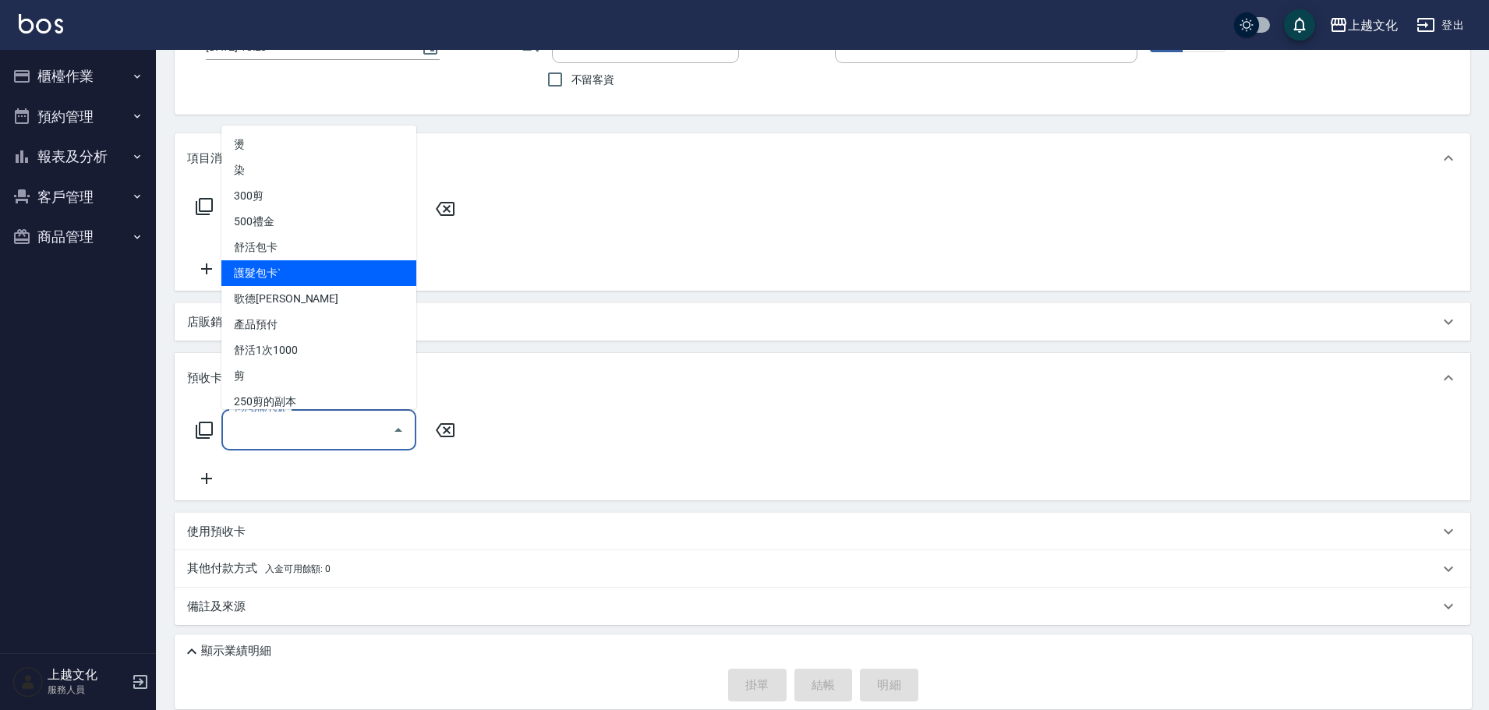
click at [314, 263] on span "護髮包卡ˋ" at bounding box center [318, 273] width 195 height 26
click at [314, 263] on div "服務名稱/代號 服務名稱/代號" at bounding box center [325, 233] width 277 height 89
type input "護髮包卡ˋ(002)"
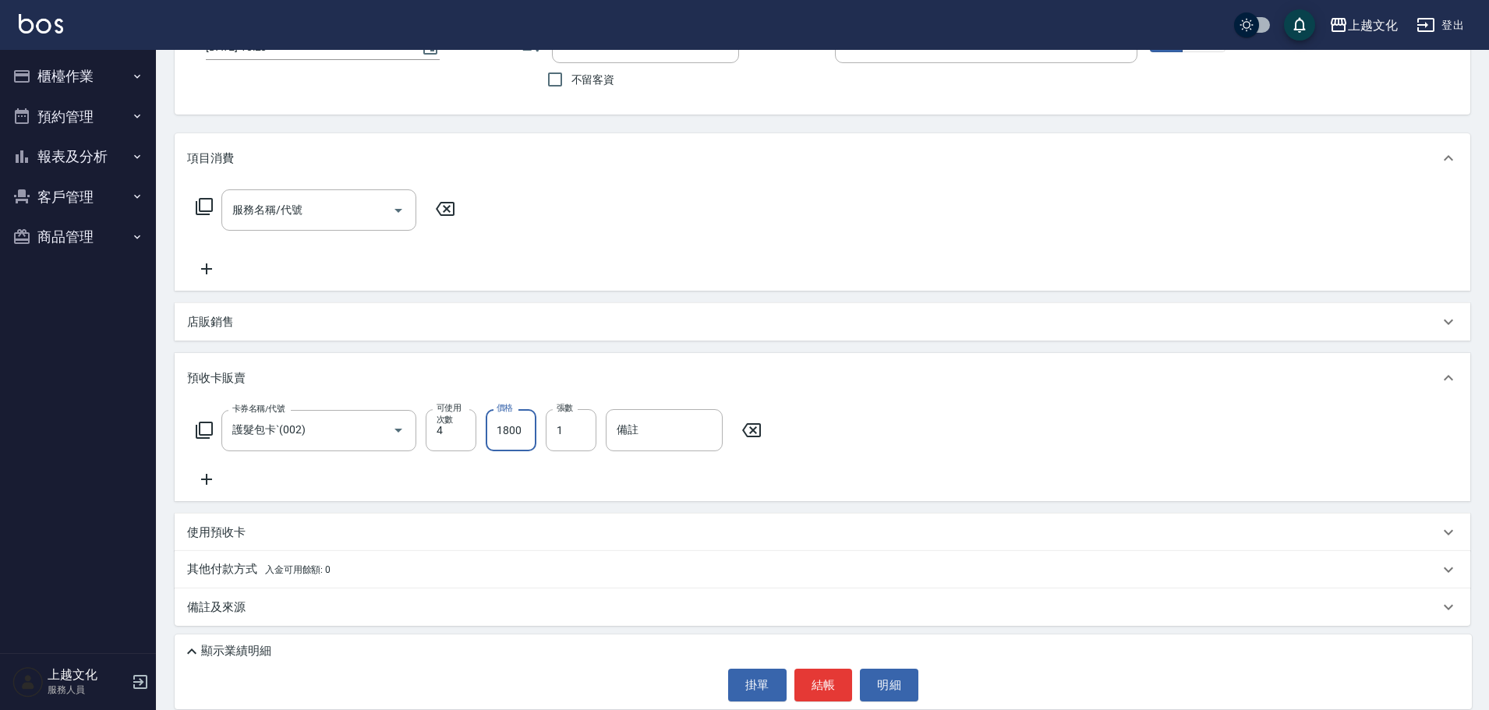
click at [503, 450] on input "1800" at bounding box center [511, 430] width 51 height 42
type input "3600"
click at [815, 687] on button "結帳" at bounding box center [823, 685] width 58 height 33
type input "2025/09/26 18:30"
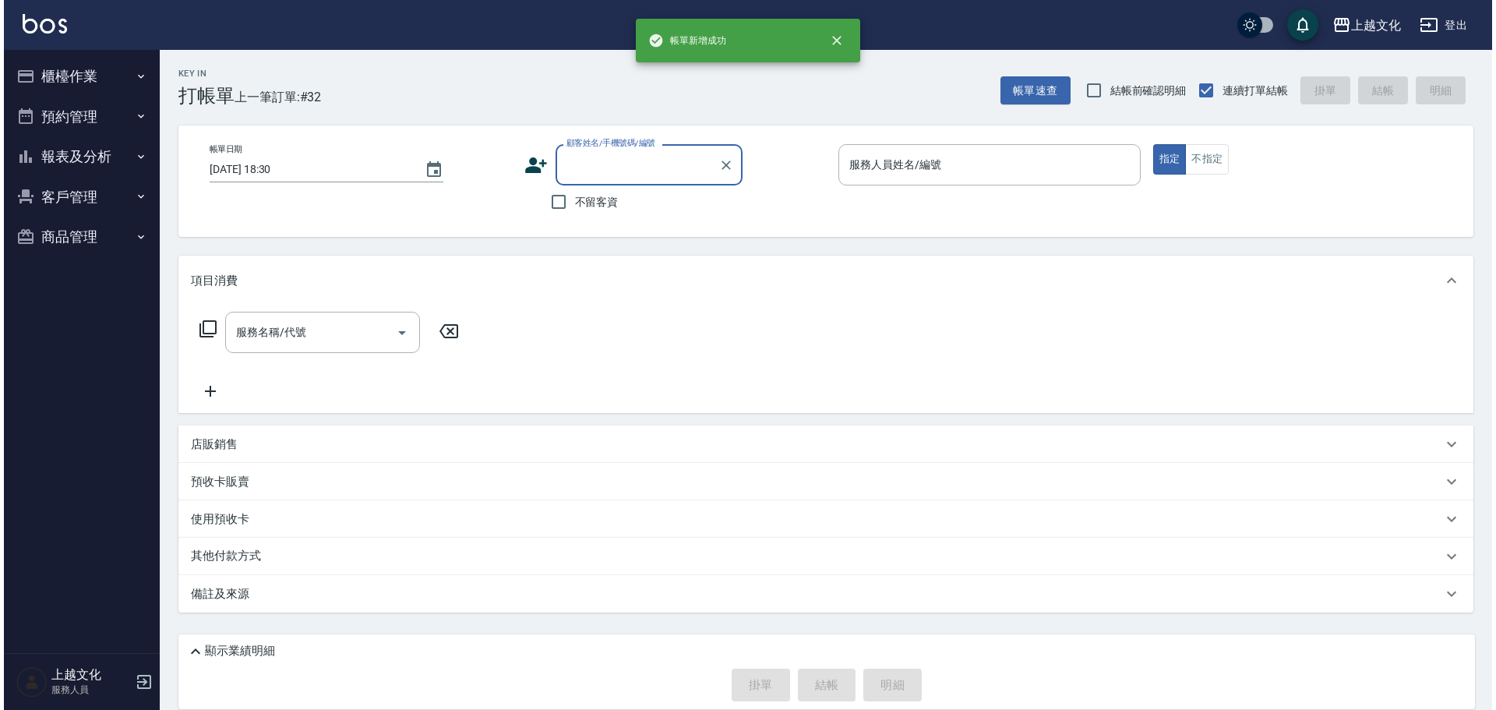
scroll to position [0, 0]
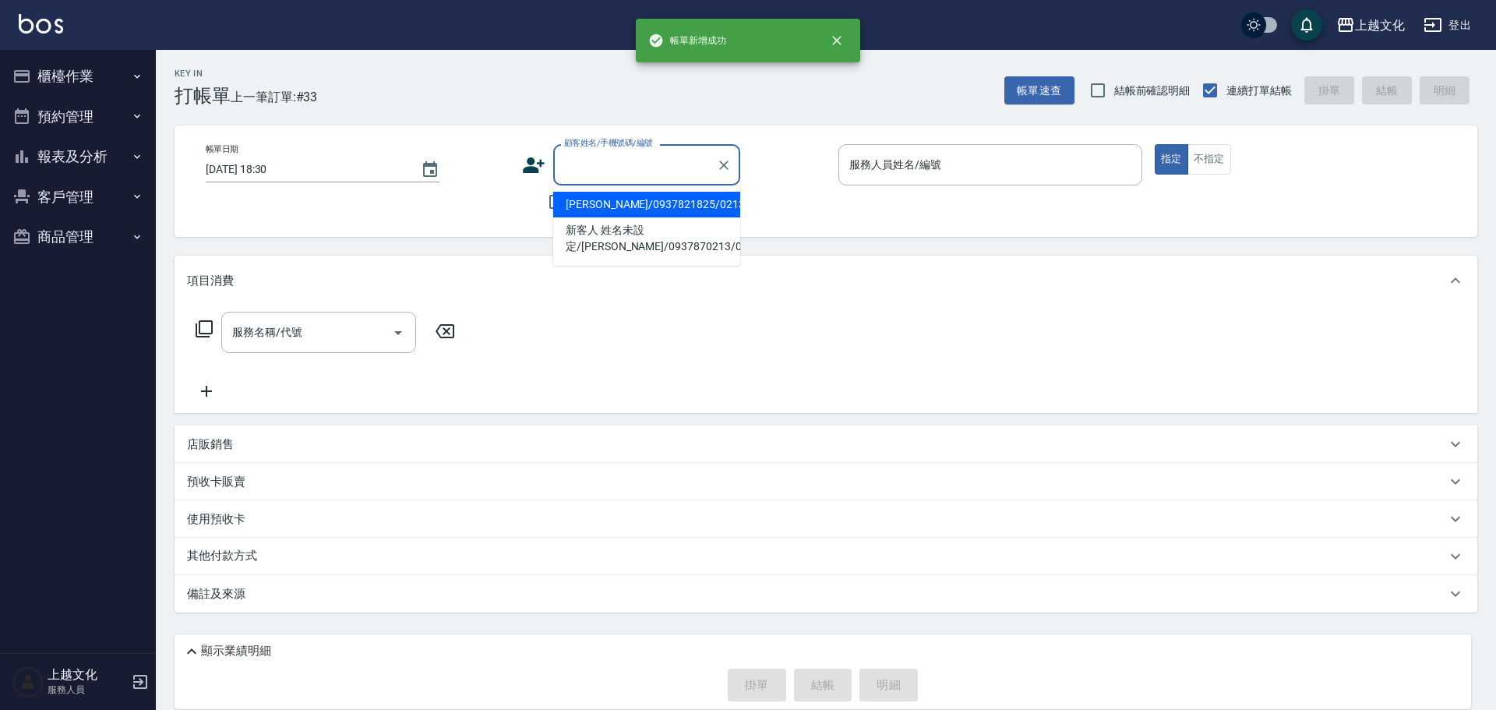
click at [624, 162] on input "顧客姓名/手機號碼/編號" at bounding box center [635, 164] width 150 height 27
click at [619, 200] on li "孫玉滿/0937821825/0213" at bounding box center [646, 205] width 187 height 26
type input "孫玉滿/0937821825/0213"
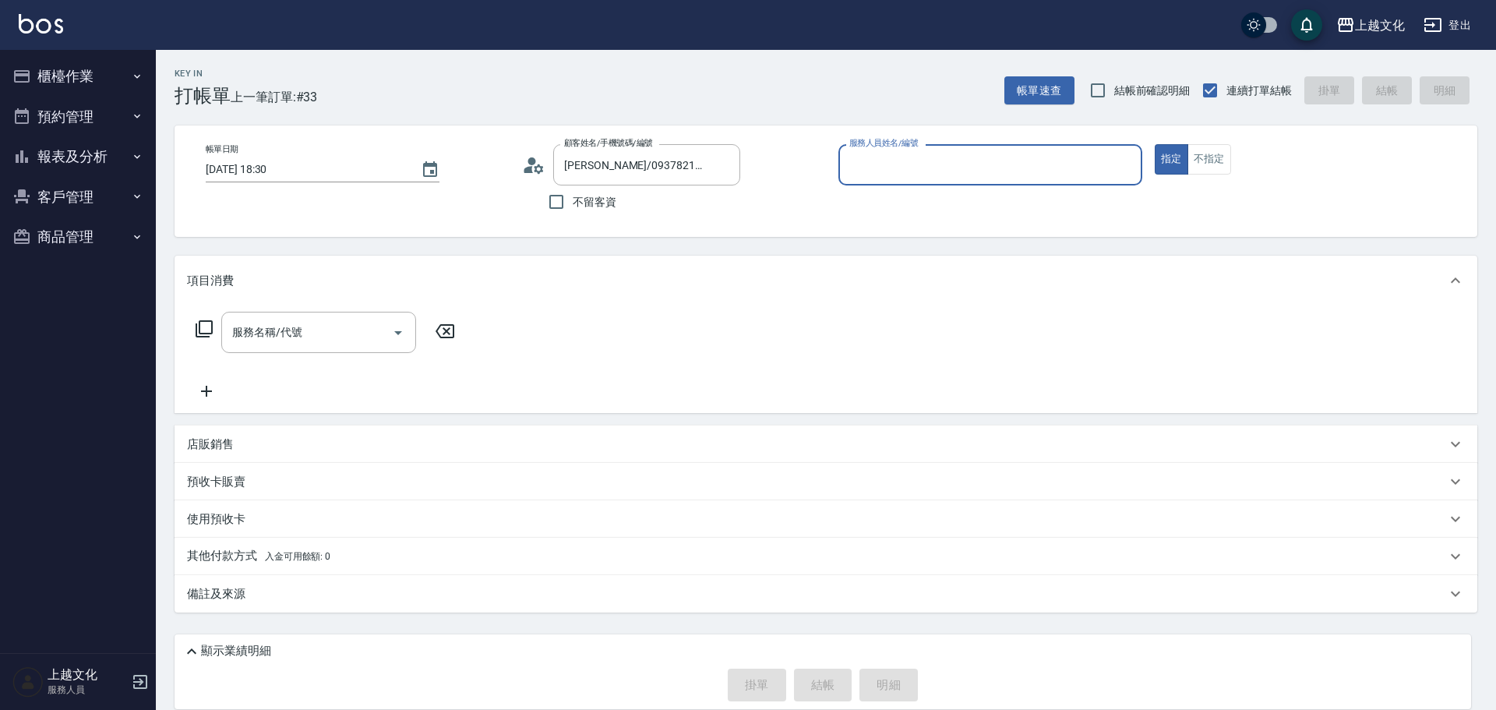
type input "IVY-02"
drag, startPoint x: 220, startPoint y: 527, endPoint x: 217, endPoint y: 509, distance: 18.2
click at [218, 524] on p "使用預收卡" at bounding box center [216, 521] width 58 height 23
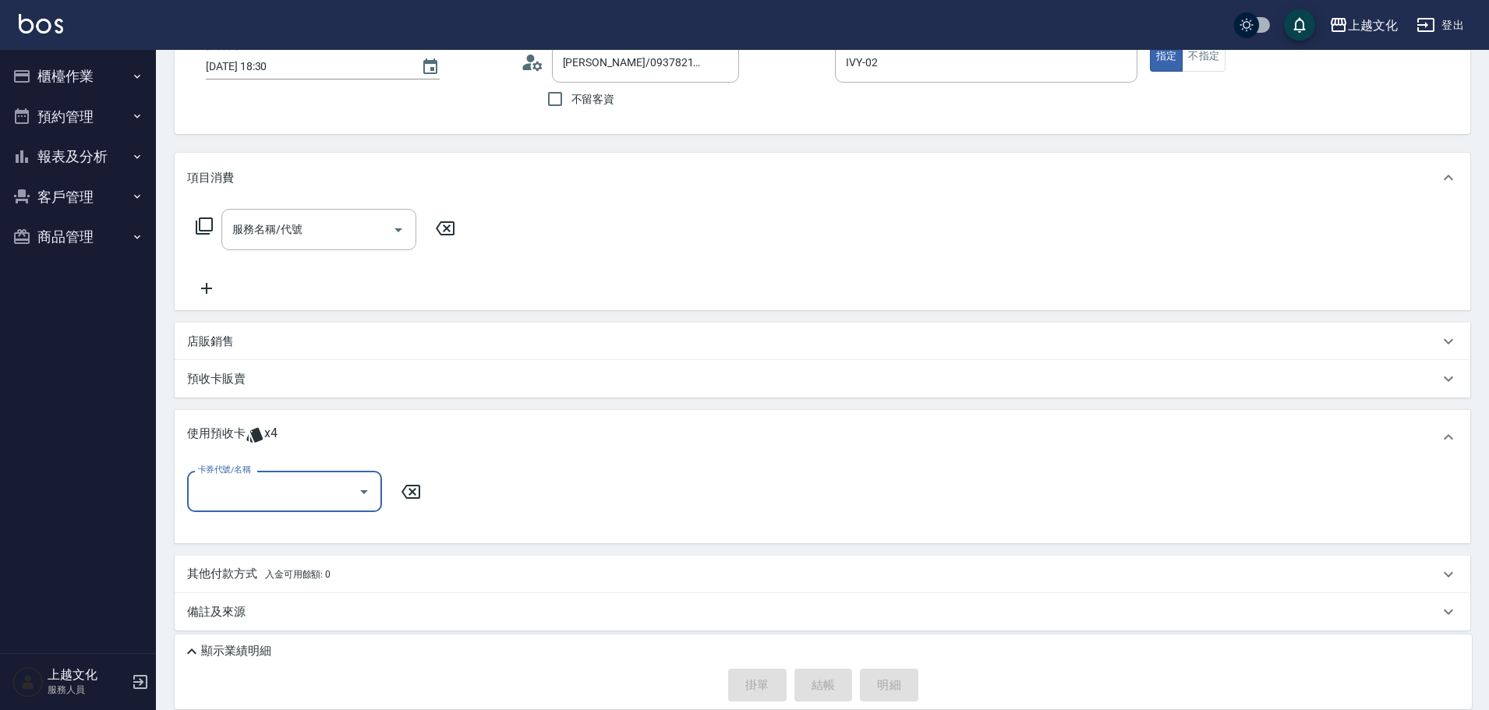
scroll to position [109, 0]
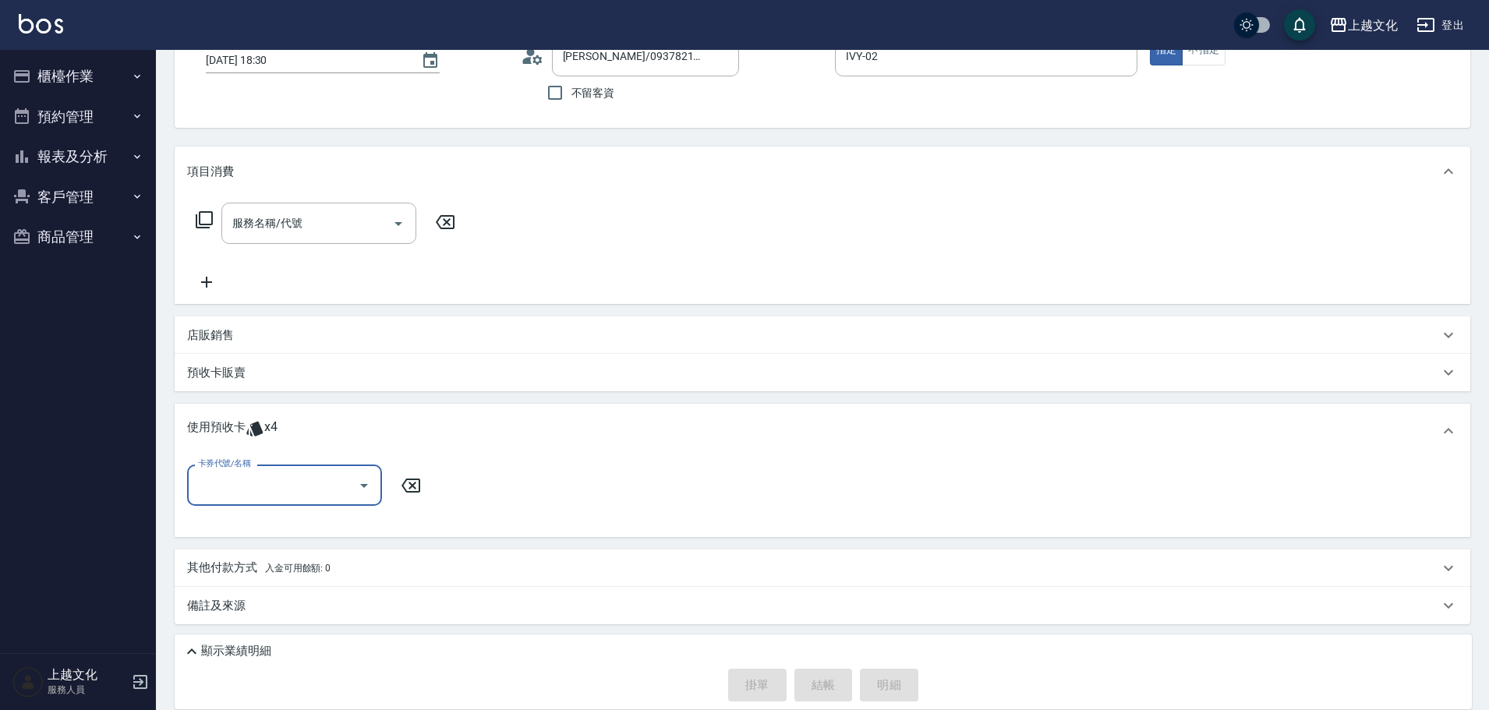
click at [251, 489] on input "卡券代號/名稱" at bounding box center [272, 484] width 157 height 27
click at [261, 520] on div "護髮包卡ˋ 剩餘4張" at bounding box center [284, 525] width 195 height 26
type input "護髮包卡ˋ"
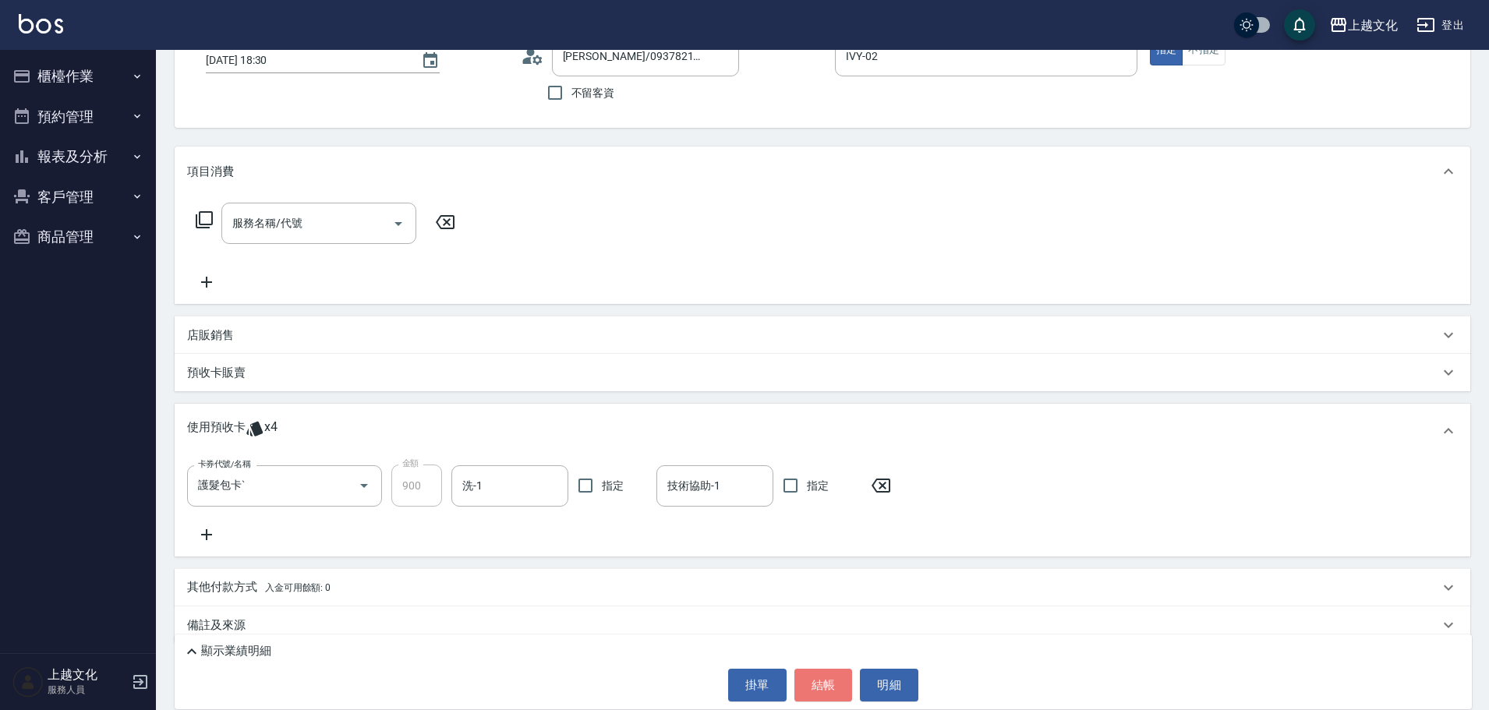
drag, startPoint x: 821, startPoint y: 686, endPoint x: 871, endPoint y: 661, distance: 55.8
click at [833, 682] on button "結帳" at bounding box center [823, 685] width 58 height 33
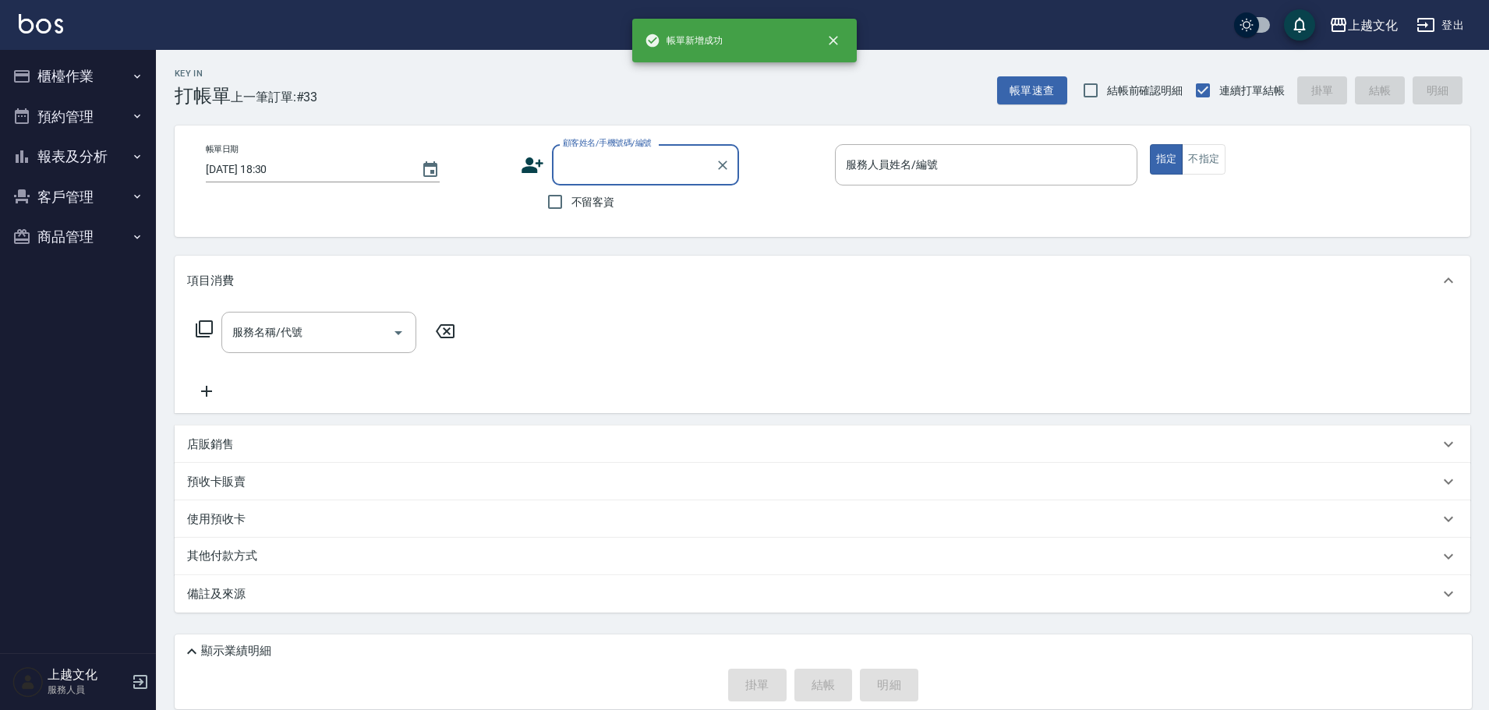
scroll to position [0, 0]
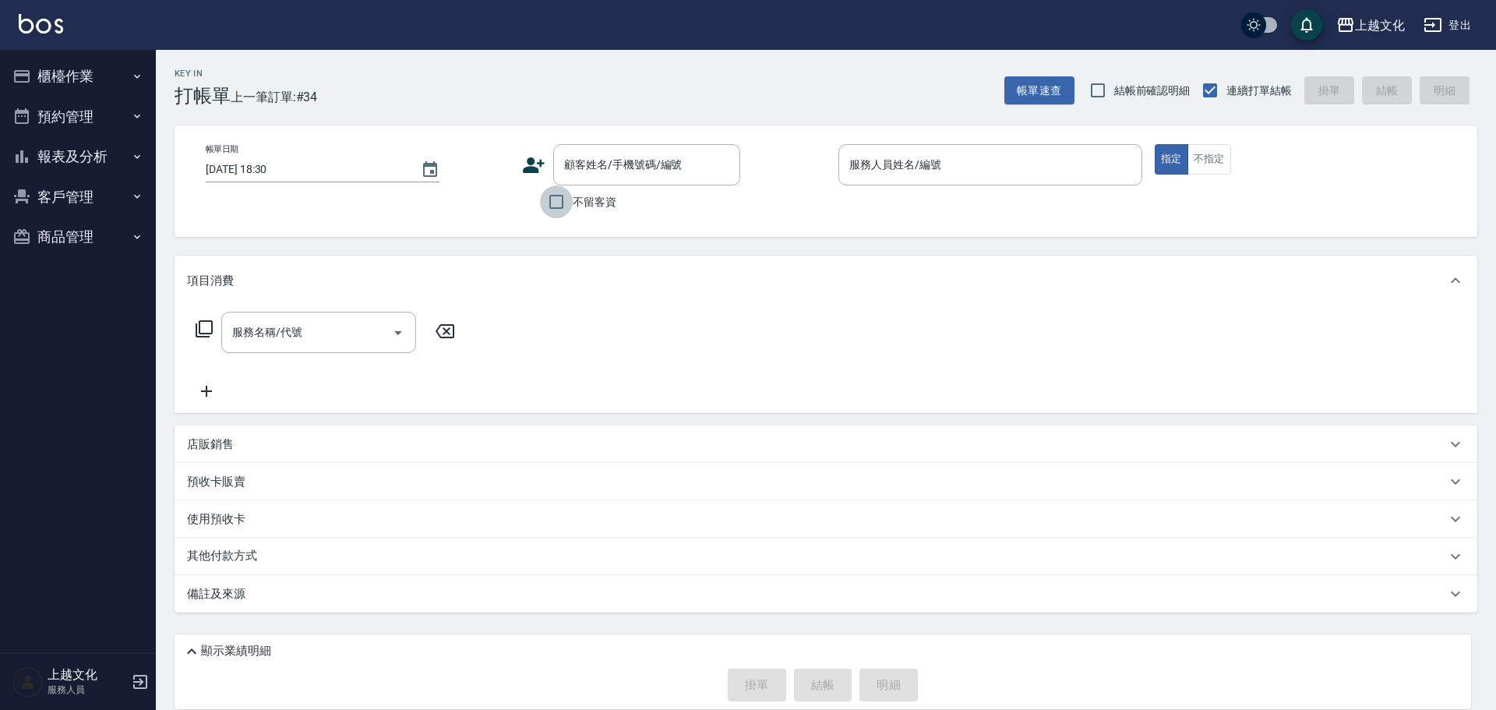
click at [555, 207] on input "不留客資" at bounding box center [556, 201] width 33 height 33
checkbox input "false"
type input "新客人 姓名未設定/李/0932346432/"
click at [553, 206] on input "不留客資" at bounding box center [556, 201] width 33 height 33
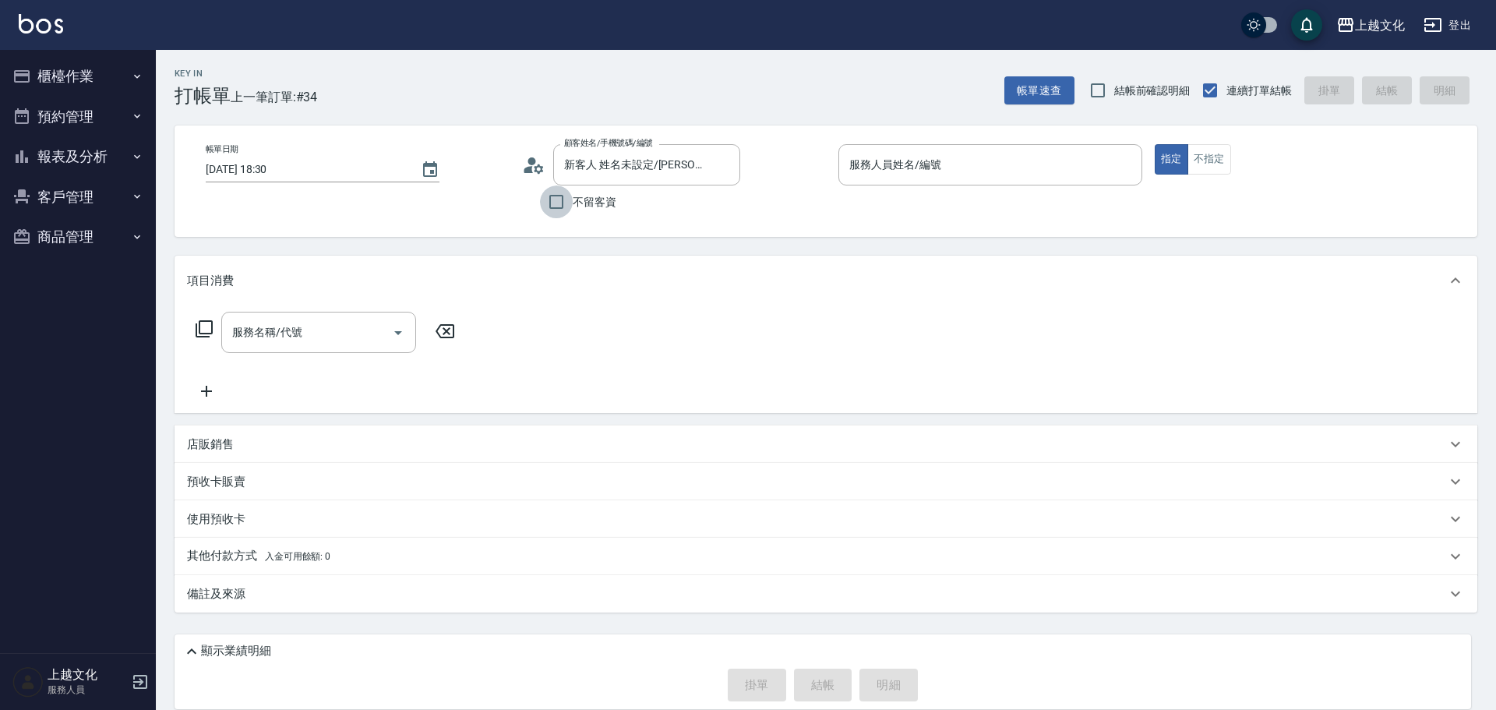
click at [553, 206] on input "不留客資" at bounding box center [556, 201] width 33 height 33
checkbox input "false"
click at [553, 205] on input "不留客資" at bounding box center [556, 201] width 33 height 33
checkbox input "true"
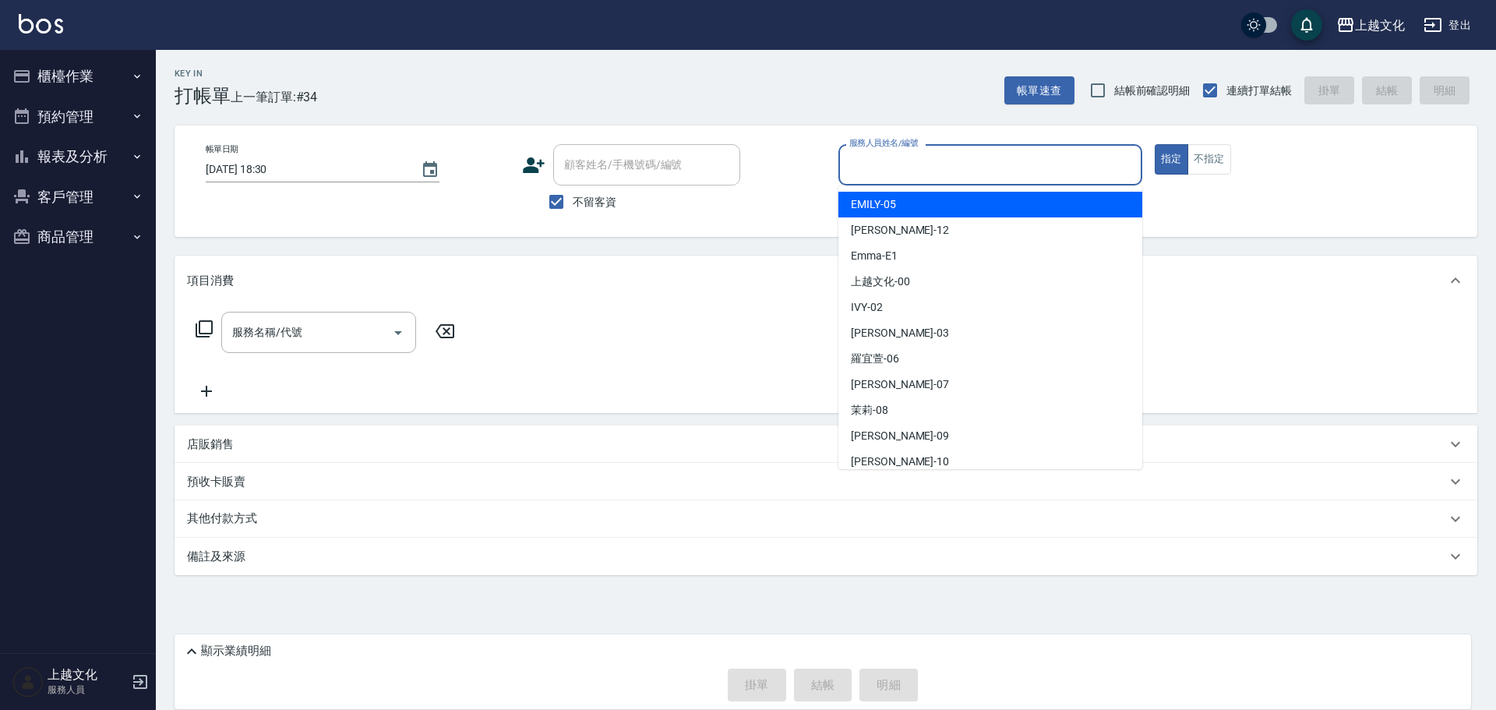
click at [908, 171] on input "服務人員姓名/編號" at bounding box center [991, 164] width 290 height 27
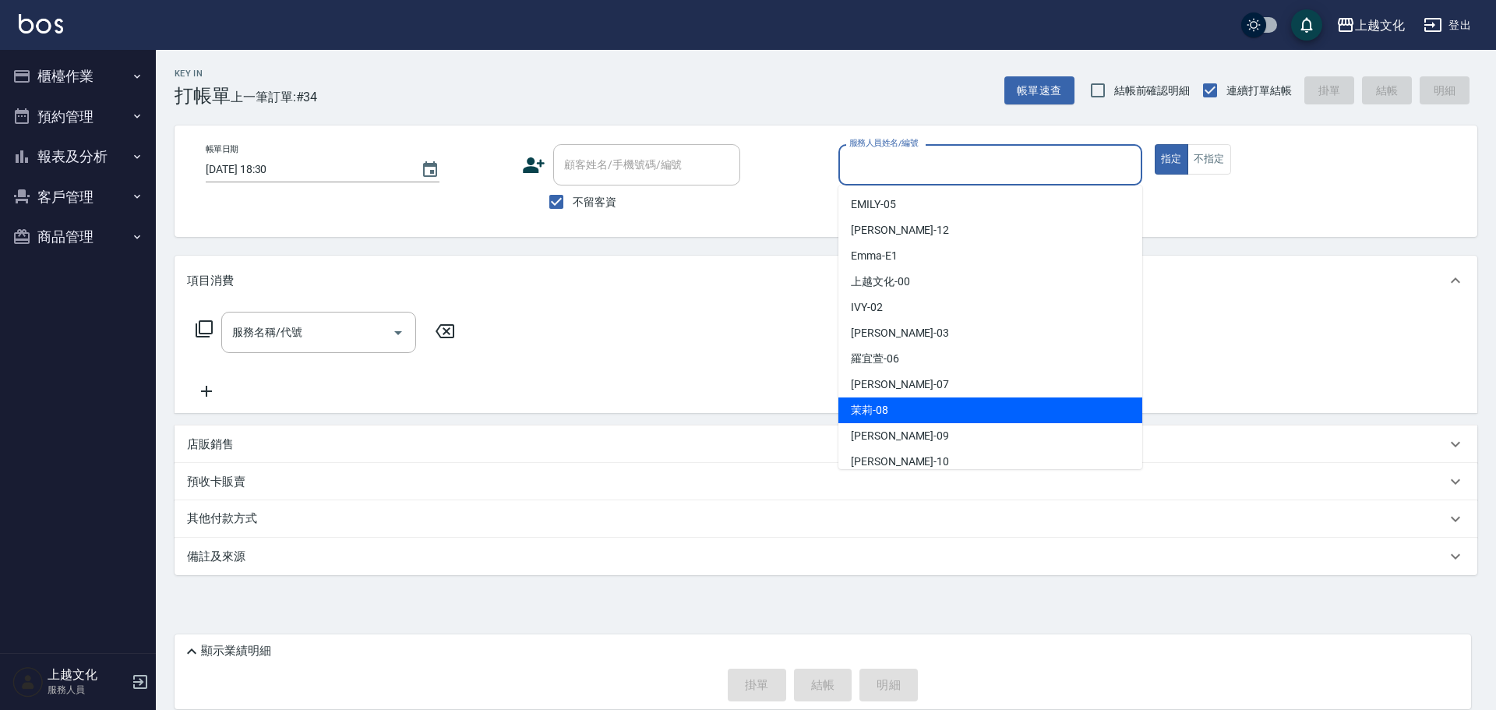
click at [932, 405] on div "茉莉 -08" at bounding box center [991, 410] width 304 height 26
type input "茉莉-08"
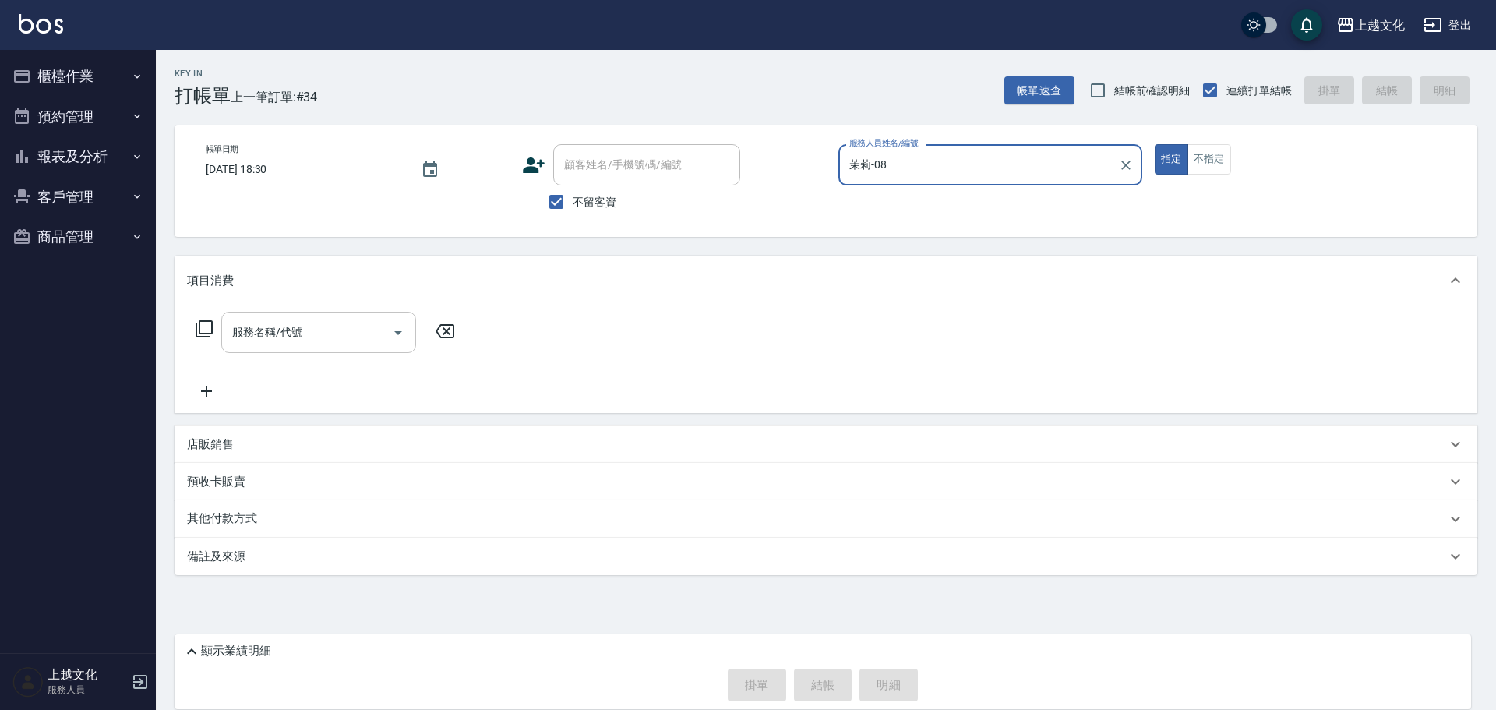
drag, startPoint x: 325, startPoint y: 330, endPoint x: 333, endPoint y: 324, distance: 10.0
click at [324, 330] on input "服務名稱/代號" at bounding box center [306, 332] width 157 height 27
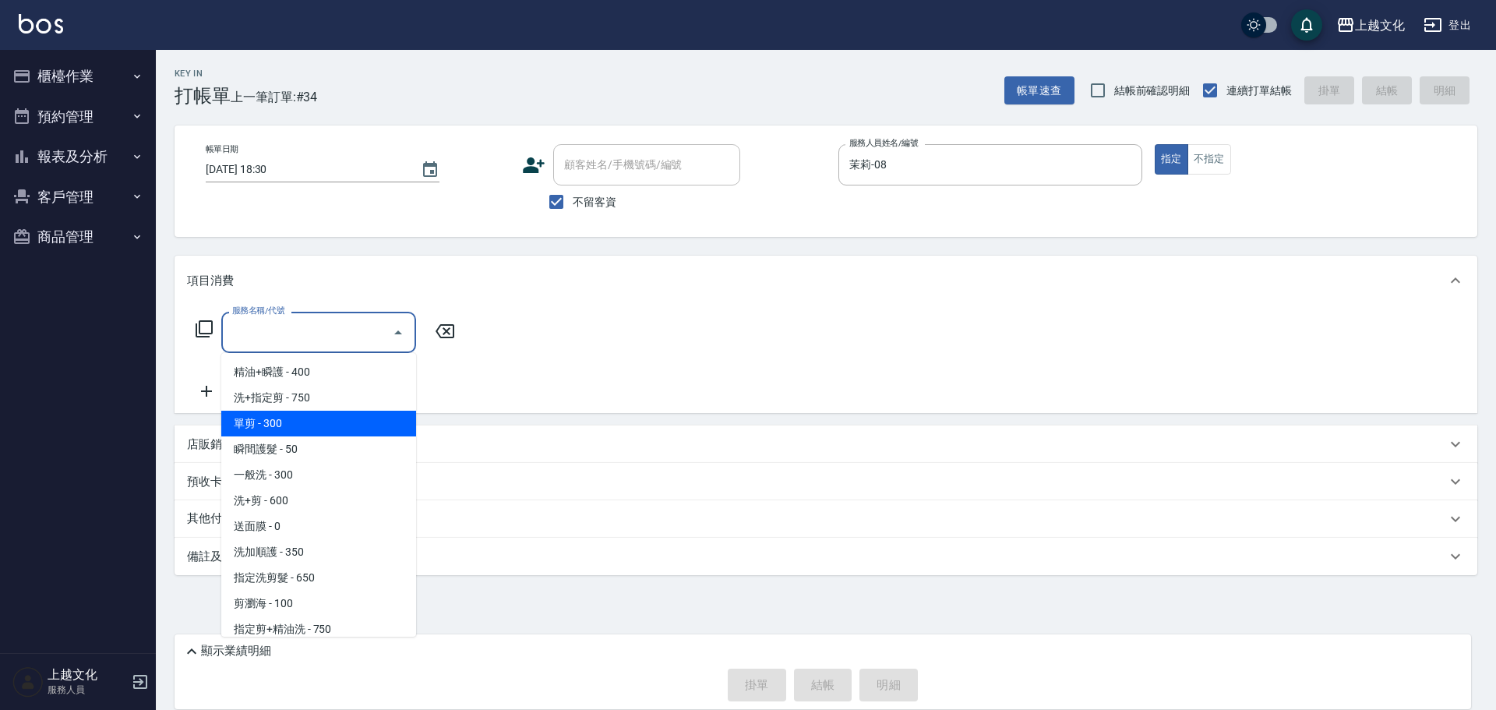
click at [313, 424] on span "單剪 - 300" at bounding box center [318, 424] width 195 height 26
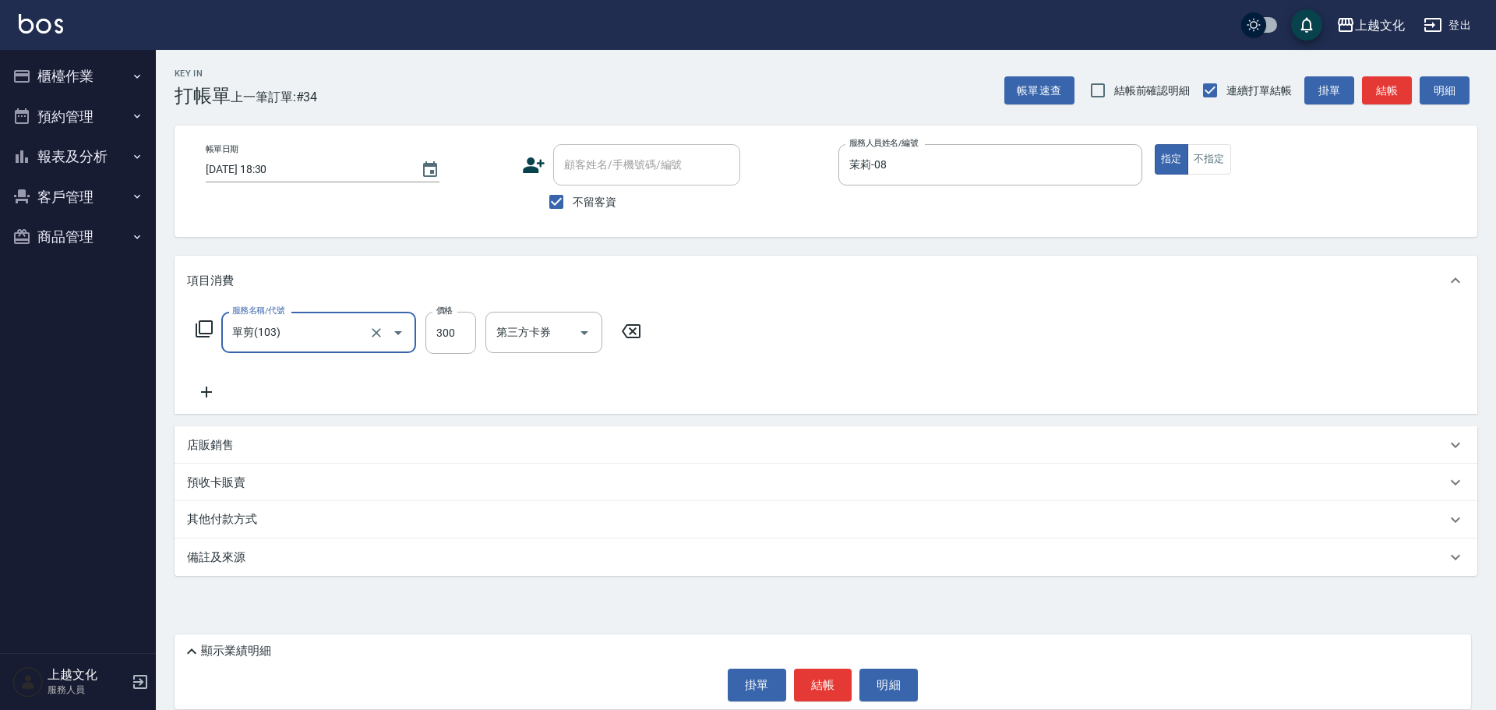
click at [320, 340] on input "單剪(103)" at bounding box center [296, 332] width 137 height 27
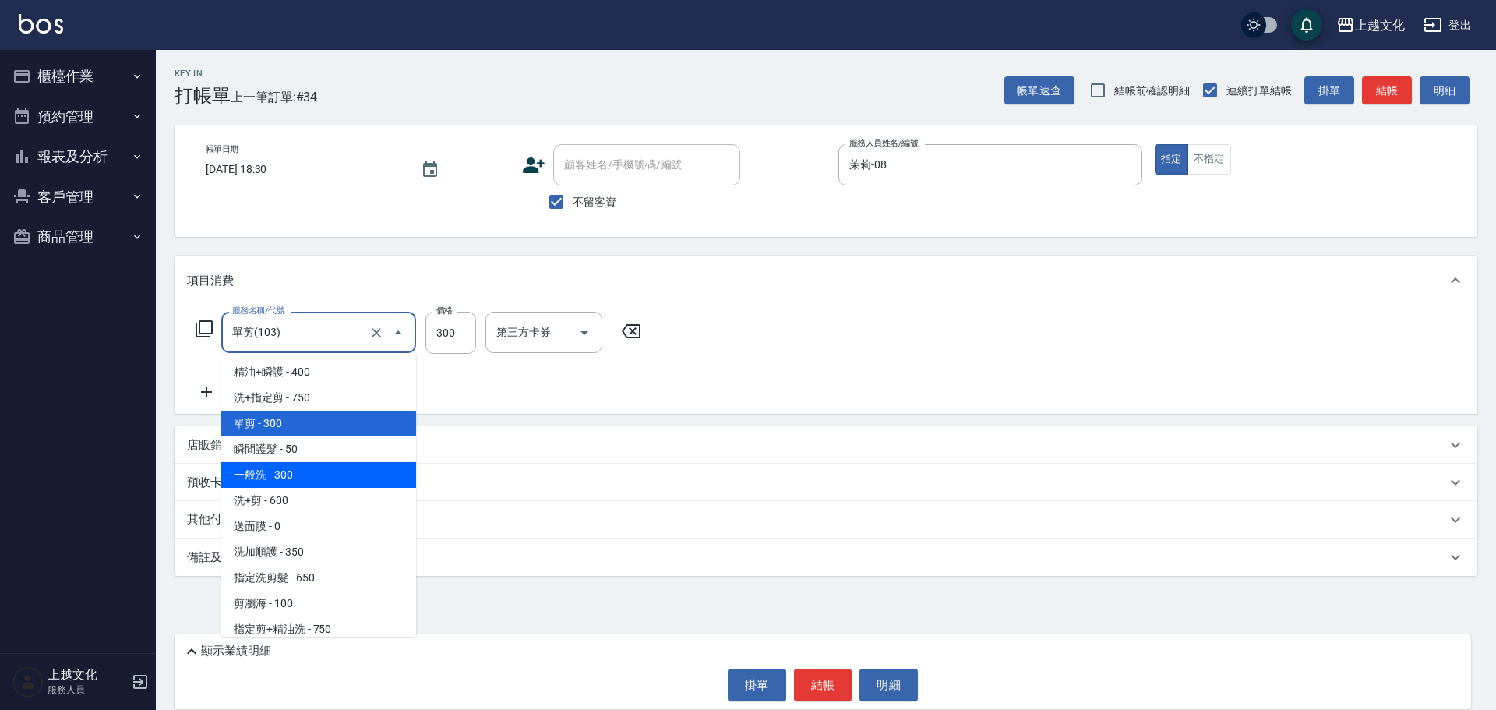
drag, startPoint x: 295, startPoint y: 476, endPoint x: 306, endPoint y: 469, distance: 13.0
click at [295, 475] on span "一般洗 - 300" at bounding box center [318, 475] width 195 height 26
type input "一般洗(105)"
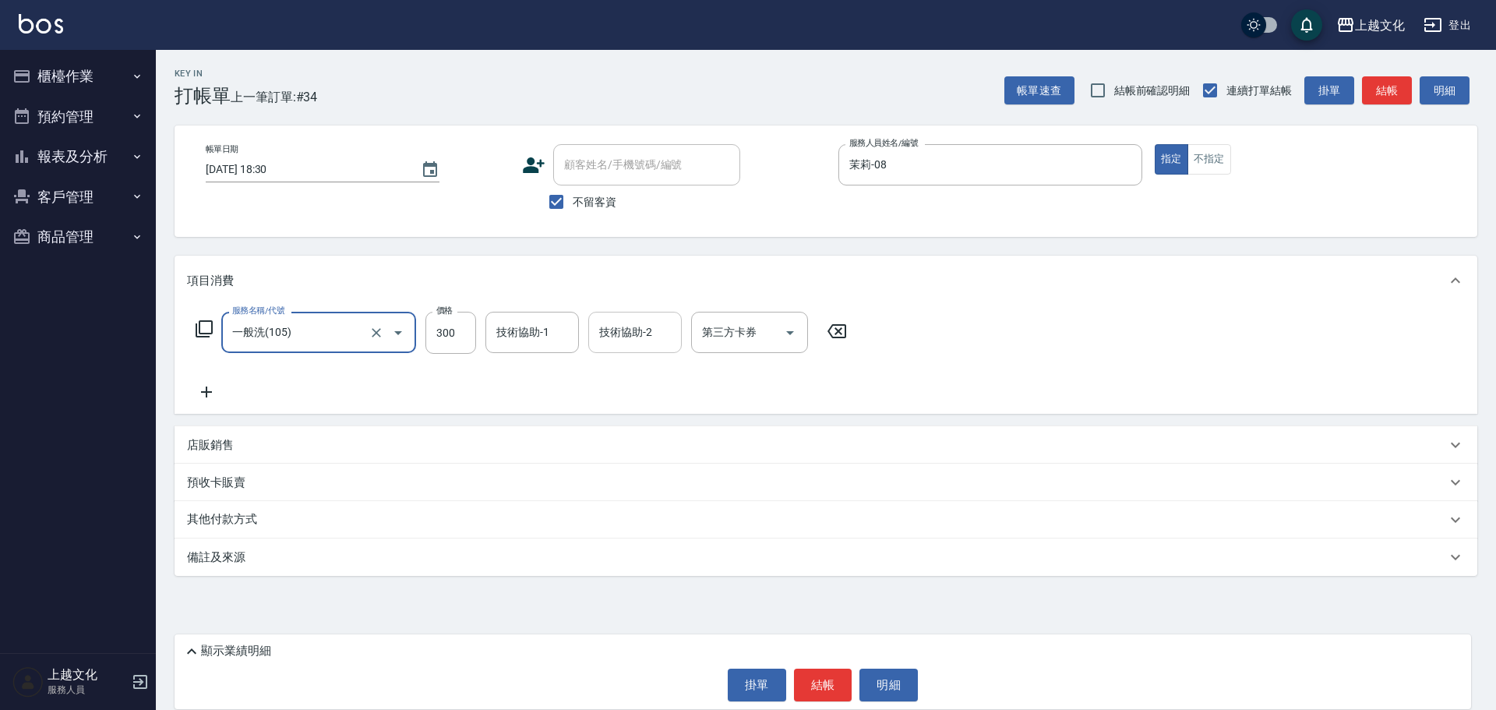
click at [599, 334] on input "技術協助-2" at bounding box center [634, 332] width 79 height 27
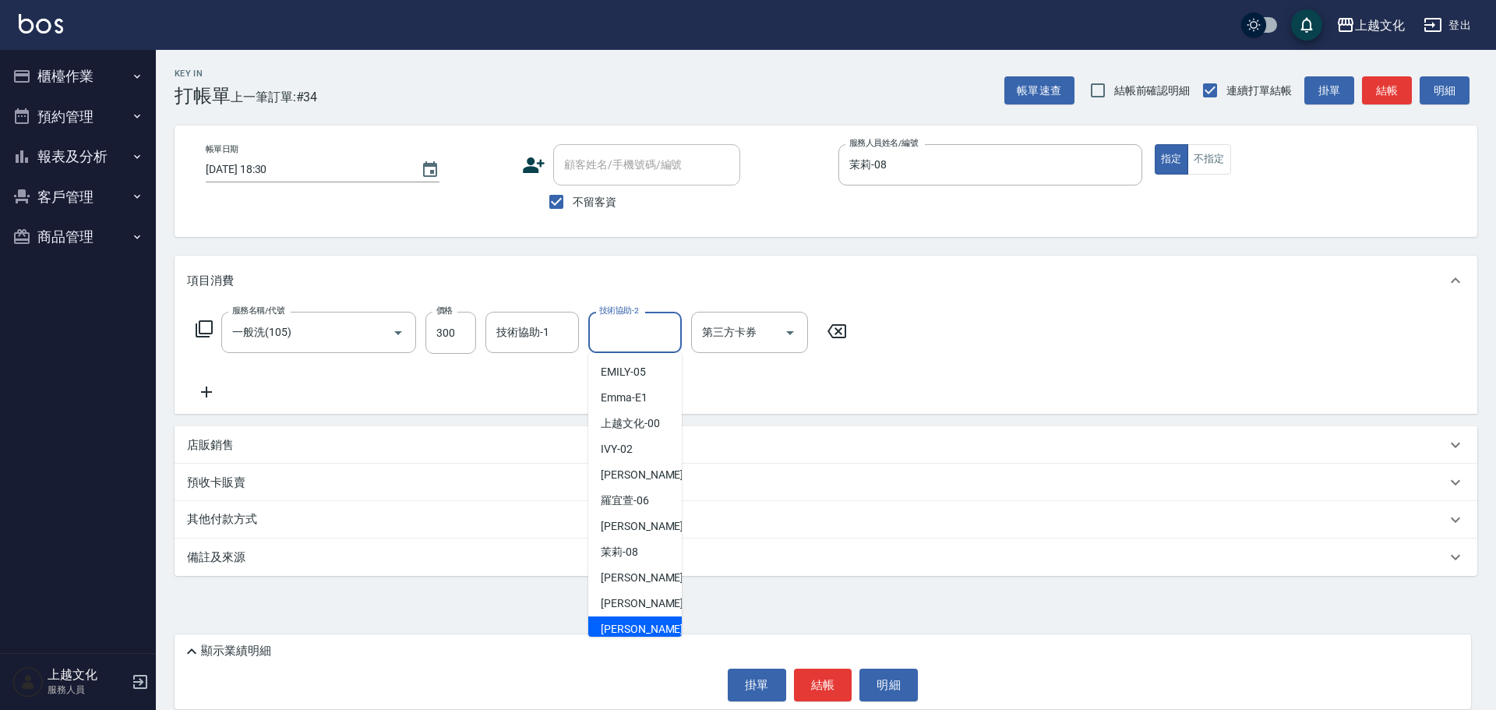
click at [632, 627] on span "Martin -11" at bounding box center [650, 629] width 98 height 16
type input "Martin-11"
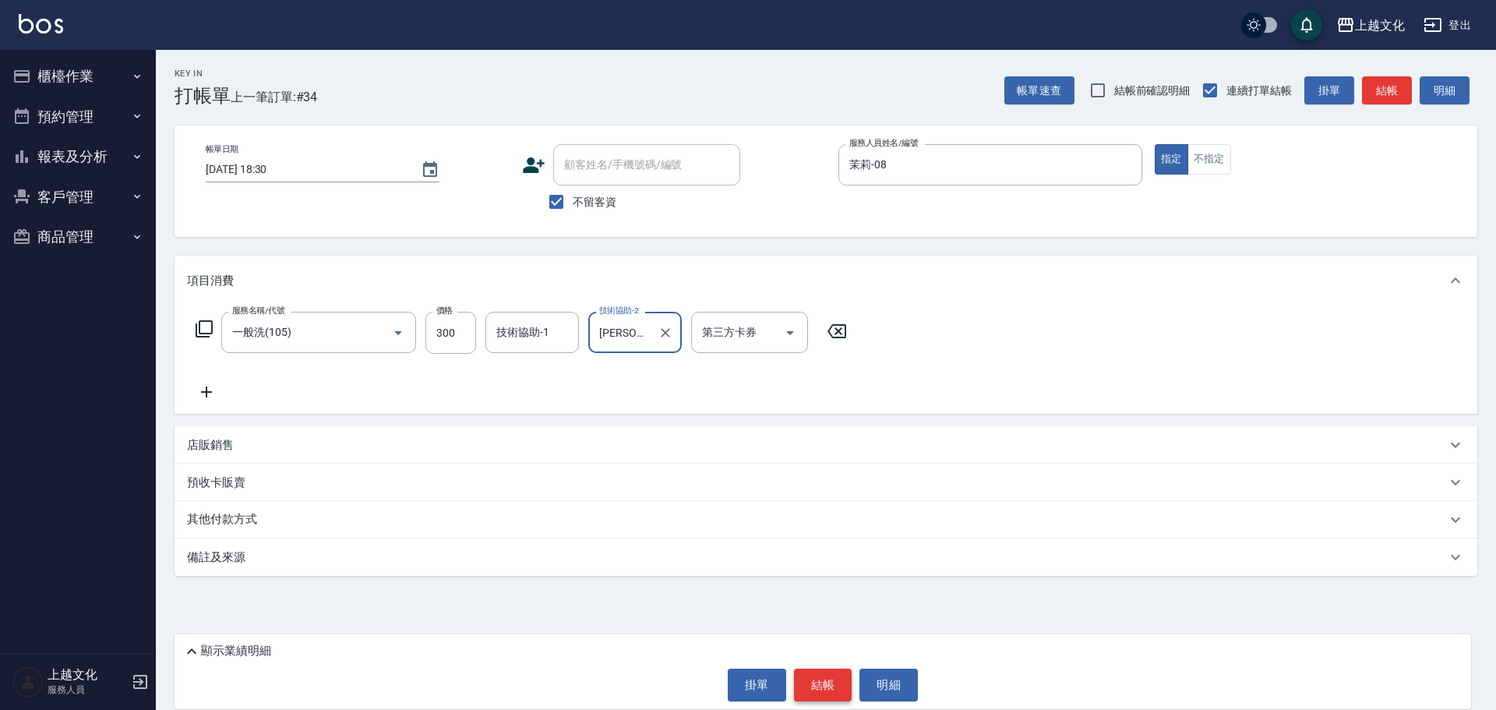
click at [807, 683] on button "結帳" at bounding box center [823, 685] width 58 height 33
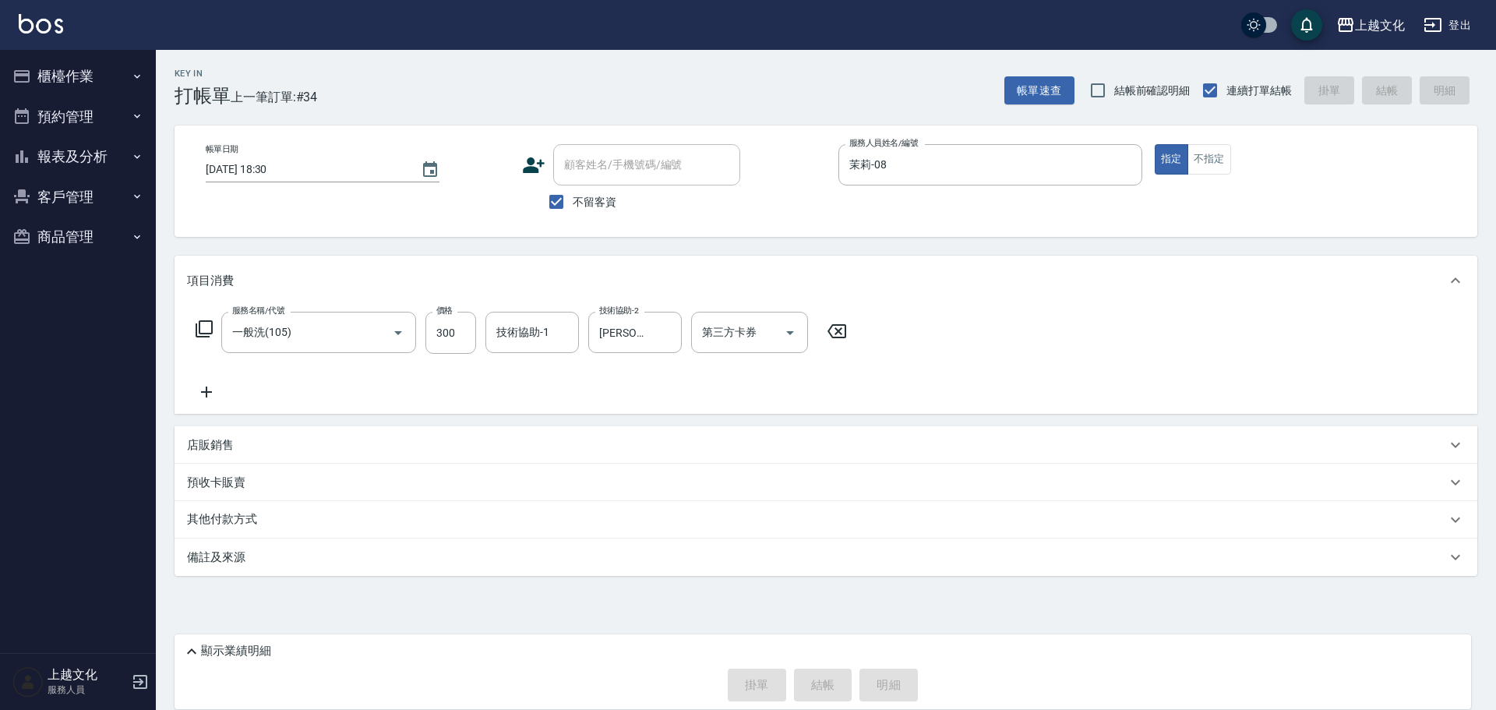
type input "2025/09/26 18:43"
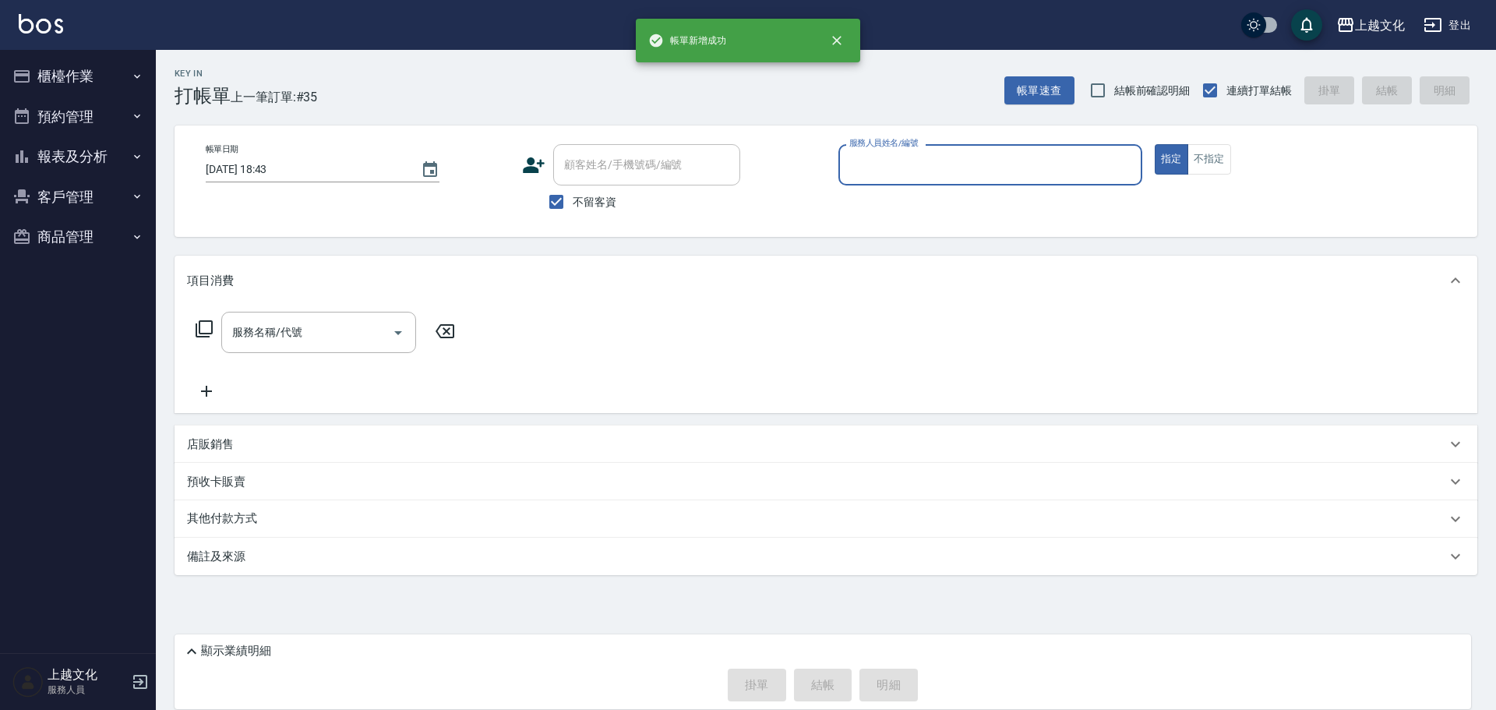
click at [50, 149] on button "報表及分析" at bounding box center [77, 156] width 143 height 41
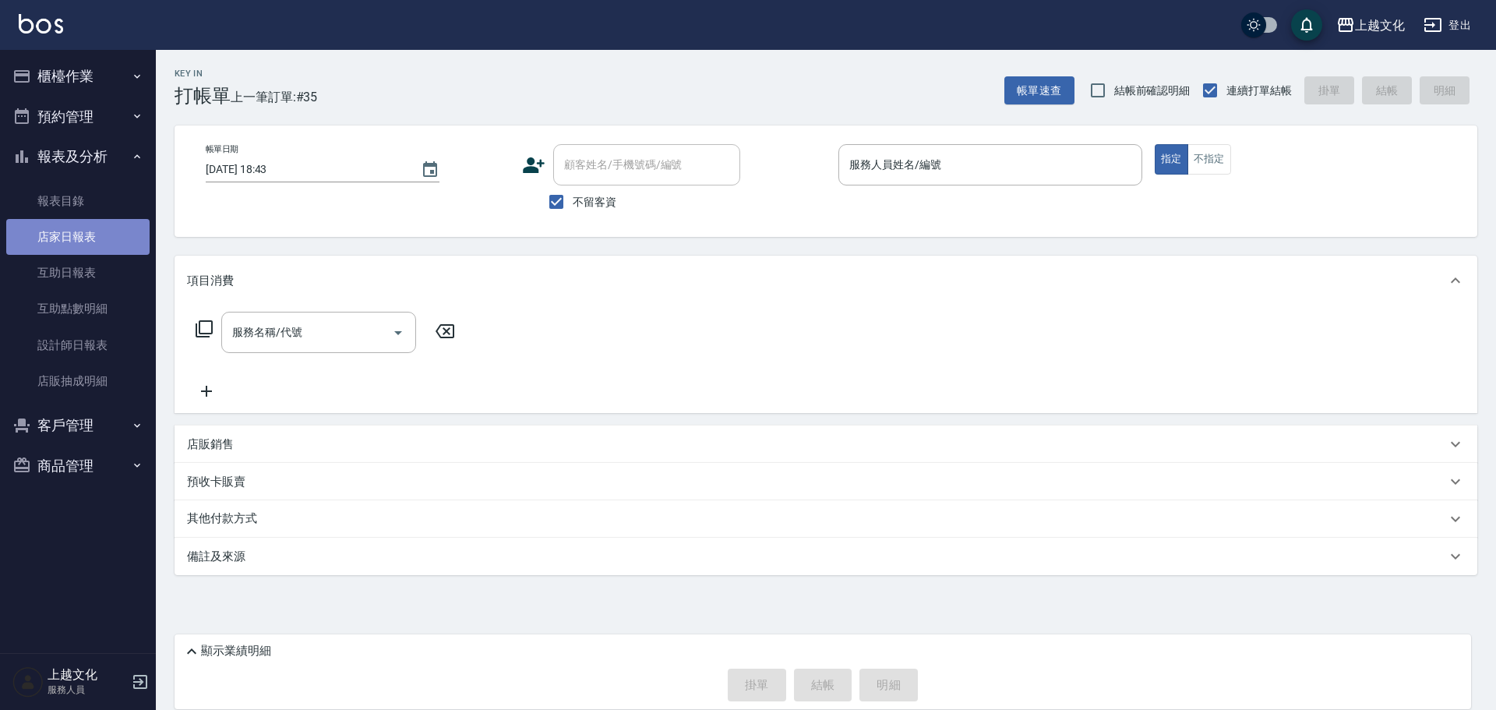
click at [61, 238] on link "店家日報表" at bounding box center [77, 237] width 143 height 36
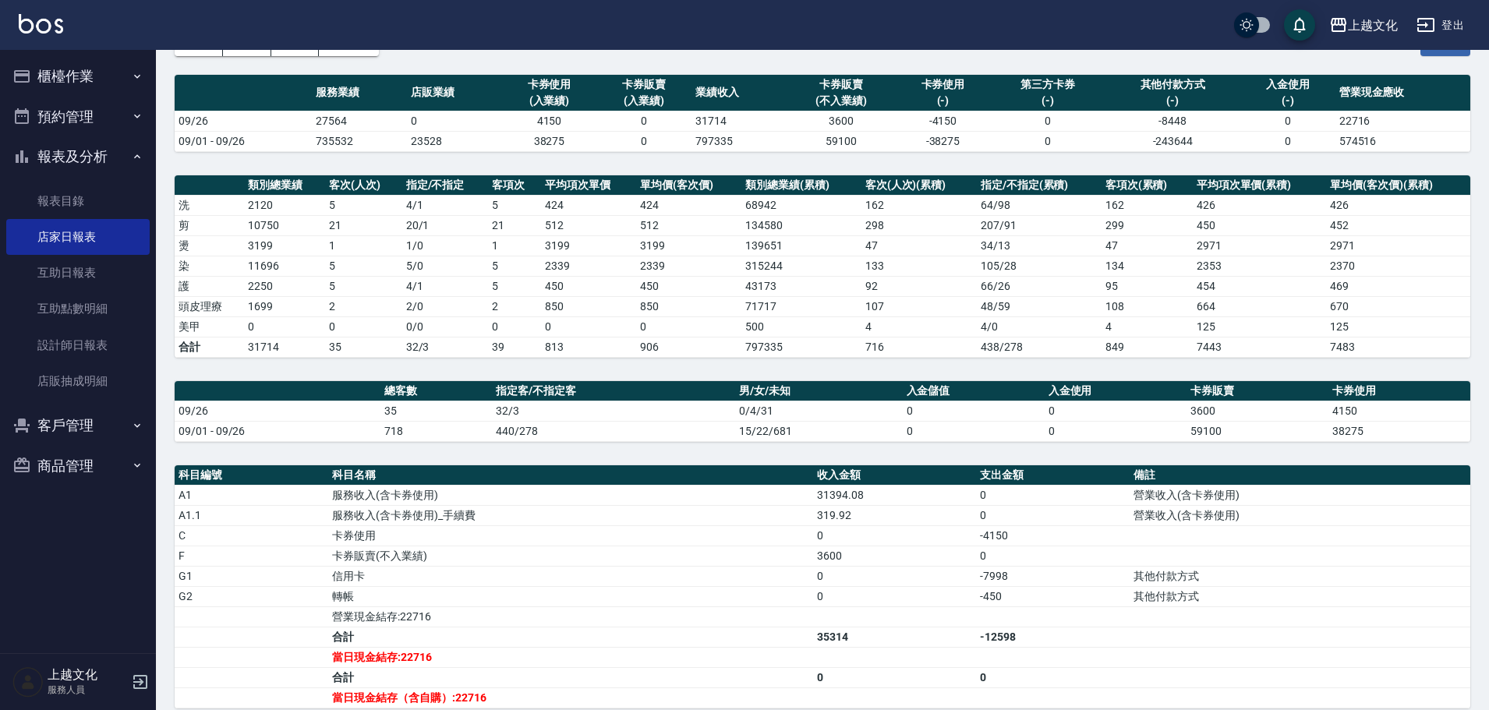
scroll to position [280, 0]
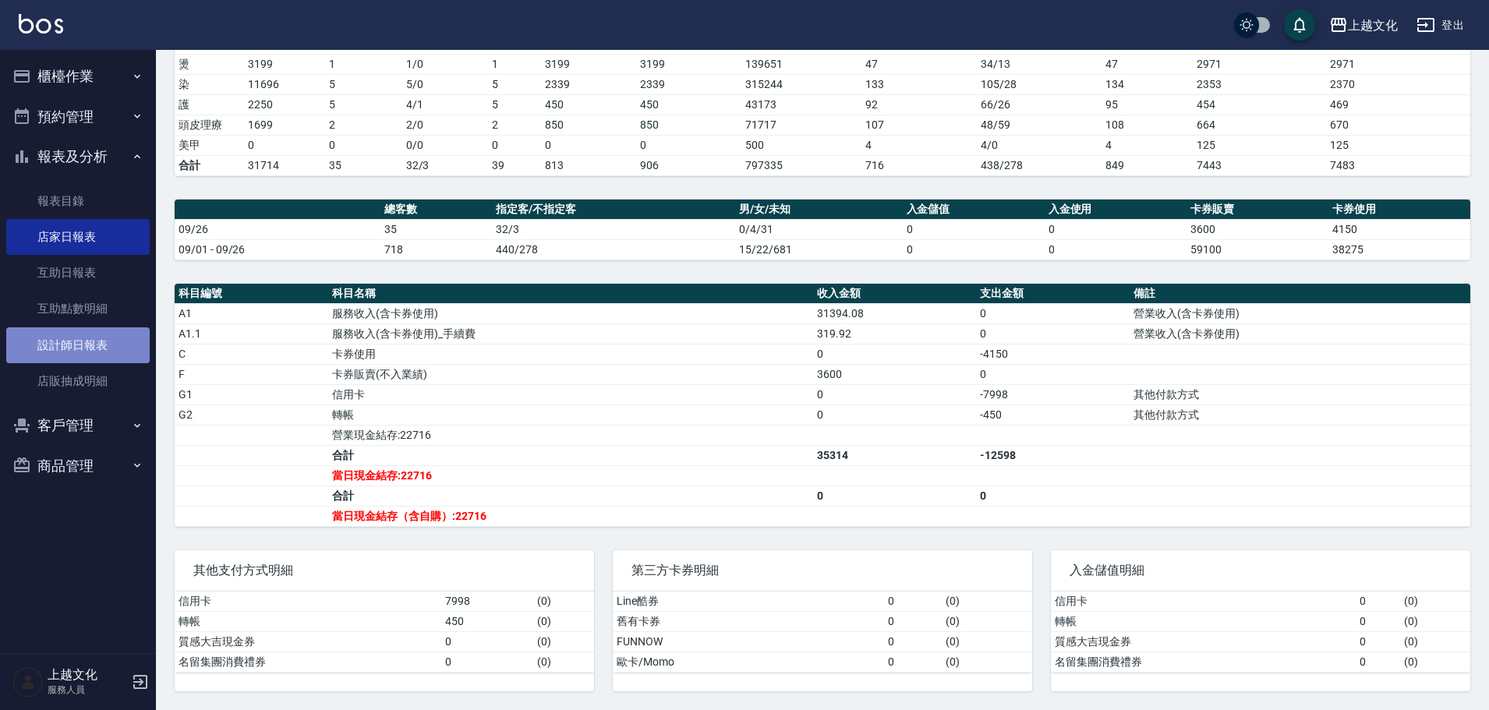
click at [72, 341] on link "設計師日報表" at bounding box center [77, 345] width 143 height 36
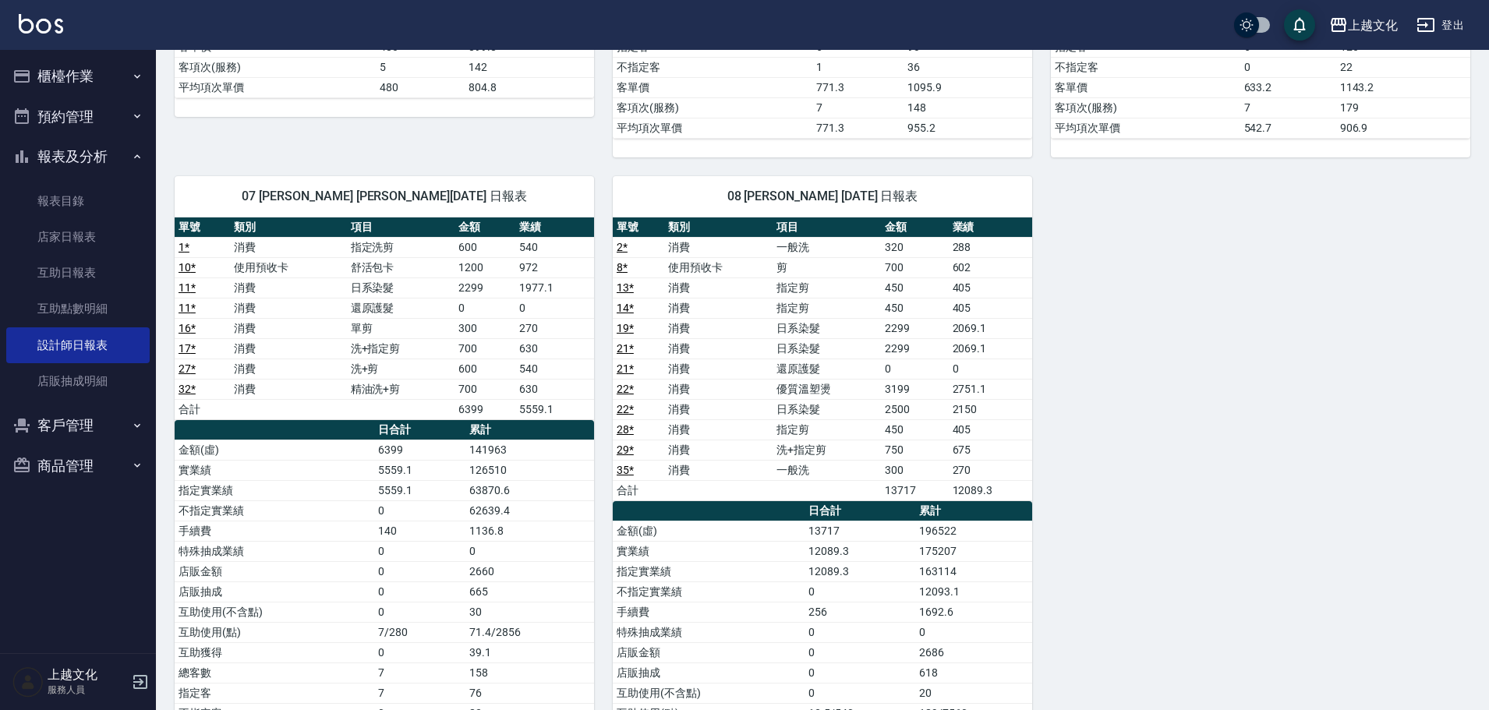
scroll to position [623, 0]
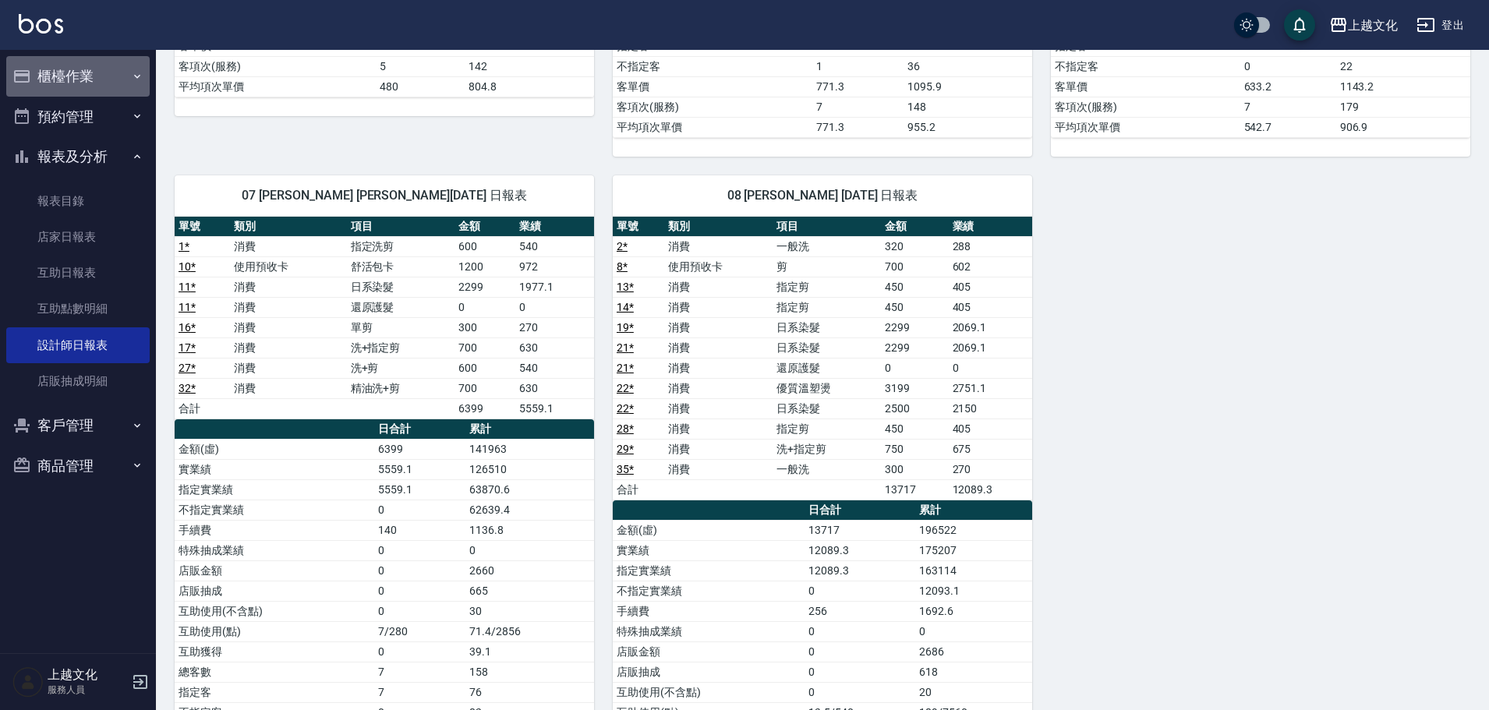
click at [82, 71] on button "櫃檯作業" at bounding box center [77, 76] width 143 height 41
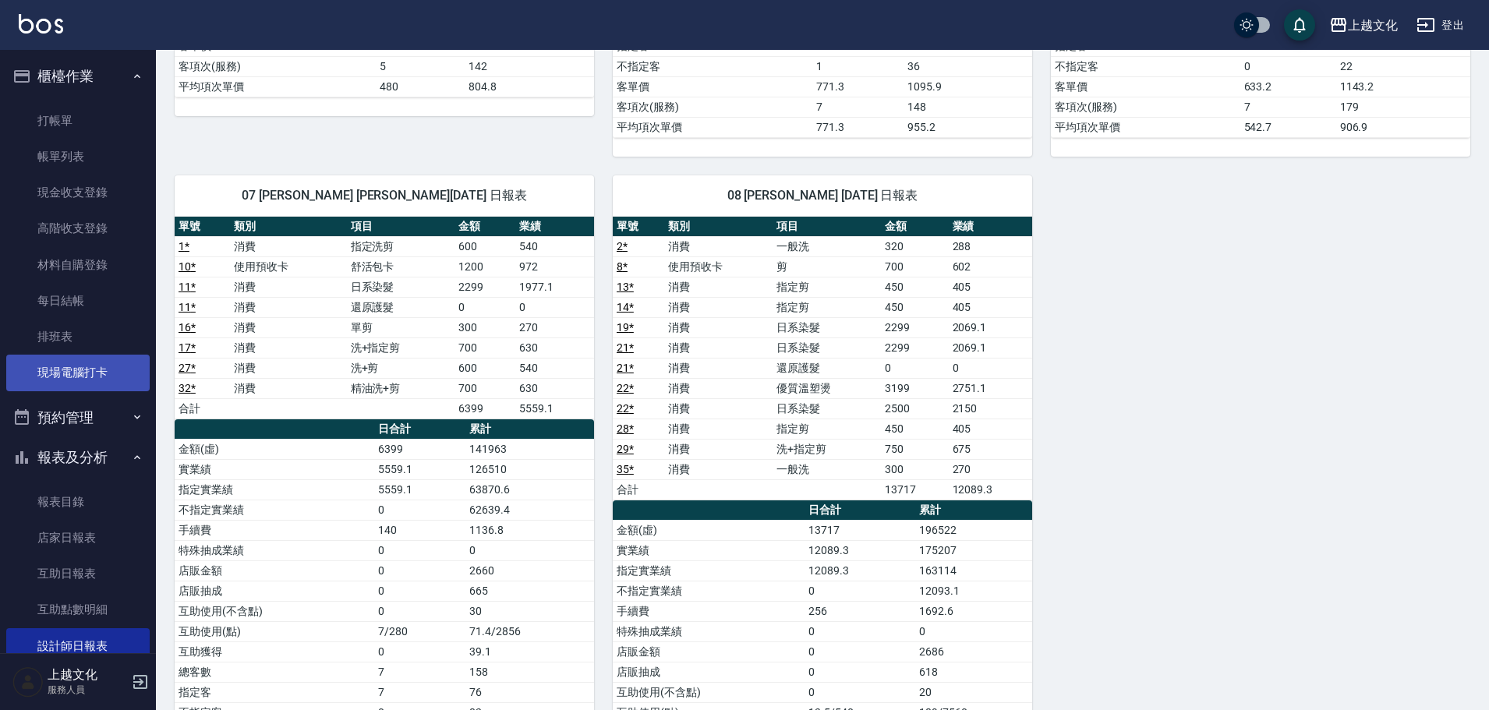
click at [57, 378] on link "現場電腦打卡" at bounding box center [77, 373] width 143 height 36
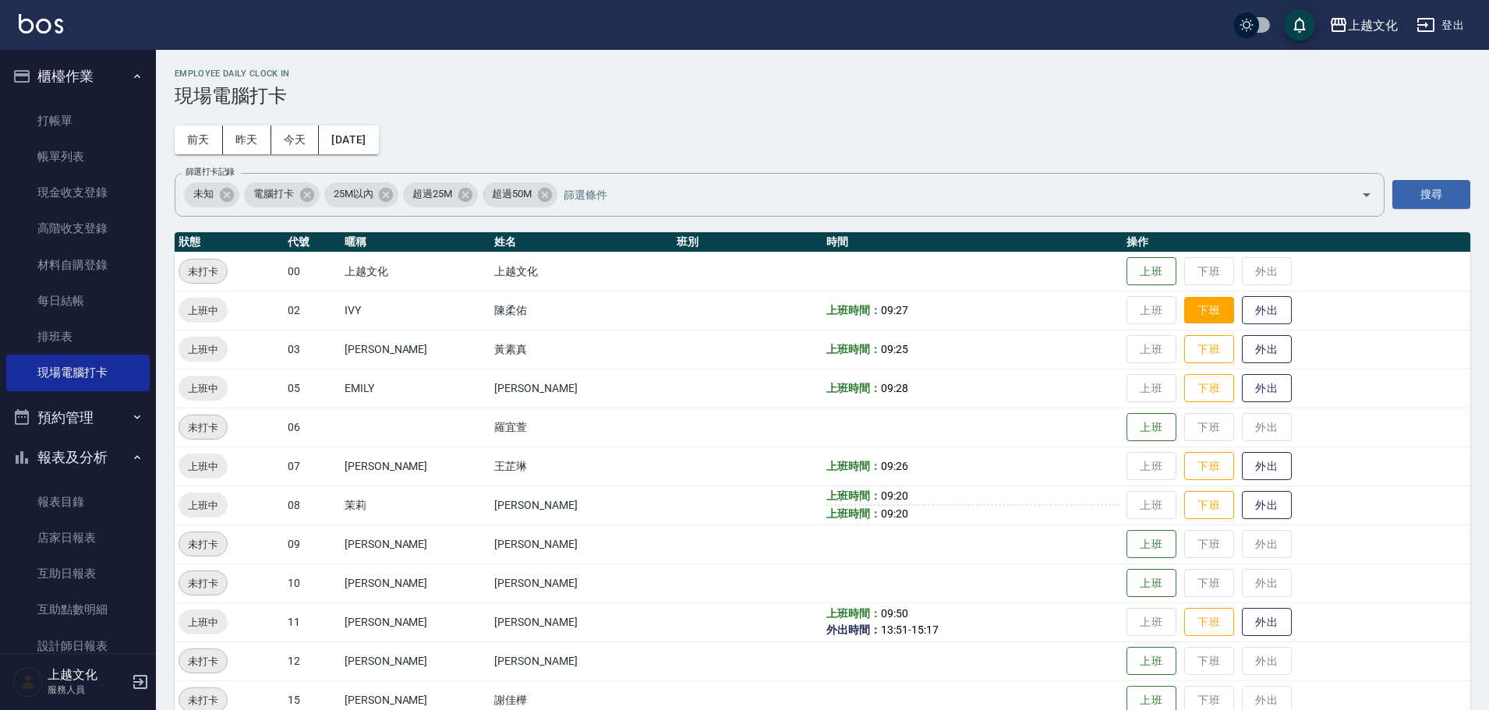
click at [1193, 311] on button "下班" at bounding box center [1209, 310] width 50 height 27
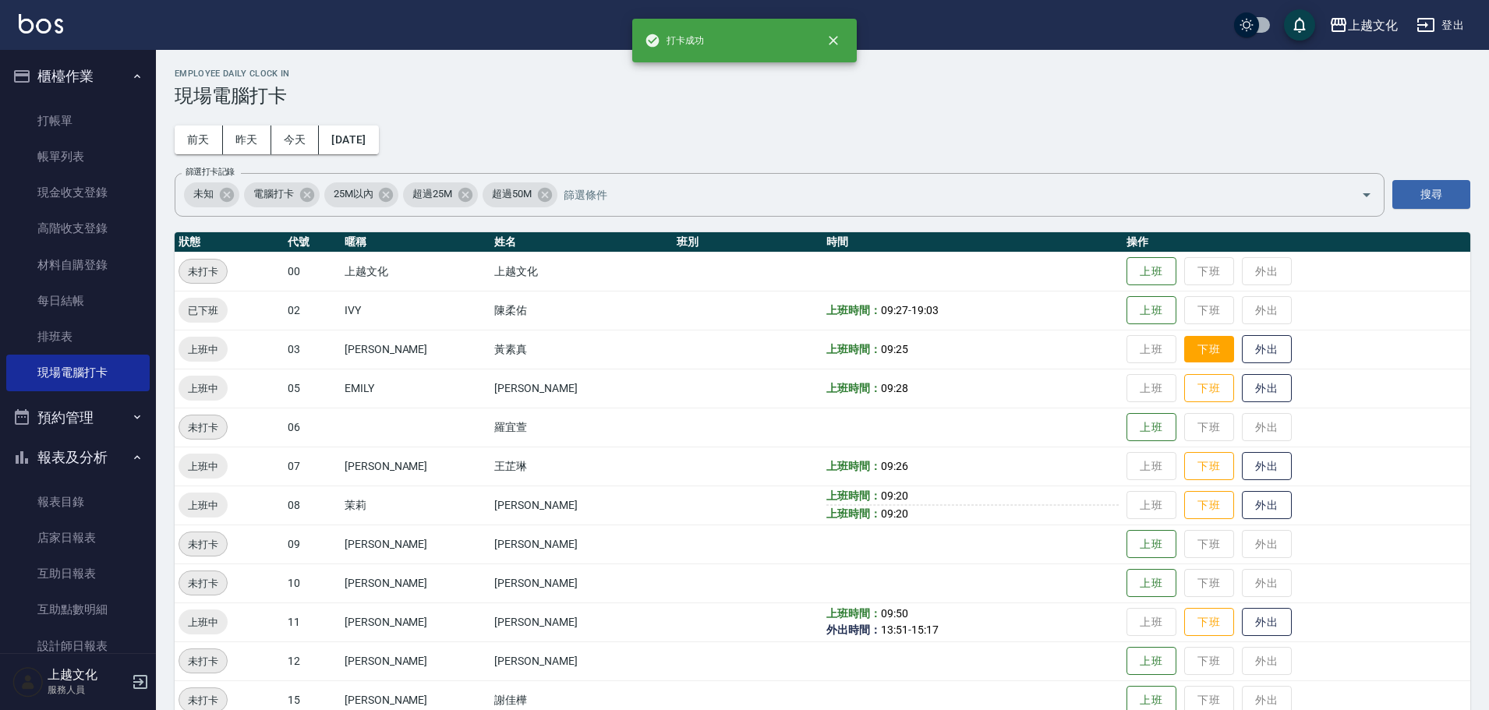
click at [1194, 356] on button "下班" at bounding box center [1209, 349] width 50 height 27
click at [1188, 390] on button "下班" at bounding box center [1209, 388] width 50 height 27
click at [1193, 471] on button "下班" at bounding box center [1209, 466] width 50 height 27
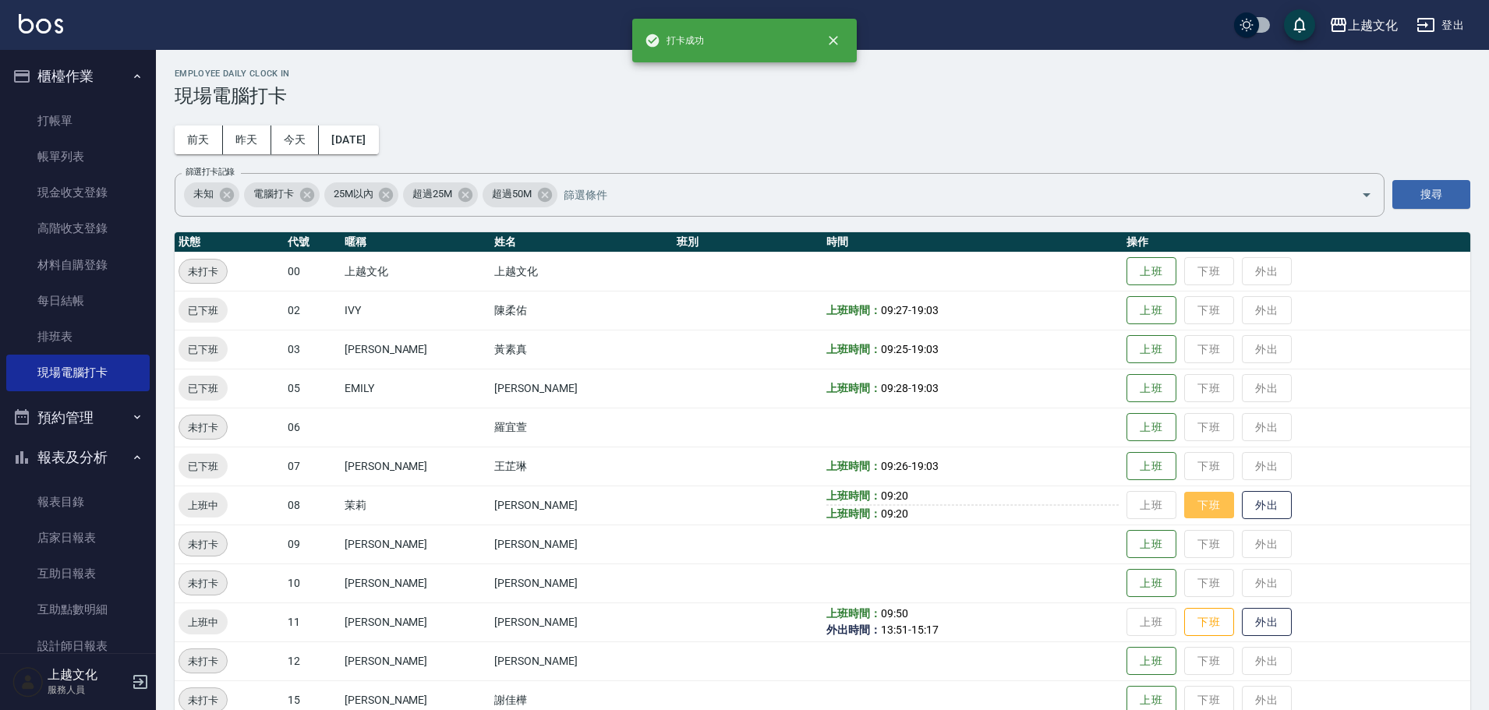
click at [1198, 500] on button "下班" at bounding box center [1209, 505] width 50 height 27
click at [1196, 620] on button "下班" at bounding box center [1209, 622] width 50 height 27
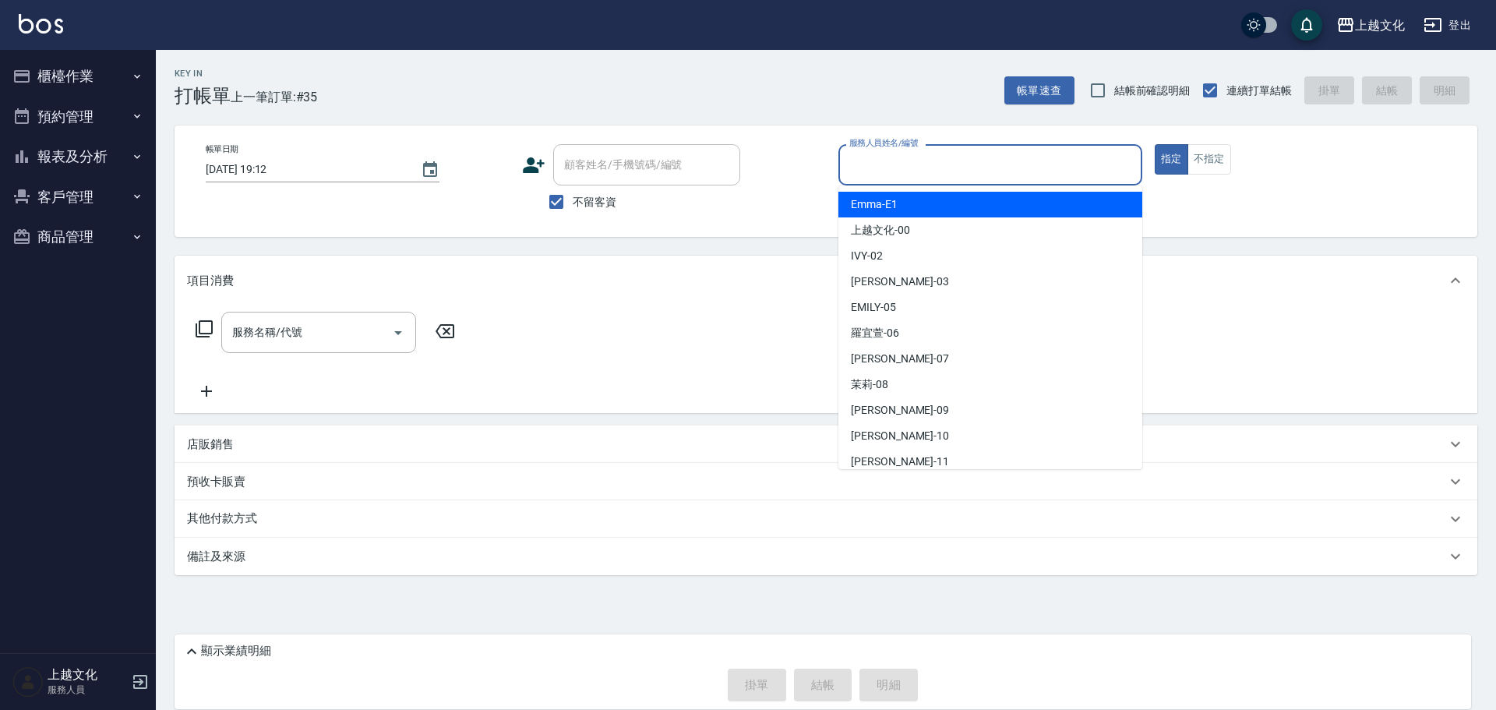
click at [991, 171] on input "服務人員姓名/編號" at bounding box center [991, 164] width 290 height 27
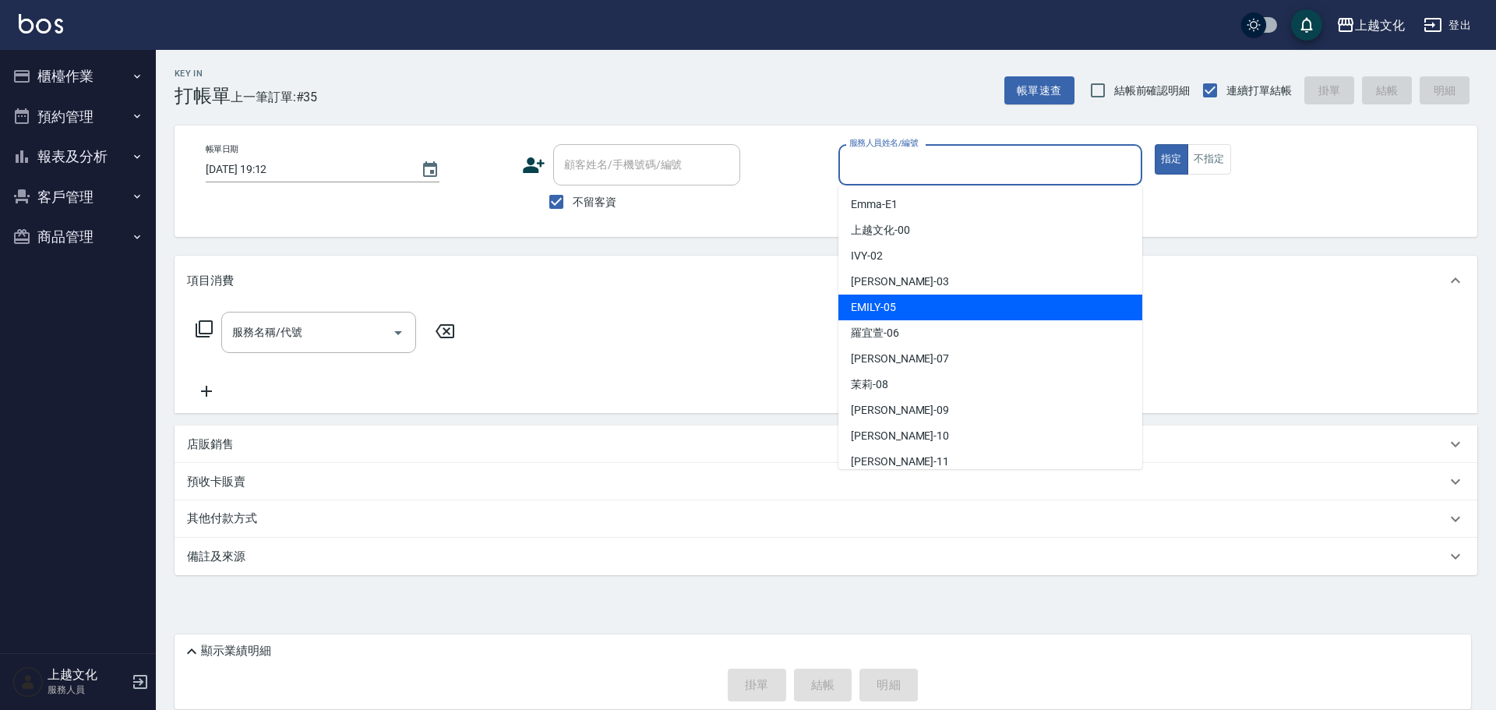
click at [959, 301] on div "EMILY -05" at bounding box center [991, 308] width 304 height 26
type input "EMILY-05"
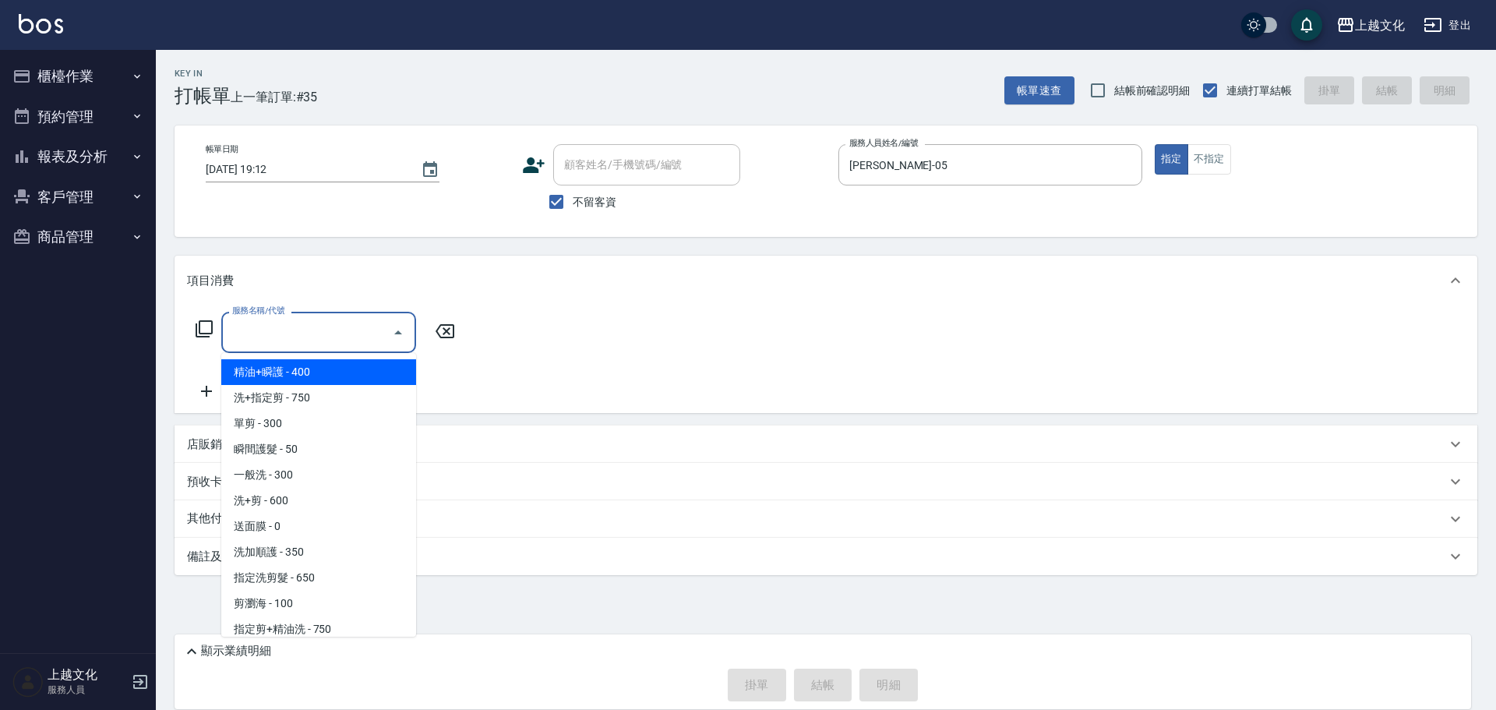
click at [307, 341] on input "服務名稱/代號" at bounding box center [306, 332] width 157 height 27
click at [364, 332] on input "服務名稱/代號" at bounding box center [306, 332] width 157 height 27
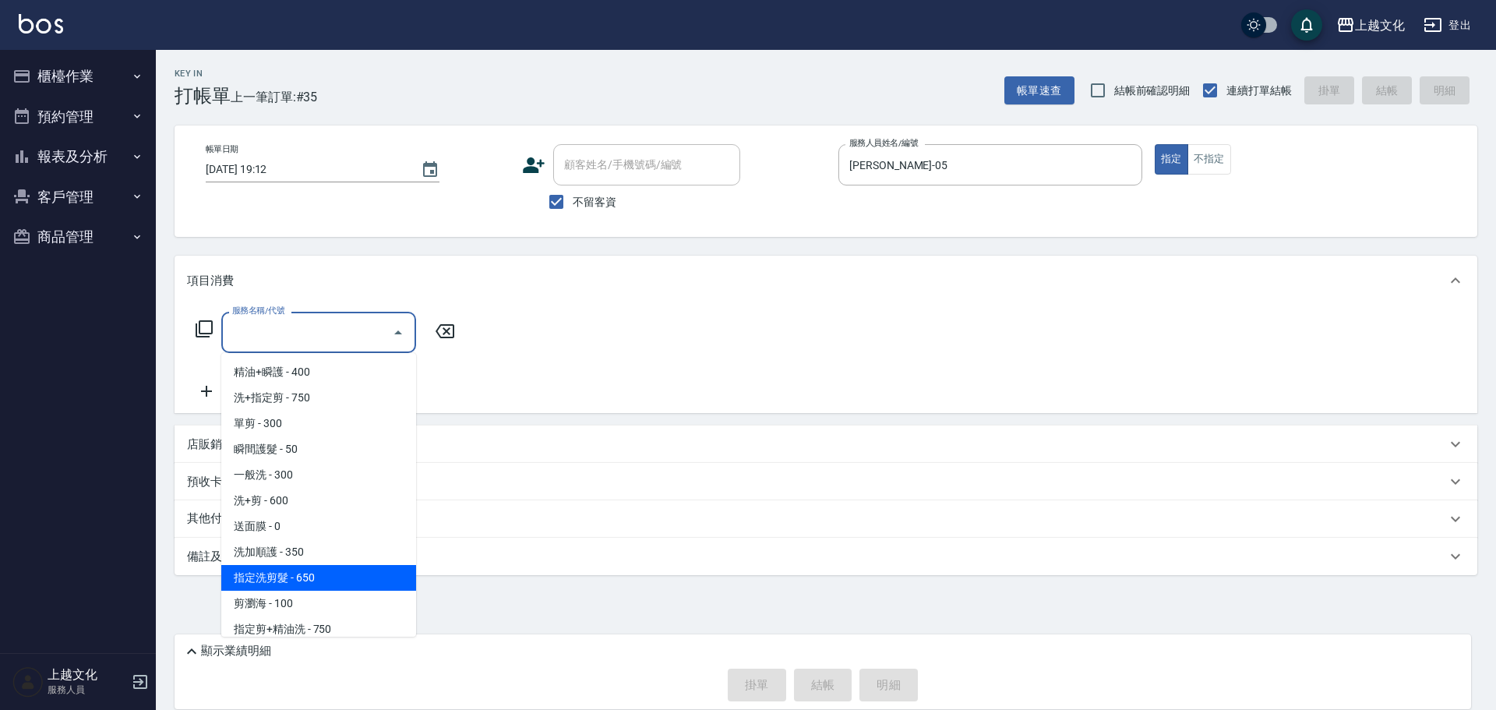
click at [335, 572] on span "指定洗剪髮 - 650" at bounding box center [318, 578] width 195 height 26
type input "指定洗剪髮(201)"
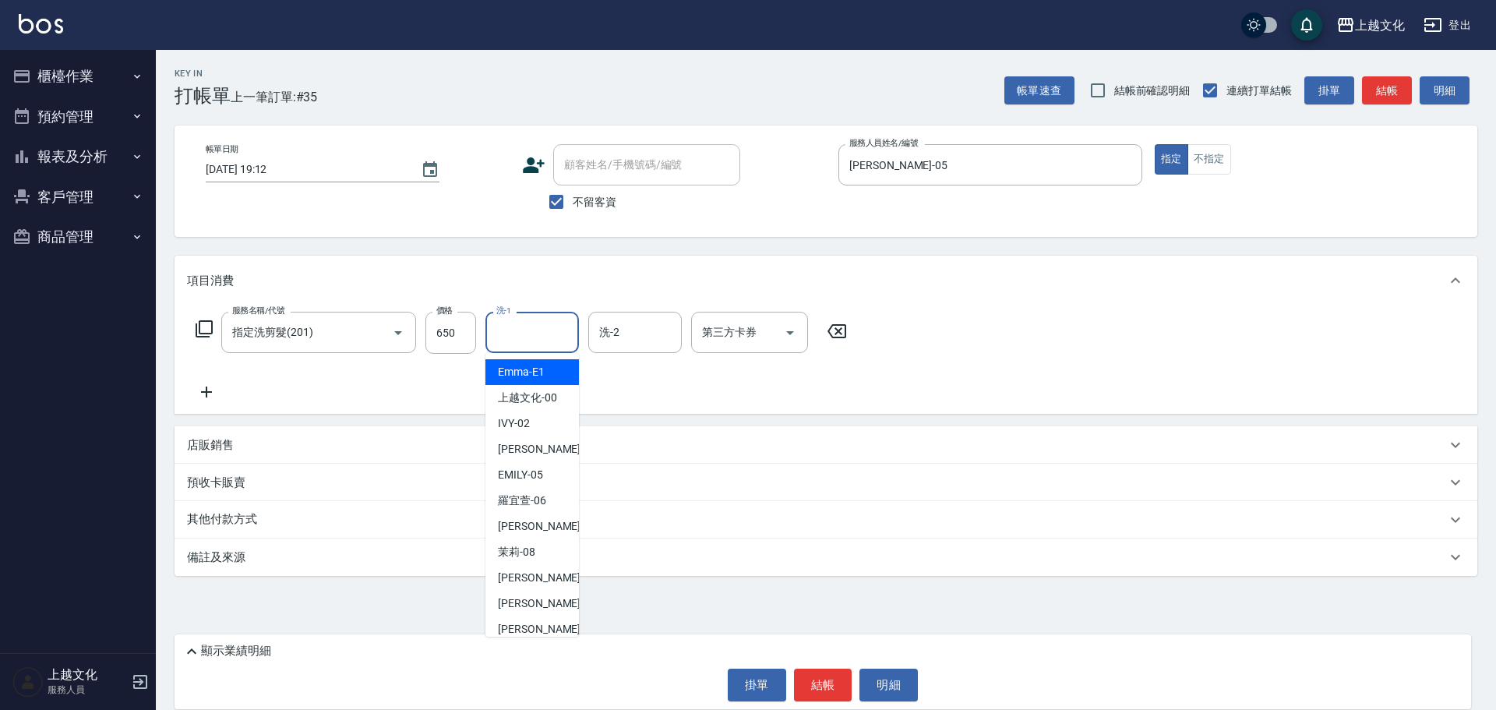
click at [531, 339] on input "洗-1" at bounding box center [532, 332] width 79 height 27
click at [559, 621] on div "Martin -11" at bounding box center [533, 629] width 94 height 26
type input "Martin-11"
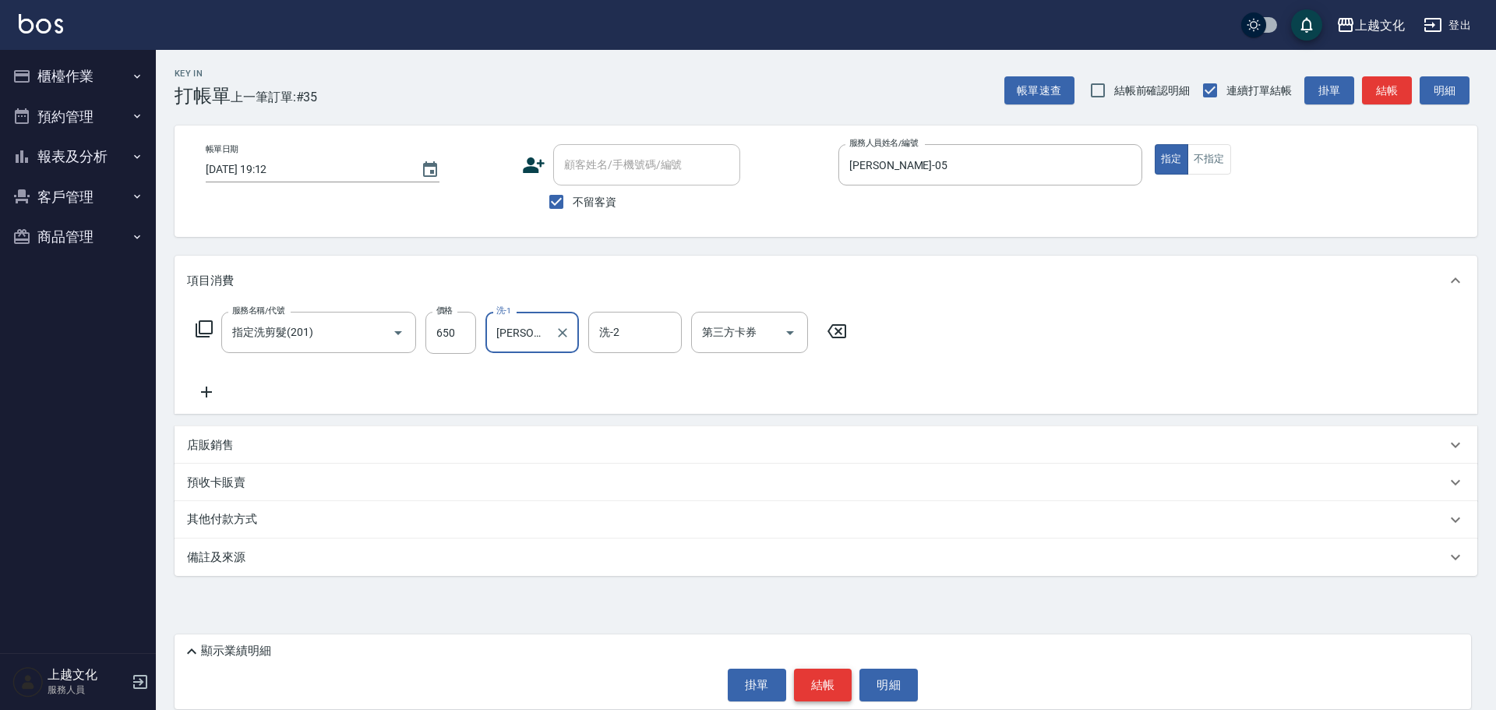
click at [833, 686] on button "結帳" at bounding box center [823, 685] width 58 height 33
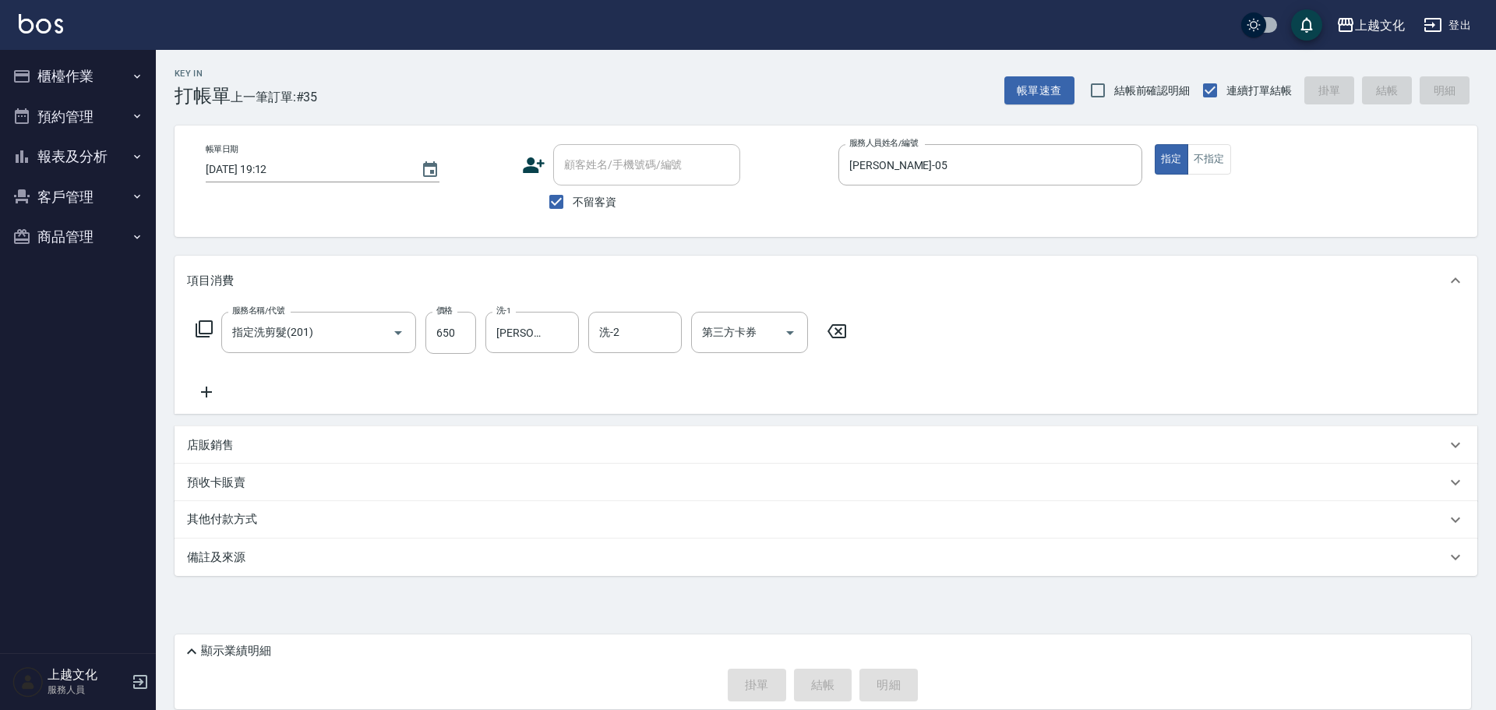
type input "2025/09/26 19:13"
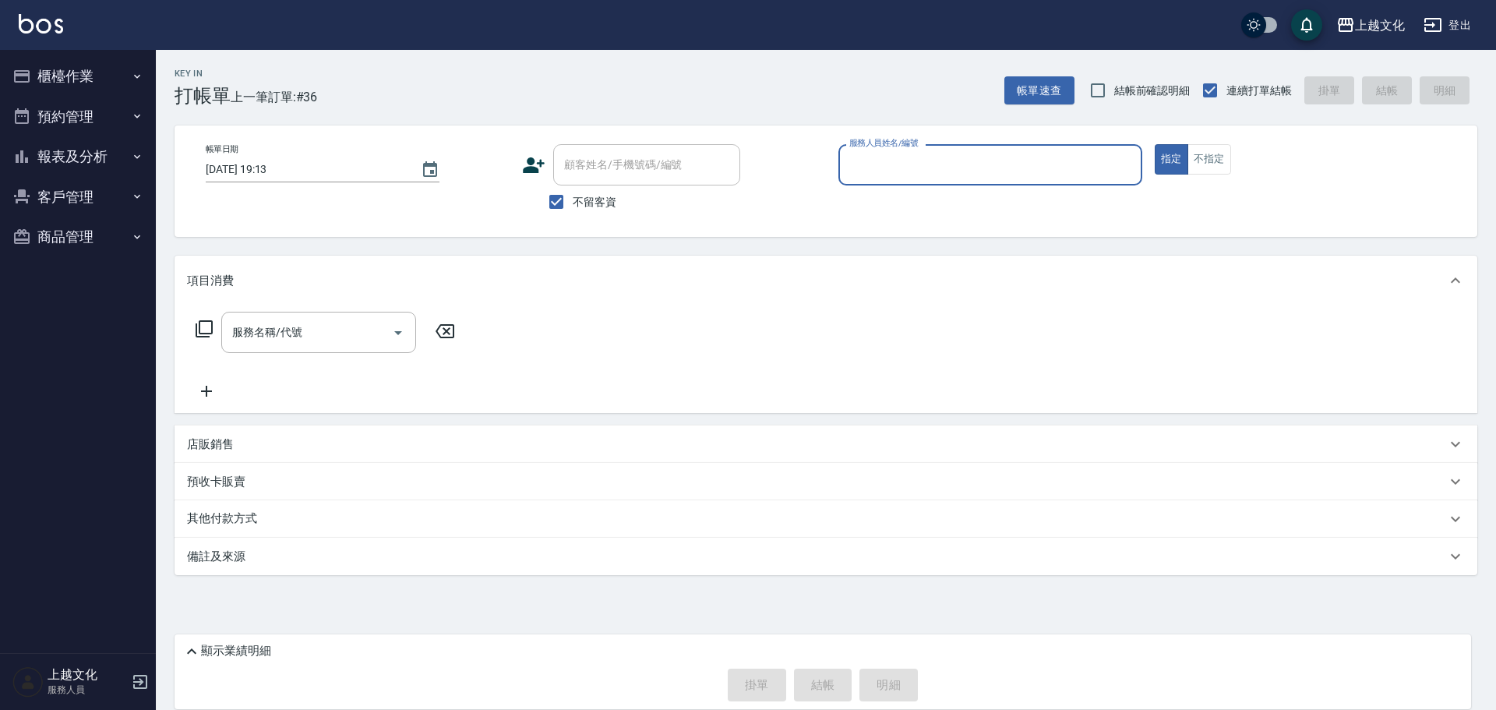
click at [933, 168] on input "服務人員姓名/編號" at bounding box center [991, 164] width 290 height 27
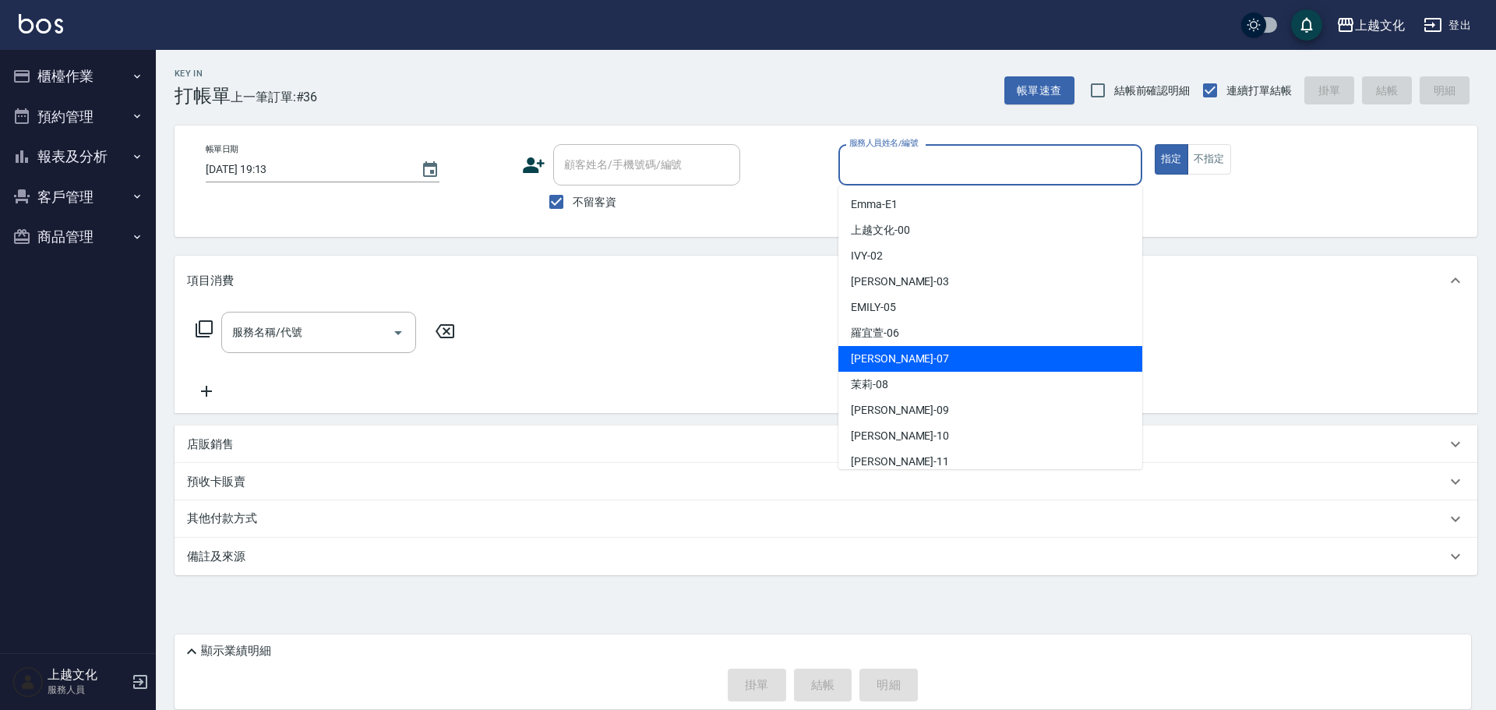
click at [905, 357] on div "LIN -07" at bounding box center [991, 359] width 304 height 26
type input "LIN-07"
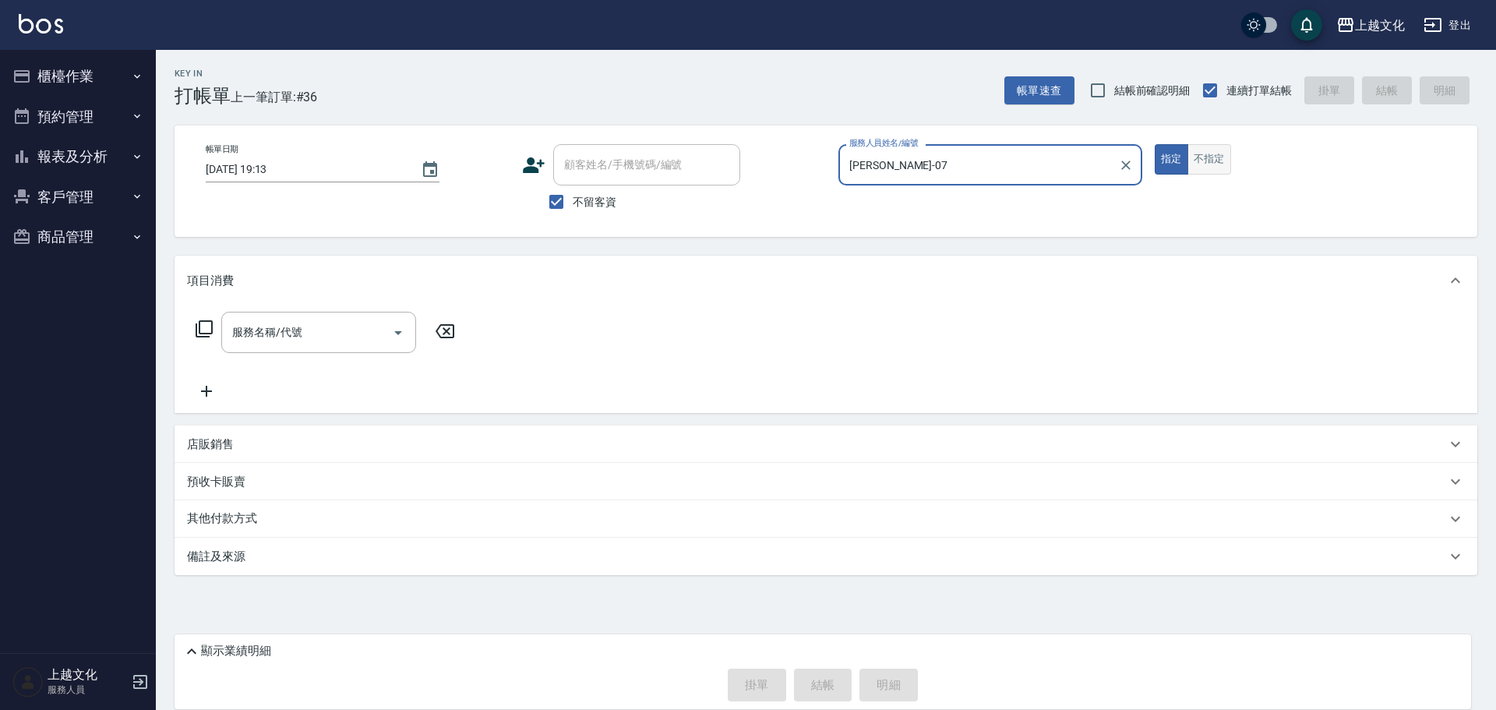
click at [1205, 161] on button "不指定" at bounding box center [1210, 159] width 44 height 30
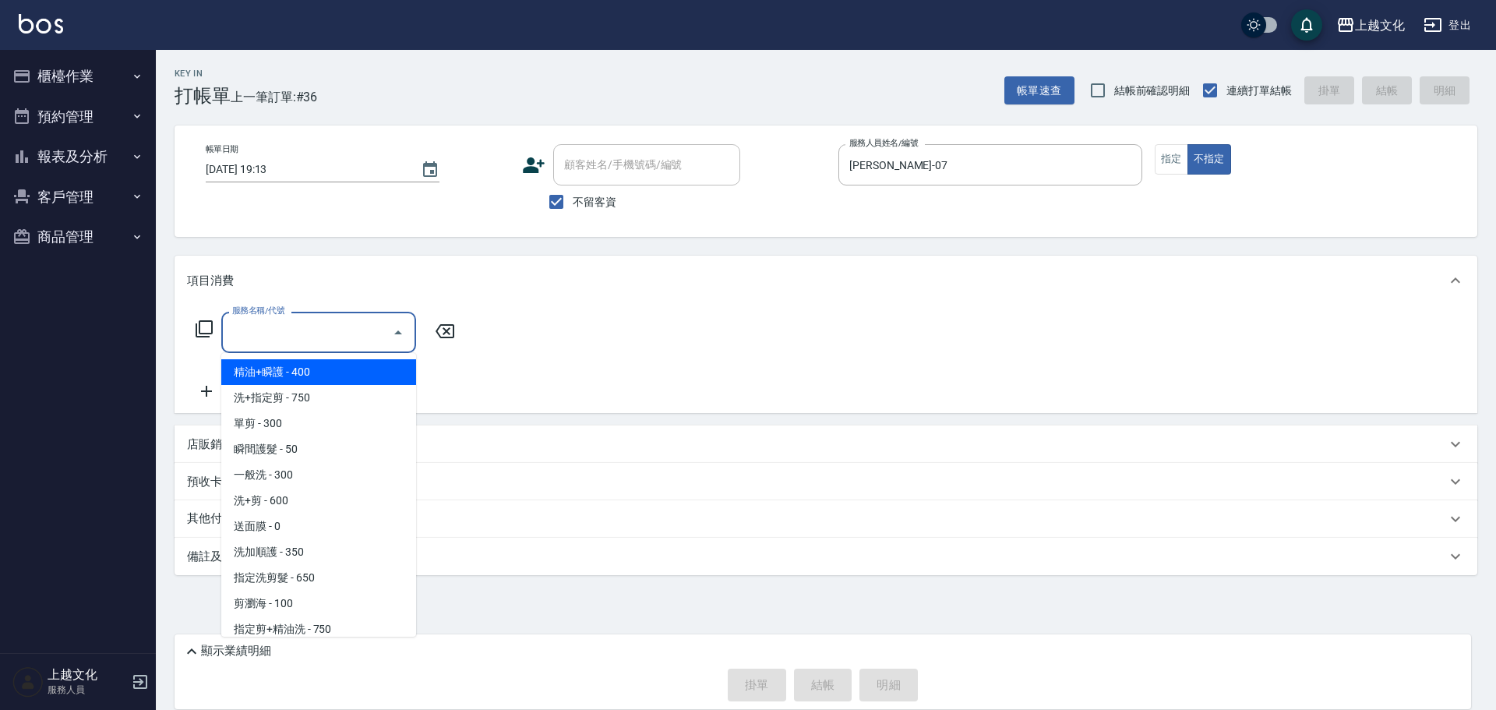
click at [323, 340] on input "服務名稱/代號" at bounding box center [306, 332] width 157 height 27
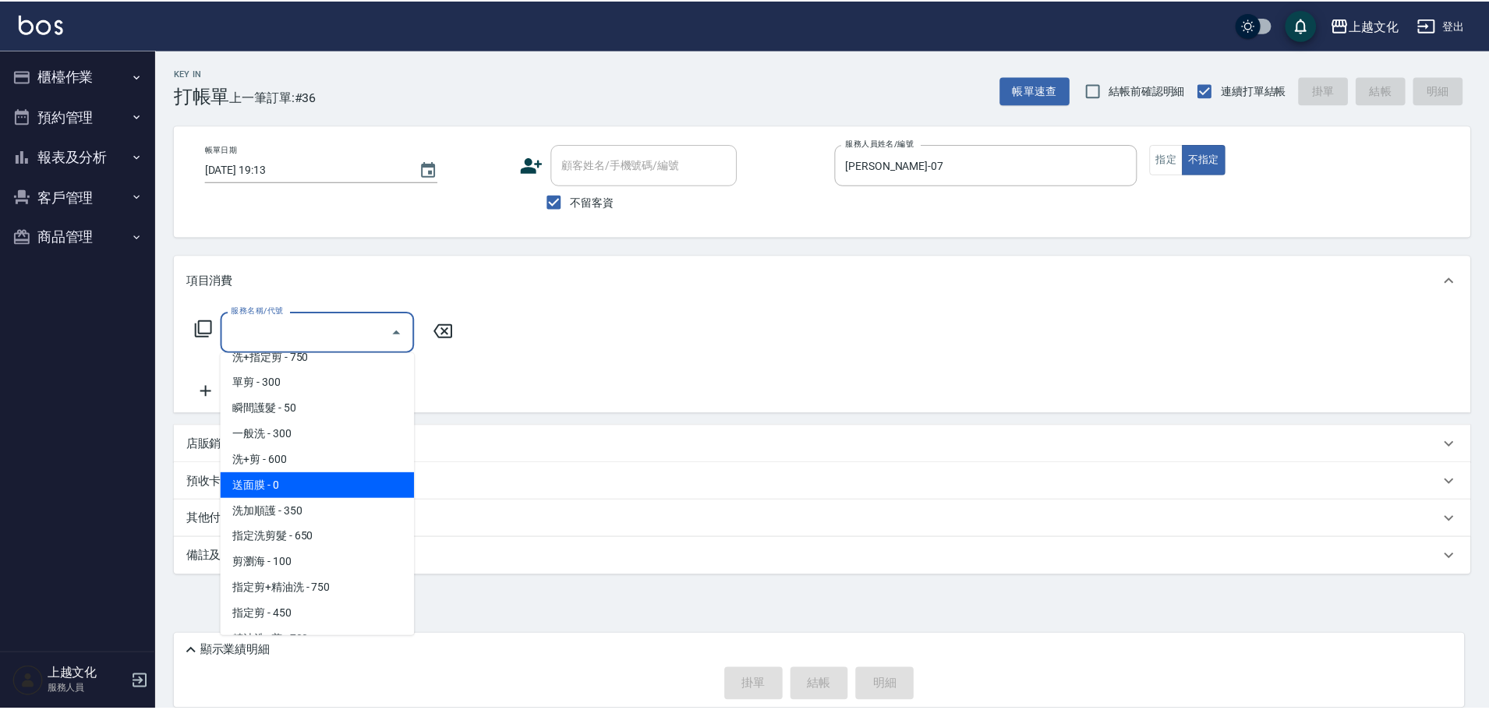
scroll to position [156, 0]
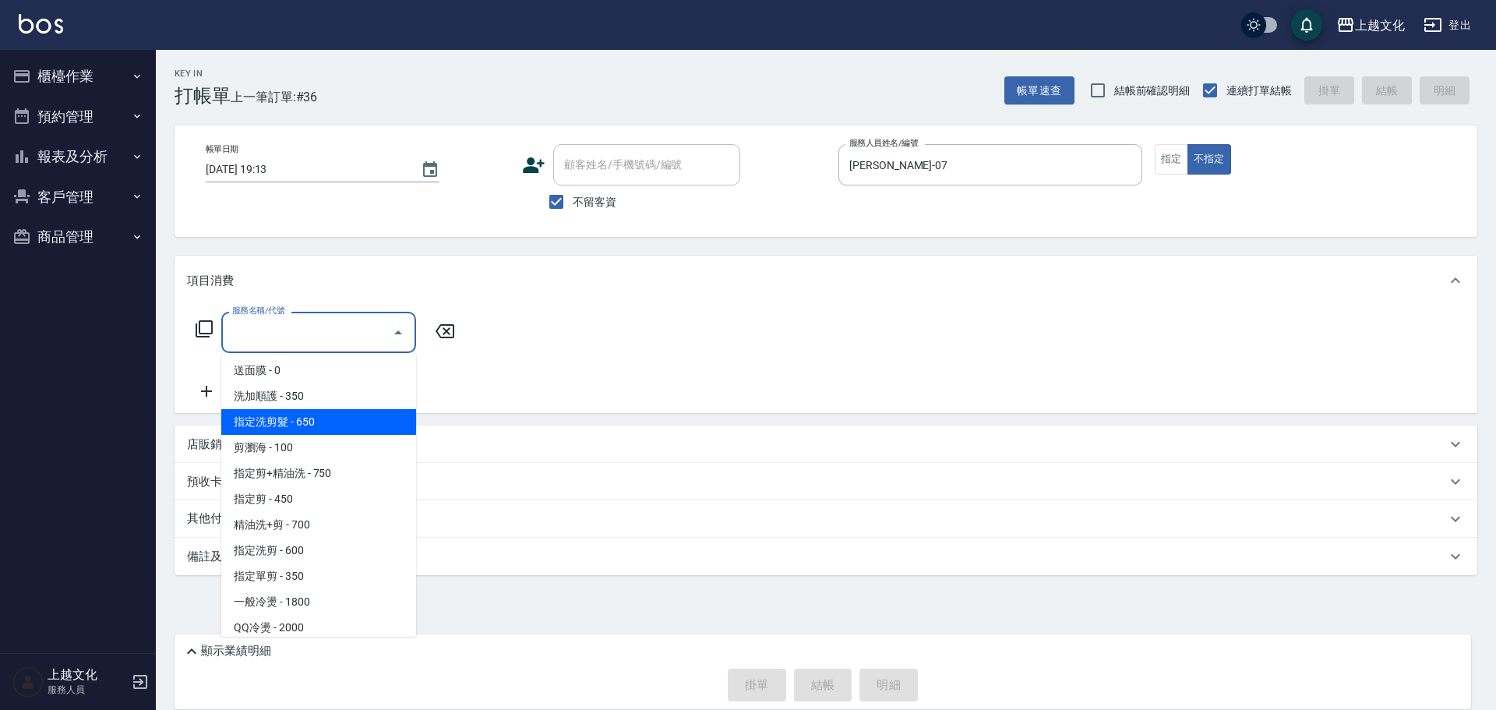
click at [330, 414] on span "指定洗剪髮 - 650" at bounding box center [318, 422] width 195 height 26
type input "指定洗剪髮(201)"
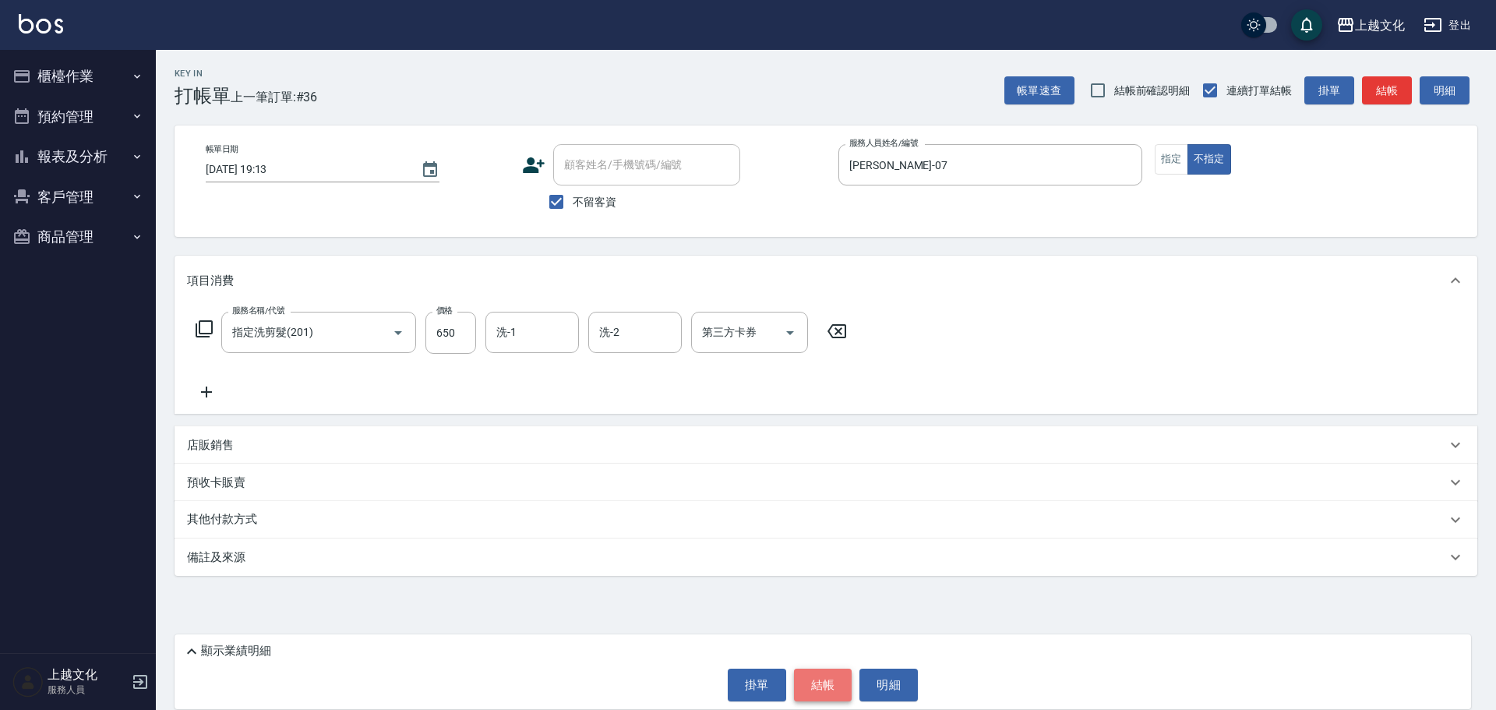
click at [820, 687] on button "結帳" at bounding box center [823, 685] width 58 height 33
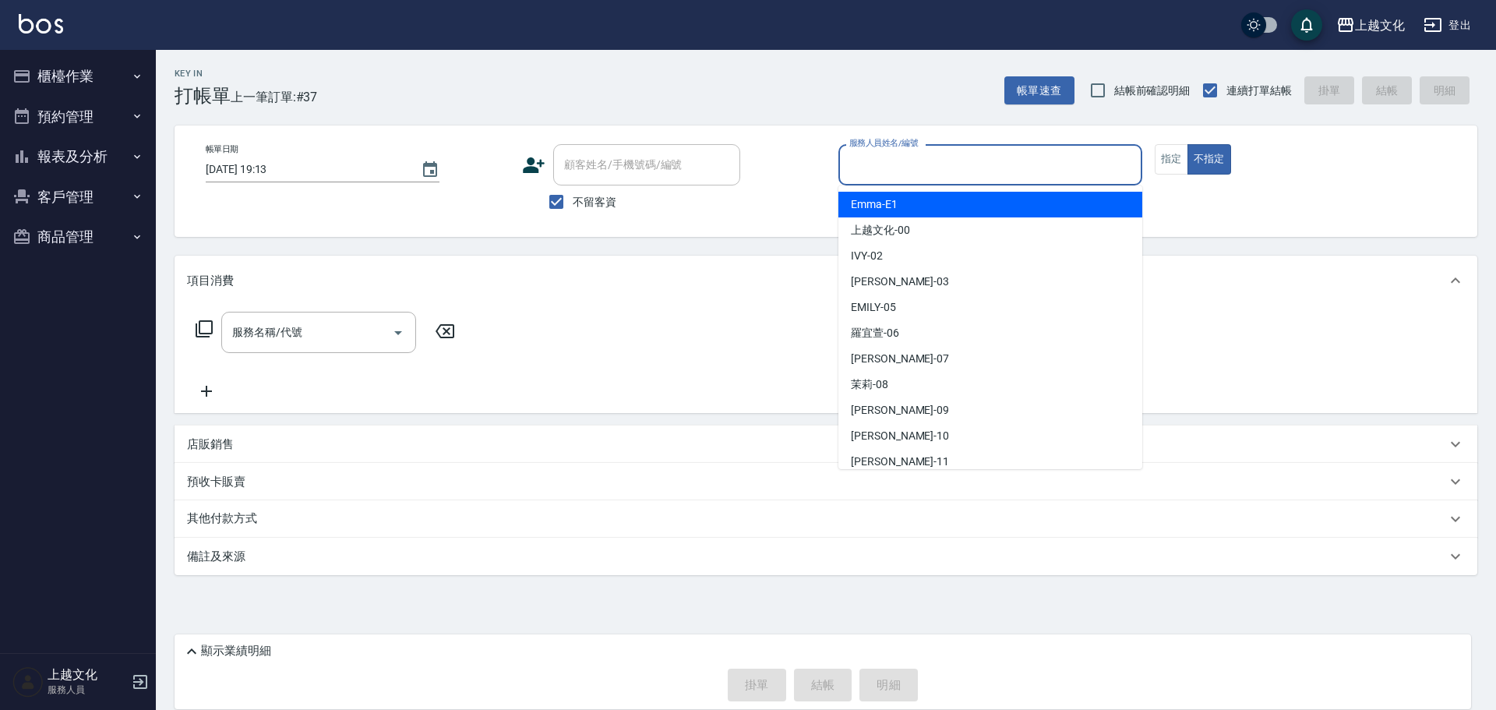
click at [935, 171] on input "服務人員姓名/編號" at bounding box center [991, 164] width 290 height 27
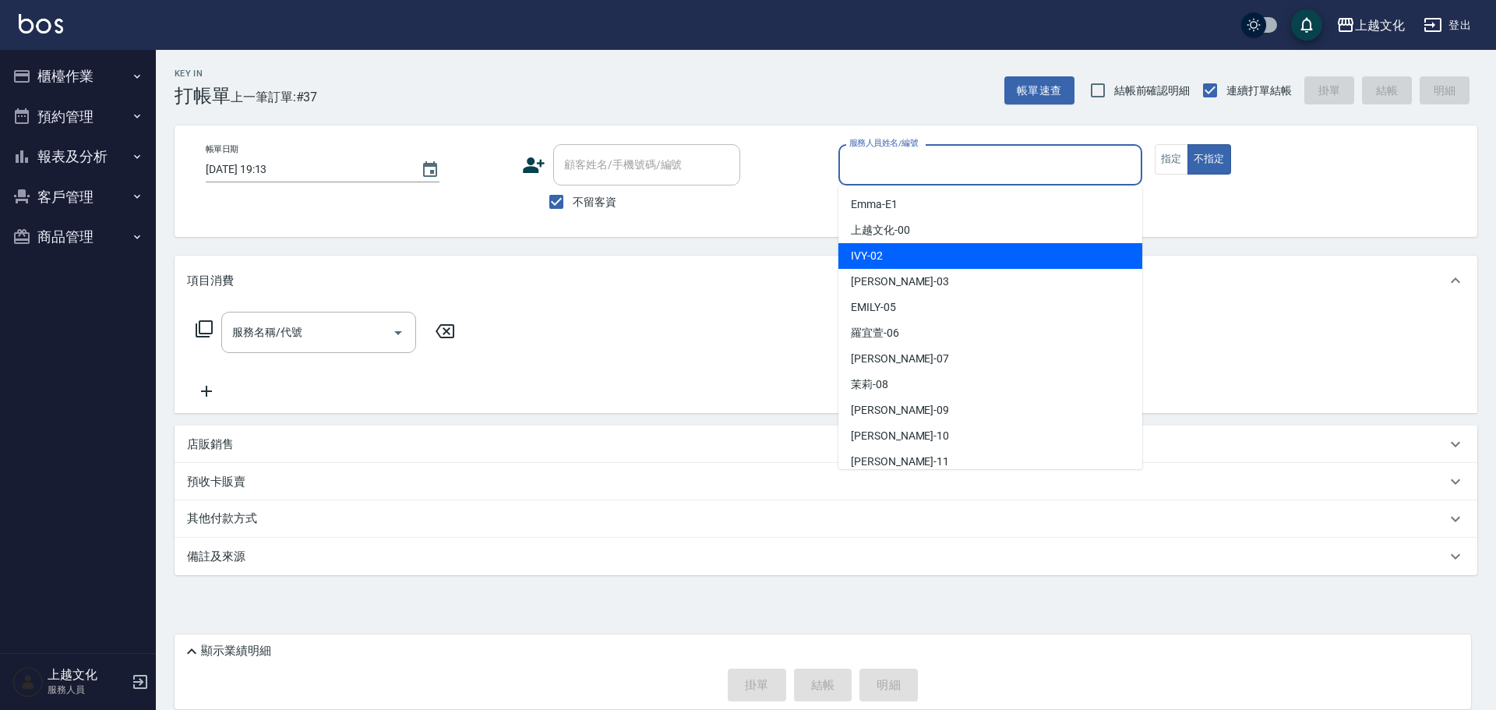
click at [944, 254] on div "IVY -02" at bounding box center [991, 256] width 304 height 26
type input "IVY-02"
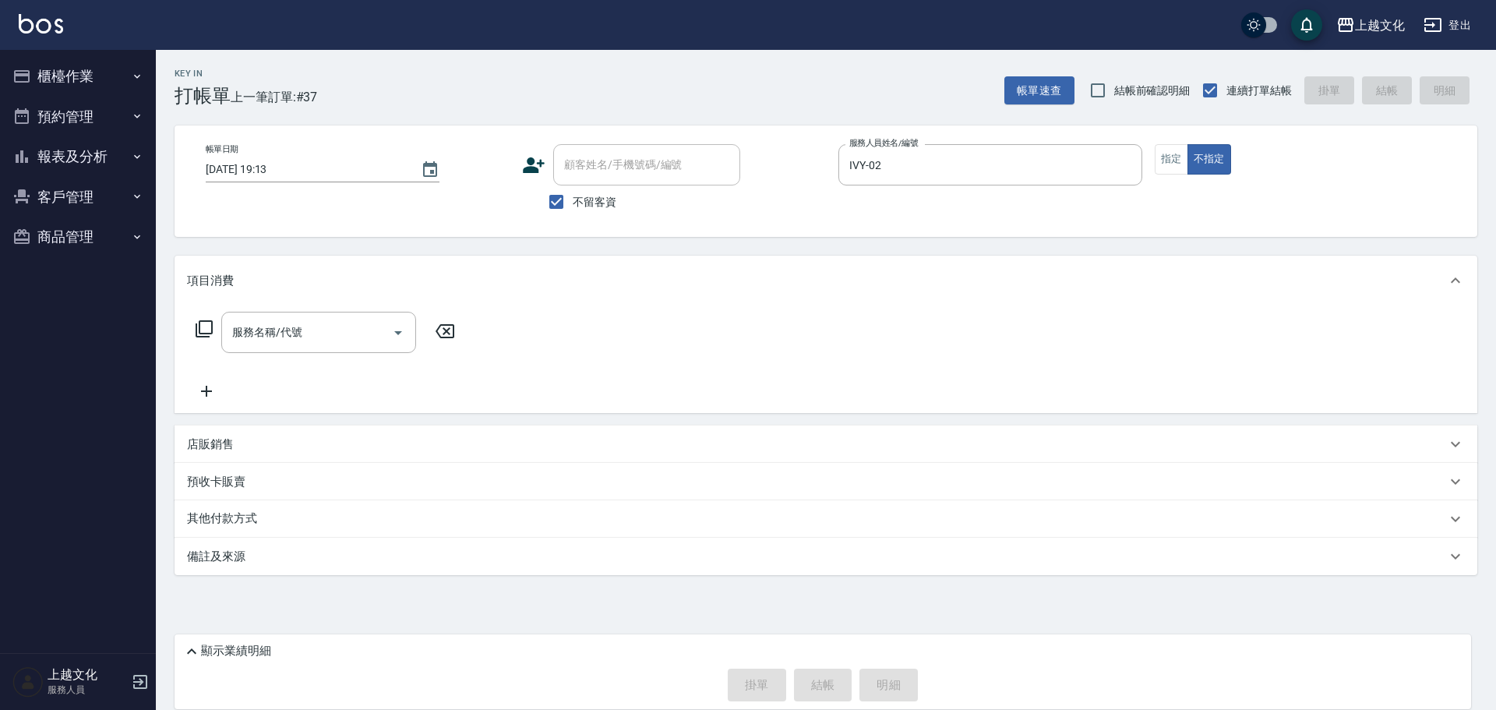
click at [210, 324] on icon at bounding box center [204, 329] width 19 height 19
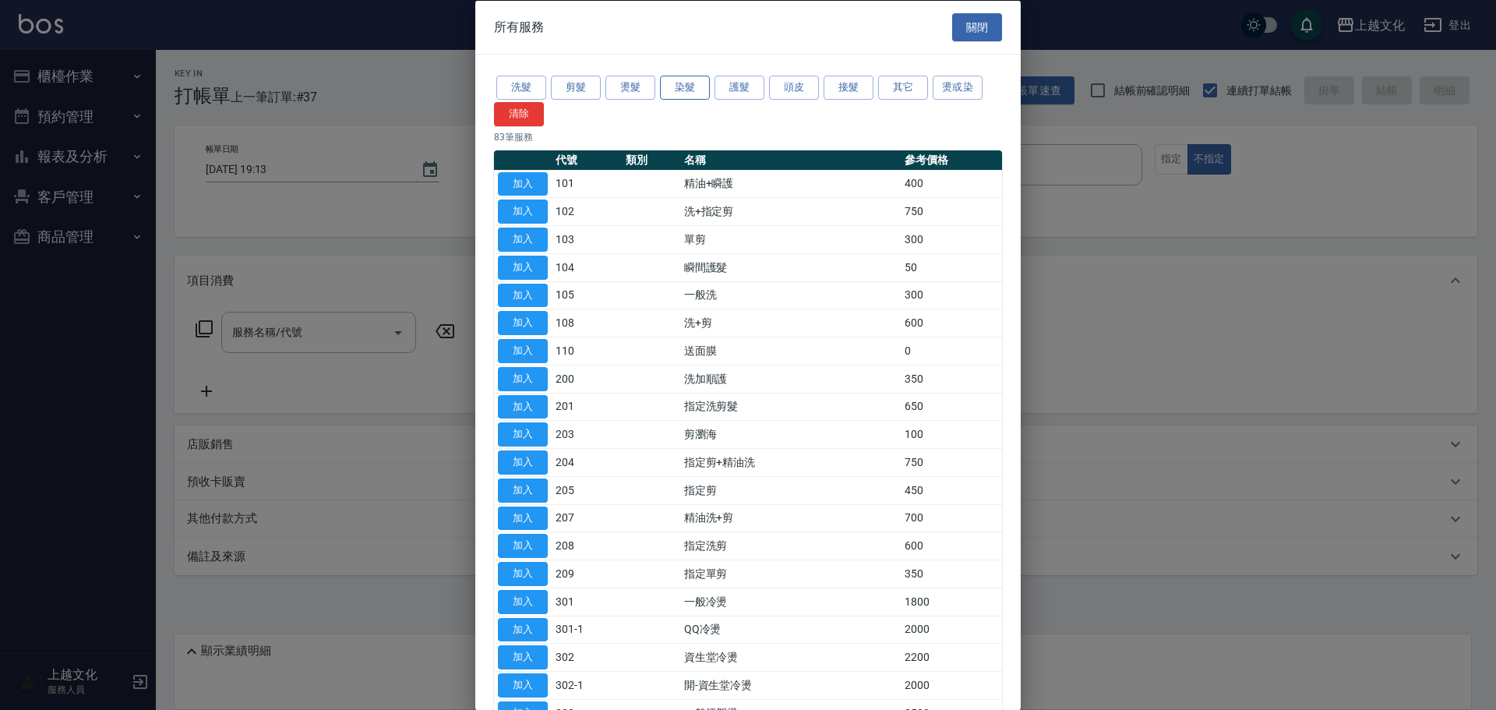
click at [686, 94] on button "染髮" at bounding box center [685, 88] width 50 height 24
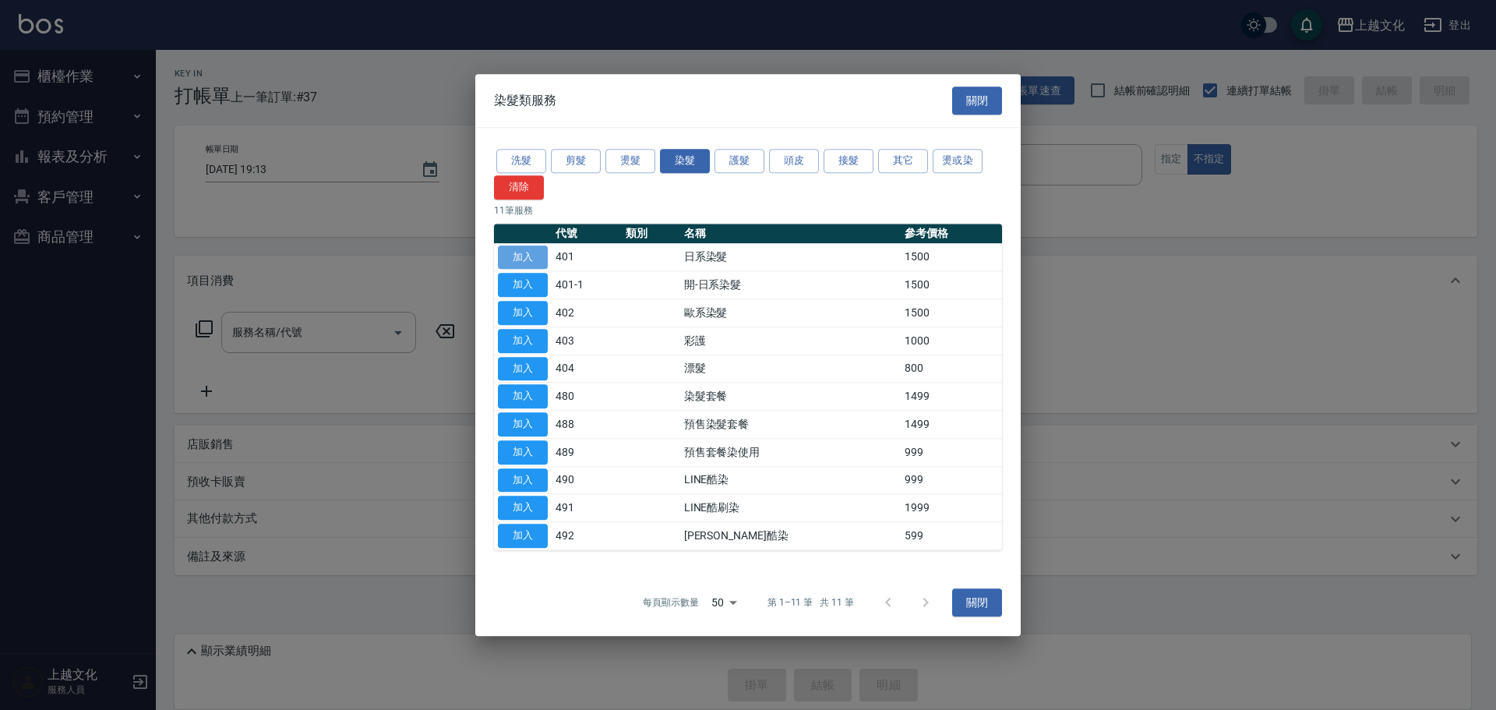
click at [514, 253] on button "加入" at bounding box center [523, 257] width 50 height 24
type input "日系染髮(401)"
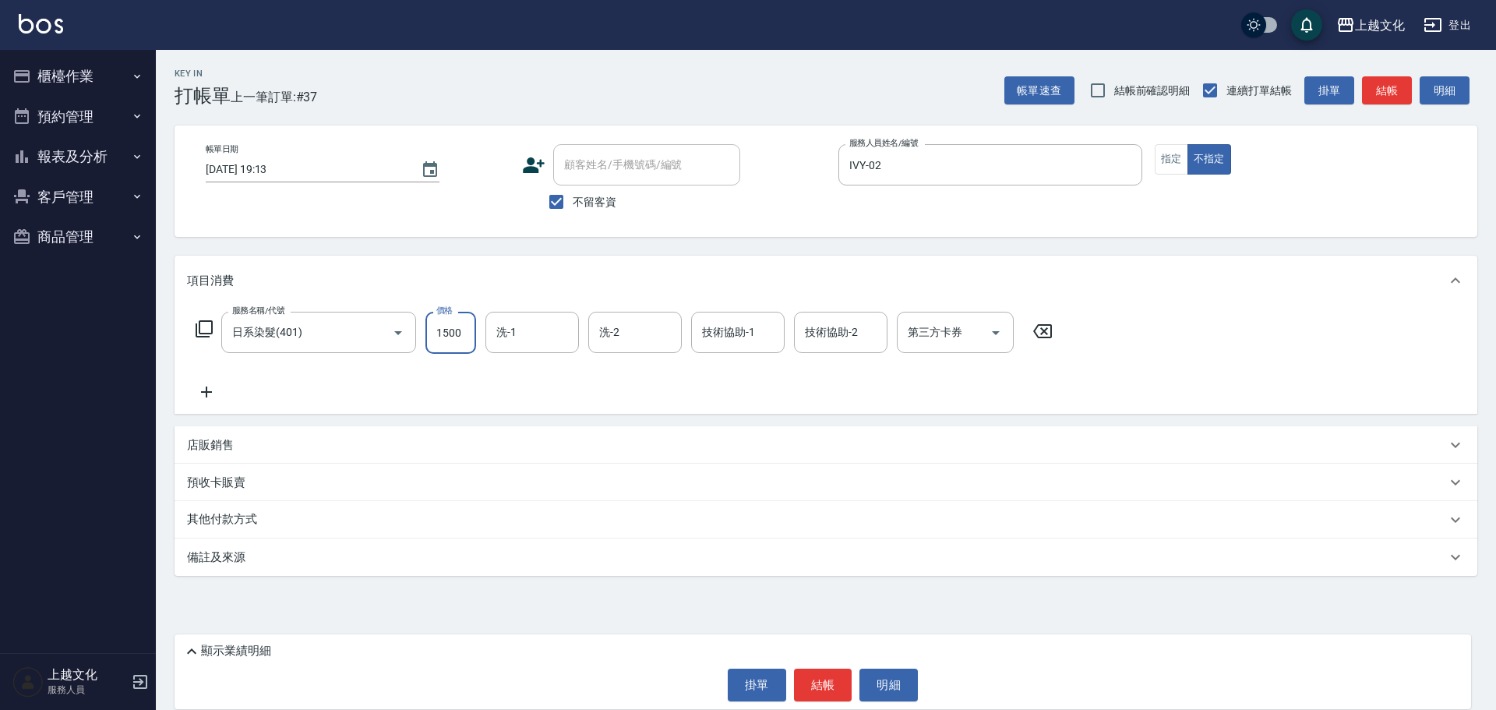
click at [459, 351] on input "1500" at bounding box center [451, 333] width 51 height 42
type input "2000"
click at [821, 690] on button "結帳" at bounding box center [823, 685] width 58 height 33
click at [821, 690] on div "掛單 結帳 明細" at bounding box center [822, 685] width 1281 height 33
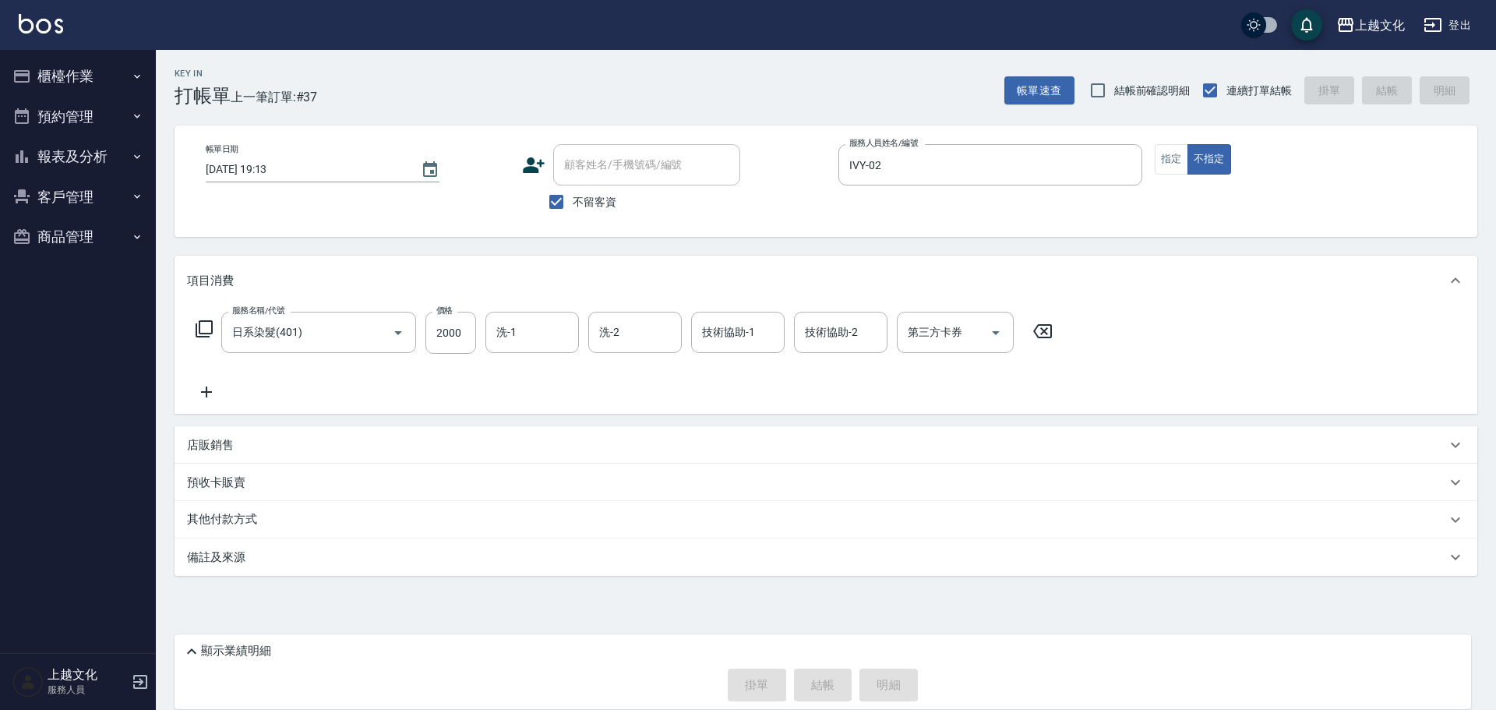
type input "2025/09/26 19:14"
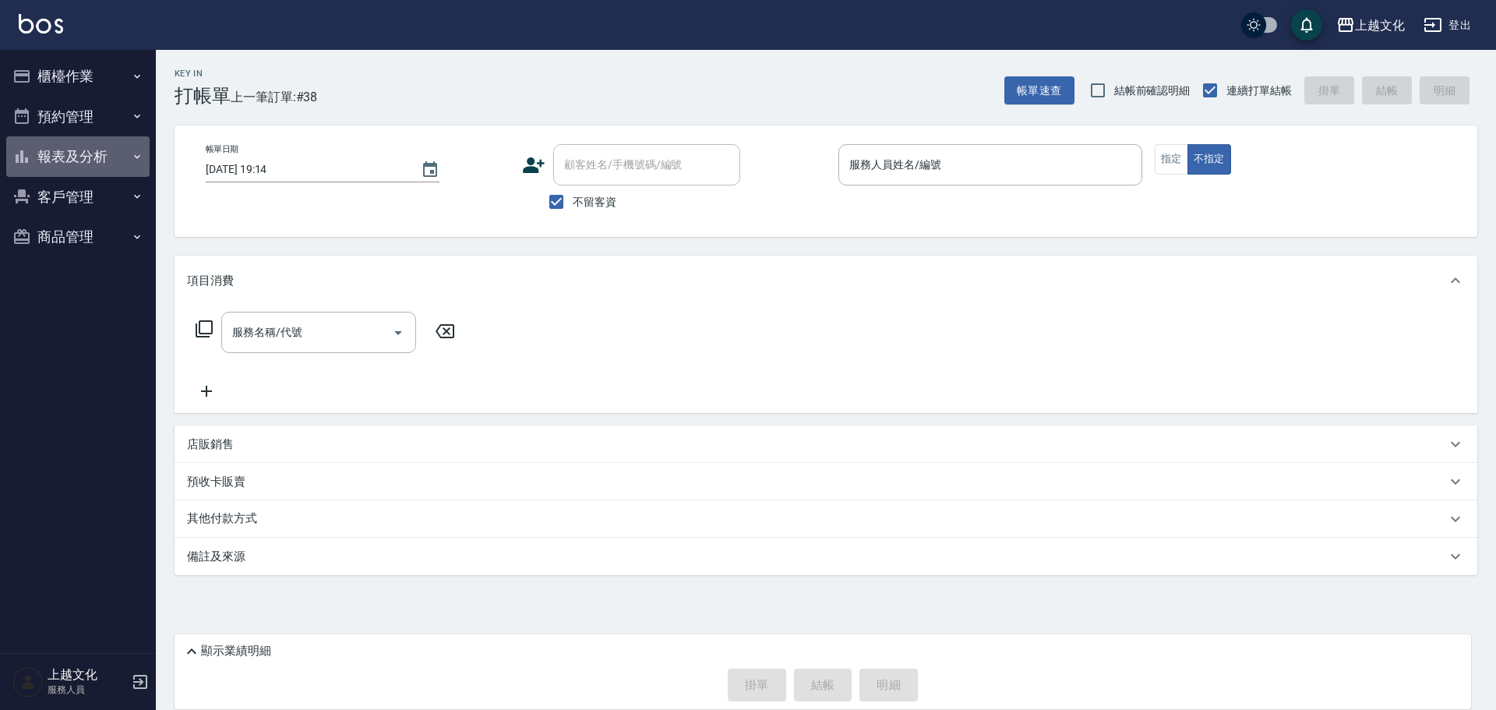
click at [59, 154] on button "報表及分析" at bounding box center [77, 156] width 143 height 41
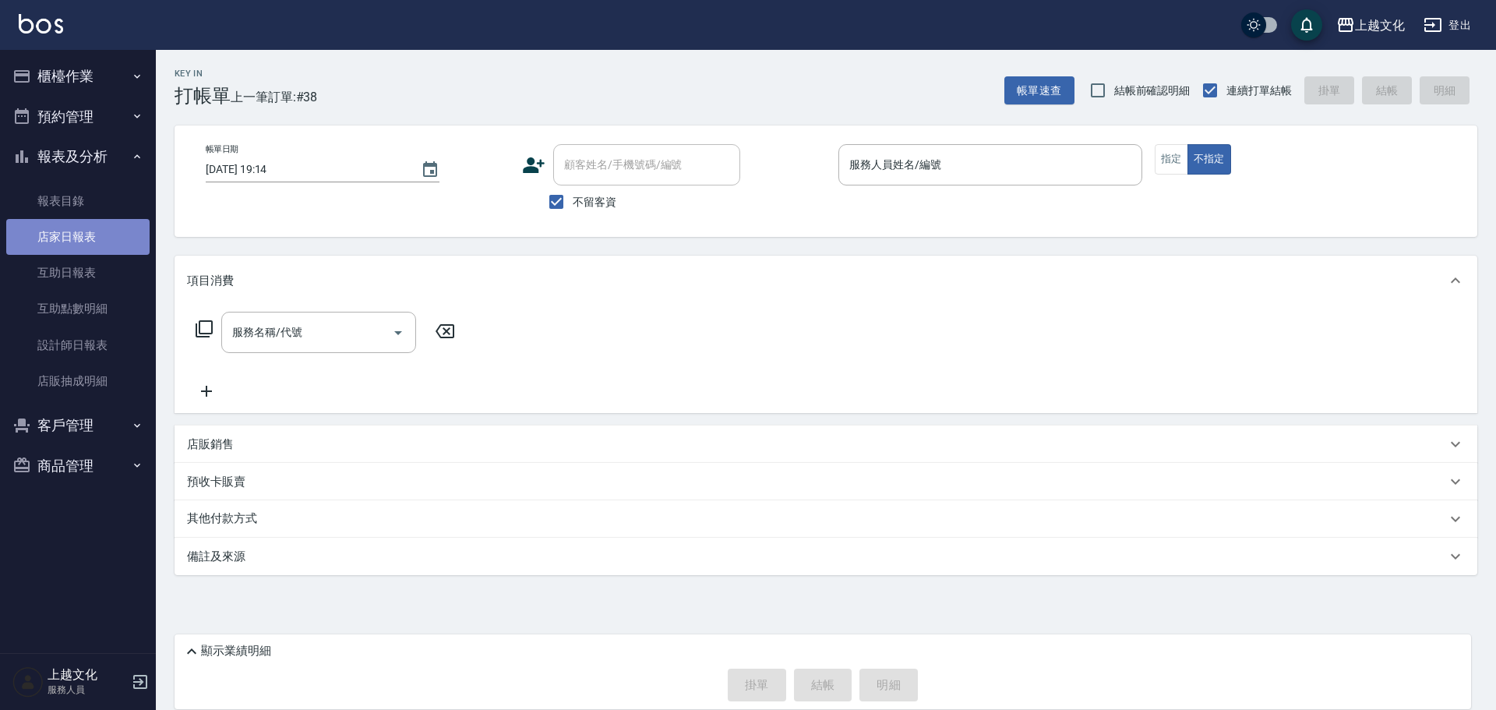
click at [67, 230] on link "店家日報表" at bounding box center [77, 237] width 143 height 36
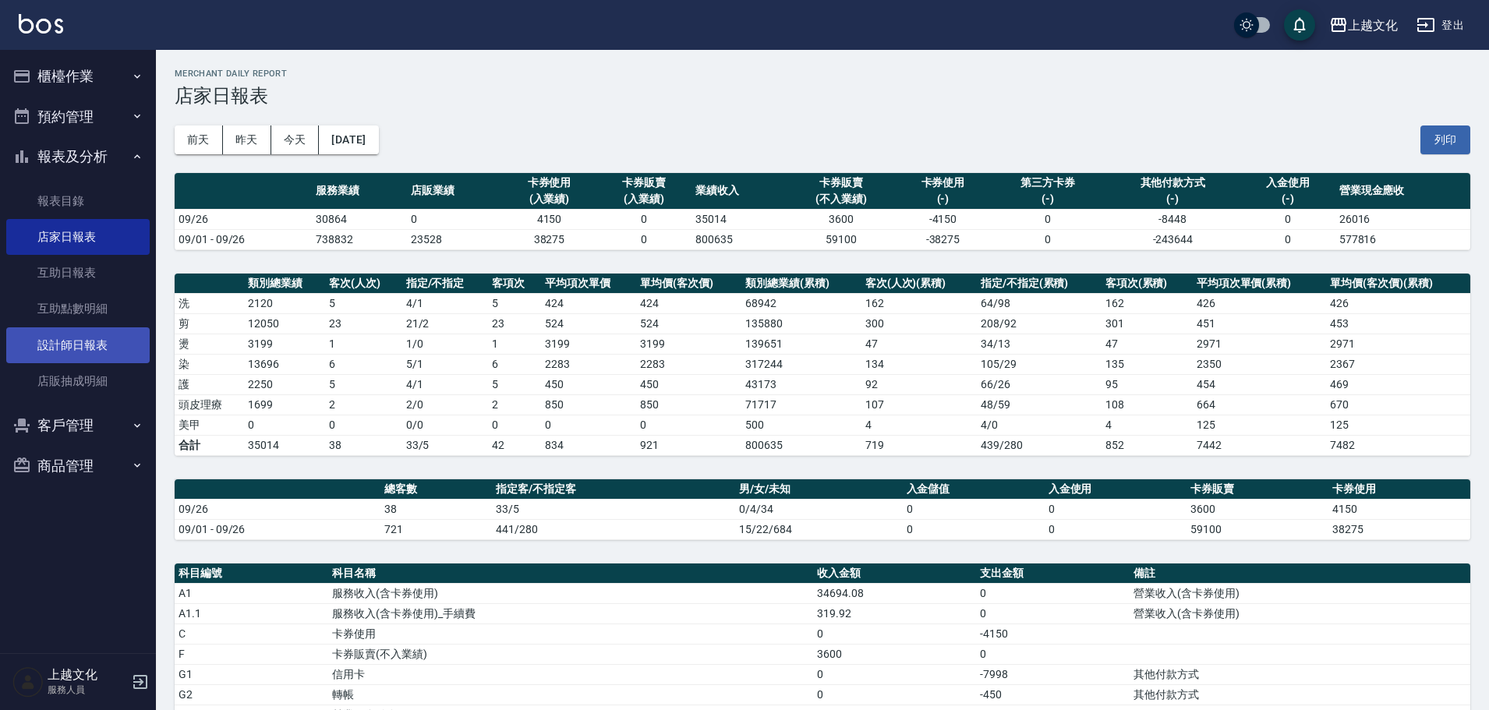
click at [49, 337] on link "設計師日報表" at bounding box center [77, 345] width 143 height 36
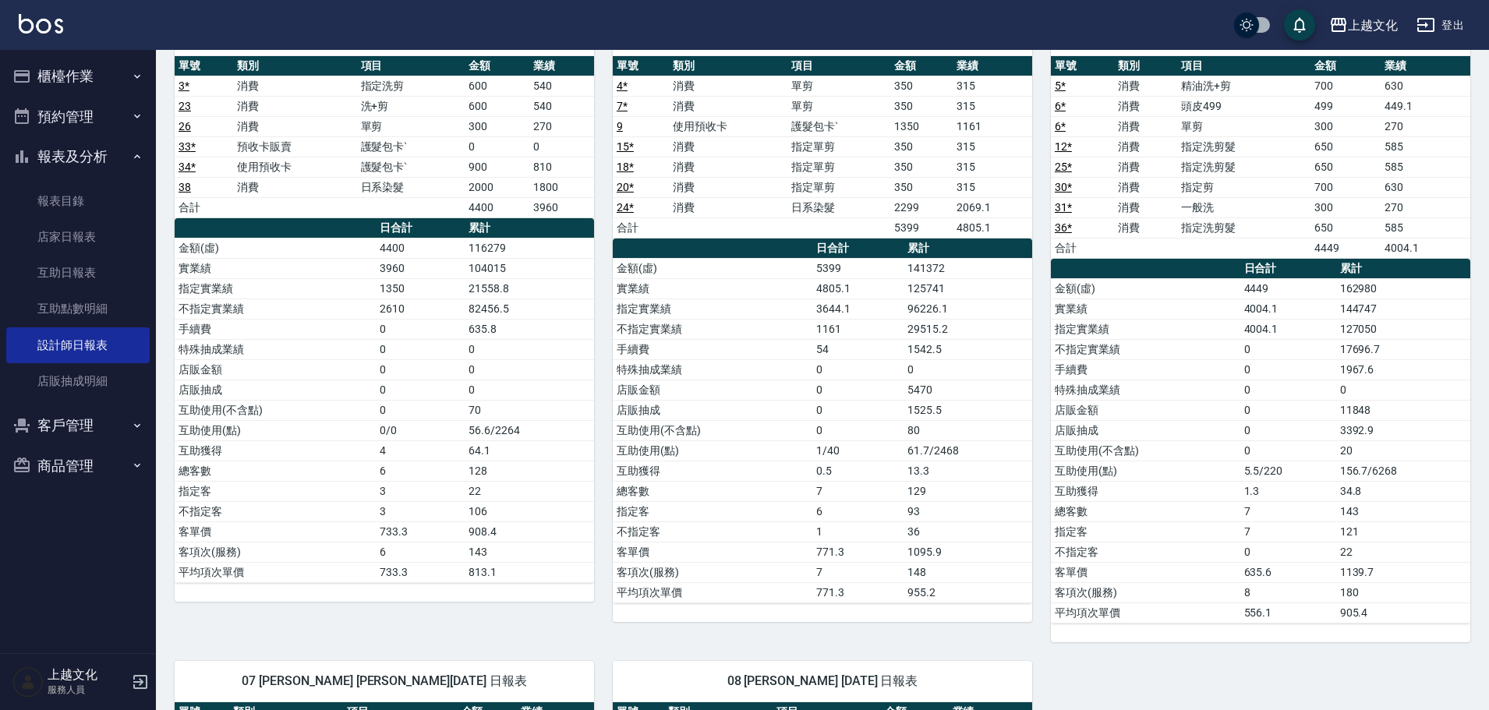
scroll to position [156, 0]
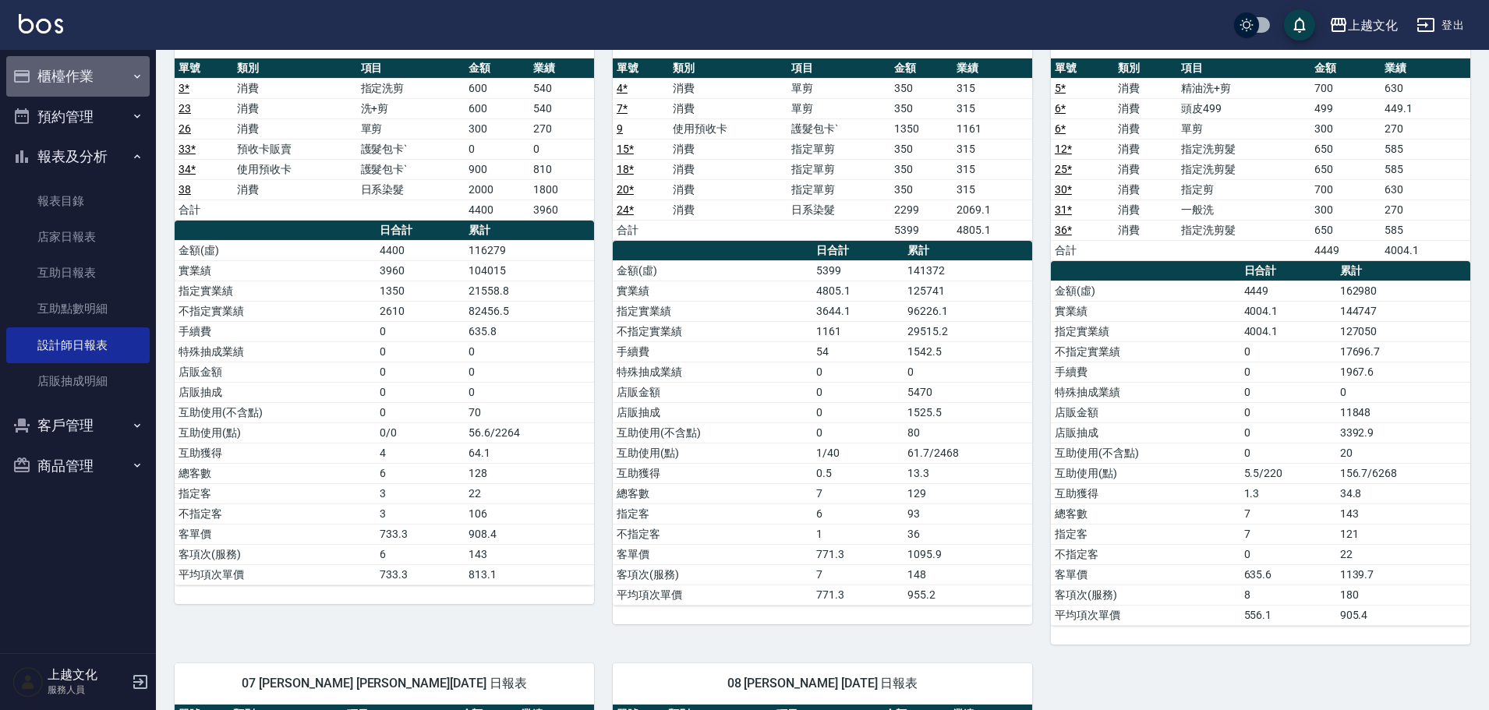
click at [57, 76] on button "櫃檯作業" at bounding box center [77, 76] width 143 height 41
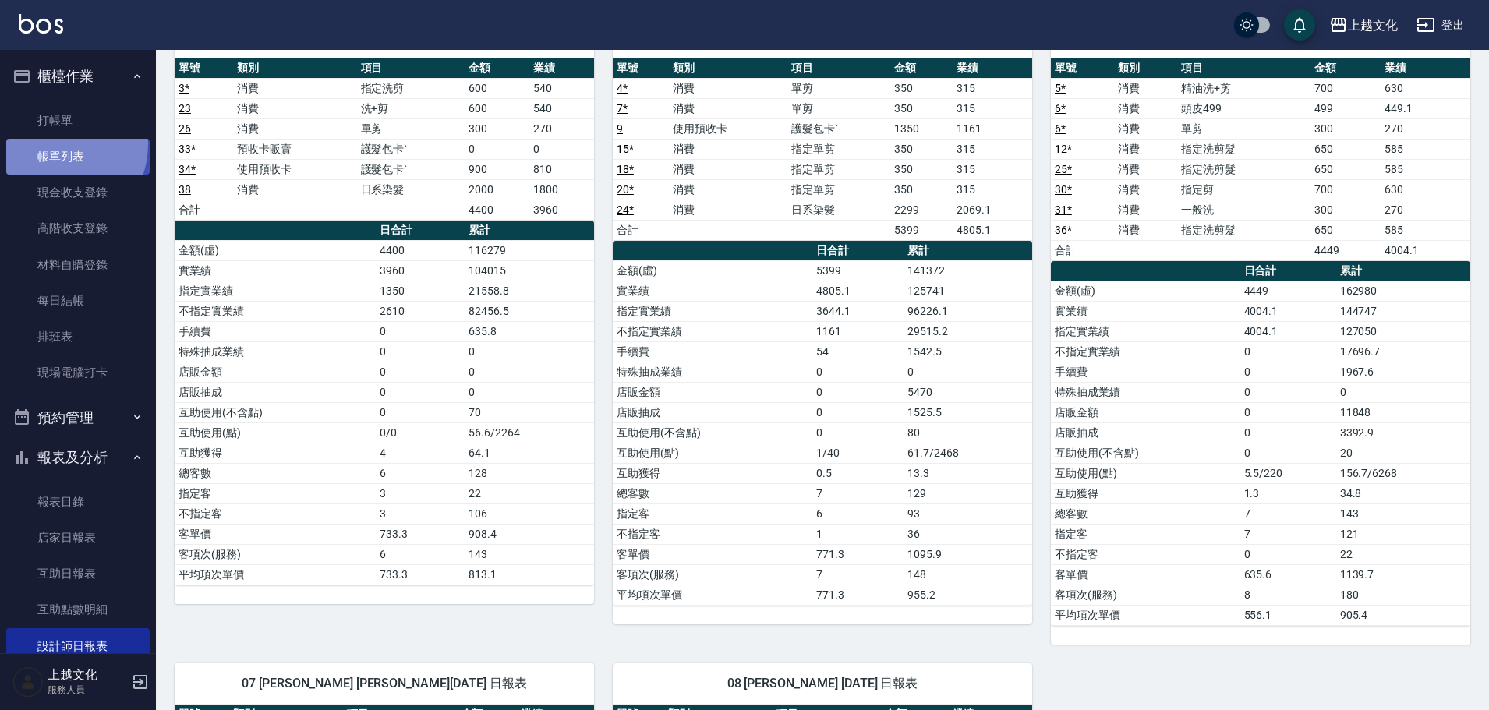
click at [48, 144] on link "帳單列表" at bounding box center [77, 157] width 143 height 36
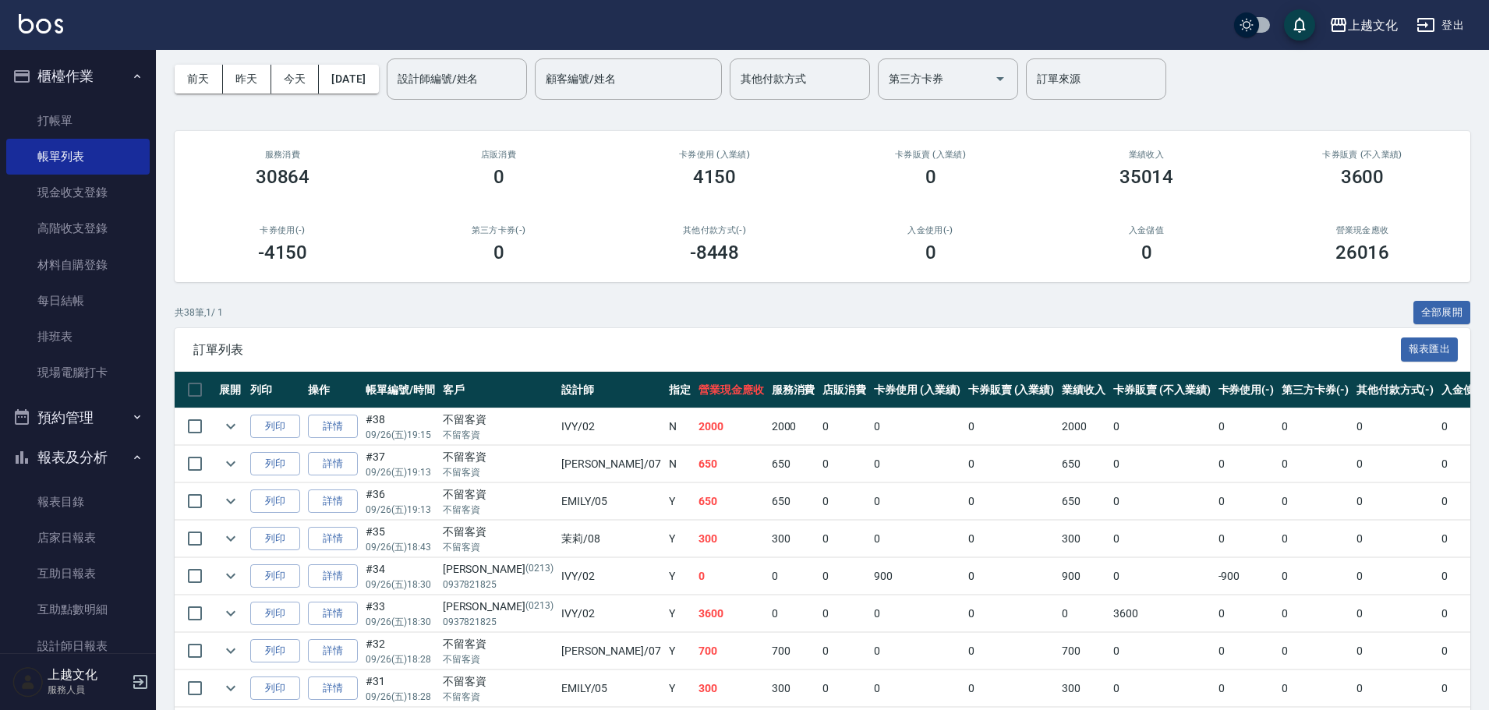
scroll to position [156, 0]
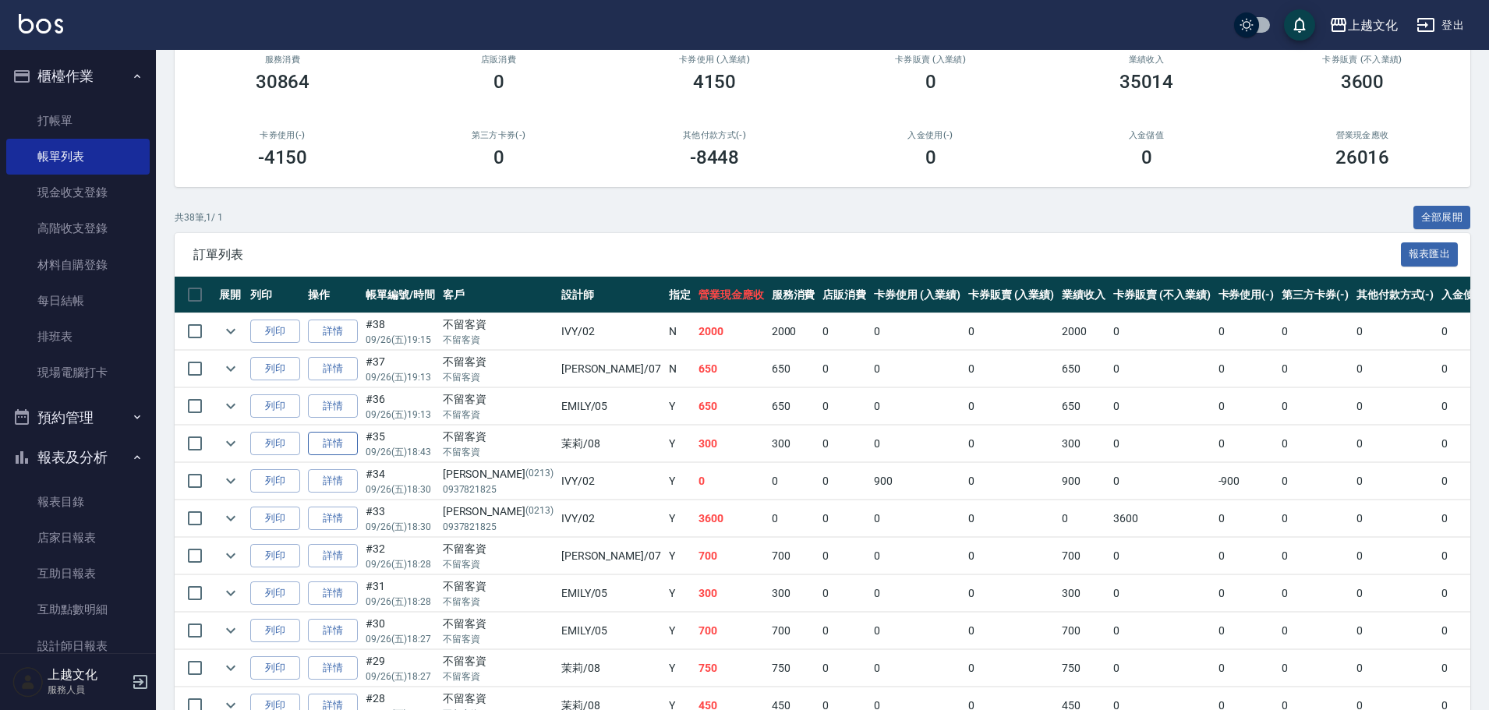
click at [334, 440] on link "詳情" at bounding box center [333, 444] width 50 height 24
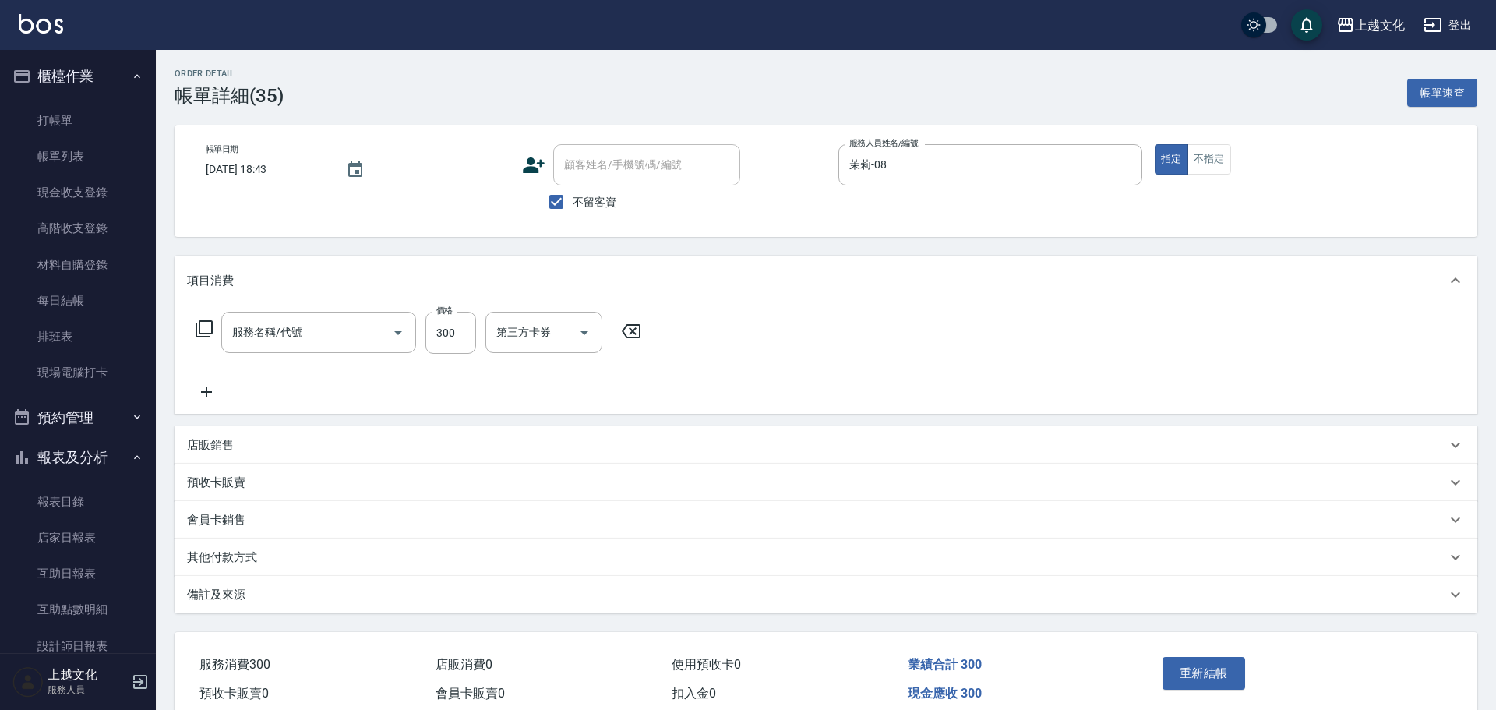
type input "2025/09/26 18:43"
checkbox input "true"
type input "茉莉-08"
type input "一般洗(105)"
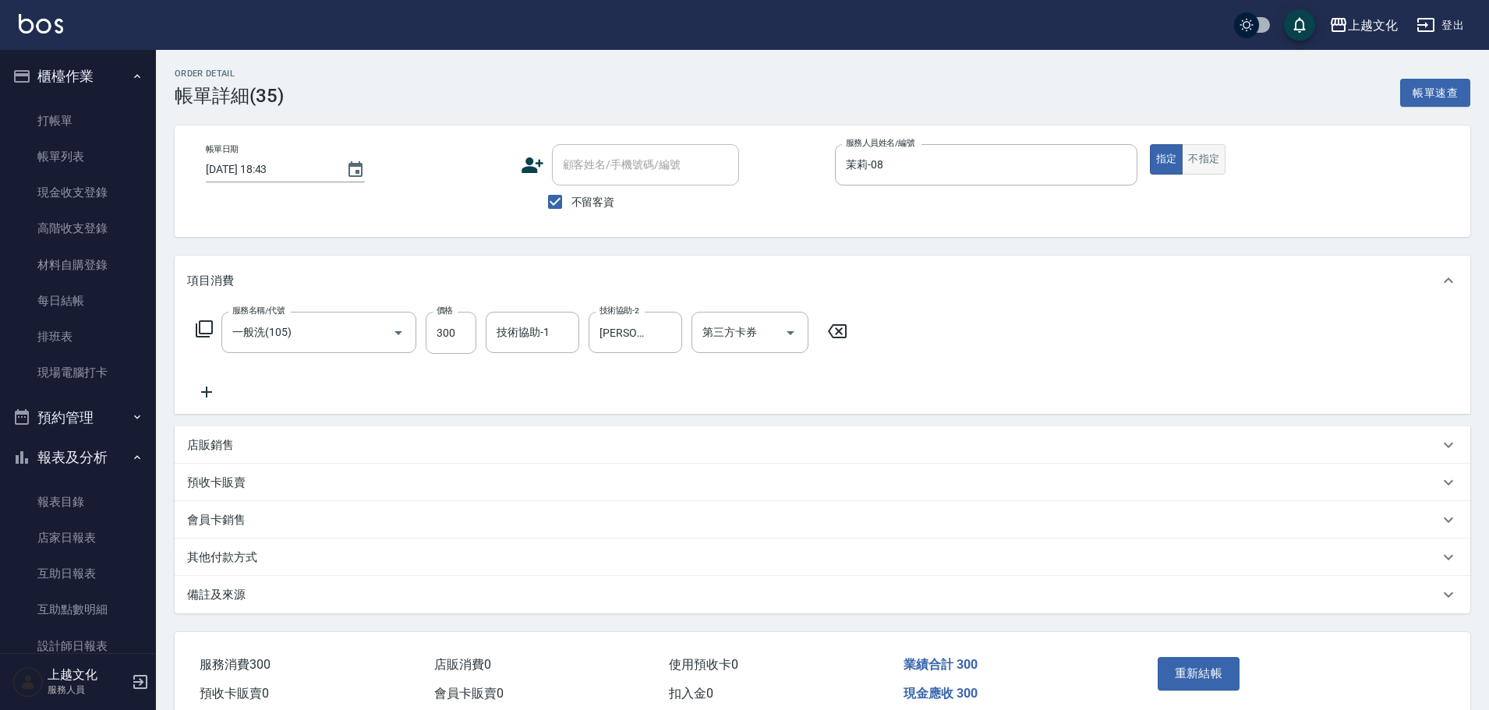
click at [1188, 157] on button "不指定" at bounding box center [1203, 159] width 44 height 30
click at [1208, 678] on button "重新結帳" at bounding box center [1198, 673] width 83 height 33
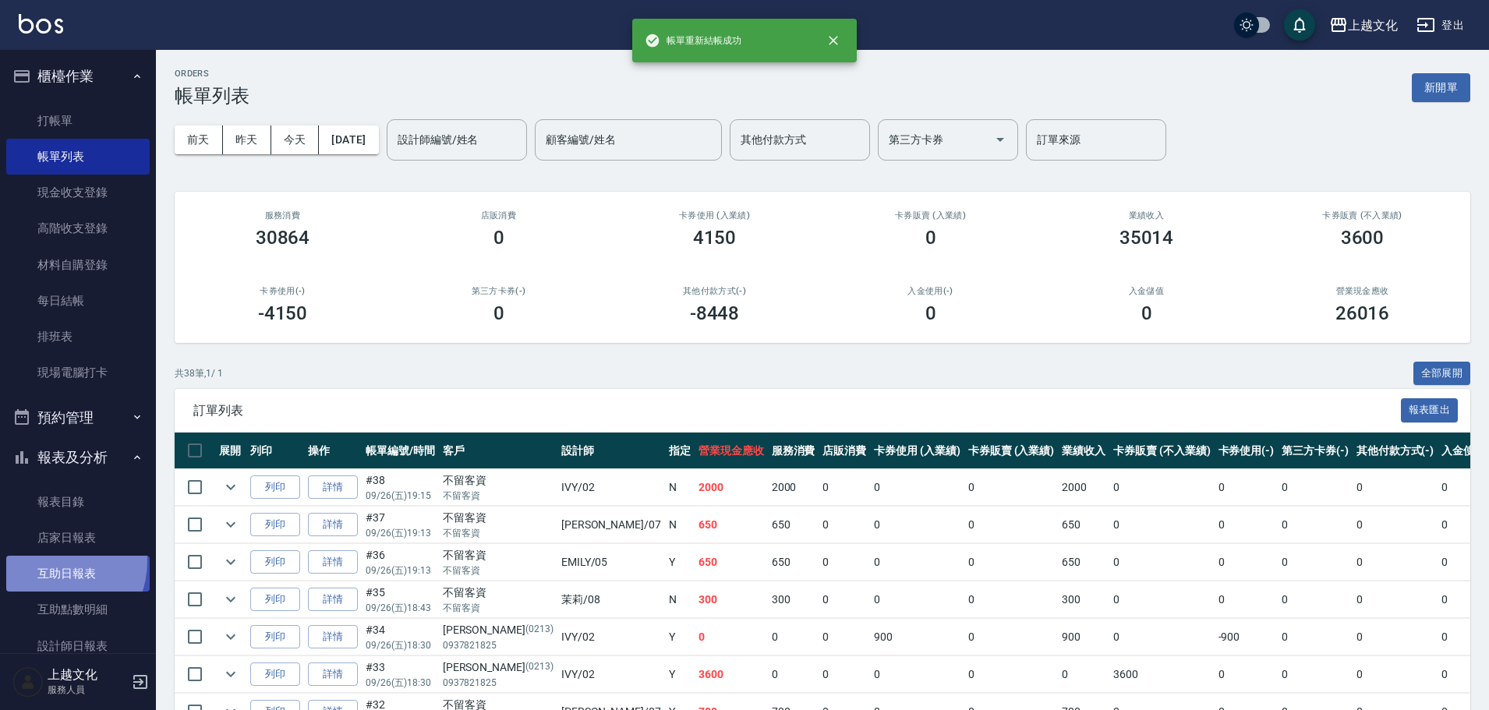
click at [49, 561] on link "互助日報表" at bounding box center [77, 574] width 143 height 36
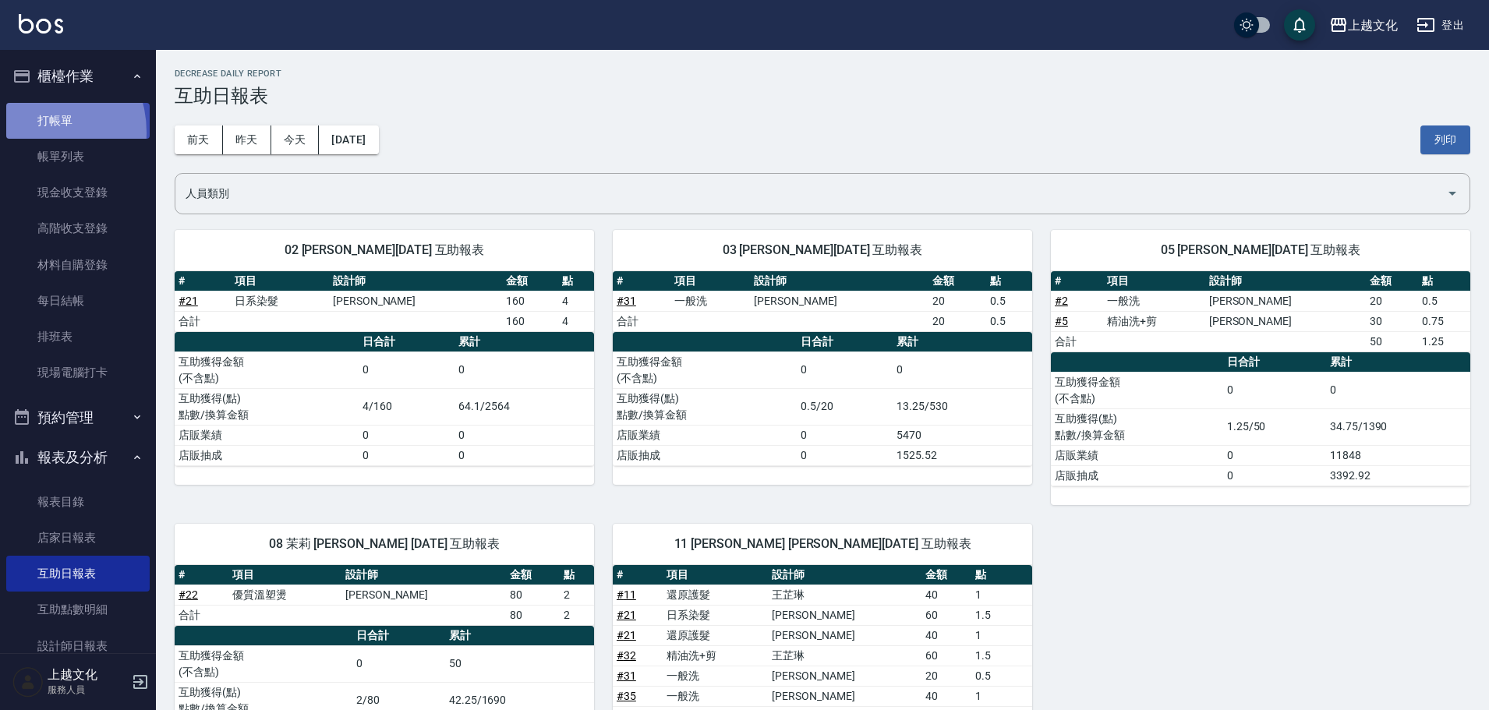
click at [35, 132] on link "打帳單" at bounding box center [77, 121] width 143 height 36
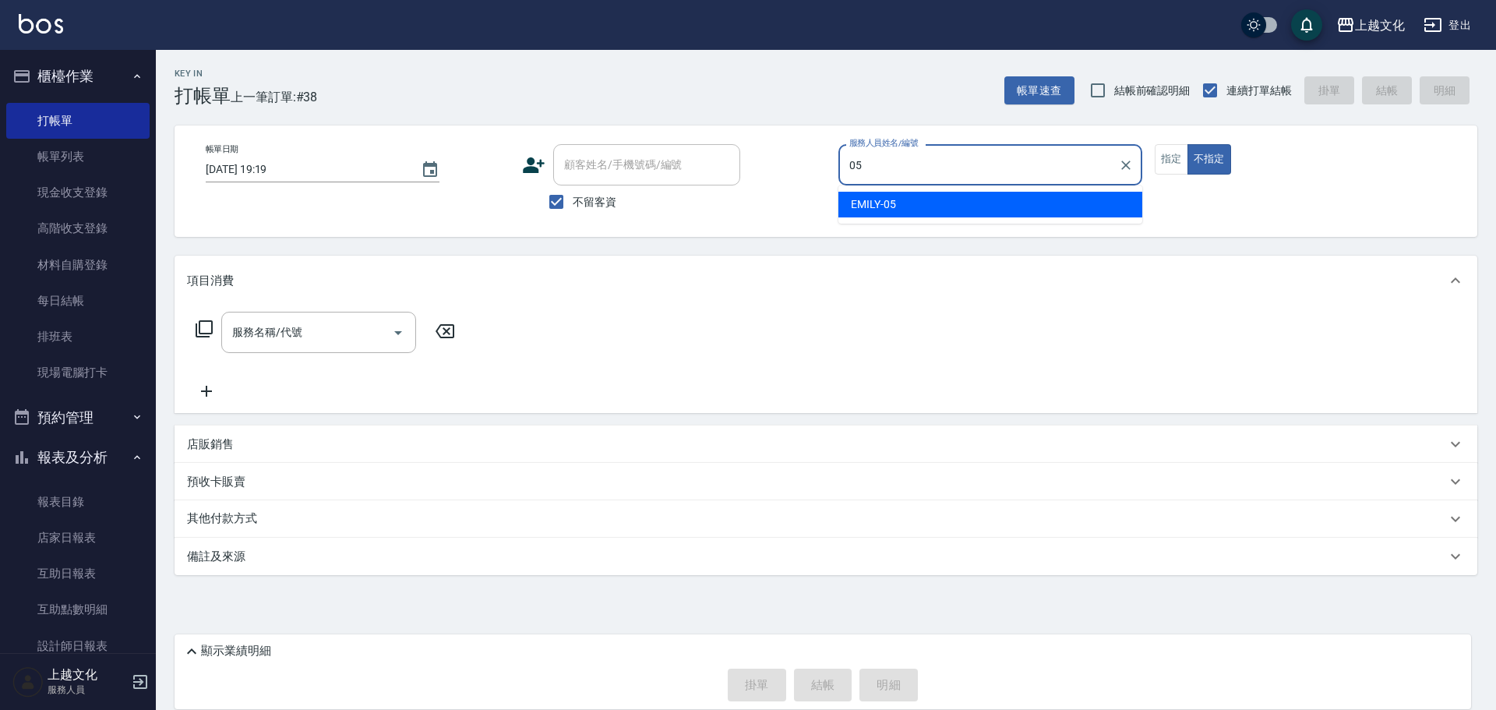
type input "EMILY-05"
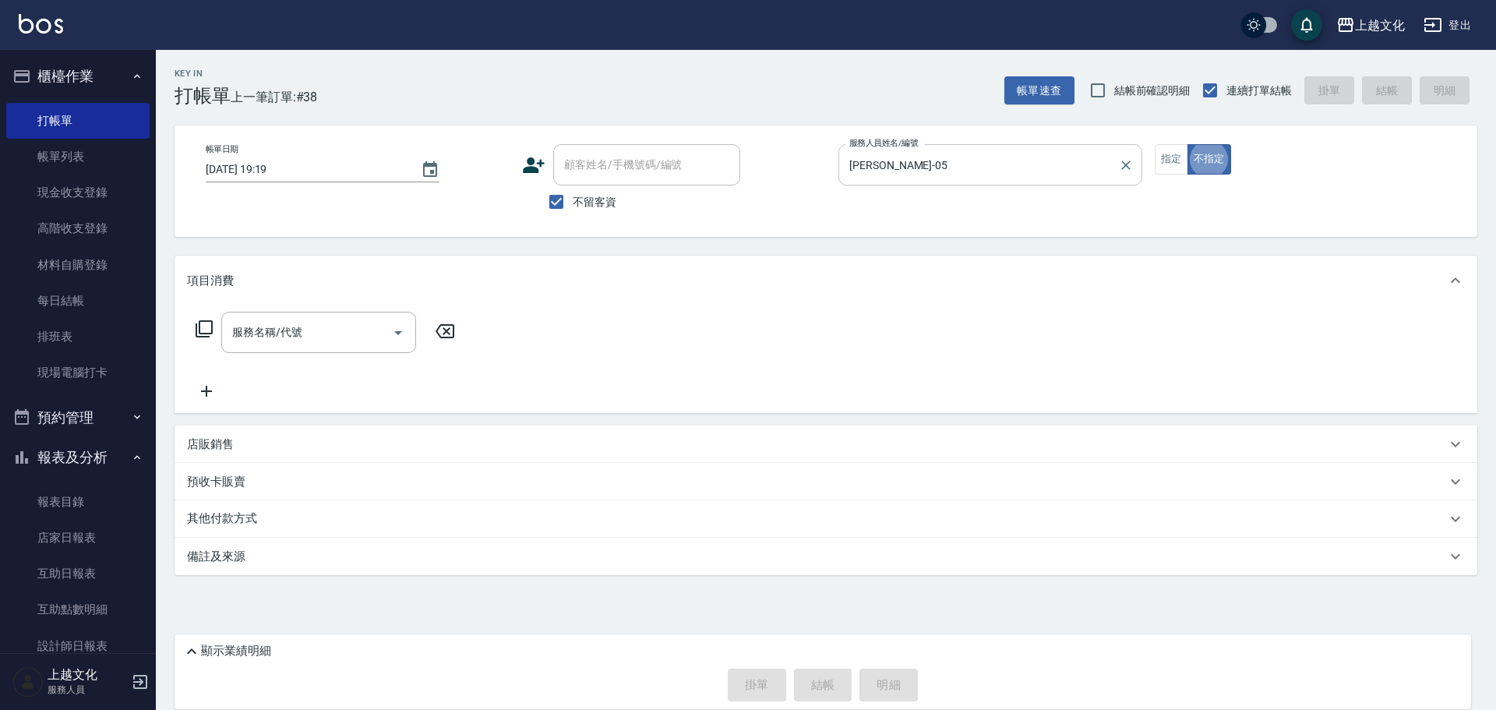
type button "false"
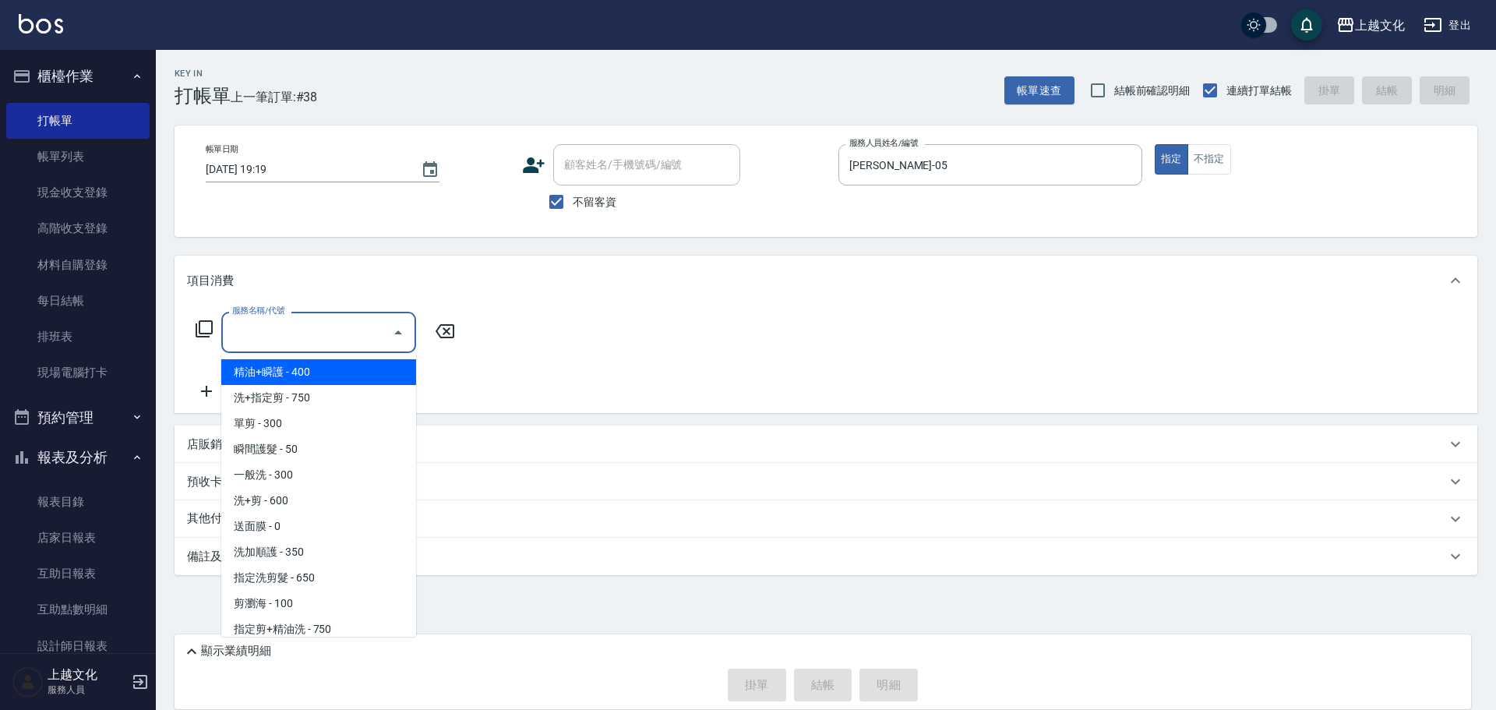
click at [328, 335] on input "服務名稱/代號" at bounding box center [306, 332] width 157 height 27
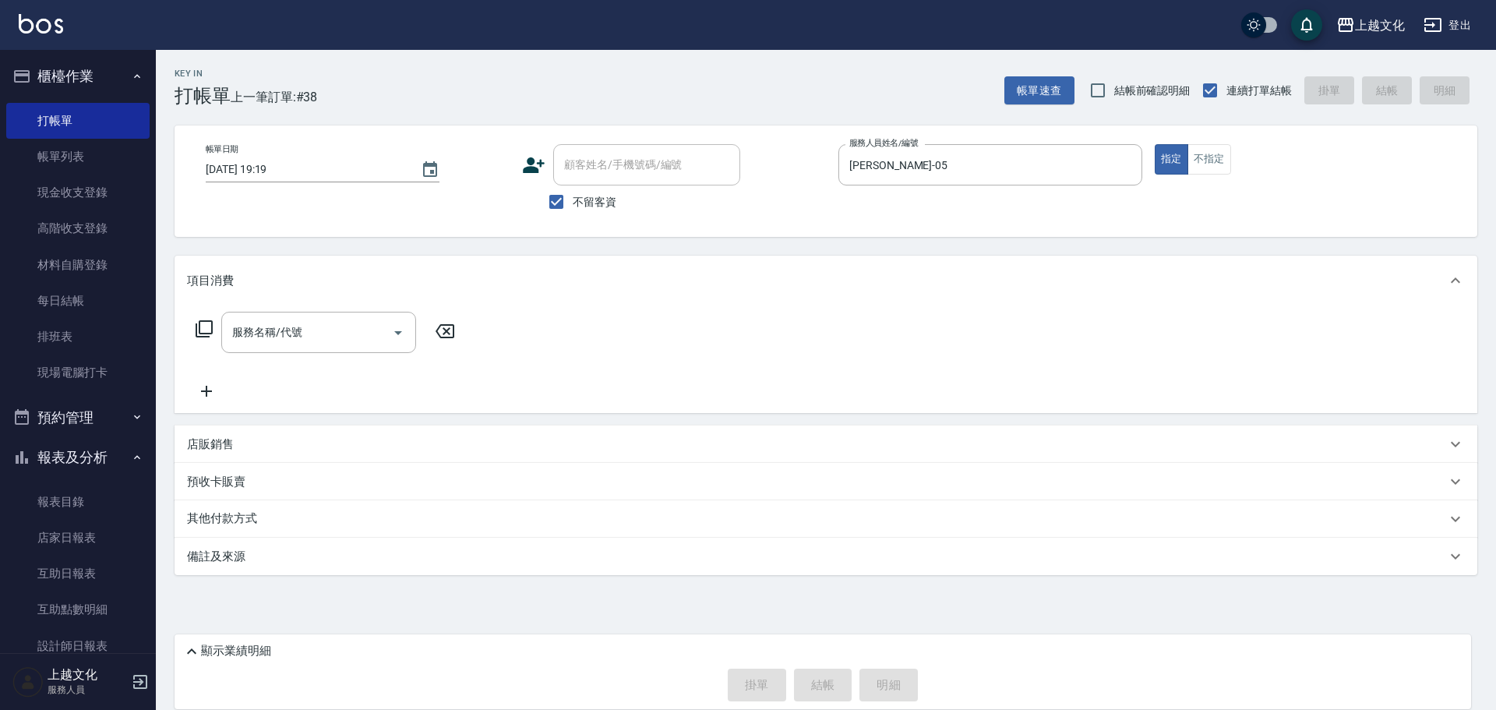
click at [187, 331] on div "服務名稱/代號 服務名稱/代號" at bounding box center [325, 332] width 277 height 41
click at [198, 327] on icon at bounding box center [204, 329] width 19 height 19
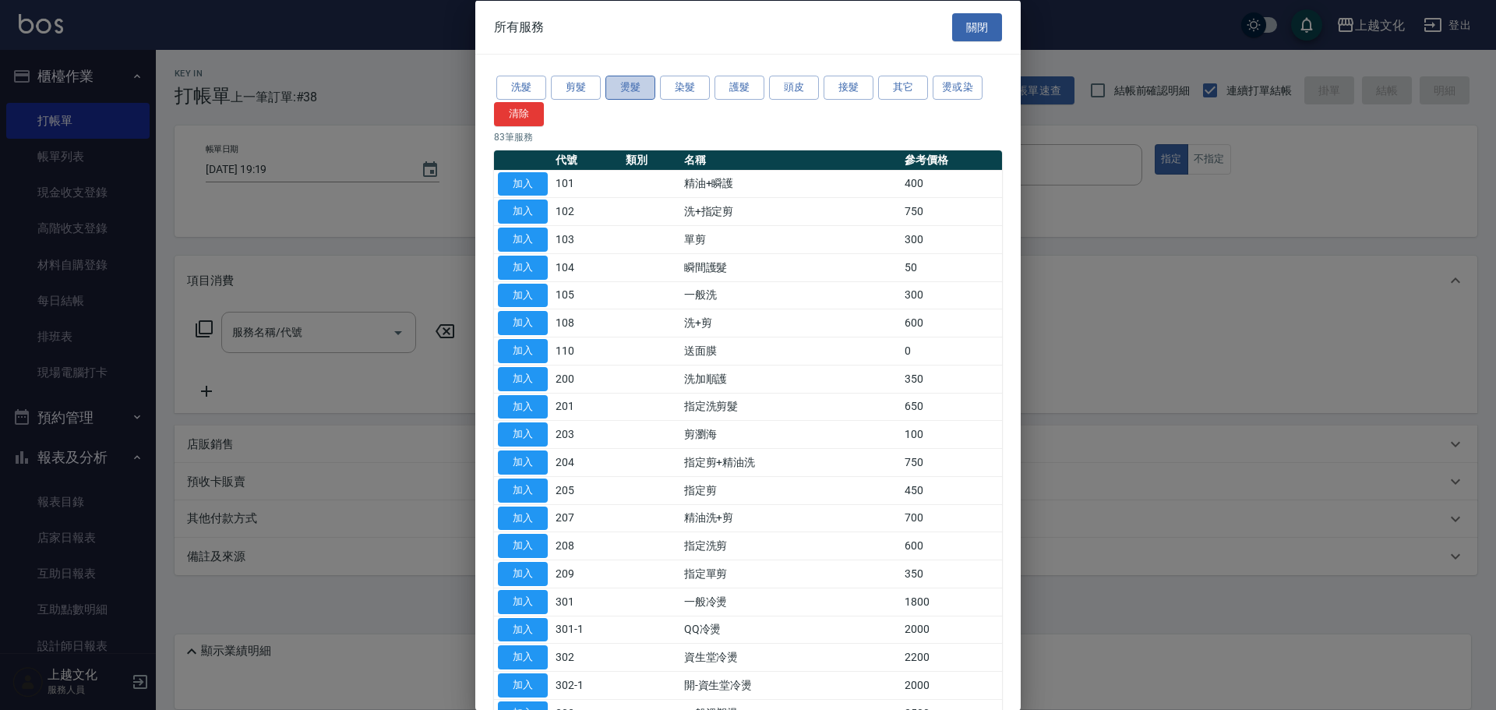
click at [638, 92] on button "燙髮" at bounding box center [631, 88] width 50 height 24
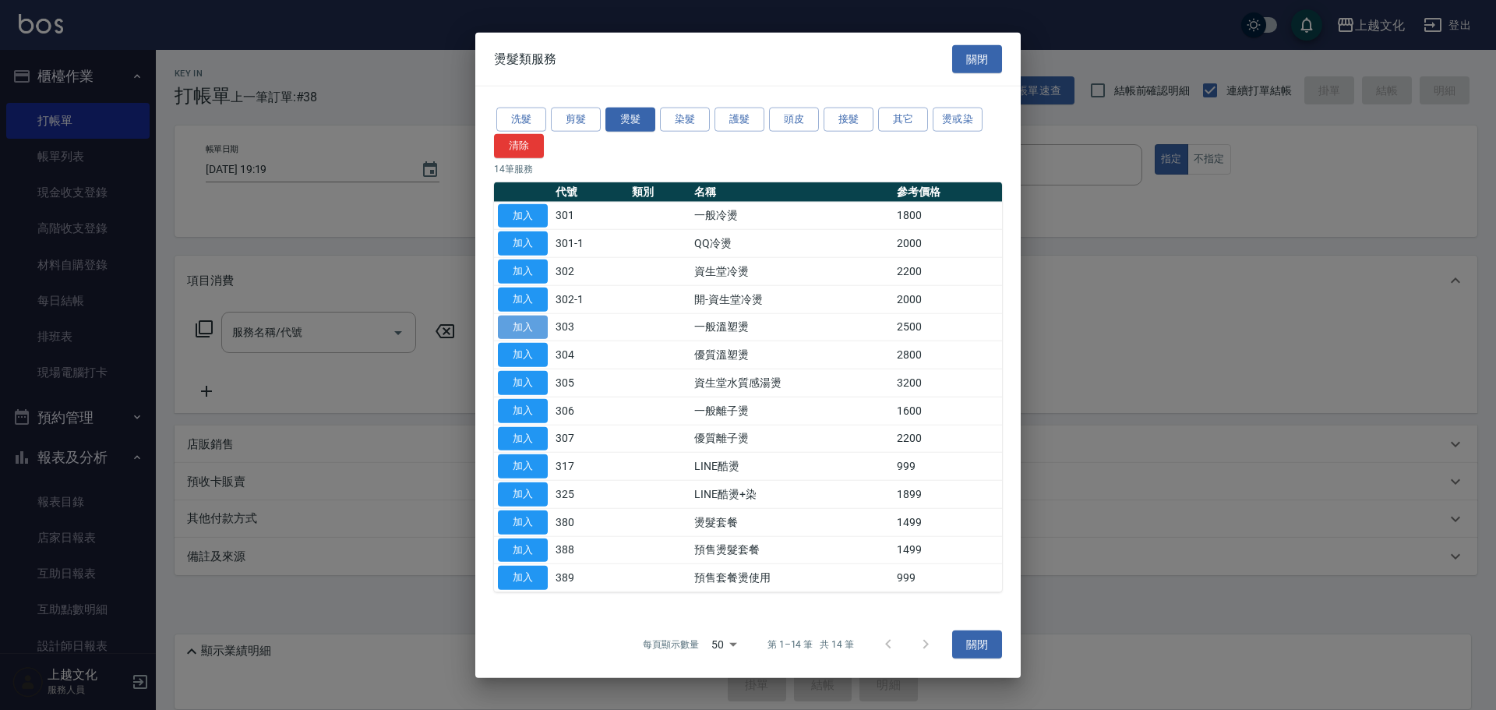
click at [527, 327] on button "加入" at bounding box center [523, 327] width 50 height 24
type input "一般溫塑燙(303)"
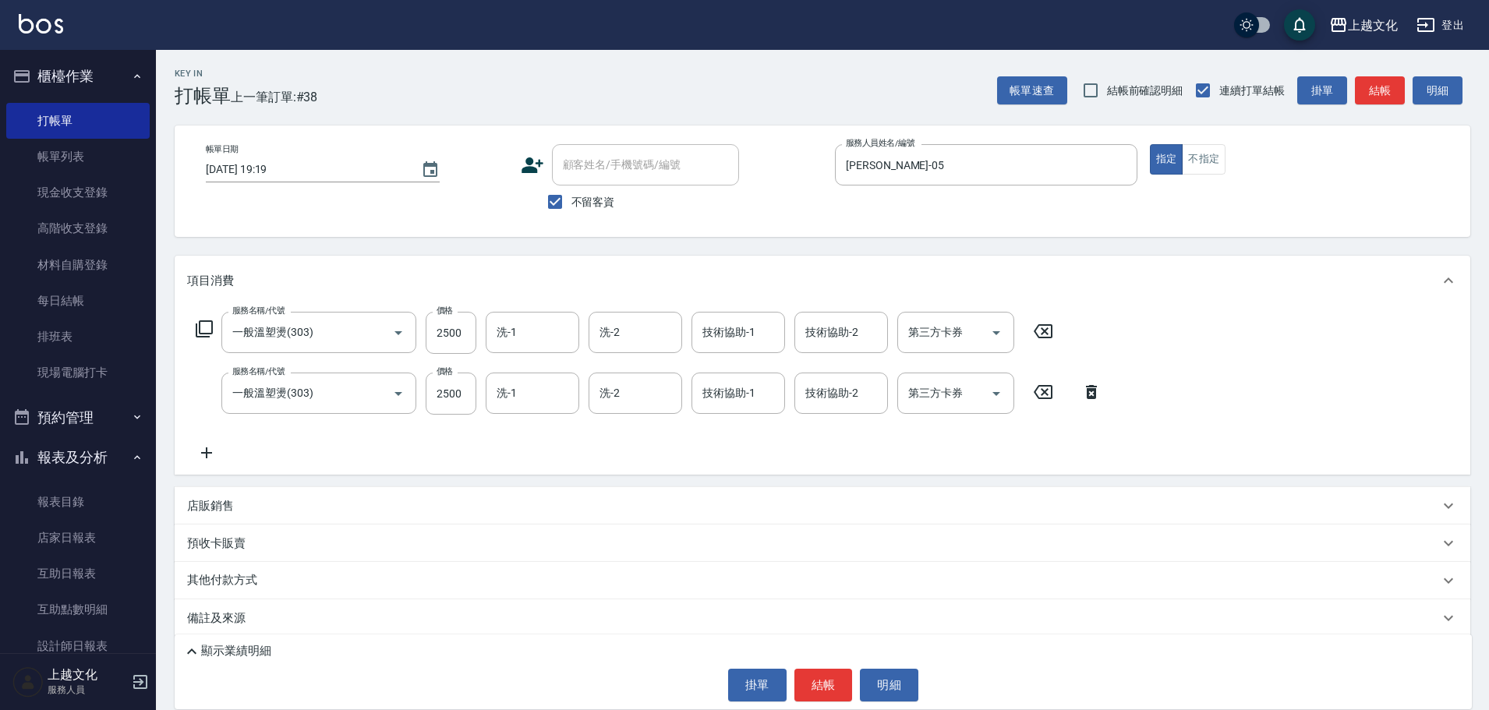
drag, startPoint x: 1033, startPoint y: 321, endPoint x: 1044, endPoint y: 327, distance: 12.6
click at [1043, 327] on div "服務名稱/代號 一般溫塑燙(303) 服務名稱/代號 價格 2500 價格 洗-1 洗-1 洗-2 洗-2 技術協助-1 技術協助-1 技術協助-2 技術協助…" at bounding box center [624, 333] width 875 height 42
click at [1043, 327] on icon at bounding box center [1042, 331] width 39 height 19
drag, startPoint x: 1044, startPoint y: 327, endPoint x: 1008, endPoint y: 332, distance: 36.2
click at [1044, 328] on div "服務名稱/代號 服務名稱/代號 服務名稱/代號 一般溫塑燙(303) 服務名稱/代號 價格 2500 價格 洗-1 洗-1 洗-2 洗-2 技術協助-1 技術…" at bounding box center [649, 387] width 924 height 150
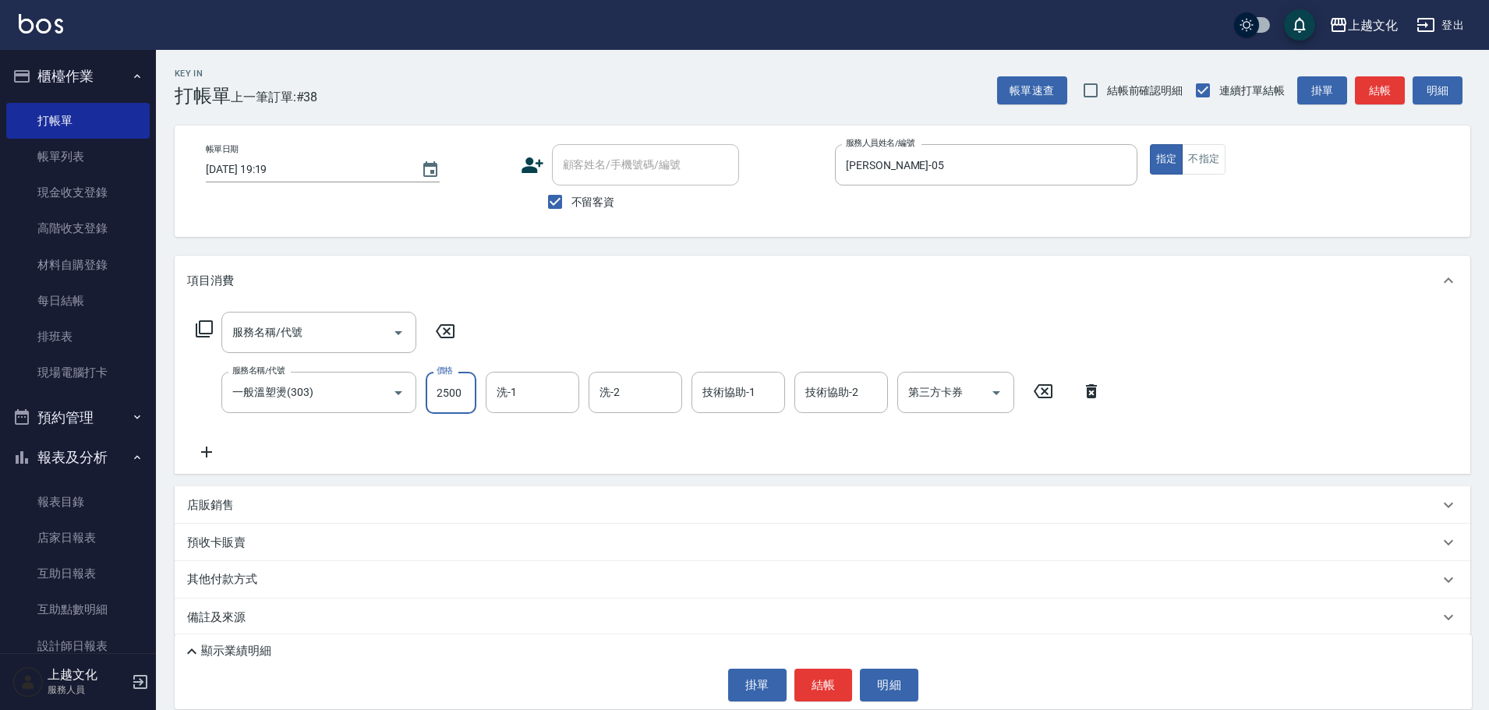
drag, startPoint x: 450, startPoint y: 384, endPoint x: 413, endPoint y: 401, distance: 41.1
click at [450, 386] on input "2500" at bounding box center [451, 393] width 51 height 42
drag, startPoint x: 562, startPoint y: 373, endPoint x: 574, endPoint y: 362, distance: 16.6
click at [561, 372] on div "洗-1" at bounding box center [533, 392] width 94 height 41
type input "2299"
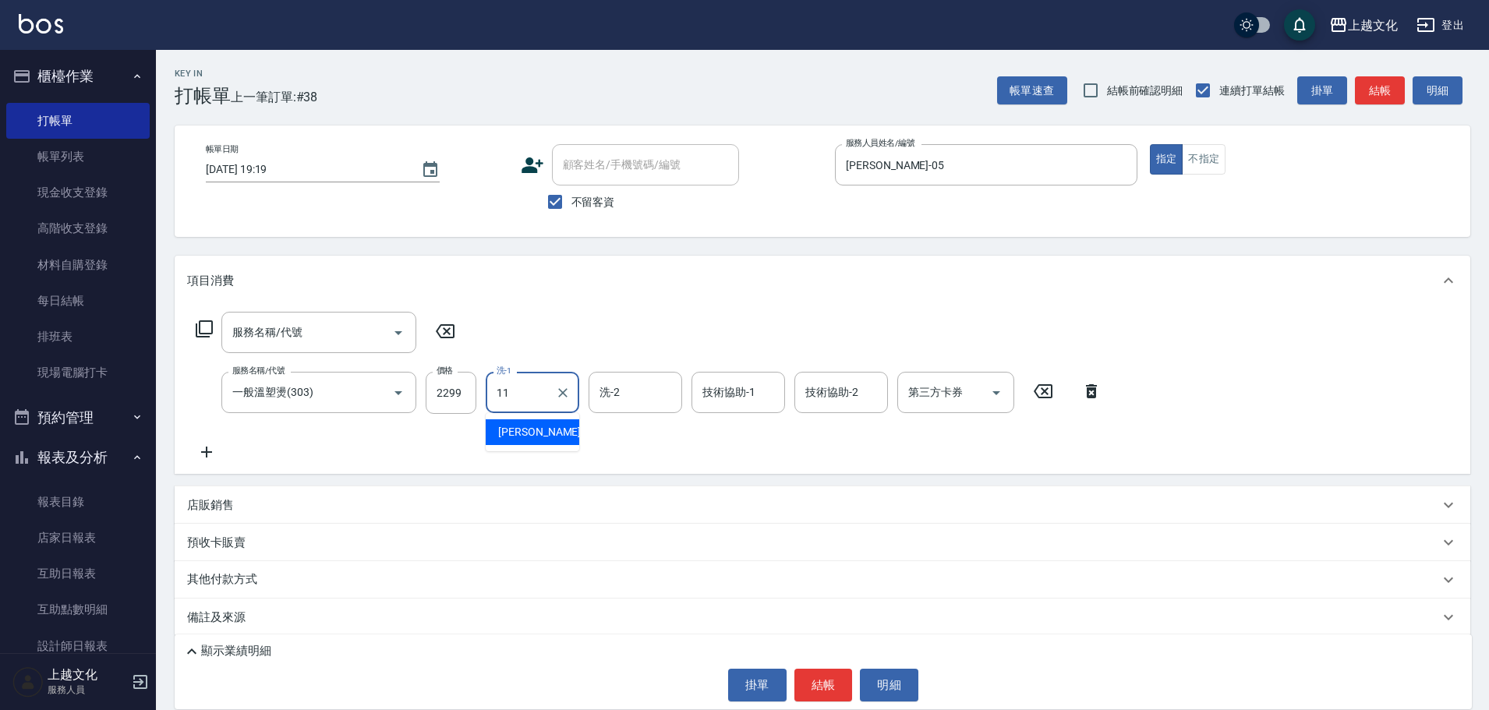
type input "Martin-11"
type input "EMILY-05"
click at [210, 327] on icon at bounding box center [204, 329] width 19 height 19
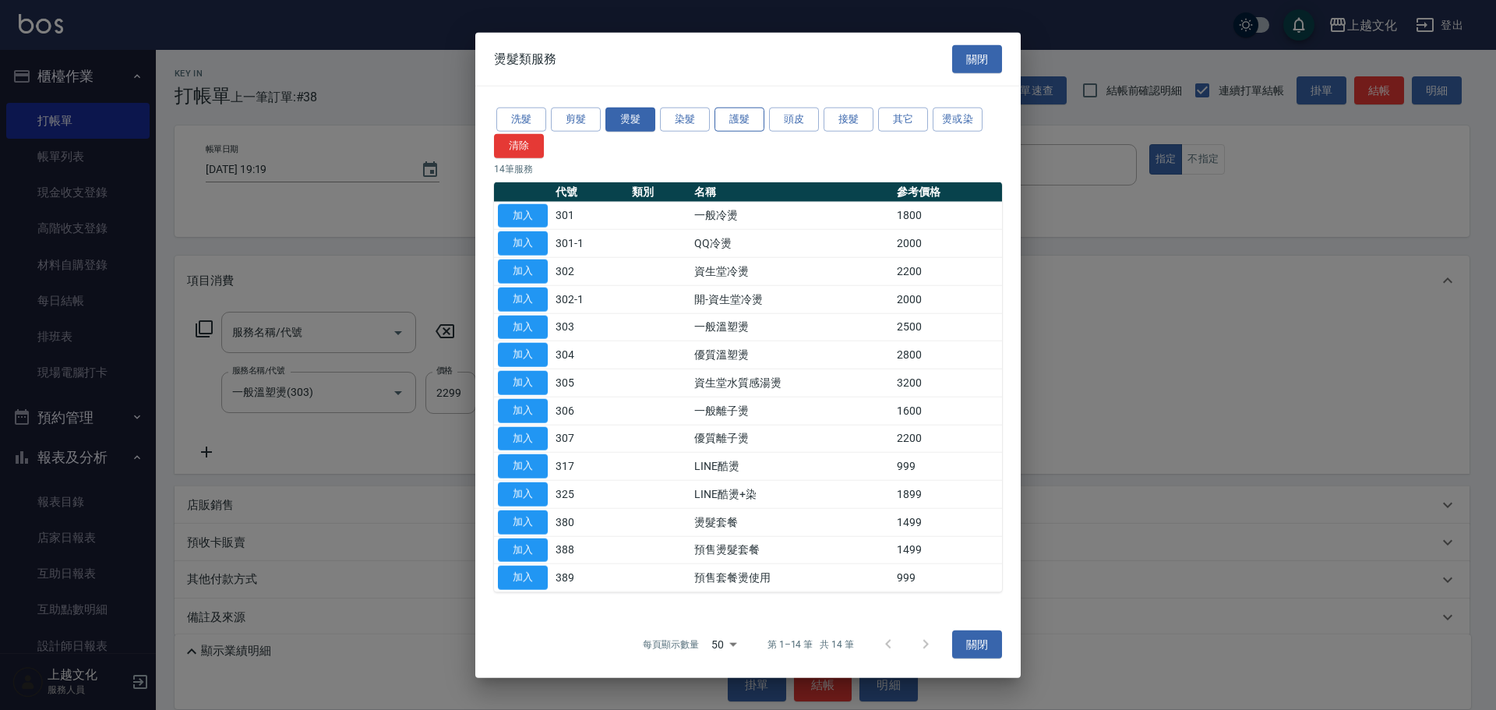
click at [736, 108] on button "護髮" at bounding box center [740, 120] width 50 height 24
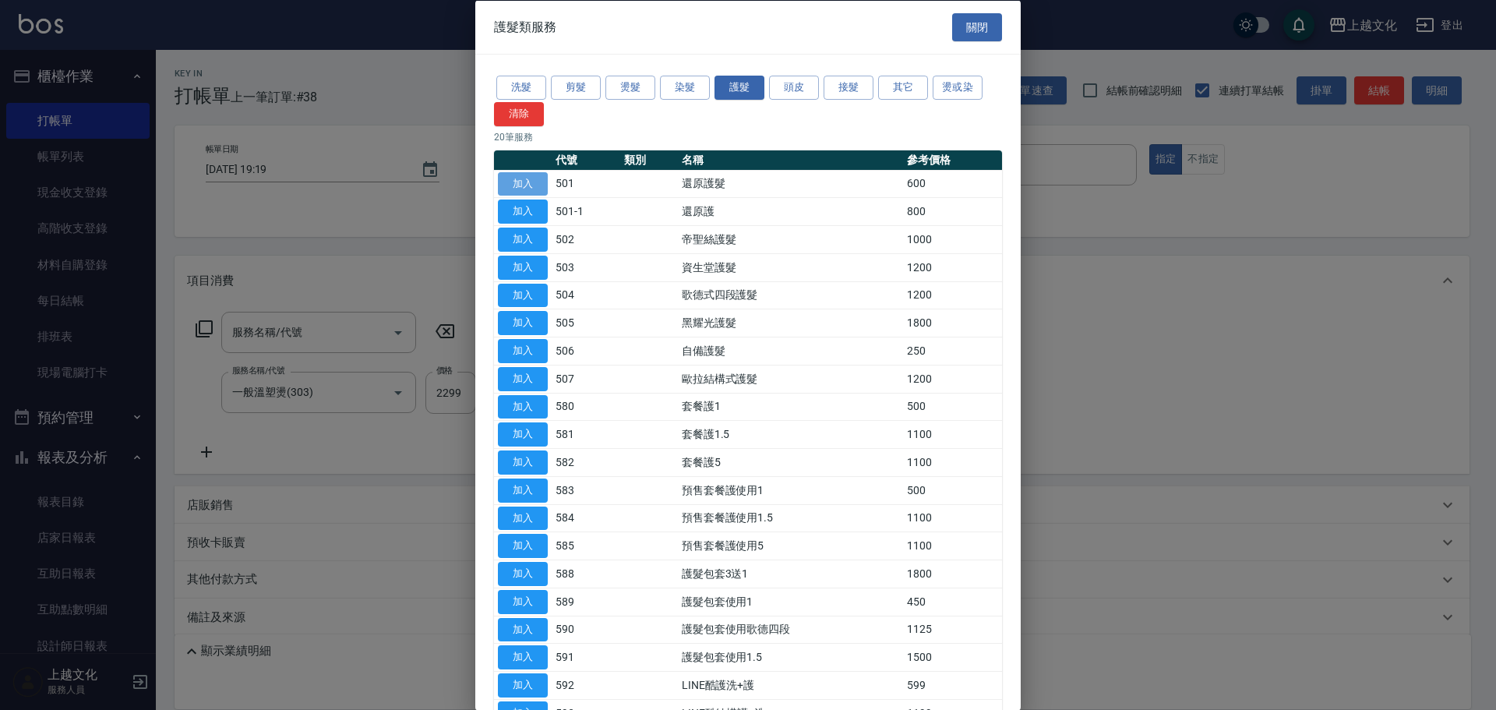
click at [510, 179] on button "加入" at bounding box center [523, 183] width 50 height 24
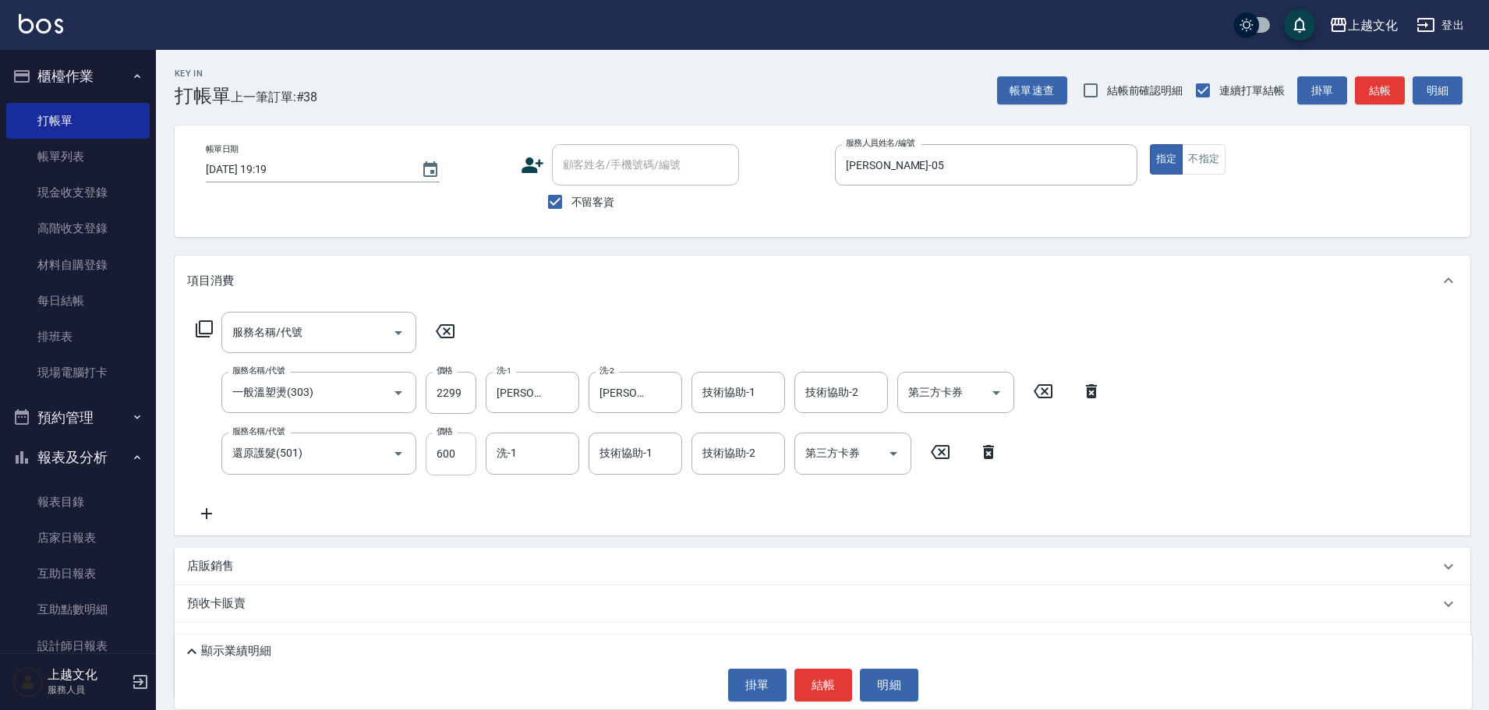
click at [460, 443] on input "600" at bounding box center [451, 454] width 51 height 42
type input "0"
type input "Martin-11"
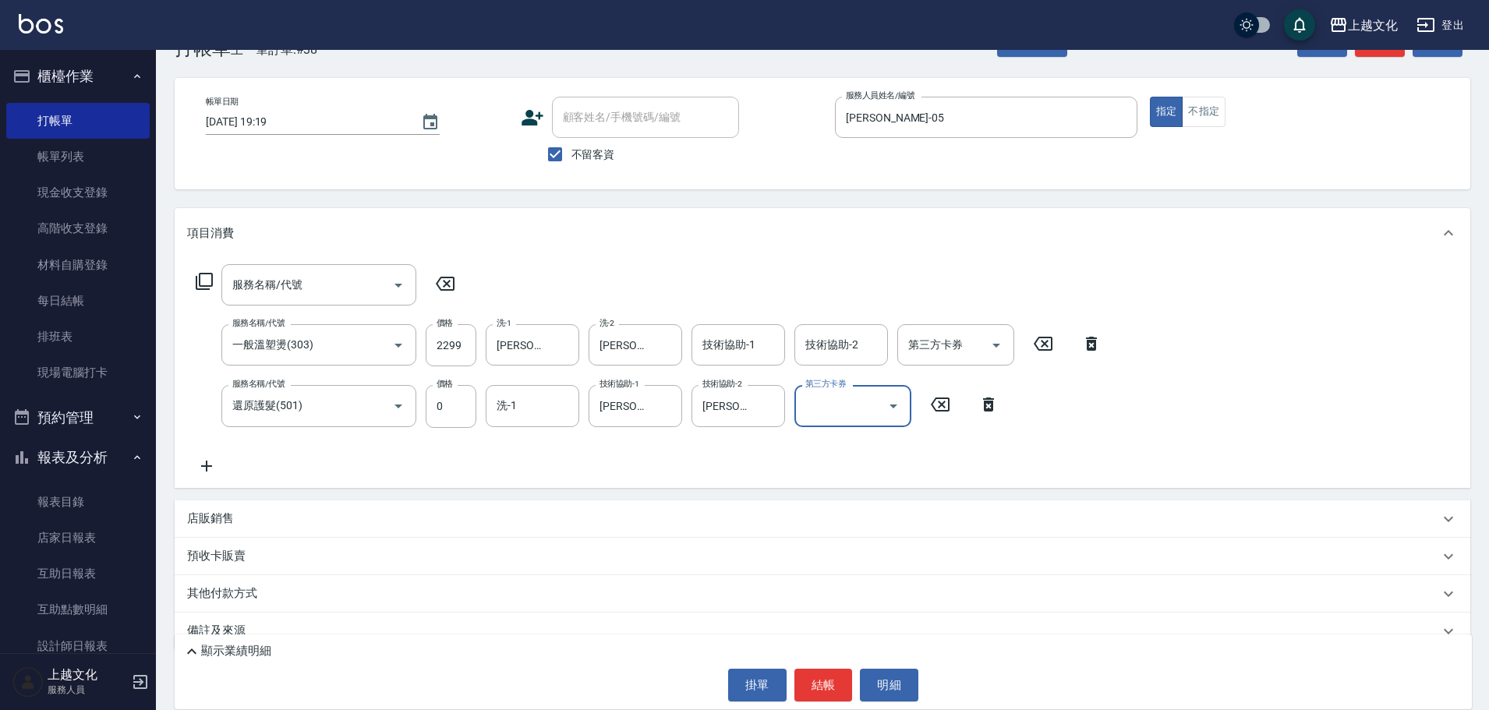
scroll to position [73, 0]
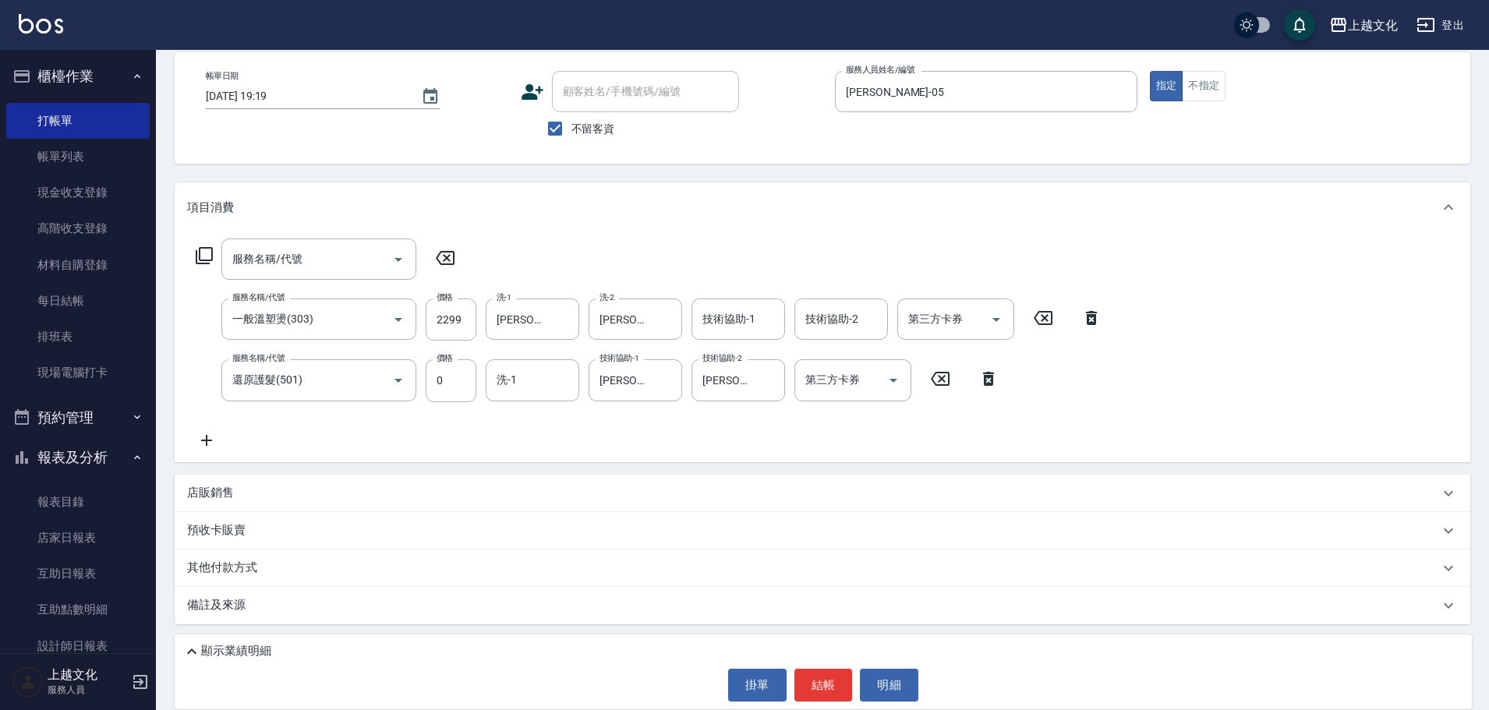
click at [262, 657] on p "顯示業績明細" at bounding box center [236, 651] width 70 height 16
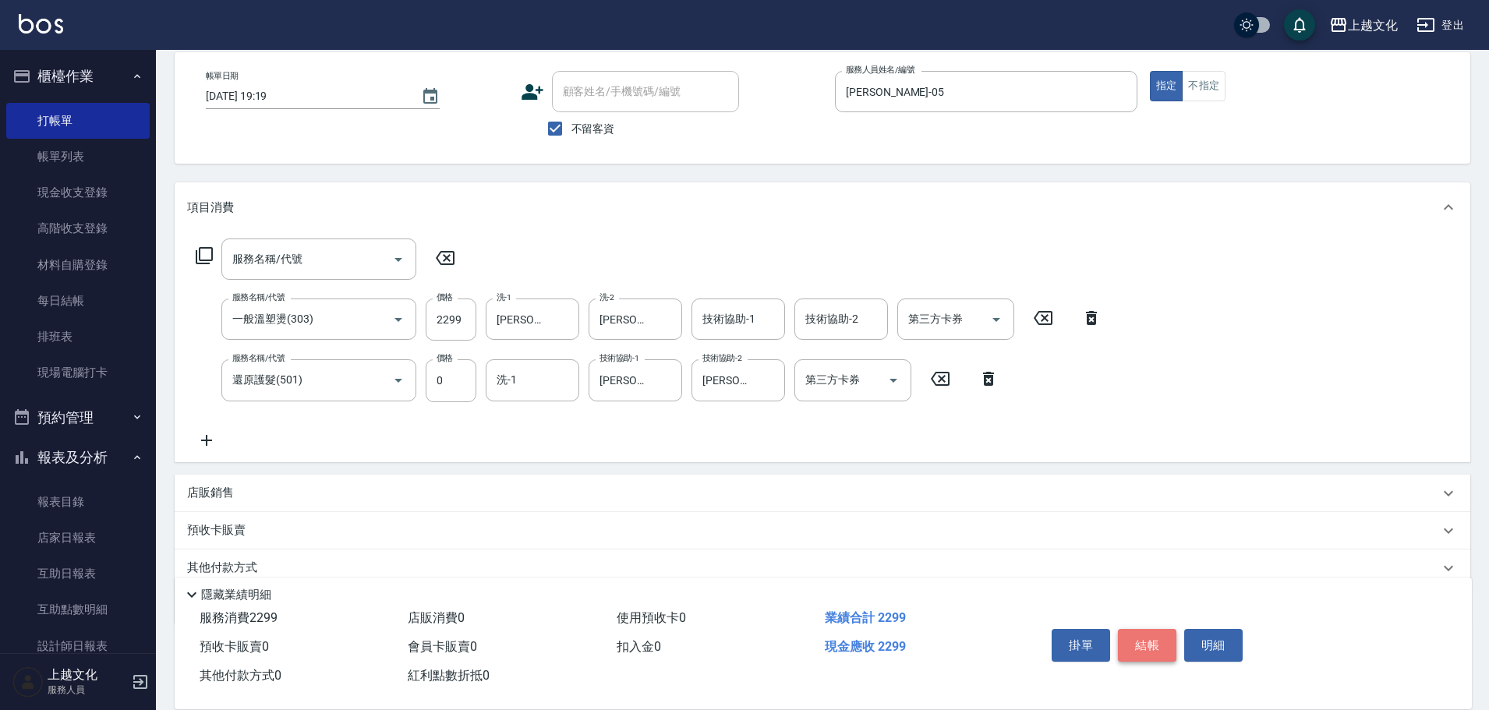
click at [1151, 630] on button "結帳" at bounding box center [1147, 645] width 58 height 33
type input "2025/09/26 19:21"
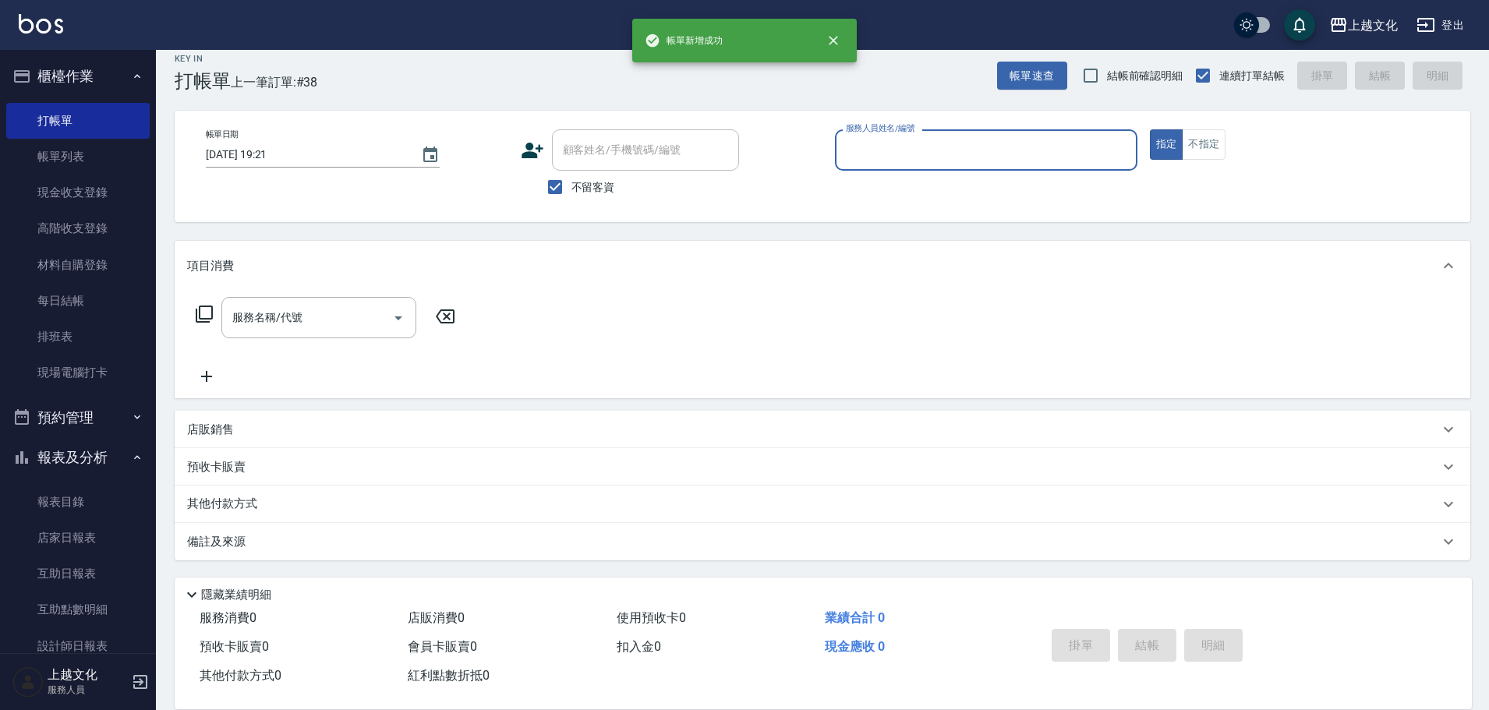
scroll to position [15, 0]
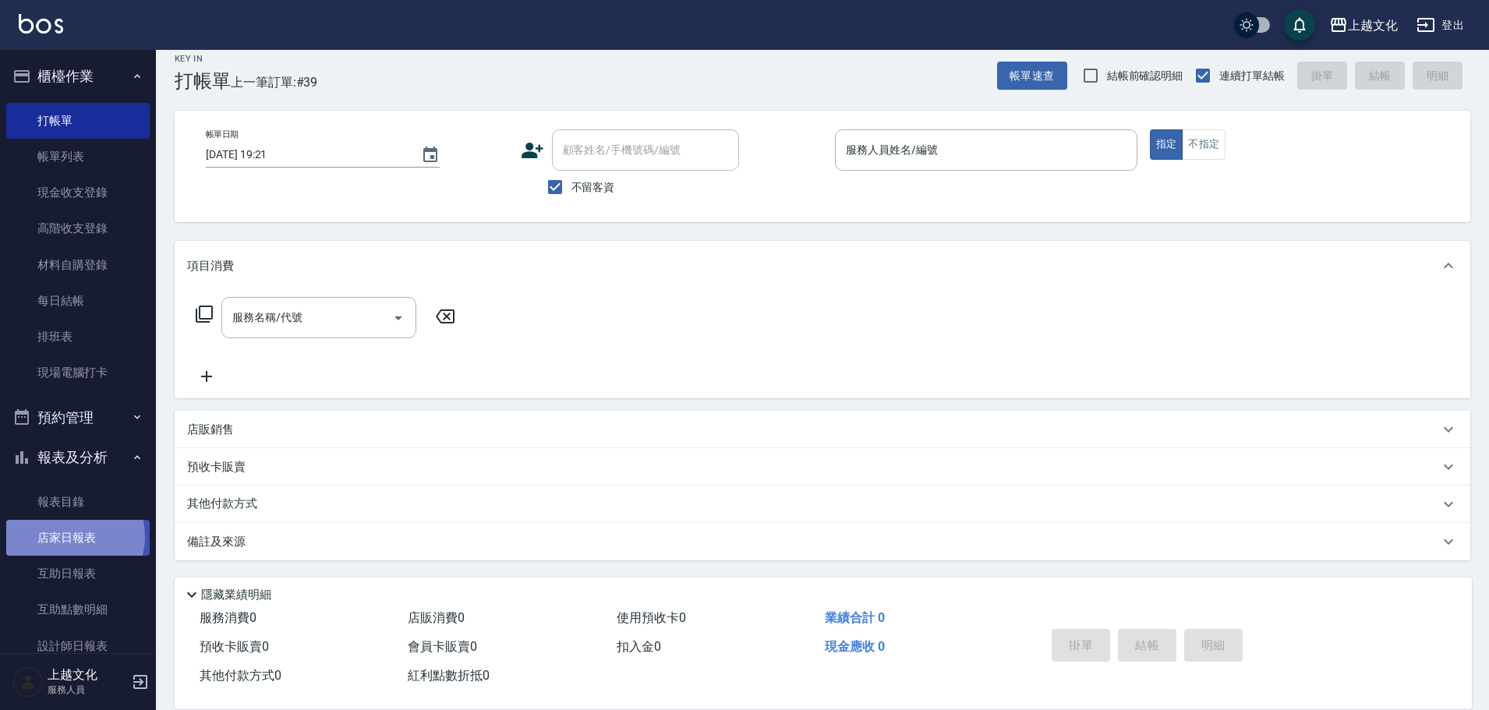
click at [71, 536] on link "店家日報表" at bounding box center [77, 538] width 143 height 36
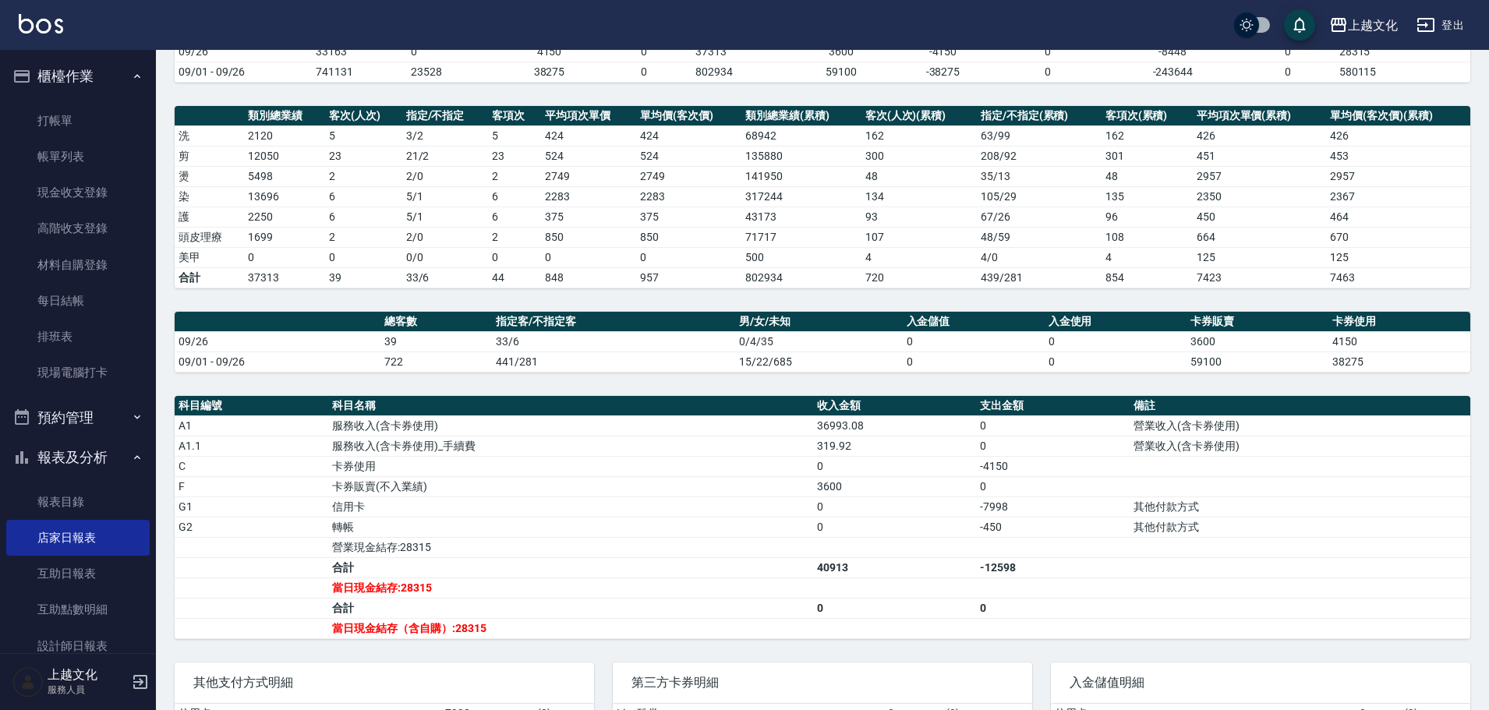
scroll to position [280, 0]
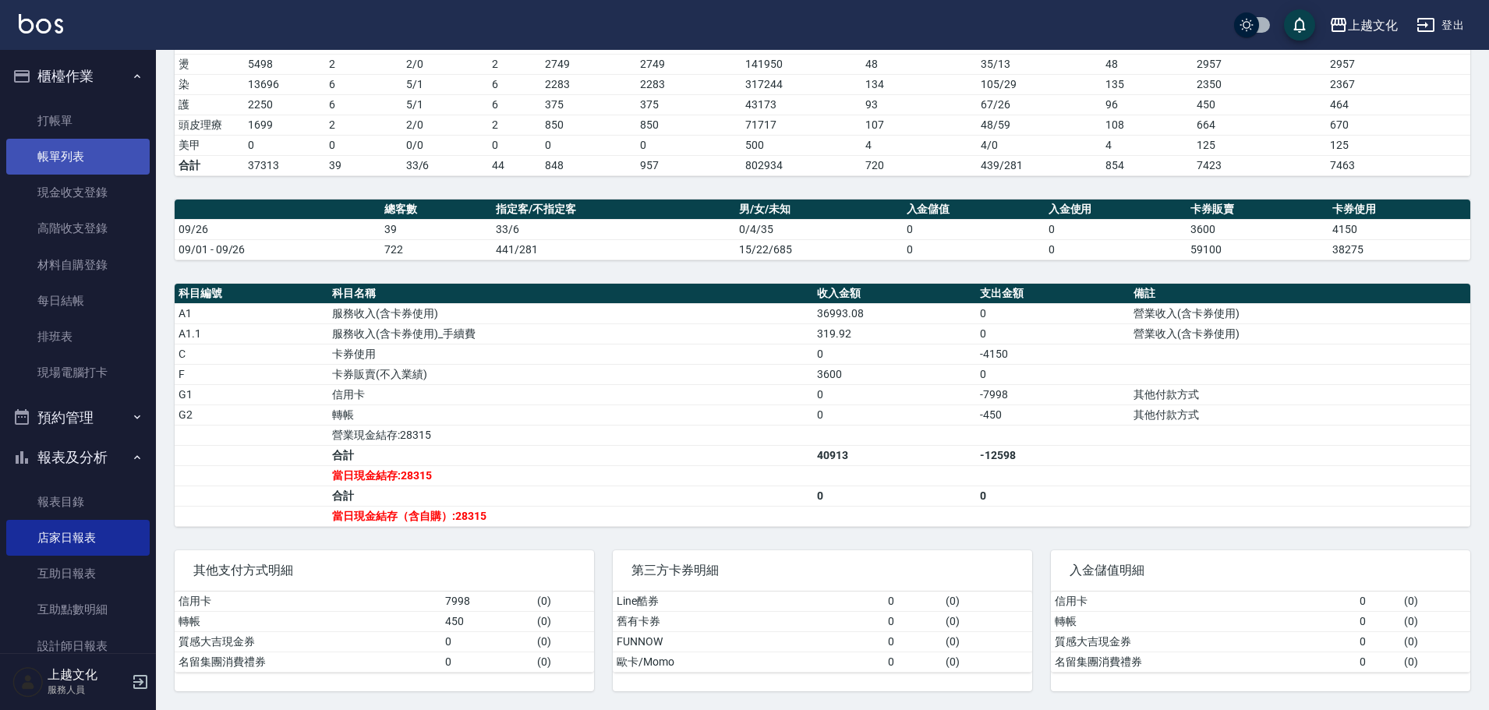
click at [63, 161] on link "帳單列表" at bounding box center [77, 157] width 143 height 36
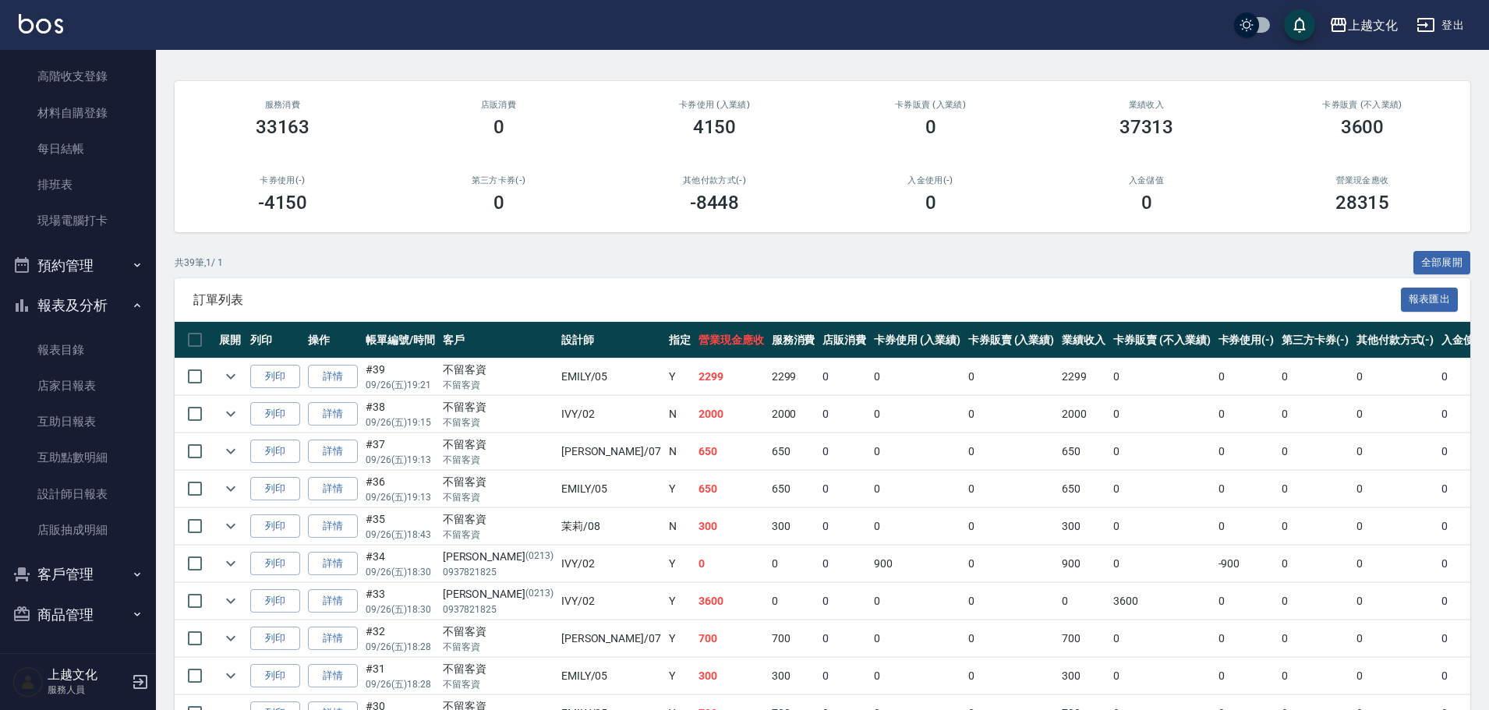
scroll to position [312, 0]
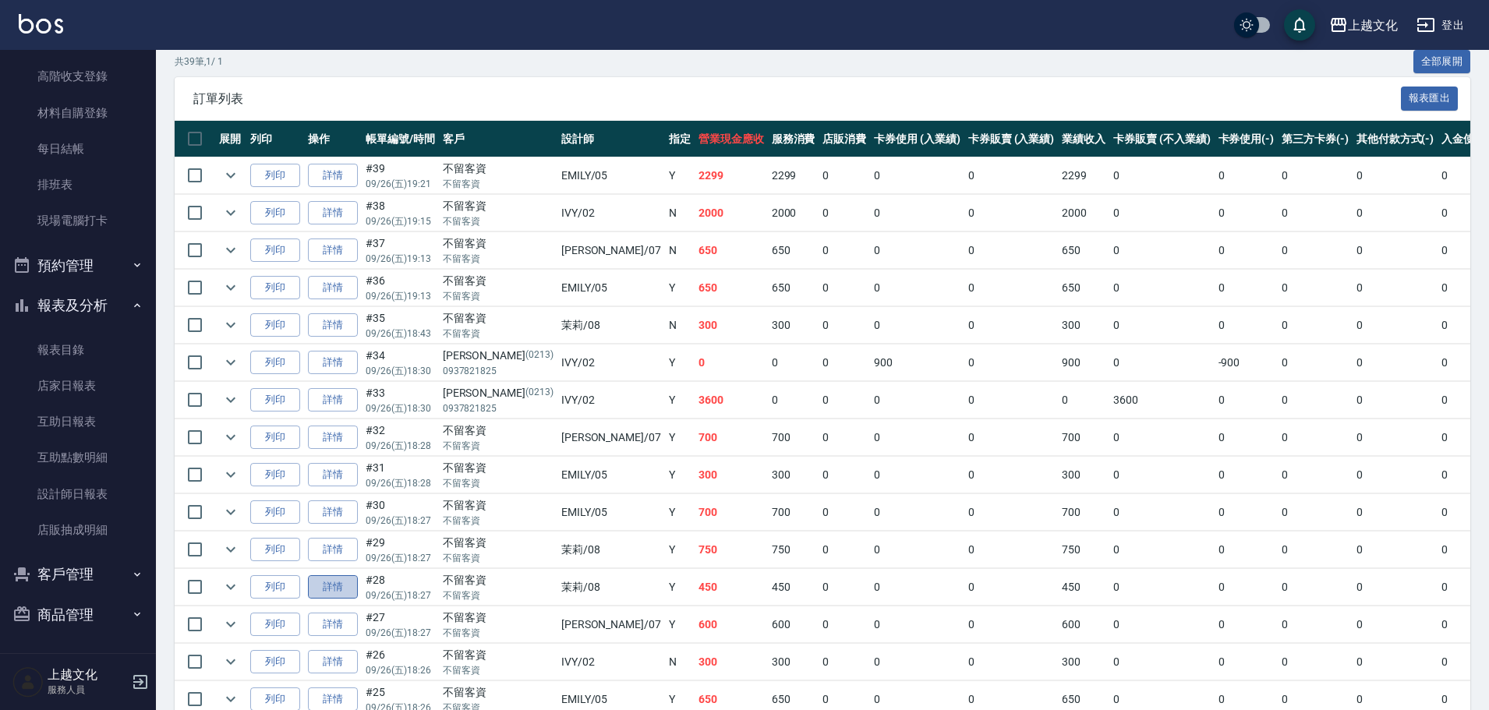
click at [344, 588] on link "詳情" at bounding box center [333, 587] width 50 height 24
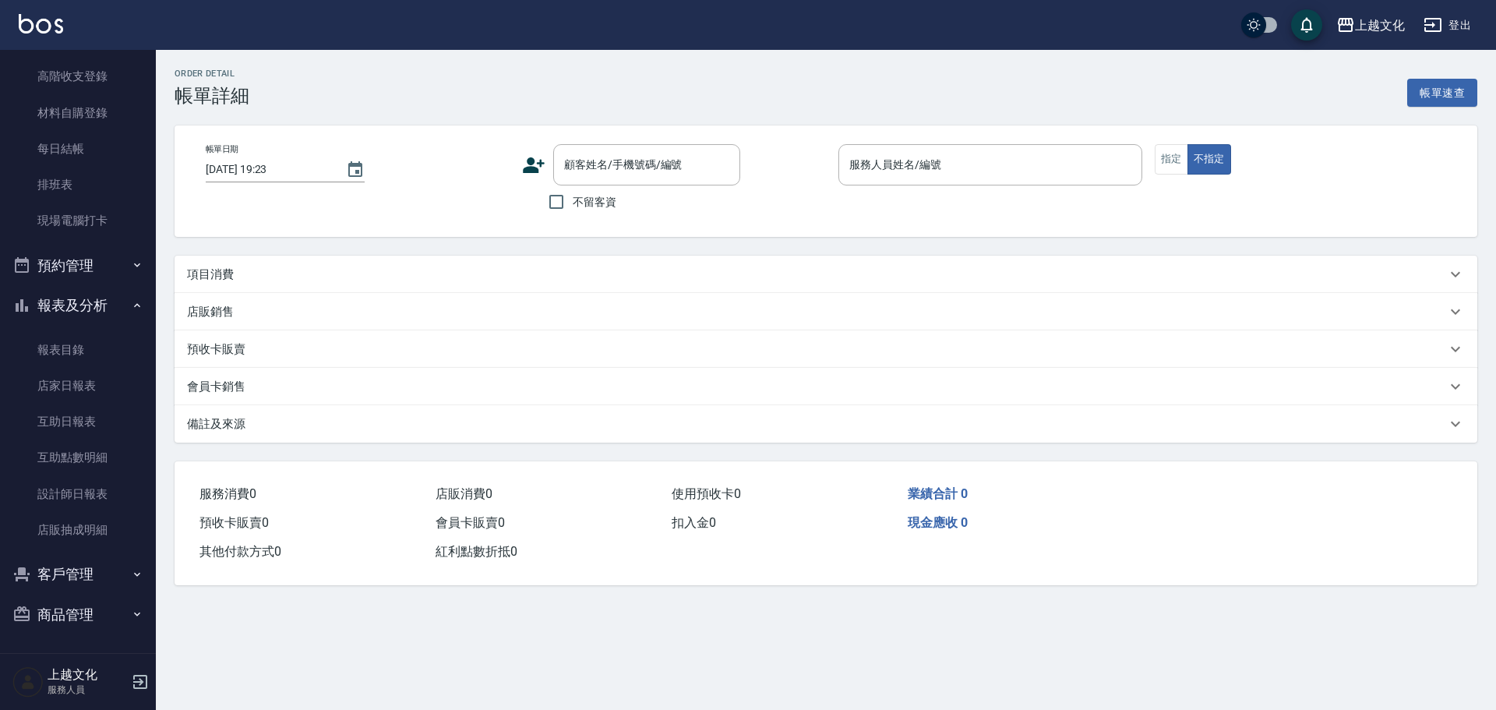
type input "2025/09/26 18:27"
checkbox input "true"
type input "茉莉-08"
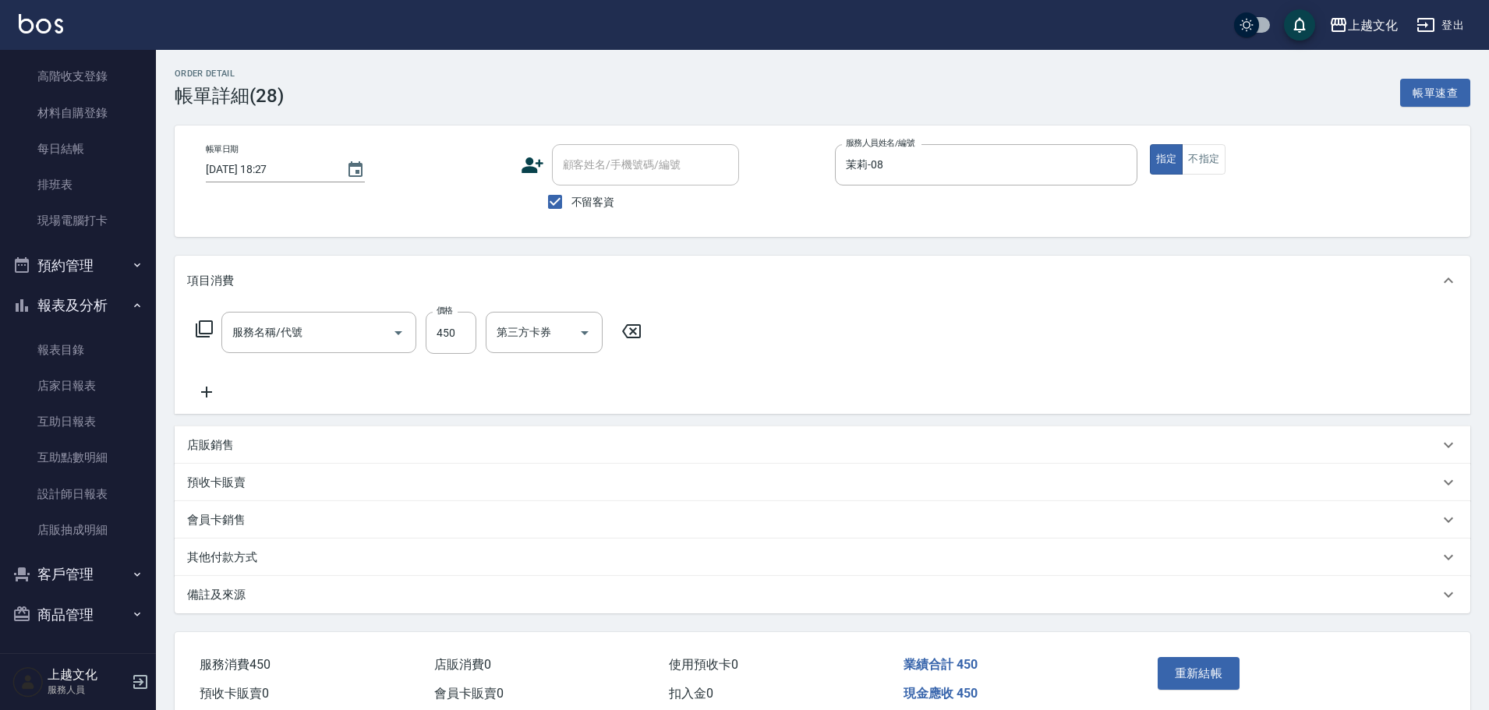
type input "指定剪(205)"
click at [443, 351] on input "450" at bounding box center [451, 333] width 51 height 42
click at [464, 337] on input "4350" at bounding box center [451, 333] width 51 height 42
type input "435"
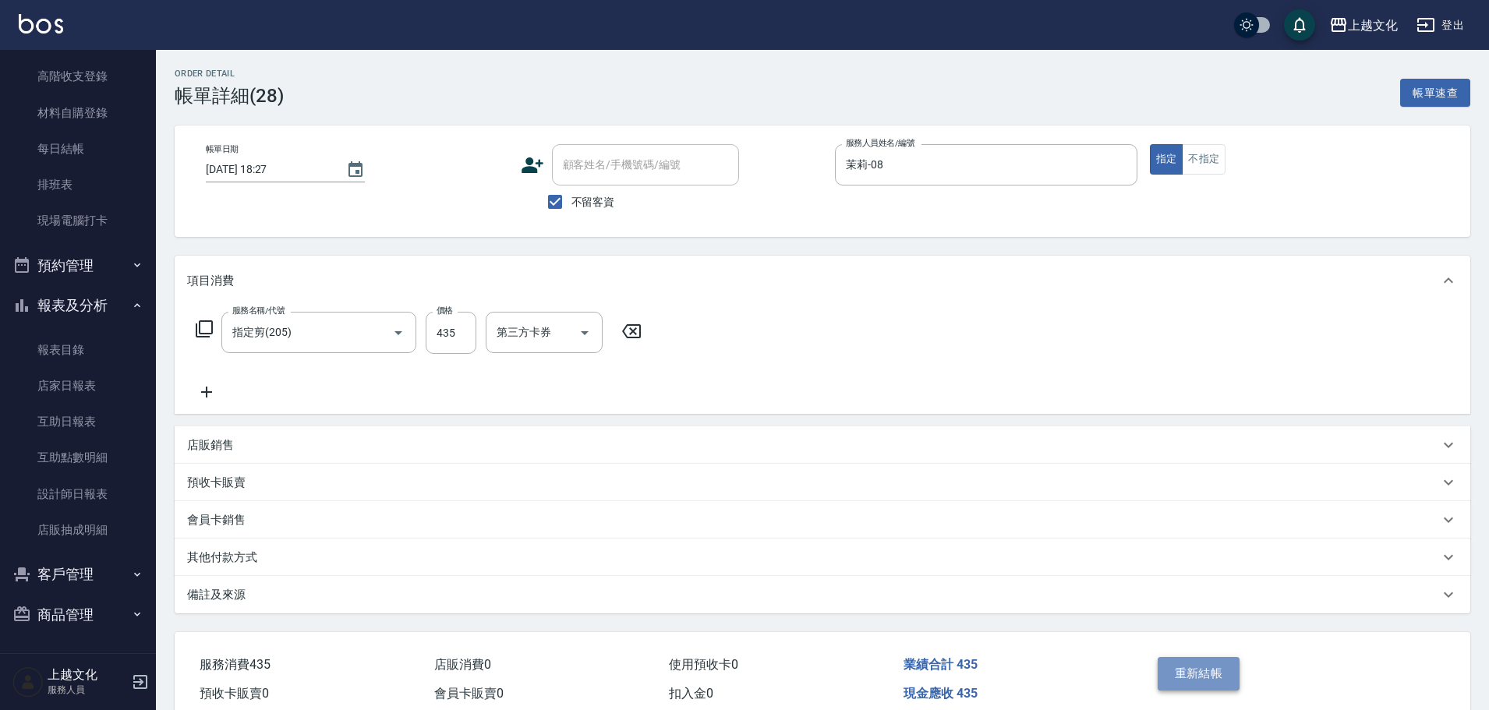
click at [1213, 675] on button "重新結帳" at bounding box center [1198, 673] width 83 height 33
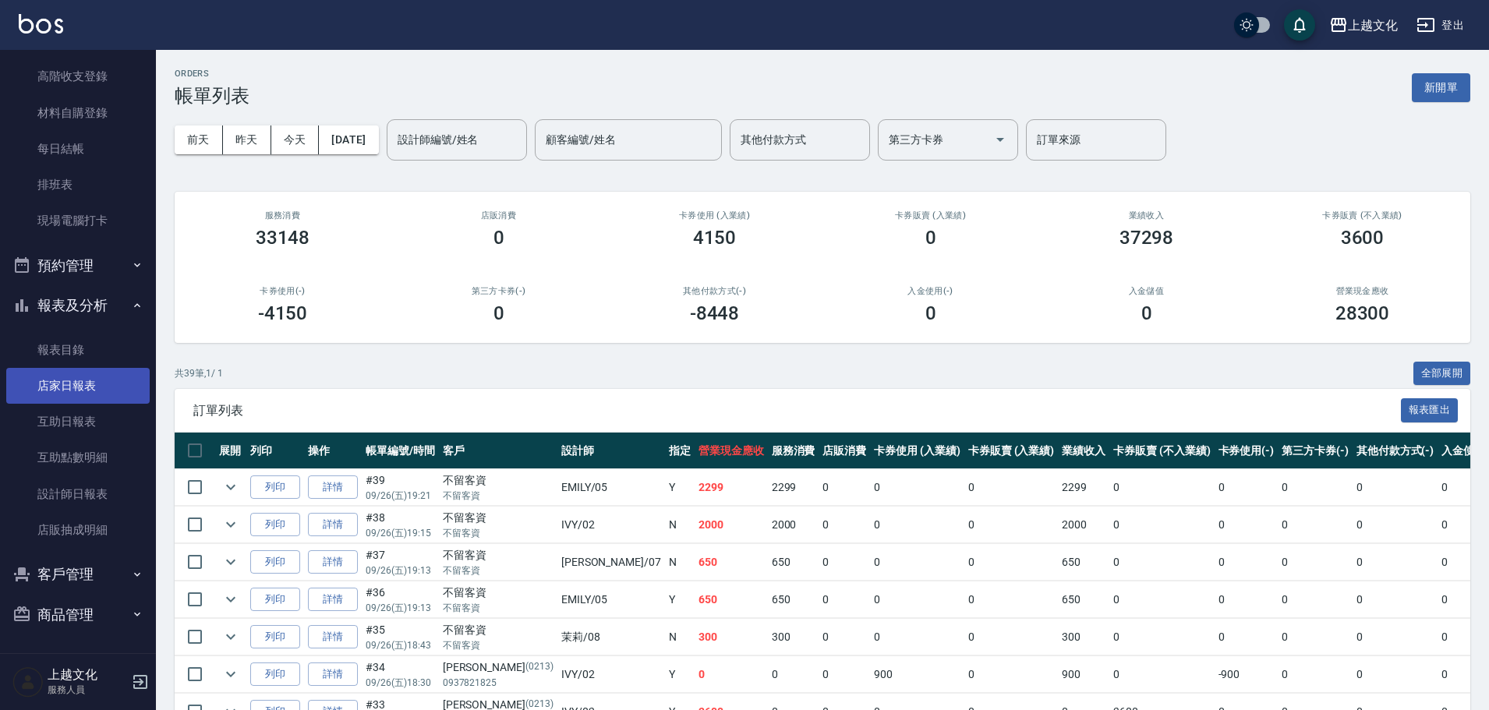
click at [57, 381] on link "店家日報表" at bounding box center [77, 386] width 143 height 36
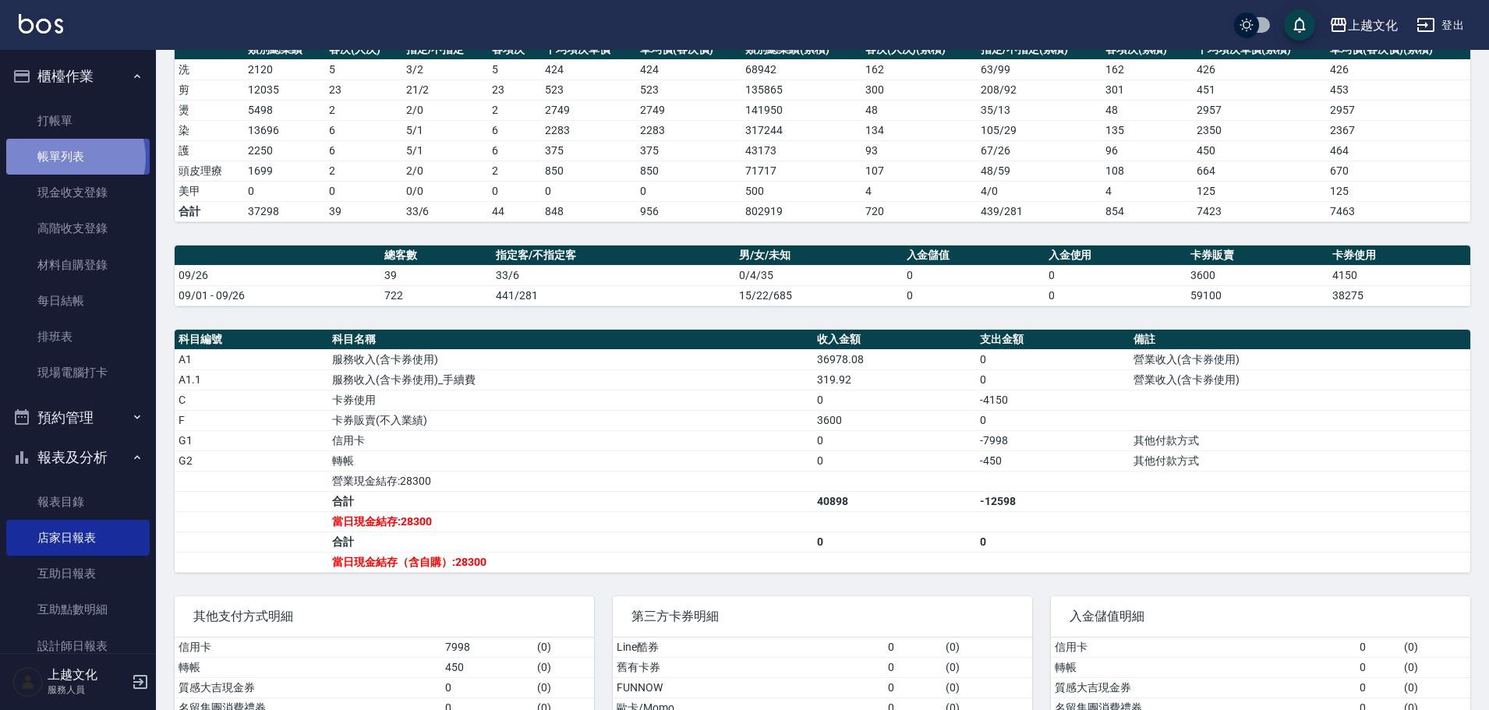
click at [69, 158] on link "帳單列表" at bounding box center [77, 157] width 143 height 36
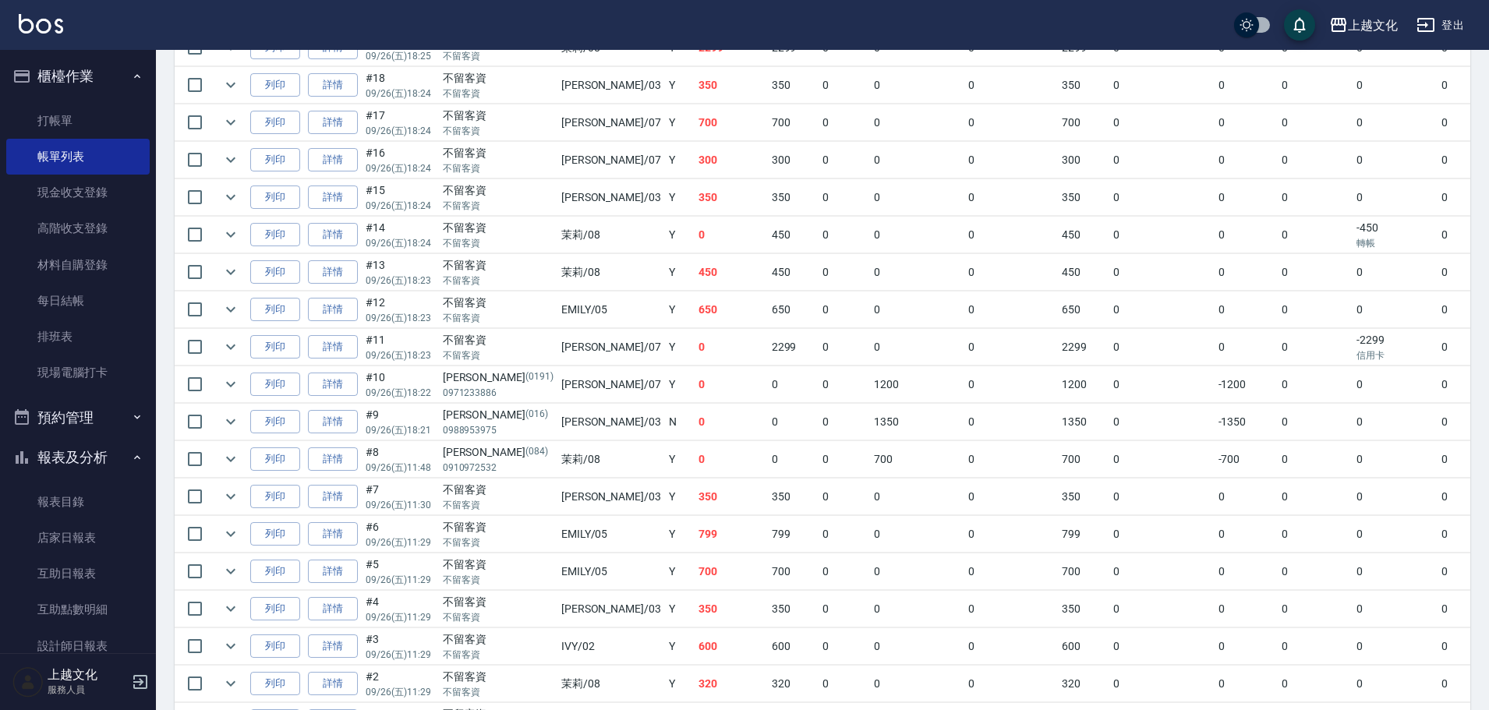
scroll to position [1291, 0]
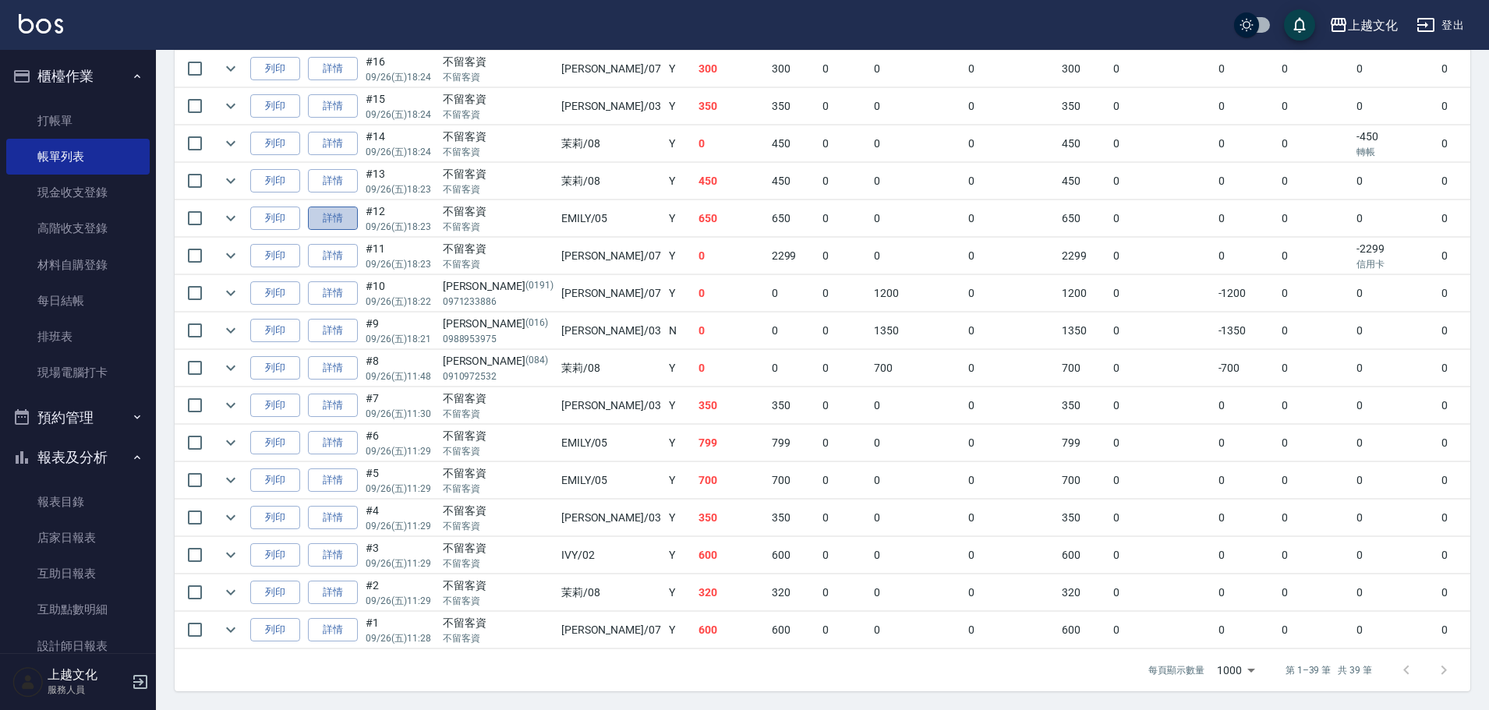
click at [352, 207] on link "詳情" at bounding box center [333, 219] width 50 height 24
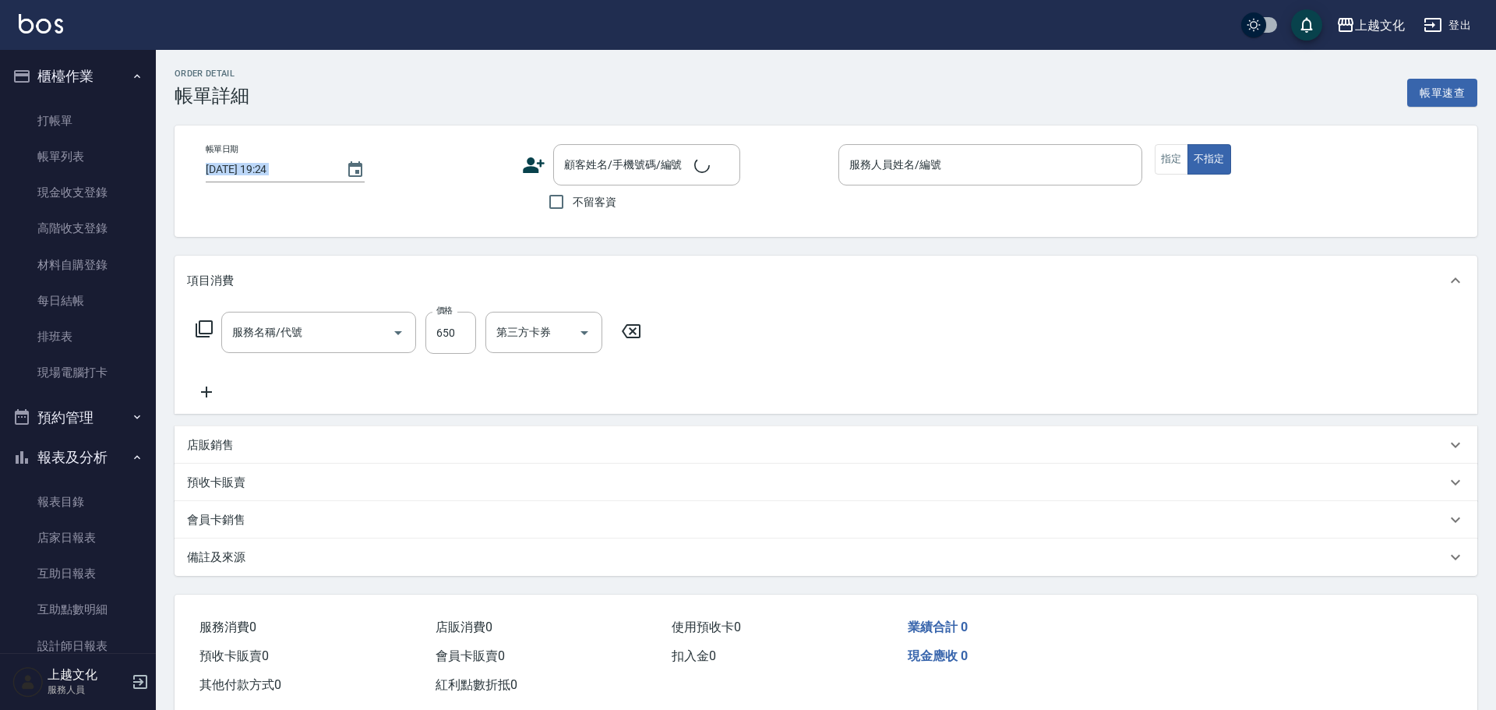
type input "2025/09/26 18:23"
checkbox input "true"
type input "EMILY-05"
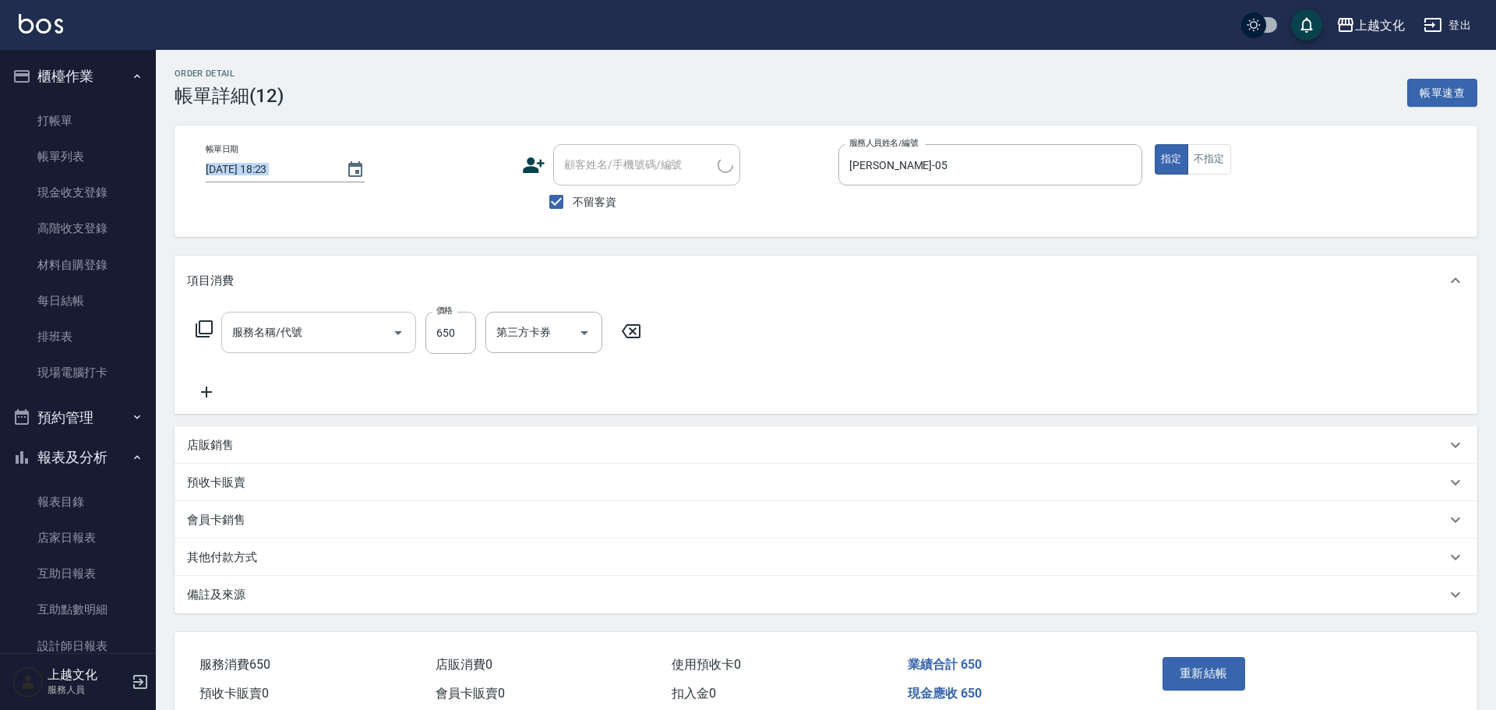
type input "指定洗剪髮(201)"
click at [217, 560] on p "其他付款方式" at bounding box center [222, 557] width 70 height 16
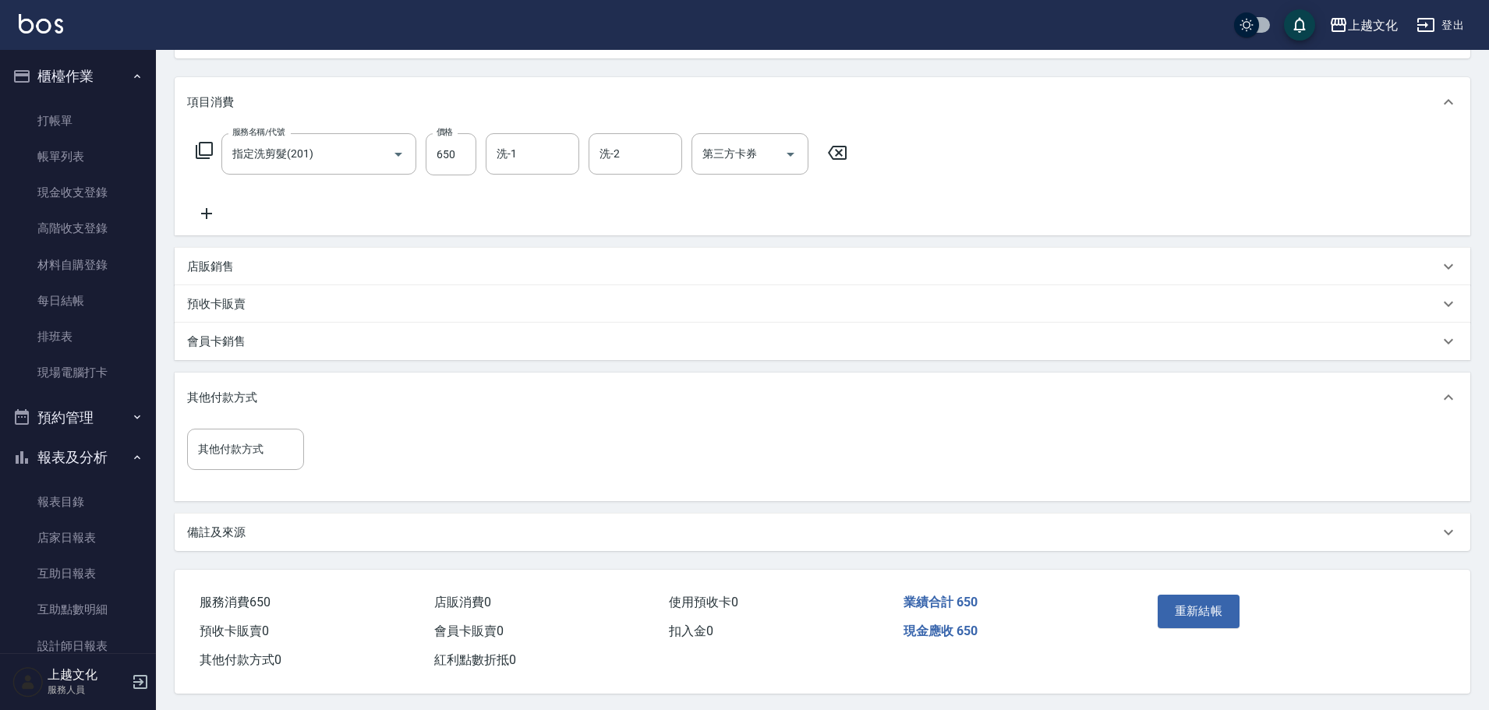
scroll to position [188, 0]
click at [221, 457] on div "其他付款方式" at bounding box center [245, 446] width 117 height 41
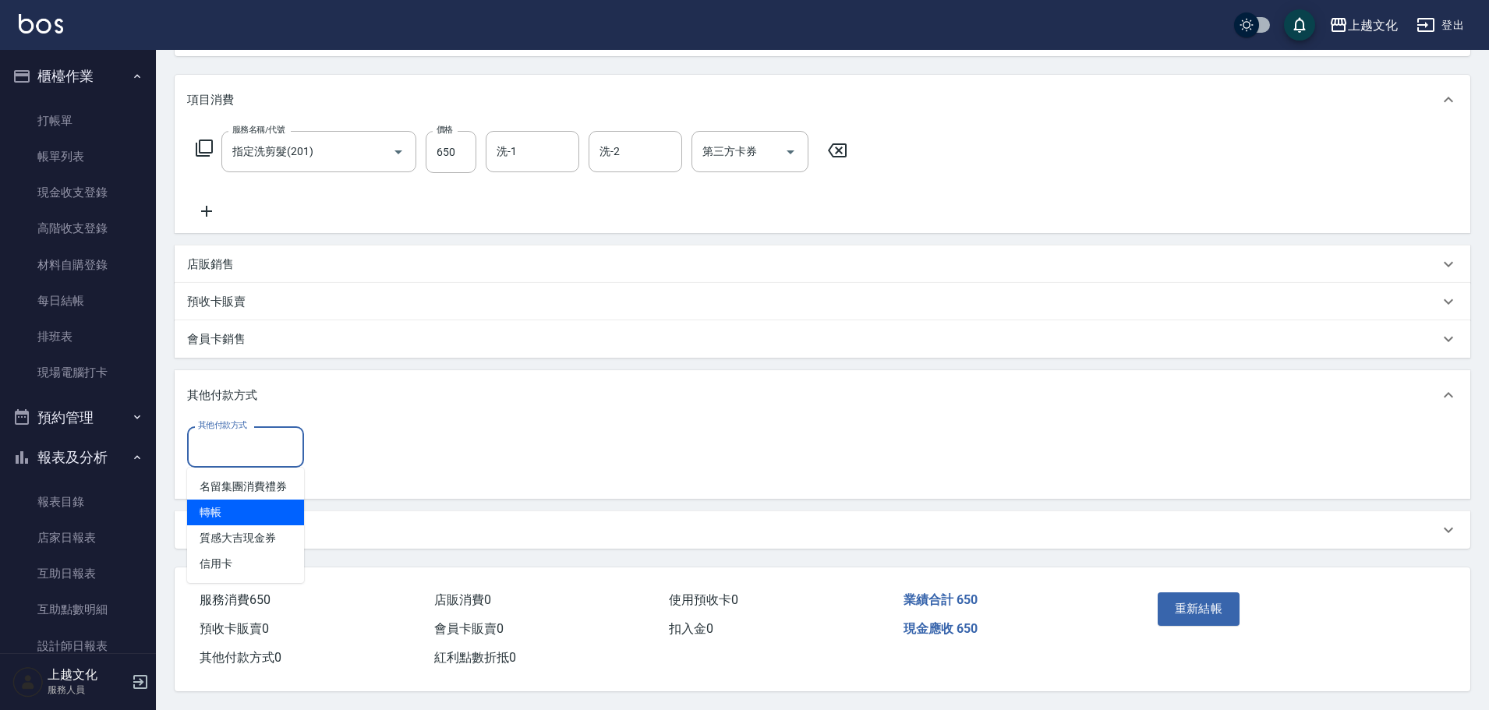
click at [210, 507] on span "轉帳" at bounding box center [245, 513] width 117 height 26
type input "轉帳"
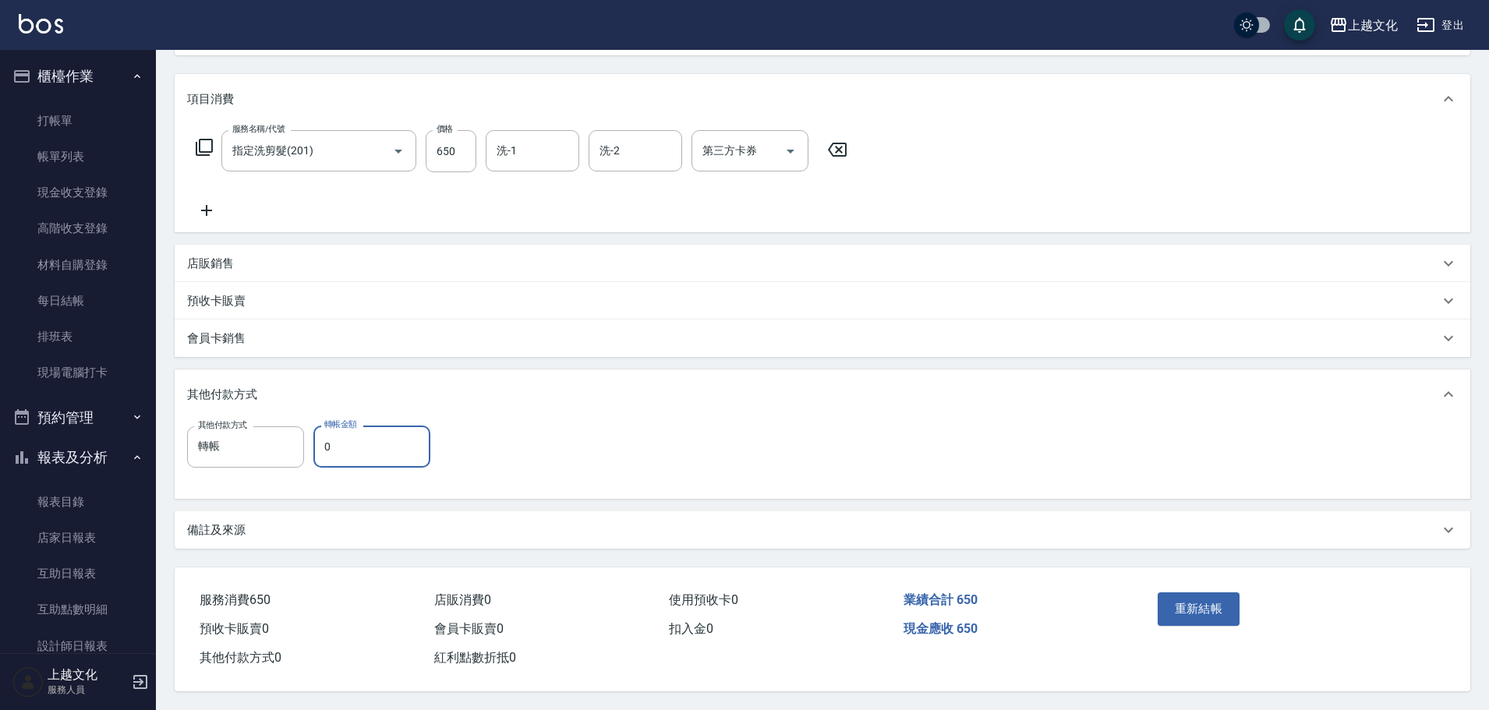
click at [322, 452] on input "0" at bounding box center [371, 447] width 117 height 42
type input "650"
click at [1202, 606] on button "重新結帳" at bounding box center [1198, 608] width 83 height 33
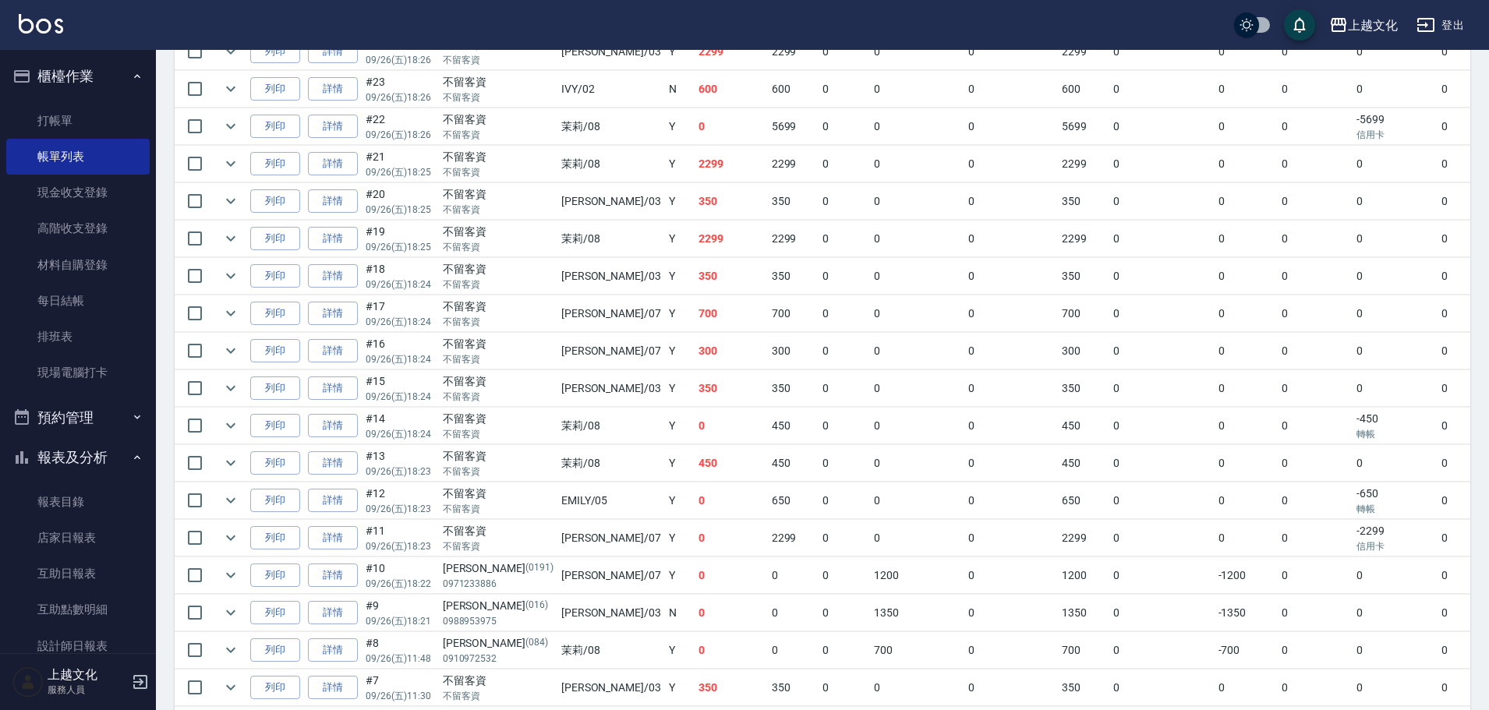
scroll to position [979, 0]
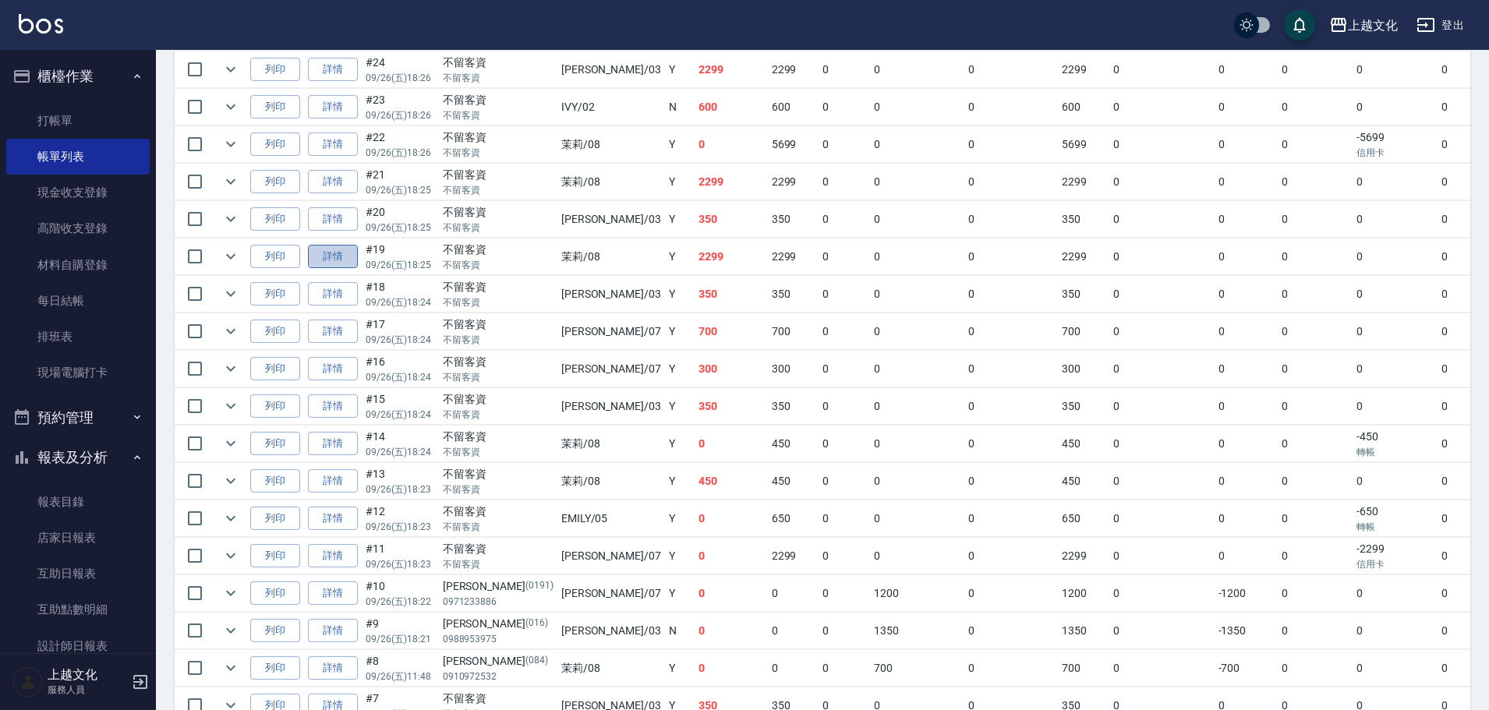
click at [319, 251] on link "詳情" at bounding box center [333, 257] width 50 height 24
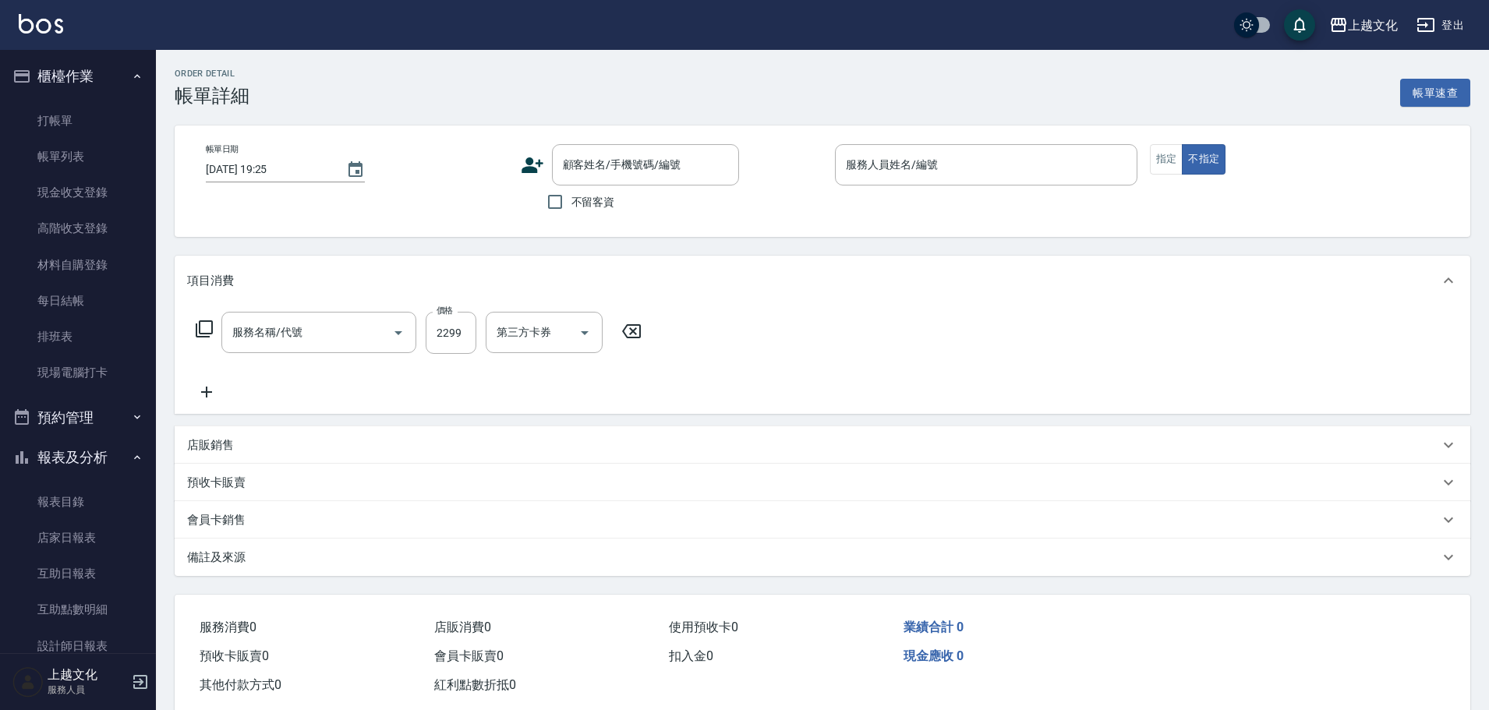
type input "2025/09/26 18:25"
checkbox input "true"
type input "茉莉-08"
type input "日系染髮(401)"
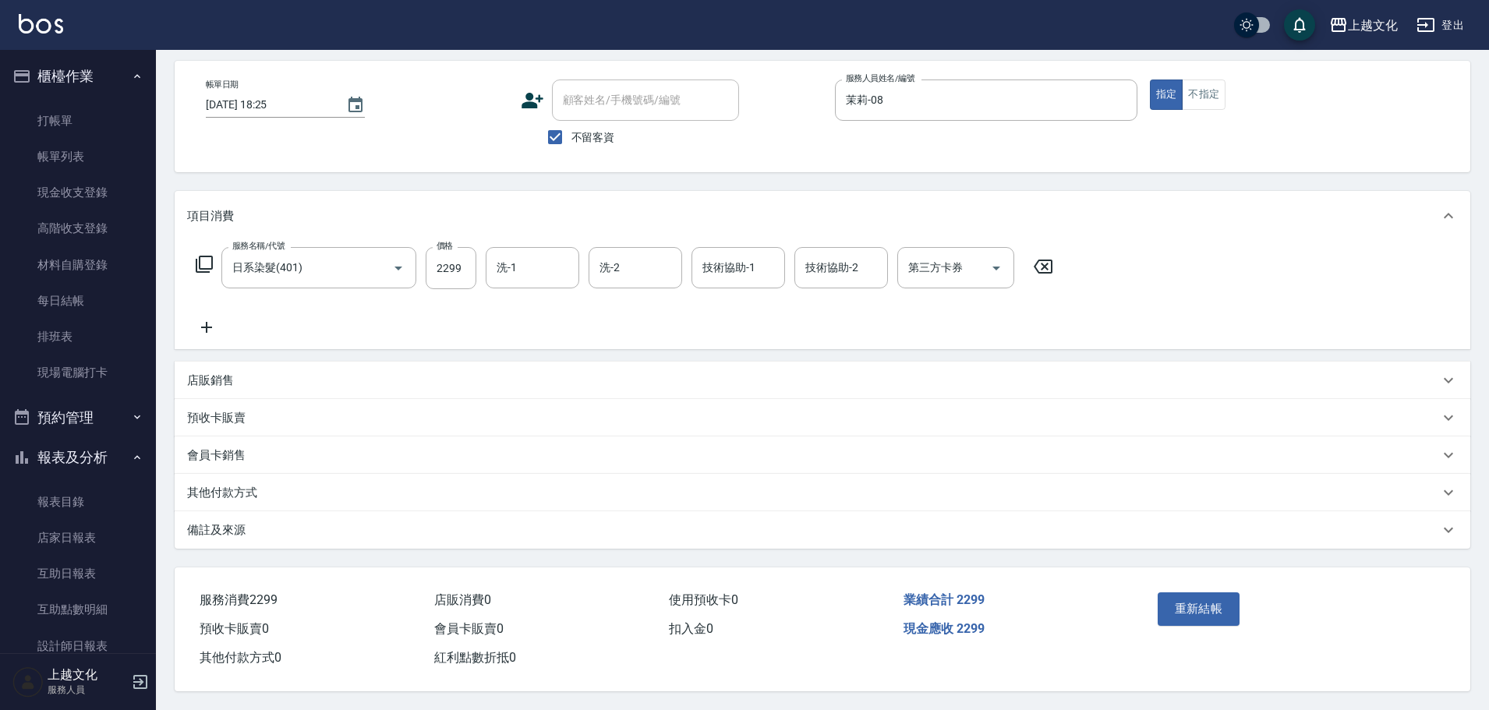
click at [231, 485] on p "其他付款方式" at bounding box center [222, 493] width 70 height 16
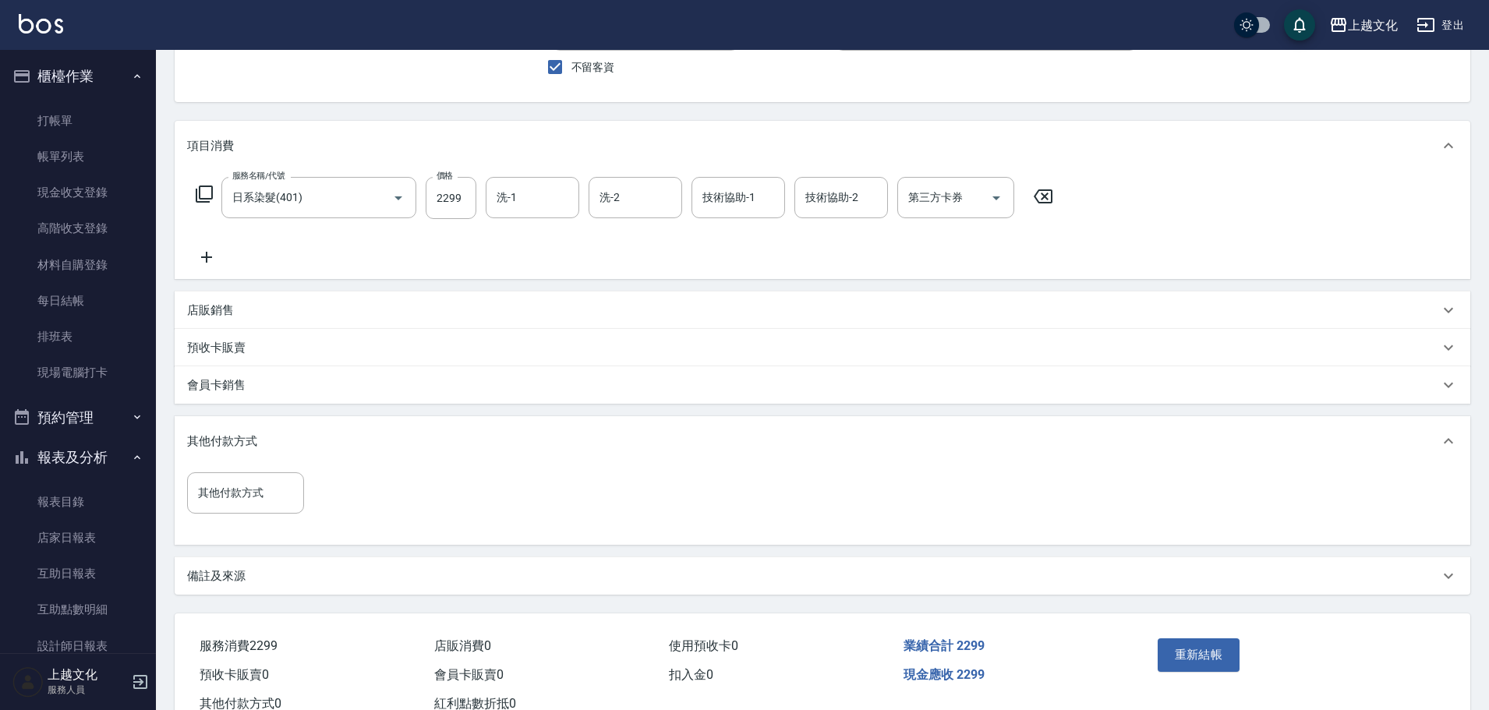
scroll to position [188, 0]
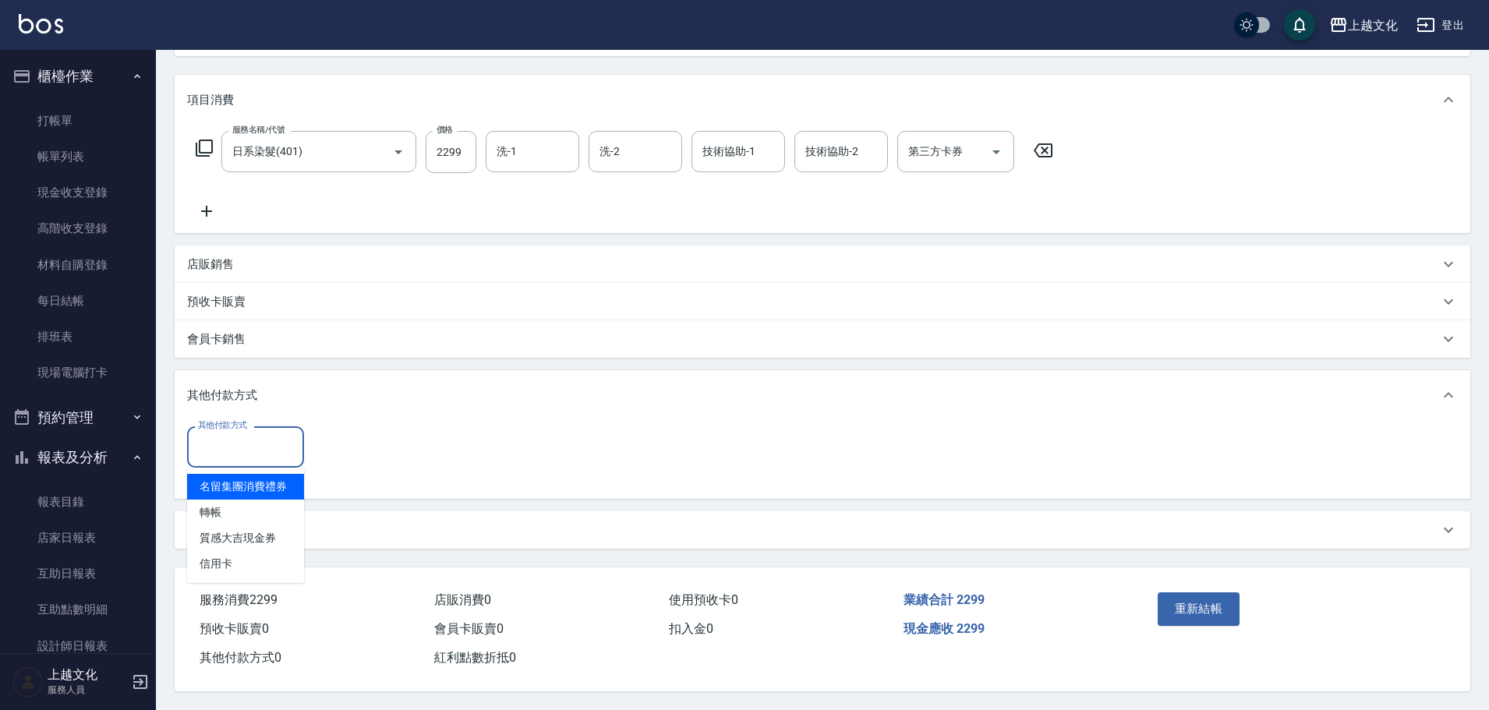
click at [212, 440] on input "其他付款方式" at bounding box center [245, 446] width 103 height 27
drag, startPoint x: 208, startPoint y: 496, endPoint x: 274, endPoint y: 460, distance: 75.3
click at [208, 500] on span "轉帳" at bounding box center [245, 513] width 117 height 26
type input "轉帳"
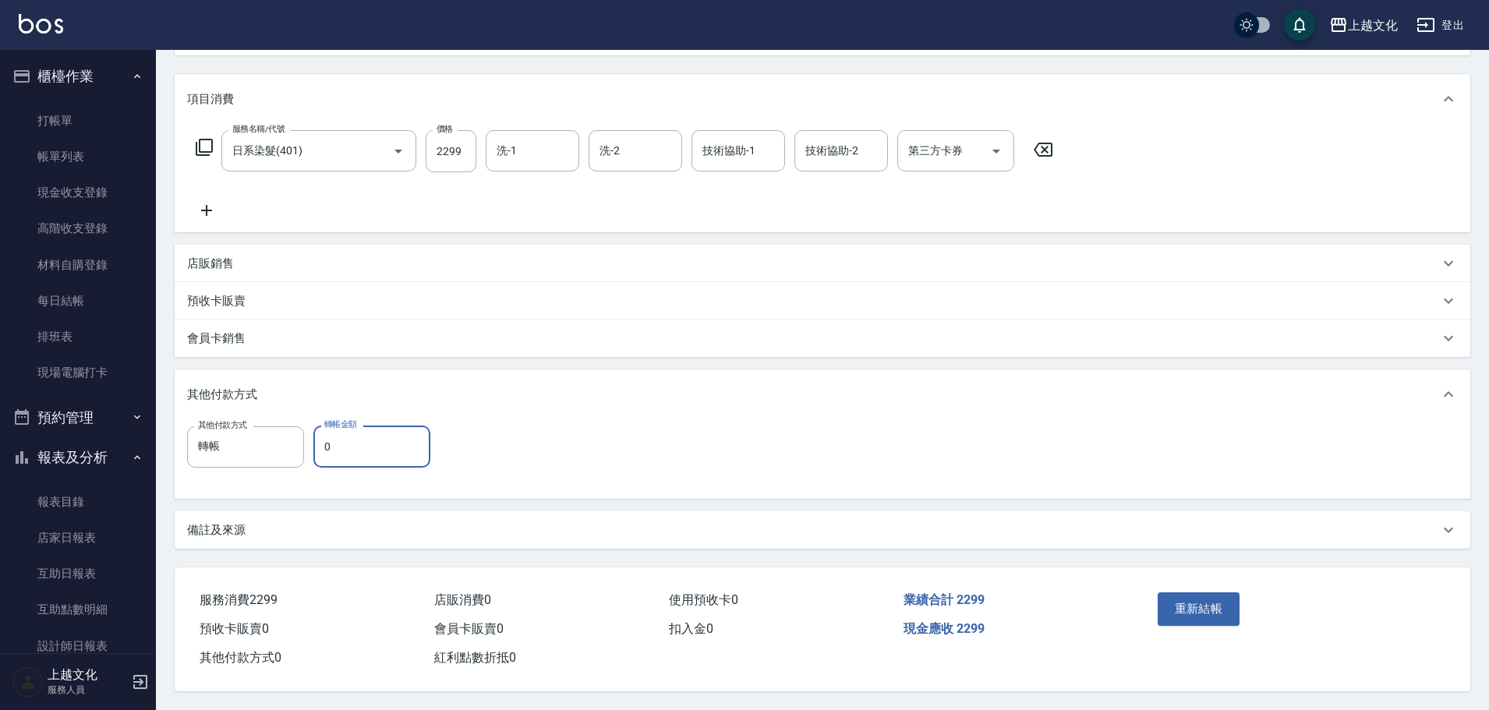
click at [328, 448] on input "0" at bounding box center [371, 447] width 117 height 42
type input "2299"
click at [1192, 598] on button "重新結帳" at bounding box center [1198, 608] width 83 height 33
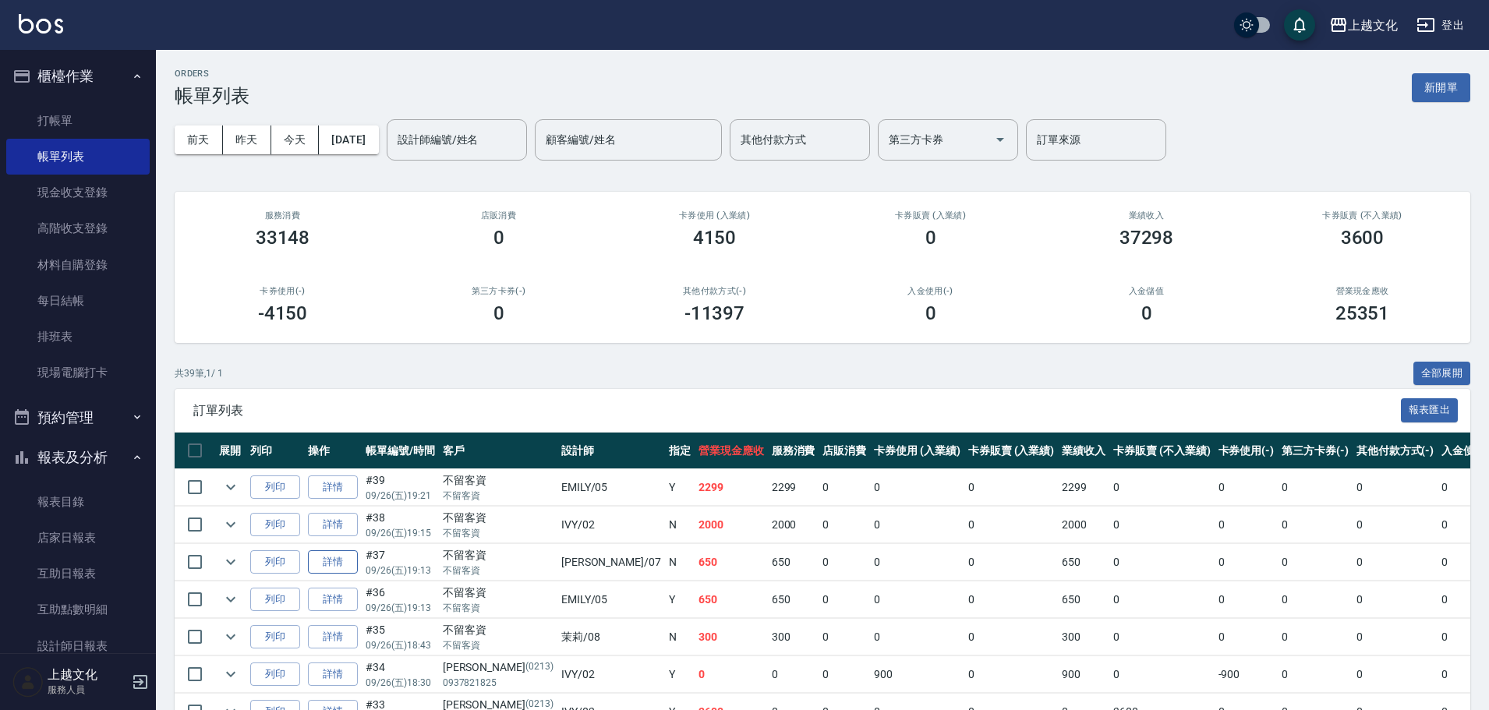
click at [322, 569] on link "詳情" at bounding box center [333, 562] width 50 height 24
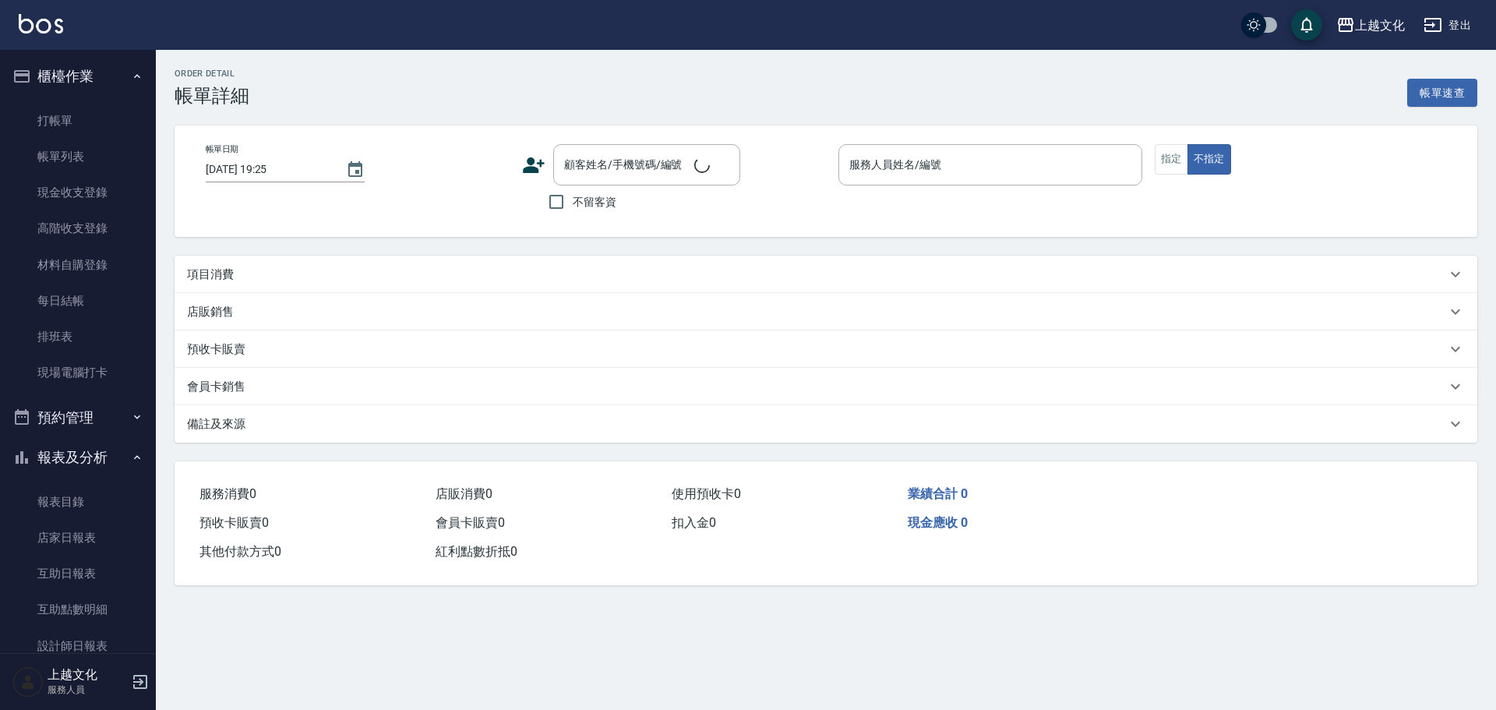
type input "2025/09/26 19:13"
checkbox input "true"
type input "LIN-07"
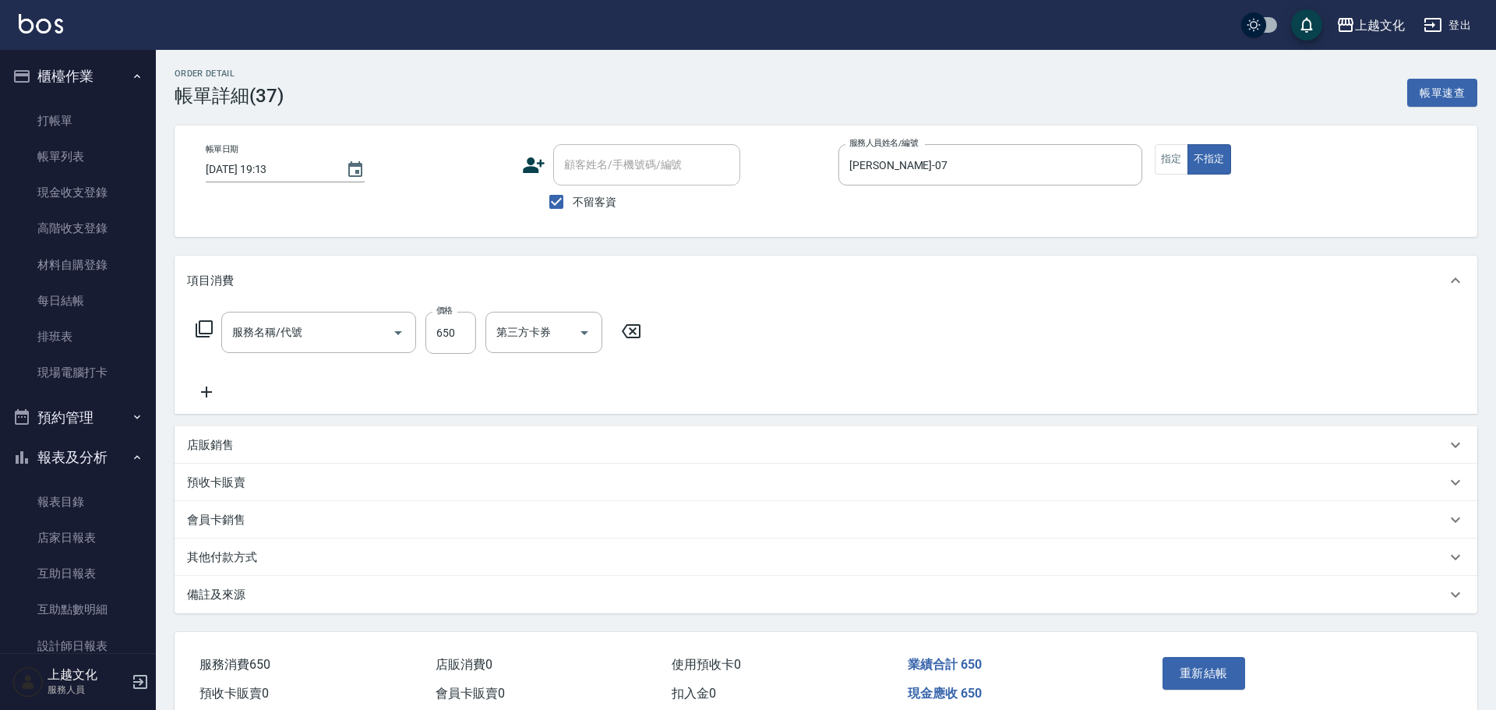
type input "指定洗剪髮(201)"
click at [235, 553] on p "其他付款方式" at bounding box center [222, 557] width 70 height 16
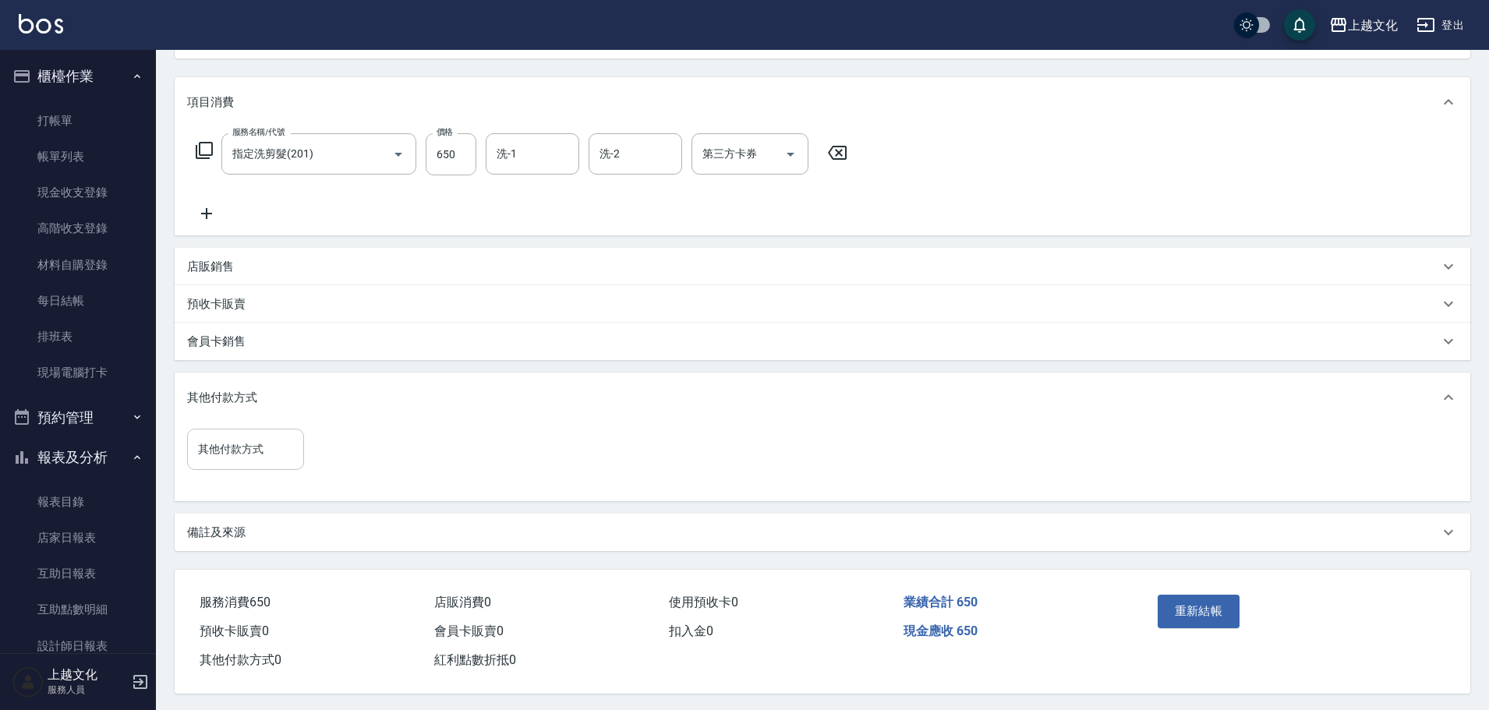
scroll to position [188, 0]
click at [217, 434] on input "其他付款方式" at bounding box center [245, 446] width 103 height 27
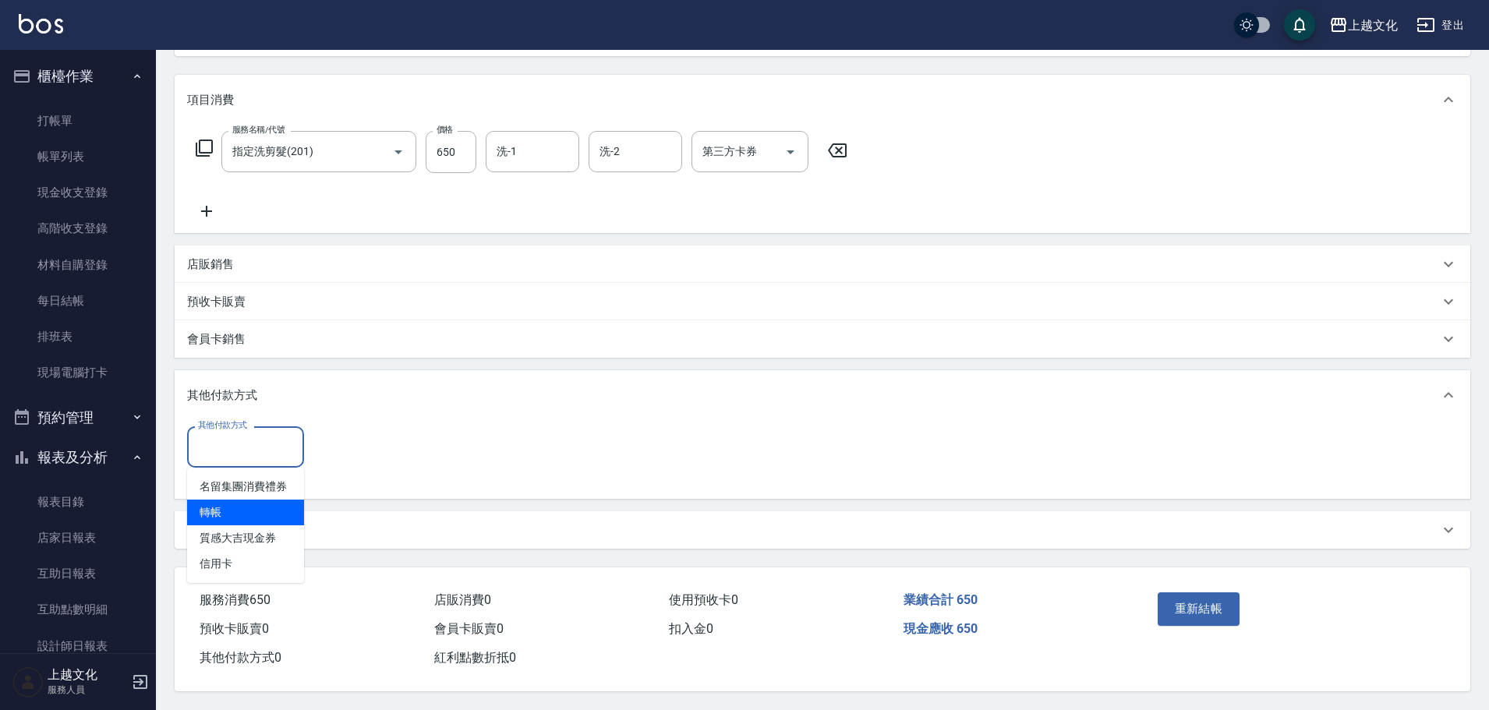
drag, startPoint x: 213, startPoint y: 508, endPoint x: 267, endPoint y: 473, distance: 64.9
click at [217, 503] on span "轉帳" at bounding box center [245, 513] width 117 height 26
type input "轉帳"
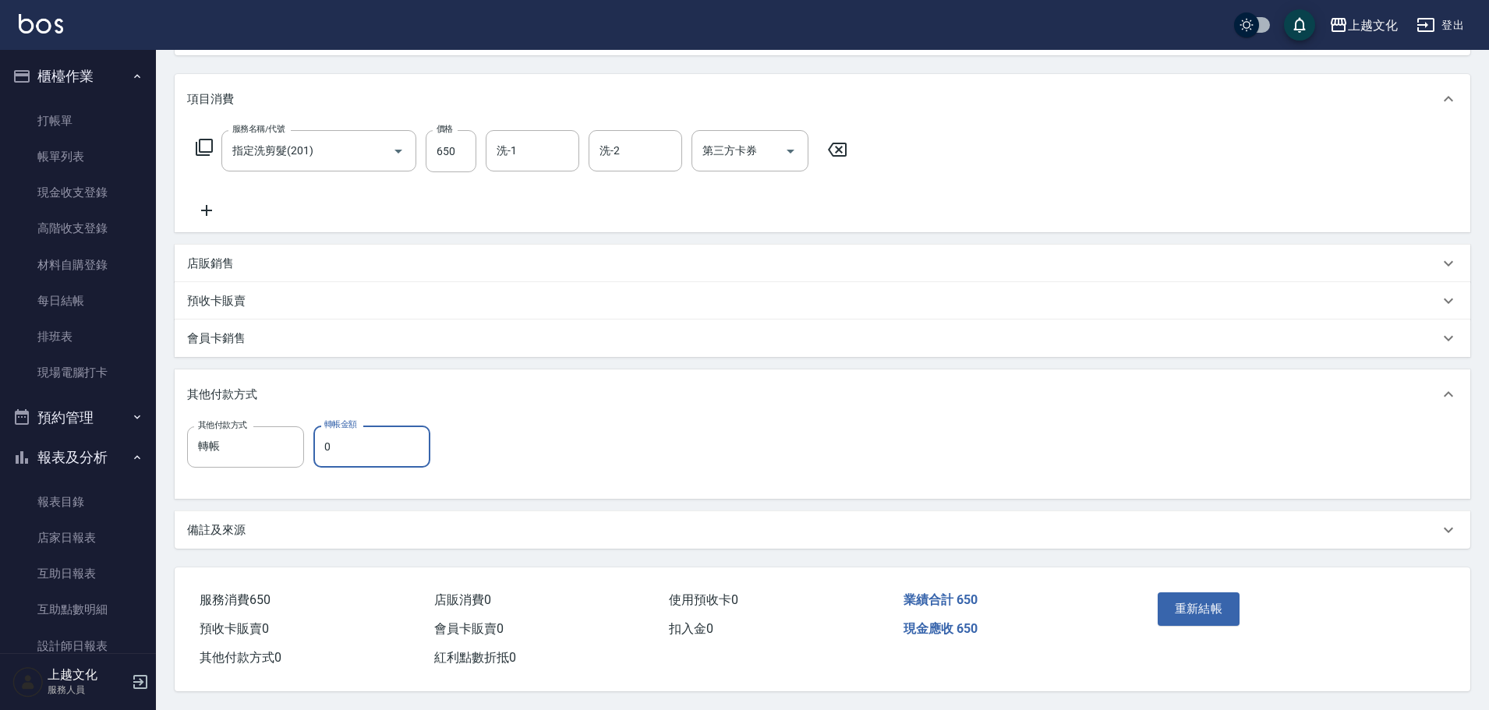
click at [315, 453] on input "0" at bounding box center [371, 447] width 117 height 42
type input "650"
click at [1206, 600] on button "重新結帳" at bounding box center [1198, 608] width 83 height 33
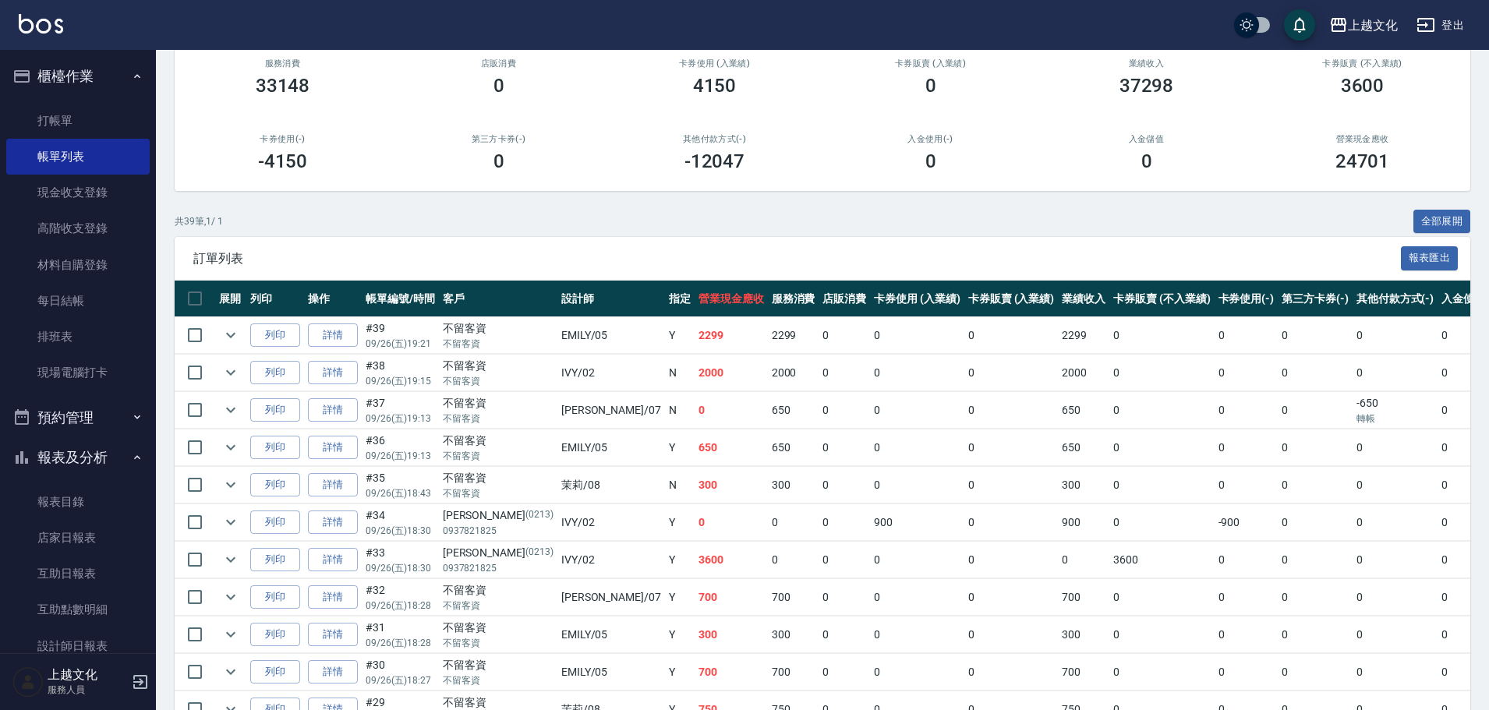
scroll to position [156, 0]
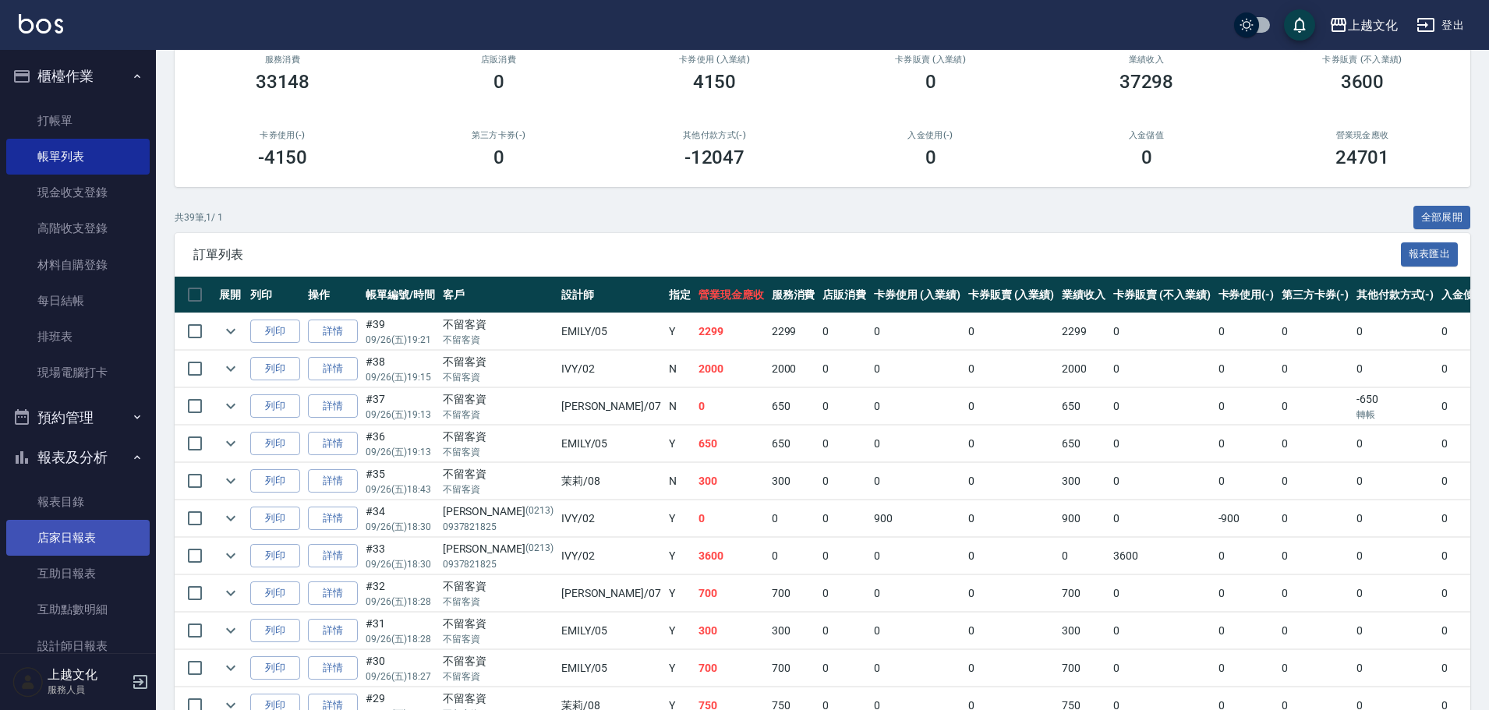
click at [63, 532] on link "店家日報表" at bounding box center [77, 538] width 143 height 36
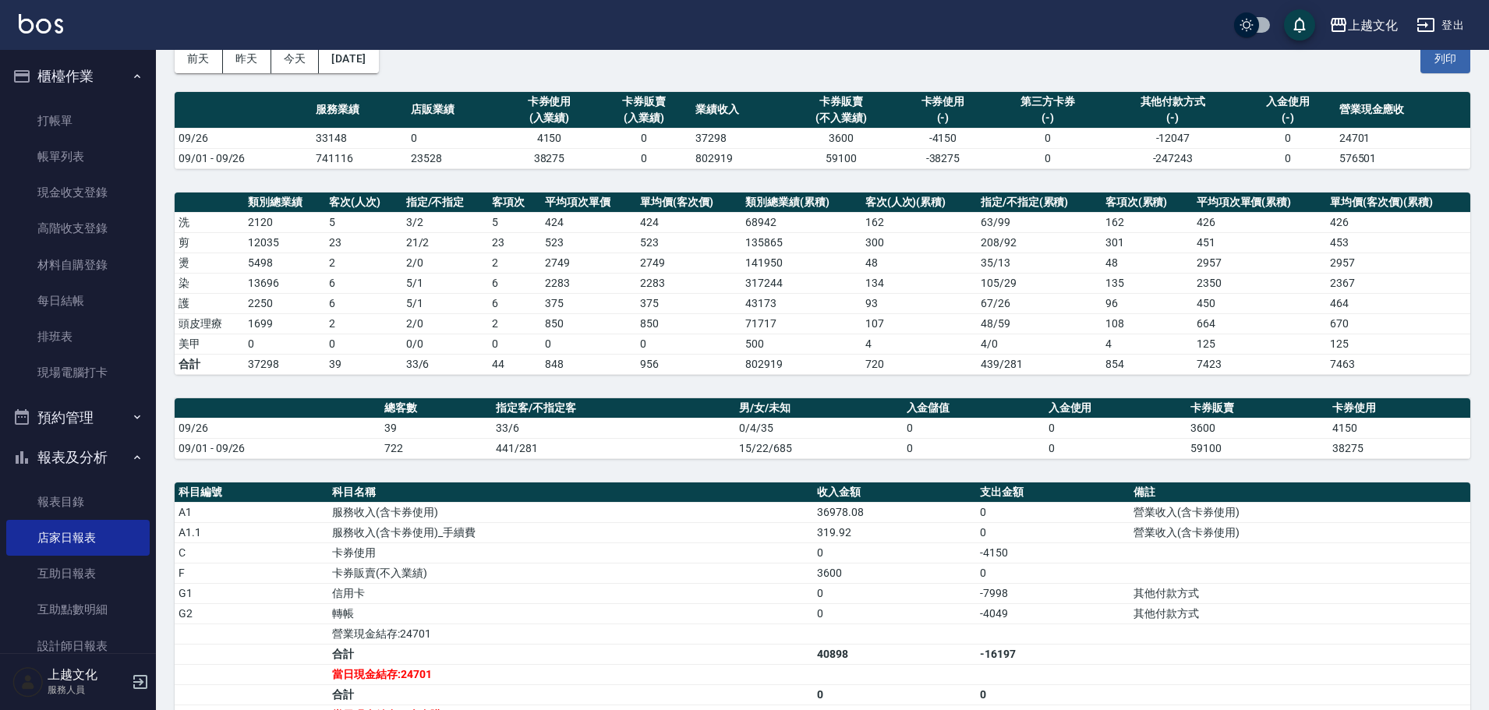
scroll to position [280, 0]
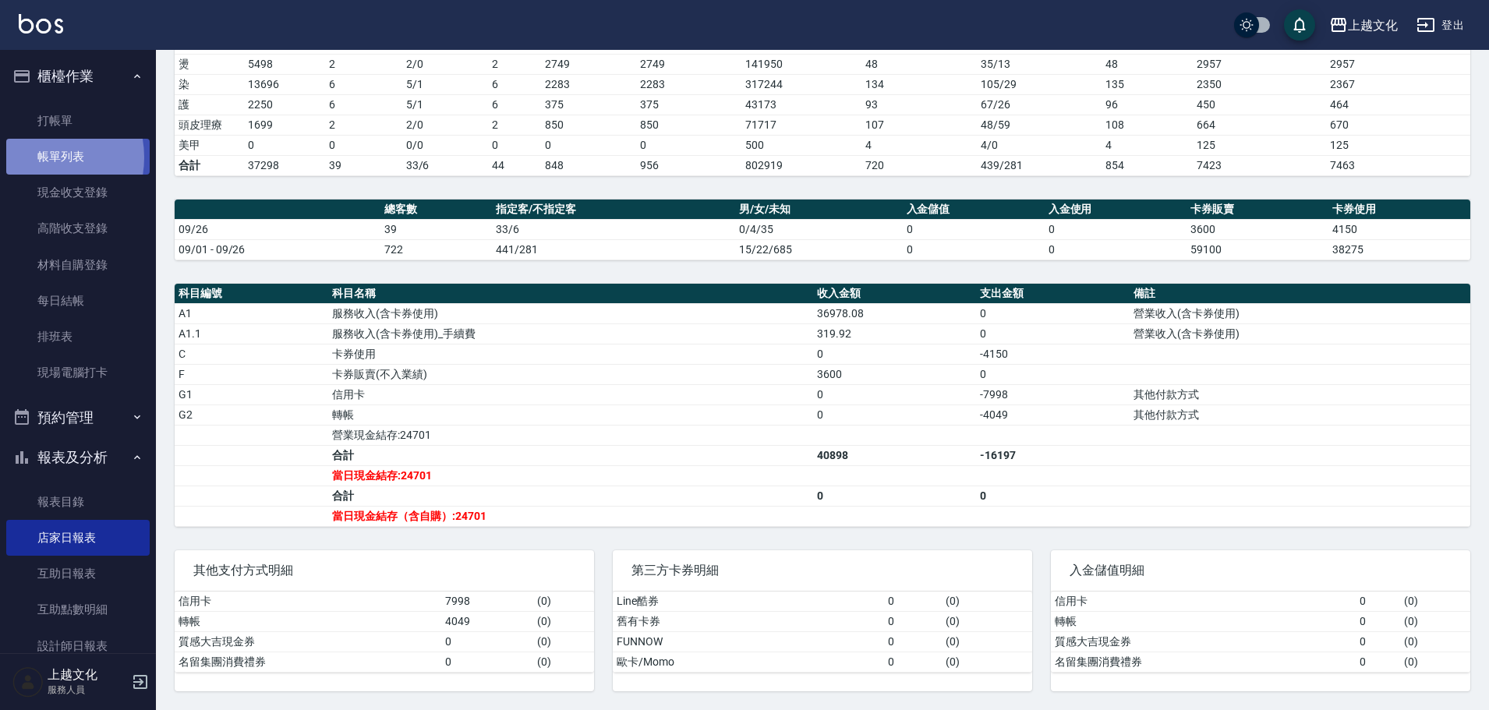
click at [36, 157] on link "帳單列表" at bounding box center [77, 157] width 143 height 36
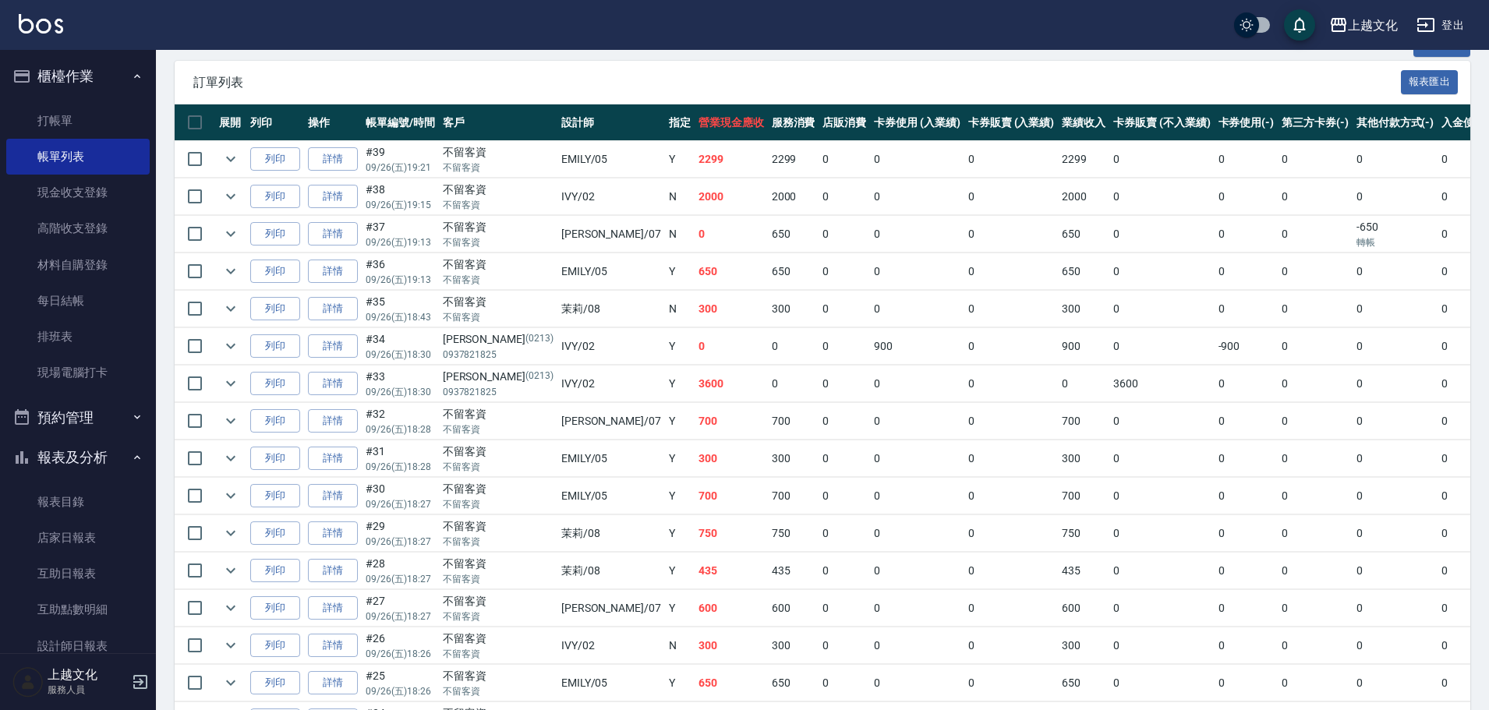
scroll to position [390, 0]
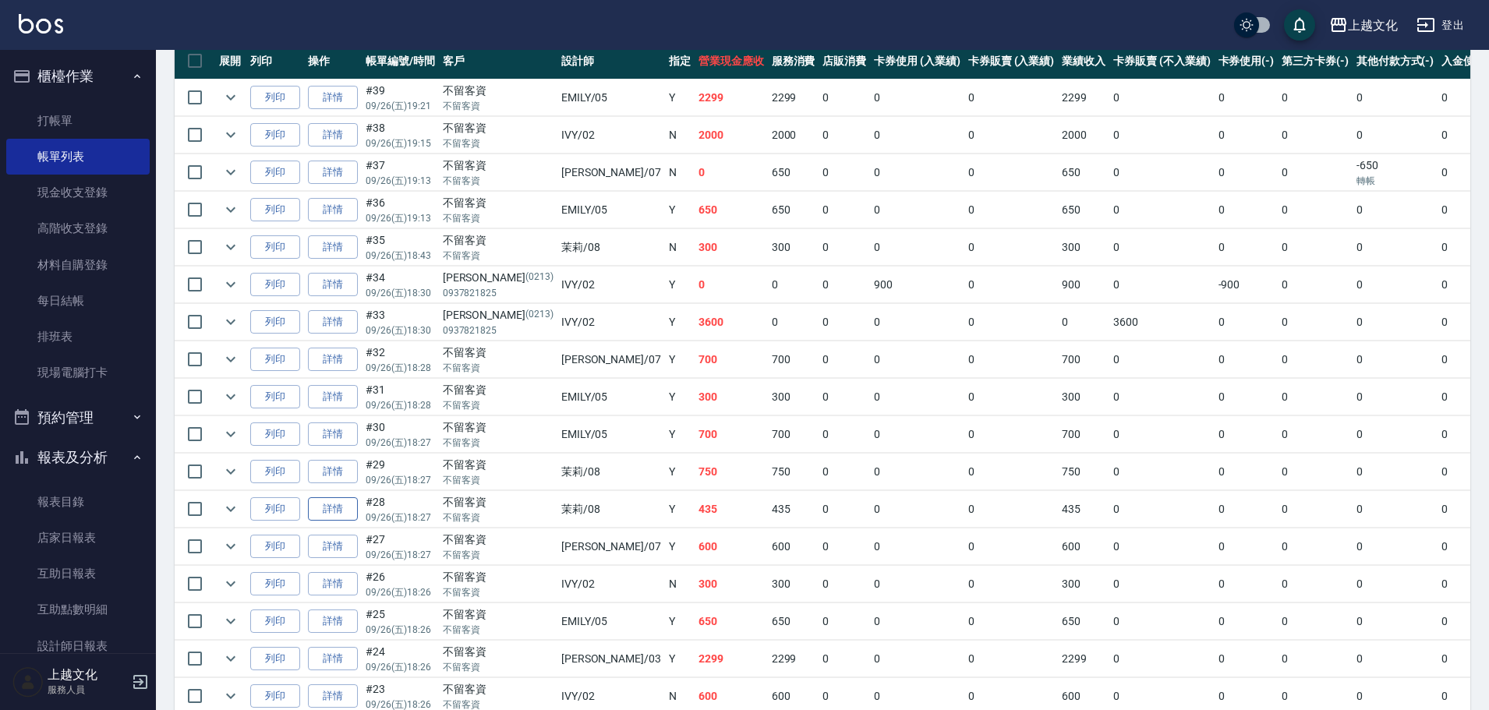
click at [327, 502] on link "詳情" at bounding box center [333, 509] width 50 height 24
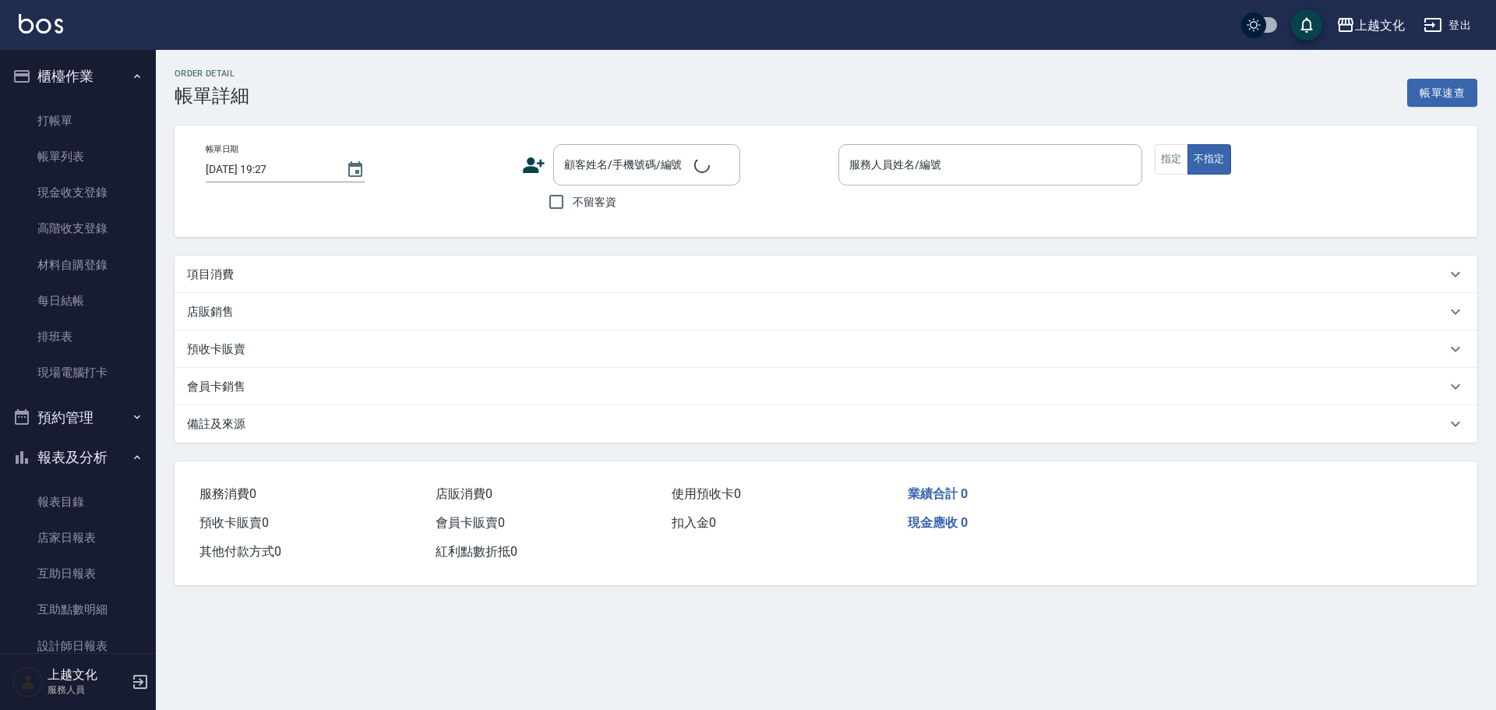
type input "2025/09/26 18:27"
checkbox input "true"
type input "茉莉-08"
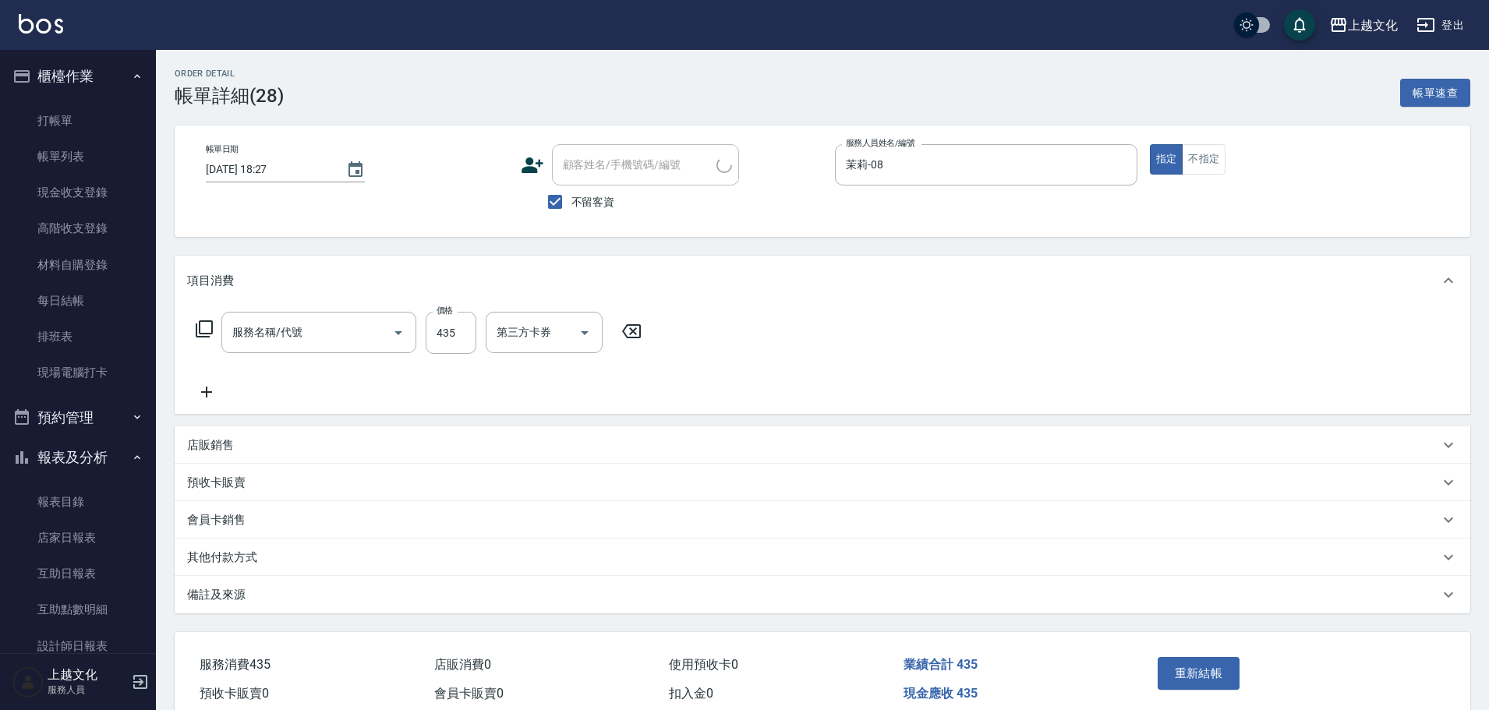
type input "指定剪(205)"
click at [441, 348] on input "435" at bounding box center [451, 333] width 51 height 42
type input "434"
click at [1182, 669] on button "重新結帳" at bounding box center [1198, 673] width 83 height 33
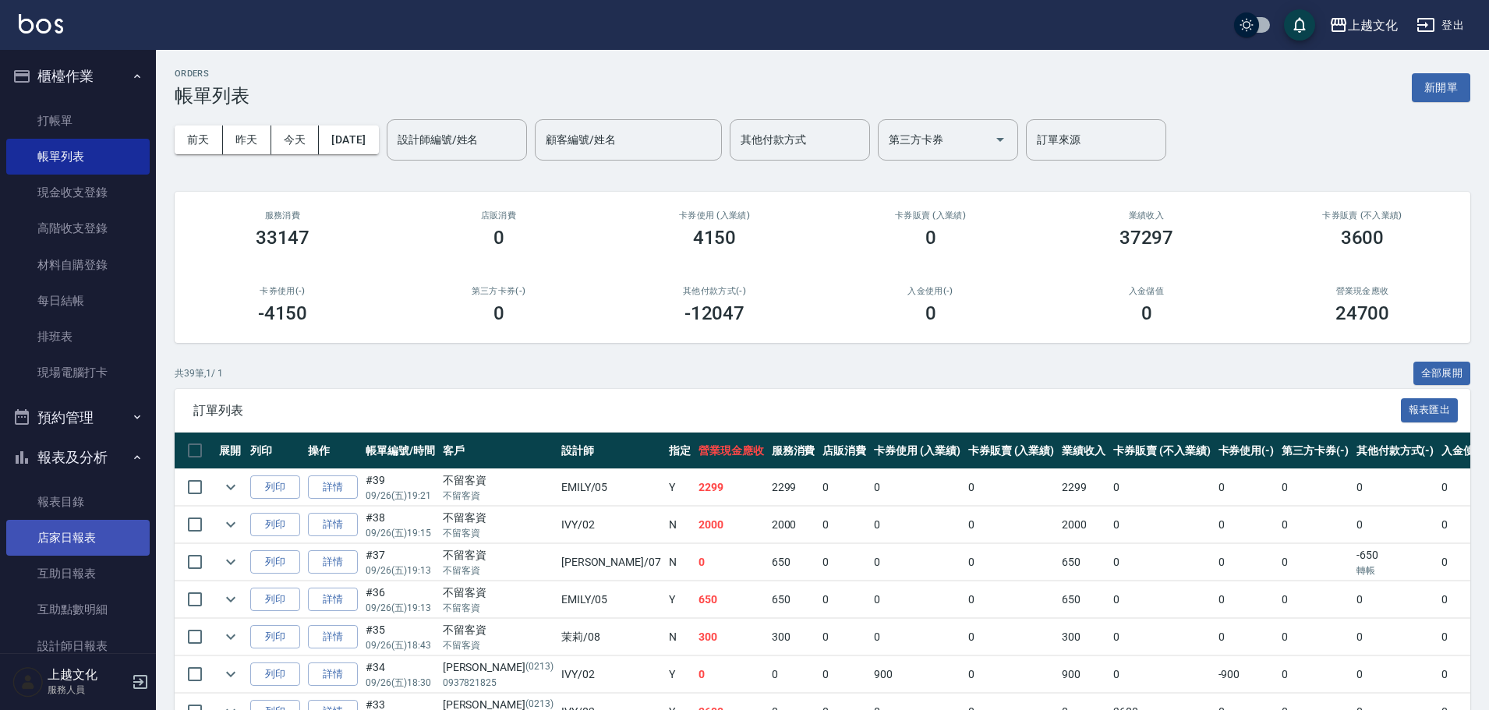
click at [81, 530] on link "店家日報表" at bounding box center [77, 538] width 143 height 36
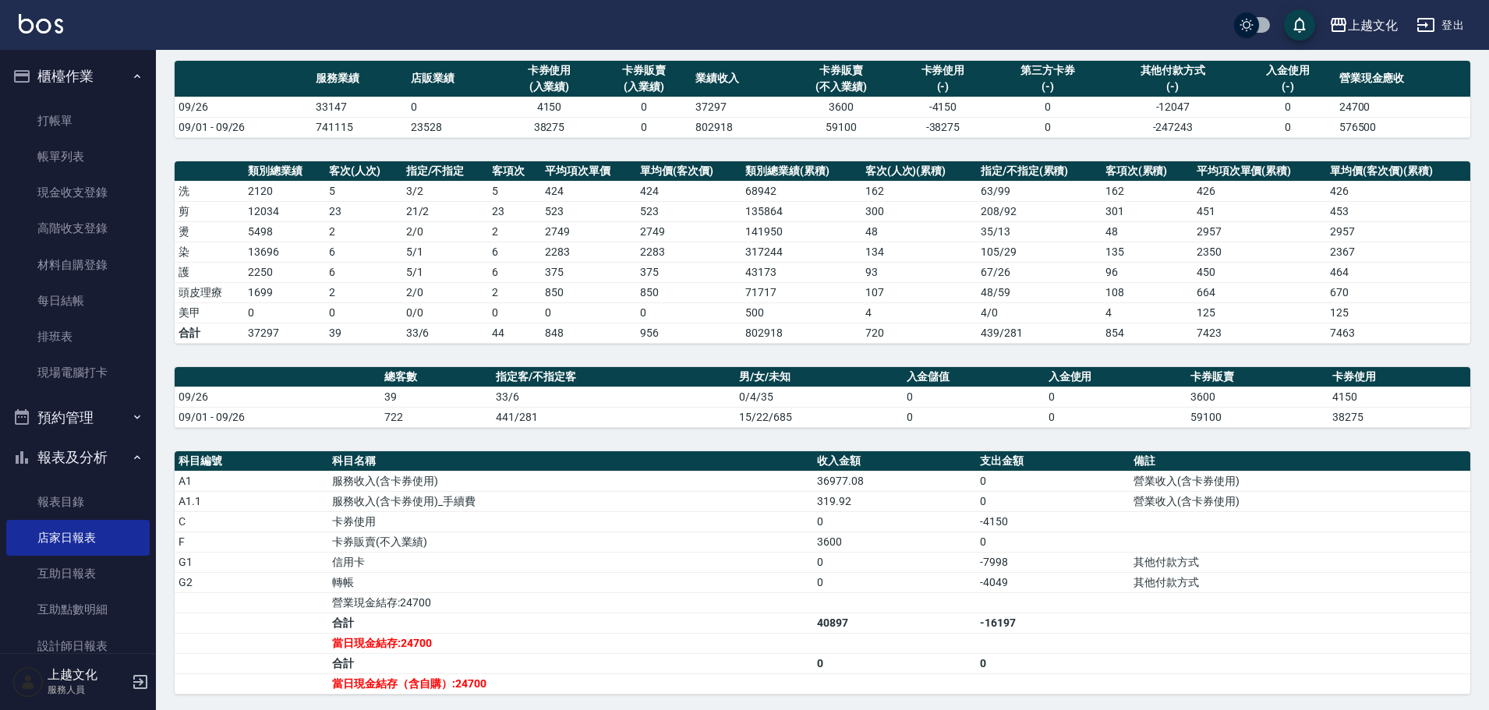
scroll to position [280, 0]
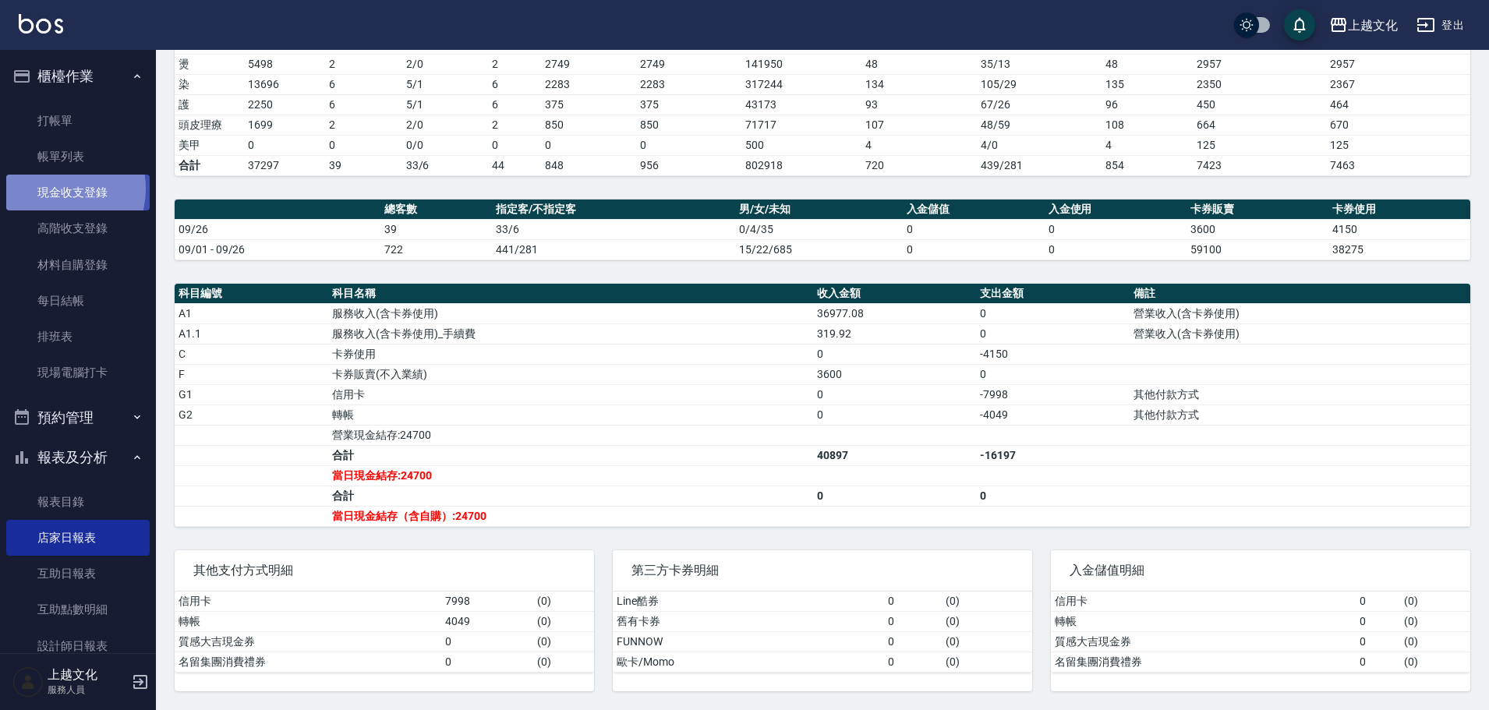
click at [54, 189] on link "現金收支登錄" at bounding box center [77, 193] width 143 height 36
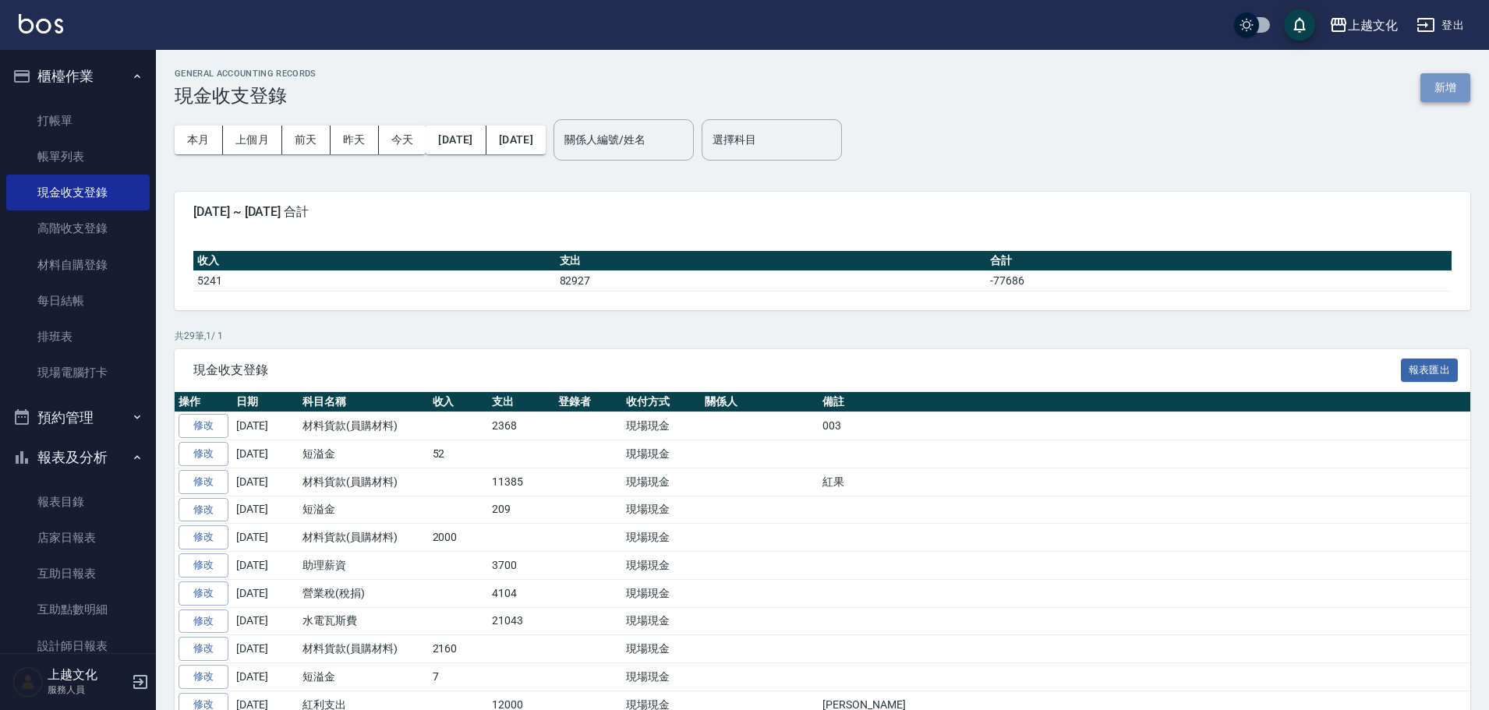
click at [1433, 86] on button "新增" at bounding box center [1445, 87] width 50 height 29
click at [1433, 86] on div "GENERAL ACCOUNTING RECORDS 現金收支登錄 新增 本月 上個月 前天 昨天 今天 2025/09/01 2025/09/26 關係人編…" at bounding box center [744, 640] width 1489 height 1281
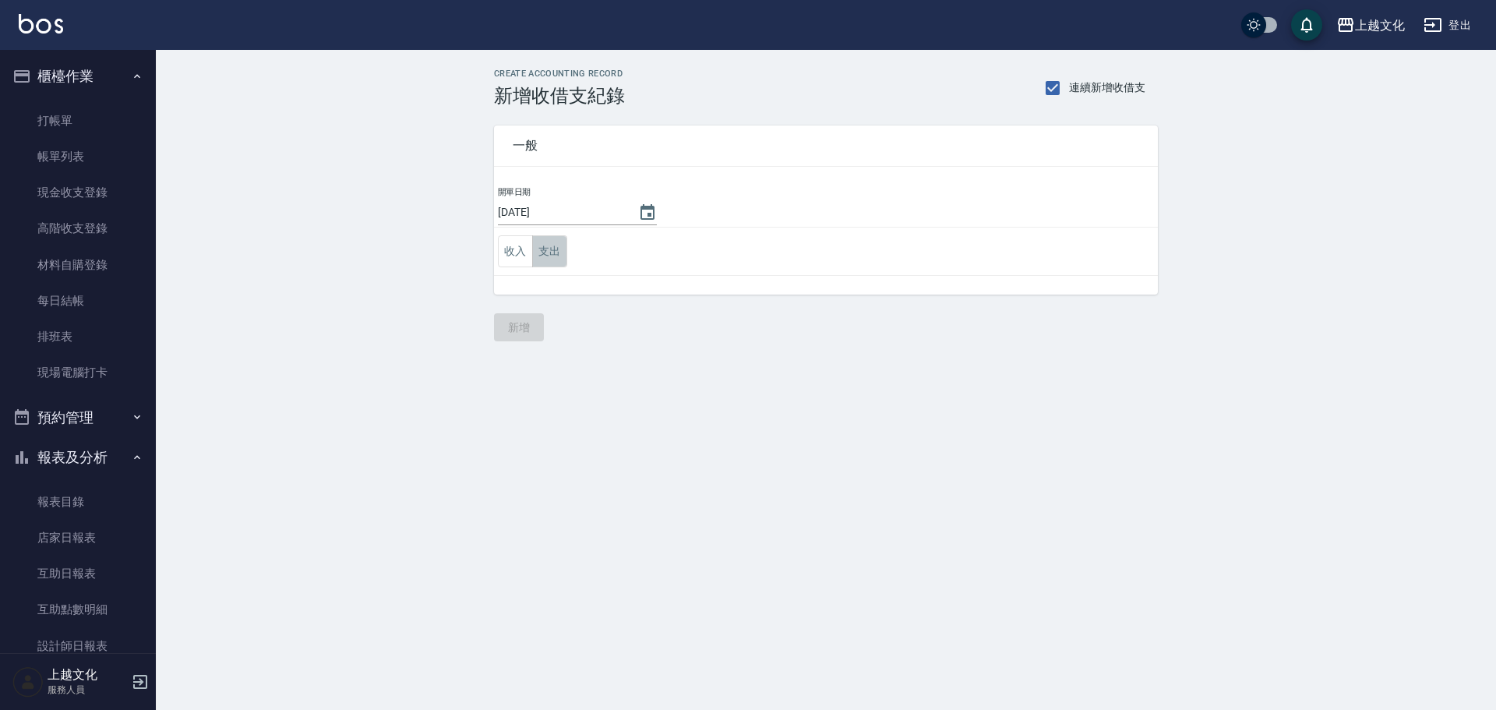
click at [556, 246] on button "支出" at bounding box center [549, 251] width 35 height 32
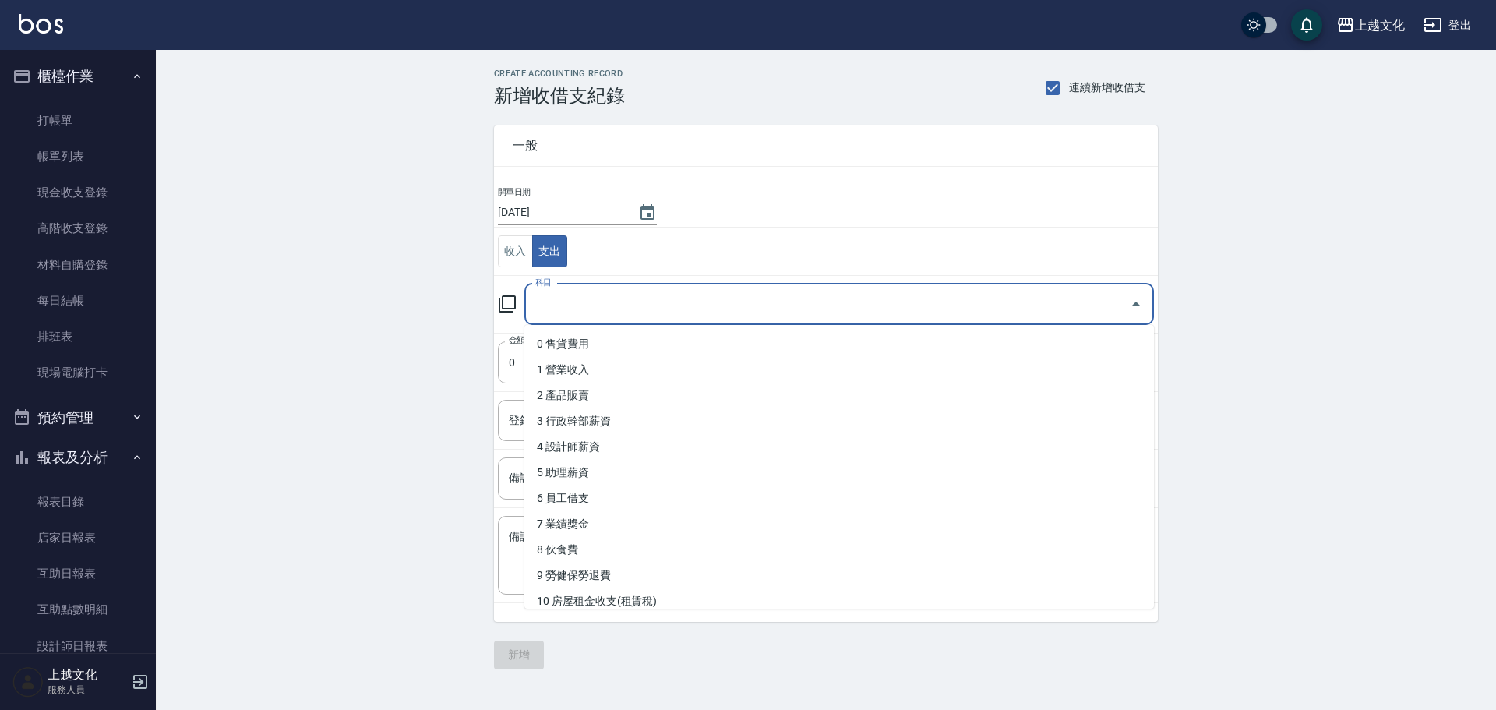
drag, startPoint x: 556, startPoint y: 267, endPoint x: 564, endPoint y: 285, distance: 20.3
click at [563, 296] on input "科目" at bounding box center [828, 304] width 592 height 27
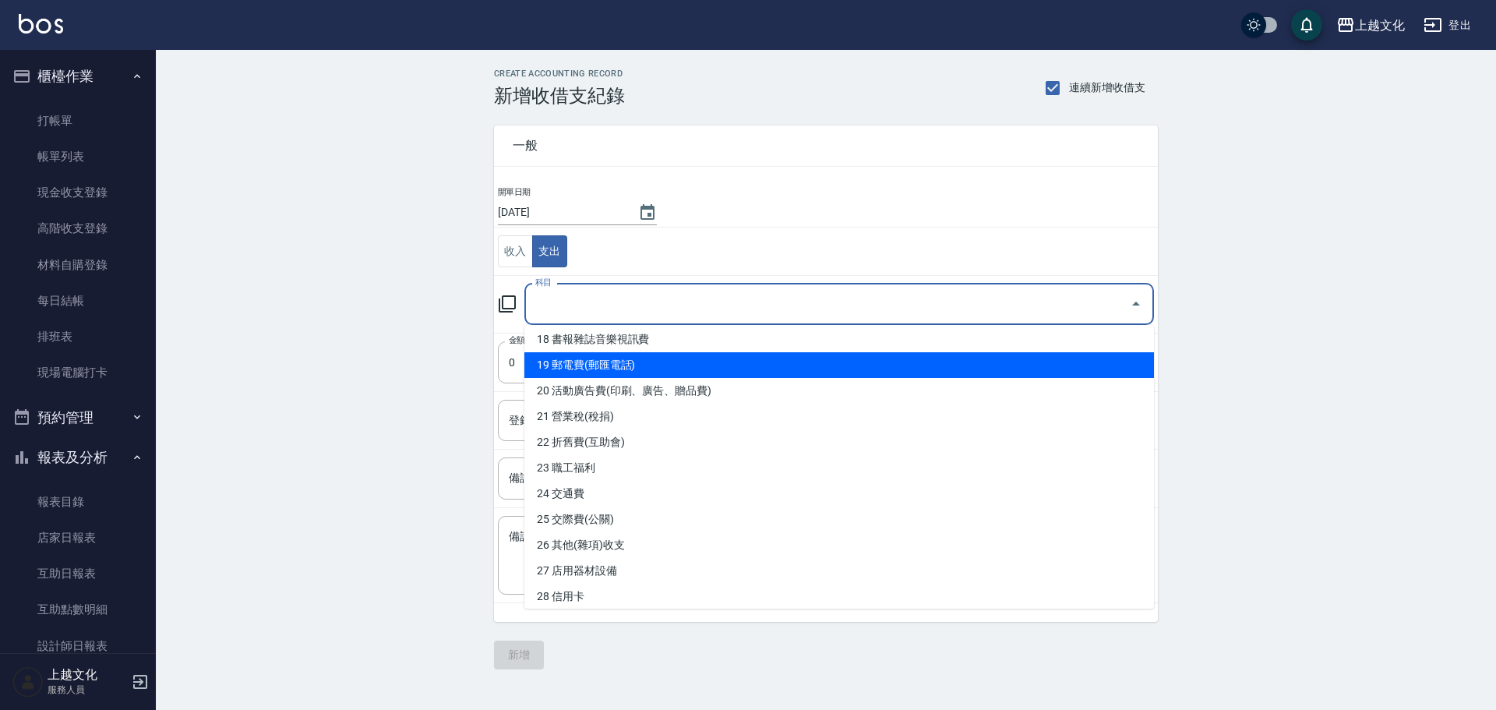
scroll to position [546, 0]
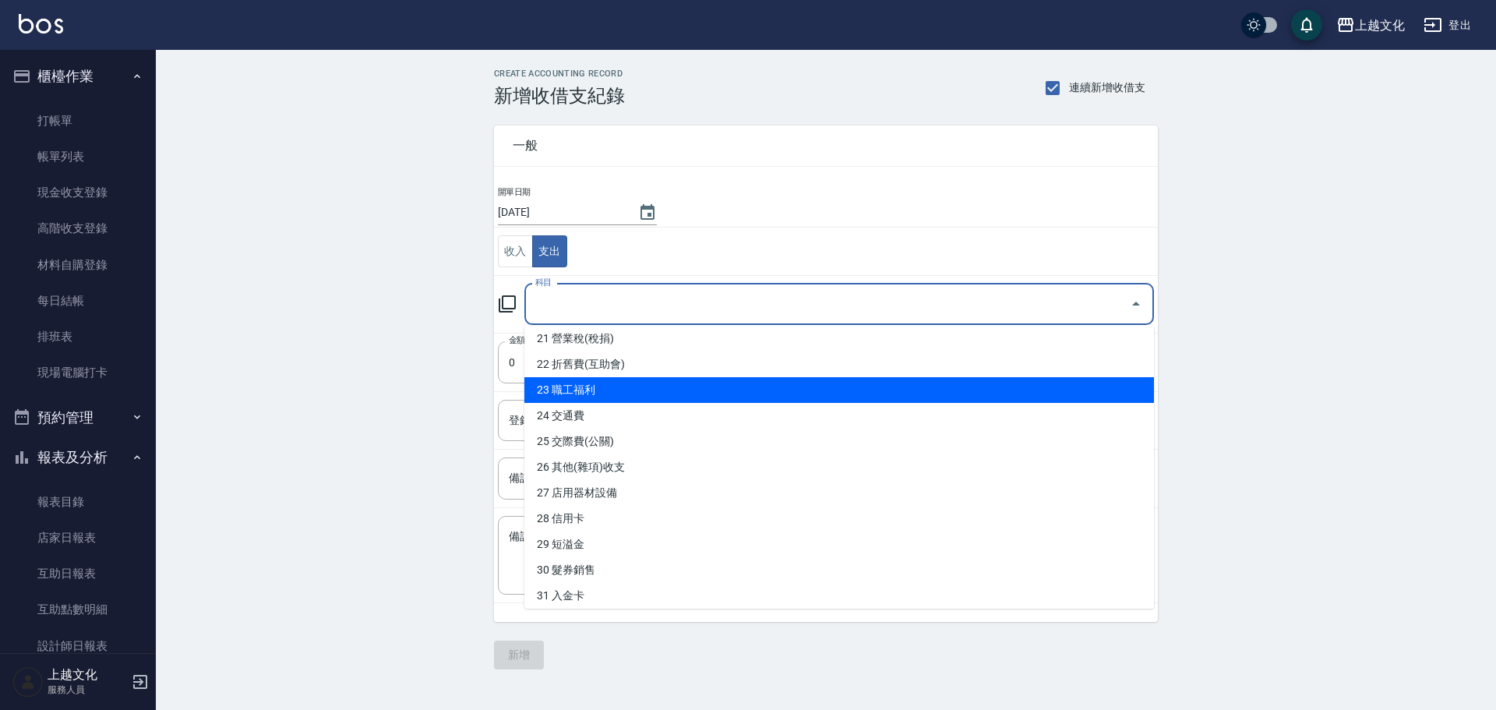
click at [655, 396] on li "23 職工福利" at bounding box center [839, 390] width 630 height 26
type input "23 職工福利"
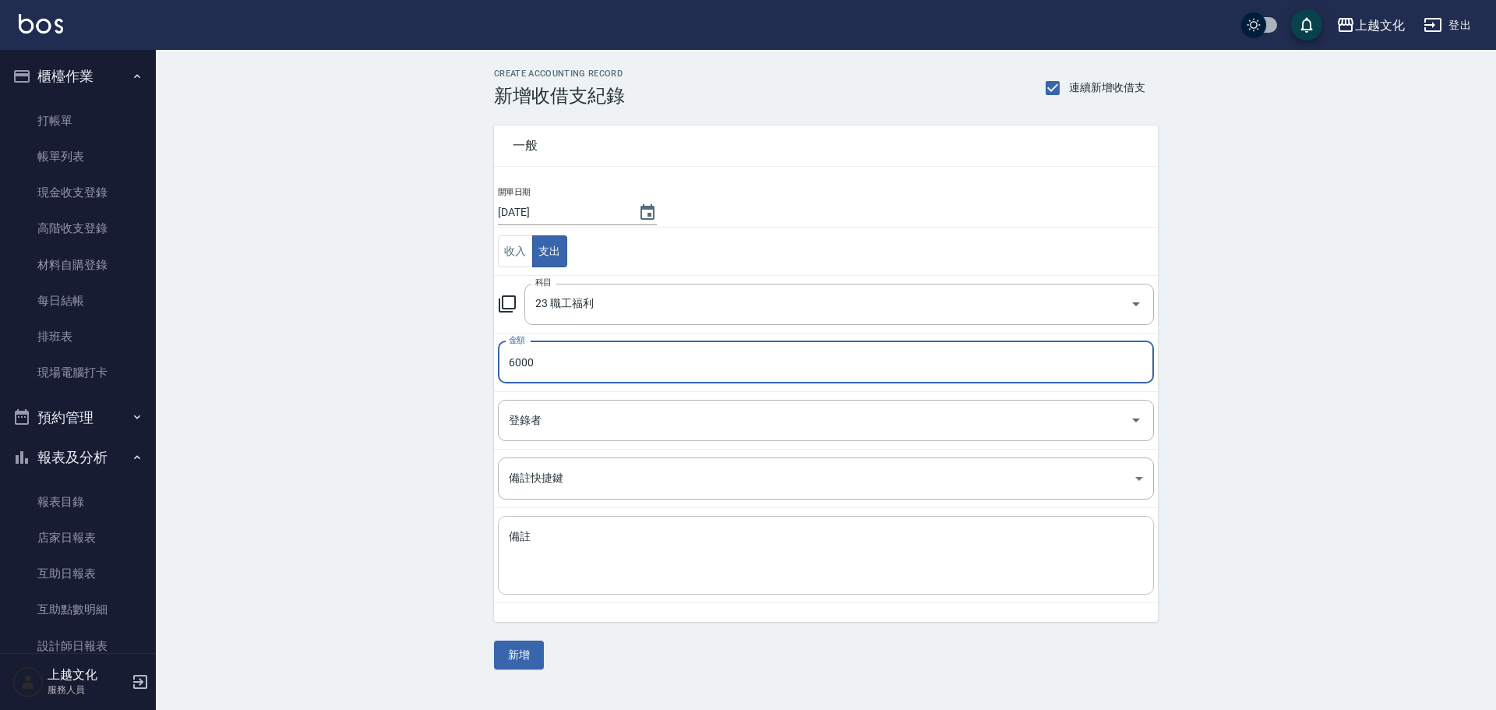
type input "6000"
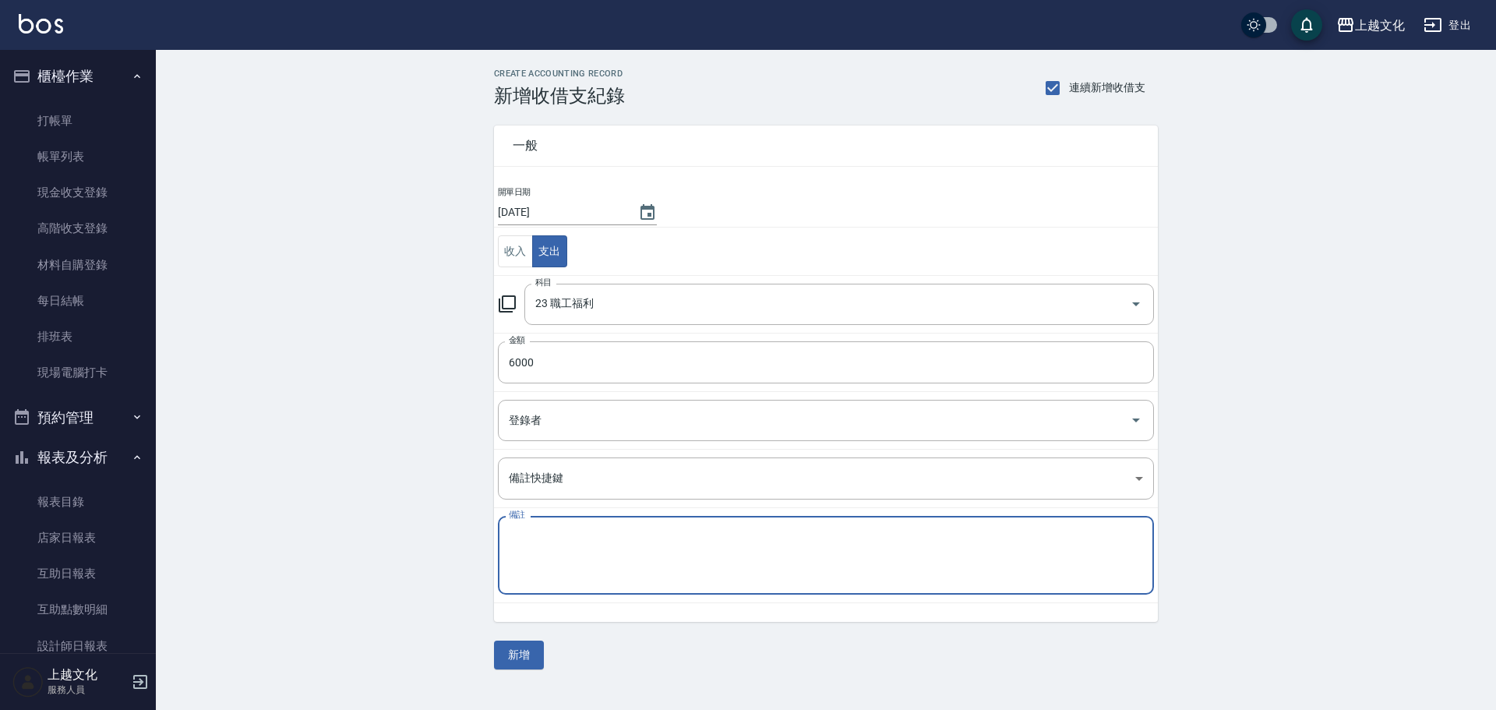
click at [539, 577] on textarea "備註" at bounding box center [826, 555] width 634 height 53
type textarea "r"
type textarea "聚餐"
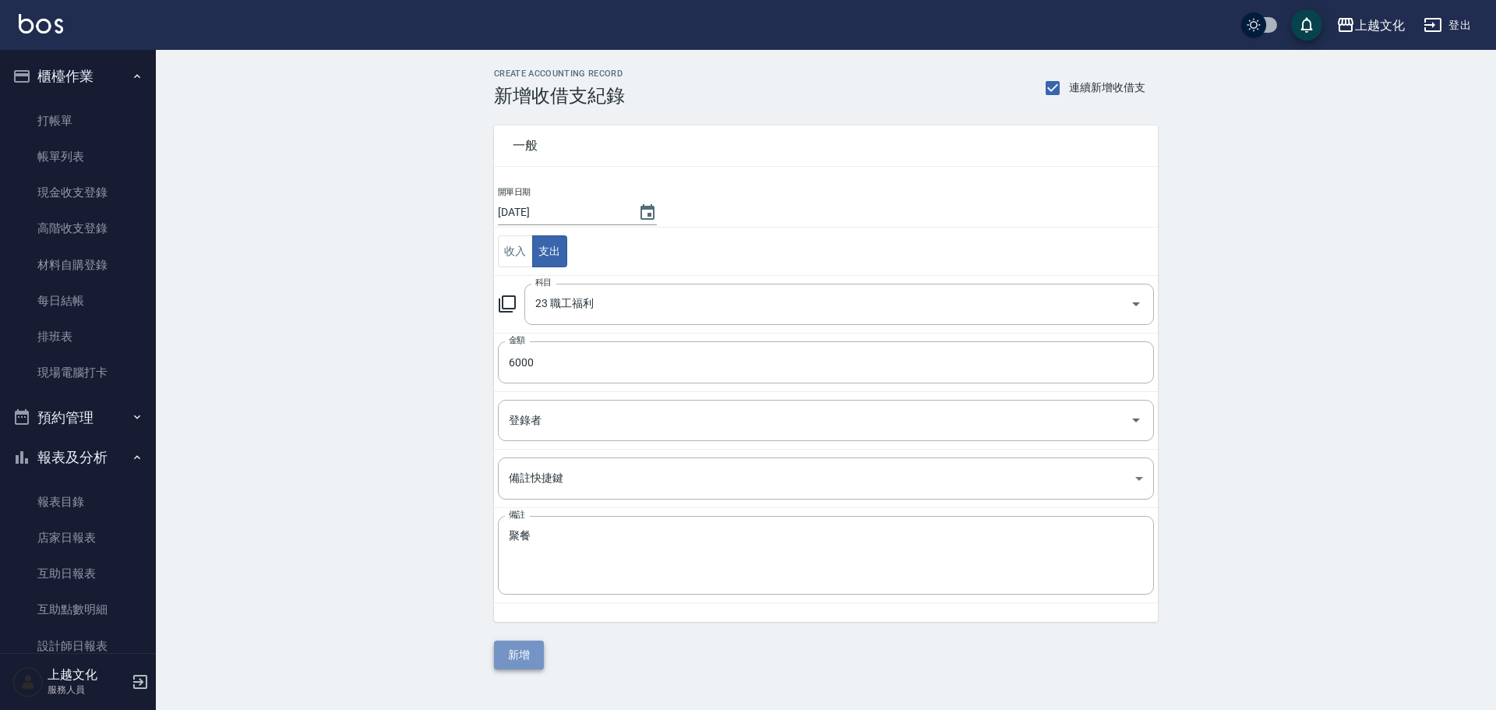
click at [516, 654] on button "新增" at bounding box center [519, 655] width 50 height 29
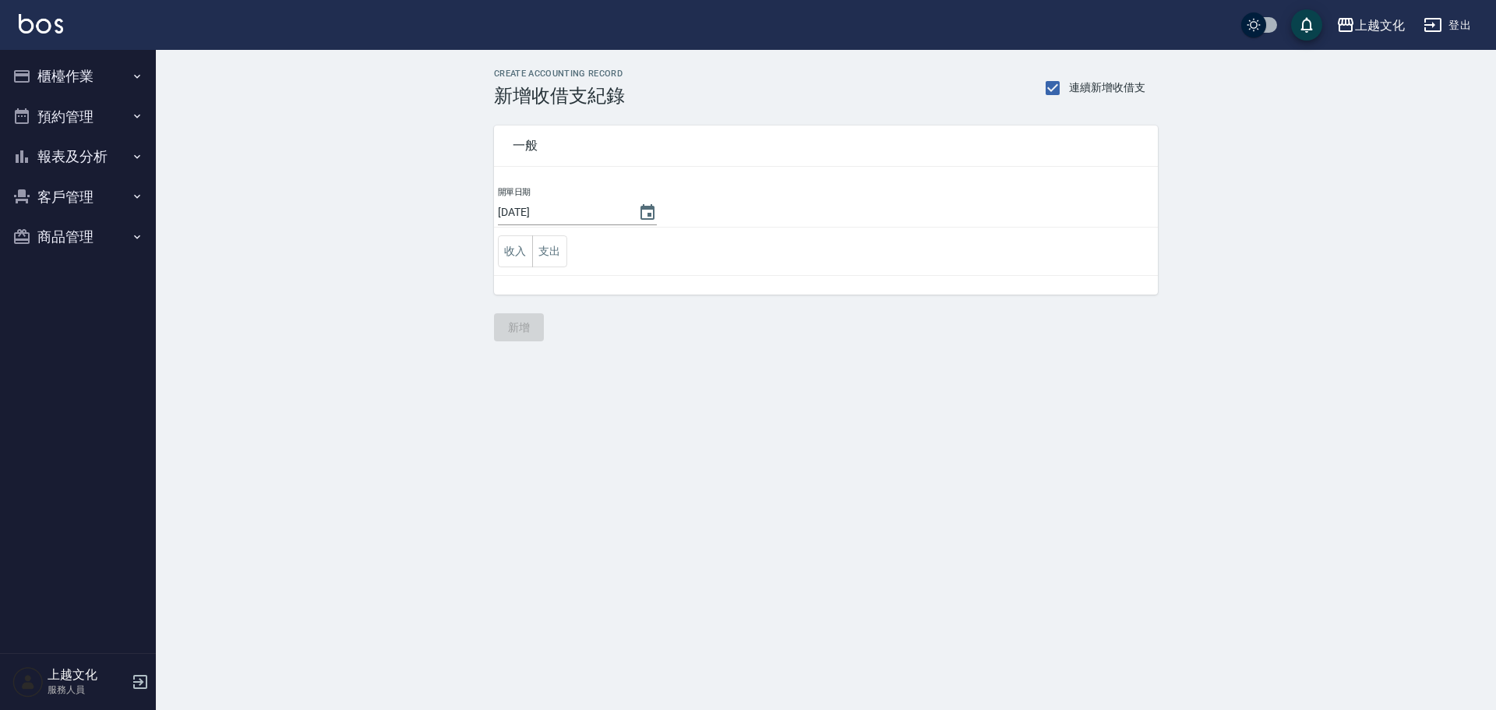
click at [75, 157] on button "報表及分析" at bounding box center [77, 156] width 143 height 41
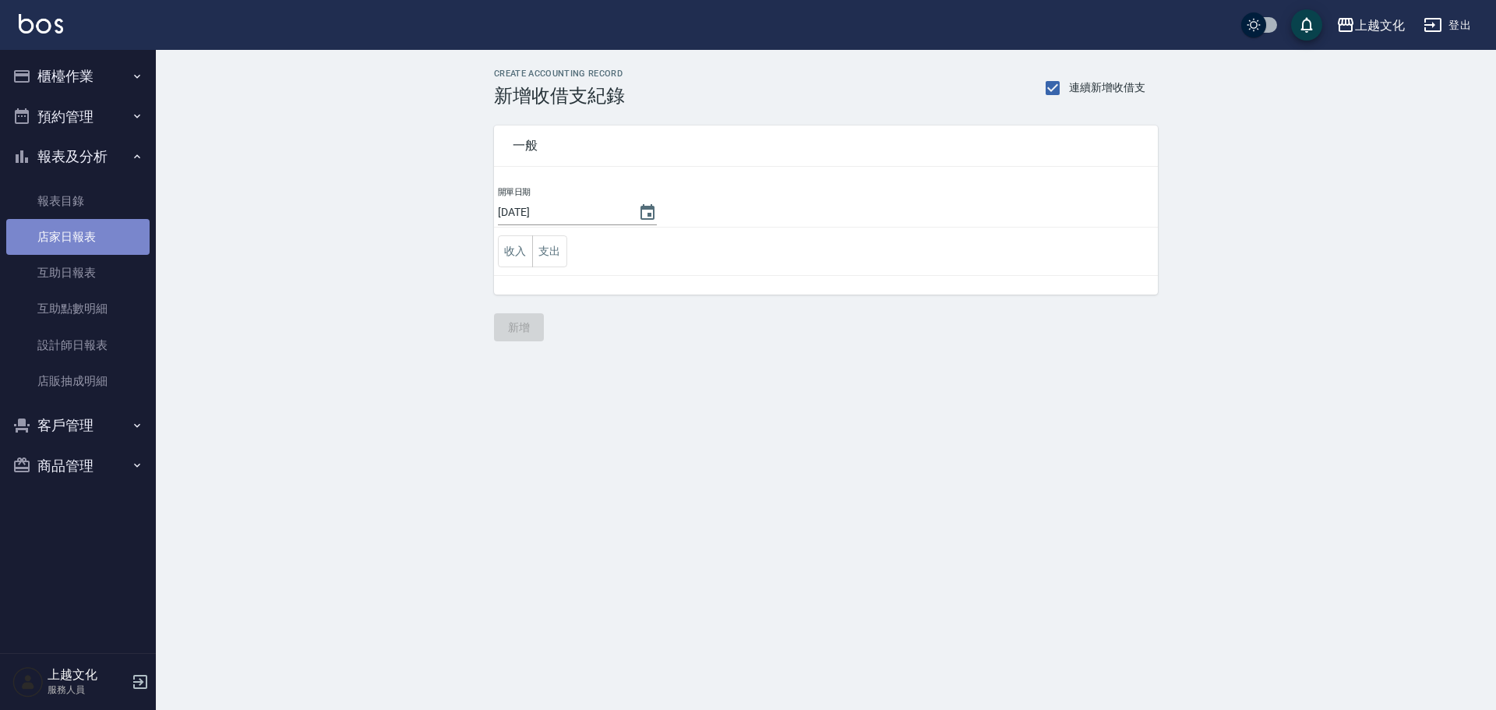
click at [61, 242] on link "店家日報表" at bounding box center [77, 237] width 143 height 36
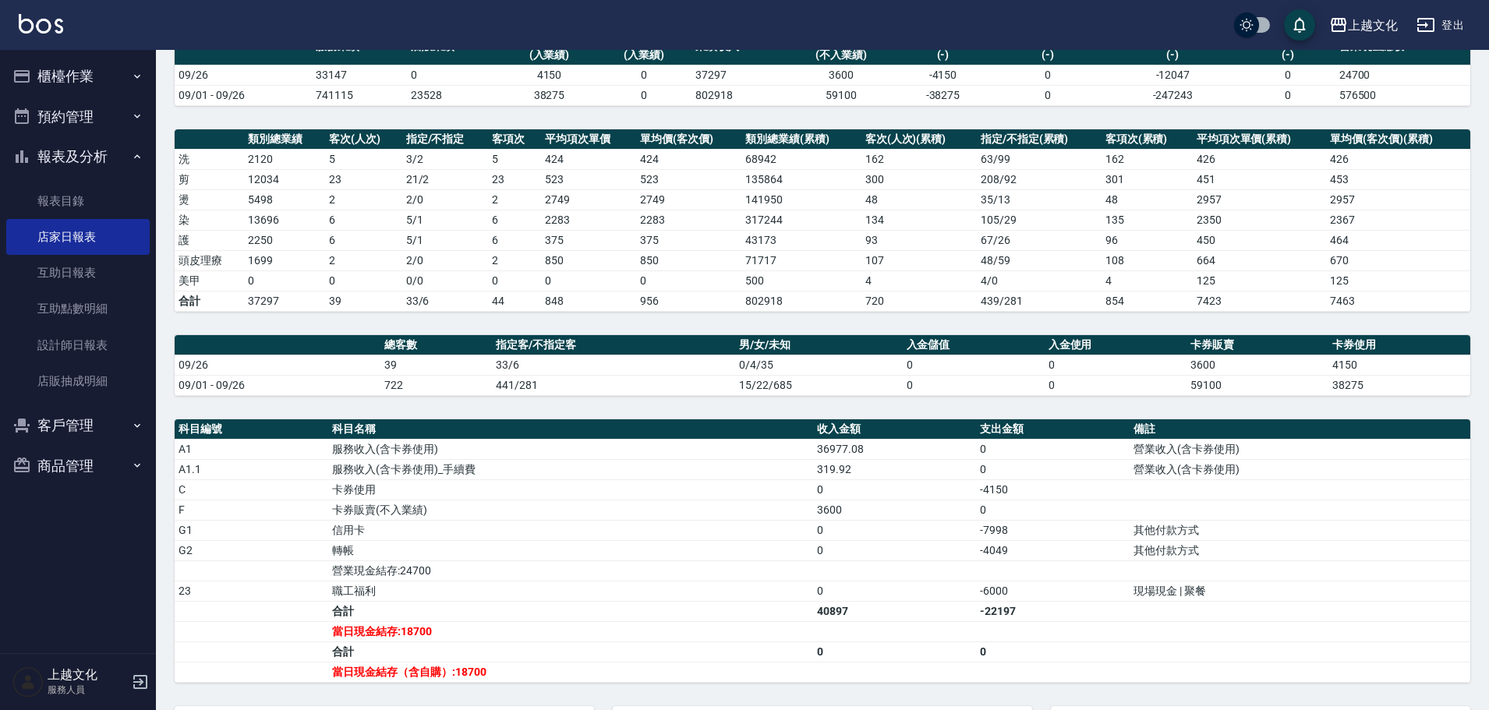
scroll to position [66, 0]
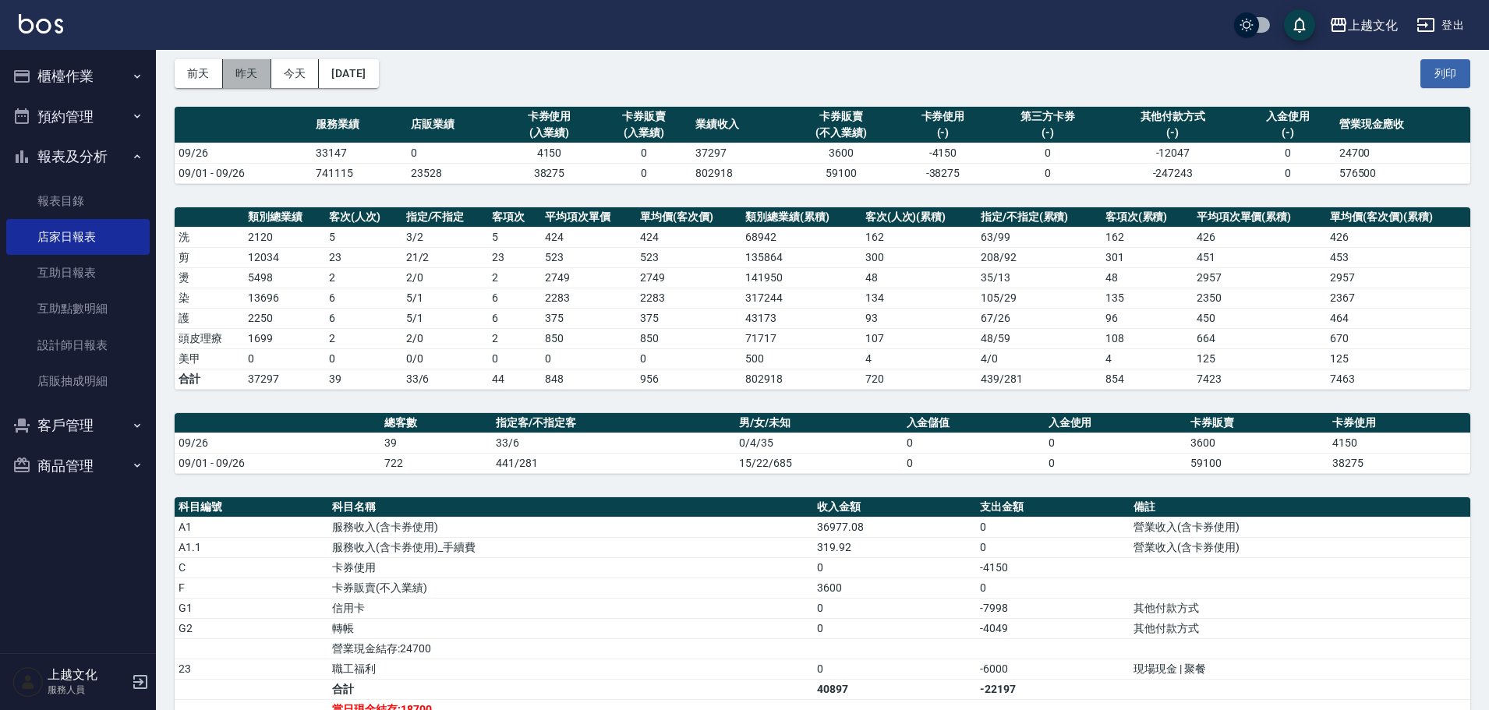
click at [254, 80] on button "昨天" at bounding box center [247, 73] width 48 height 29
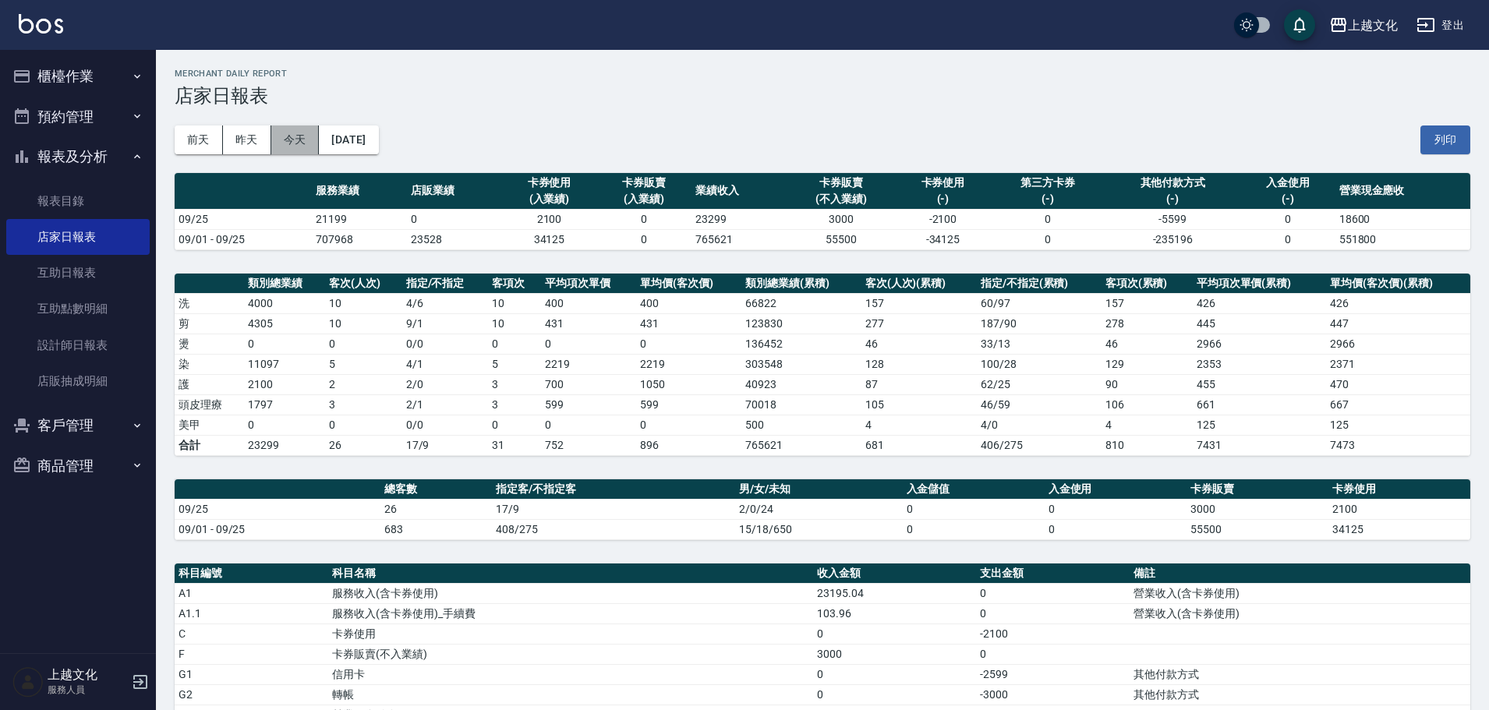
click at [274, 143] on button "今天" at bounding box center [295, 139] width 48 height 29
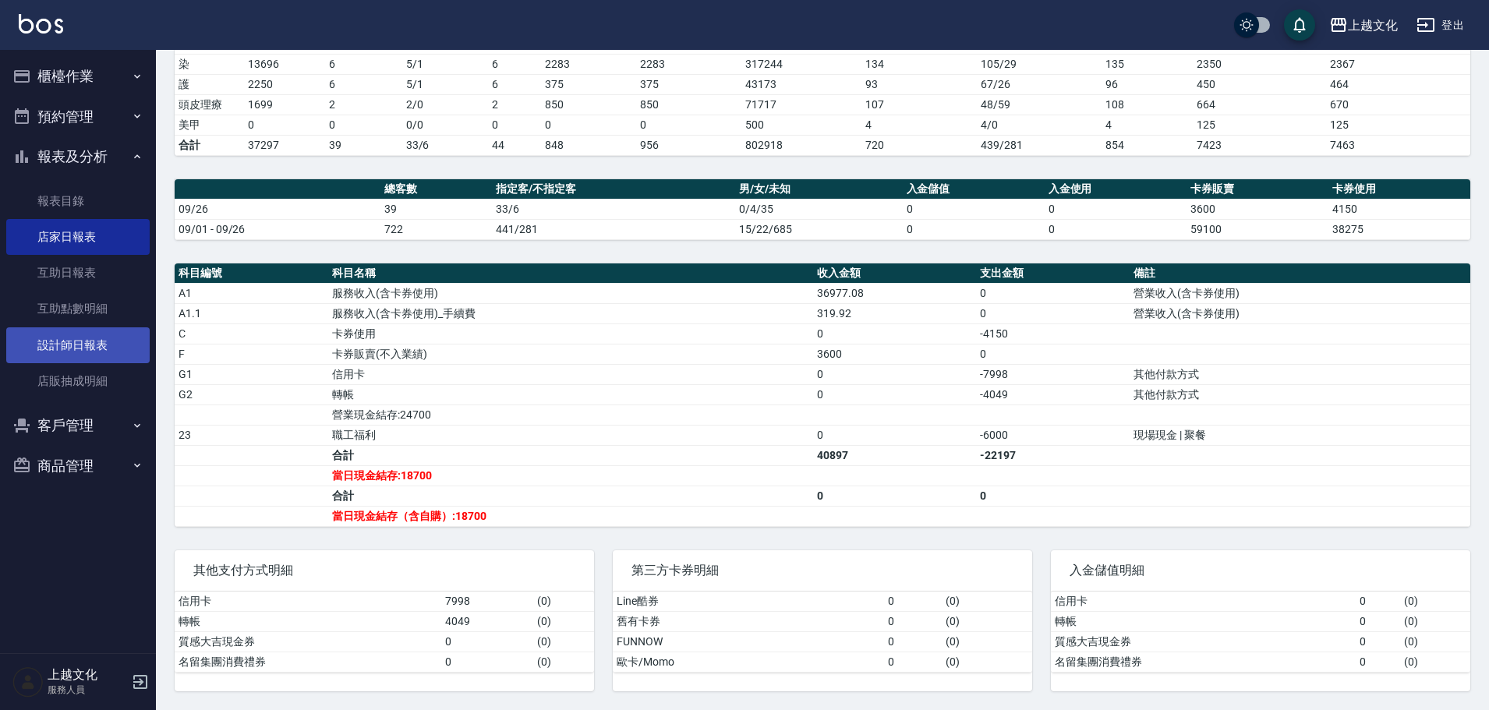
click at [79, 341] on link "設計師日報表" at bounding box center [77, 345] width 143 height 36
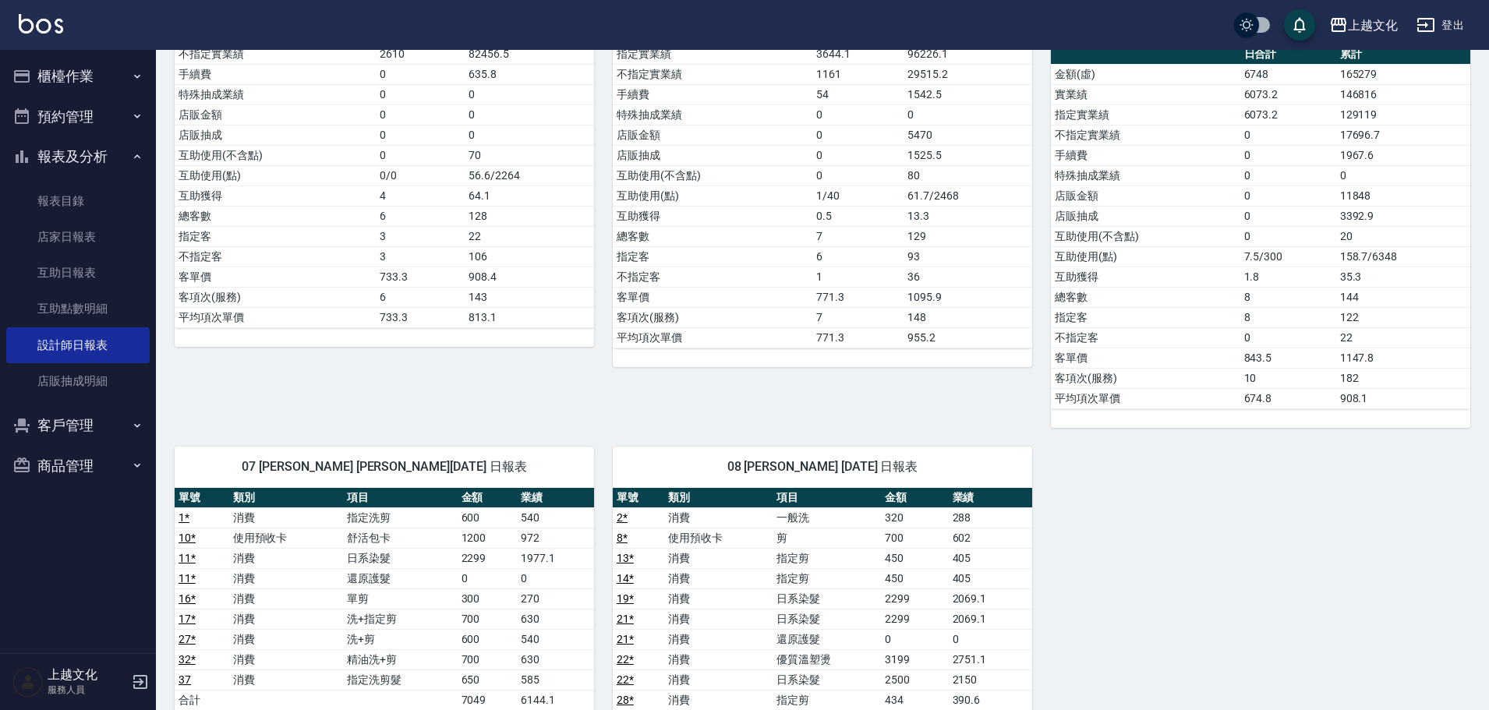
scroll to position [546, 0]
